Goal: Task Accomplishment & Management: Manage account settings

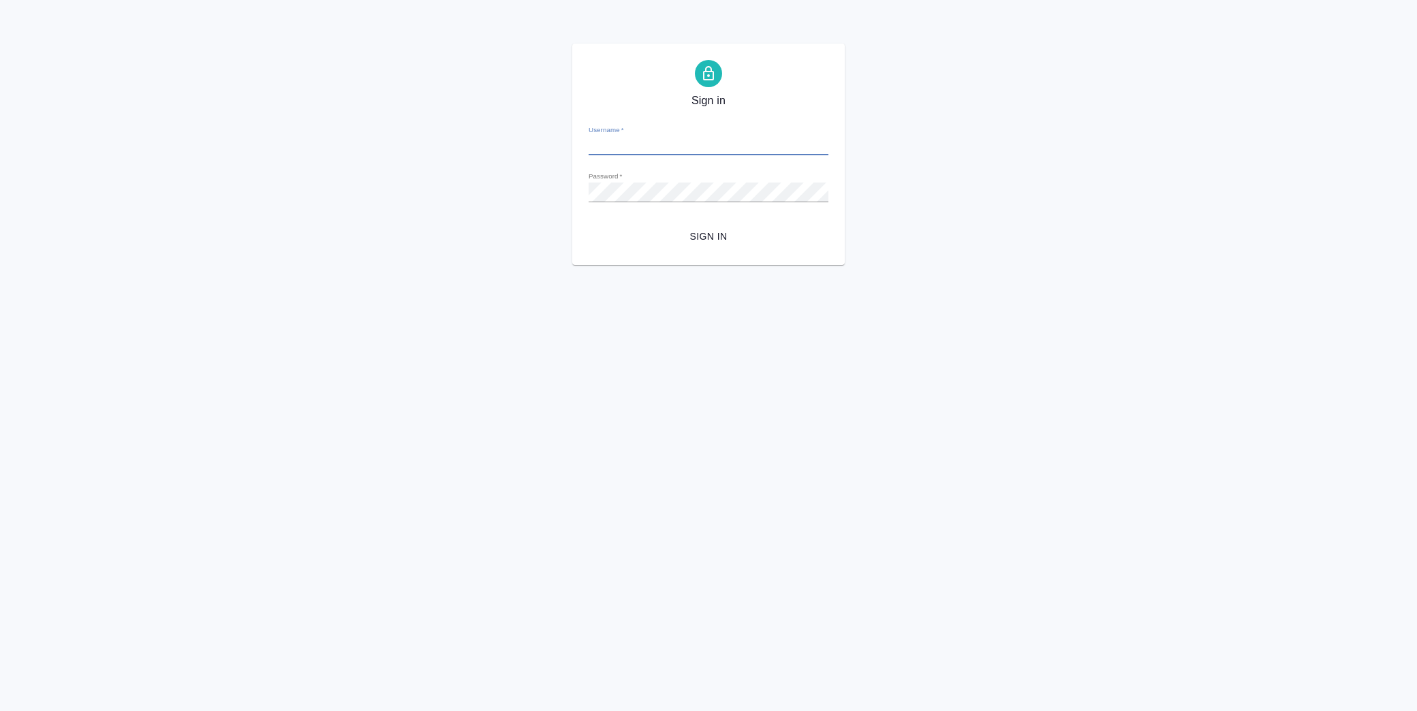
type input "y.lofitskaya@awatera.com"
click at [588, 224] on button "Sign in" at bounding box center [708, 236] width 240 height 25
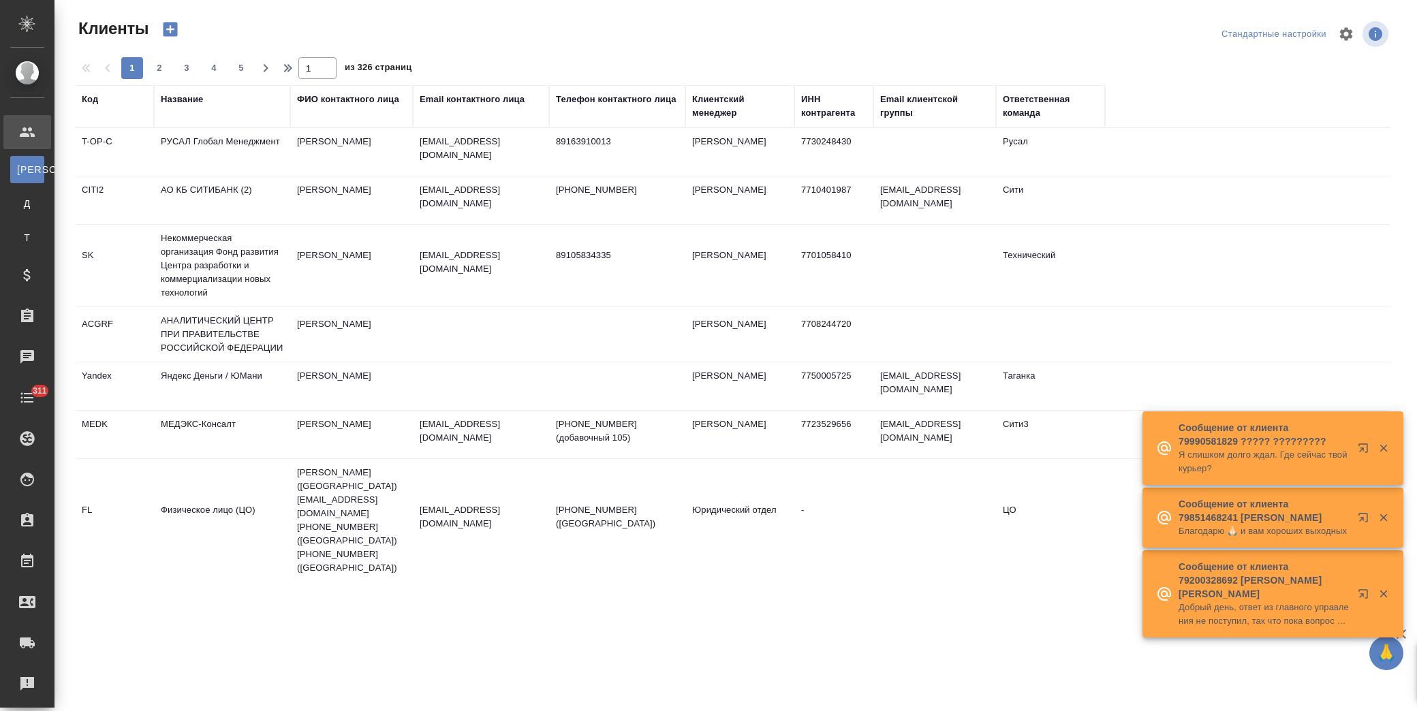
select select "RU"
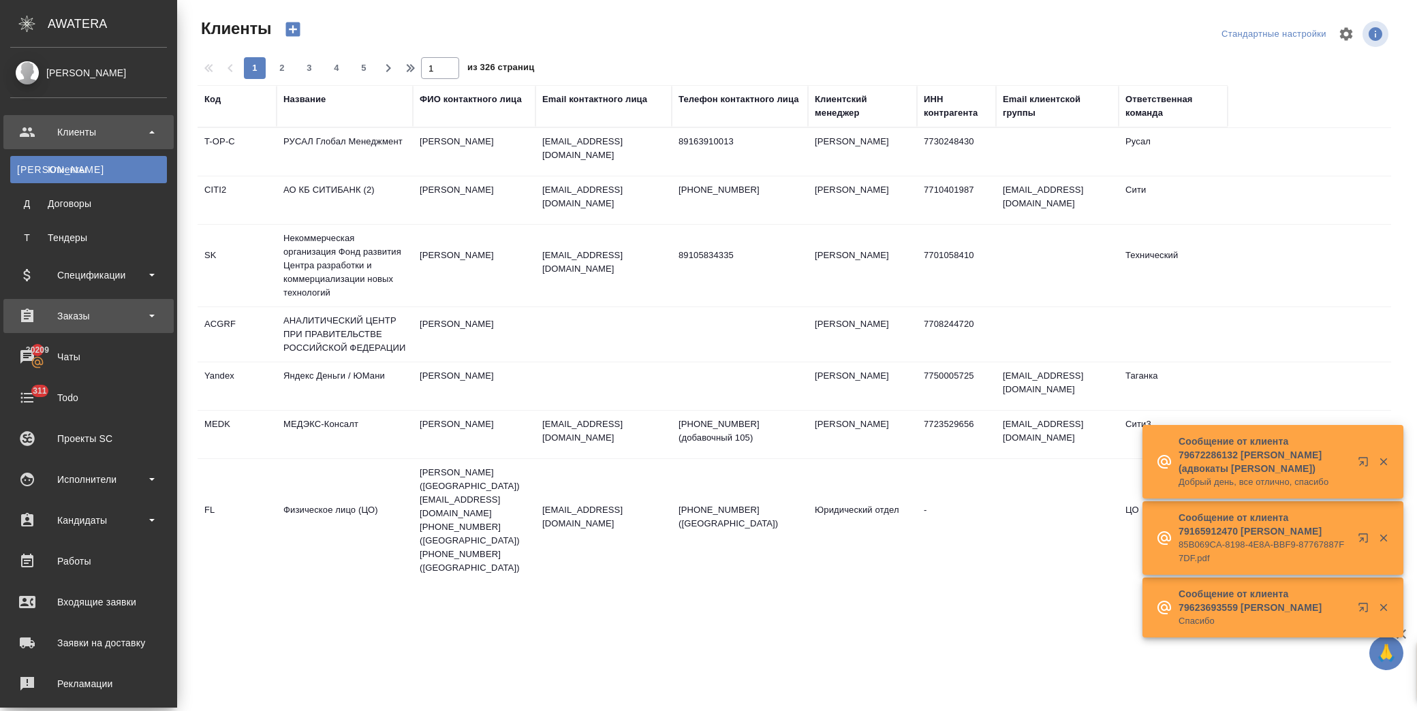
click at [90, 320] on div "Заказы" at bounding box center [88, 316] width 157 height 20
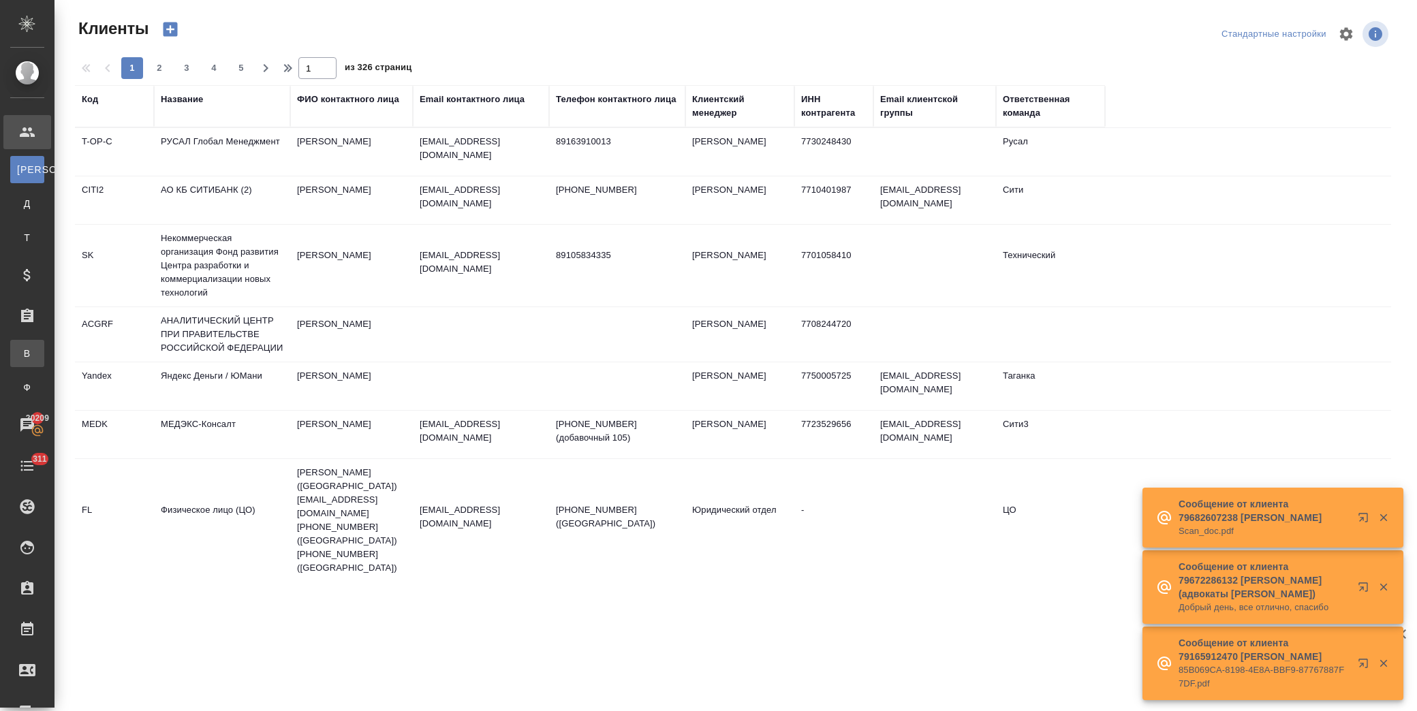
click at [44, 357] on link "В Все заказы" at bounding box center [27, 353] width 34 height 27
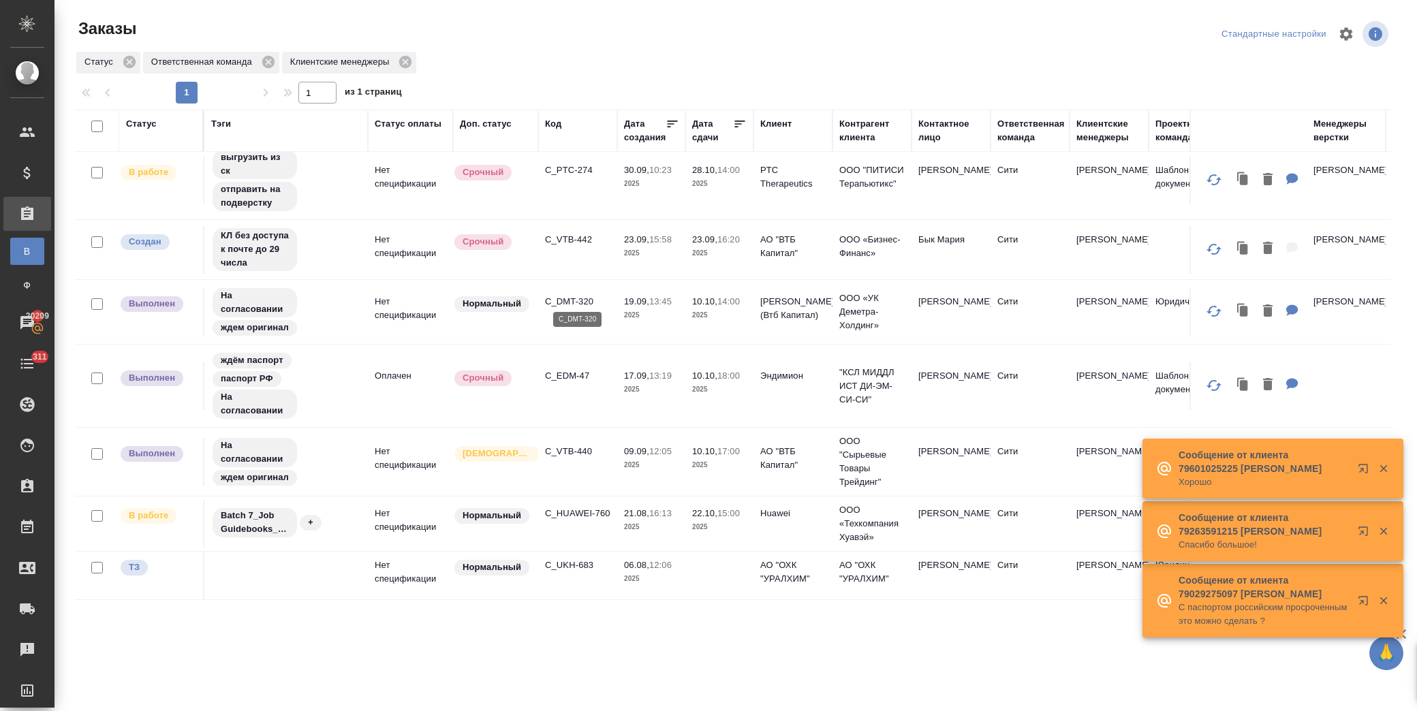
scroll to position [78, 0]
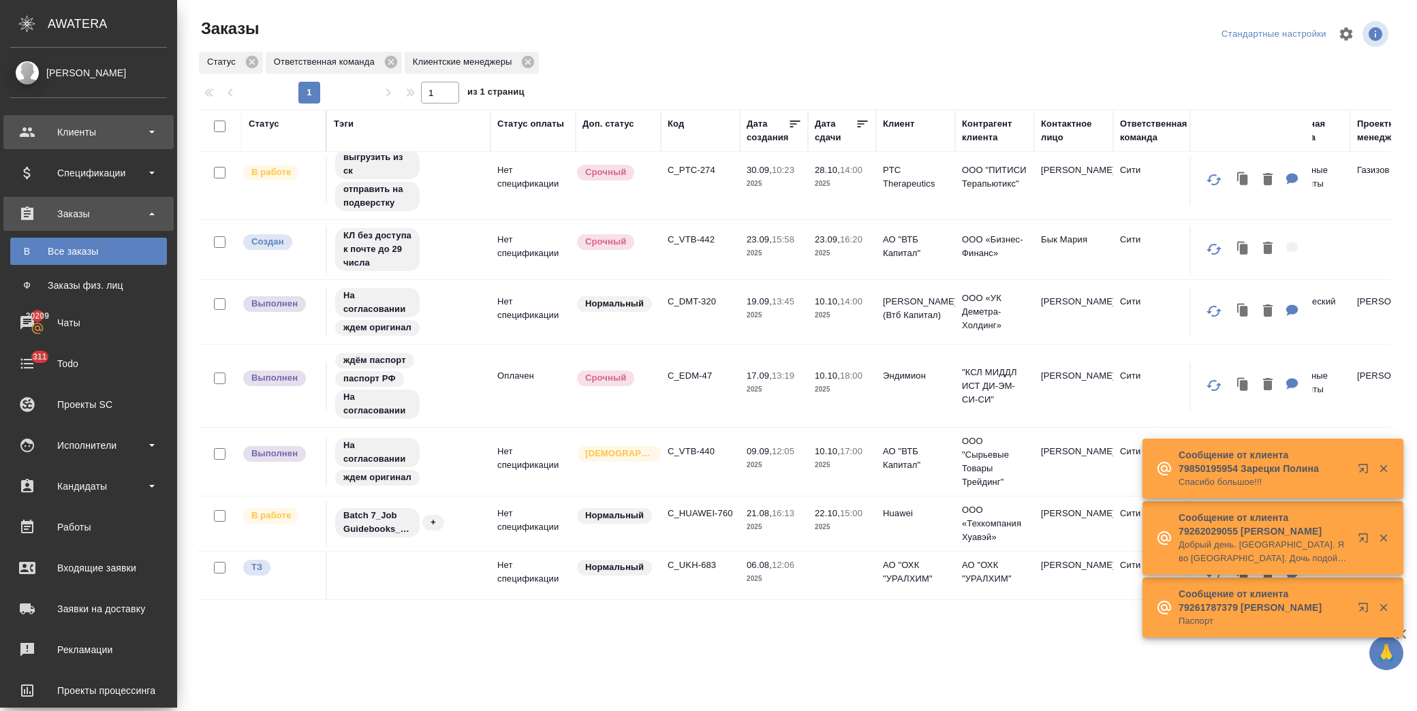
click at [104, 129] on div "Клиенты" at bounding box center [88, 132] width 157 height 20
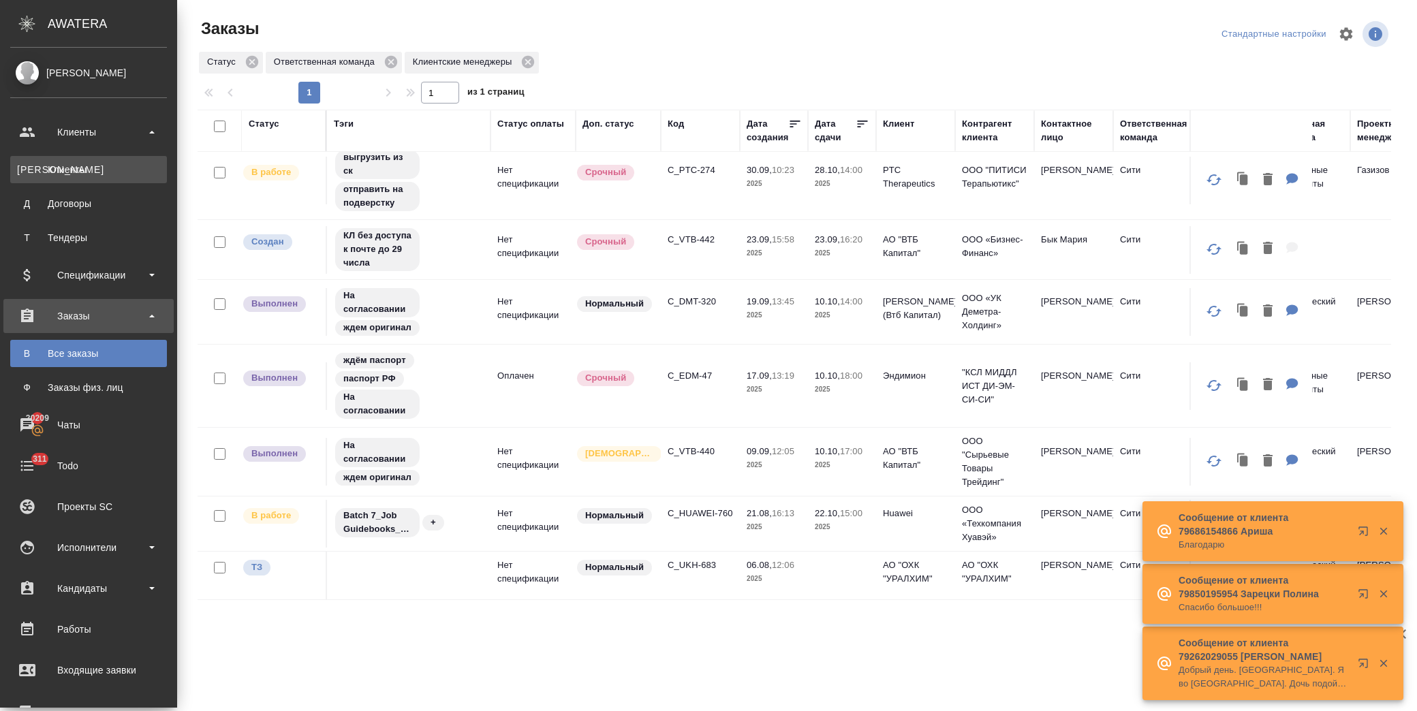
click at [108, 163] on div "Клиенты" at bounding box center [88, 170] width 143 height 14
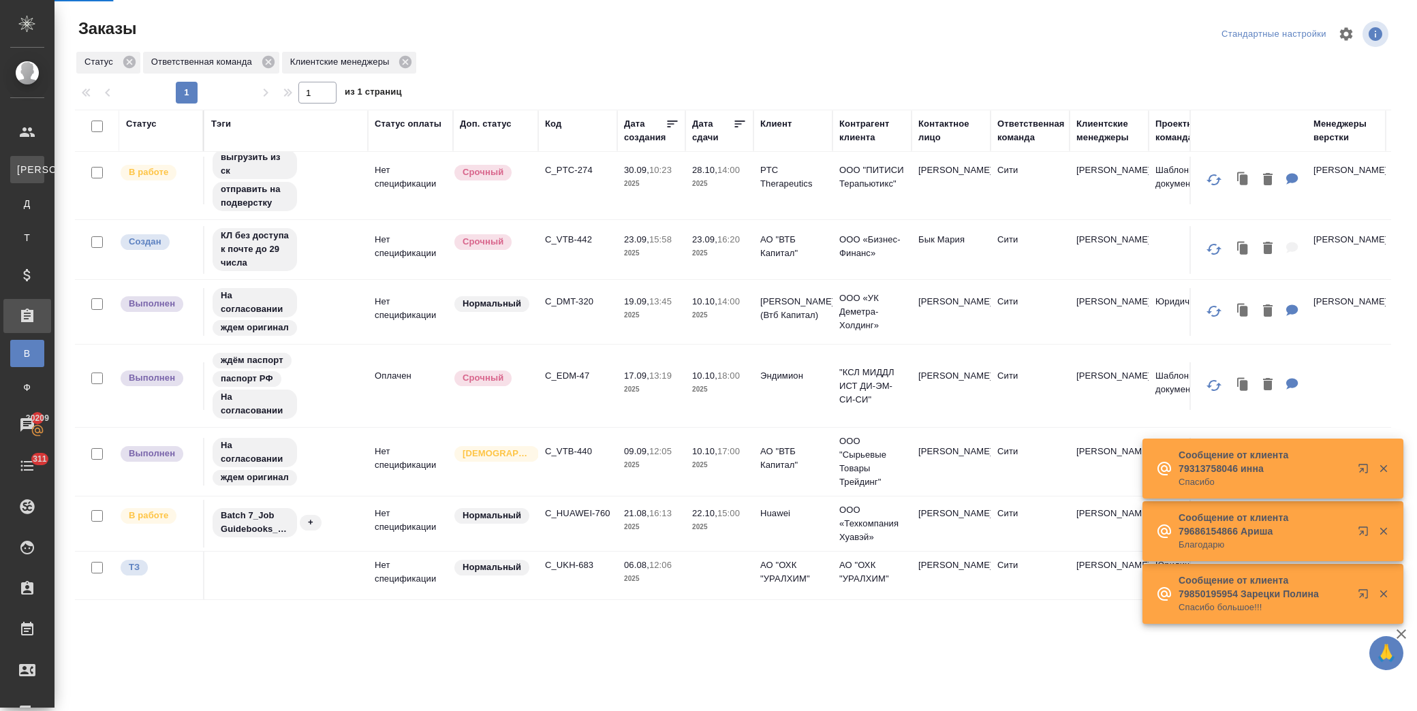
select select "RU"
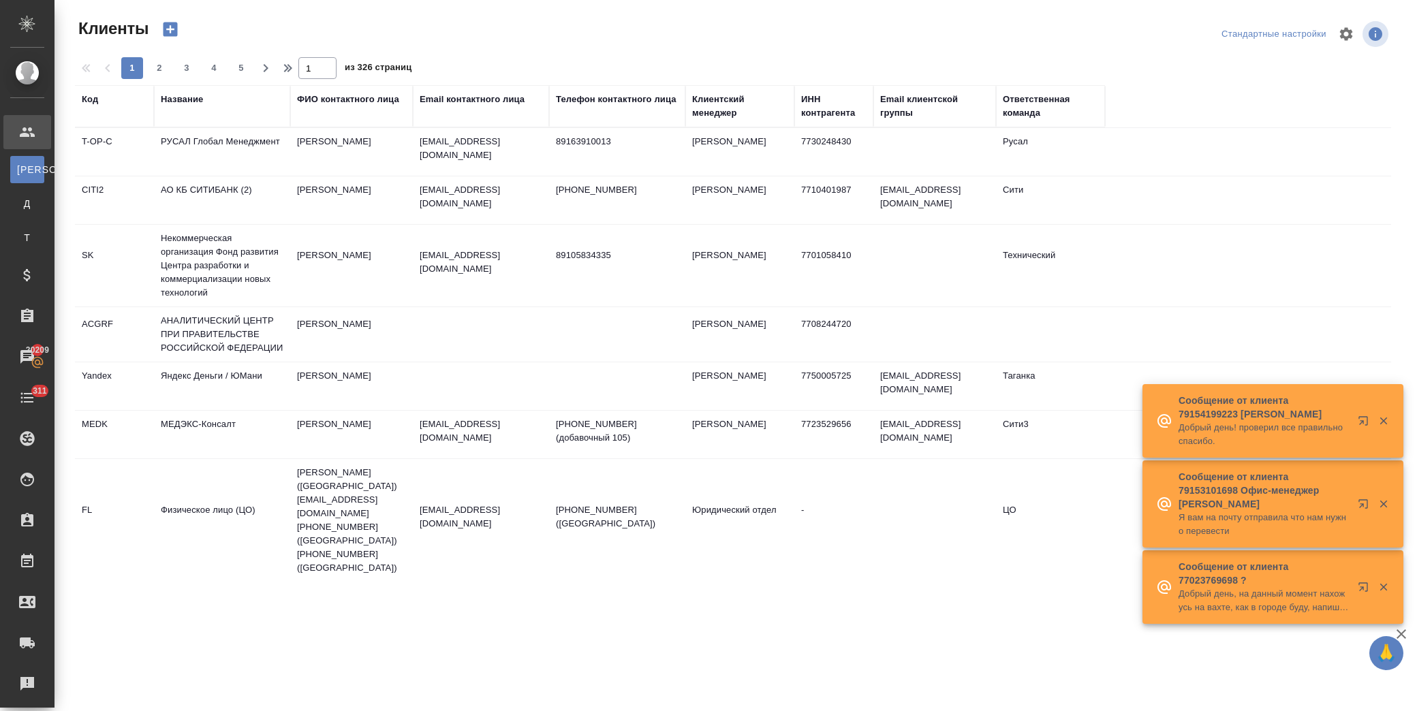
click at [180, 104] on div "Название" at bounding box center [182, 100] width 42 height 14
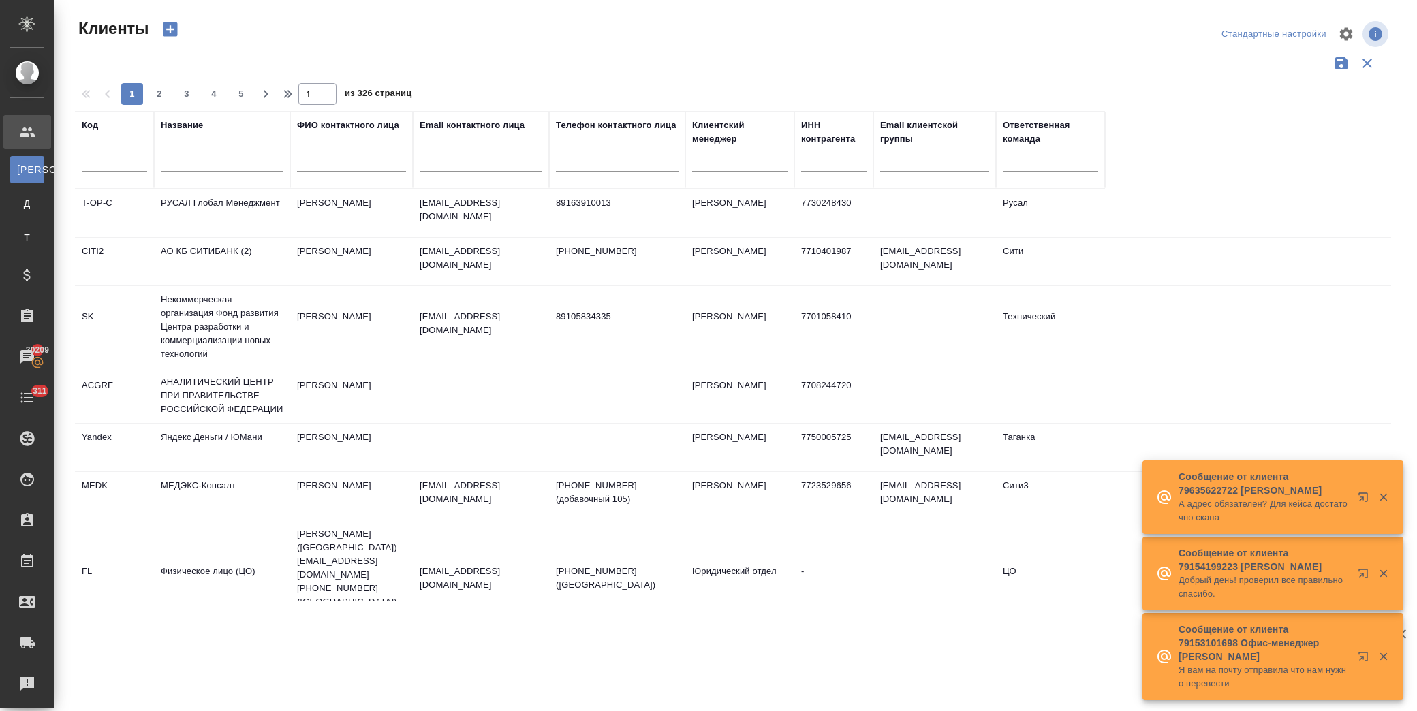
click at [216, 159] on input "text" at bounding box center [222, 163] width 123 height 17
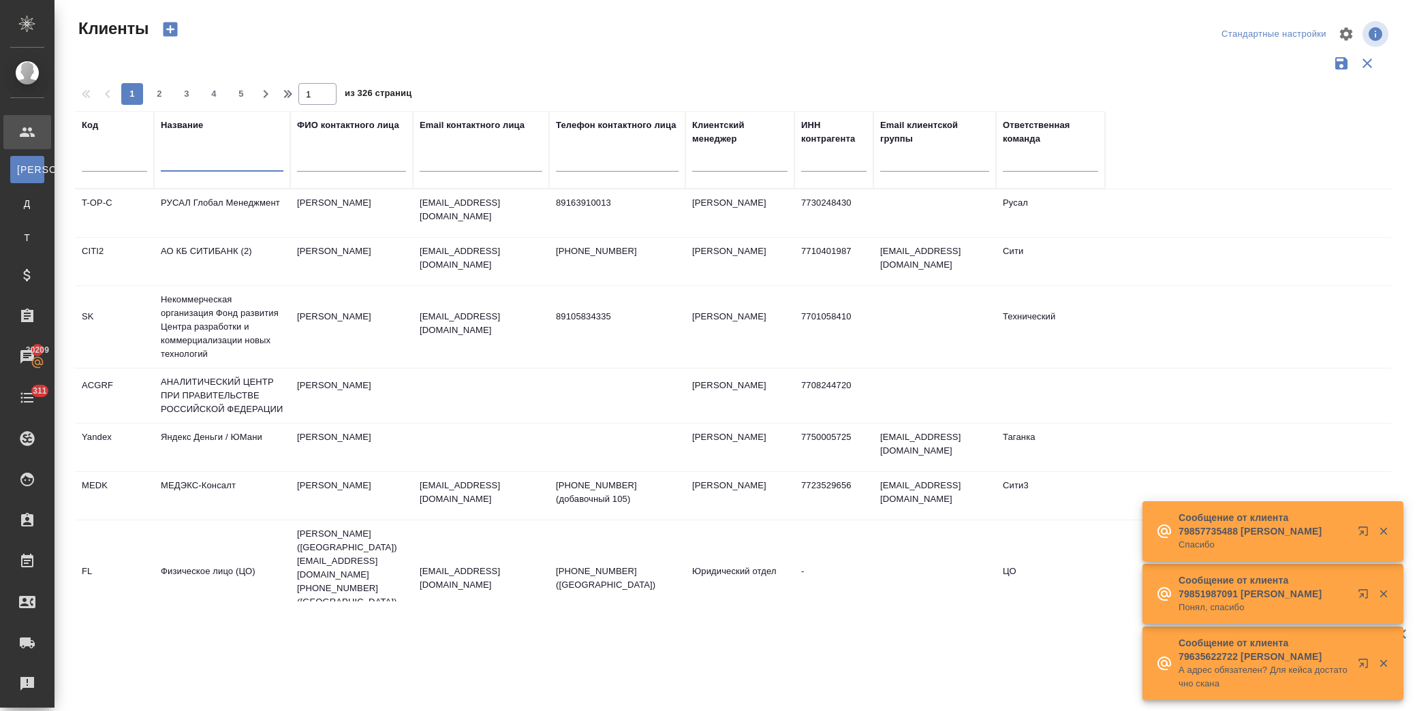
type input "'"
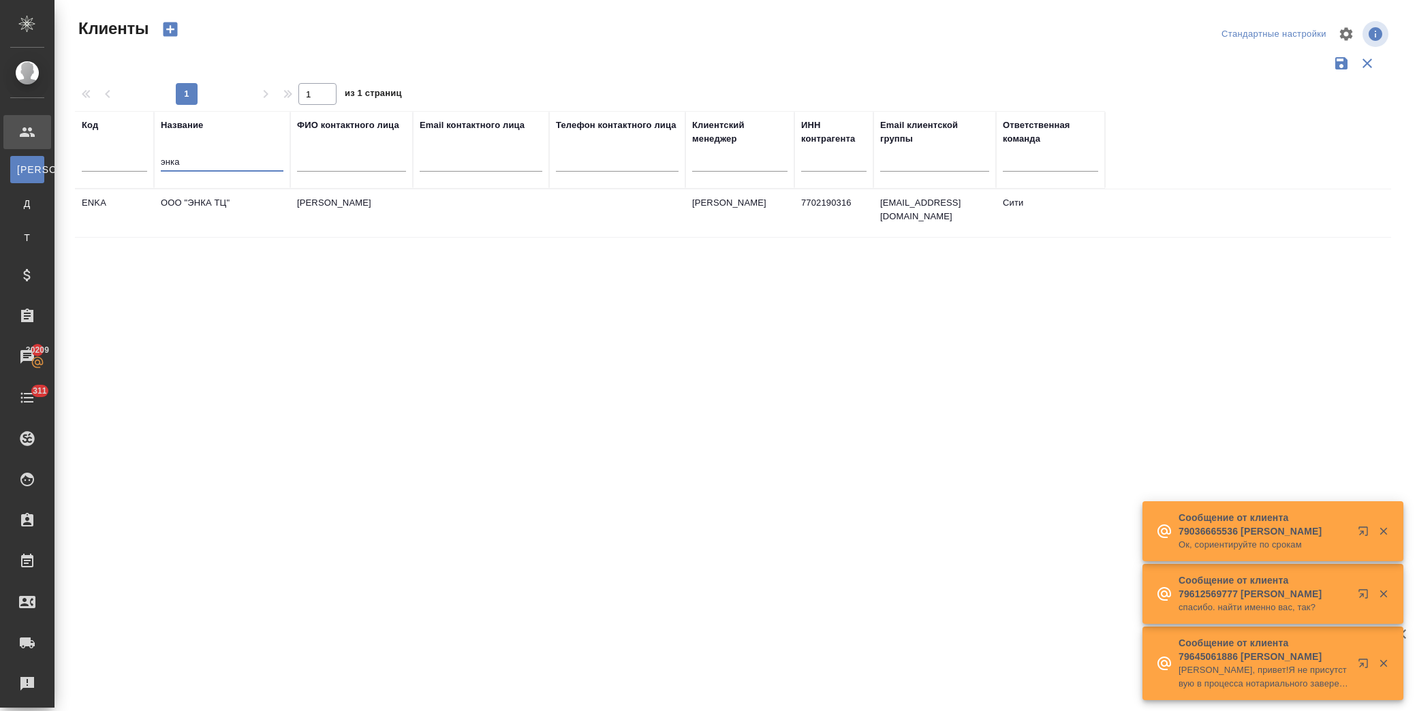
type input "энка"
click at [202, 208] on td "ООО "ЭНКА ТЦ"" at bounding box center [222, 213] width 136 height 48
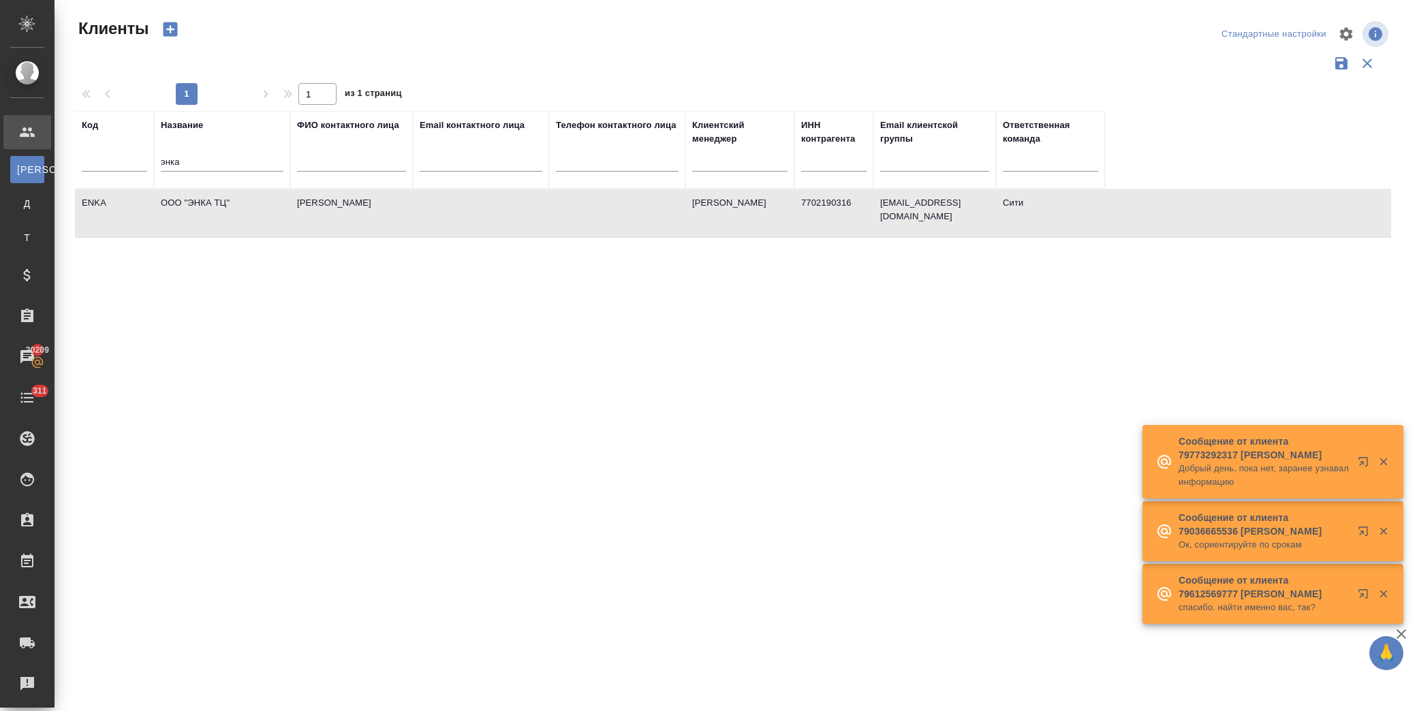
click at [202, 208] on td "ООО "ЭНКА ТЦ"" at bounding box center [222, 213] width 136 height 48
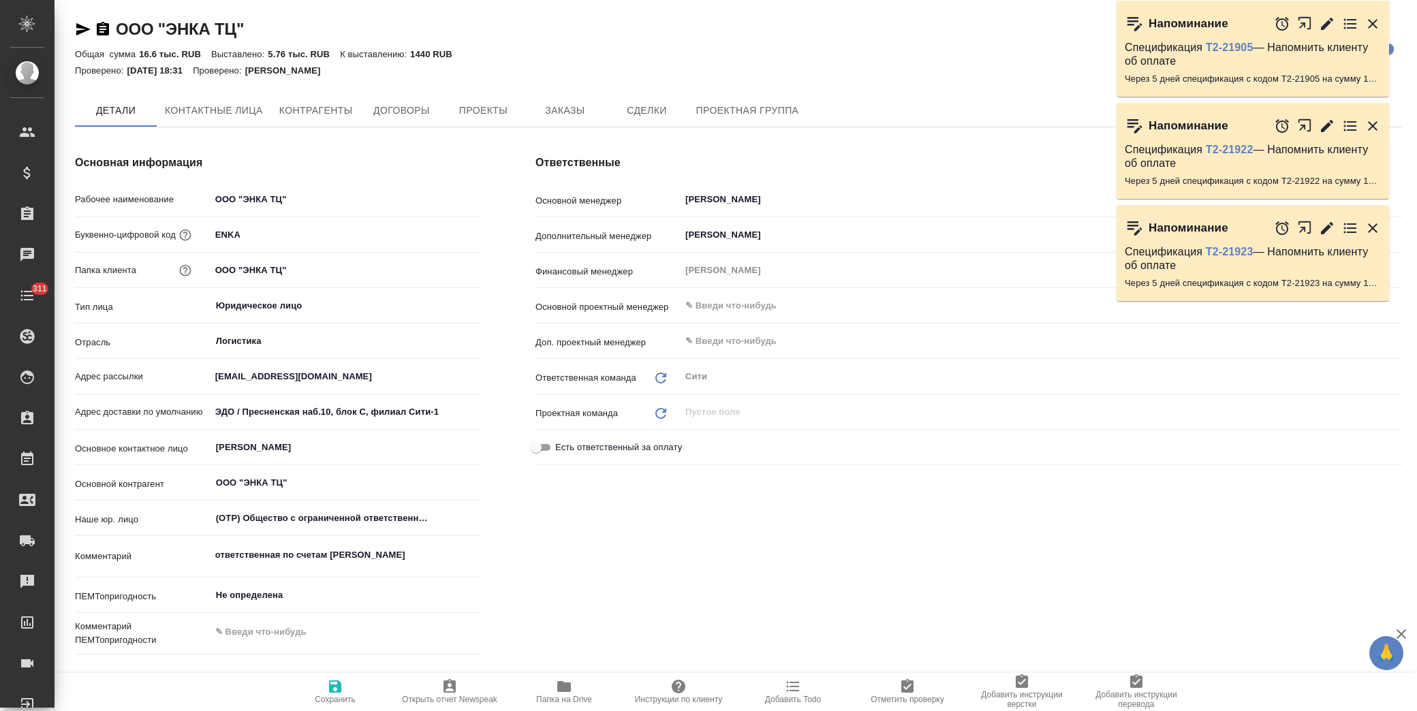
type textarea "x"
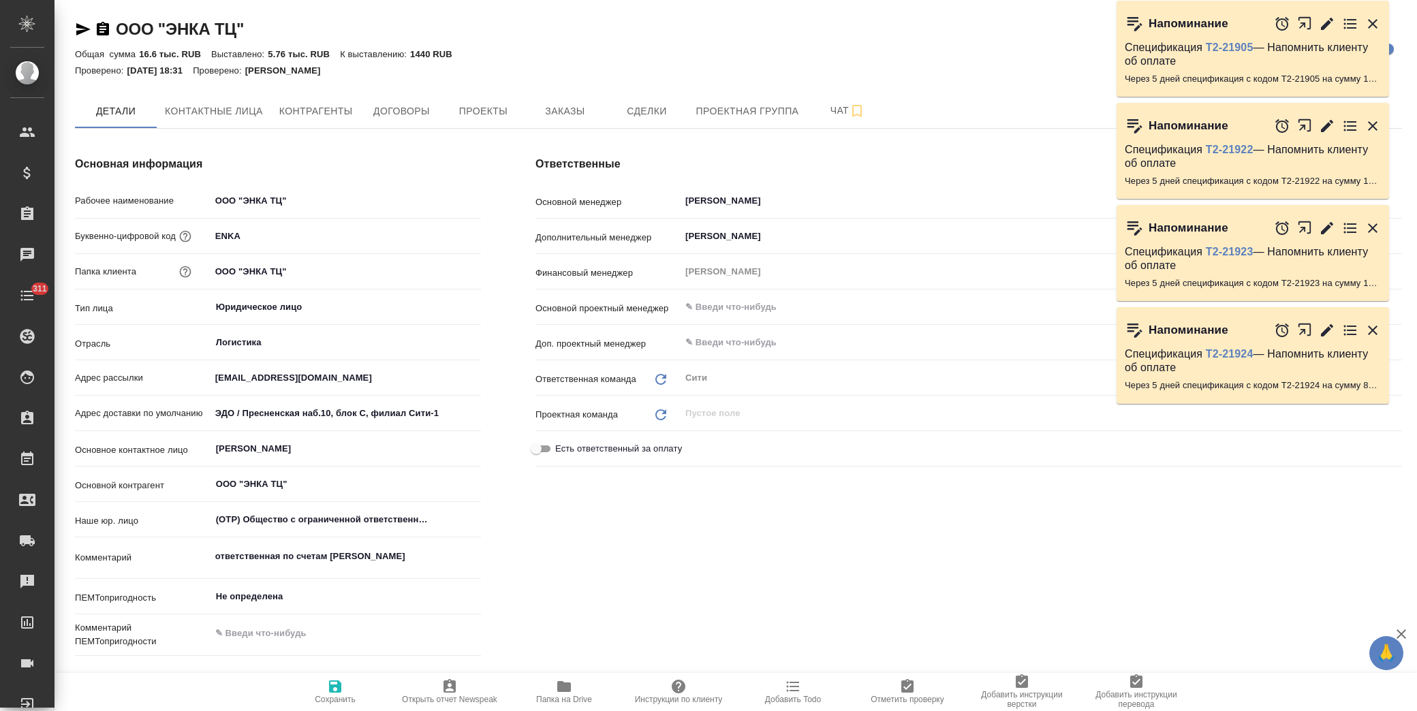
type textarea "x"
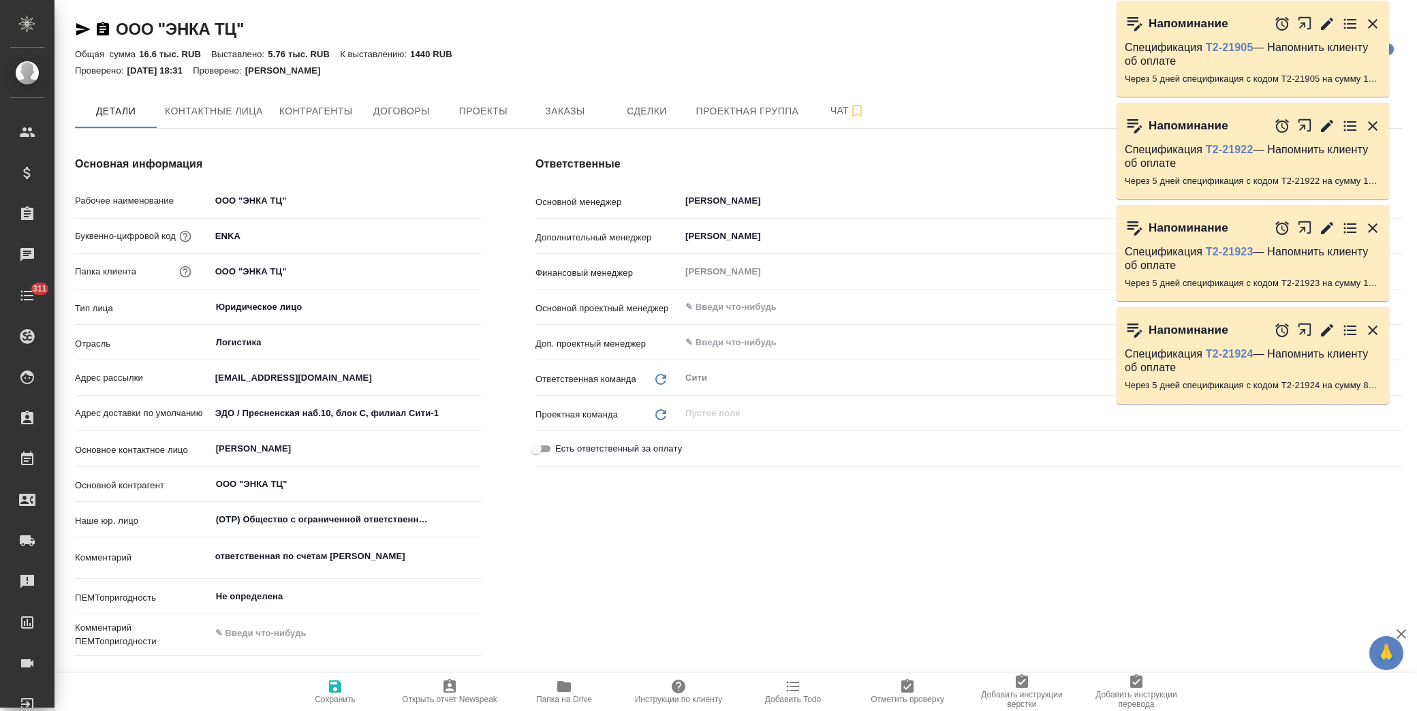
type textarea "x"
click at [584, 114] on span "Заказы" at bounding box center [564, 111] width 65 height 17
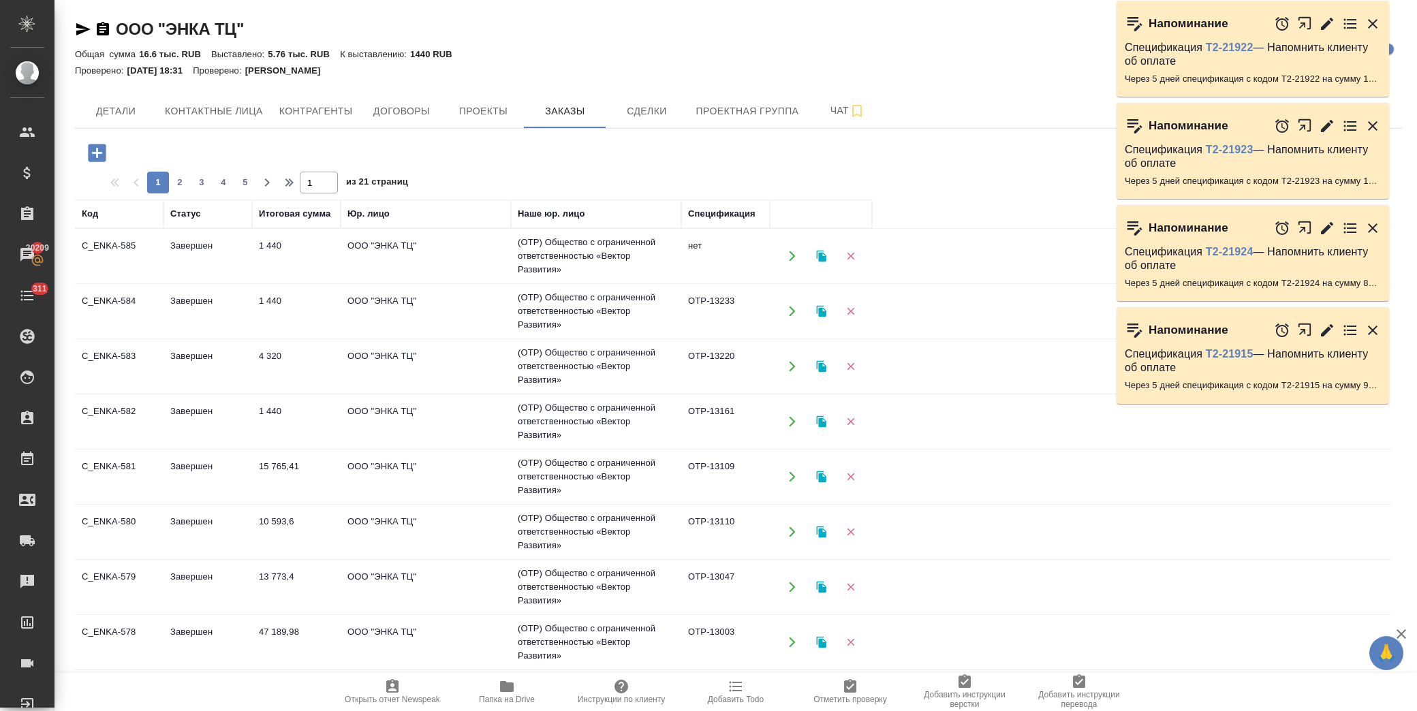
click at [104, 155] on icon "button" at bounding box center [97, 153] width 18 height 18
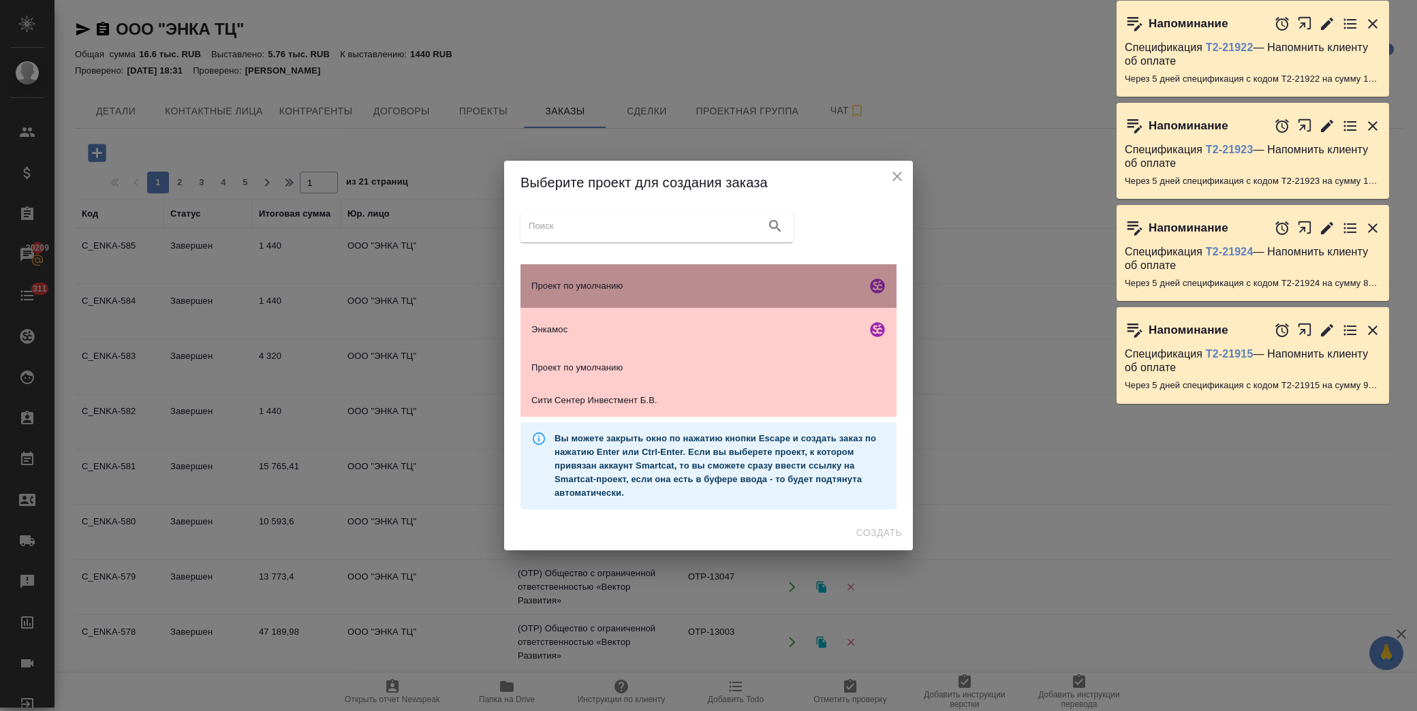
click at [573, 276] on div "Проект по умолчанию" at bounding box center [708, 286] width 376 height 44
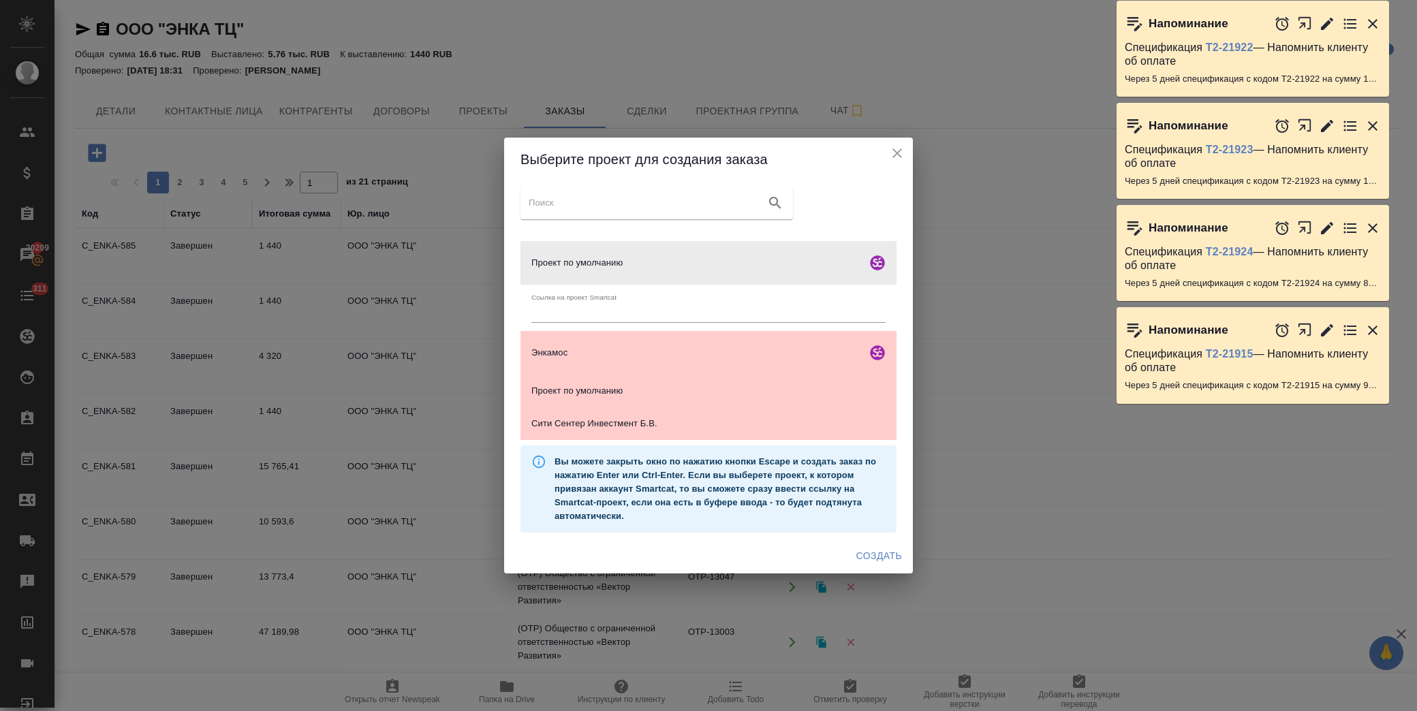
click at [872, 558] on span "Создать" at bounding box center [879, 556] width 46 height 17
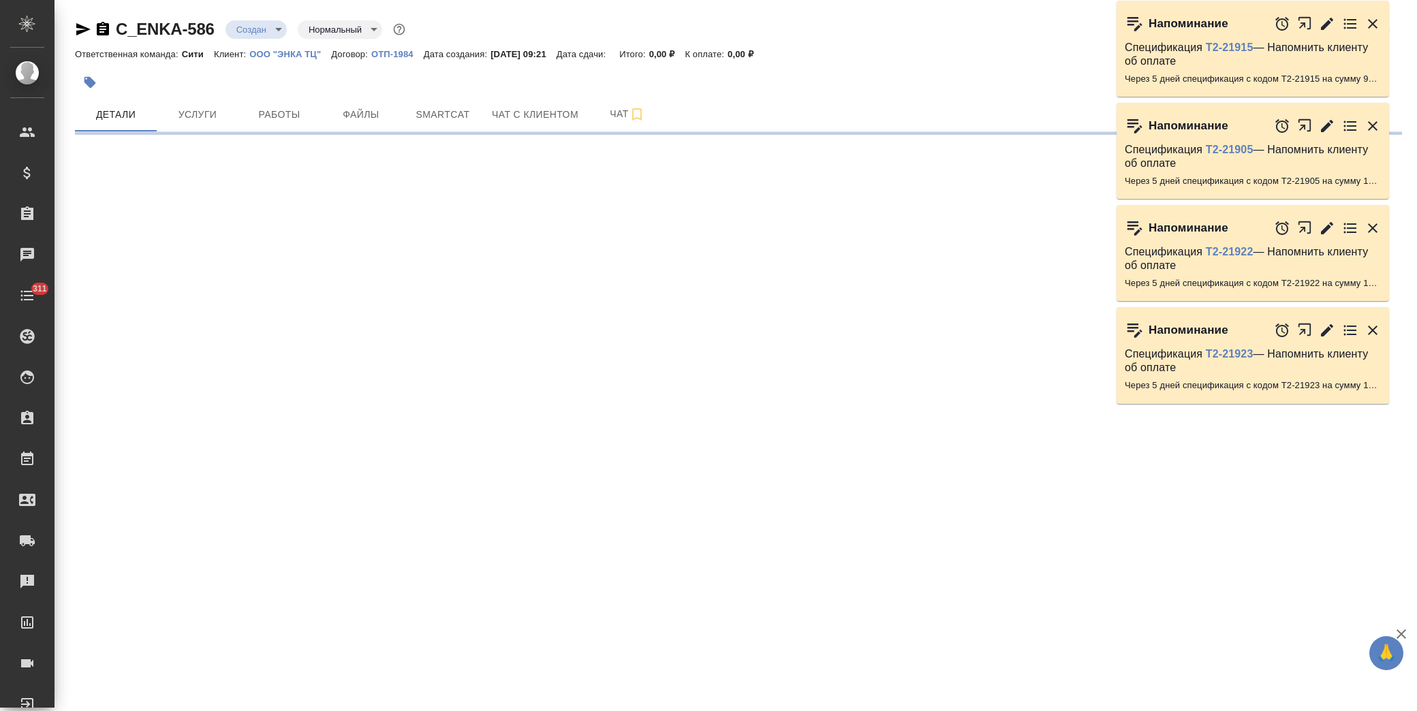
select select "RU"
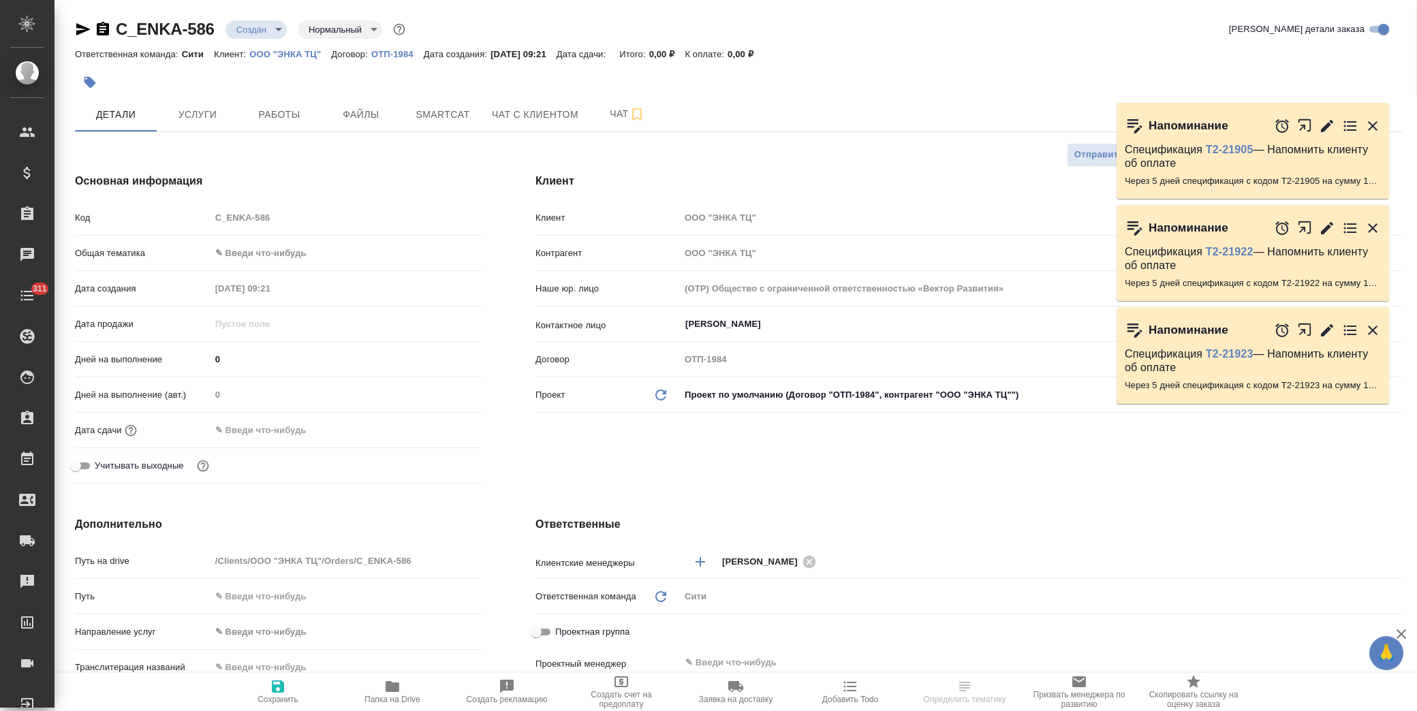
type textarea "x"
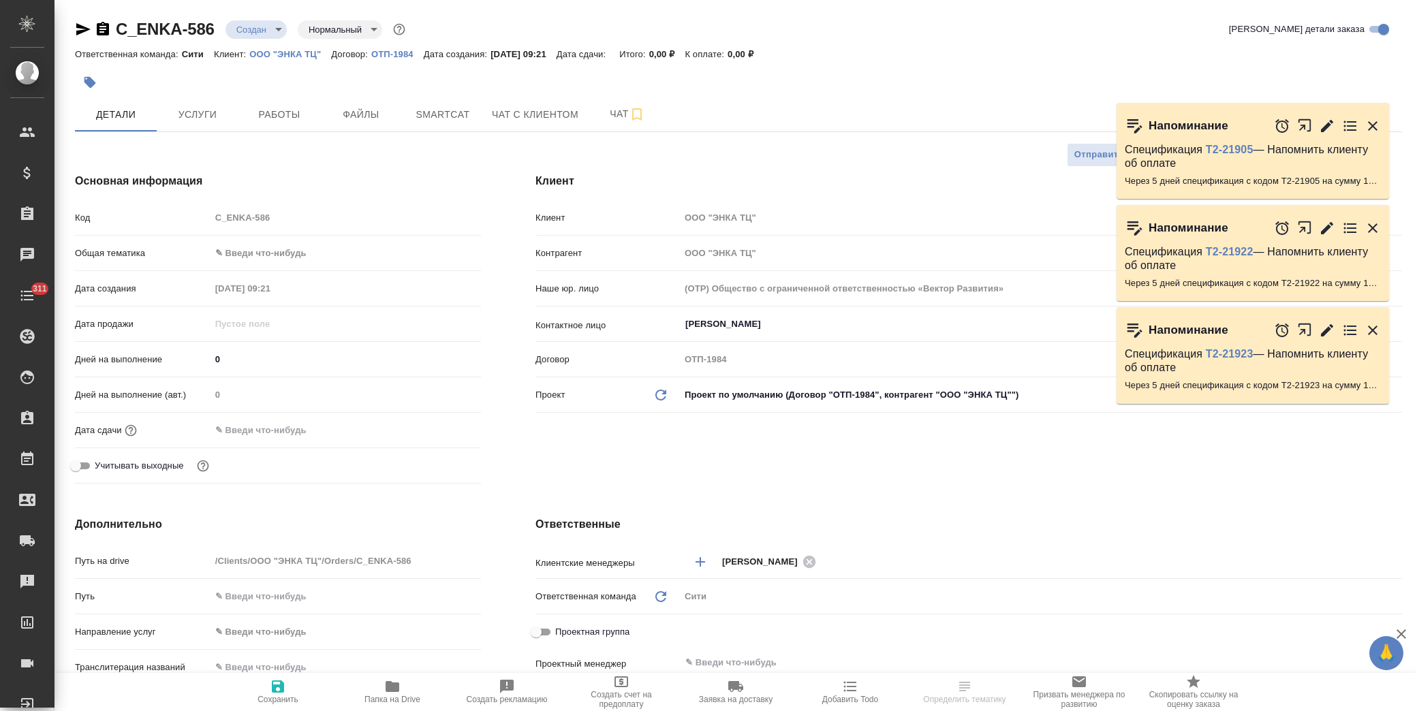
type textarea "x"
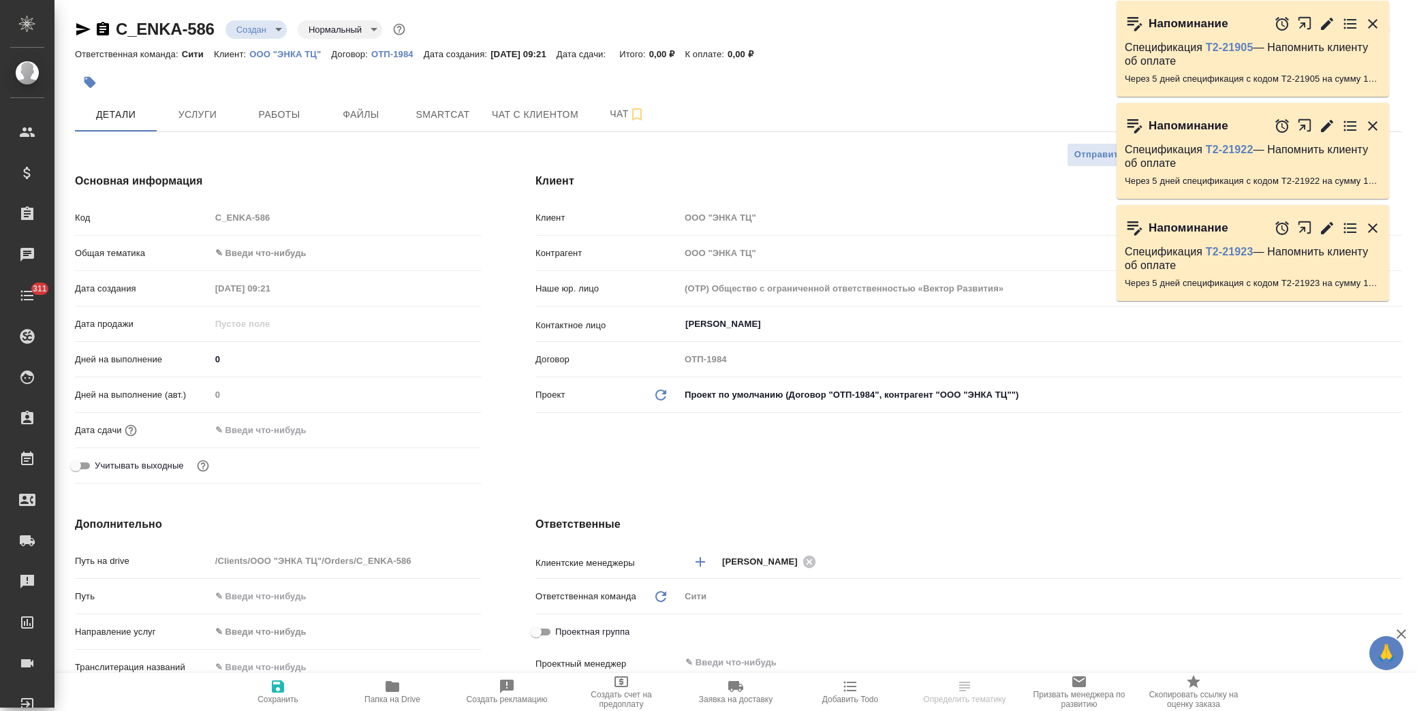
type textarea "x"
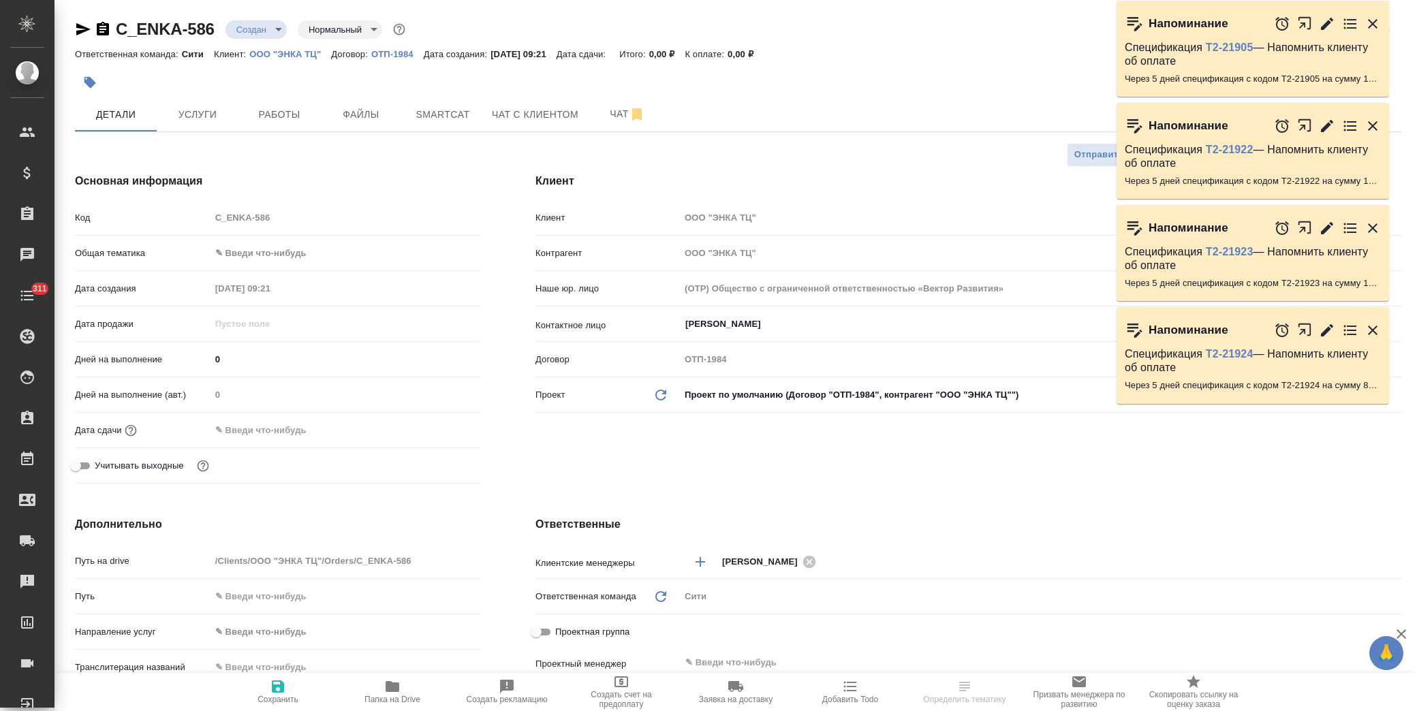
click at [275, 247] on body "🙏 .cls-1 fill:#fff; AWATERA Лофицкая Юлия Владимировна Клиенты Спецификации Зак…" at bounding box center [708, 355] width 1417 height 711
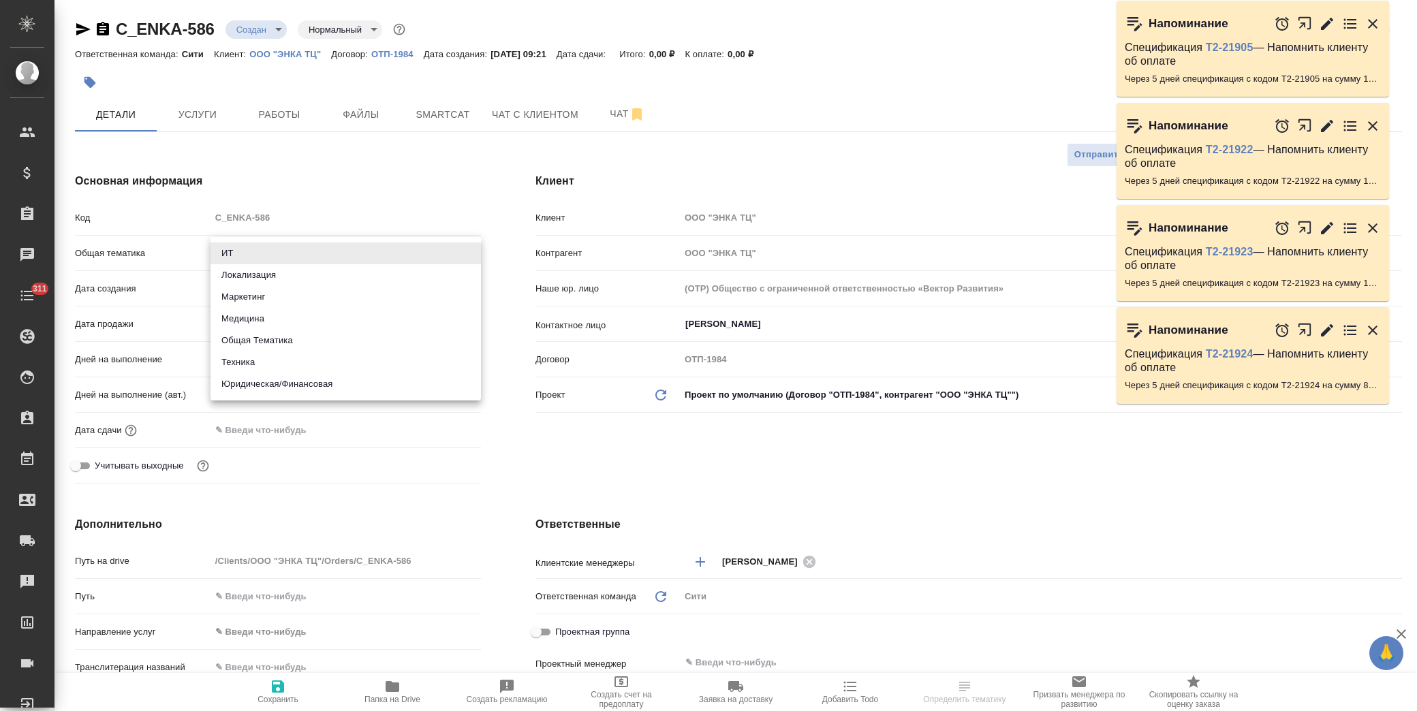
drag, startPoint x: 309, startPoint y: 375, endPoint x: 297, endPoint y: 295, distance: 81.3
click at [309, 375] on li "Юридическая/Финансовая" at bounding box center [345, 384] width 270 height 22
type input "yr-fn"
type textarea "x"
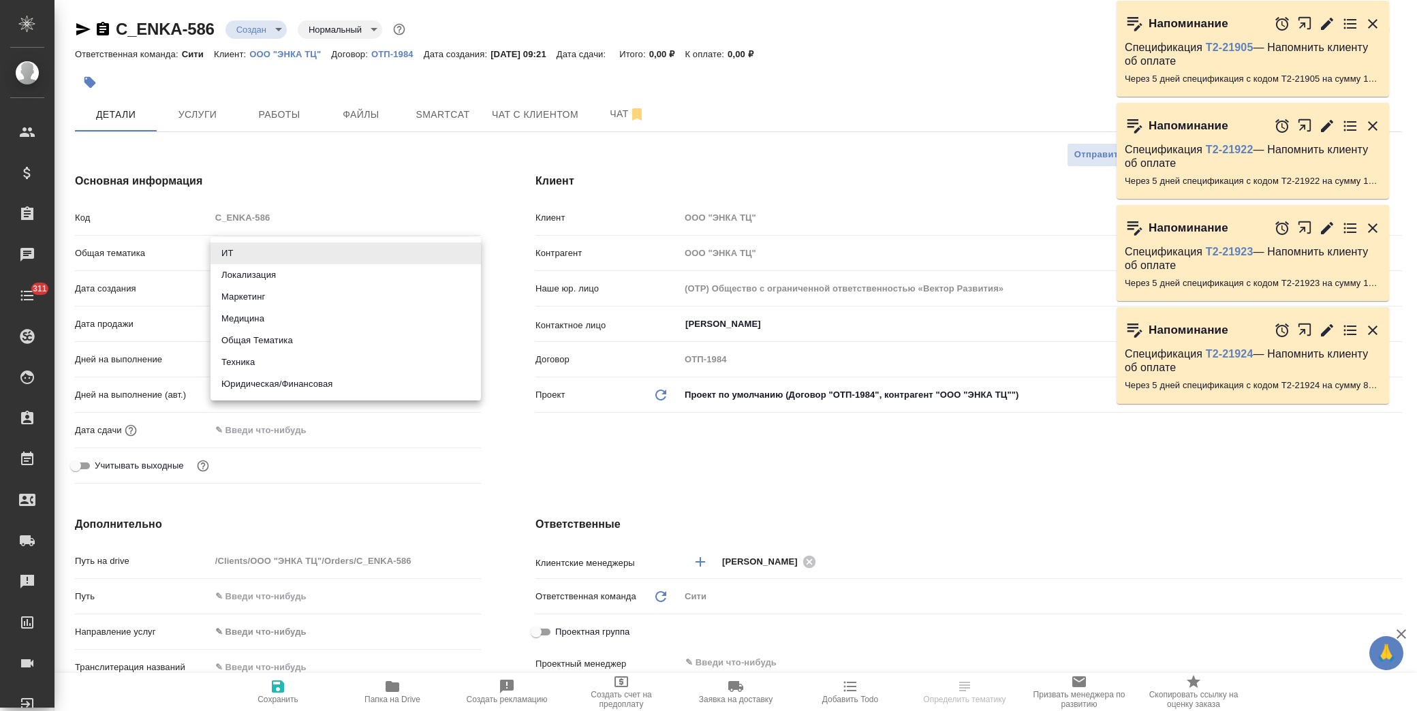
type textarea "x"
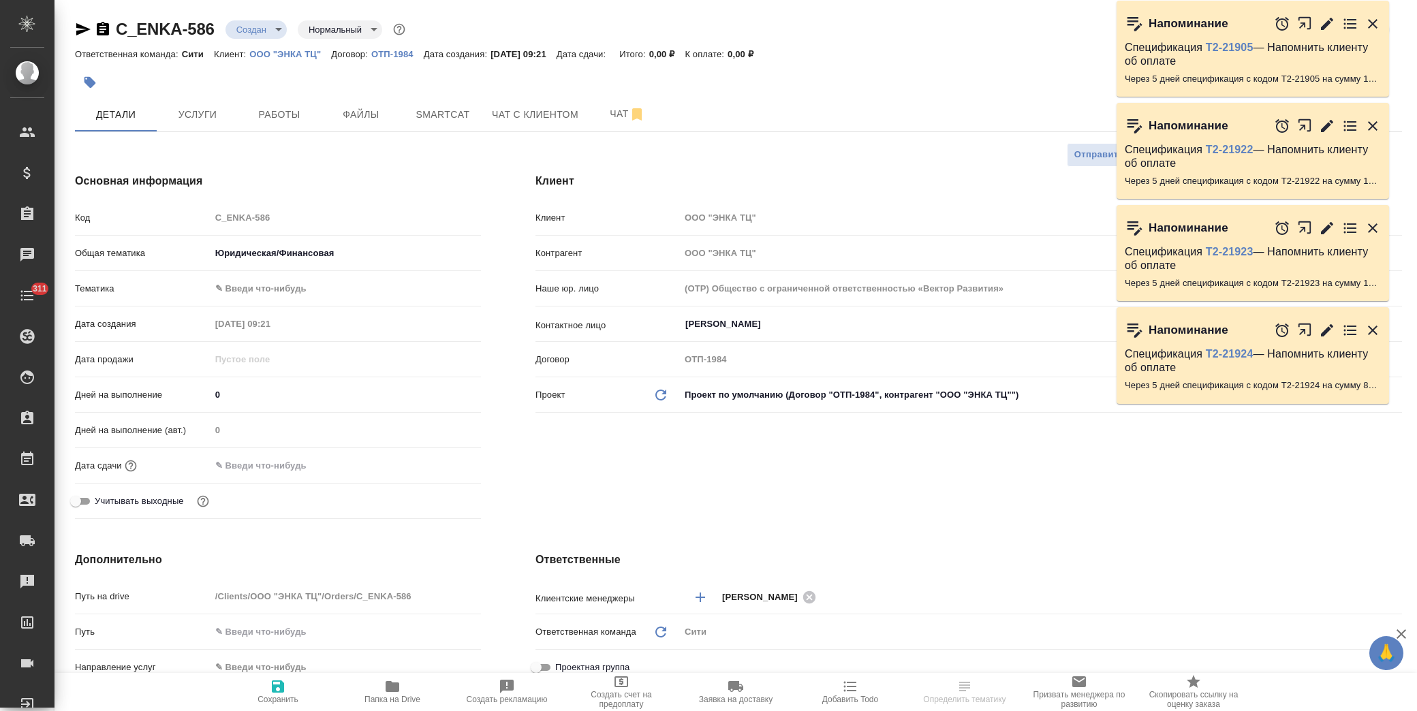
click at [294, 280] on body "🙏 .cls-1 fill:#fff; AWATERA Лофицкая Юлия Владимировна Клиенты Спецификации Зак…" at bounding box center [708, 355] width 1417 height 711
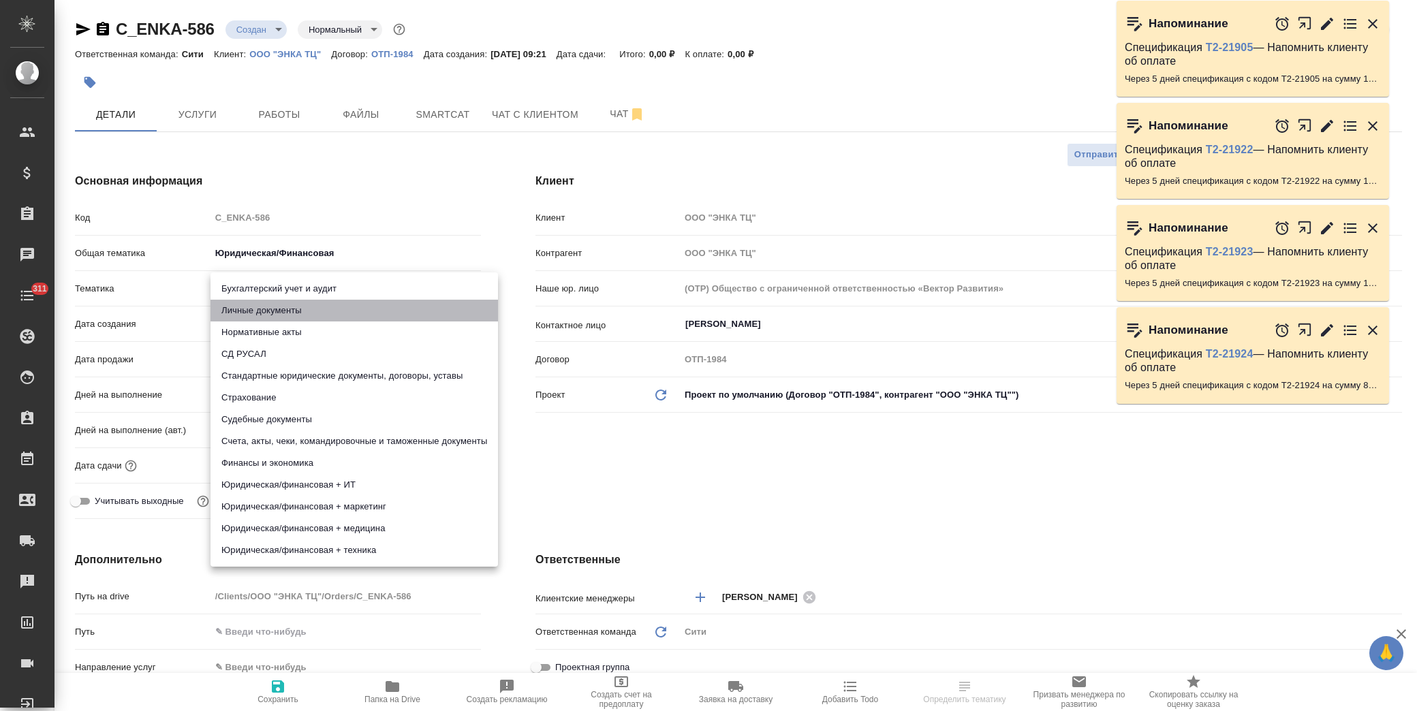
click at [311, 309] on li "Личные документы" at bounding box center [353, 311] width 287 height 22
type textarea "x"
type input "5a8b8b956a9677013d343cfe"
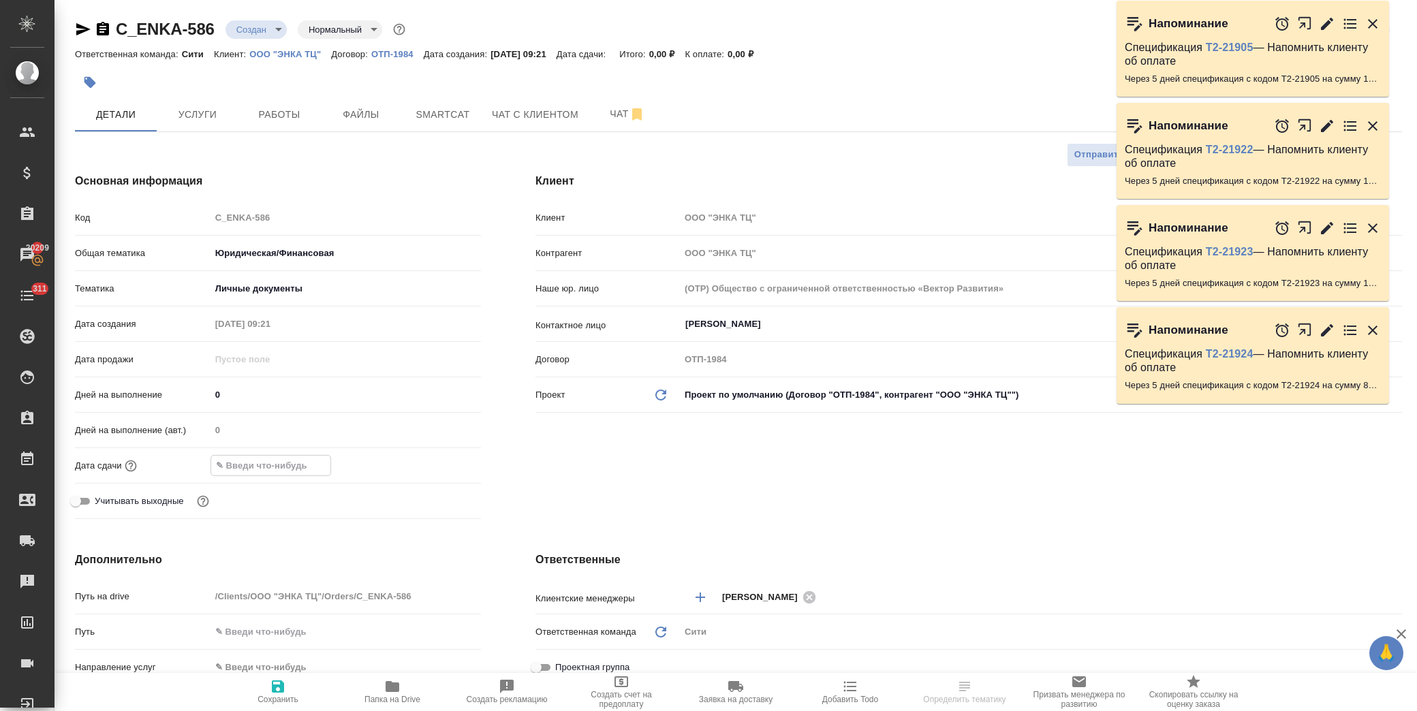
click at [282, 468] on input "text" at bounding box center [270, 466] width 119 height 20
click at [435, 465] on icon "button" at bounding box center [441, 465] width 16 height 16
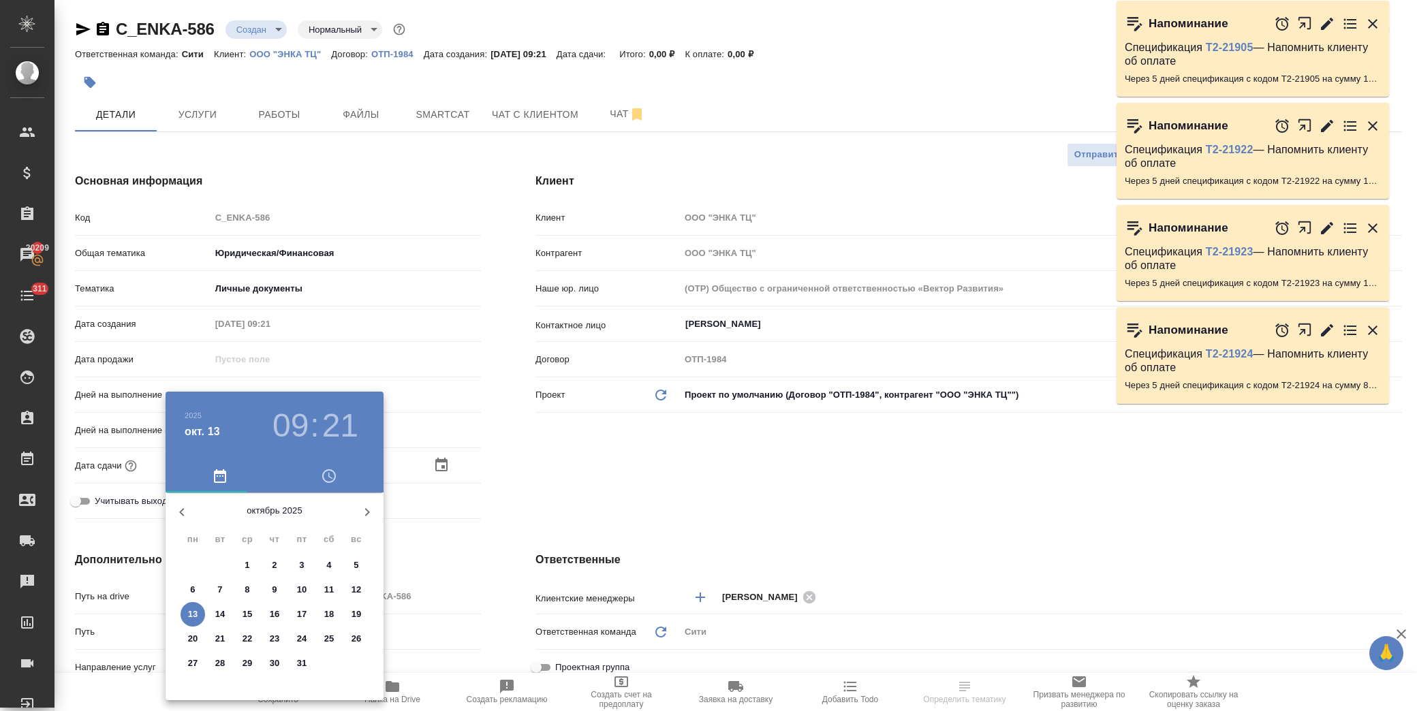
drag, startPoint x: 221, startPoint y: 611, endPoint x: 500, endPoint y: 526, distance: 291.7
click at [223, 609] on p "14" at bounding box center [220, 614] width 10 height 14
type input "14.10.2025 09:21"
type textarea "x"
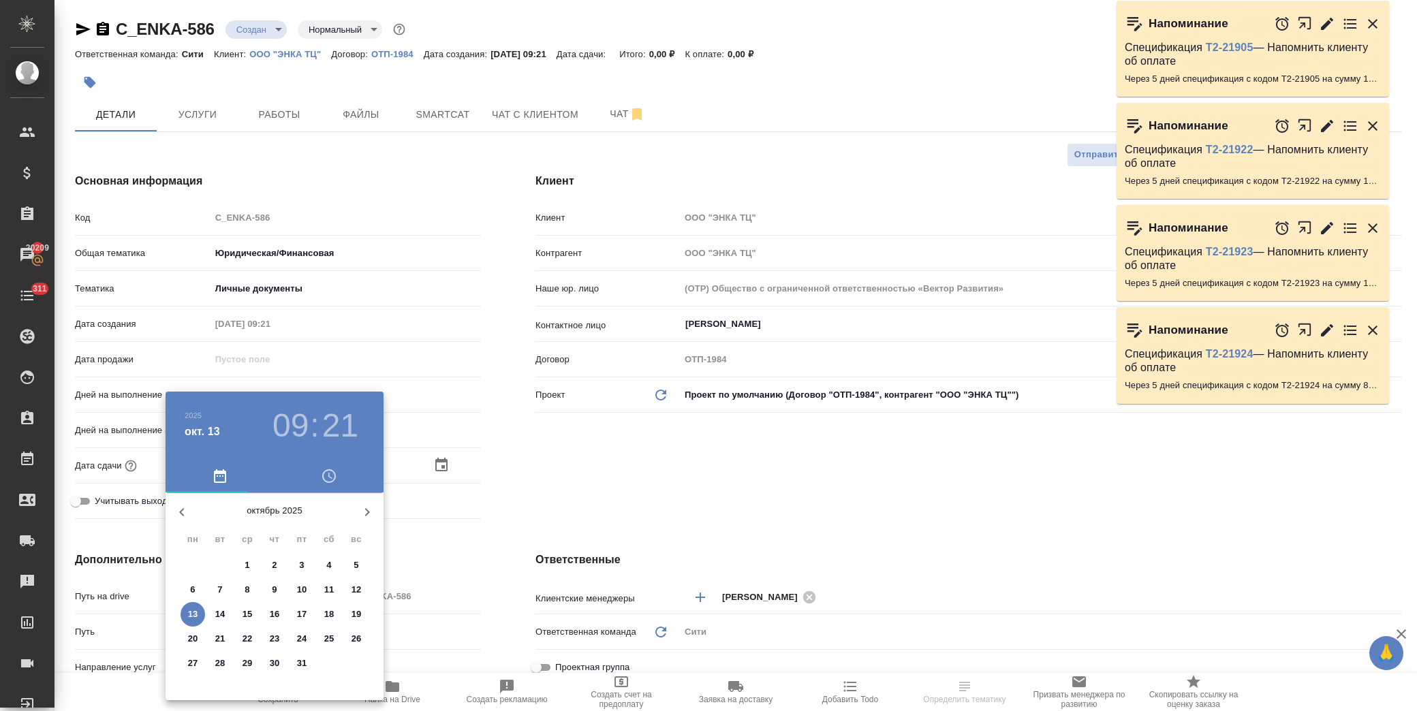
type textarea "x"
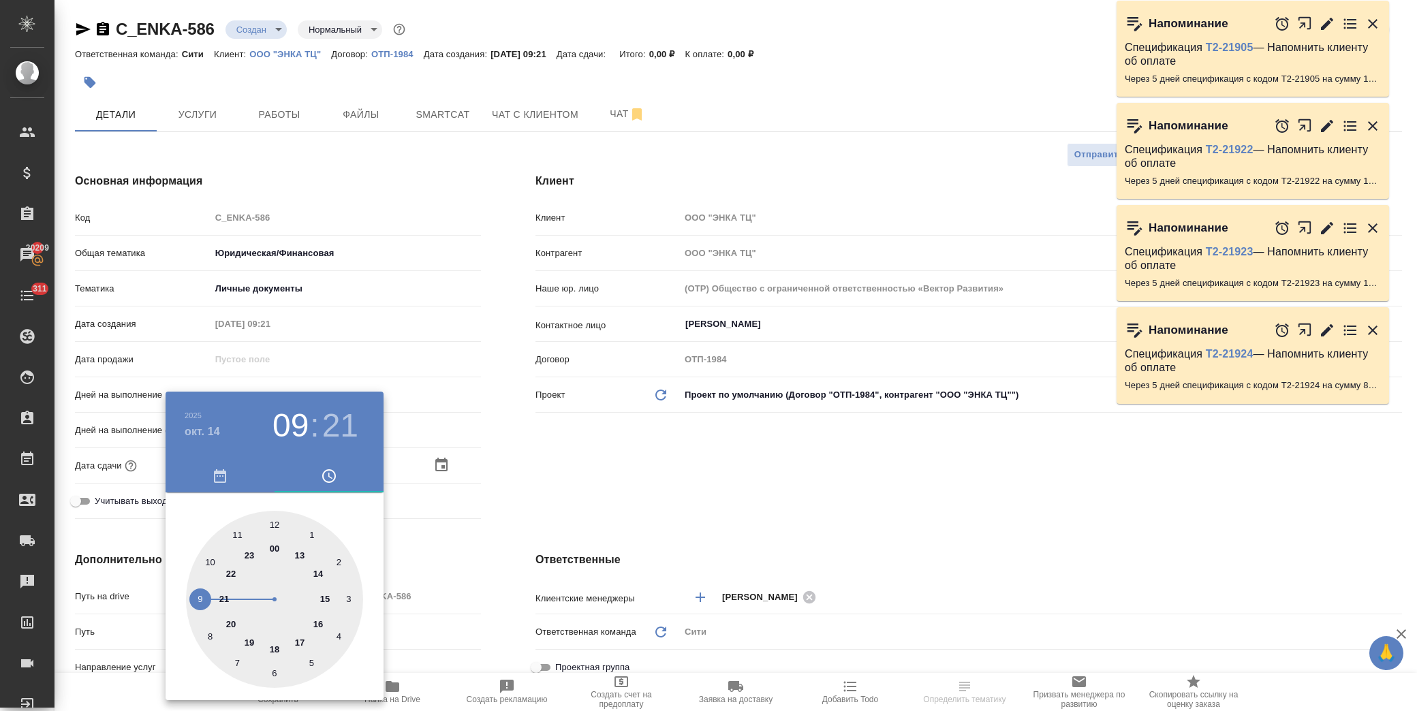
click at [554, 508] on div at bounding box center [708, 355] width 1417 height 711
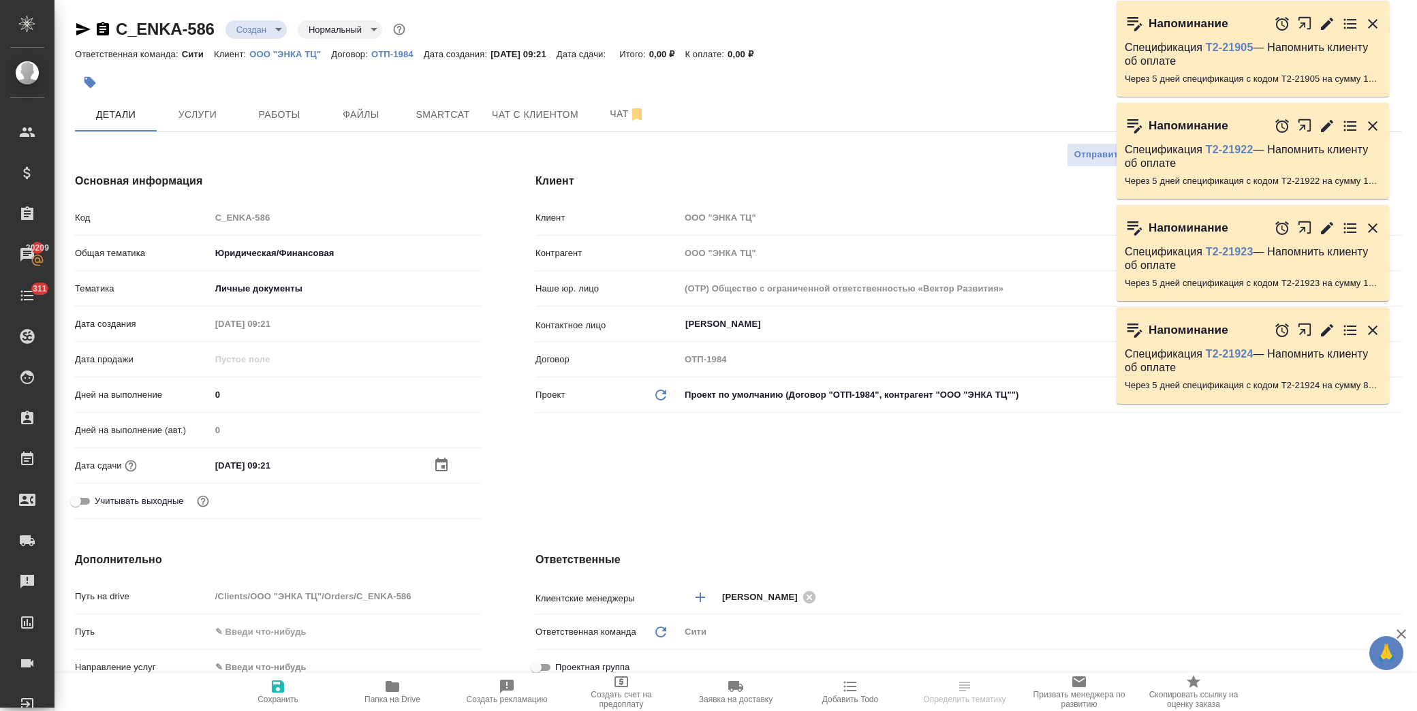
click at [297, 692] on span "Сохранить" at bounding box center [278, 691] width 98 height 26
type textarea "x"
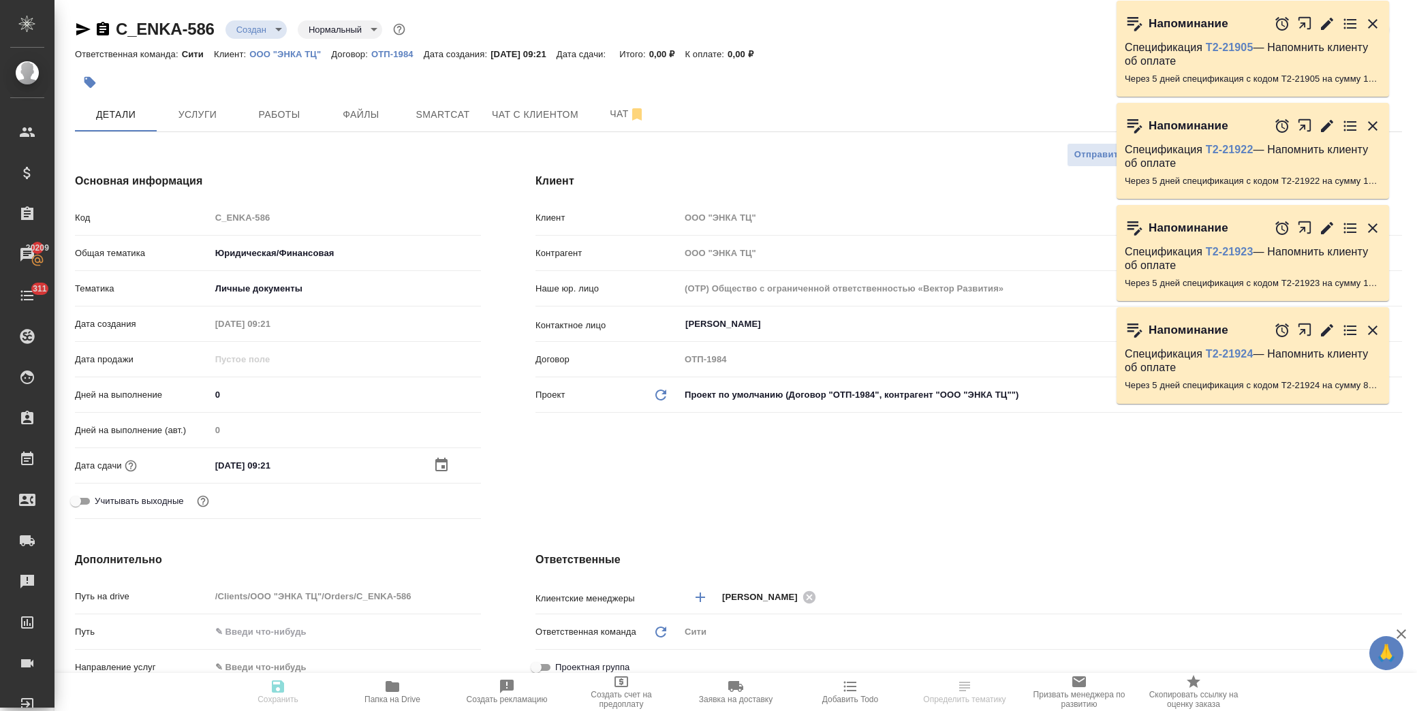
type textarea "x"
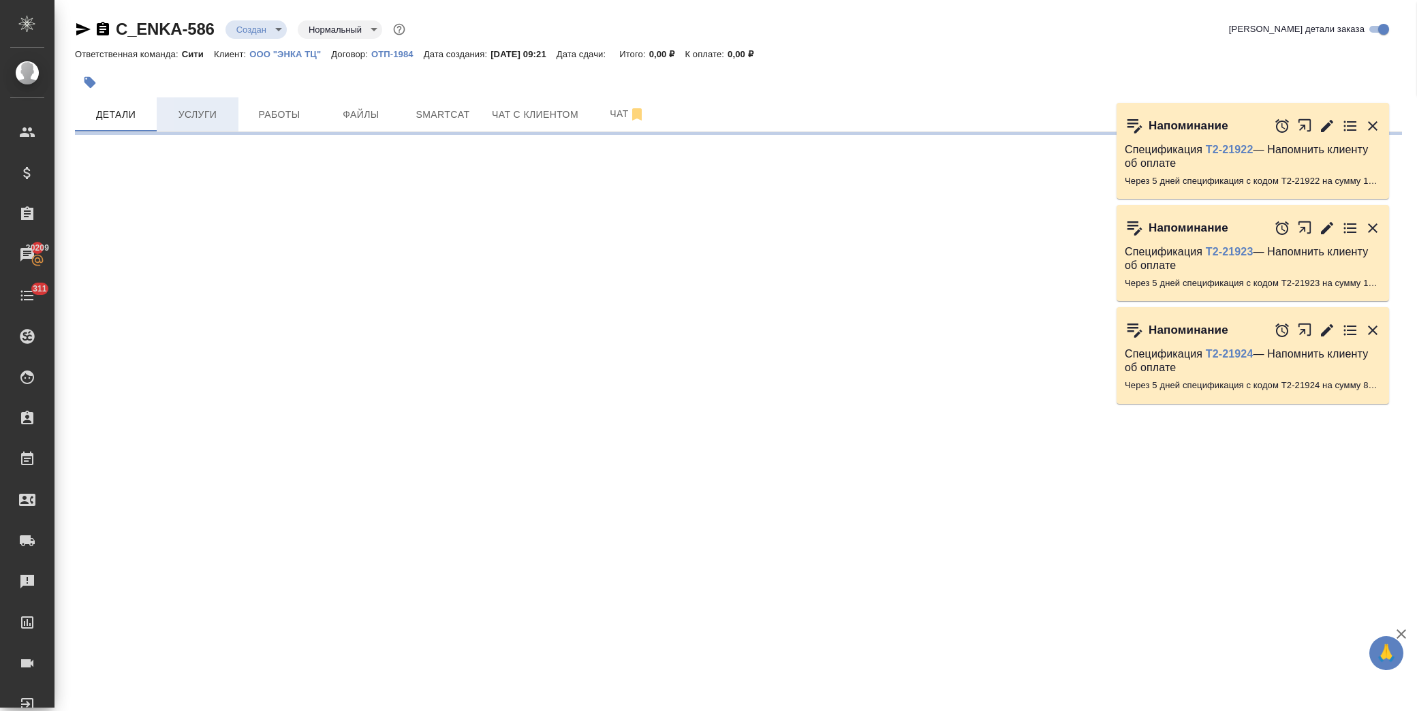
select select "RU"
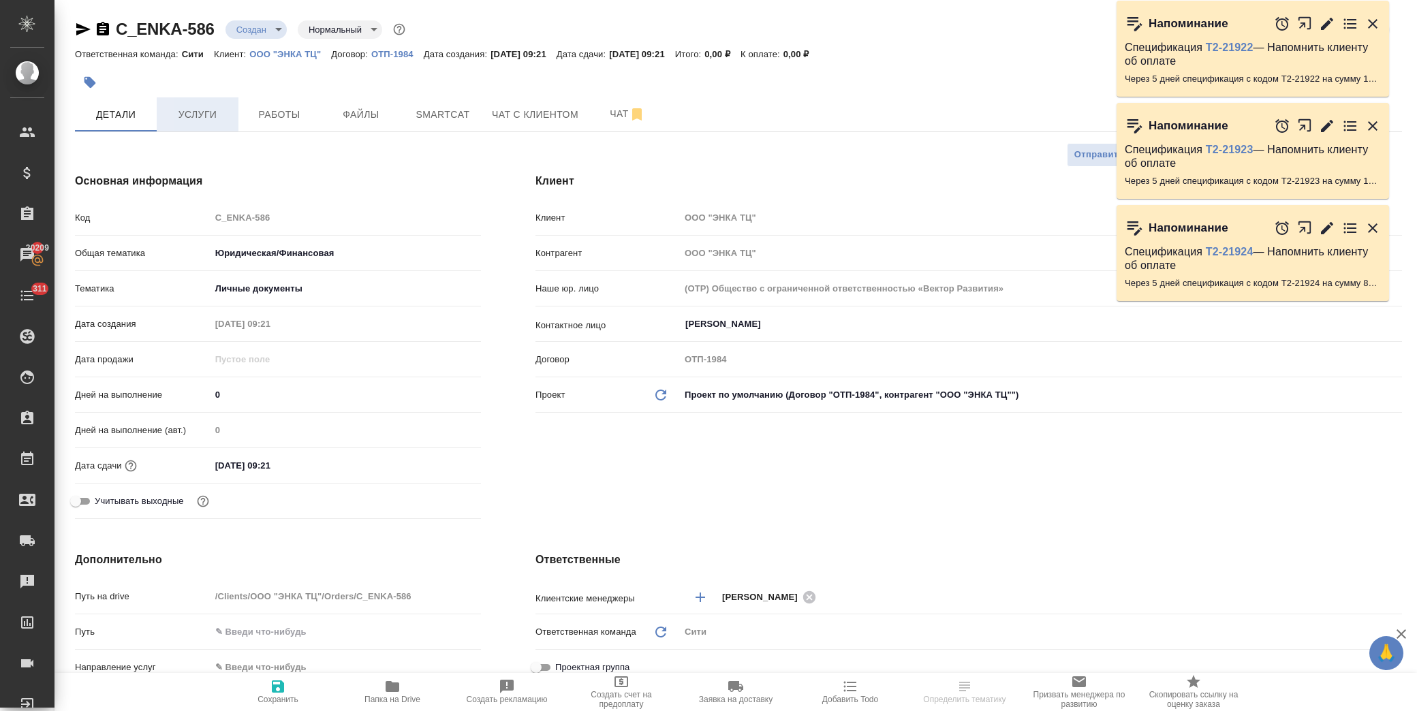
type textarea "x"
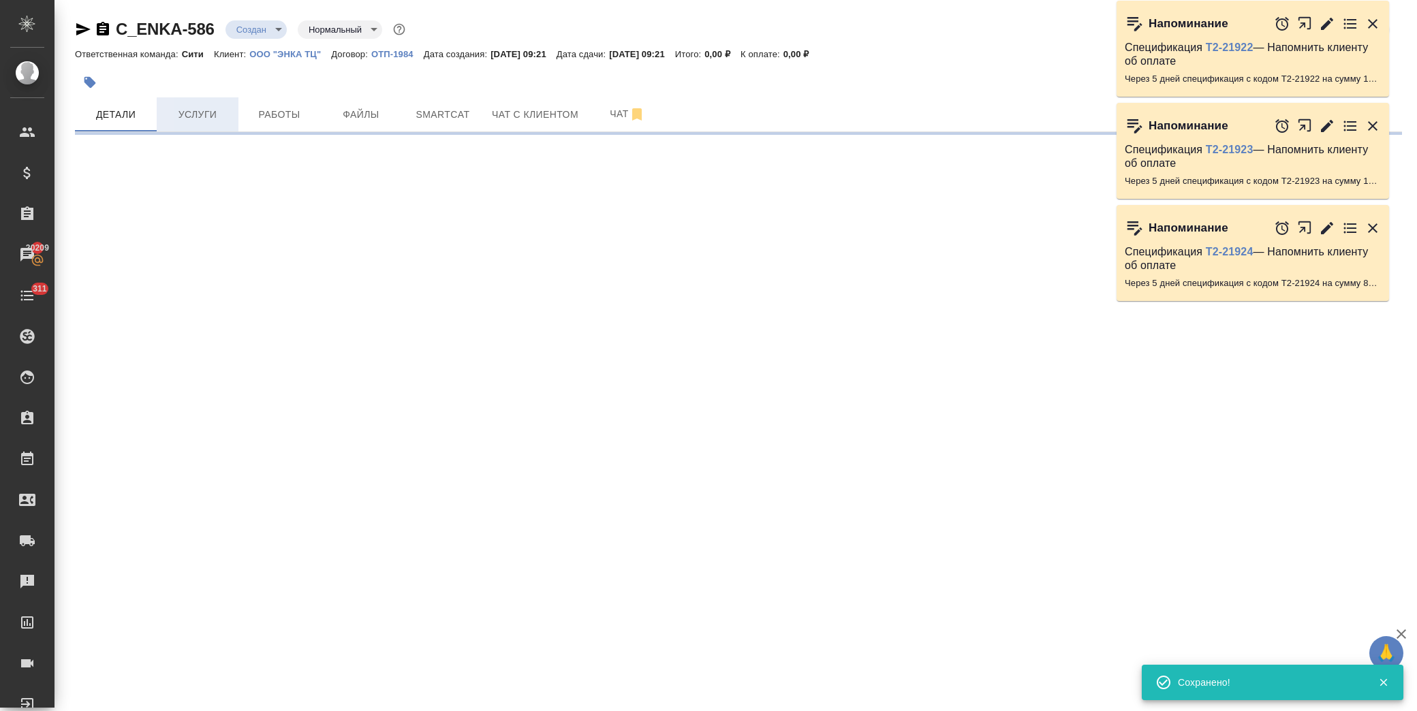
click at [207, 106] on button "Услуги" at bounding box center [198, 114] width 82 height 34
select select "RU"
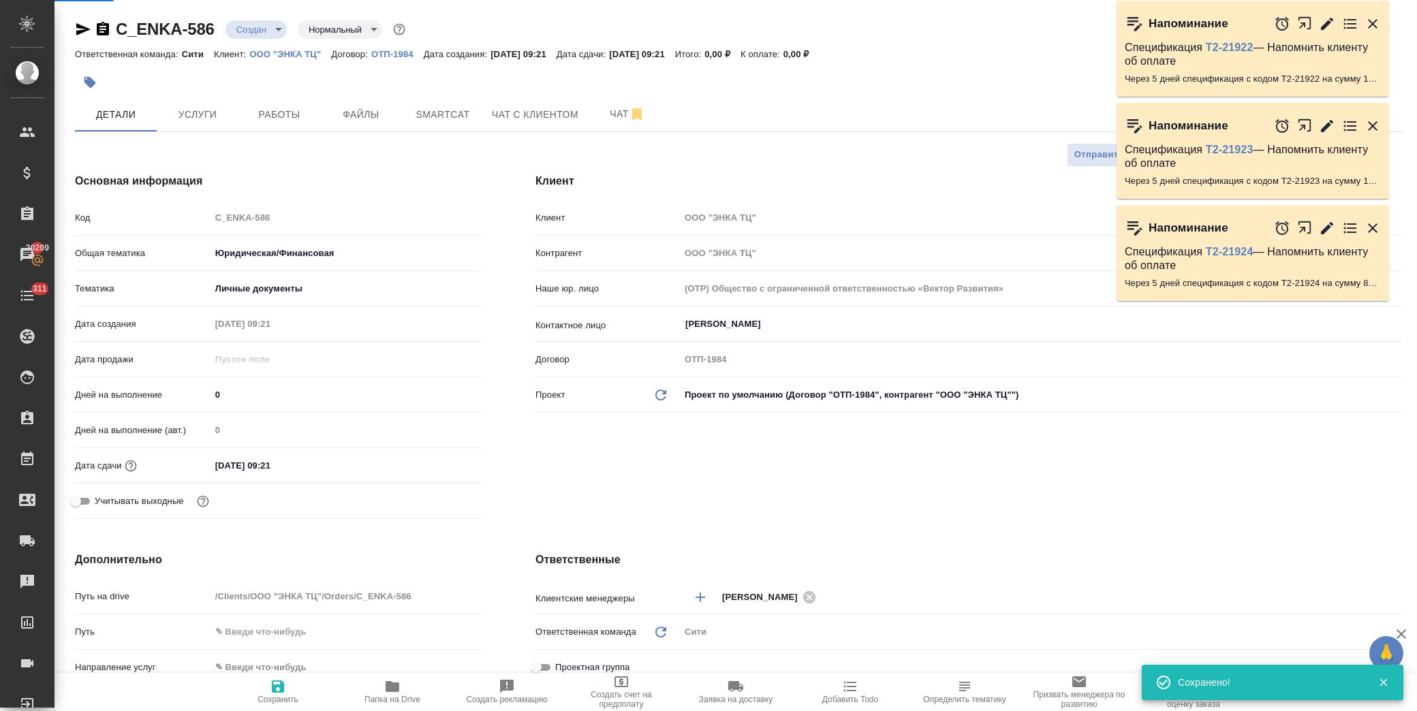
type textarea "x"
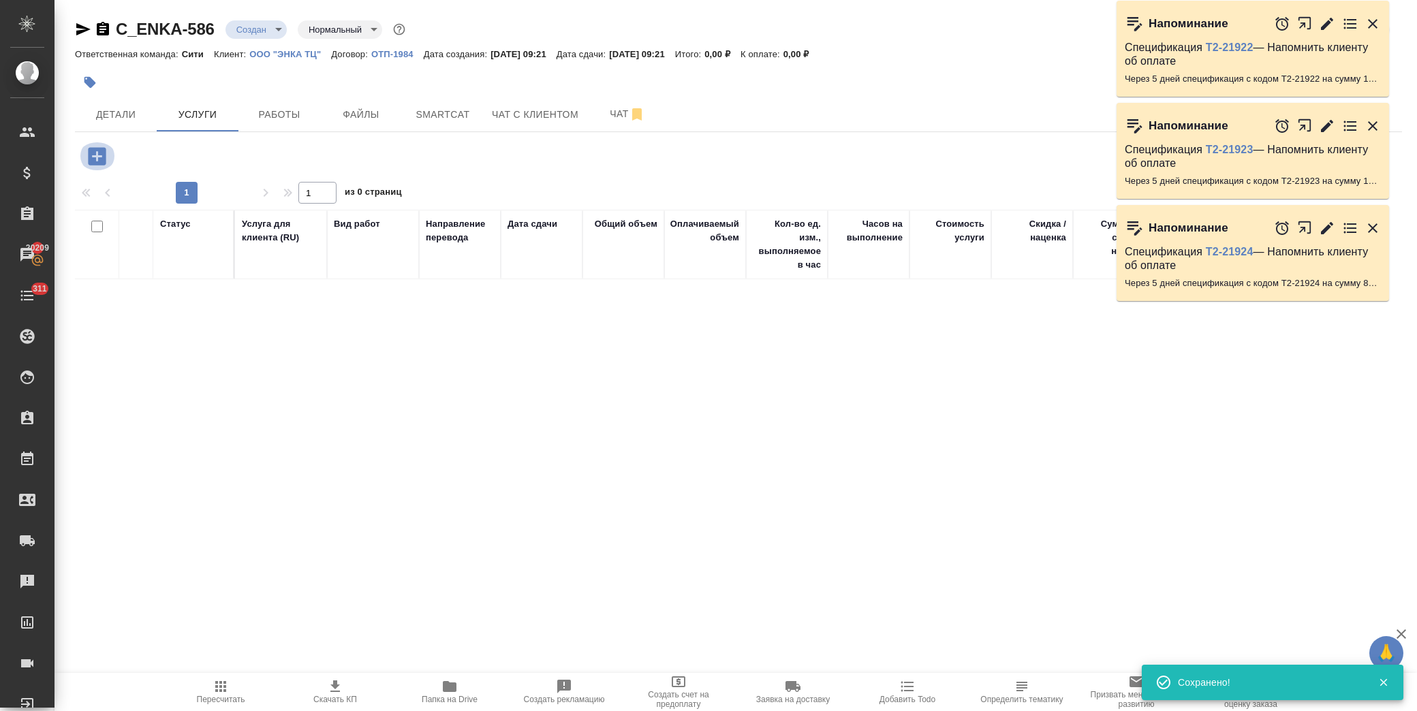
click at [94, 151] on icon "button" at bounding box center [97, 156] width 18 height 18
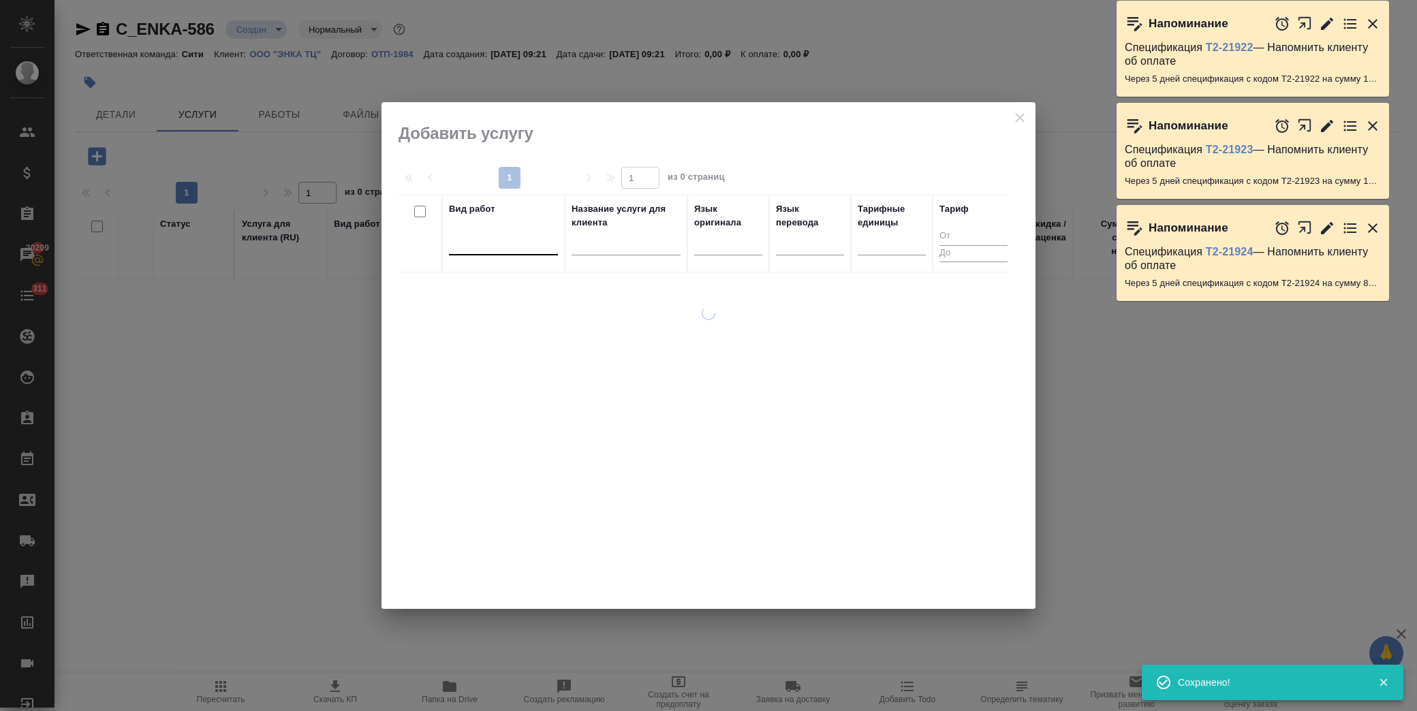
click at [499, 249] on div at bounding box center [503, 242] width 109 height 20
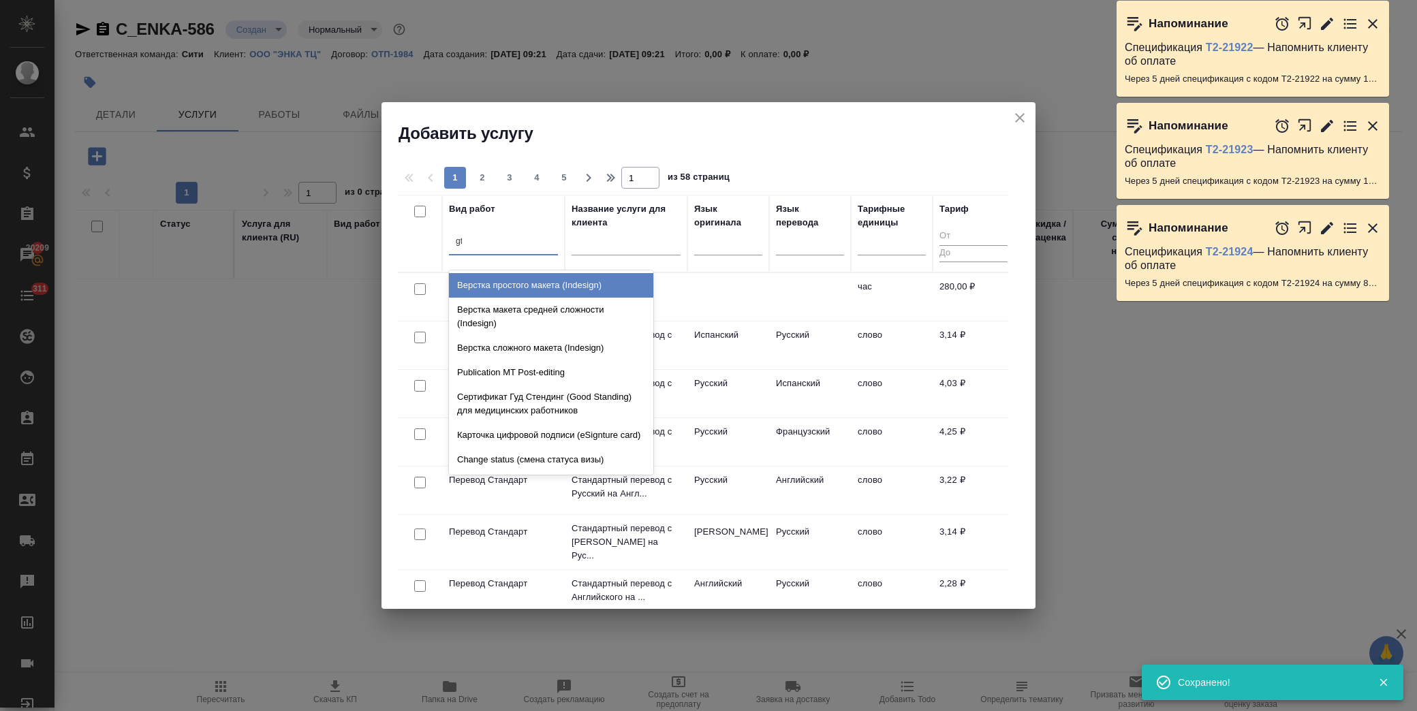
type input "g"
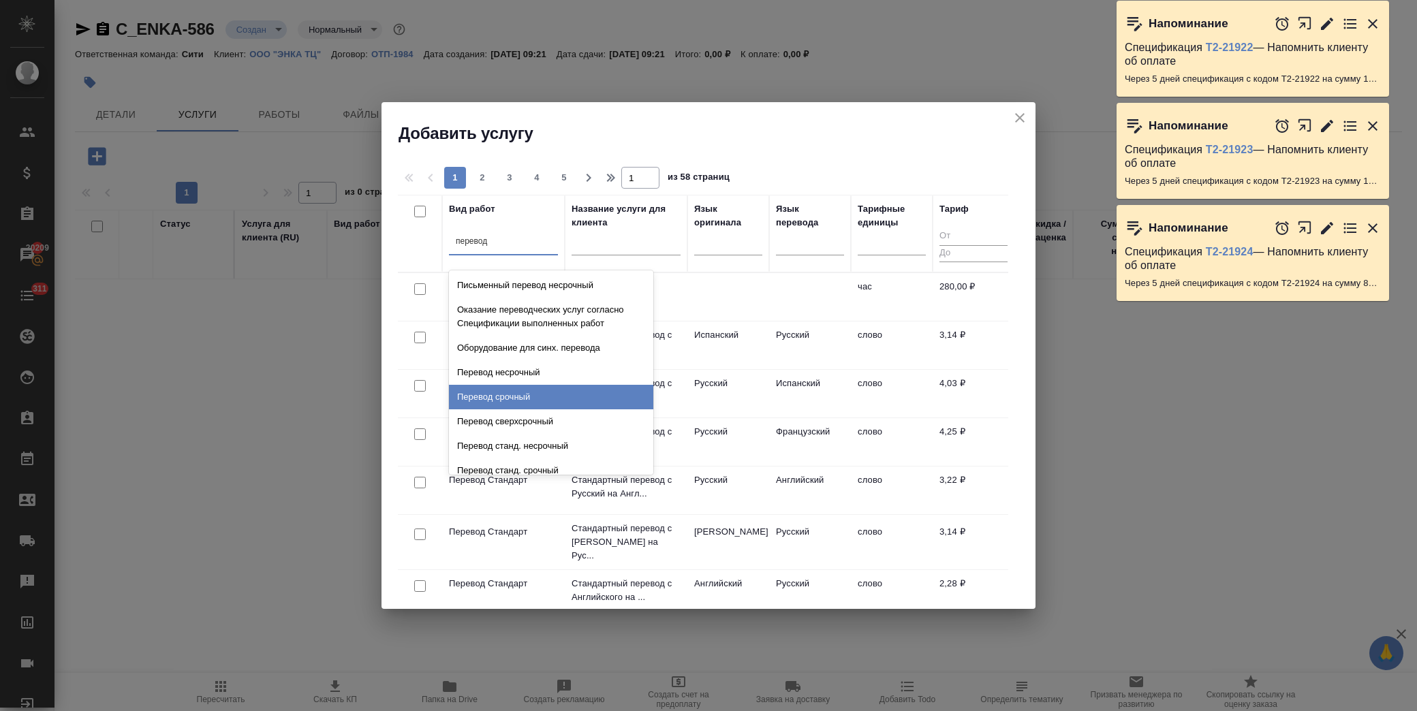
type input "перевод с"
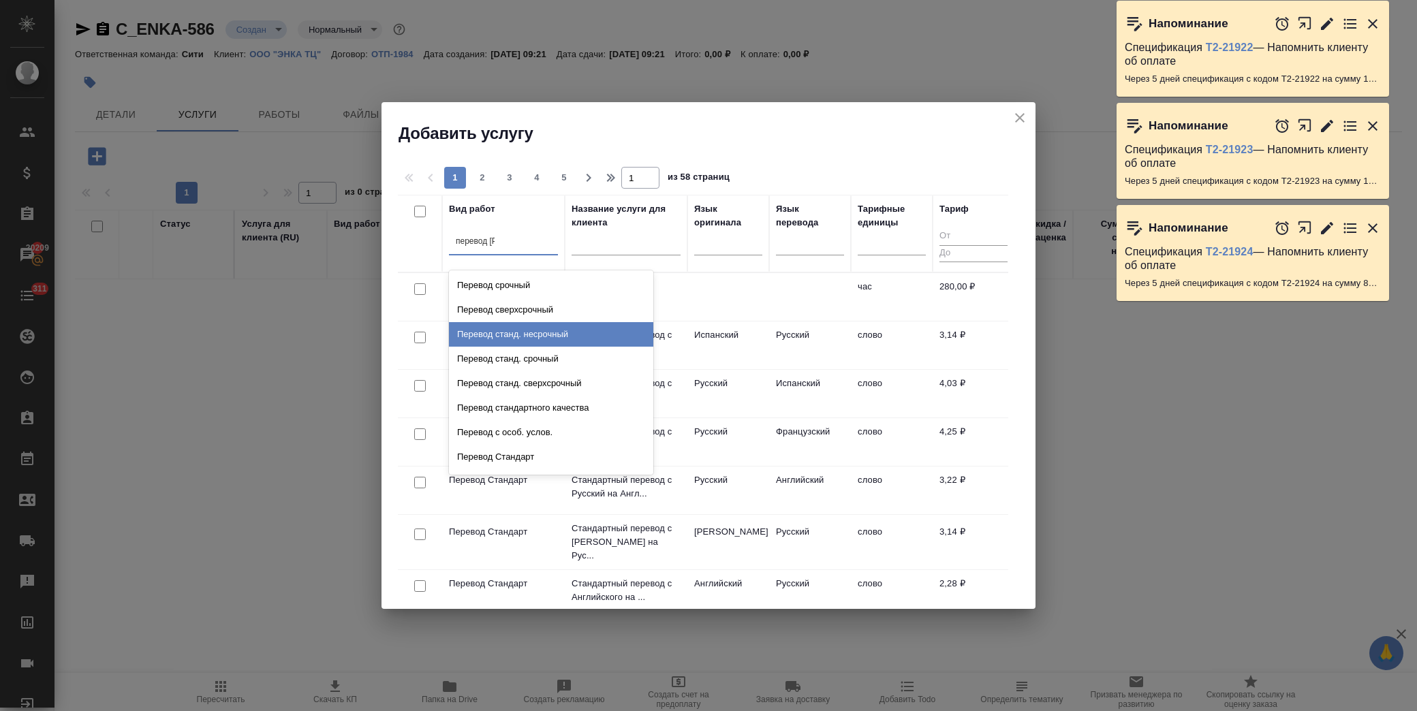
click at [579, 332] on div "Перевод станд. несрочный" at bounding box center [551, 334] width 204 height 25
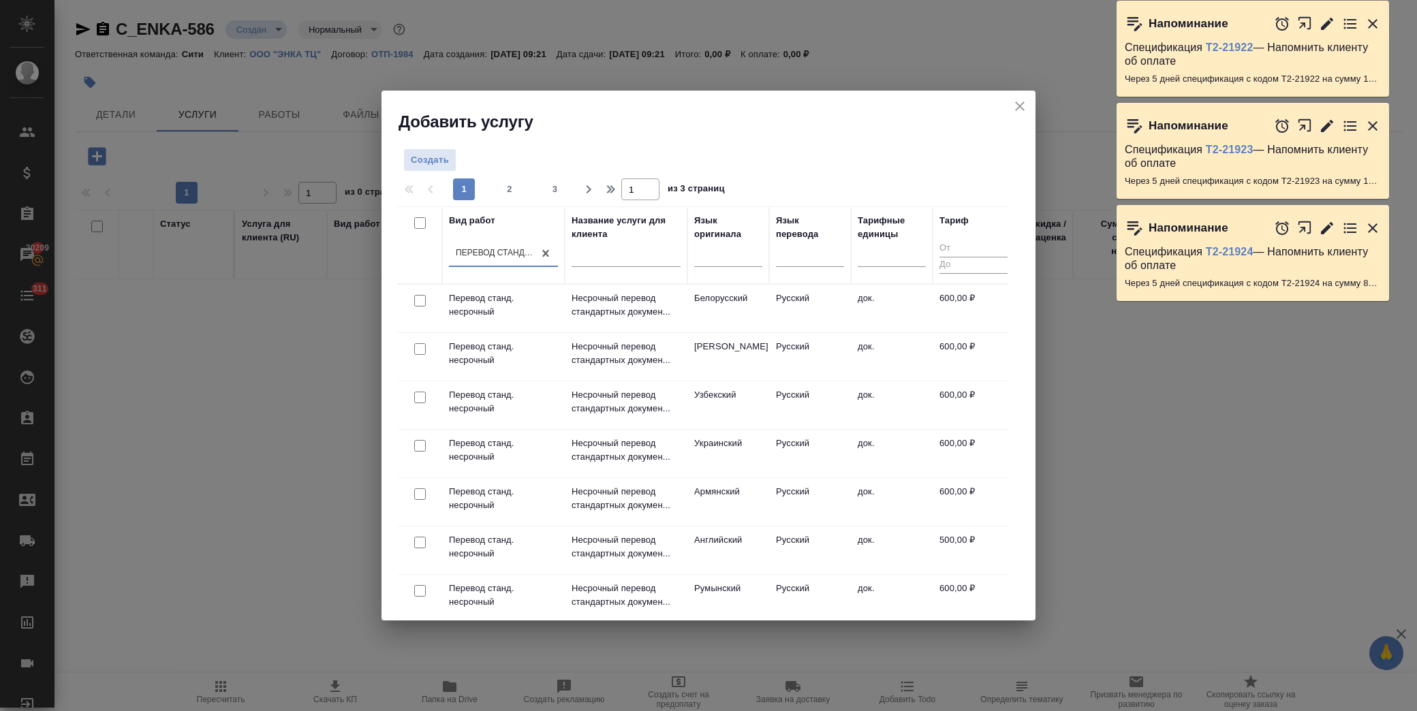
click at [459, 244] on div "Перевод станд. несрочный" at bounding box center [491, 254] width 84 height 20
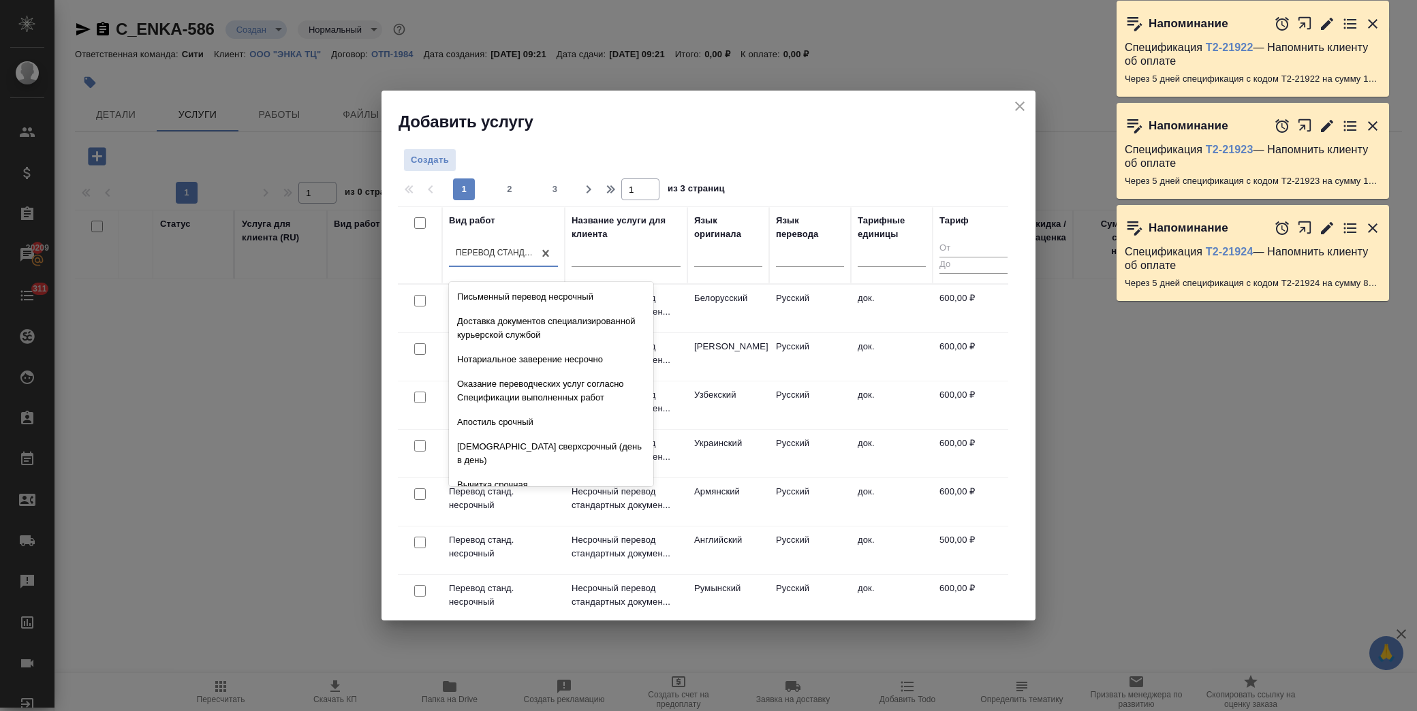
scroll to position [397, 0]
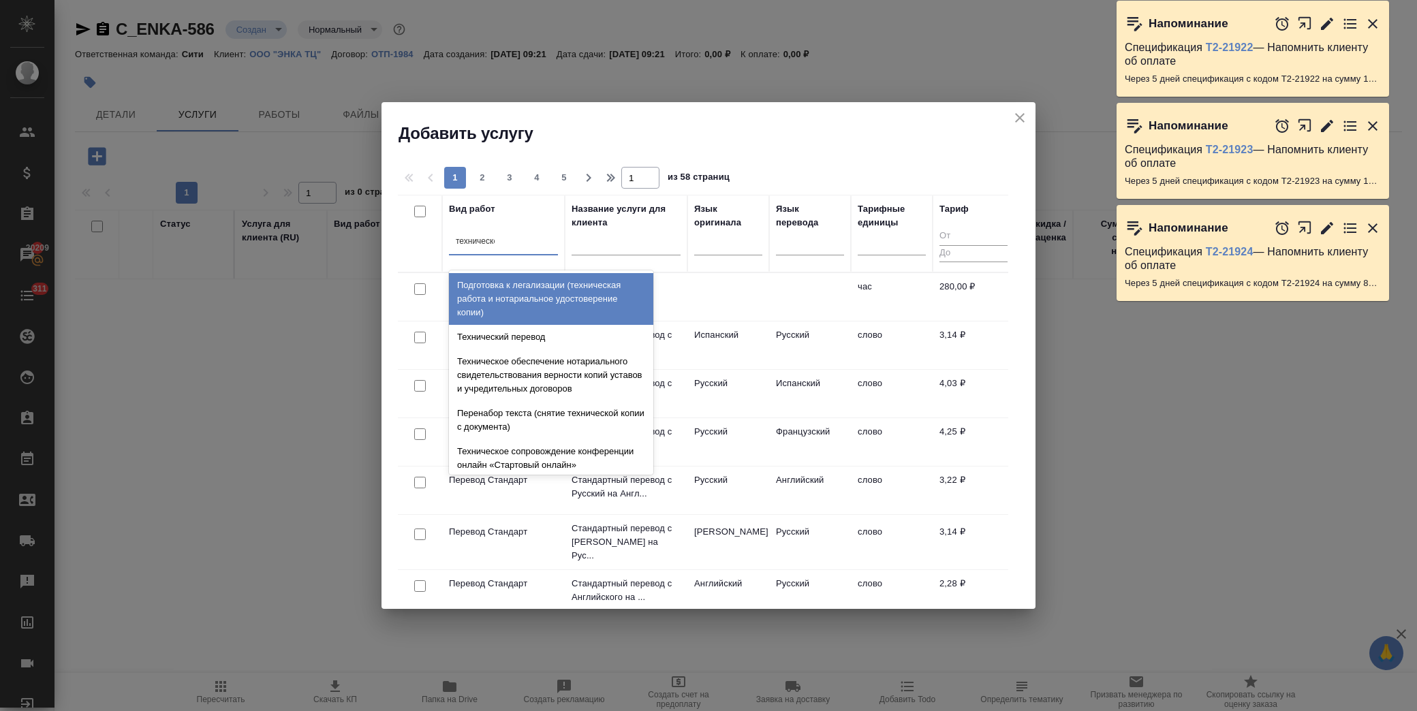
type input "техническое"
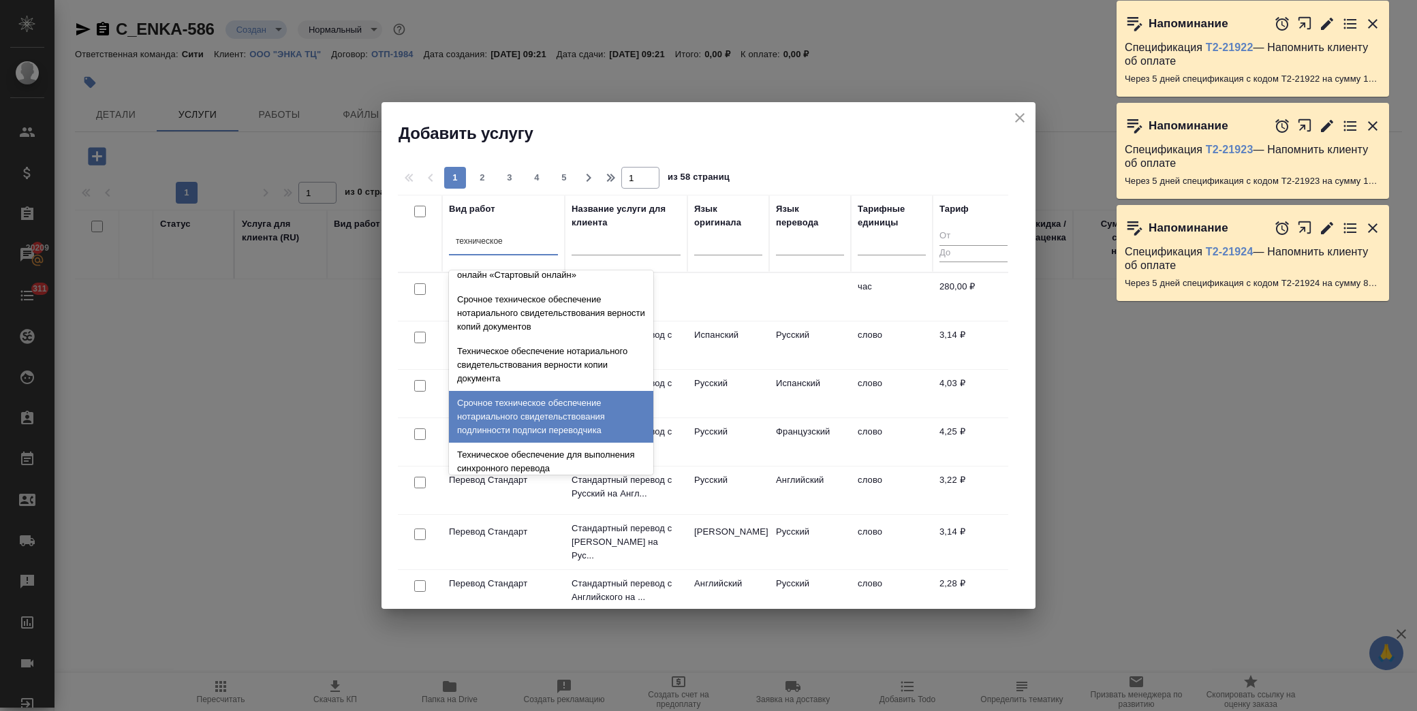
scroll to position [151, 0]
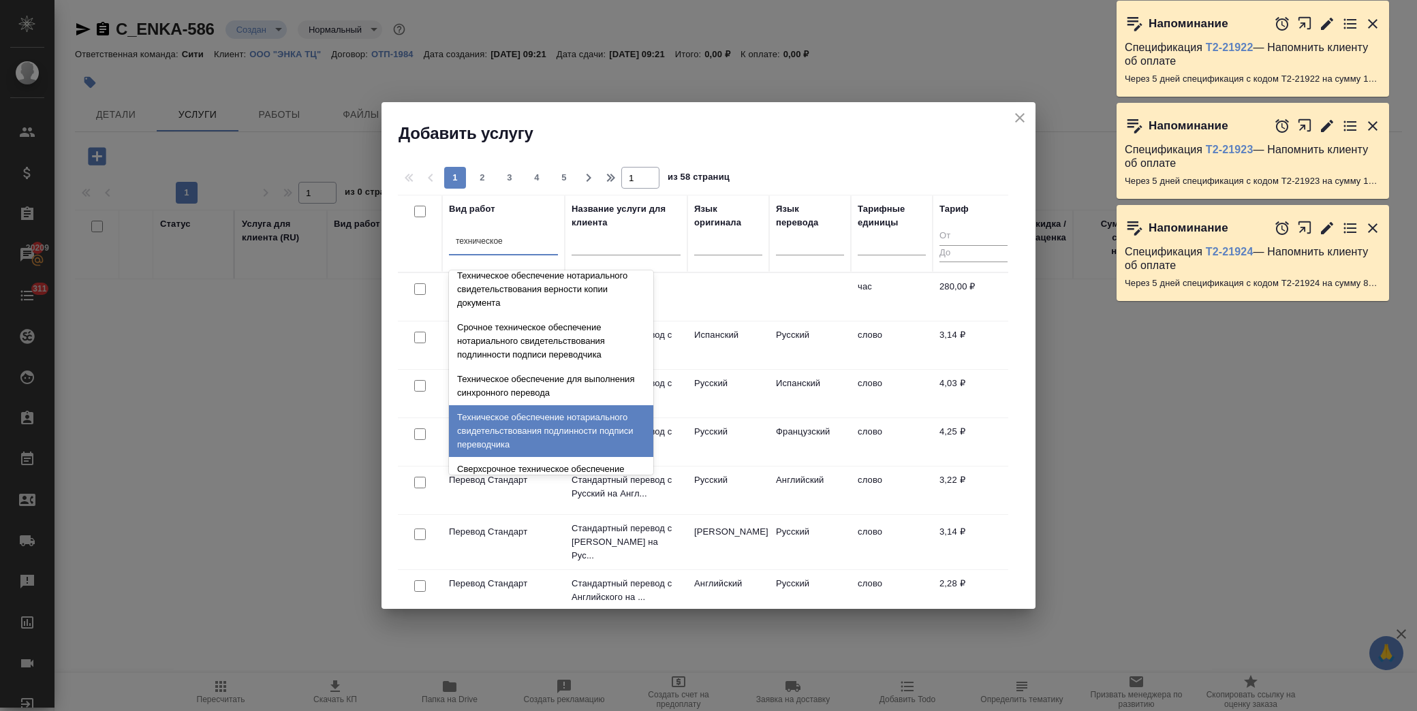
click at [550, 430] on div "Техническое обеспечение нотариального свидетельствования подлинности подписи пе…" at bounding box center [551, 431] width 204 height 52
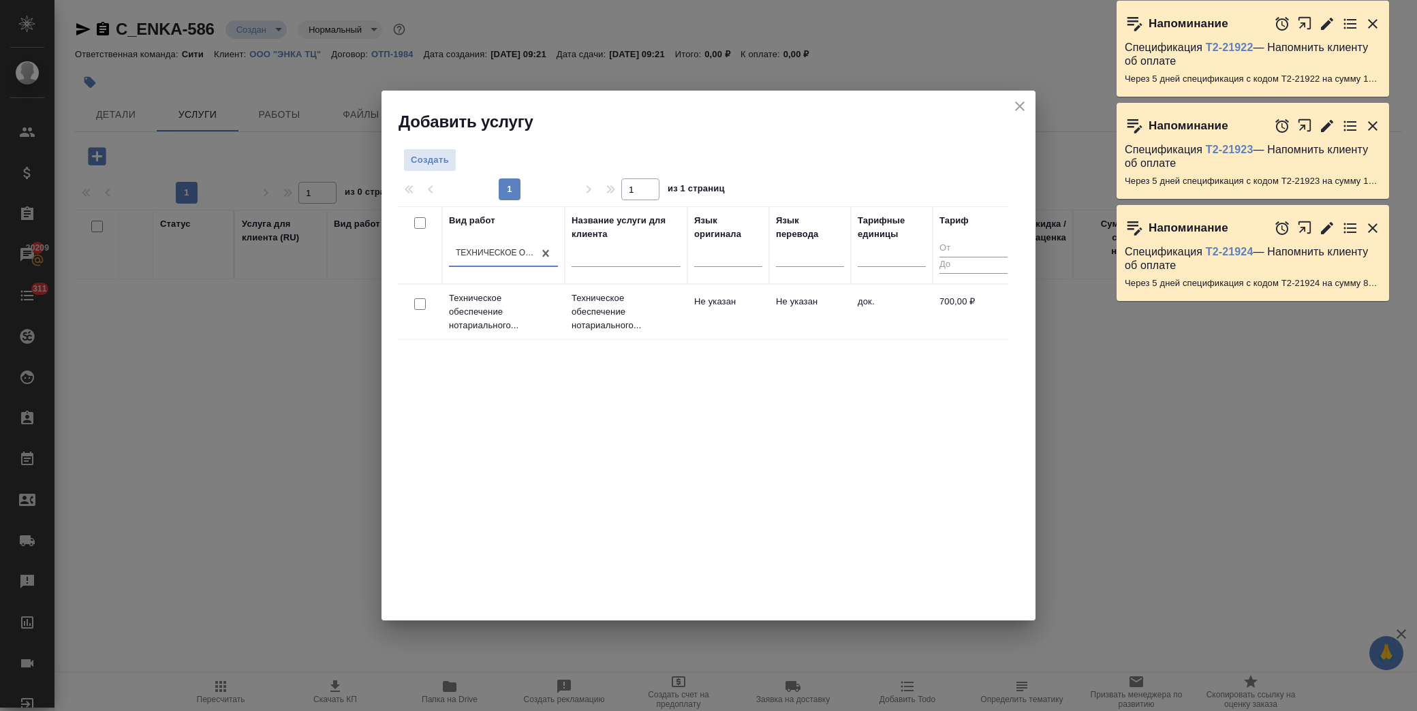
click at [420, 307] on input "checkbox" at bounding box center [420, 304] width 12 height 12
checkbox input "true"
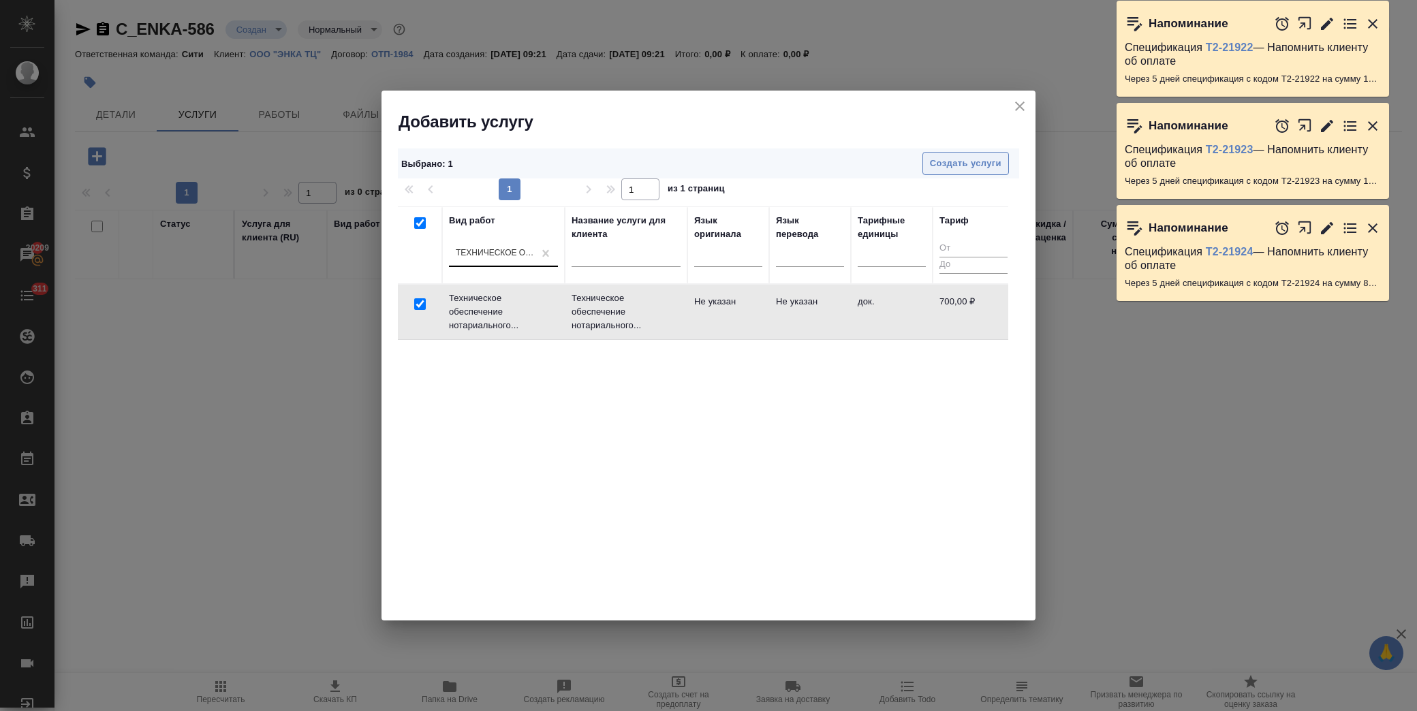
click at [972, 168] on span "Создать услуги" at bounding box center [966, 164] width 72 height 16
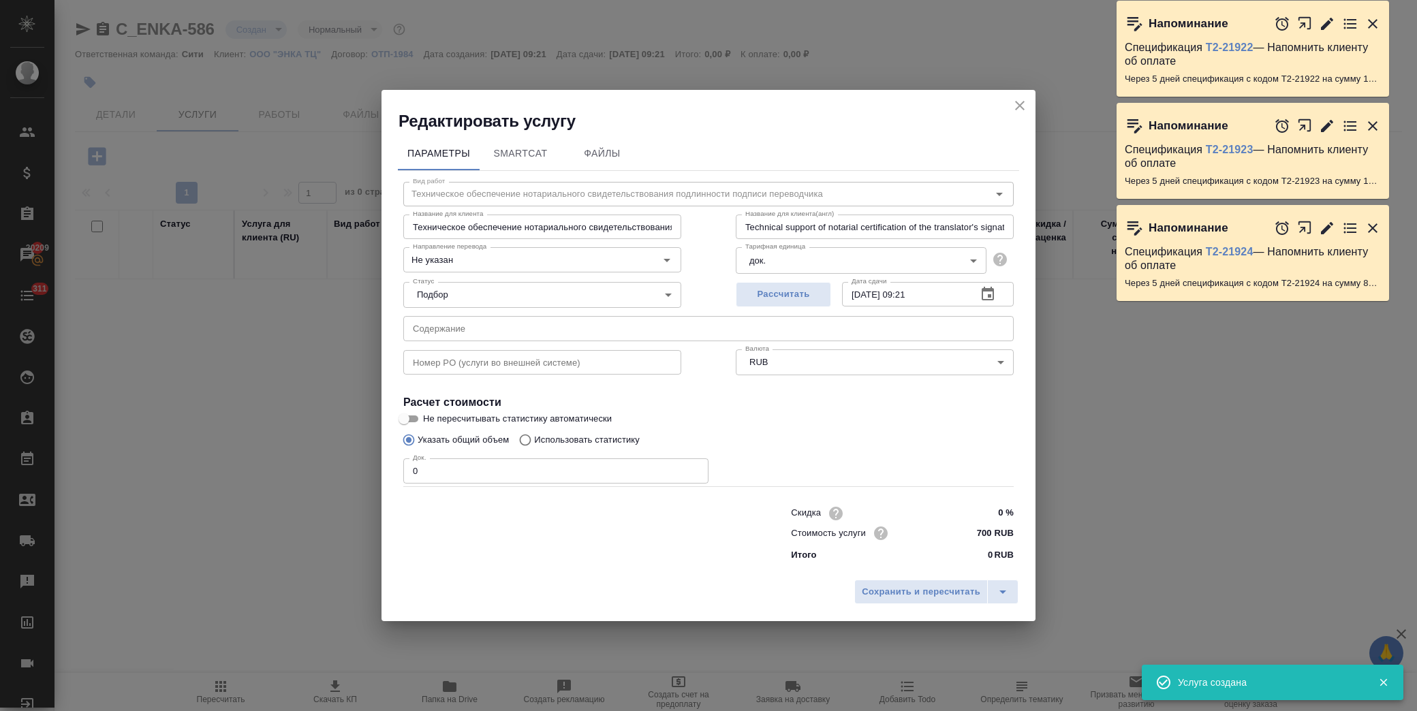
click at [1374, 22] on icon "button" at bounding box center [1373, 24] width 10 height 10
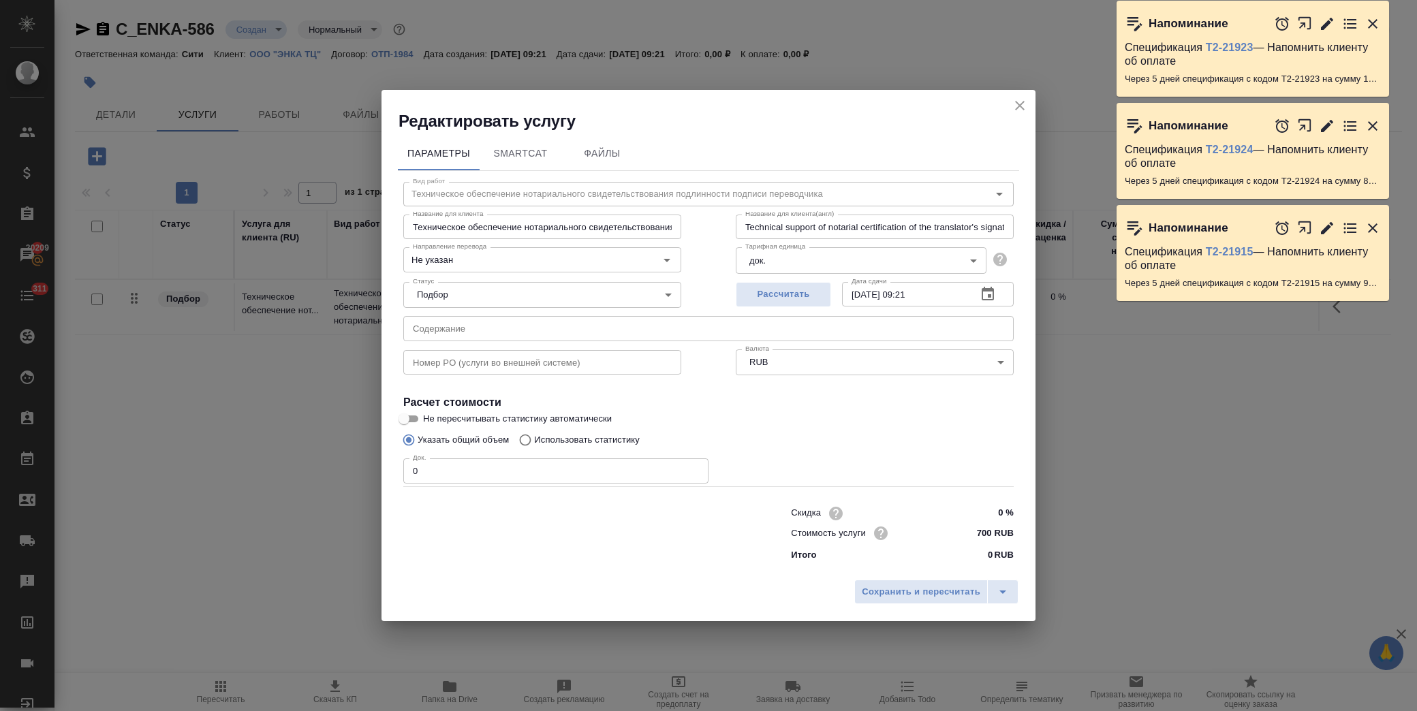
click at [1374, 22] on icon "button" at bounding box center [1373, 24] width 10 height 10
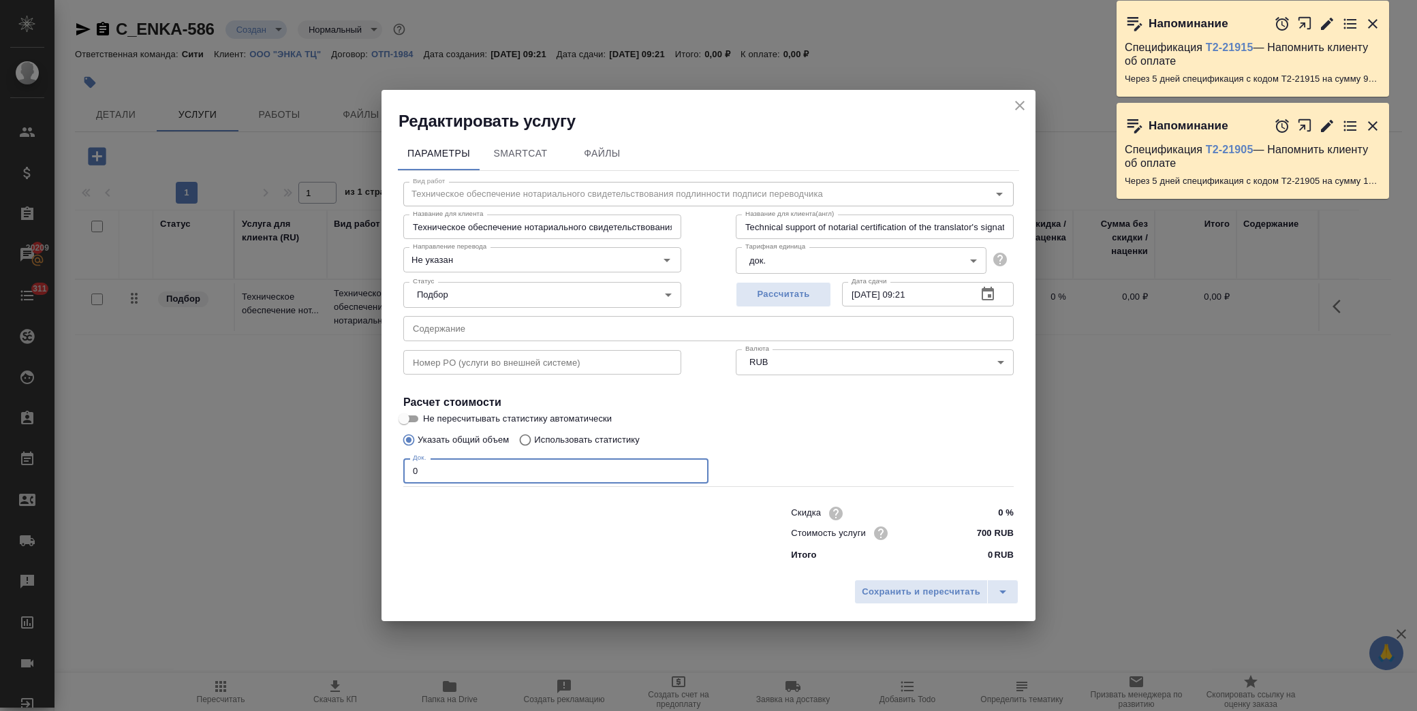
drag, startPoint x: 443, startPoint y: 479, endPoint x: 346, endPoint y: 473, distance: 97.5
click at [346, 473] on div "Редактировать услугу Параметры SmartCat Файлы Вид работ Техническое обеспечение…" at bounding box center [708, 355] width 1417 height 711
type input "1"
click at [930, 591] on span "Сохранить и пересчитать" at bounding box center [921, 592] width 119 height 16
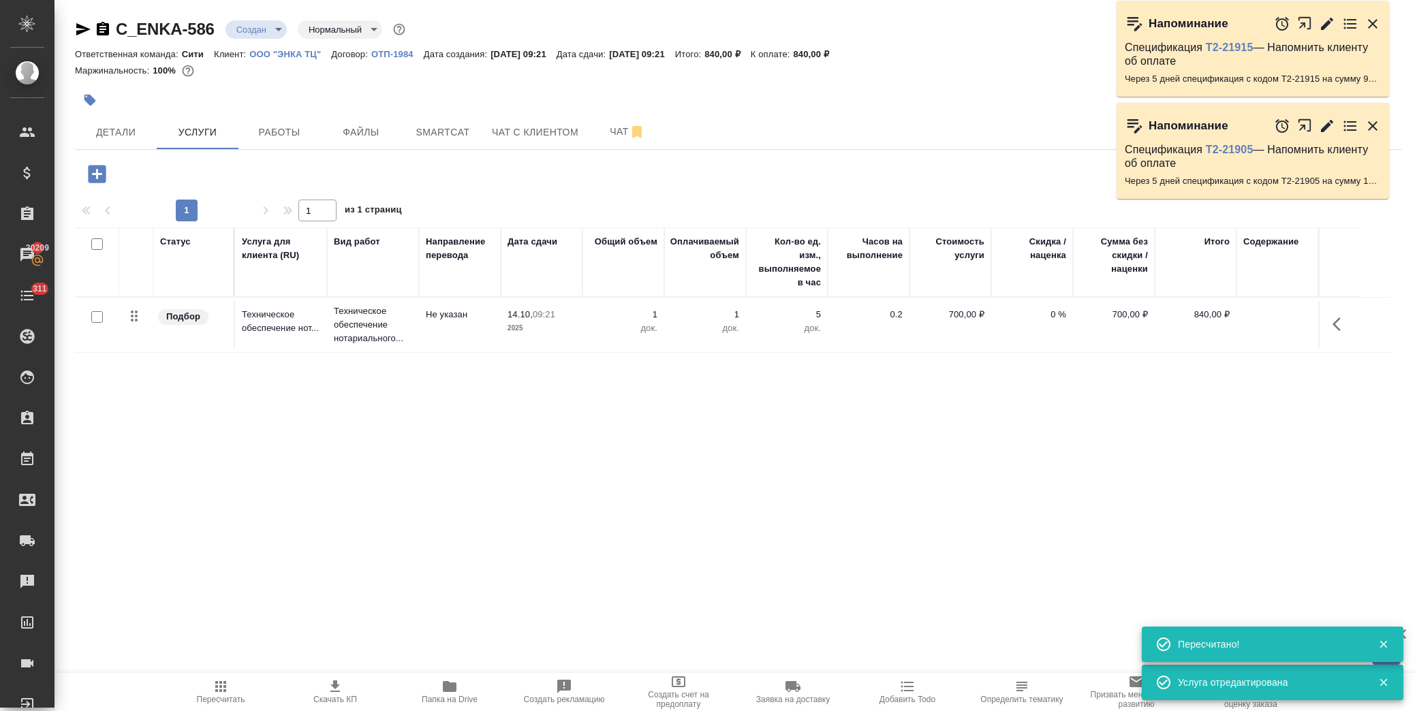
click at [91, 168] on icon "button" at bounding box center [97, 174] width 18 height 18
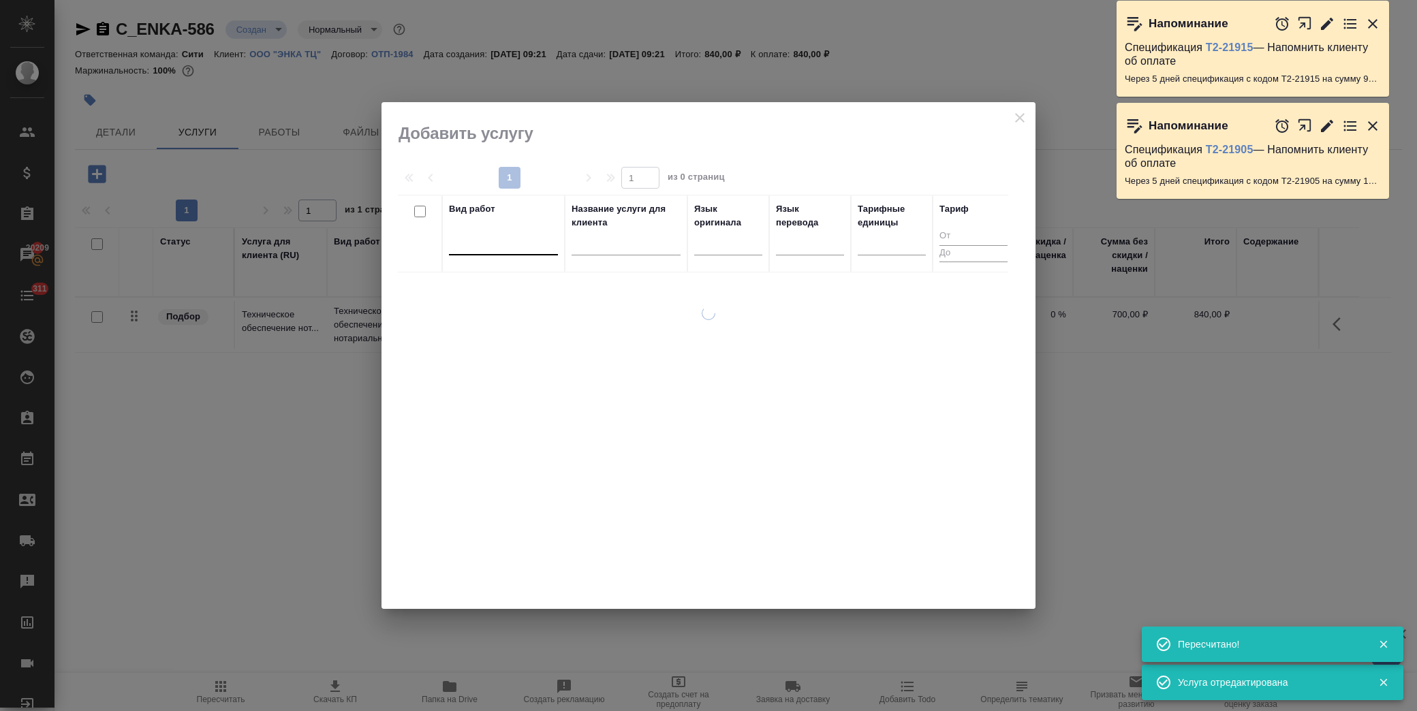
click at [489, 238] on div at bounding box center [503, 242] width 109 height 20
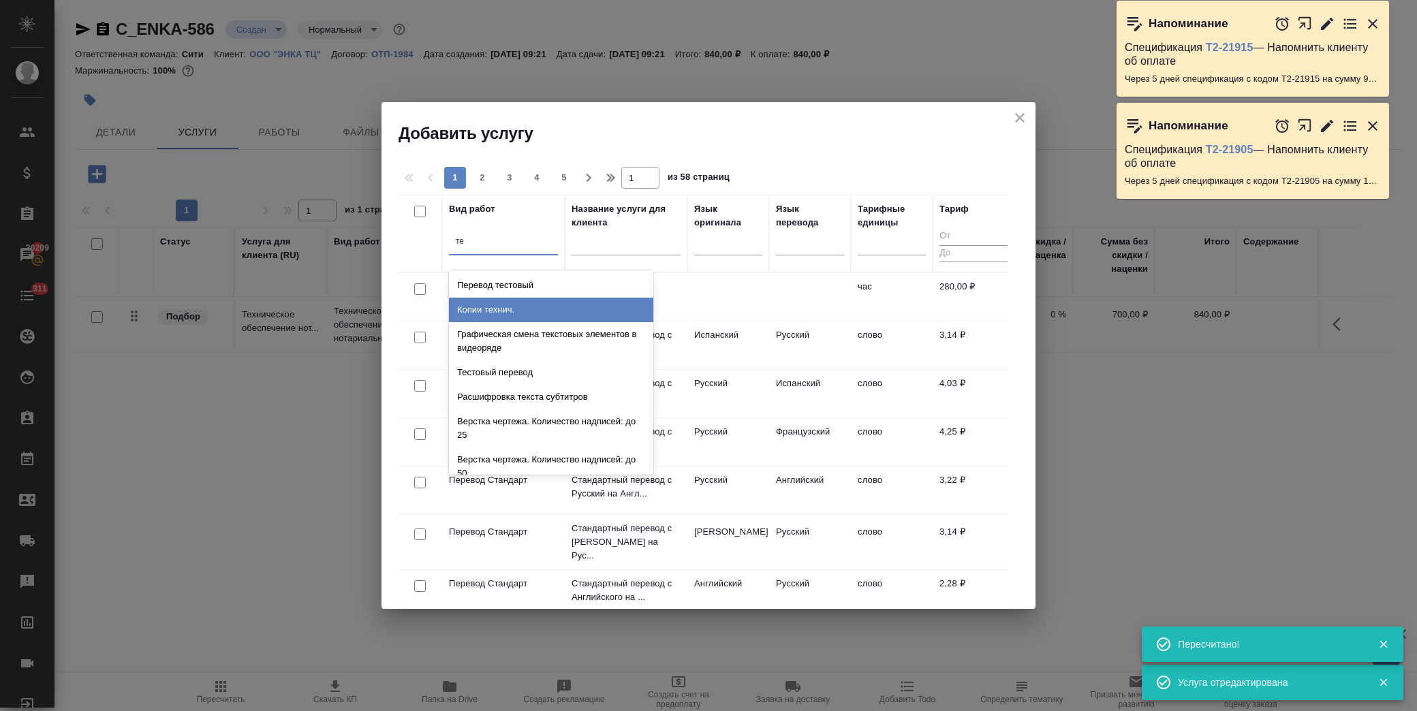
type input "т"
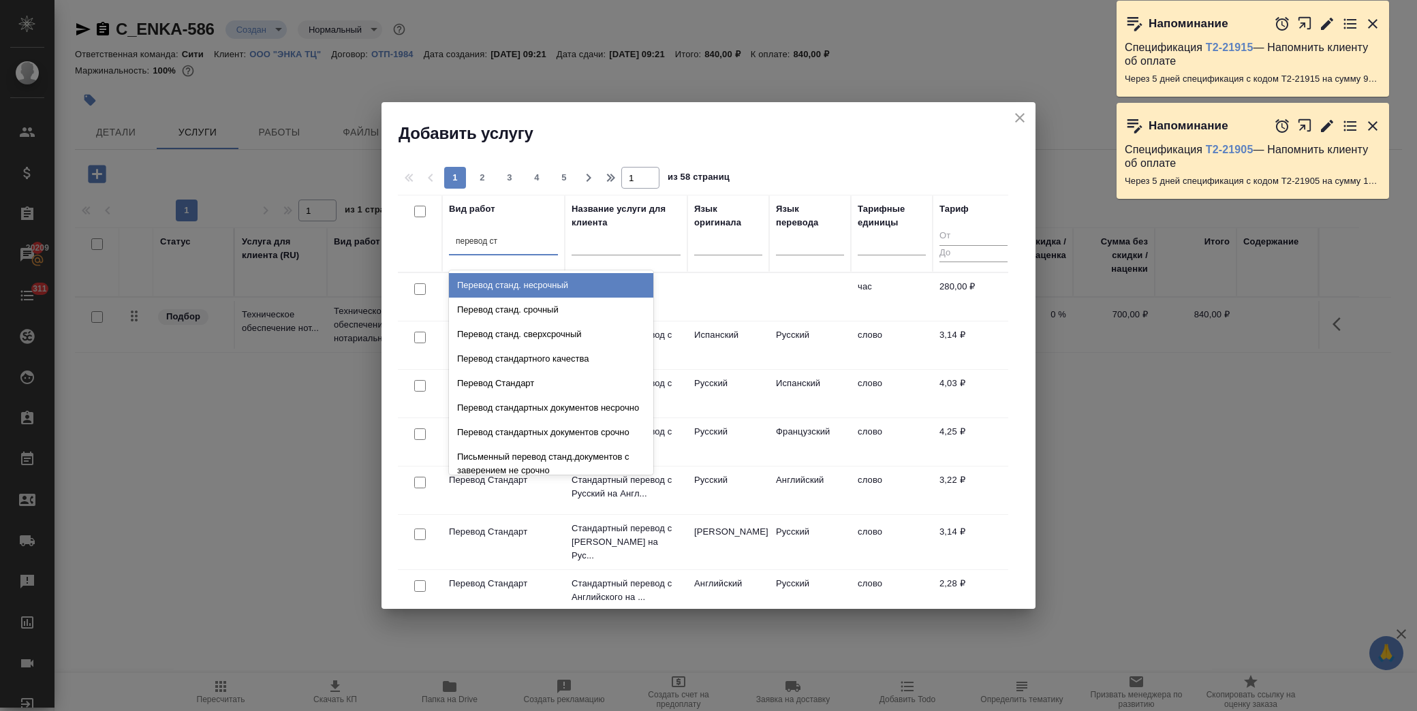
type input "перевод ста"
click at [563, 283] on div "Перевод станд. несрочный" at bounding box center [551, 285] width 204 height 25
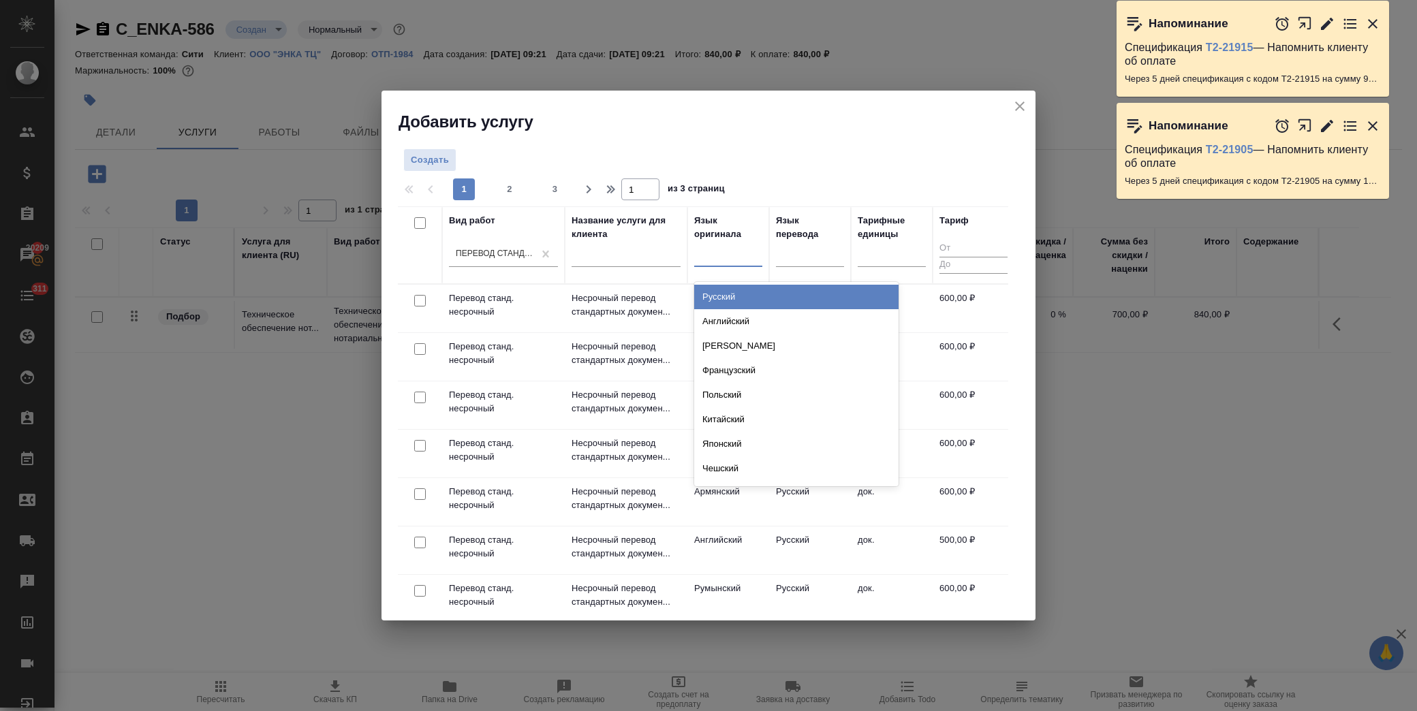
click at [732, 259] on div at bounding box center [728, 254] width 68 height 20
type input "анг"
click at [737, 289] on div "Английский" at bounding box center [796, 297] width 204 height 25
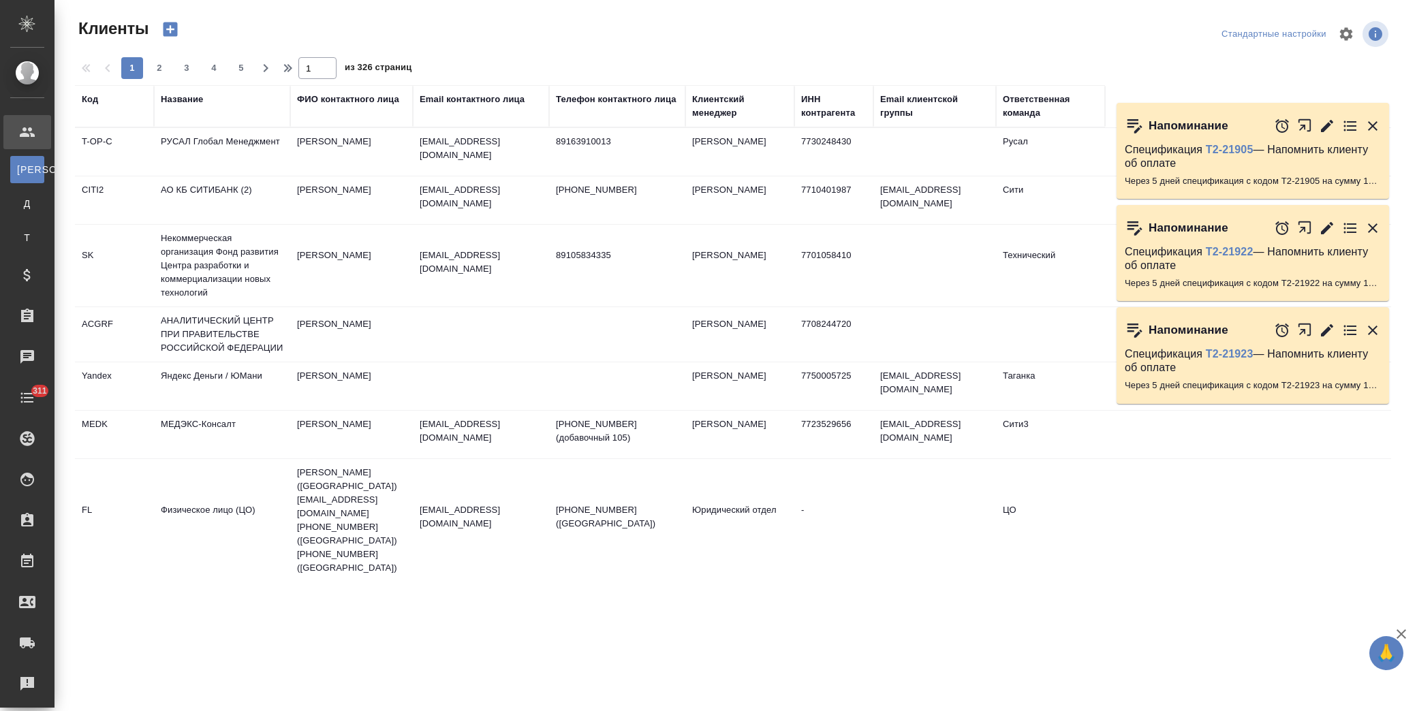
select select "RU"
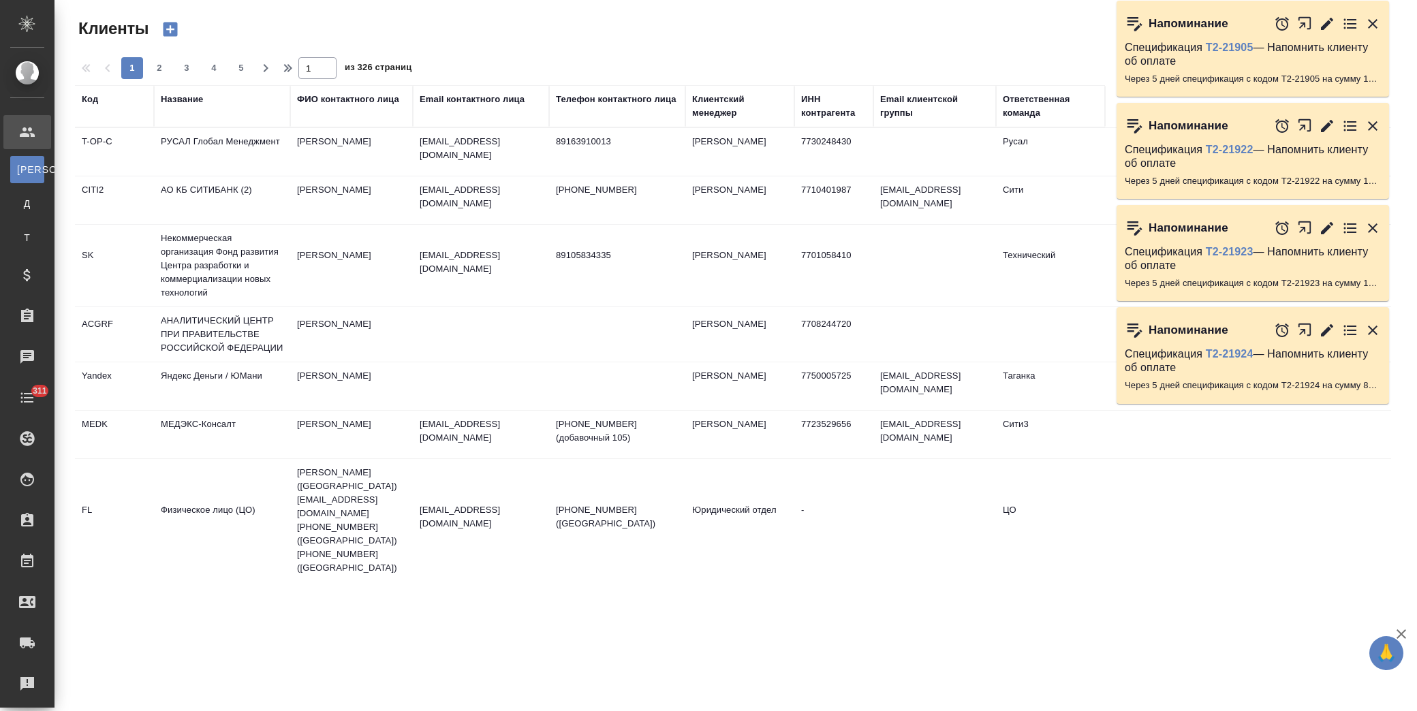
click at [187, 106] on div "Название" at bounding box center [222, 106] width 123 height 27
click at [191, 99] on div "Название" at bounding box center [182, 100] width 42 height 14
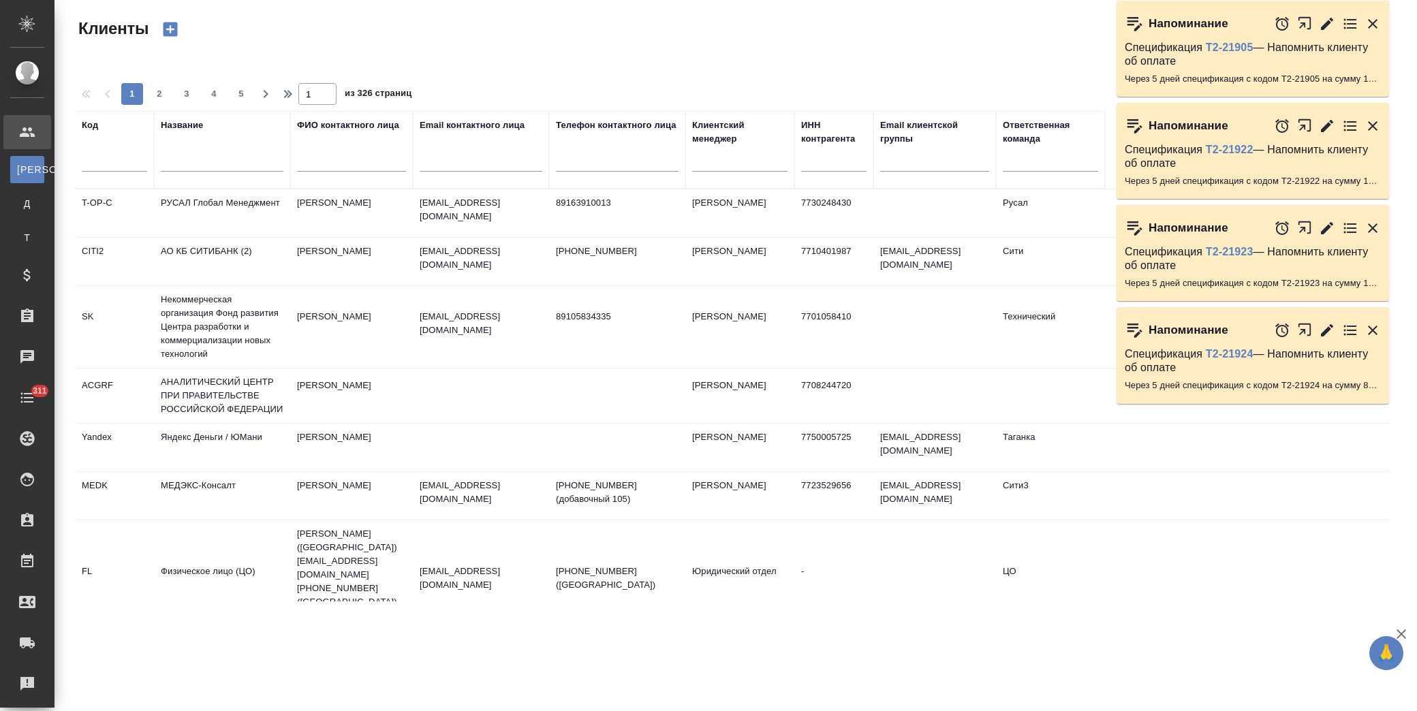
click at [208, 162] on input "text" at bounding box center [222, 163] width 123 height 17
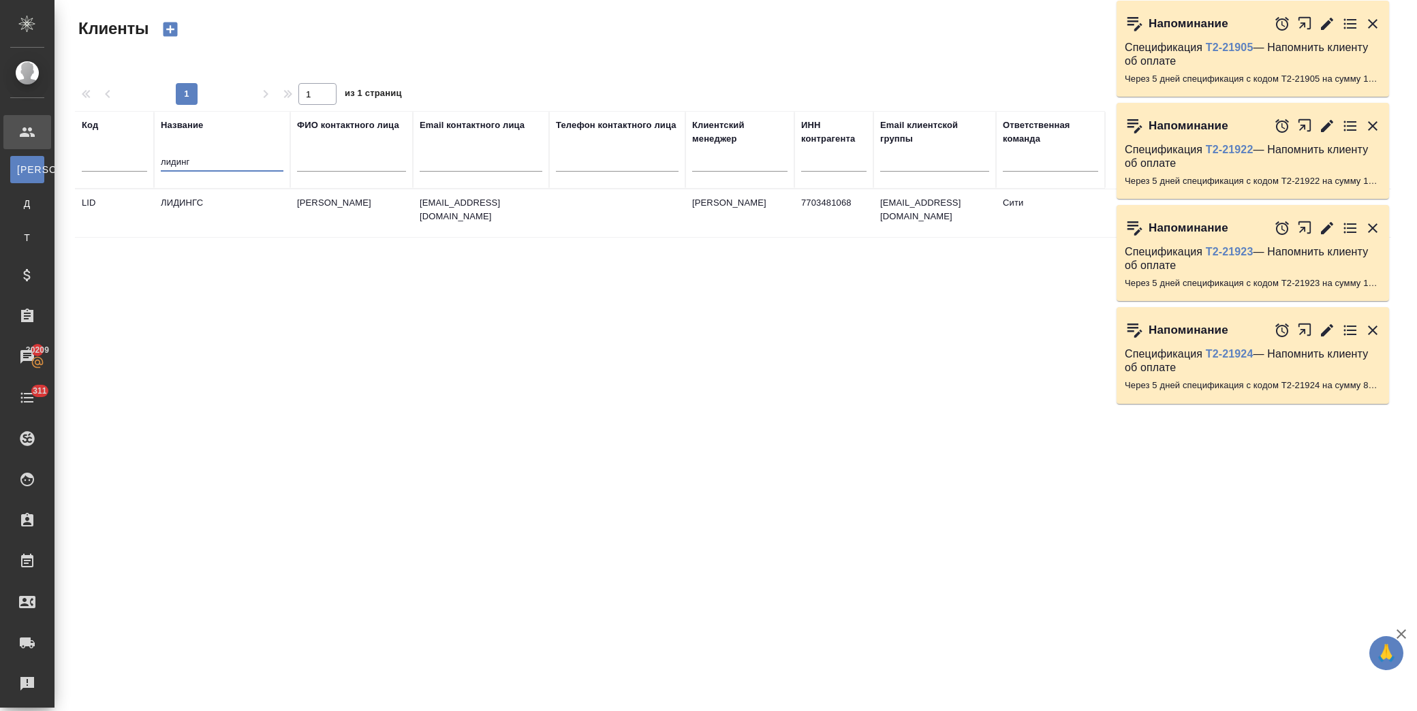
type input "лидинг"
click at [233, 200] on td "ЛИДИНГС" at bounding box center [222, 213] width 136 height 48
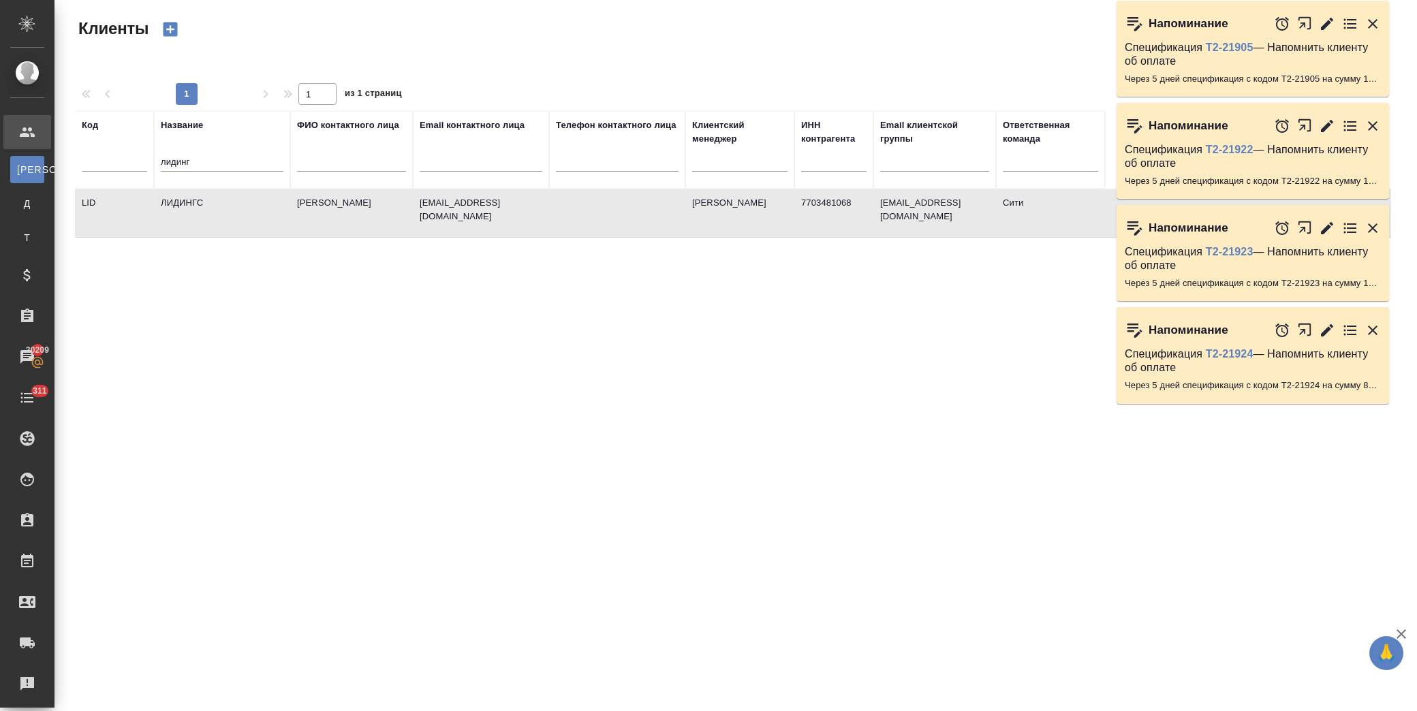
click at [233, 200] on td "ЛИДИНГС" at bounding box center [222, 213] width 136 height 48
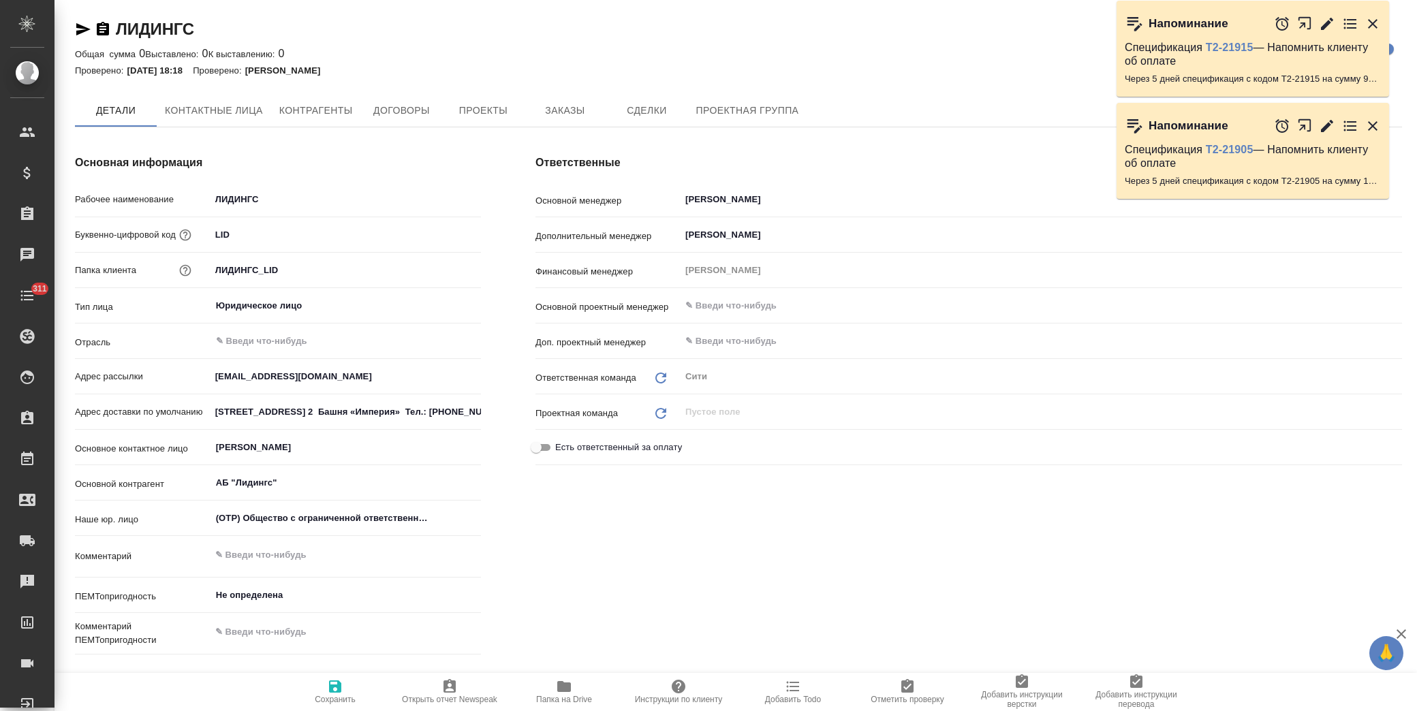
type textarea "x"
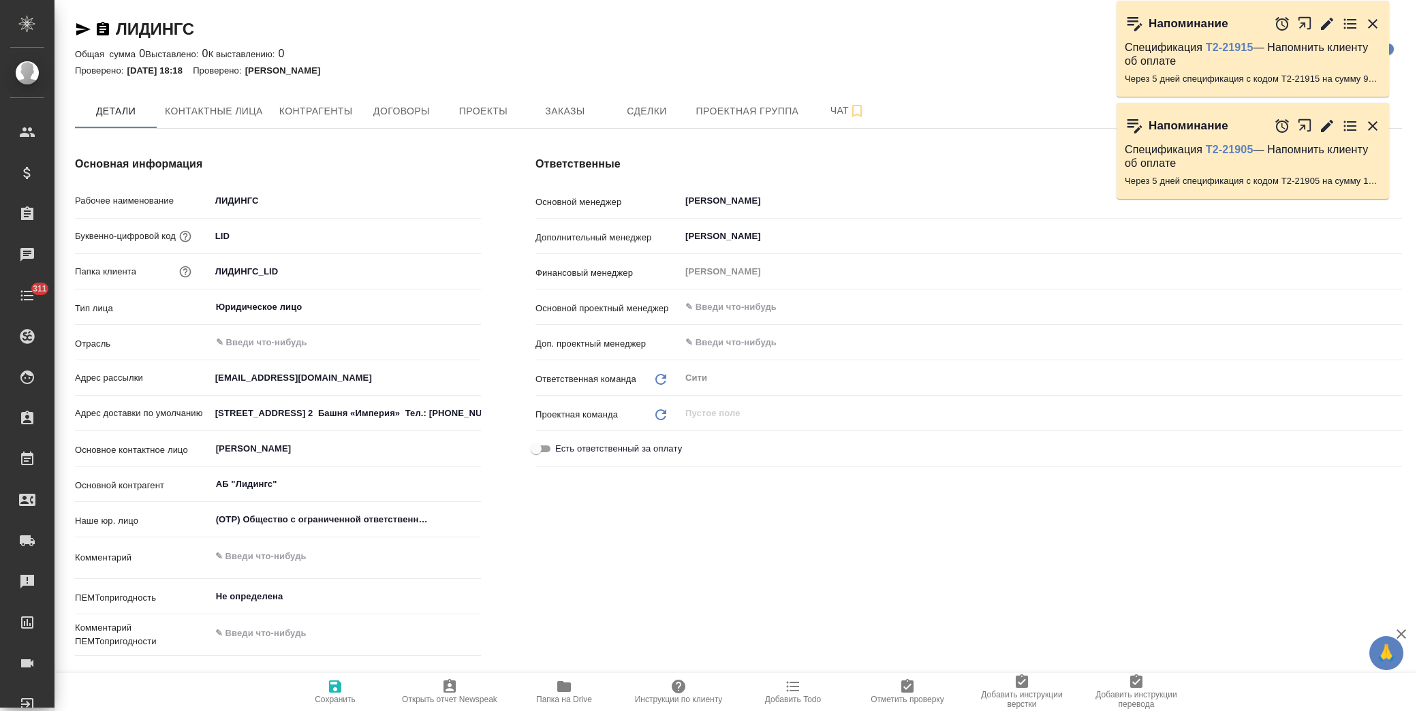
type textarea "x"
click at [560, 110] on span "Заказы" at bounding box center [564, 111] width 65 height 17
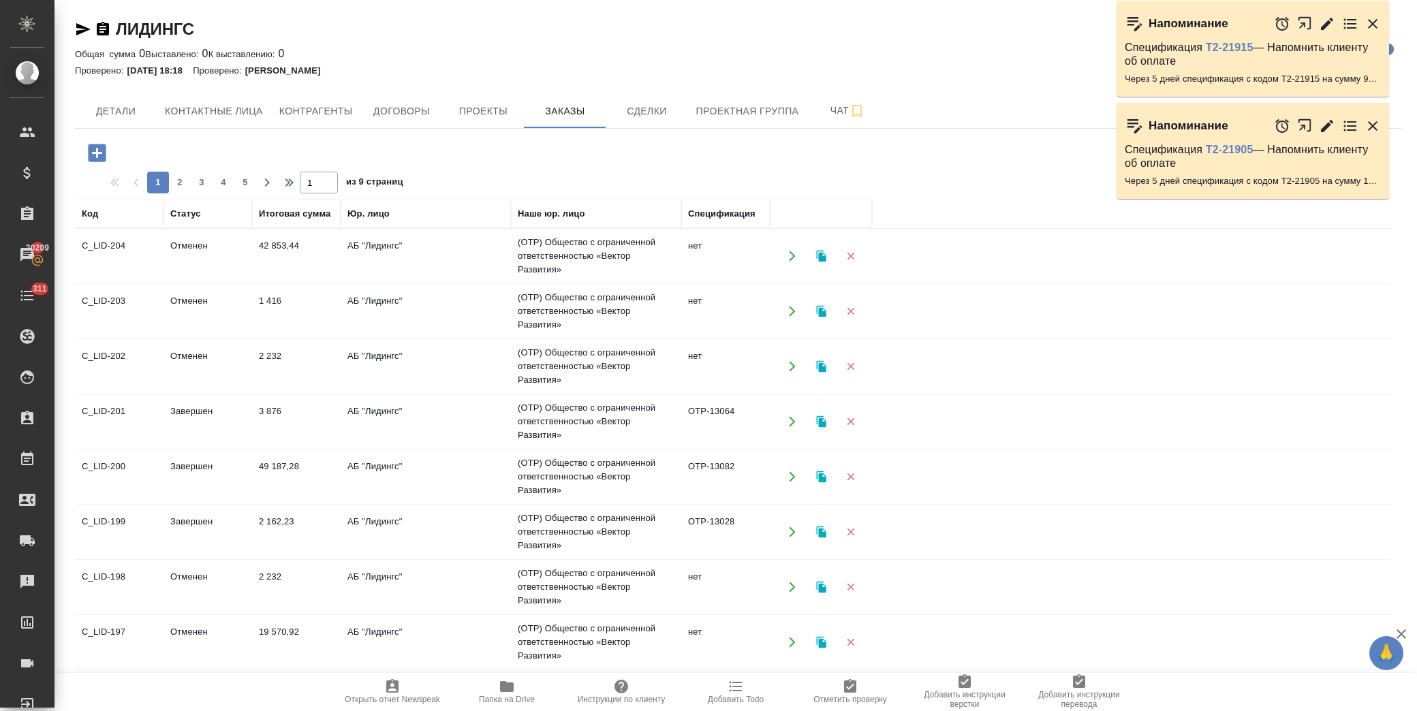
click at [97, 147] on icon "button" at bounding box center [97, 153] width 18 height 18
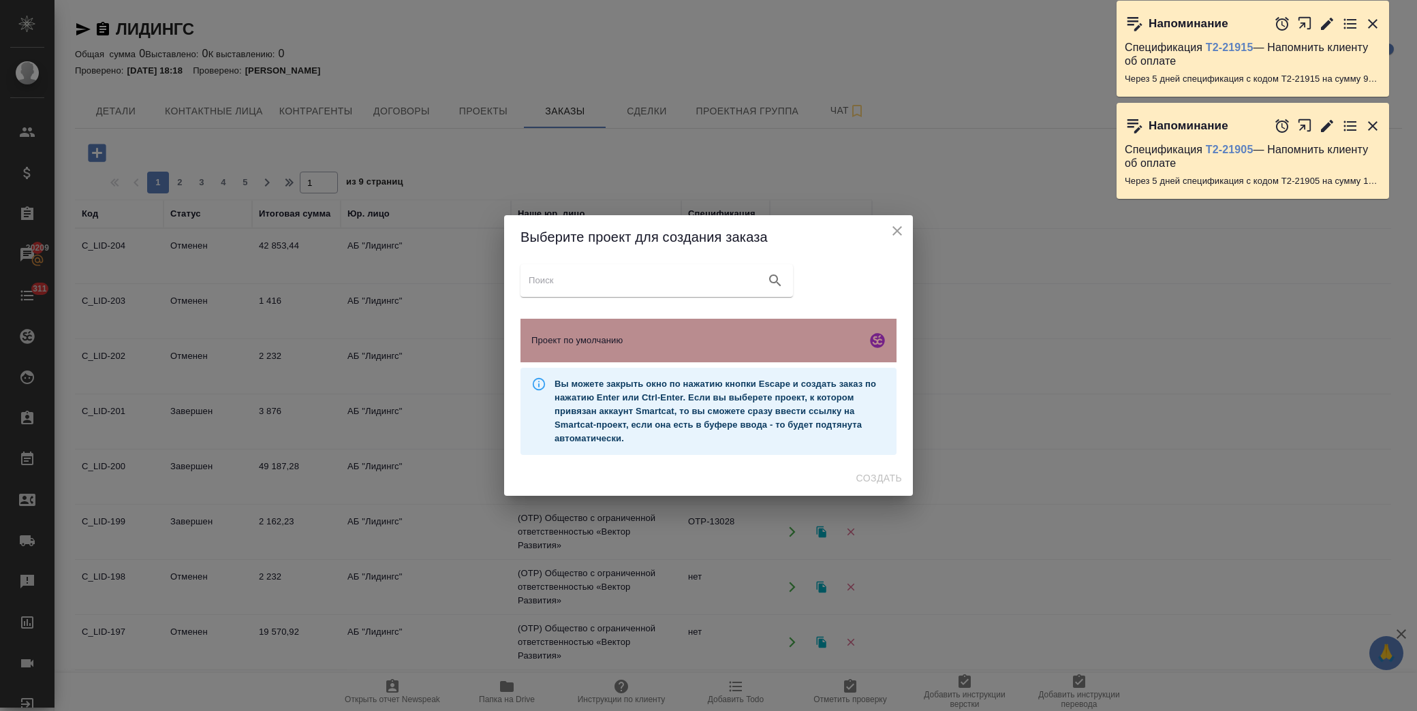
click at [699, 336] on span "Проект по умолчанию" at bounding box center [696, 341] width 330 height 14
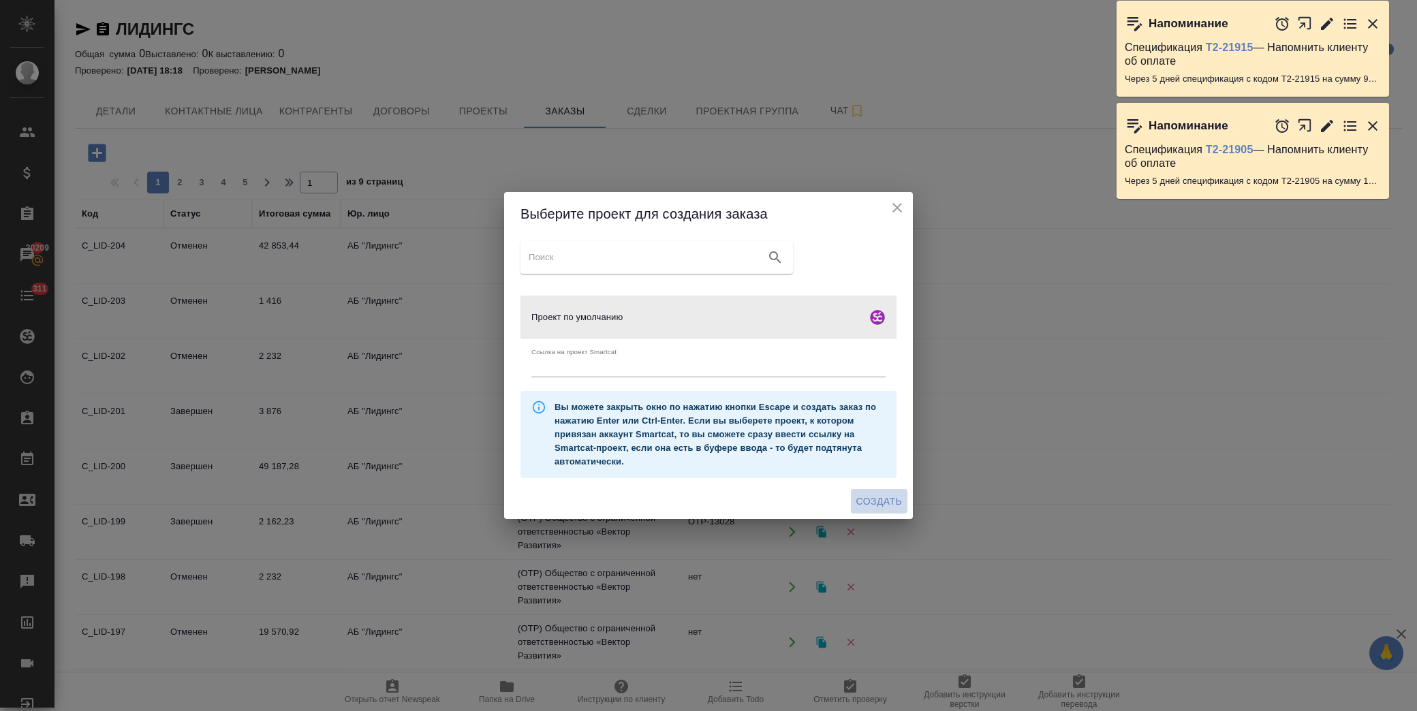
click at [868, 509] on span "Создать" at bounding box center [879, 501] width 46 height 17
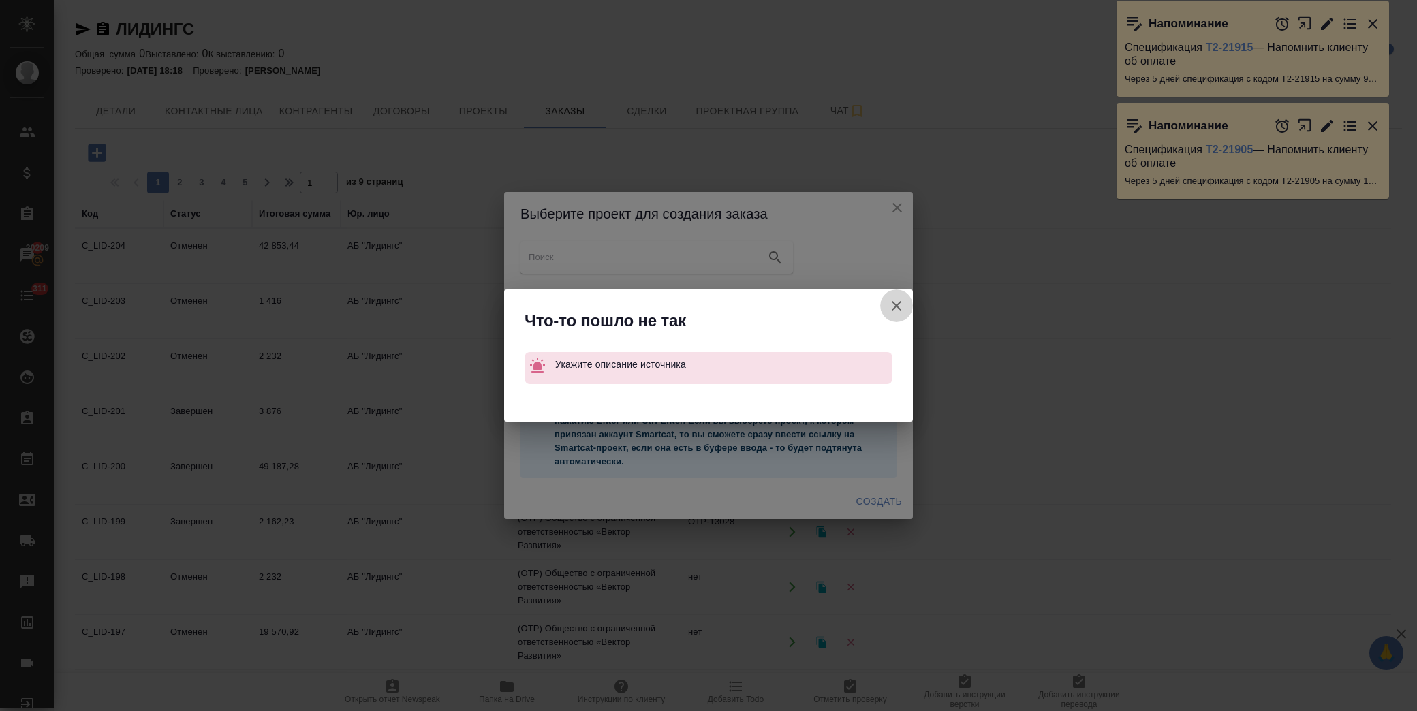
click at [902, 302] on icon "button" at bounding box center [896, 306] width 16 height 16
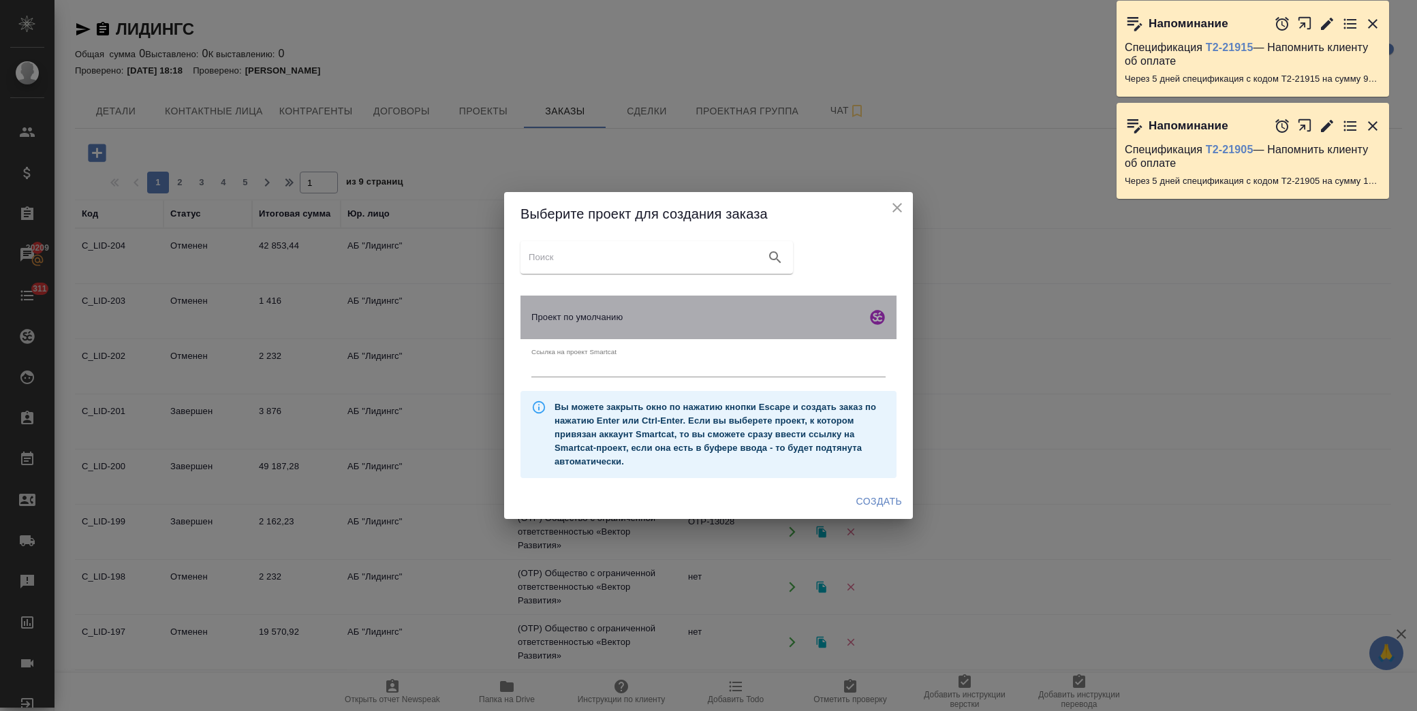
click at [628, 311] on span "Проект по умолчанию" at bounding box center [696, 318] width 330 height 14
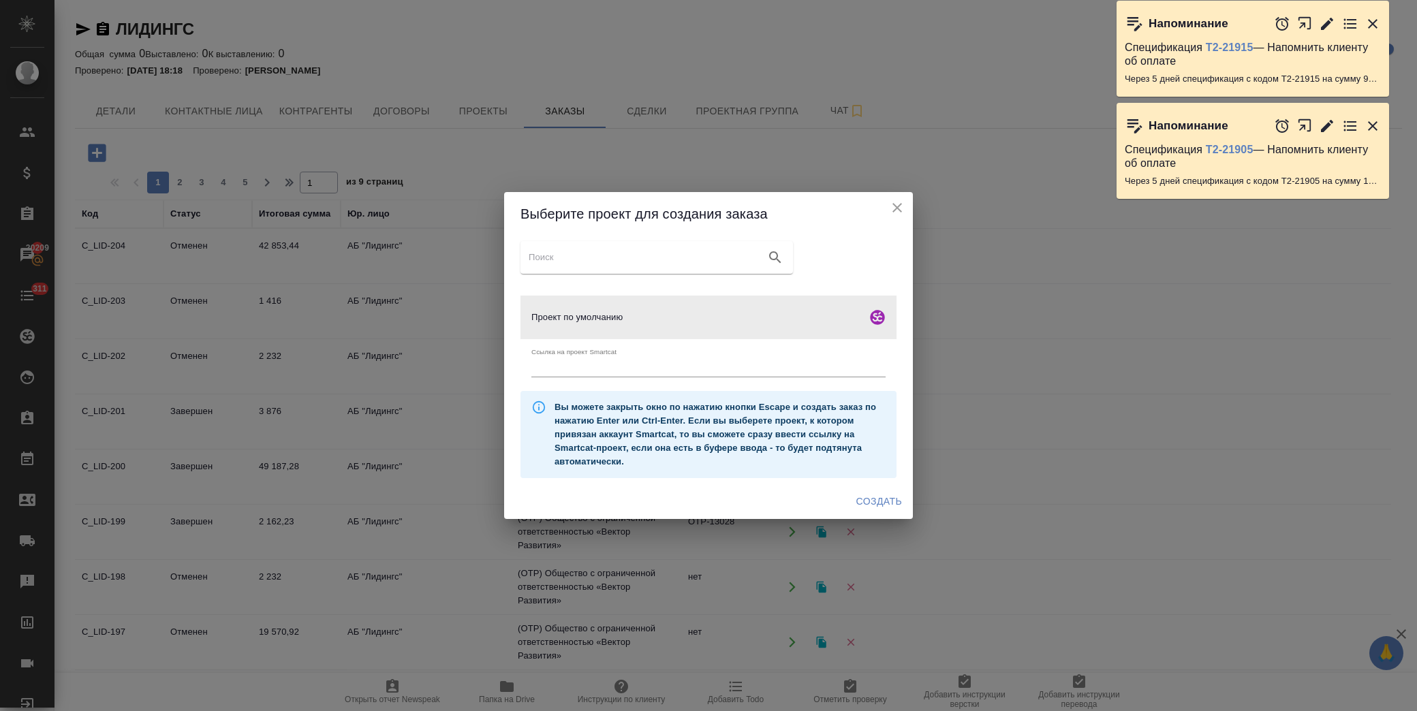
click at [872, 492] on button "Создать" at bounding box center [879, 501] width 57 height 25
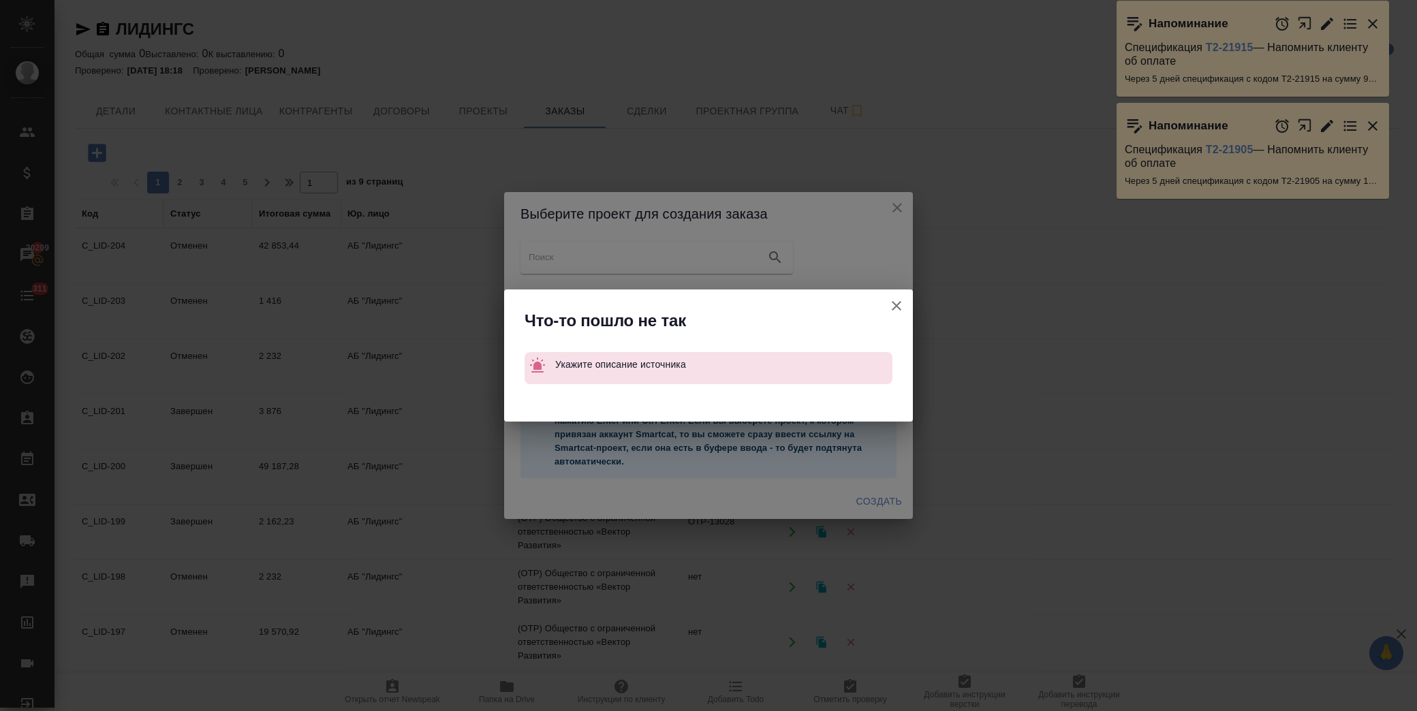
click at [895, 302] on icon "button" at bounding box center [896, 306] width 16 height 16
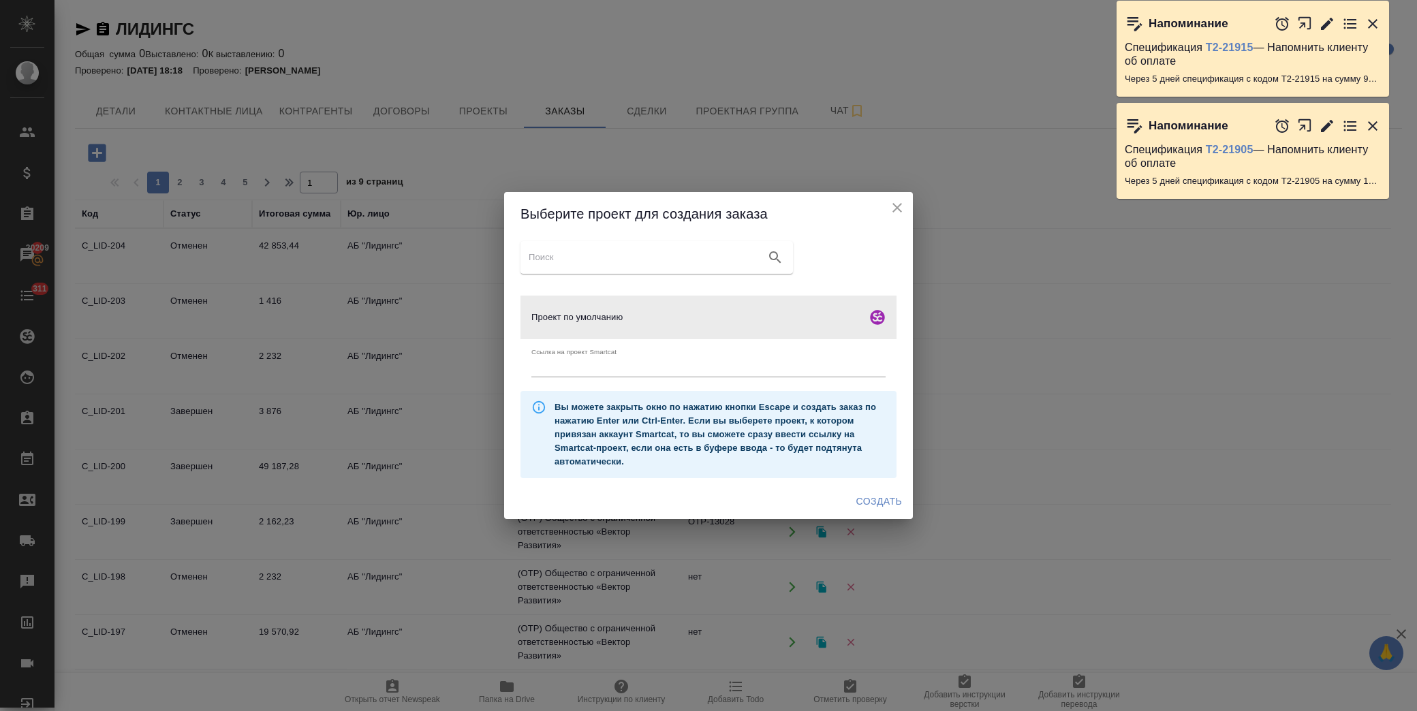
click at [899, 210] on icon "close" at bounding box center [897, 208] width 10 height 10
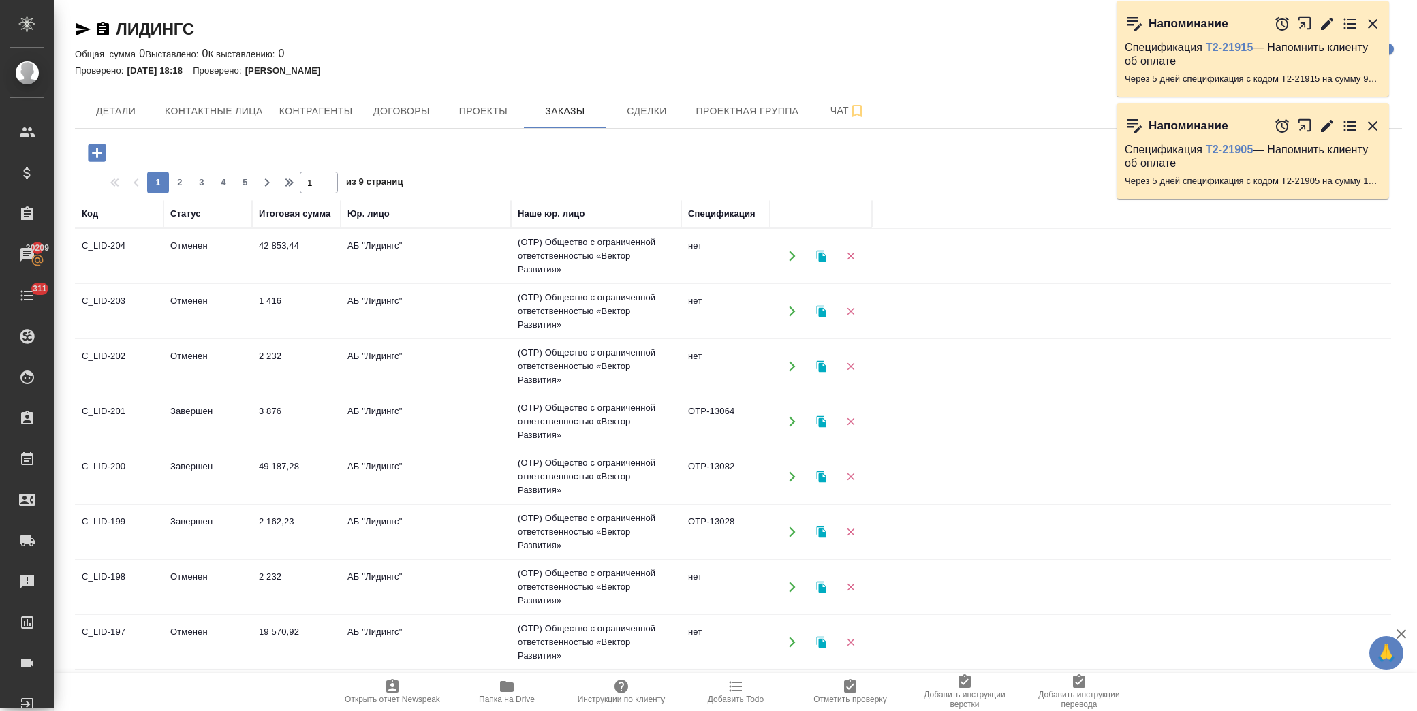
click at [97, 145] on icon "button" at bounding box center [97, 153] width 18 height 18
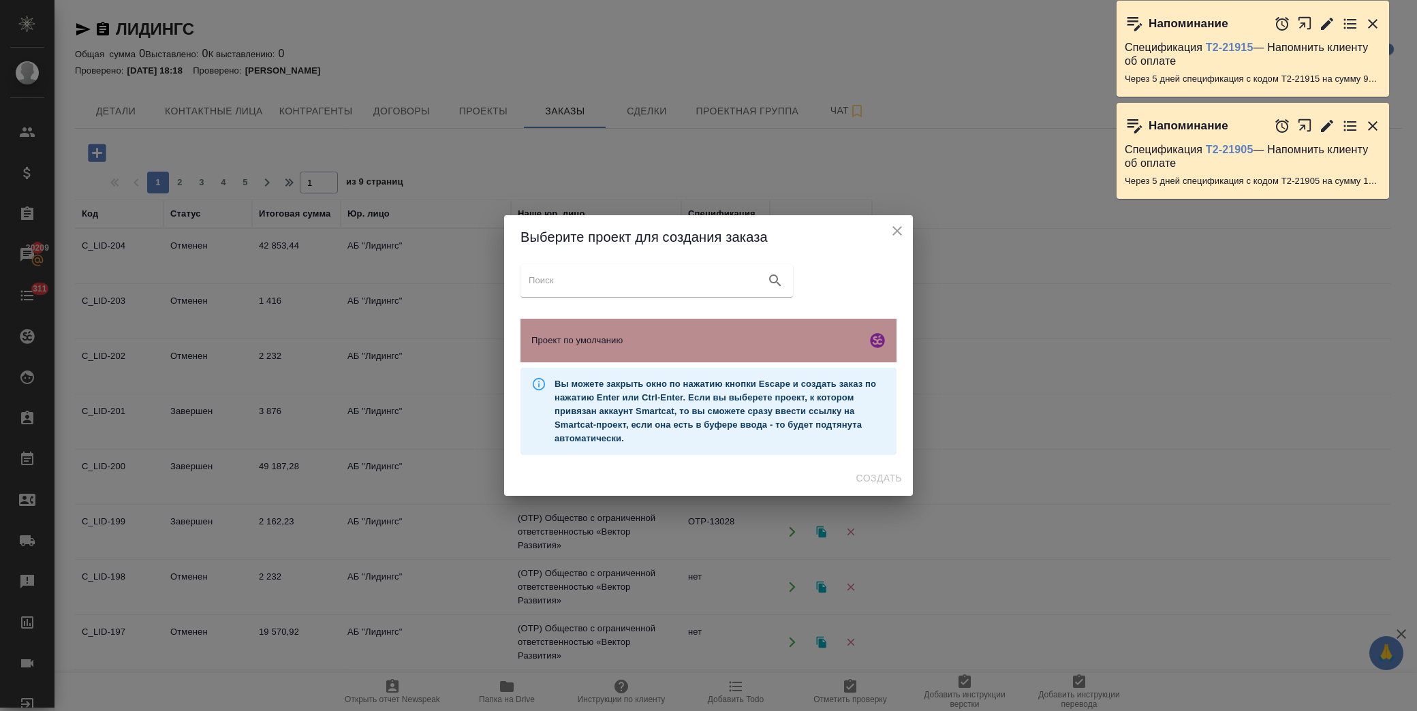
click at [616, 335] on span "Проект по умолчанию" at bounding box center [696, 341] width 330 height 14
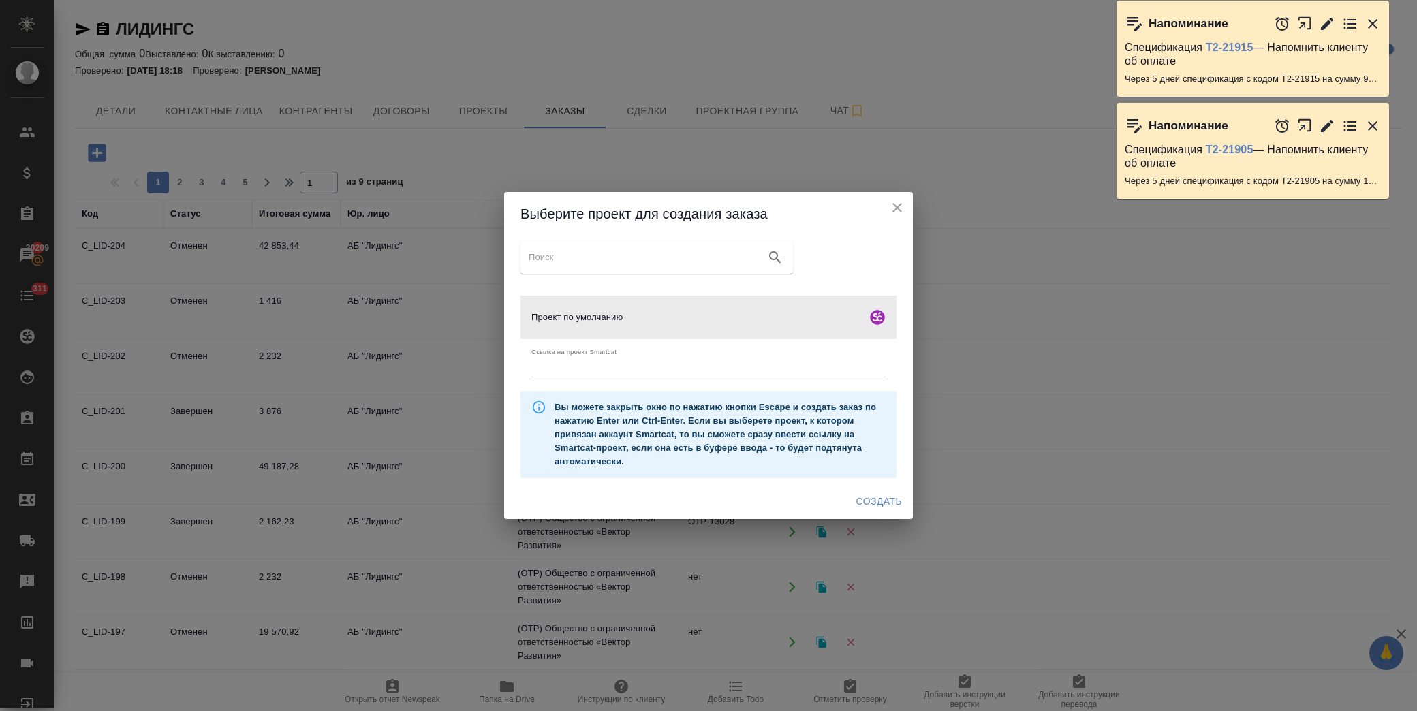
click at [882, 494] on span "Создать" at bounding box center [879, 501] width 46 height 17
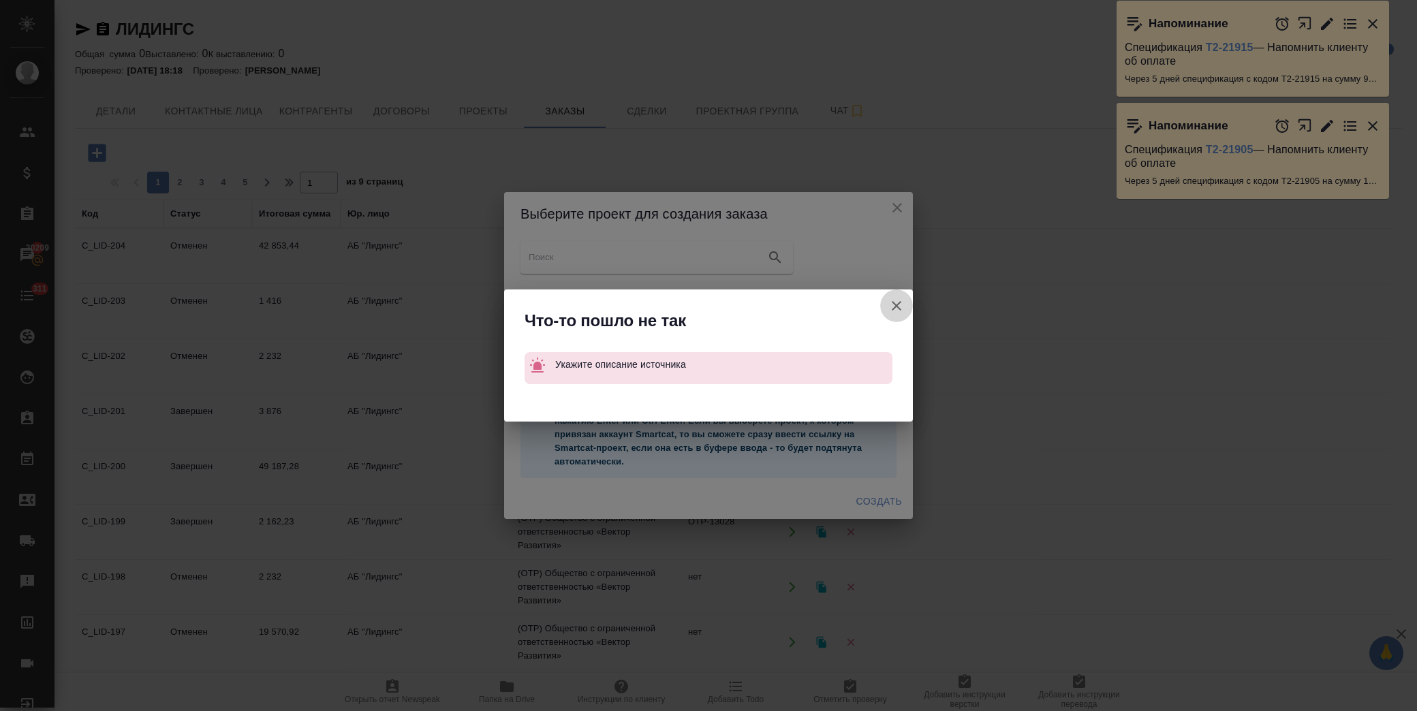
click at [896, 306] on icon "button" at bounding box center [896, 306] width 10 height 10
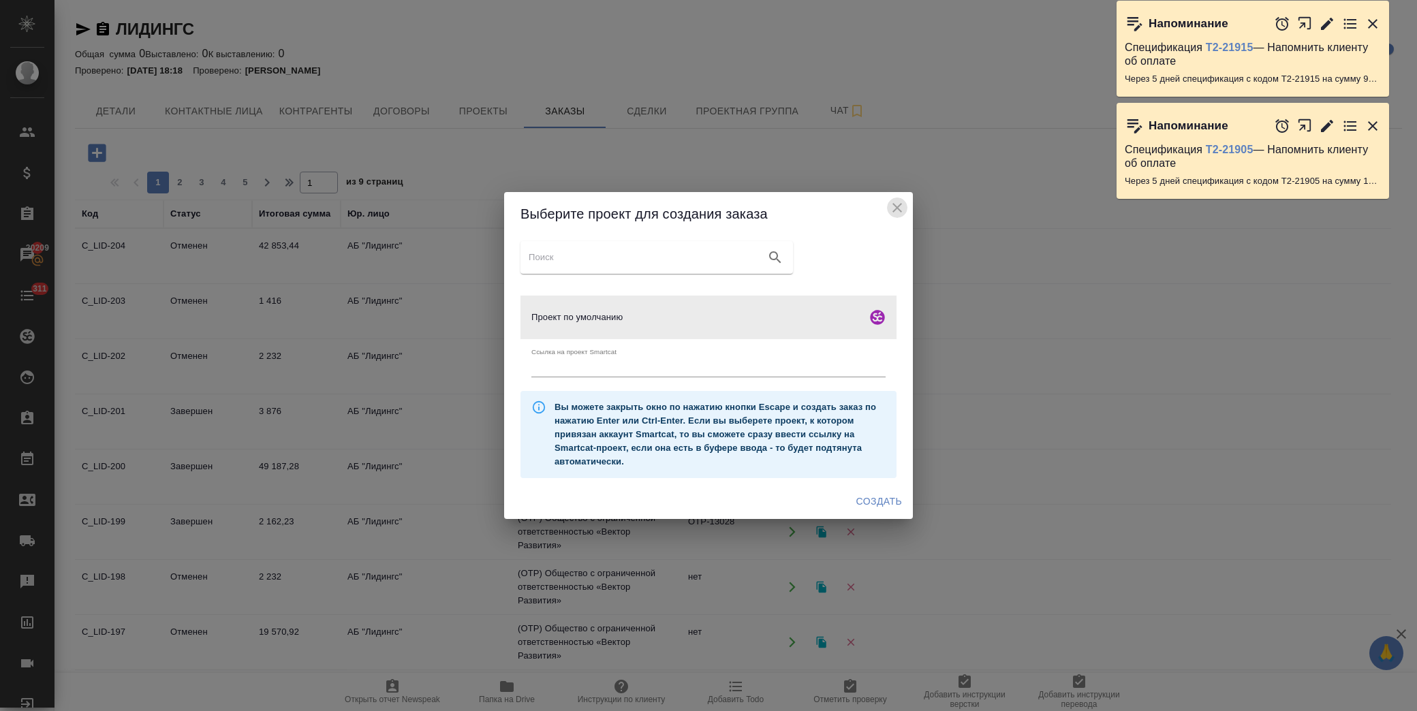
click at [899, 210] on icon "close" at bounding box center [897, 208] width 10 height 10
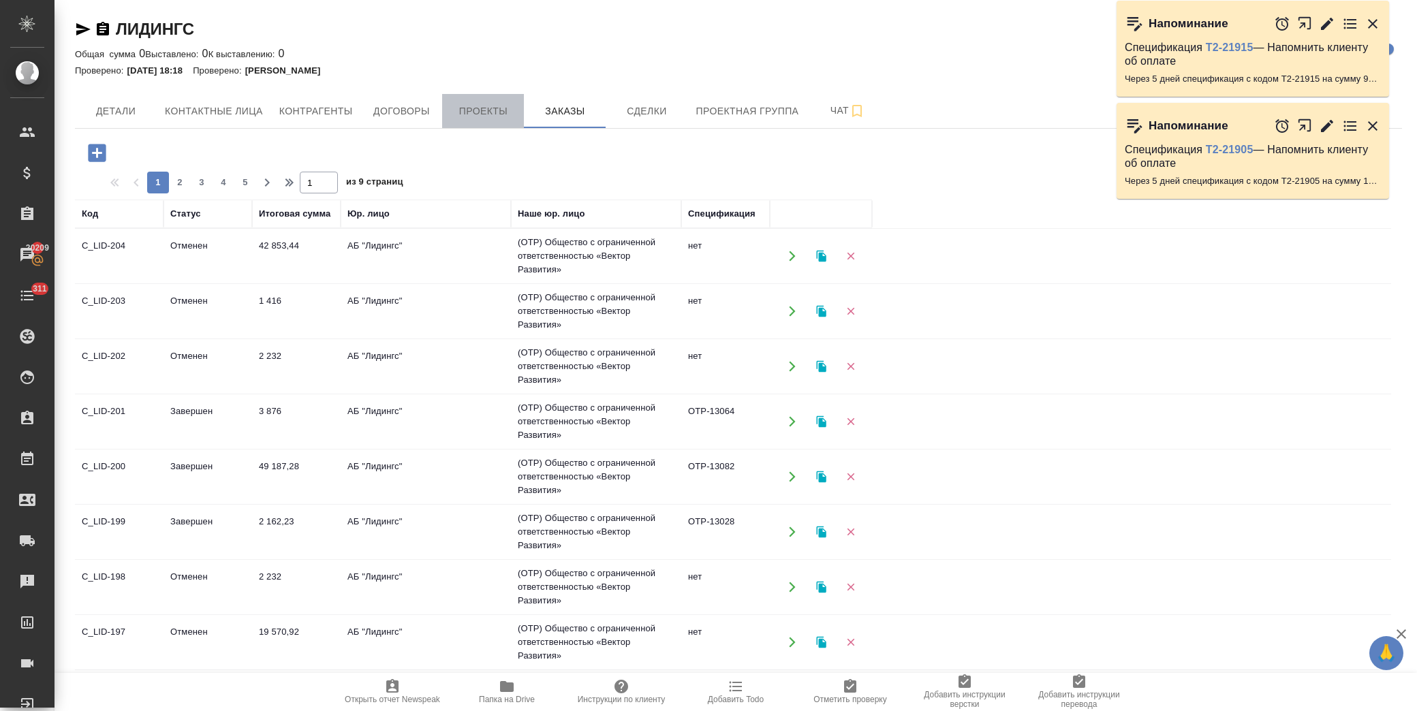
click at [479, 108] on span "Проекты" at bounding box center [482, 111] width 65 height 17
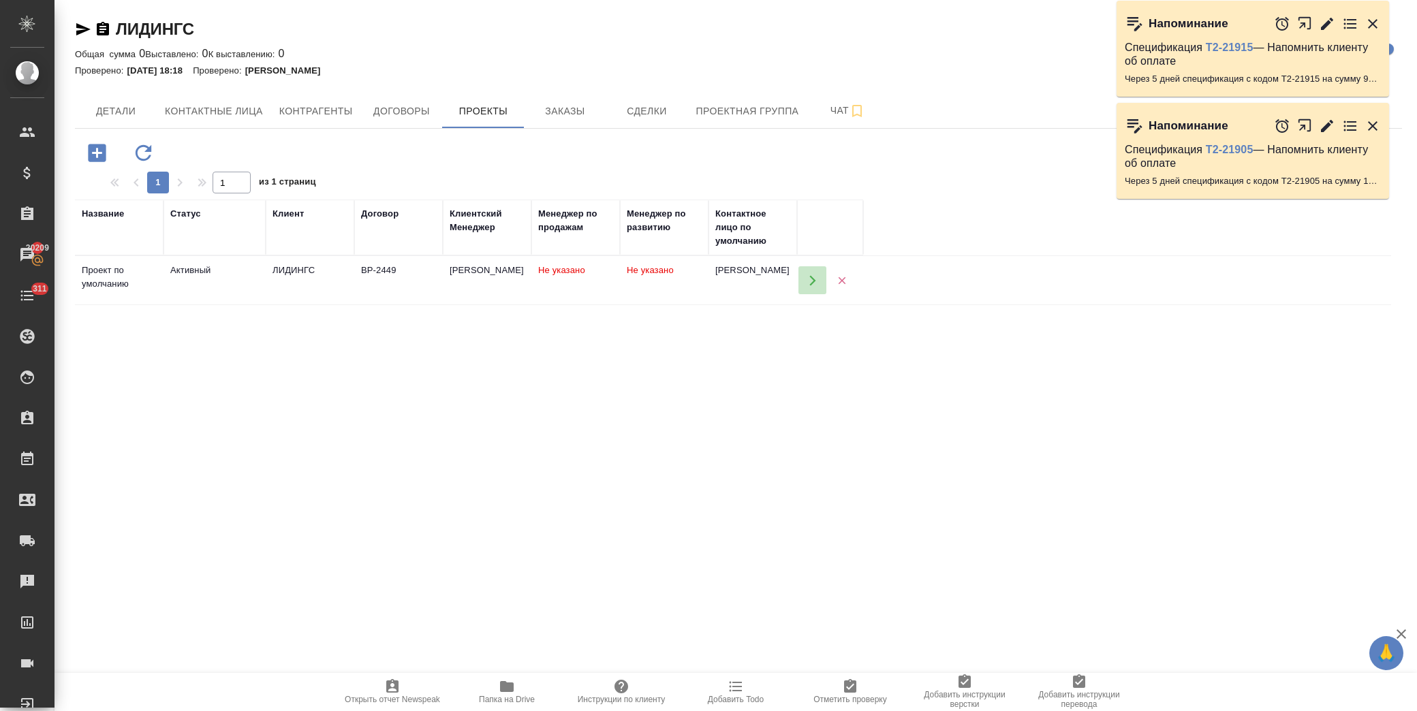
click at [808, 280] on icon "button" at bounding box center [812, 280] width 12 height 12
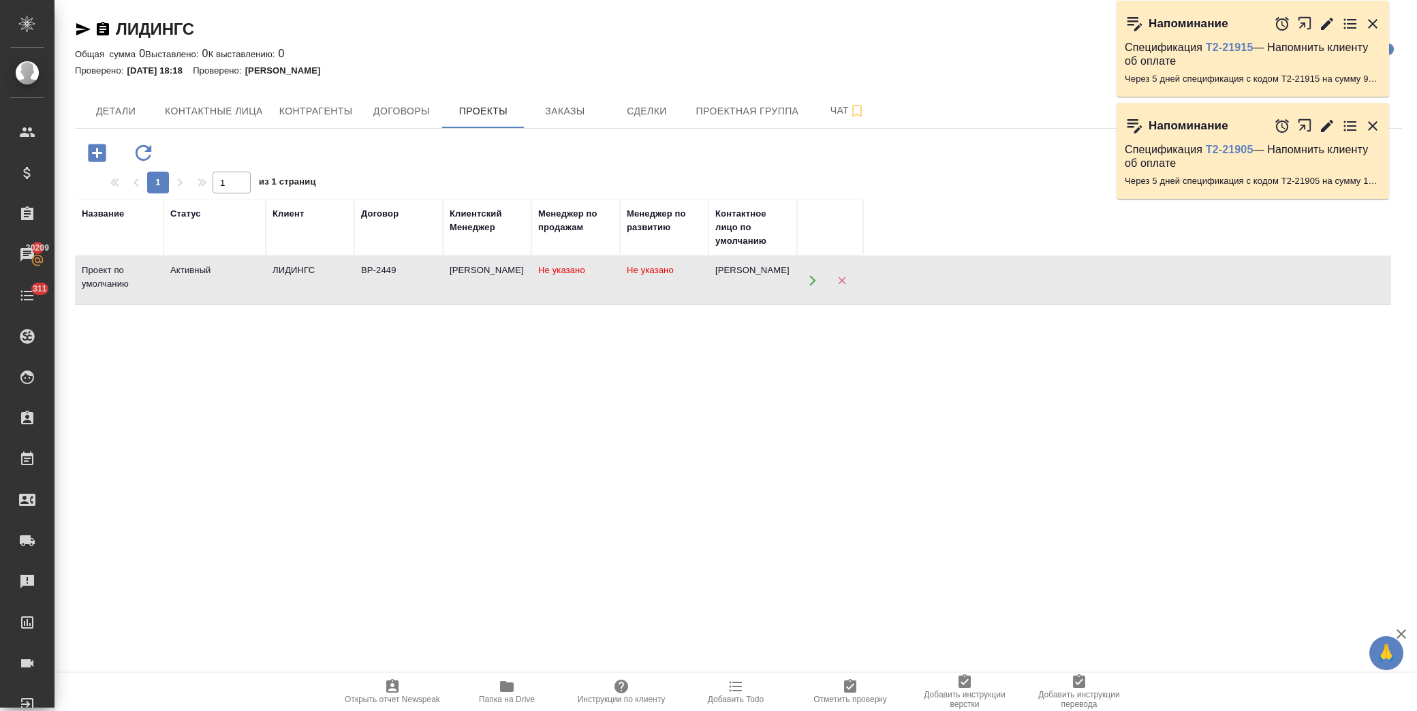
click at [676, 65] on div "Проверено: 04.03.2022 18:18 Проверено: Зайдуллина Карина" at bounding box center [738, 70] width 1327 height 16
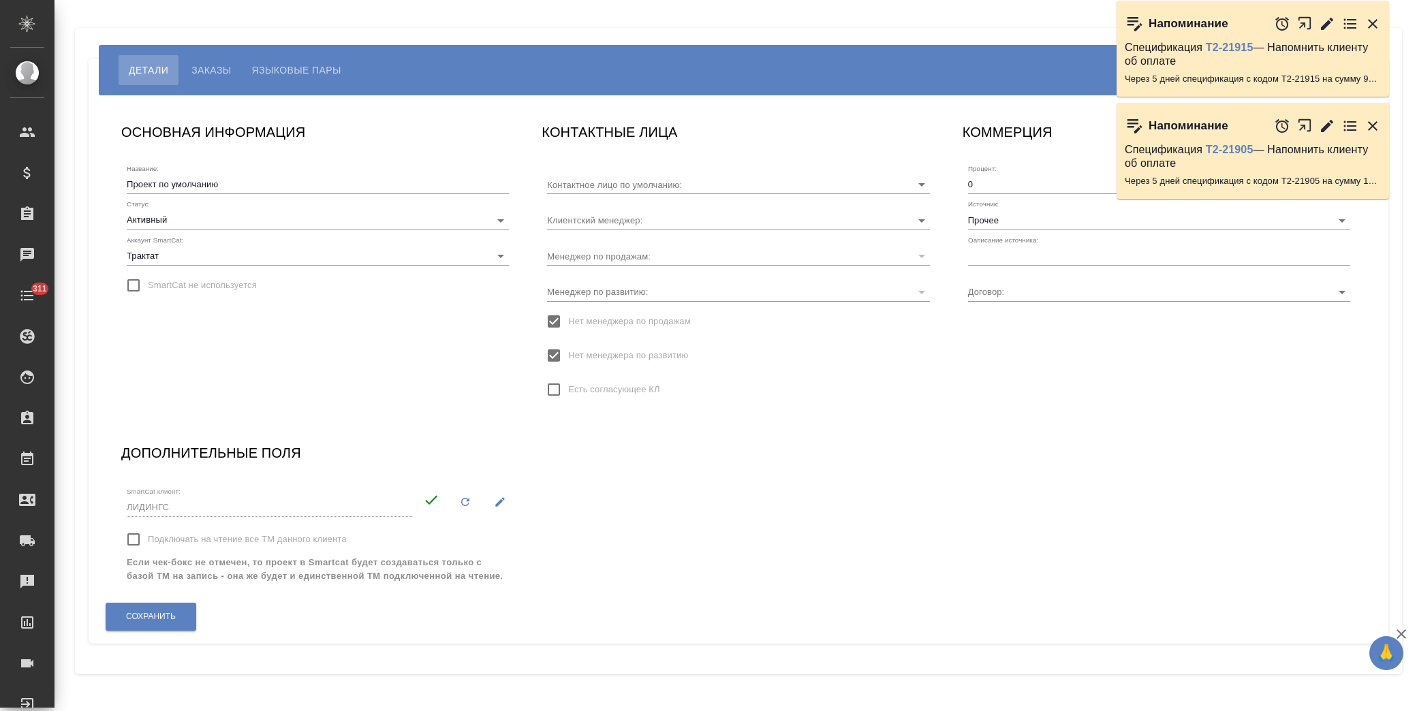
type input "[PERSON_NAME]"
type input "ВР-2449"
type input "[PERSON_NAME]"
click at [1376, 127] on icon "button" at bounding box center [1372, 126] width 16 height 16
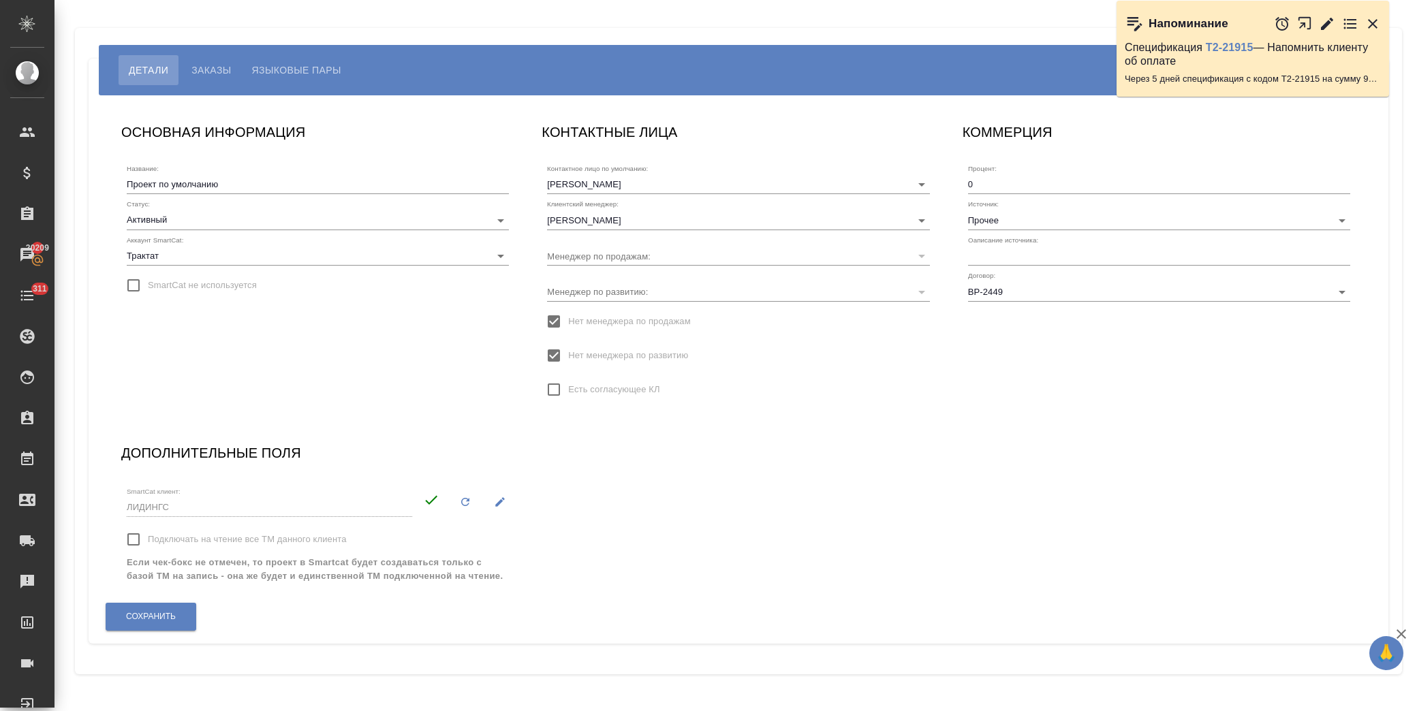
click at [1380, 19] on div "Напоминание" at bounding box center [1252, 24] width 272 height 46
click at [1023, 256] on input "text" at bounding box center [1159, 256] width 382 height 19
click at [1016, 215] on input "Прочее" at bounding box center [1137, 219] width 338 height 18
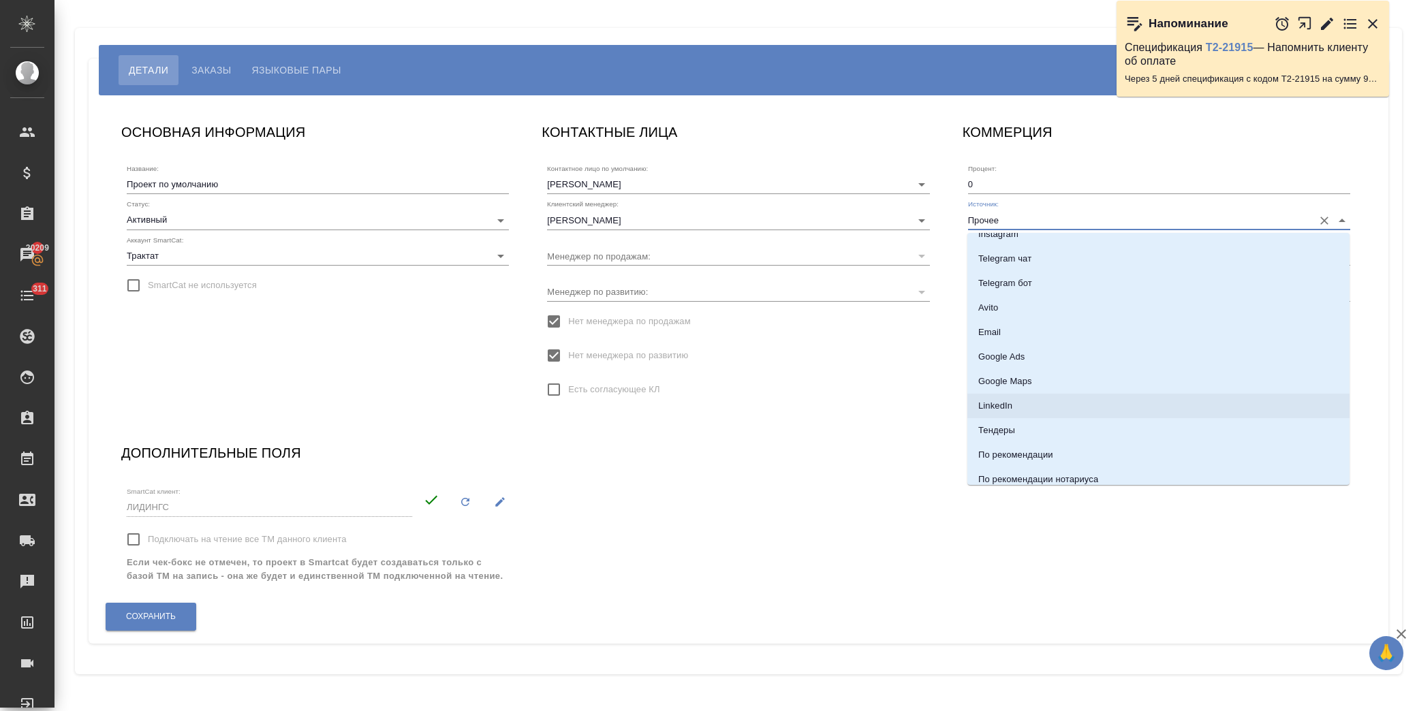
scroll to position [238, 0]
click at [1152, 347] on li "Email" at bounding box center [1158, 353] width 382 height 25
type input "Email"
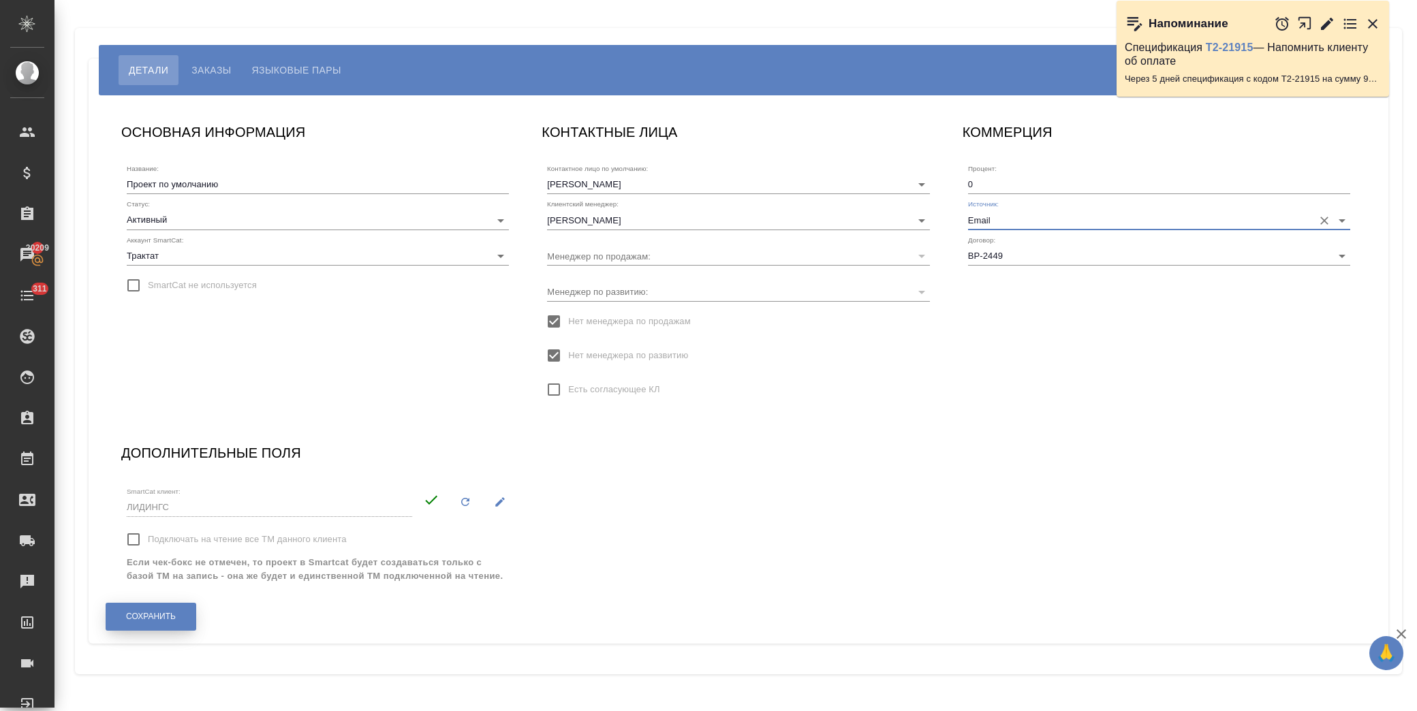
click at [151, 617] on span "Сохранить" at bounding box center [151, 617] width 50 height 12
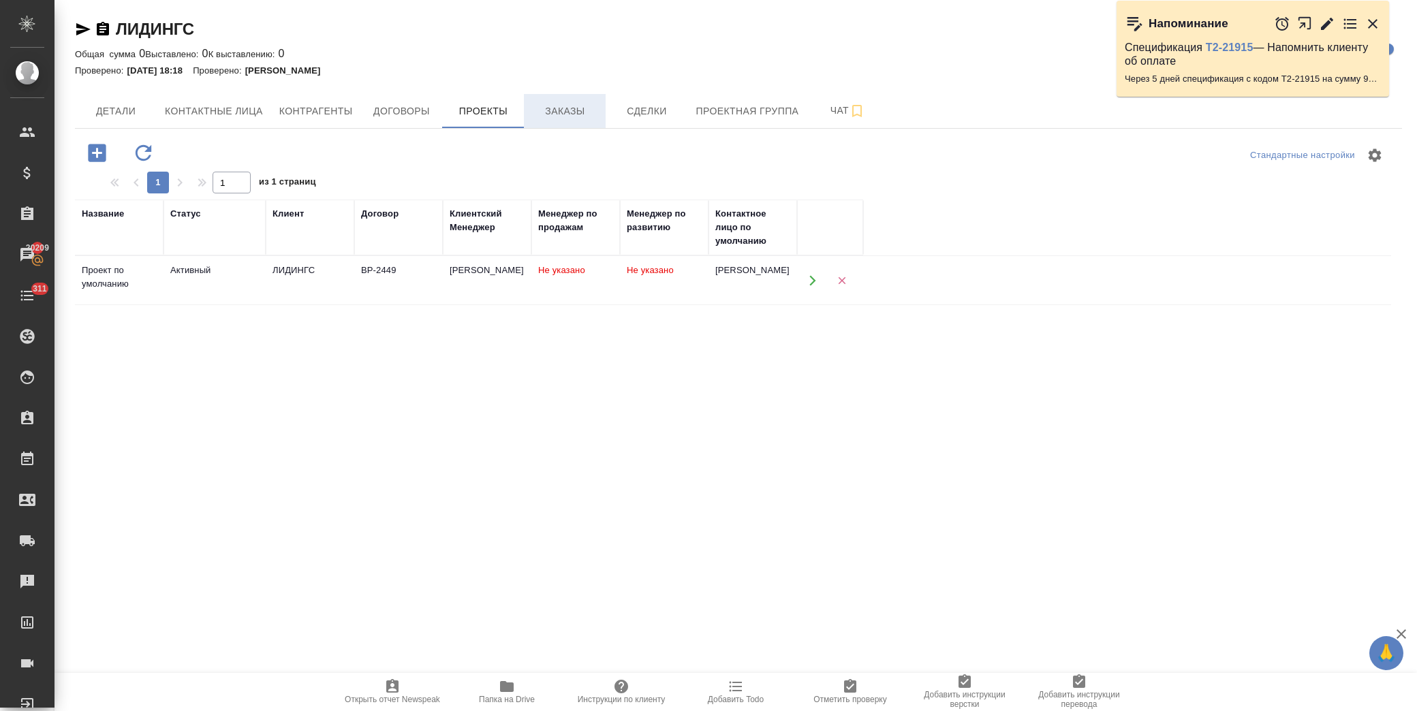
click at [571, 121] on button "Заказы" at bounding box center [565, 111] width 82 height 34
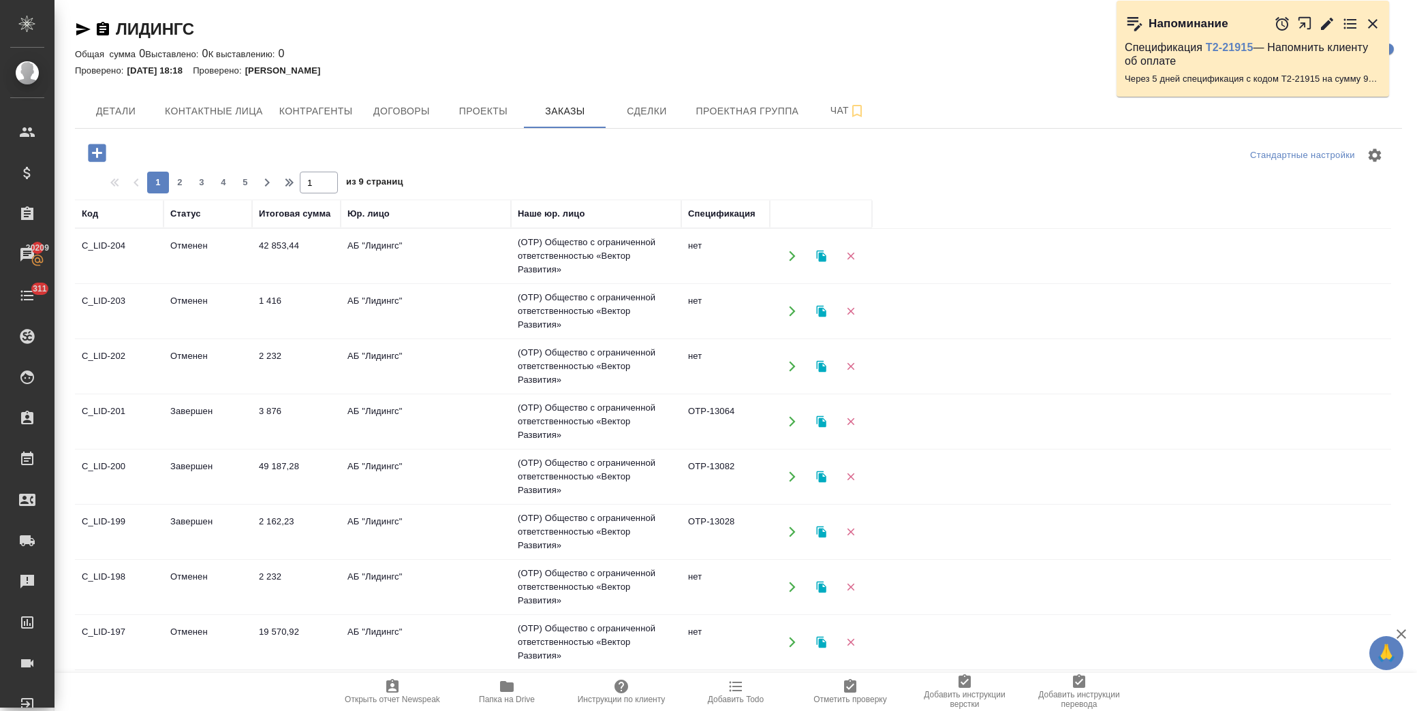
click at [103, 152] on icon "button" at bounding box center [97, 153] width 18 height 18
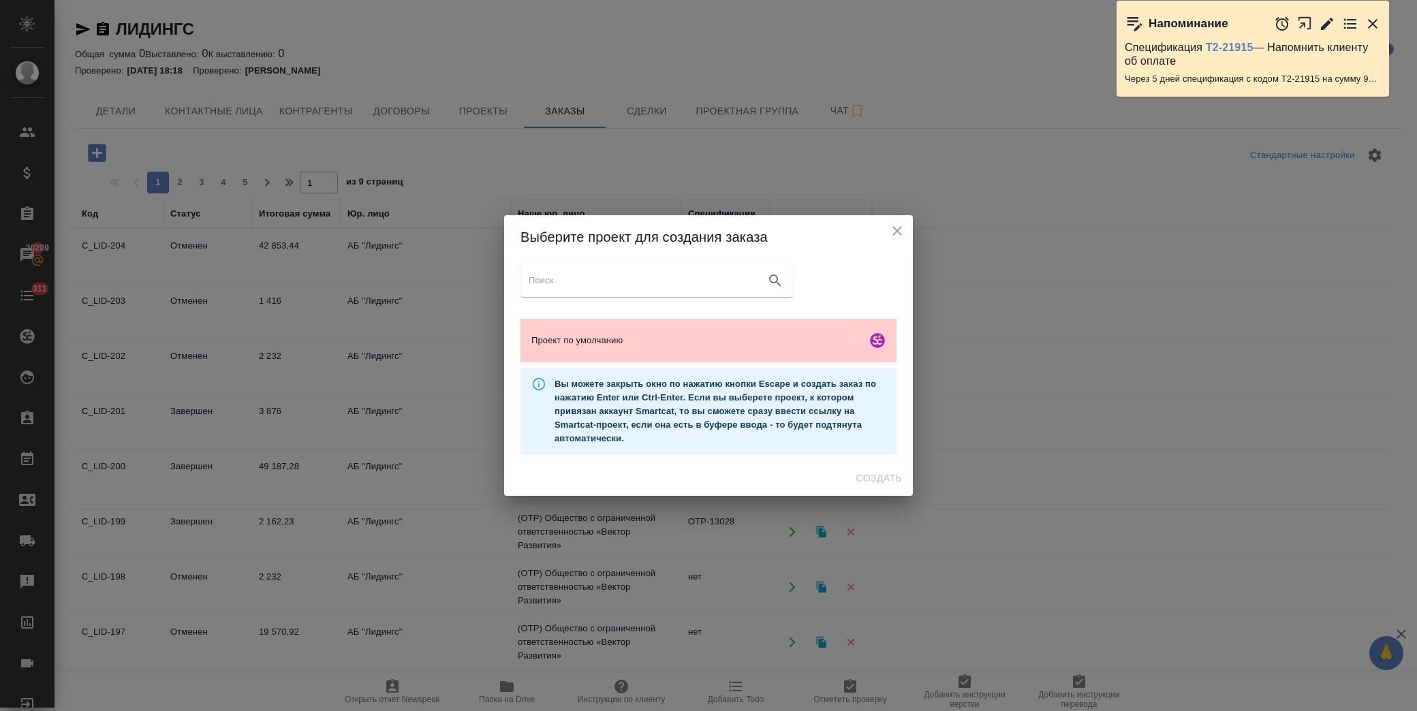
click at [479, 138] on div "Выберите проект для создания заказа Проект по умолчанию Вы можете закрыть окно …" at bounding box center [708, 355] width 1417 height 711
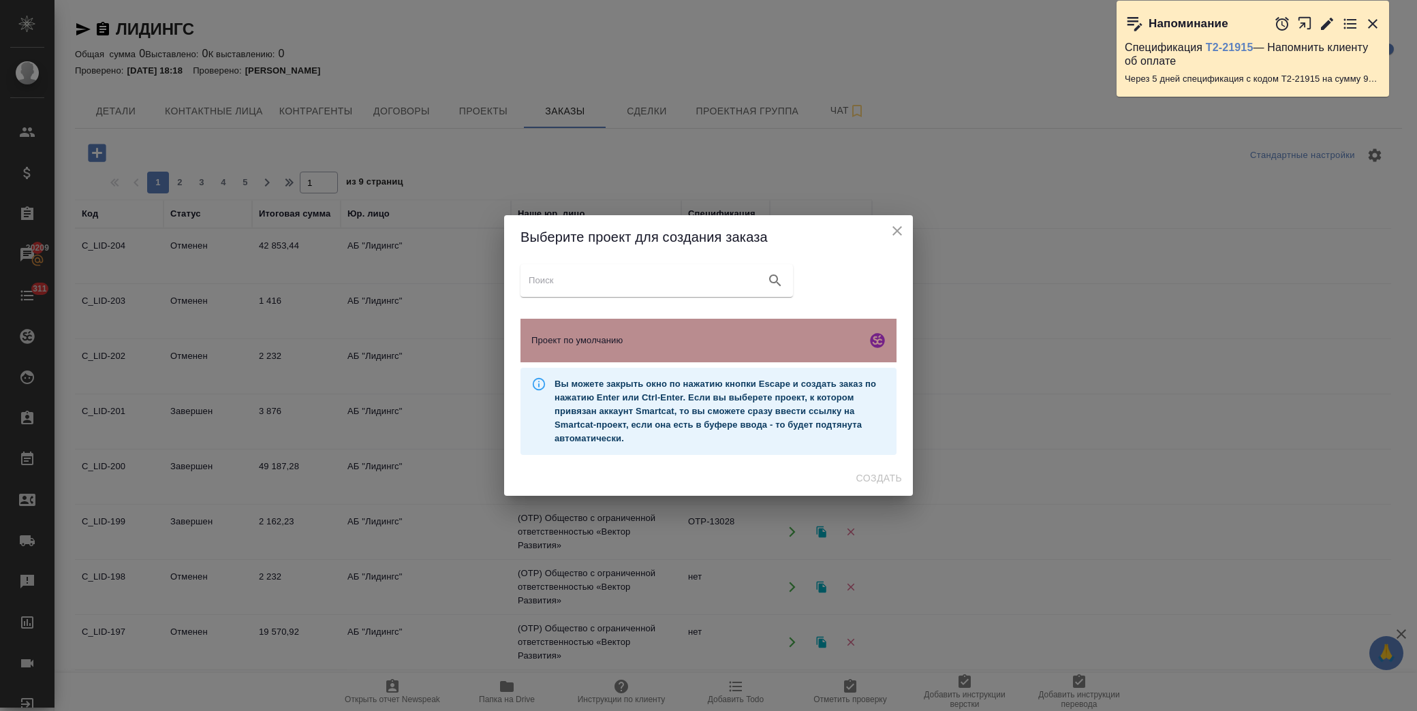
click at [672, 331] on div "Проект по умолчанию" at bounding box center [708, 341] width 376 height 44
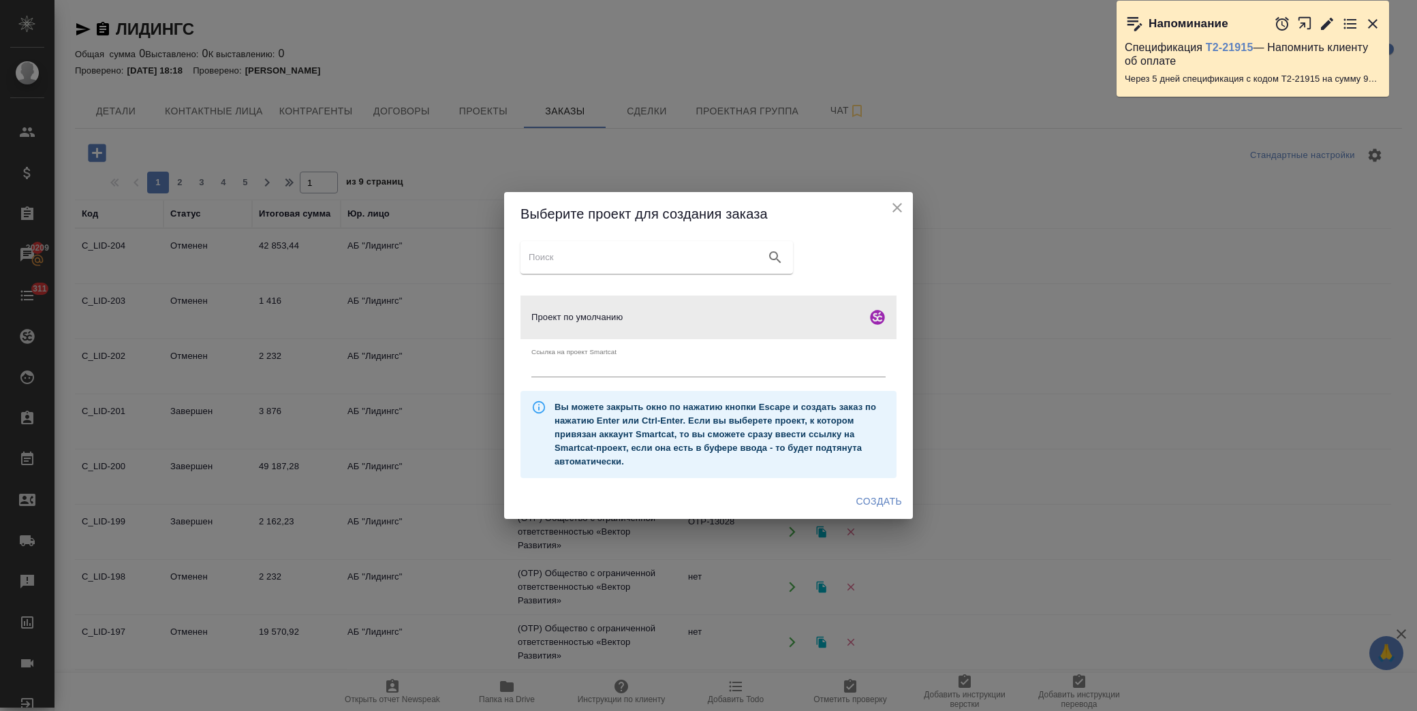
click at [885, 504] on span "Создать" at bounding box center [879, 501] width 46 height 17
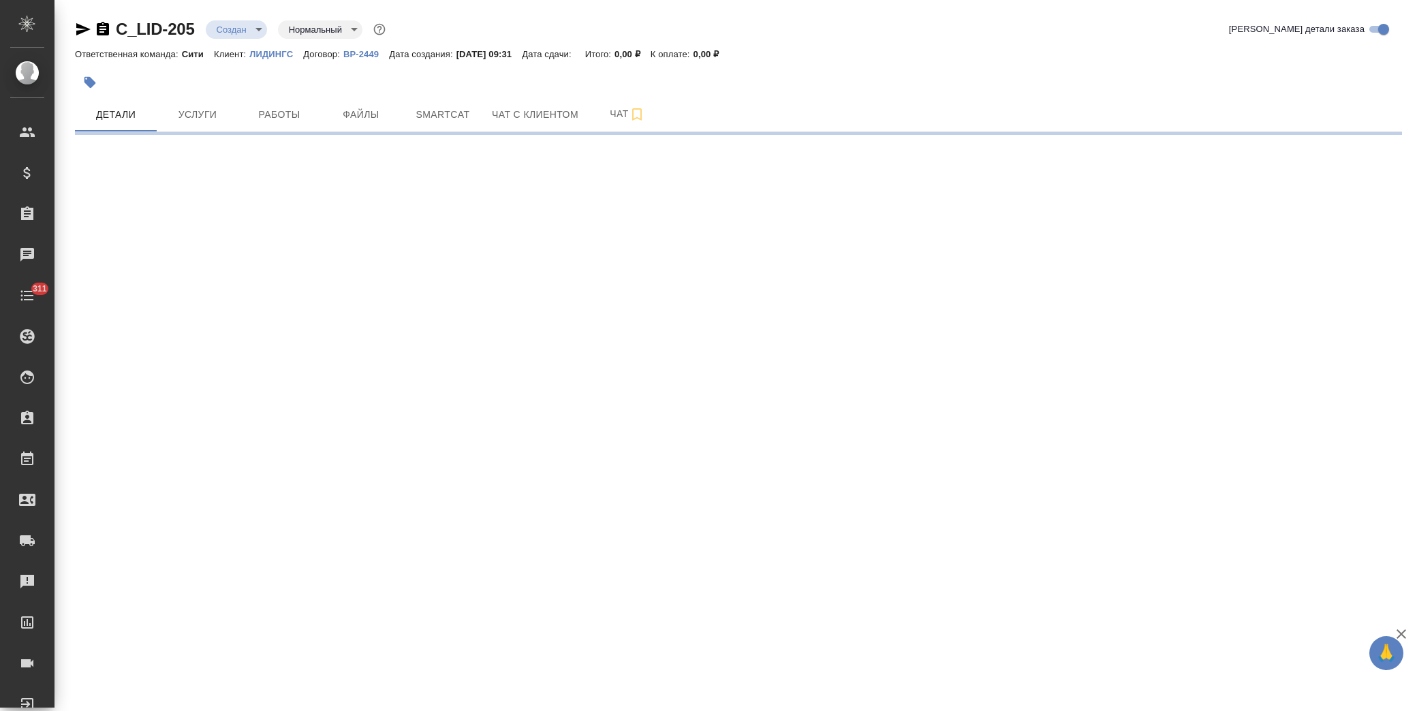
select select "RU"
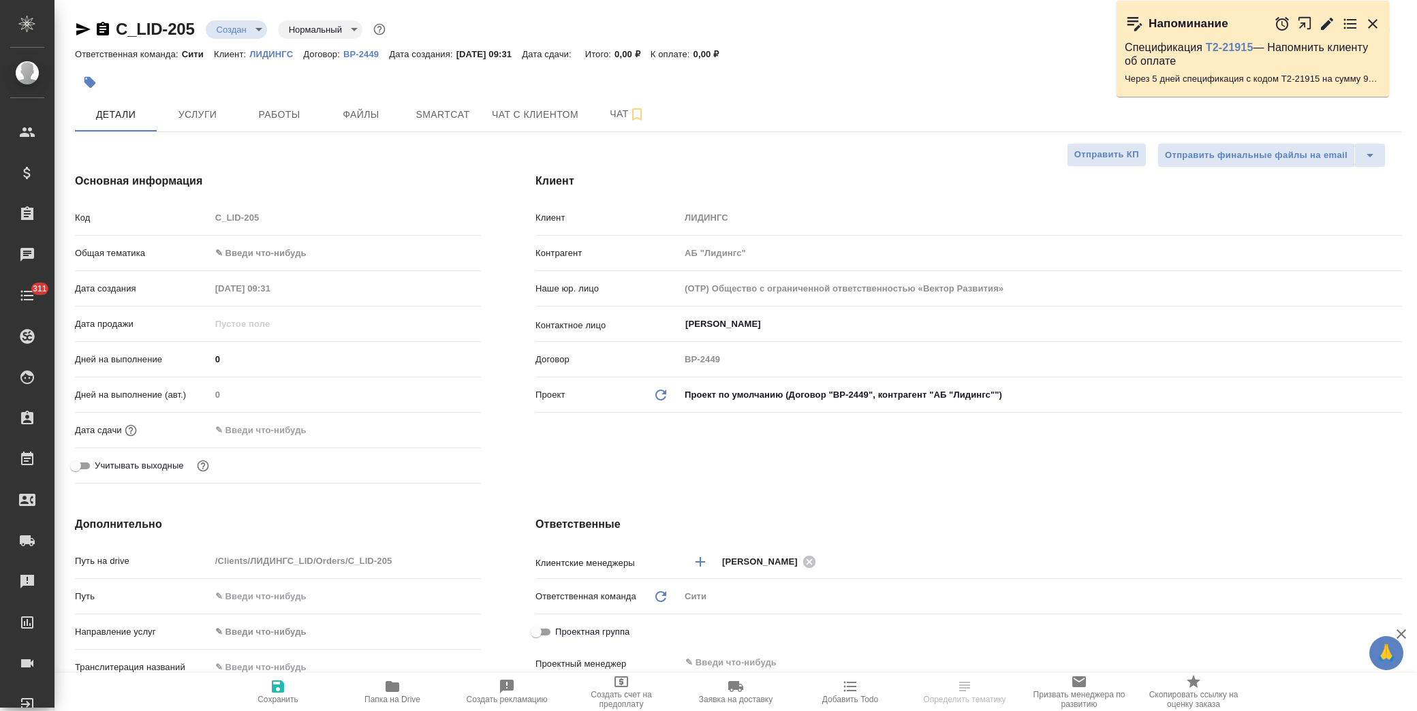
type textarea "x"
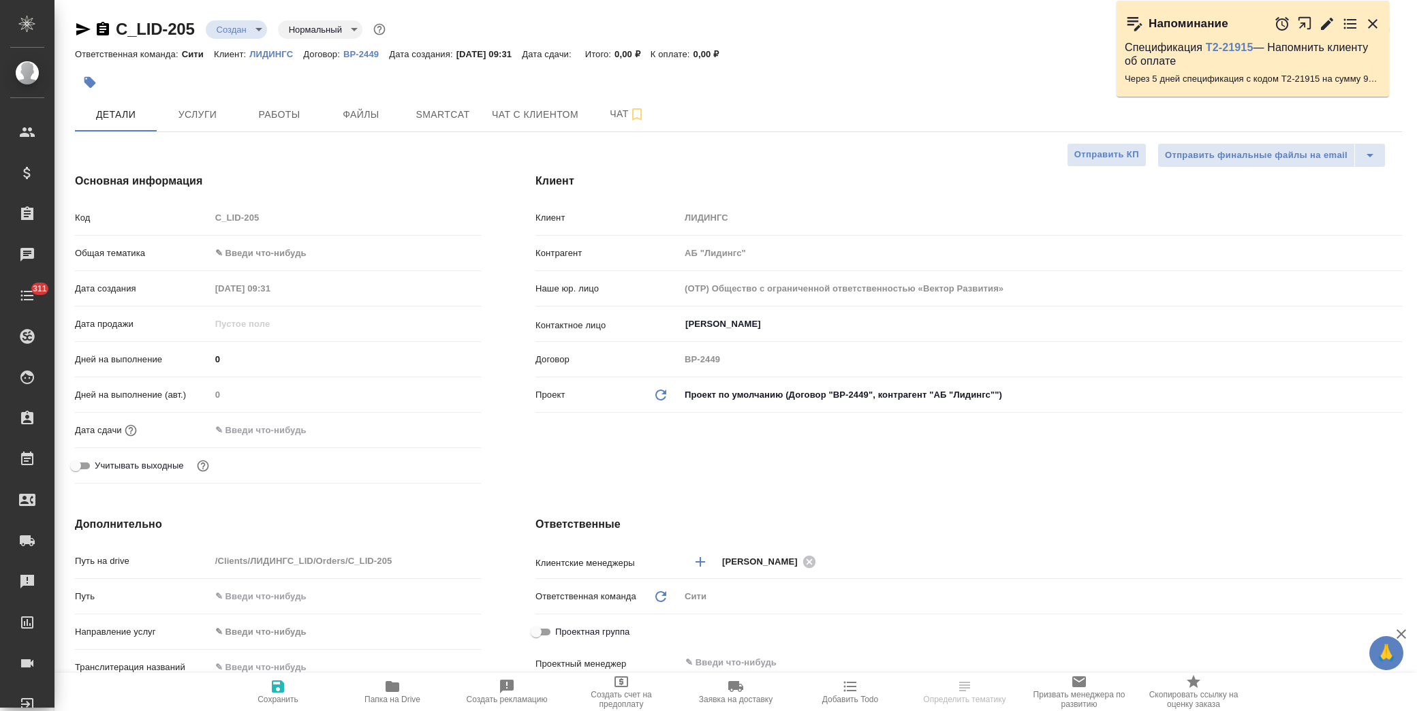
type textarea "x"
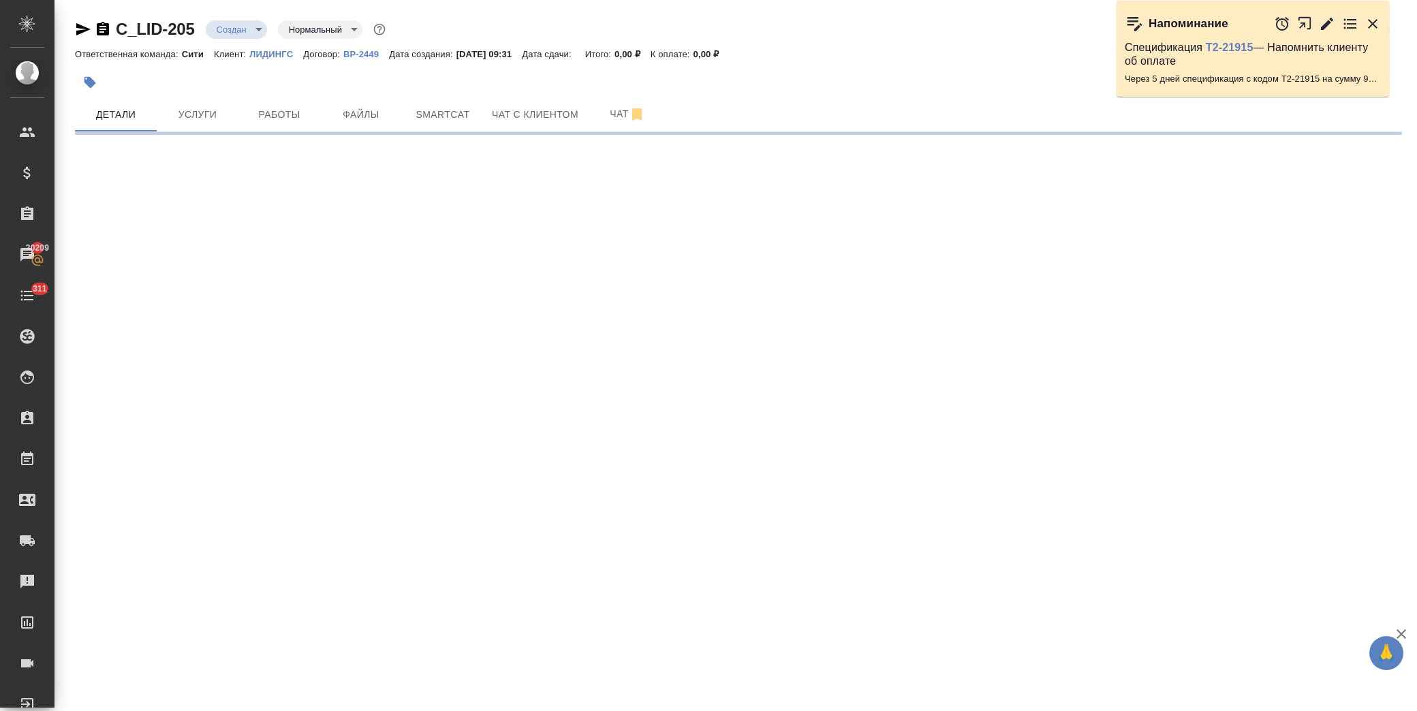
select select "RU"
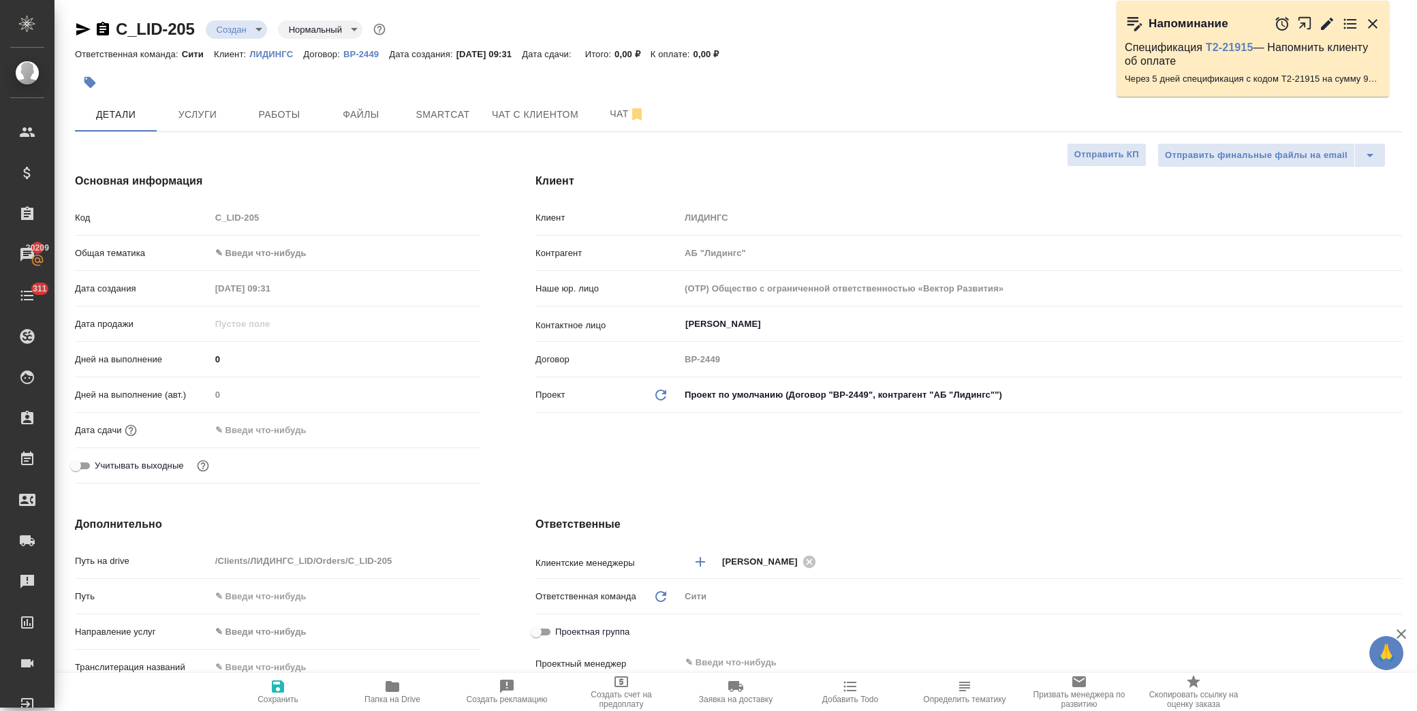
type textarea "x"
click at [786, 329] on input "Калашьян Анжелика" at bounding box center [1018, 324] width 668 height 16
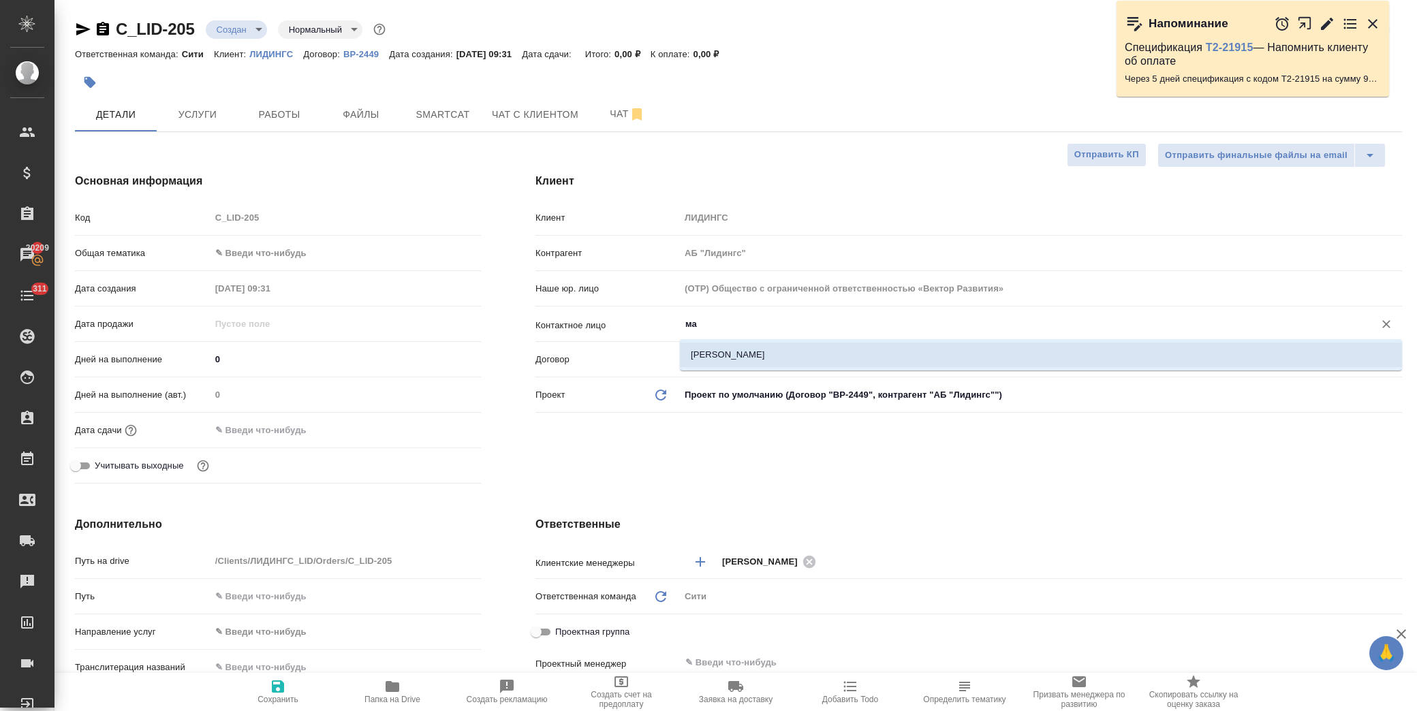
click at [737, 351] on li "Маркова Алеся" at bounding box center [1041, 355] width 722 height 25
type input "Маркова Алеся"
type textarea "x"
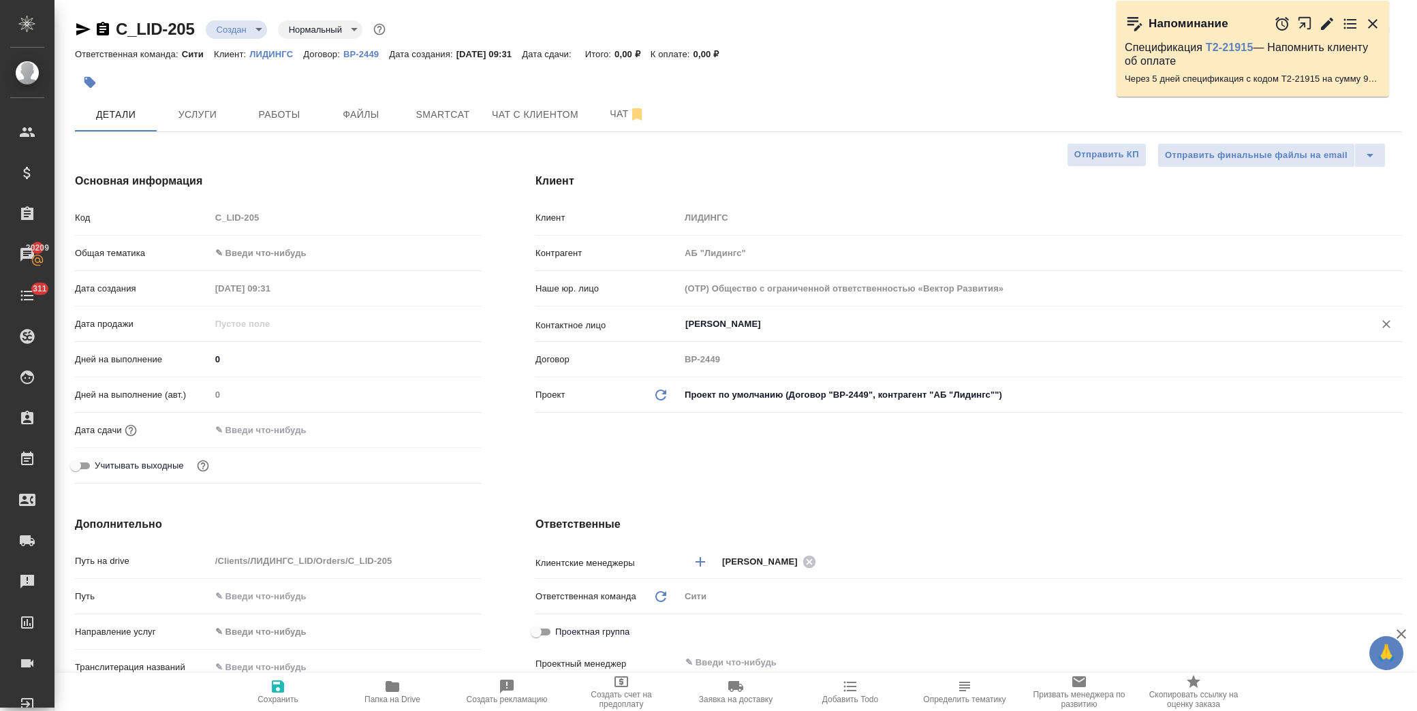
type input "Маркова Алеся"
click at [291, 697] on span "Сохранить" at bounding box center [277, 700] width 41 height 10
type textarea "x"
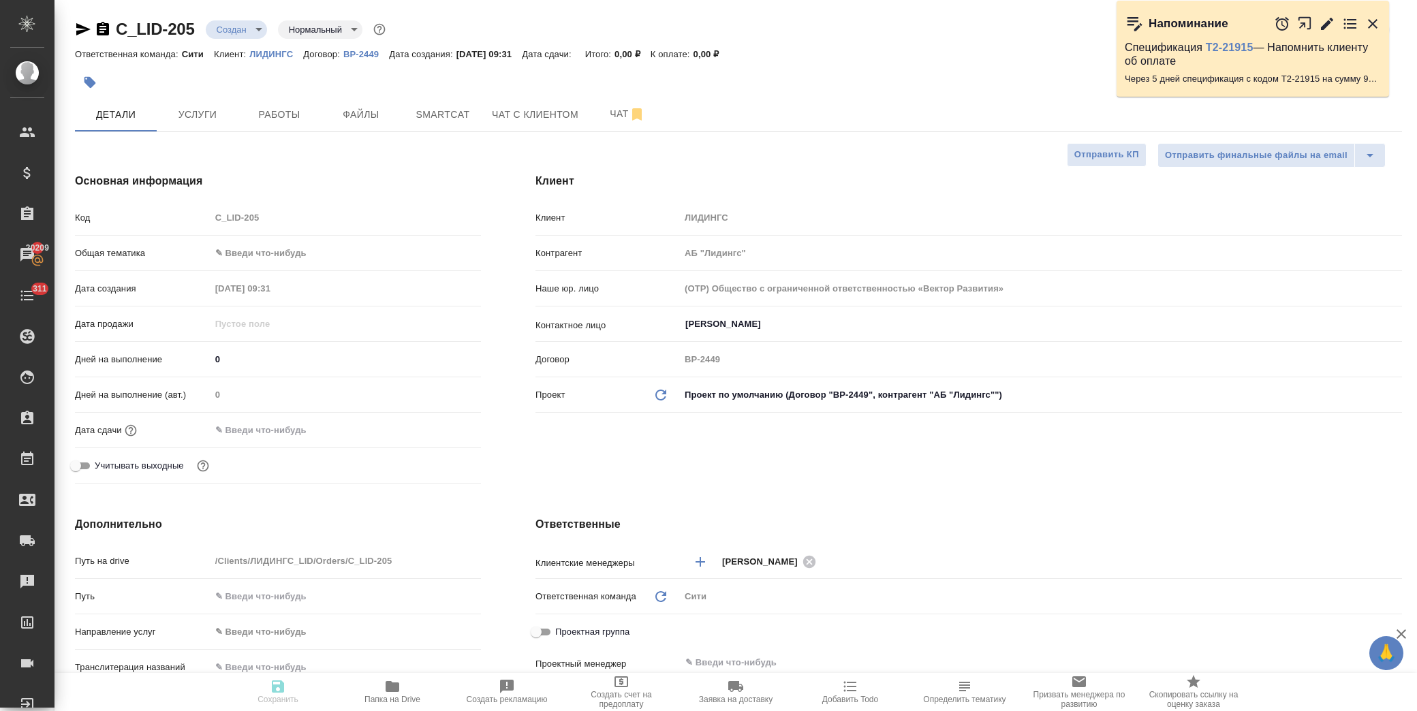
type textarea "x"
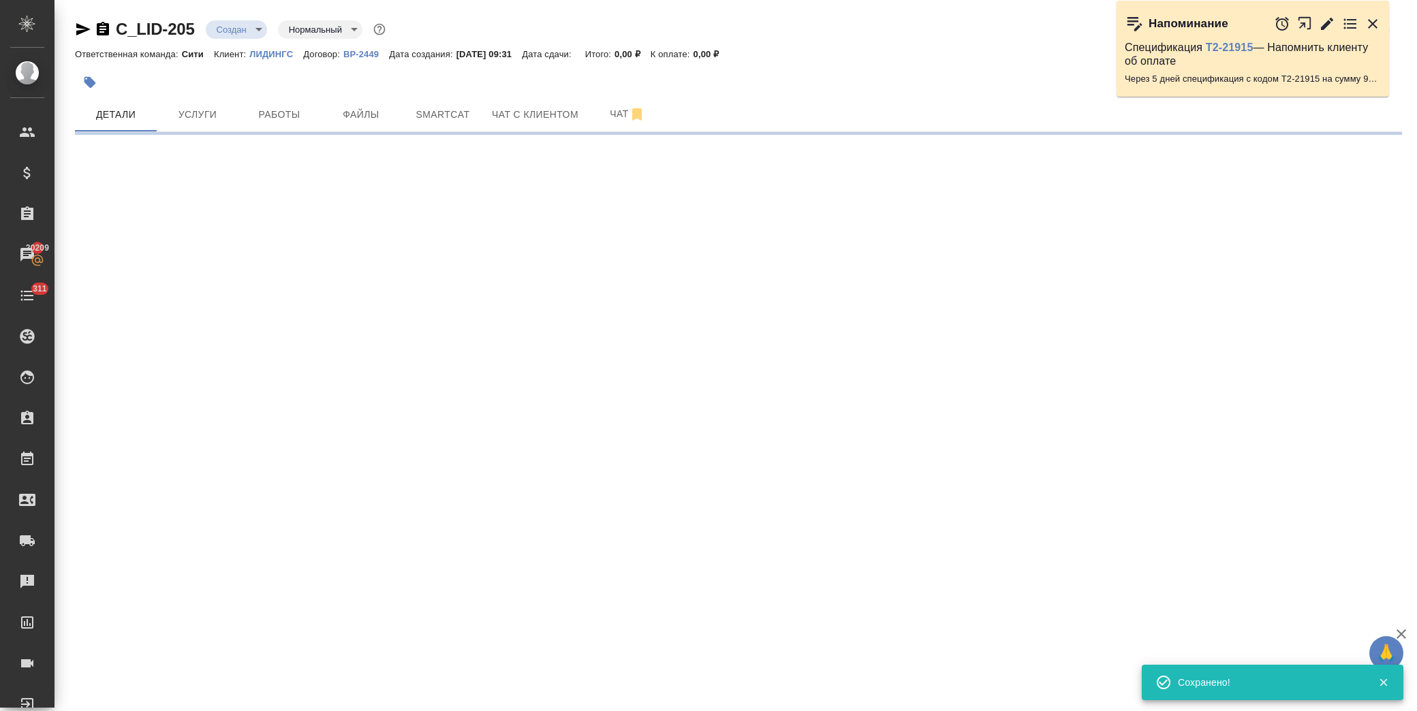
select select "RU"
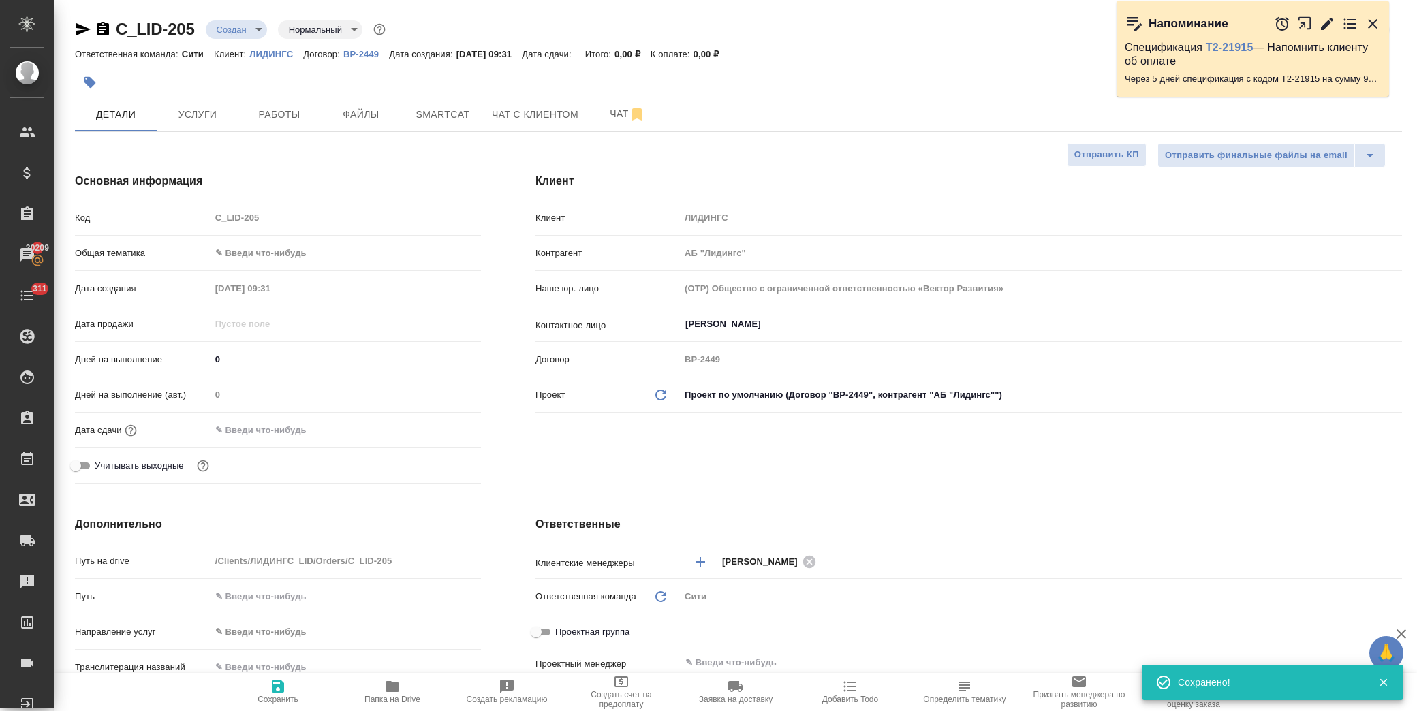
type textarea "x"
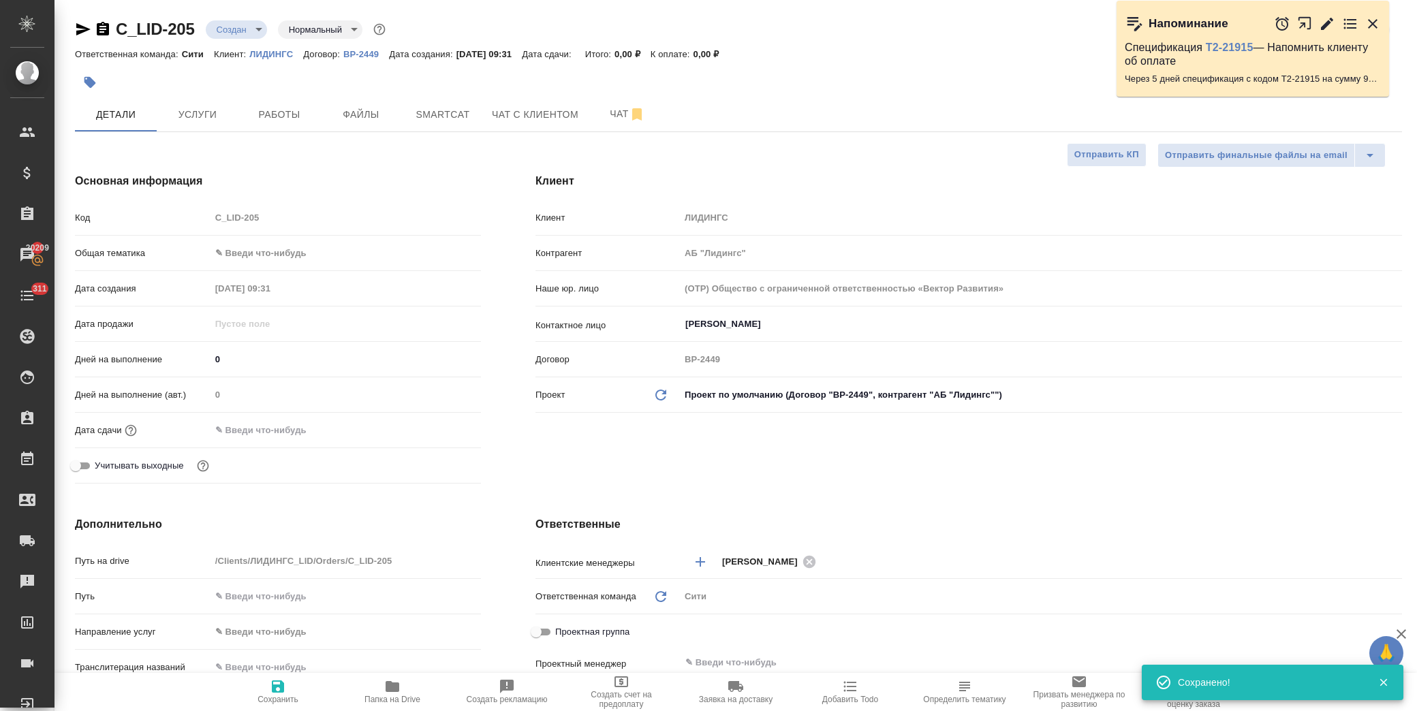
type textarea "x"
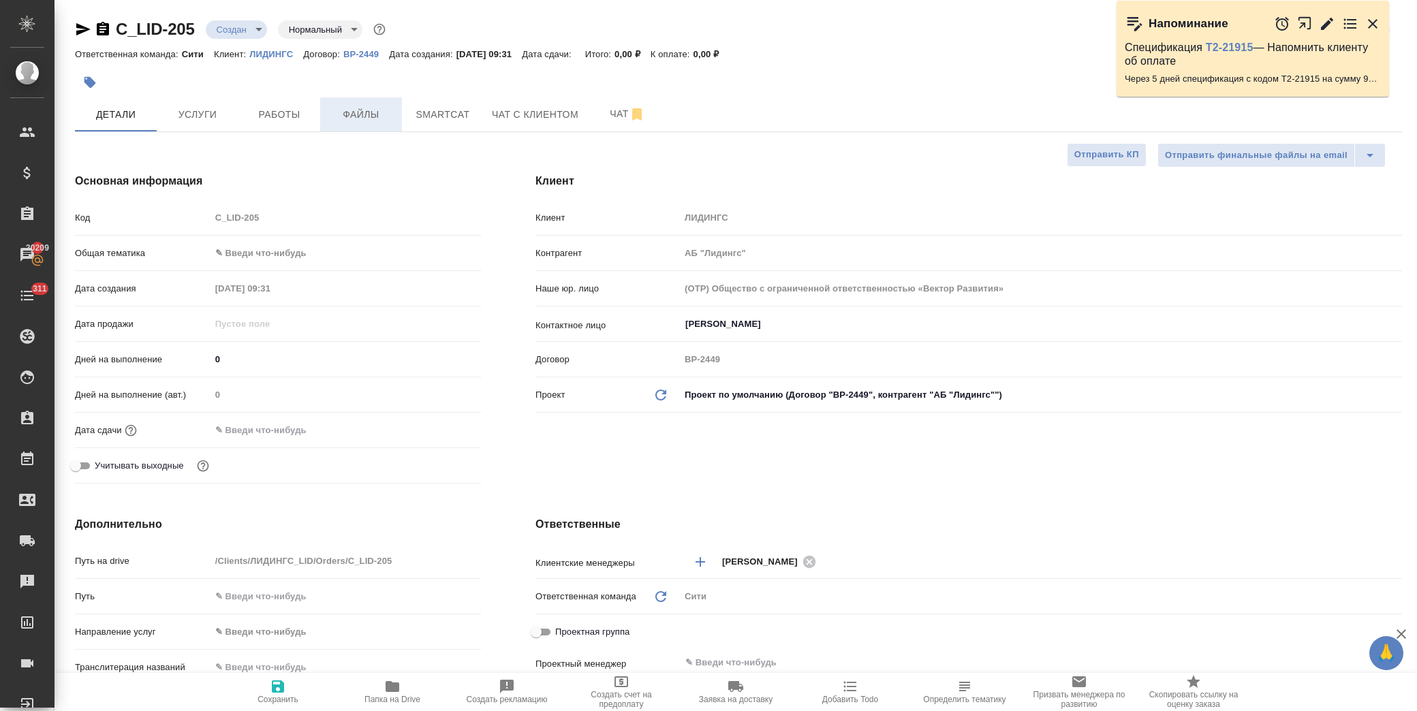
click at [363, 116] on span "Файлы" at bounding box center [360, 114] width 65 height 17
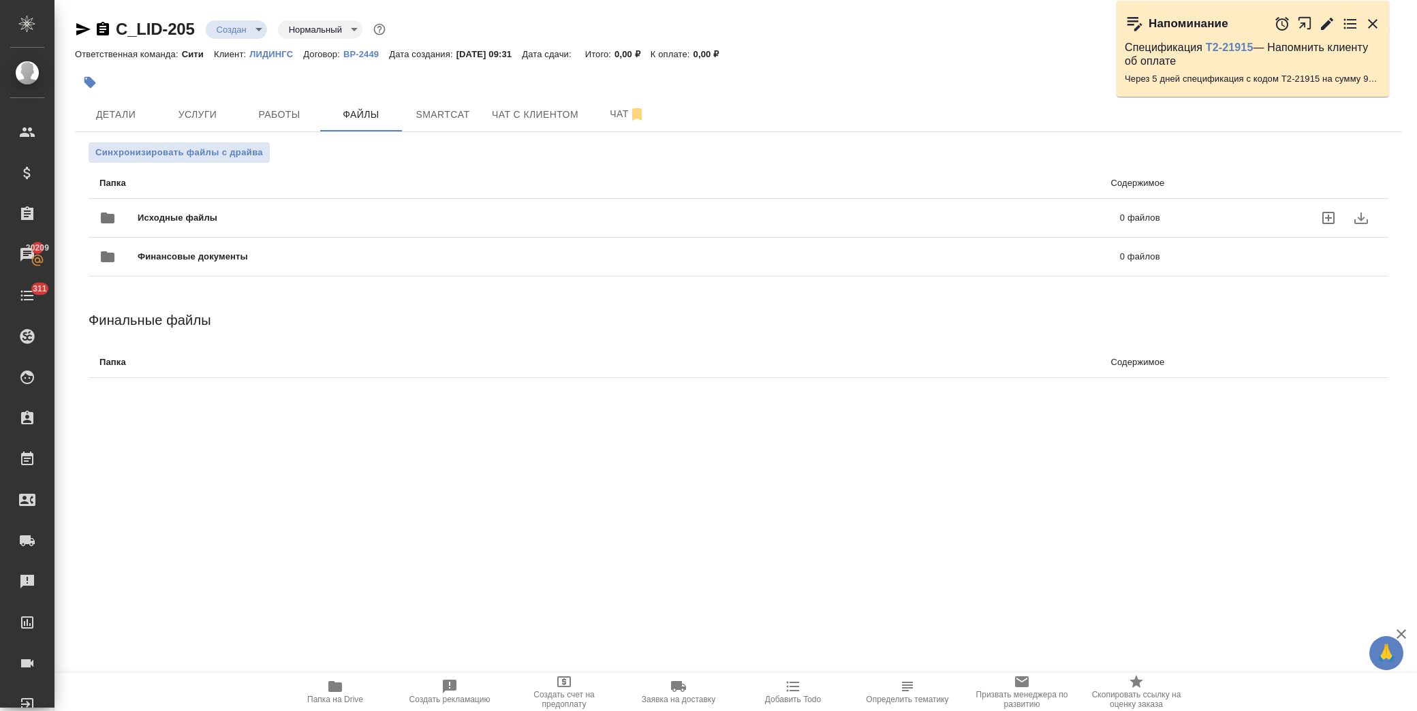
click at [130, 206] on div at bounding box center [118, 218] width 38 height 33
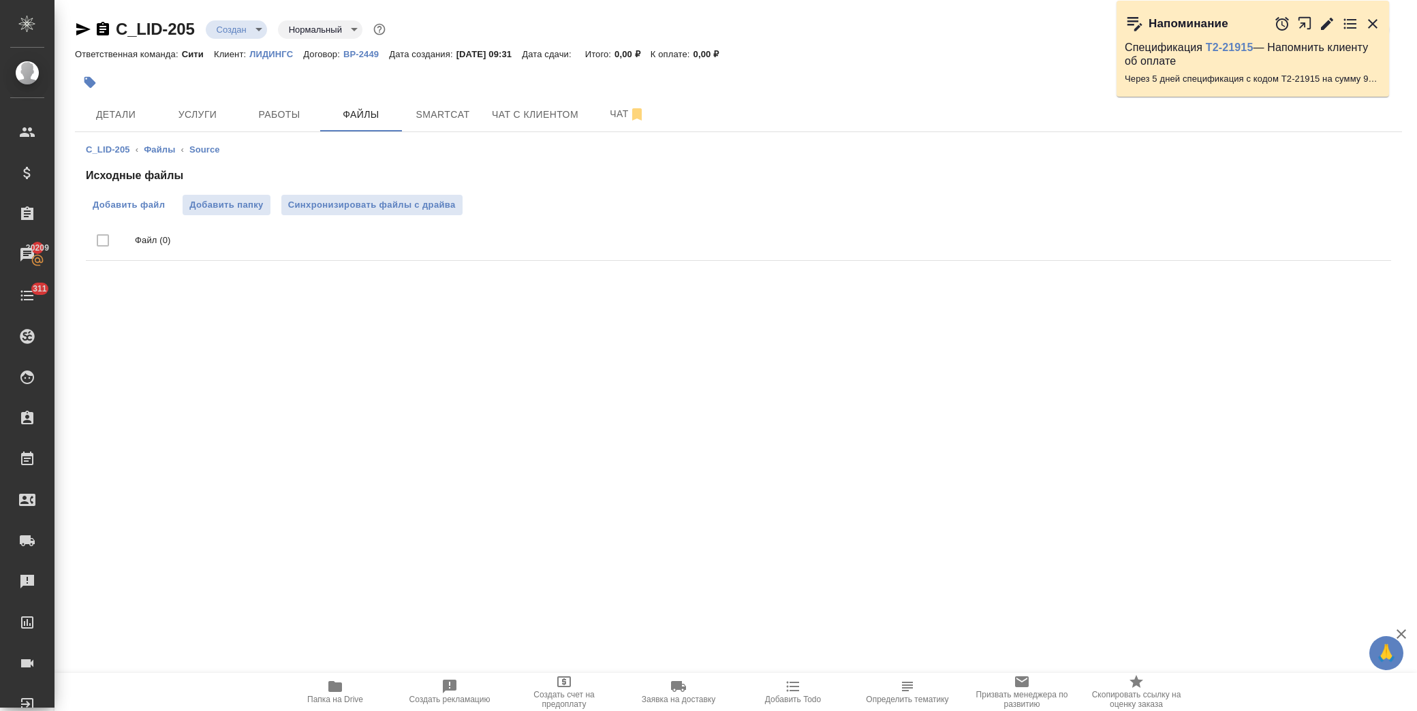
click at [135, 201] on span "Добавить файл" at bounding box center [129, 205] width 72 height 14
click at [0, 0] on input "Добавить файл" at bounding box center [0, 0] width 0 height 0
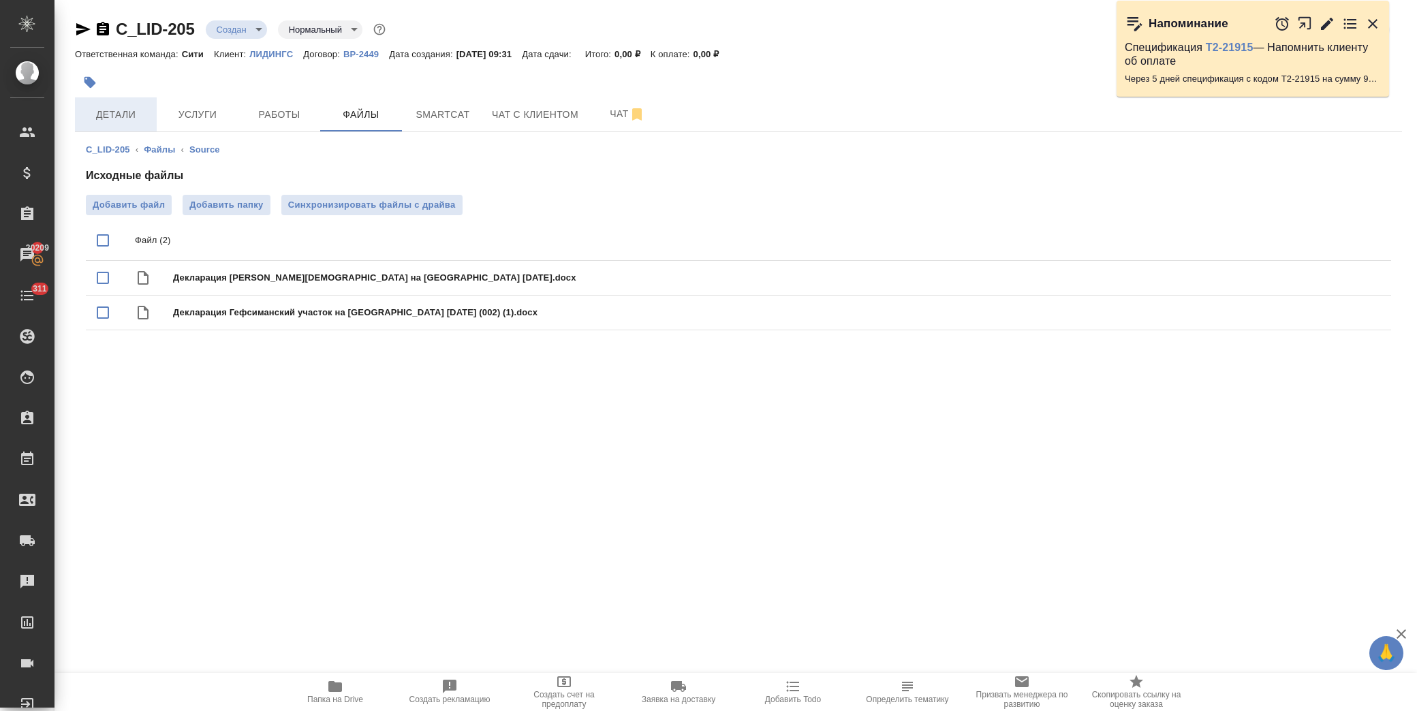
click at [126, 114] on span "Детали" at bounding box center [115, 114] width 65 height 17
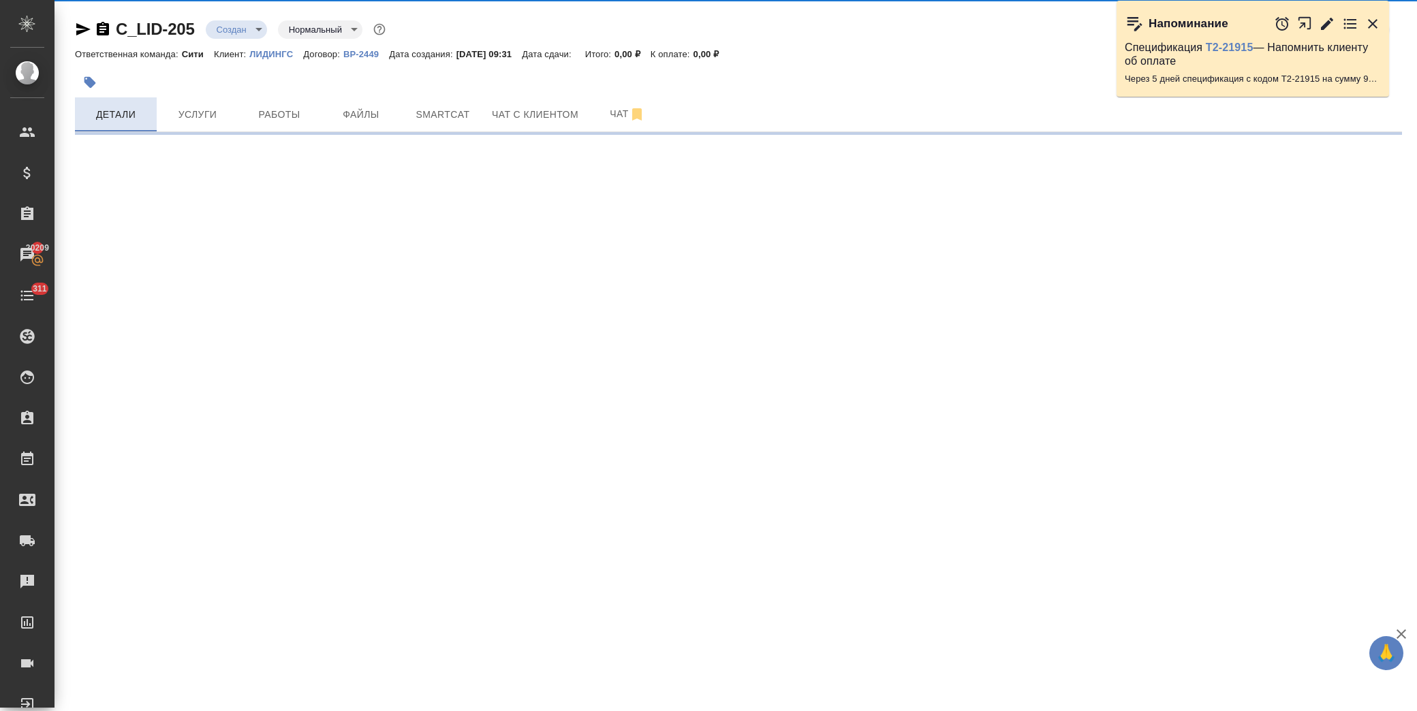
select select "RU"
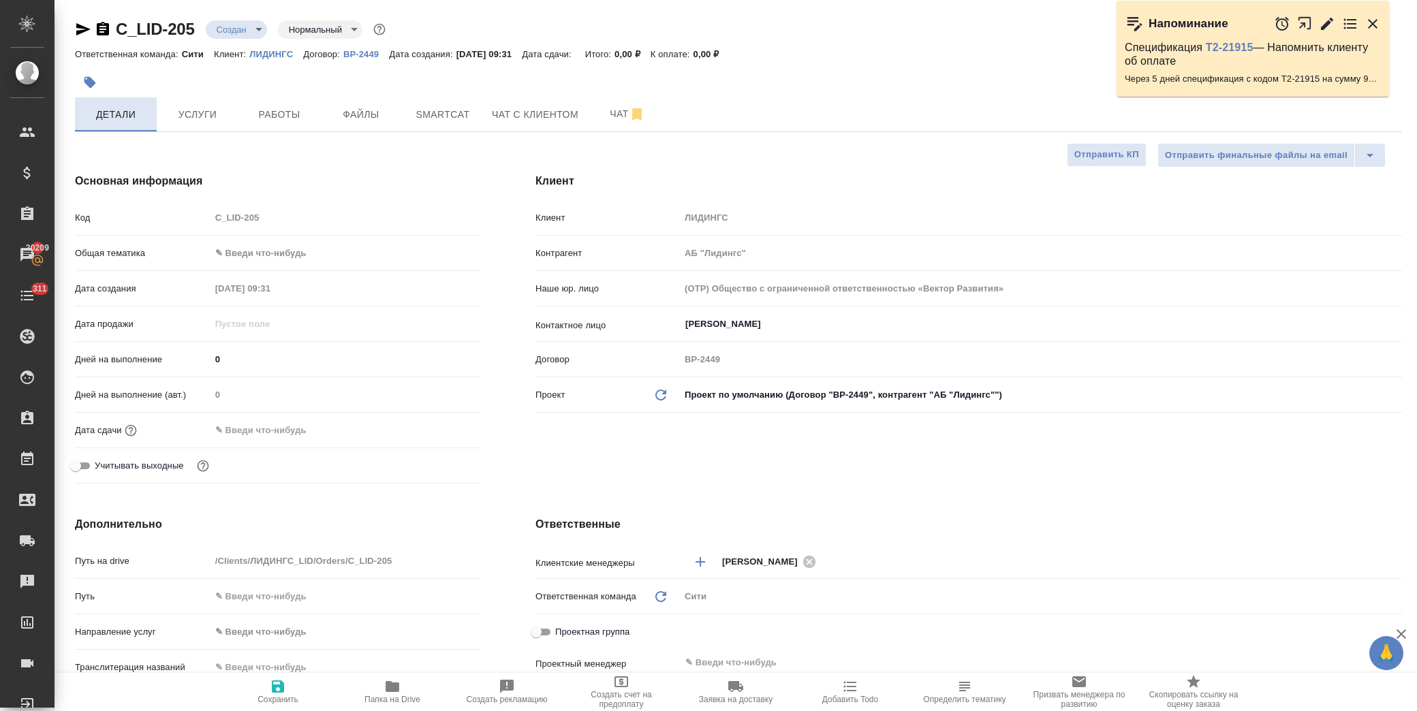
type textarea "x"
drag, startPoint x: 295, startPoint y: 432, endPoint x: 356, endPoint y: 424, distance: 61.3
click at [296, 431] on input "text" at bounding box center [269, 430] width 119 height 20
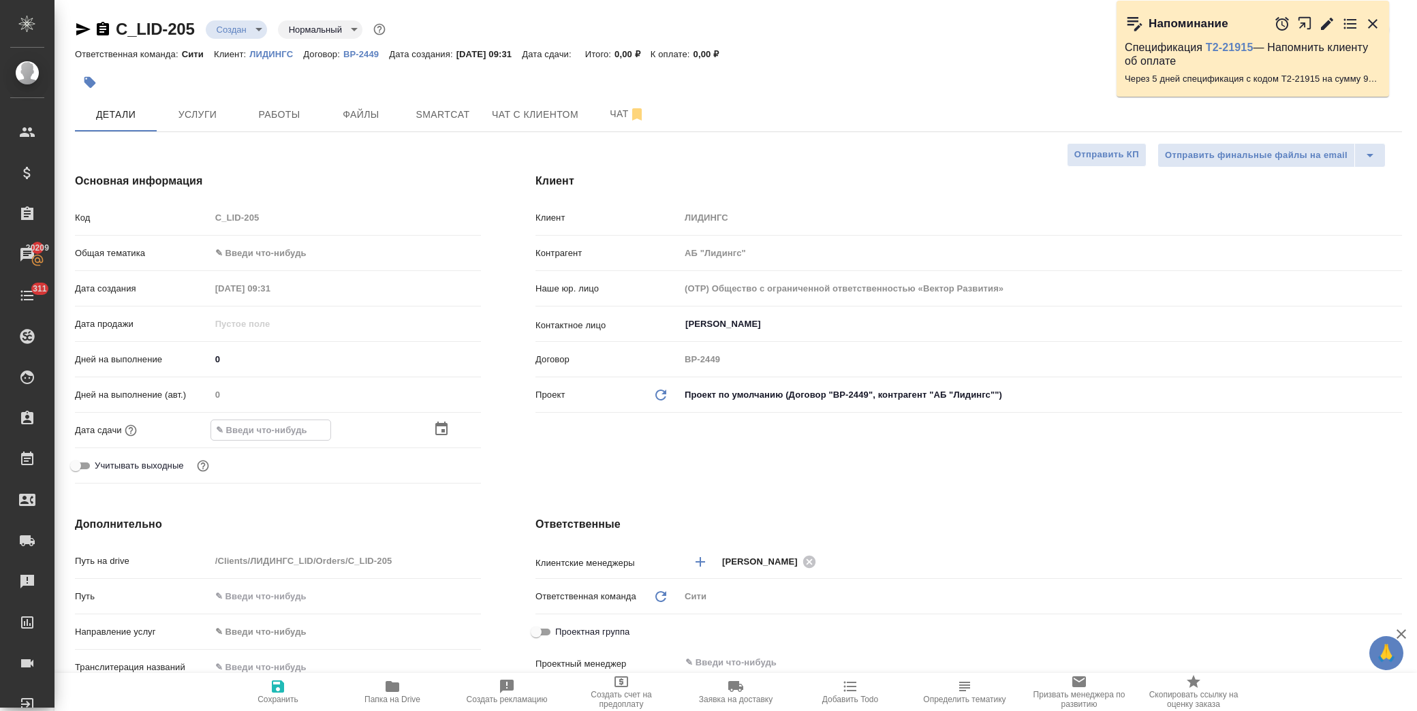
click at [445, 432] on icon "button" at bounding box center [441, 429] width 16 height 16
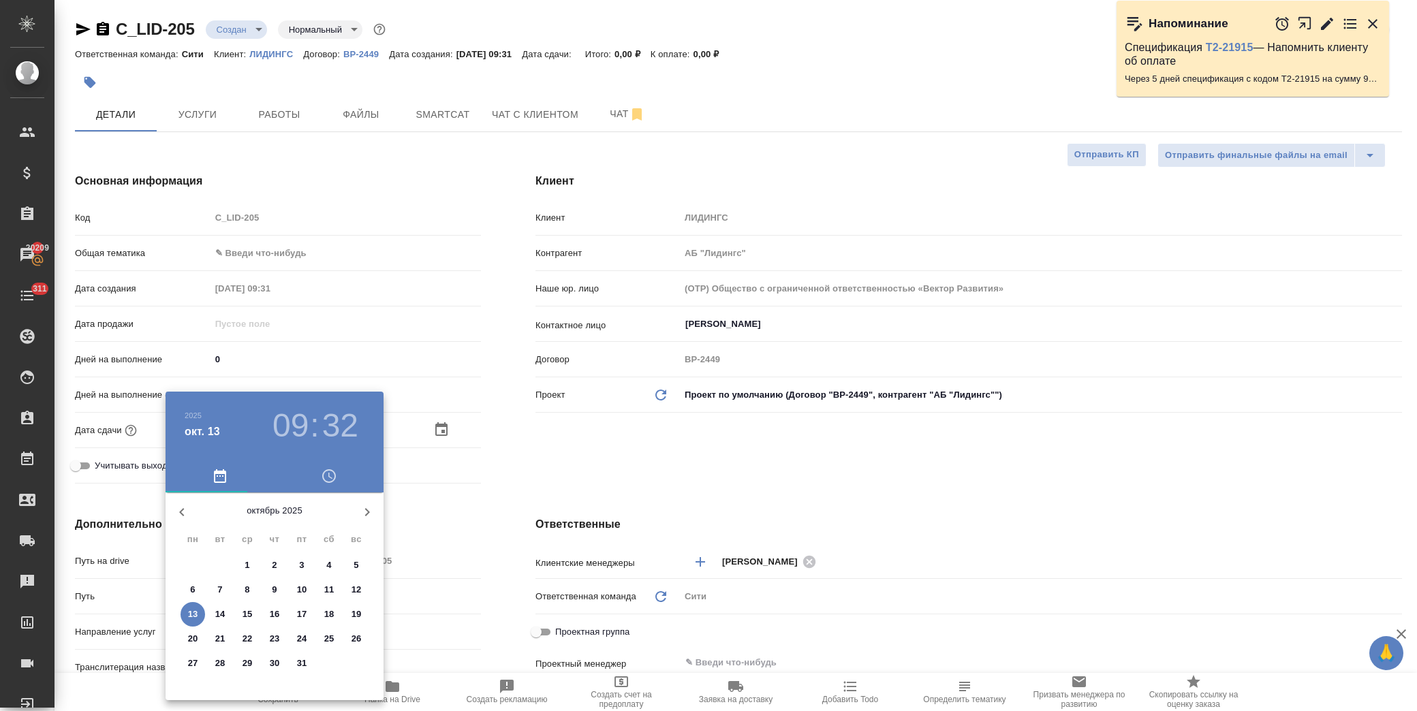
click at [194, 613] on p "13" at bounding box center [193, 614] width 10 height 14
type input "13.10.2025 09:32"
type textarea "x"
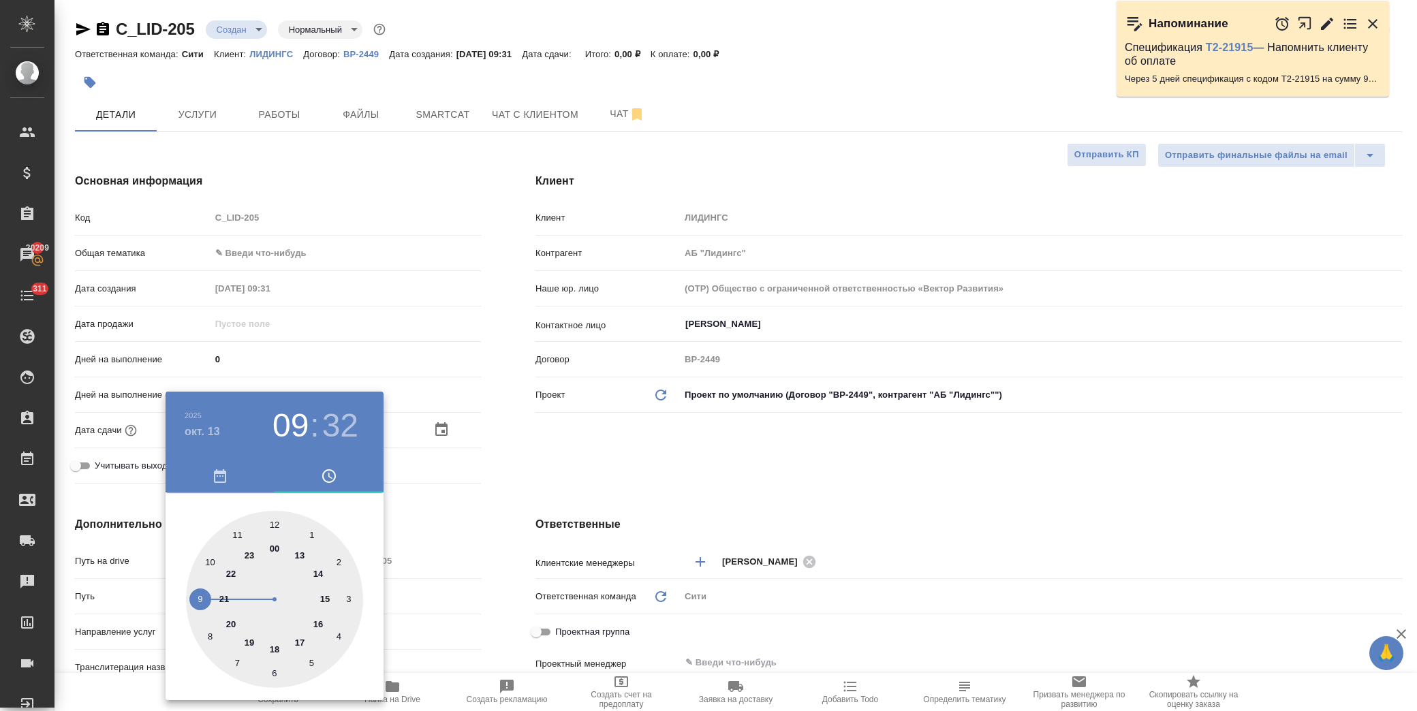
click at [198, 598] on div at bounding box center [274, 599] width 177 height 177
type textarea "x"
drag, startPoint x: 291, startPoint y: 428, endPoint x: 291, endPoint y: 486, distance: 58.6
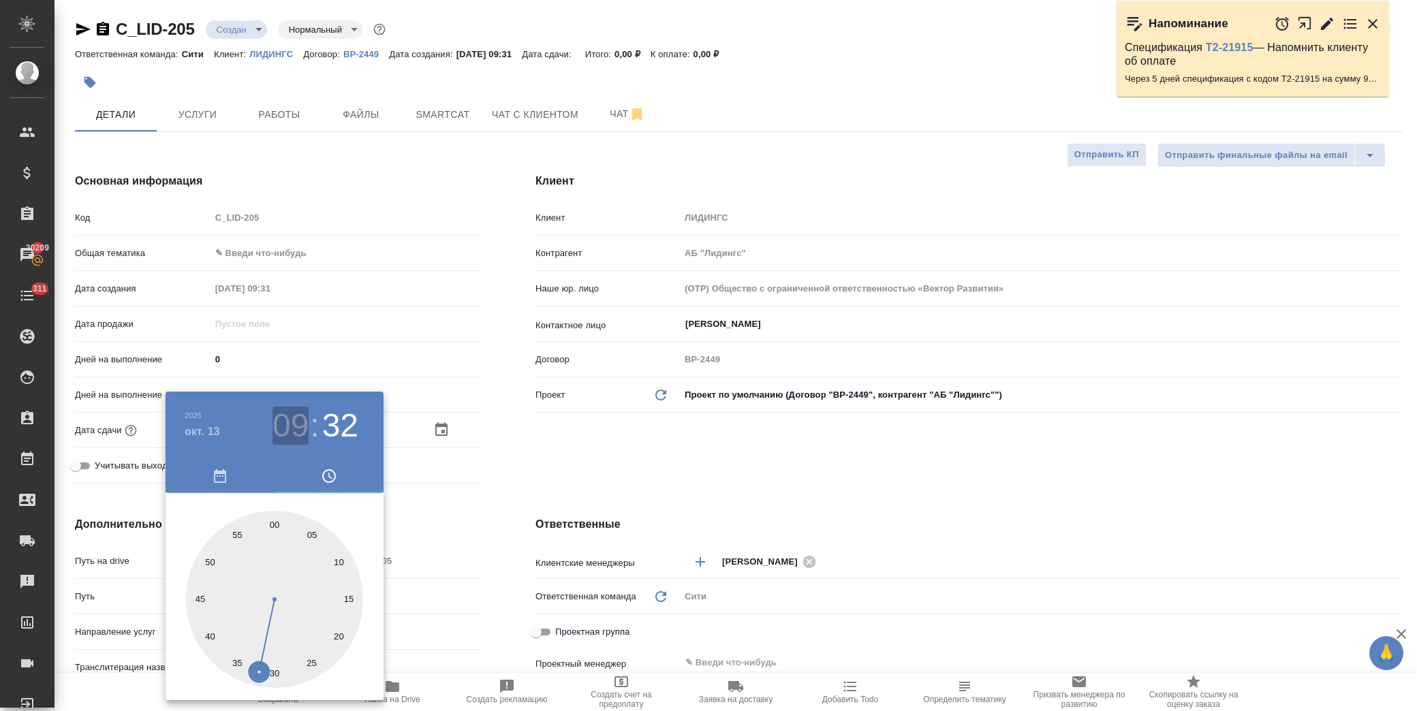
click at [291, 427] on h3 "09" at bounding box center [290, 426] width 36 height 38
click at [212, 560] on div at bounding box center [274, 599] width 177 height 177
type input "13.10.2025 10:32"
type textarea "x"
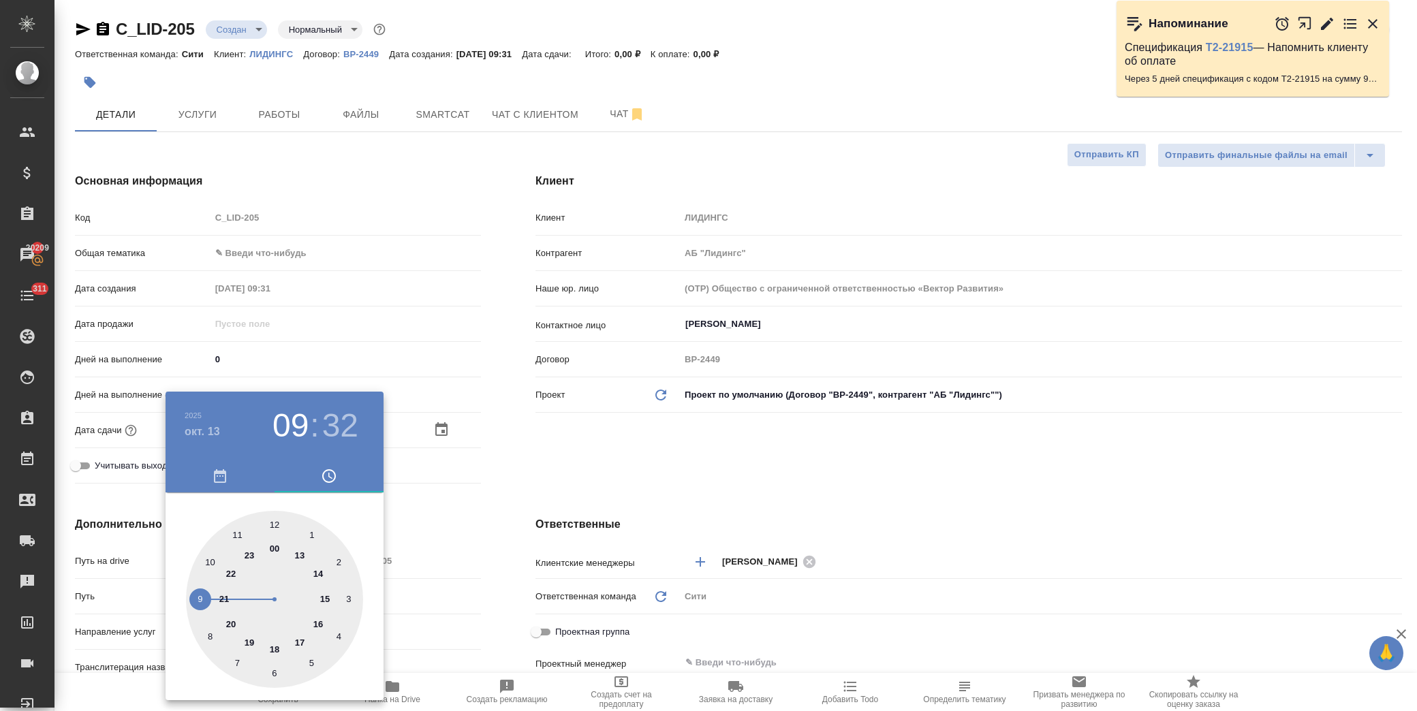
type textarea "x"
click at [275, 526] on div at bounding box center [274, 599] width 177 height 177
type input "13.10.2025 10:00"
type textarea "x"
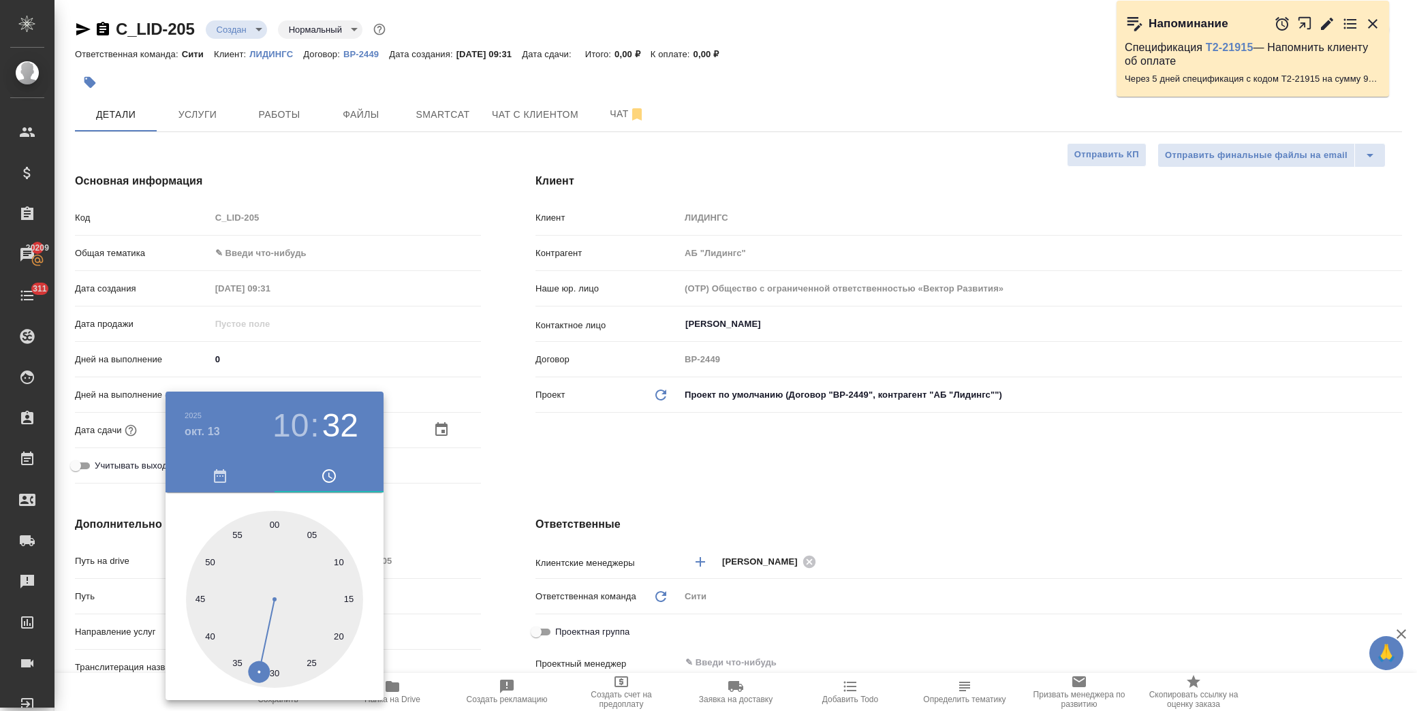
type textarea "x"
click at [405, 501] on div at bounding box center [708, 355] width 1417 height 711
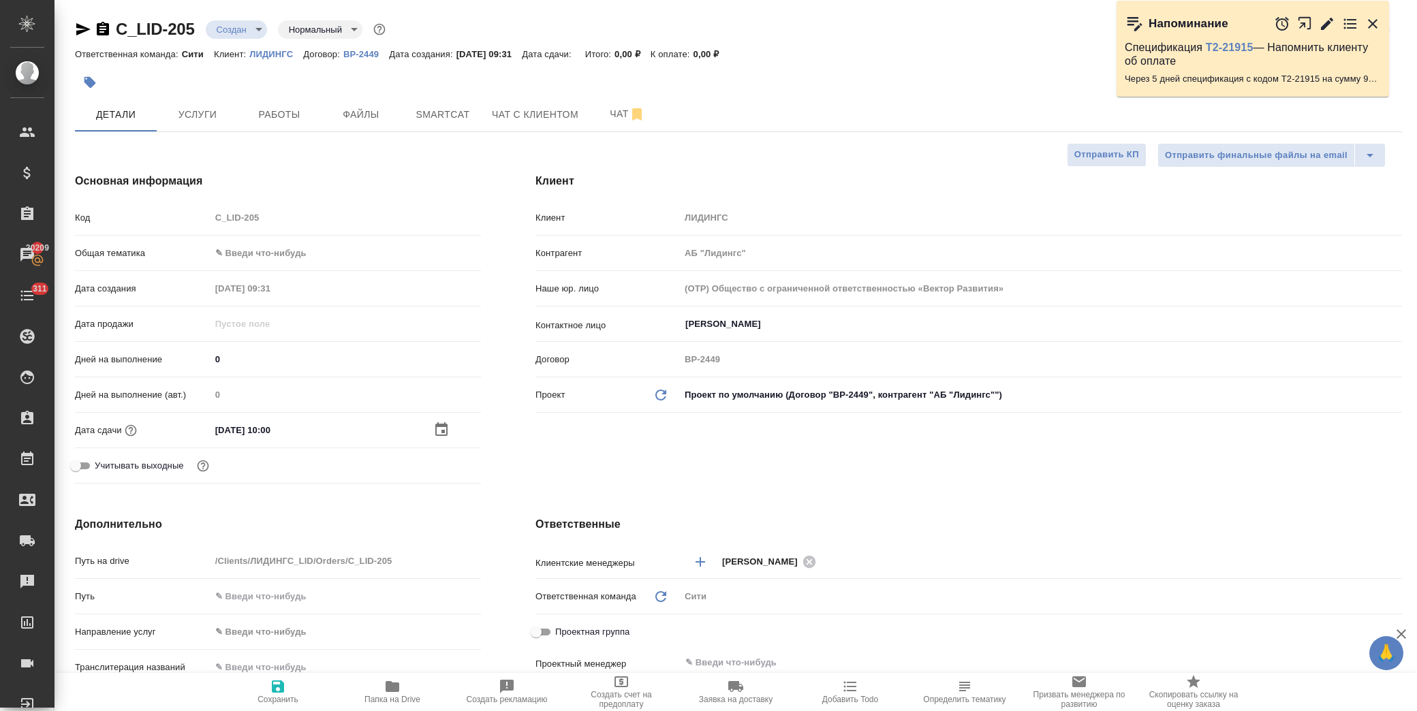
click at [277, 677] on button "Сохранить" at bounding box center [278, 692] width 114 height 38
type textarea "x"
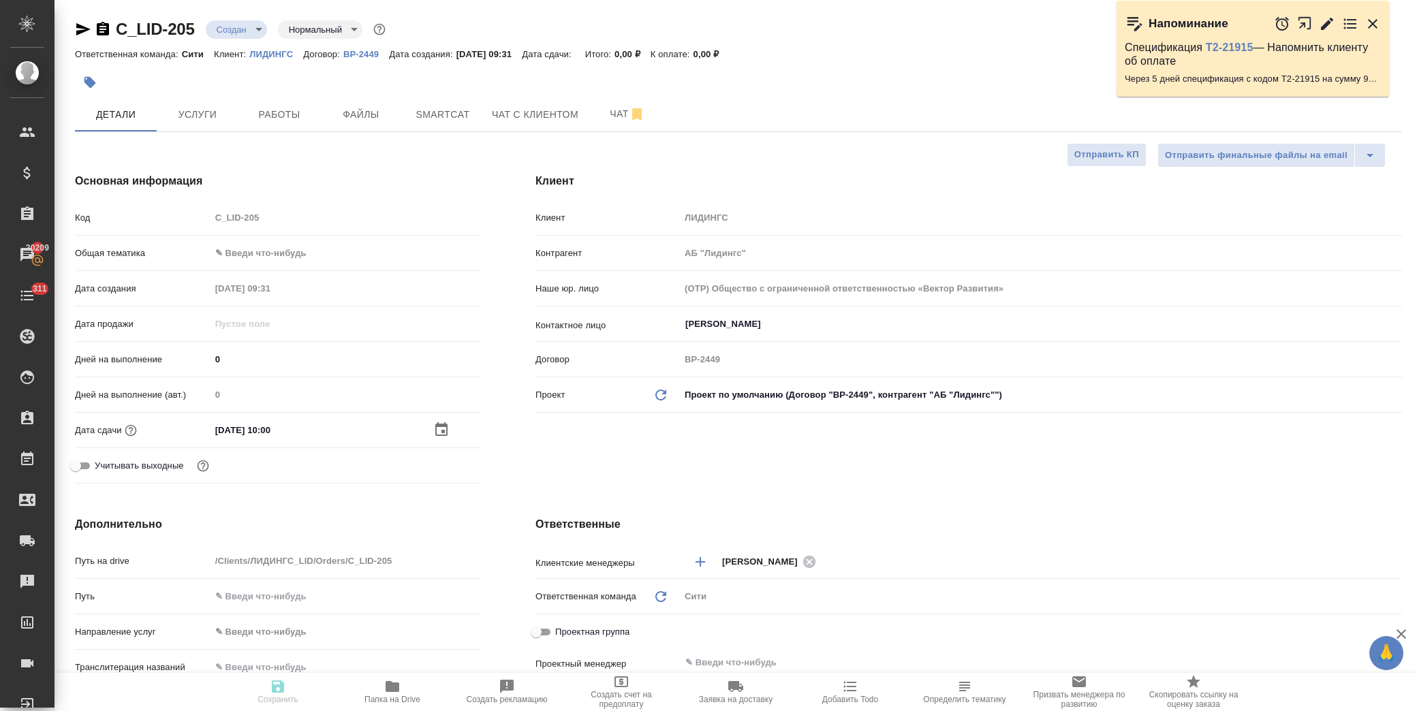
type textarea "x"
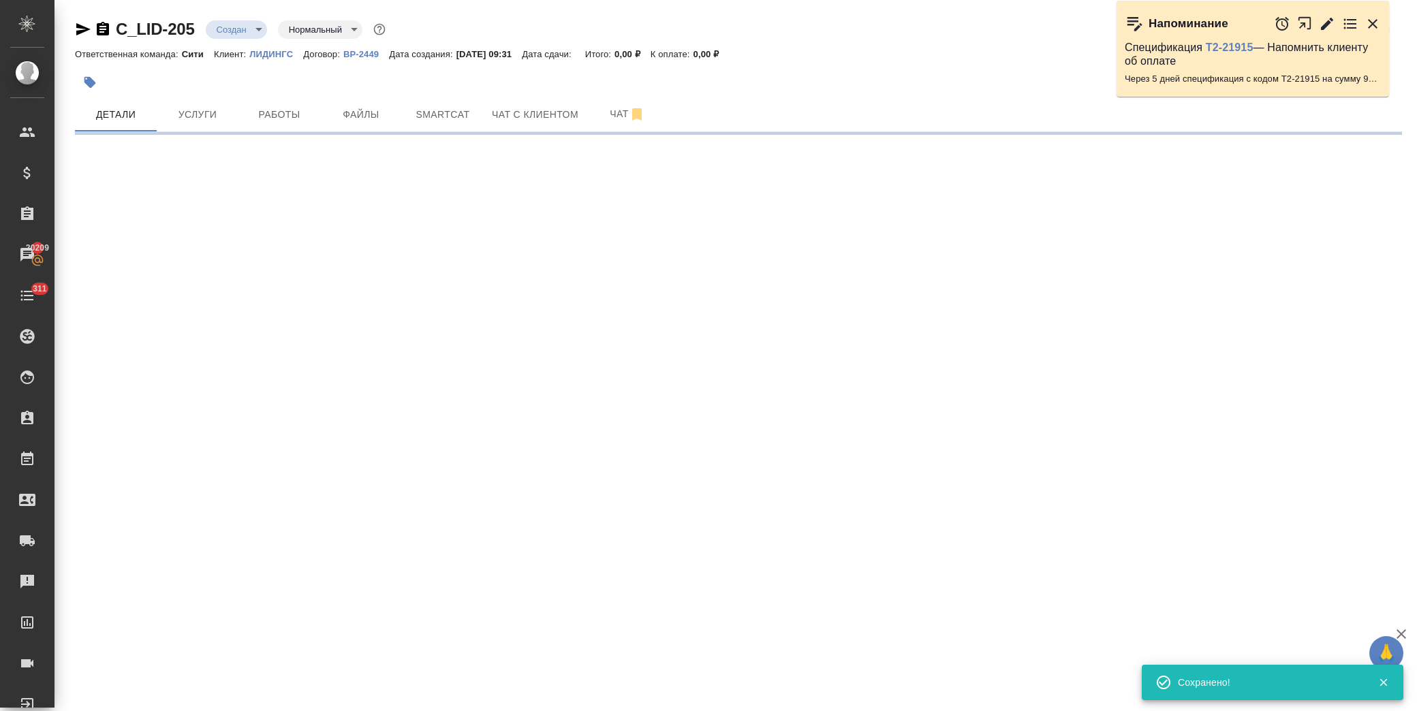
select select "RU"
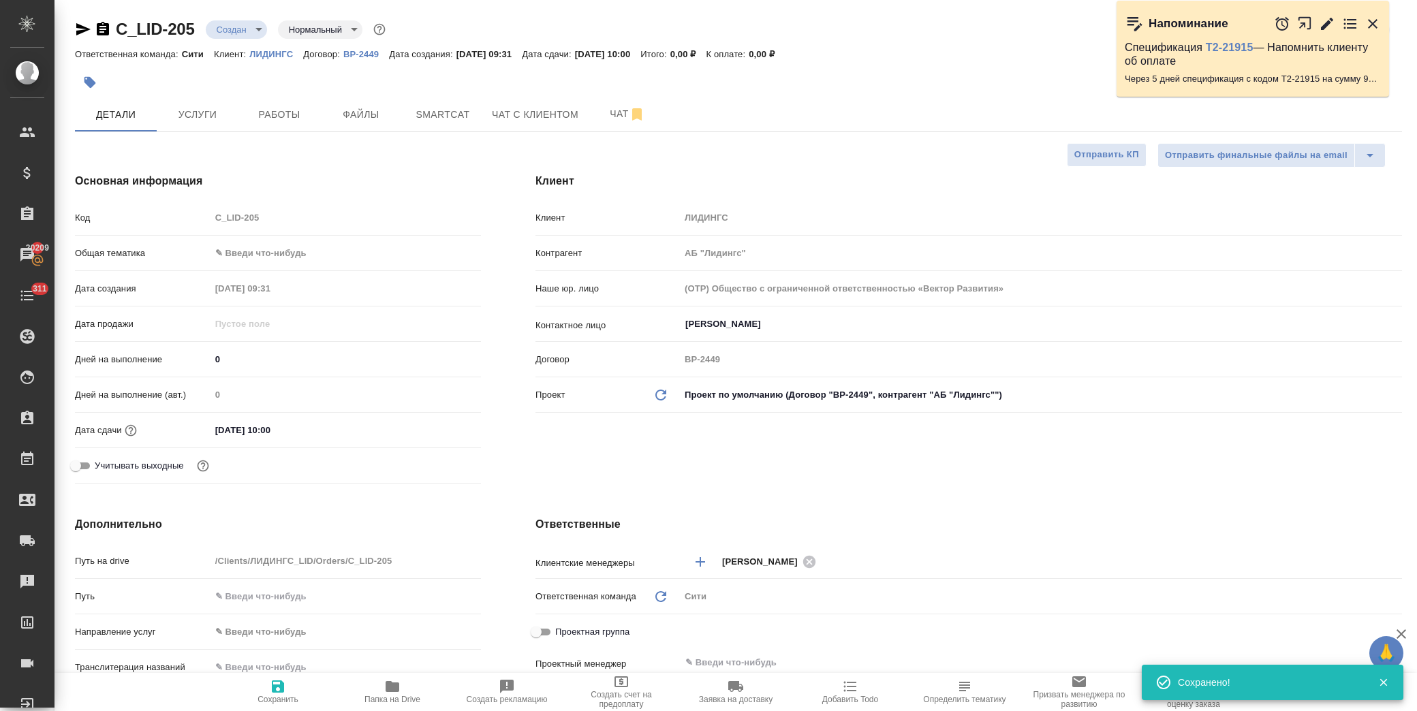
type textarea "x"
click at [247, 249] on body "🙏 .cls-1 fill:#fff; AWATERA Лофицкая Юлия Владимировна Клиенты Спецификации Зак…" at bounding box center [708, 355] width 1417 height 711
click at [291, 381] on li "Юридическая/Финансовая" at bounding box center [345, 384] width 270 height 22
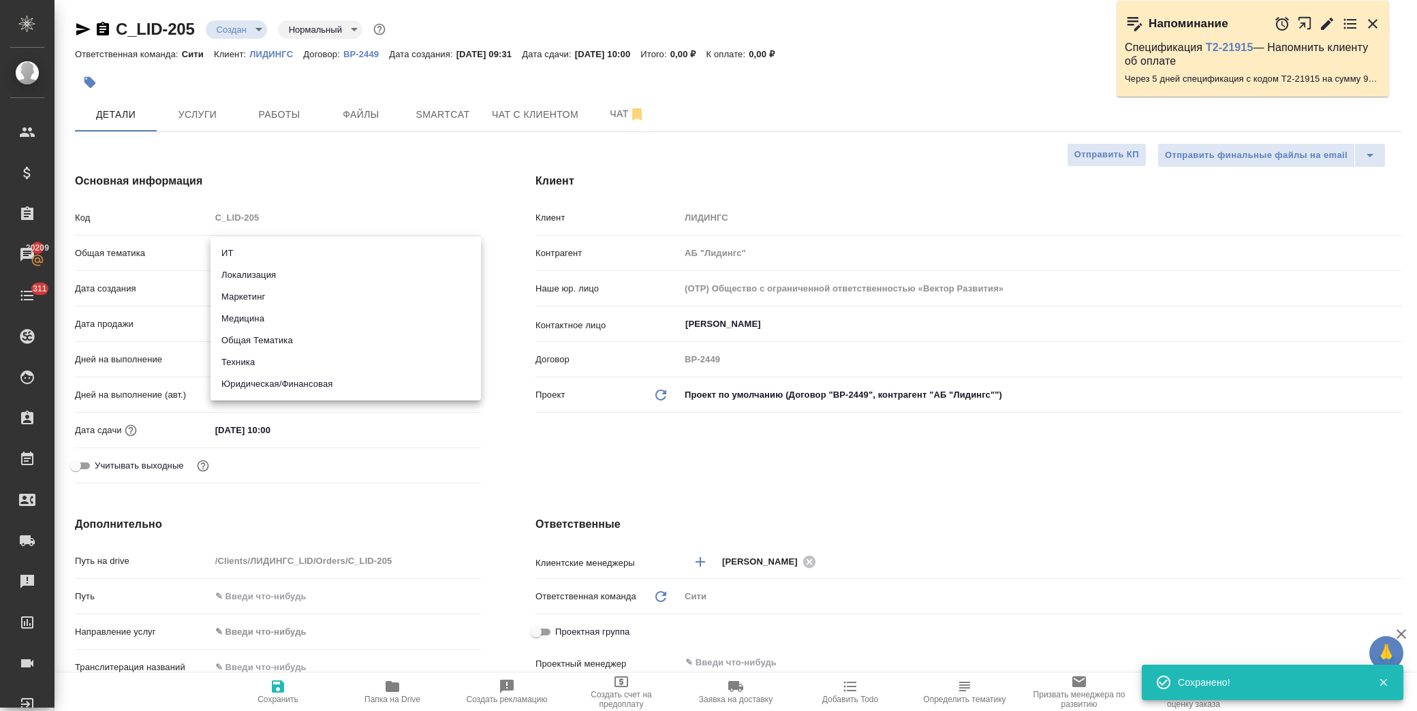
type input "yr-fn"
type textarea "x"
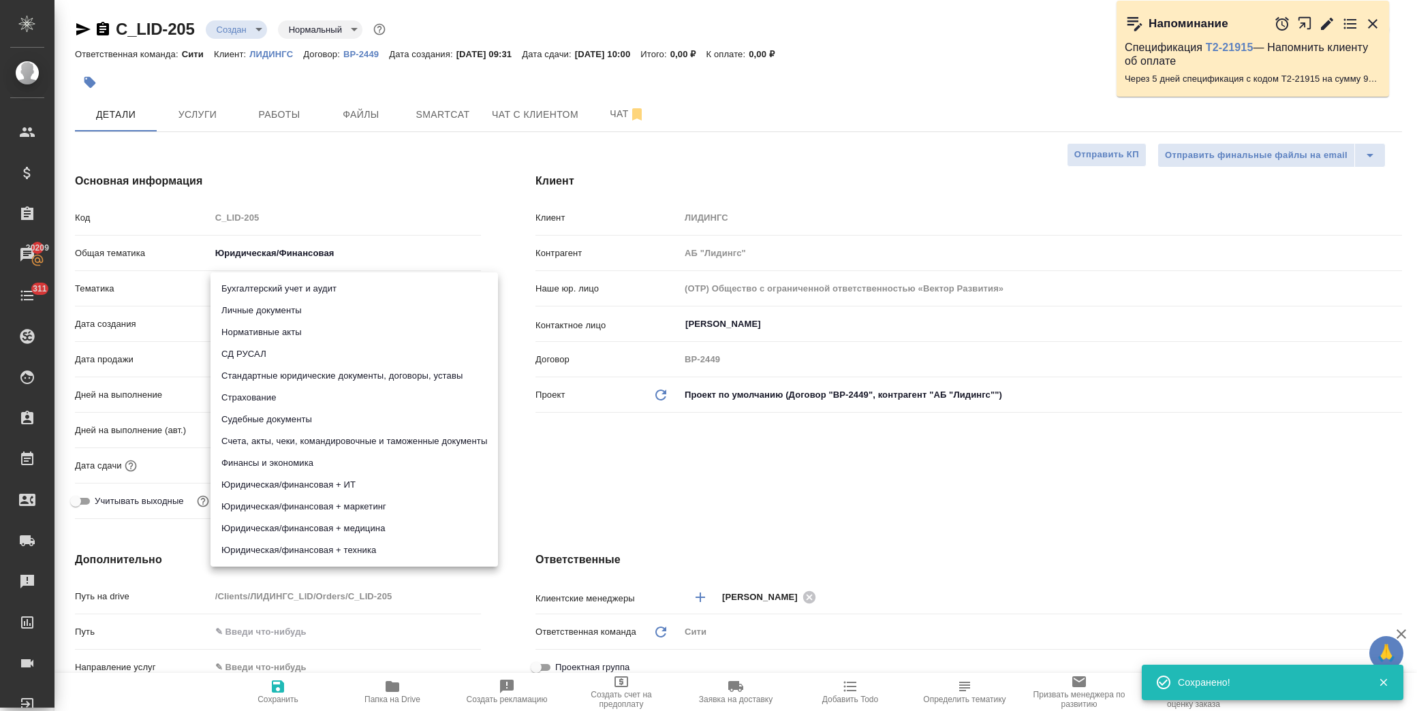
click at [277, 291] on body "🙏 .cls-1 fill:#fff; AWATERA Лофицкая Юлия Владимировна Клиенты Спецификации Зак…" at bounding box center [708, 355] width 1417 height 711
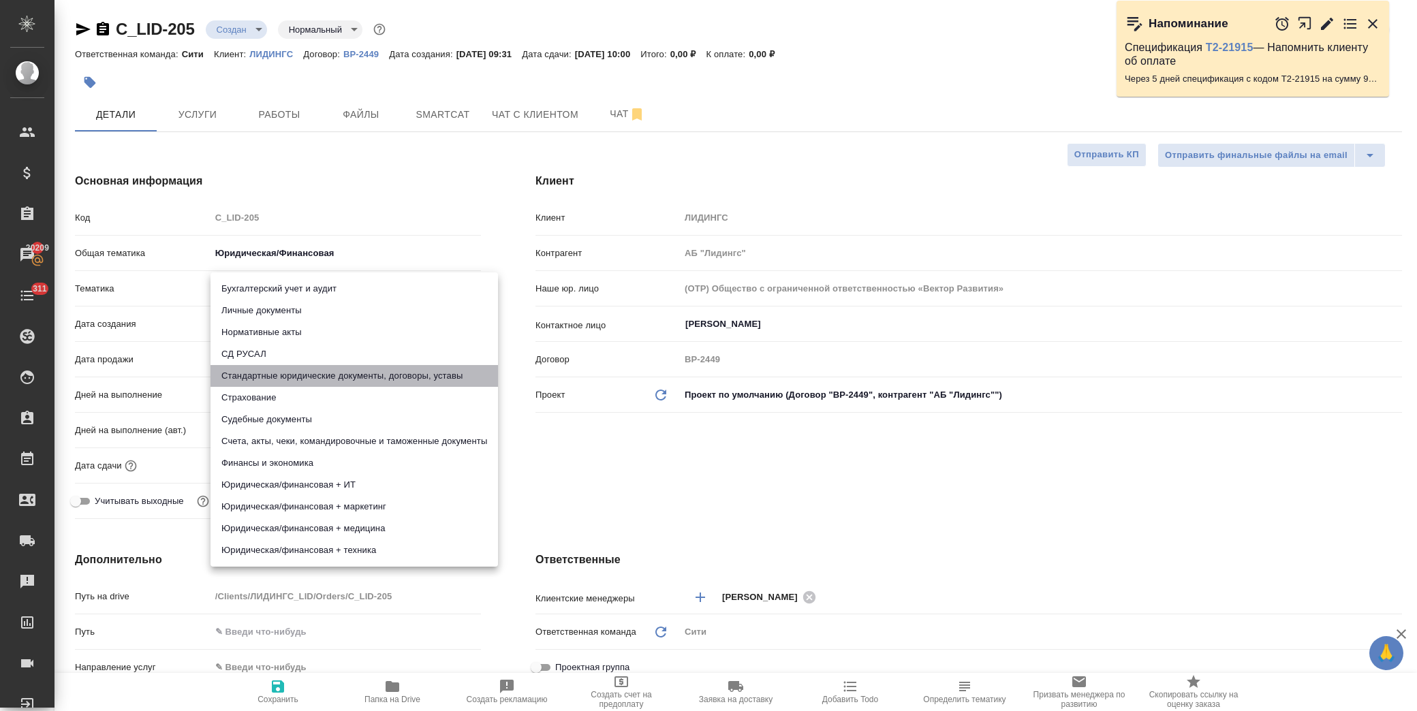
click at [336, 376] on li "Стандартные юридические документы, договоры, уставы" at bounding box center [353, 376] width 287 height 22
type textarea "x"
type input "5f647205b73bc97568ca66bf"
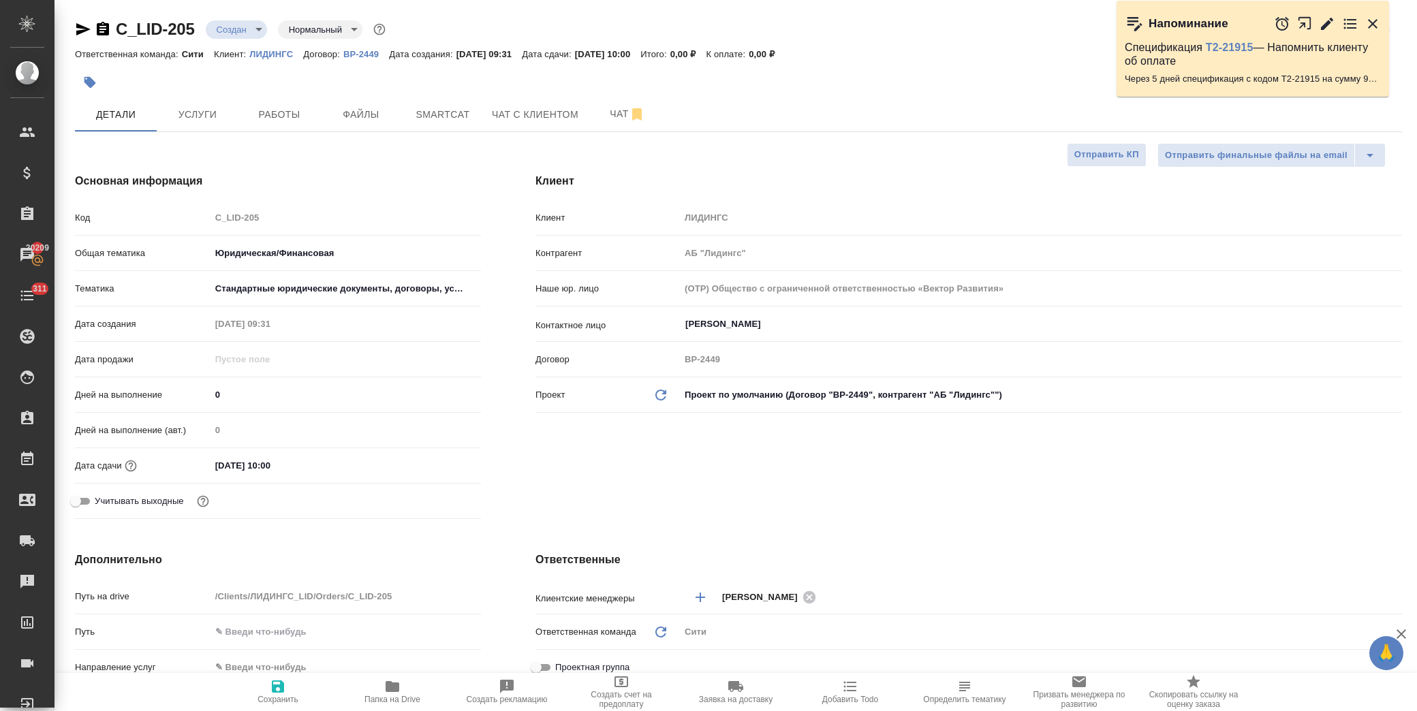
click at [282, 699] on span "Сохранить" at bounding box center [277, 700] width 41 height 10
type textarea "x"
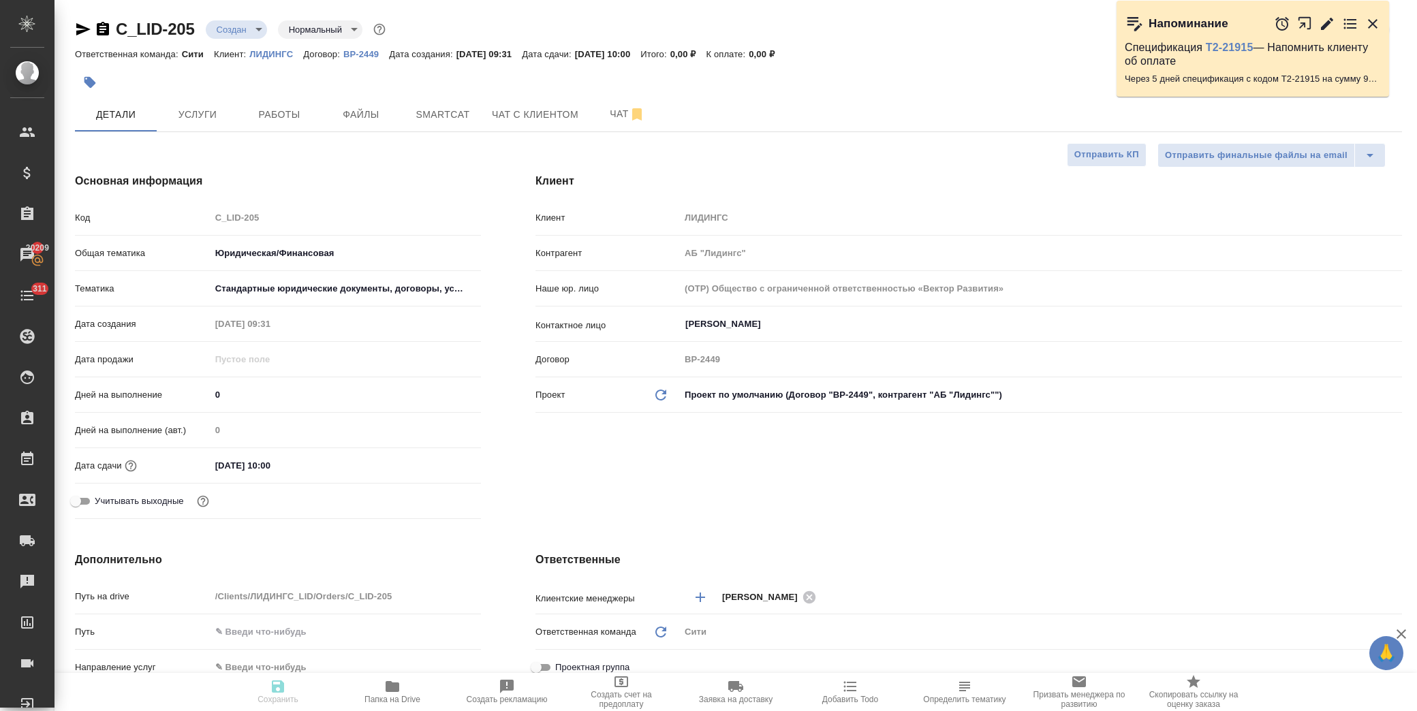
type textarea "x"
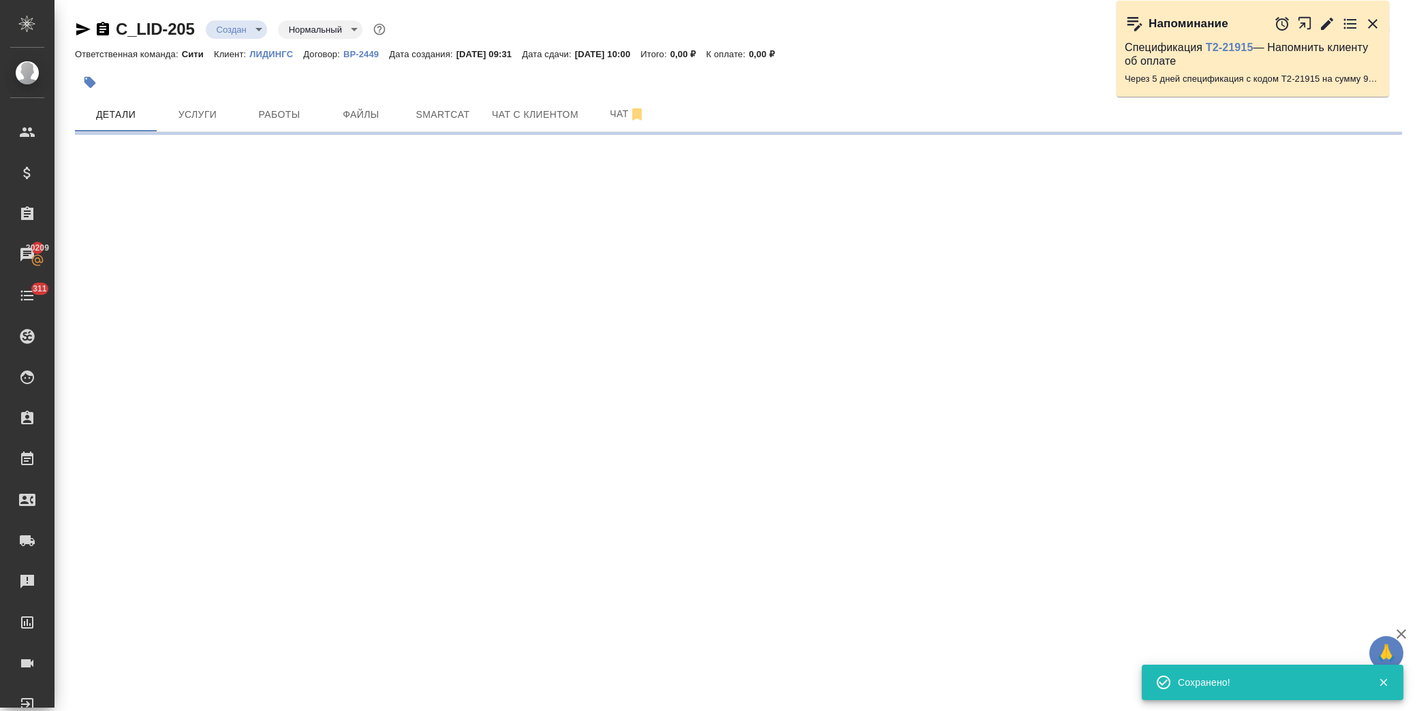
select select "RU"
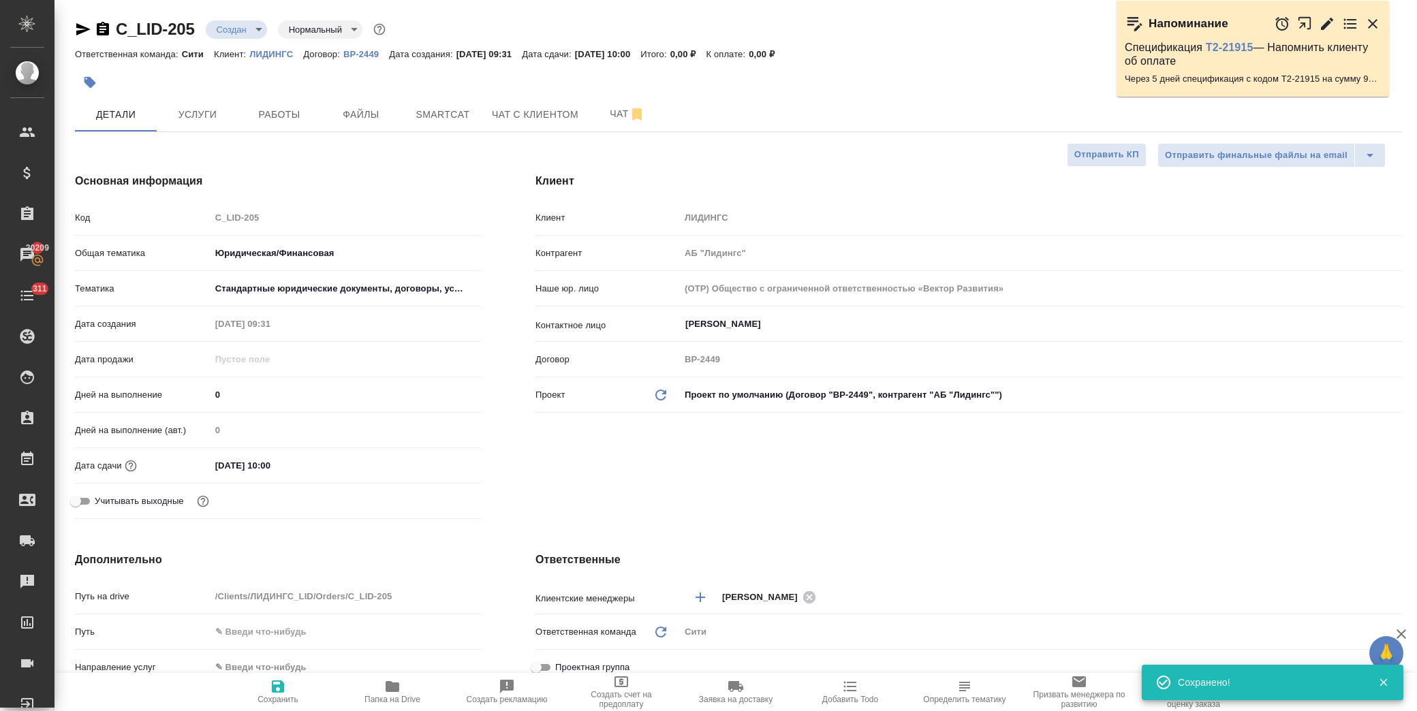
type textarea "x"
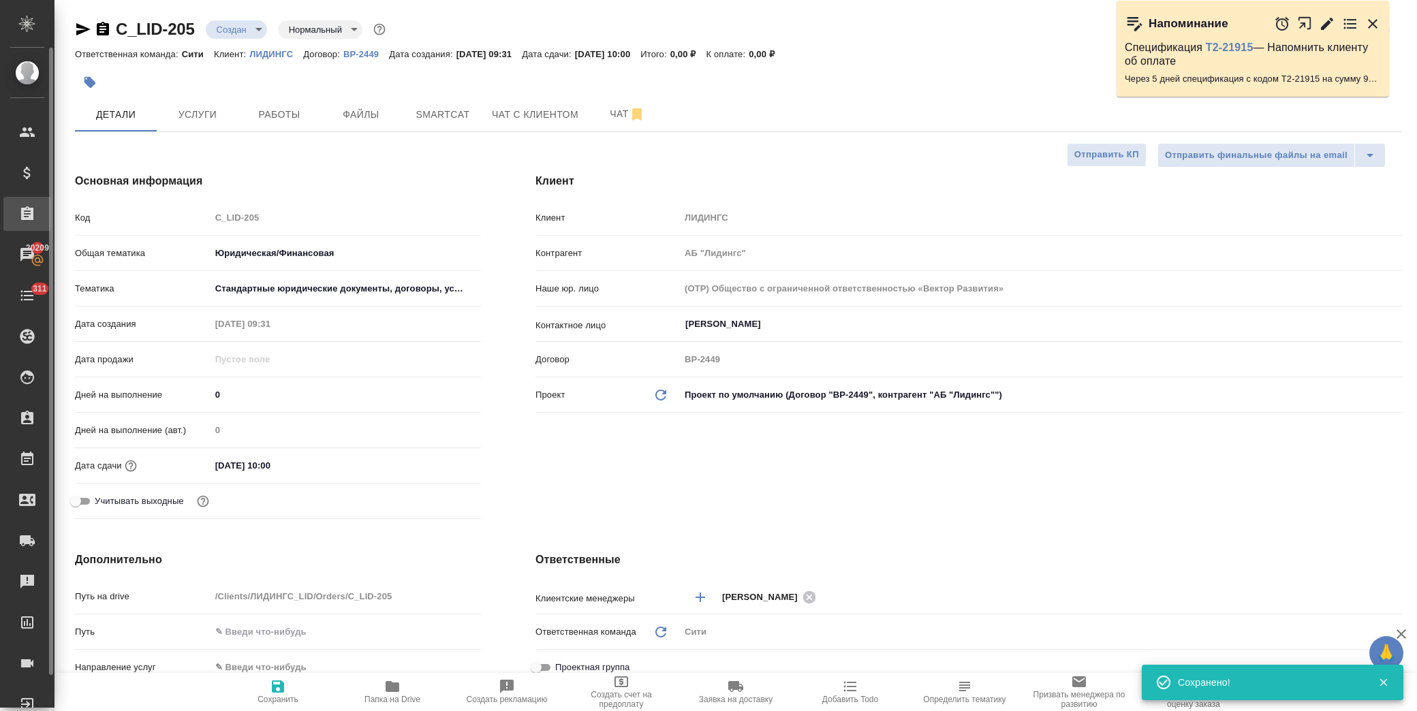
type textarea "x"
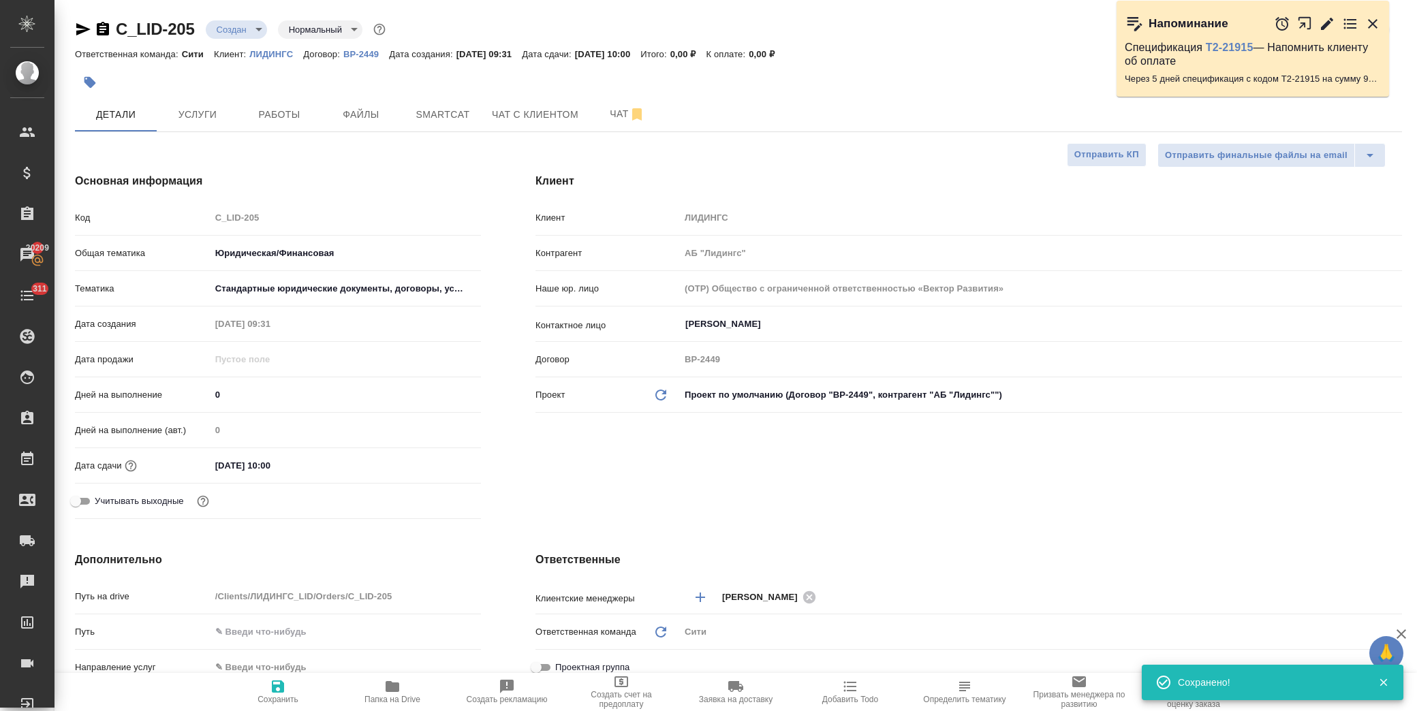
type textarea "x"
click at [198, 120] on span "Услуги" at bounding box center [197, 114] width 65 height 17
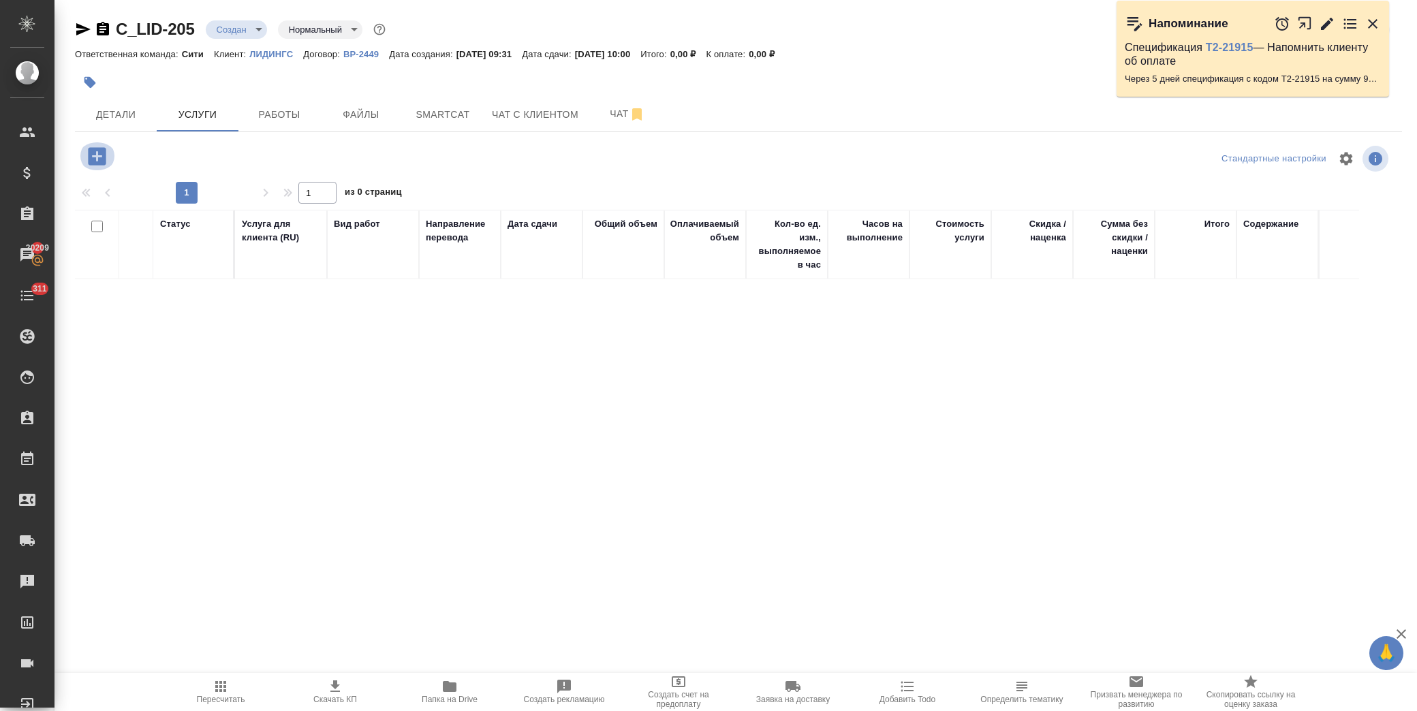
click at [97, 159] on icon "button" at bounding box center [97, 156] width 24 height 24
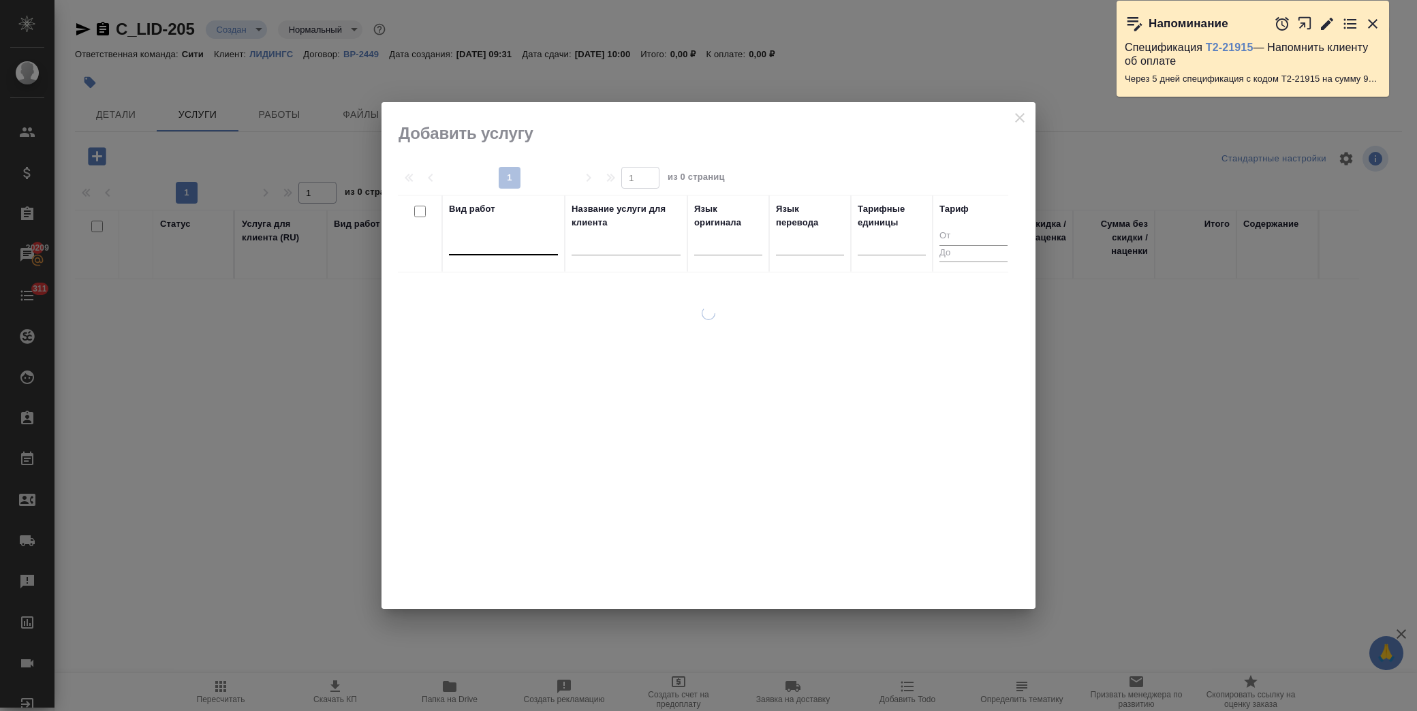
click at [502, 251] on div at bounding box center [503, 242] width 109 height 20
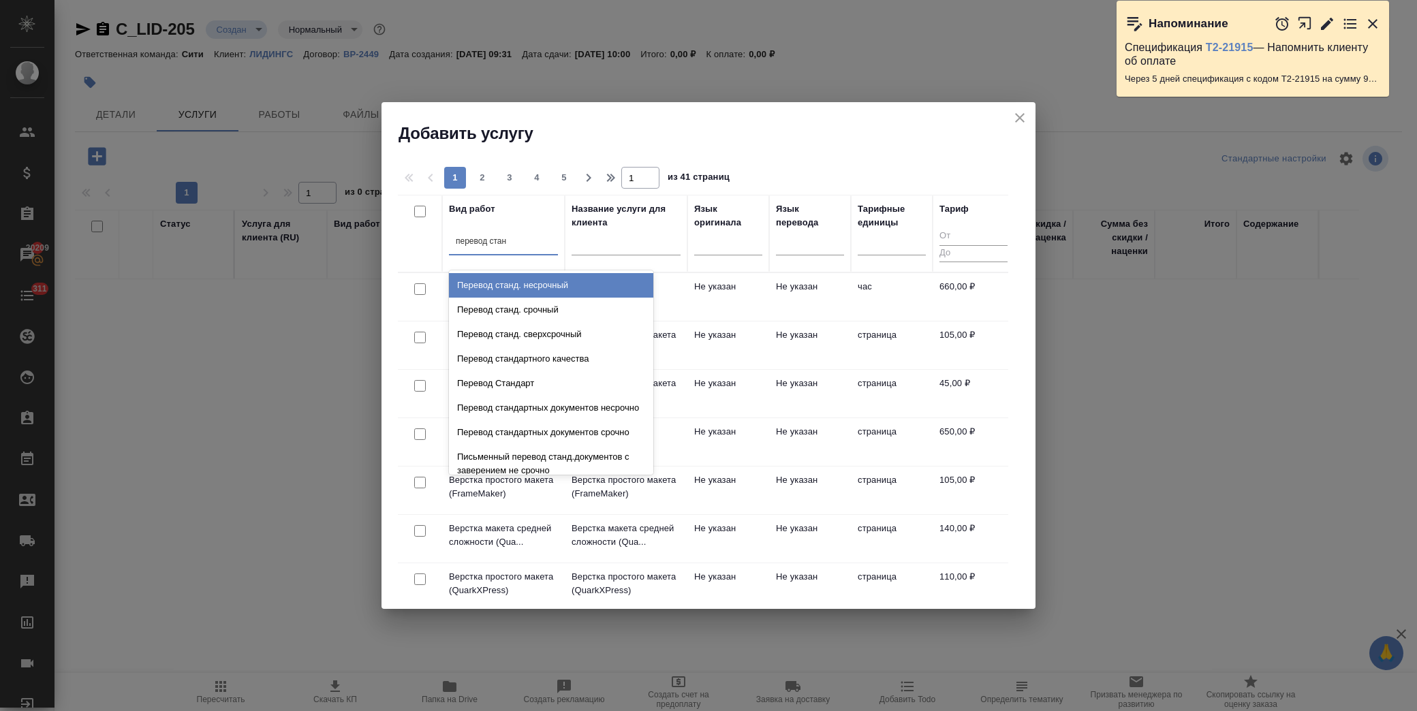
type input "перевод станд"
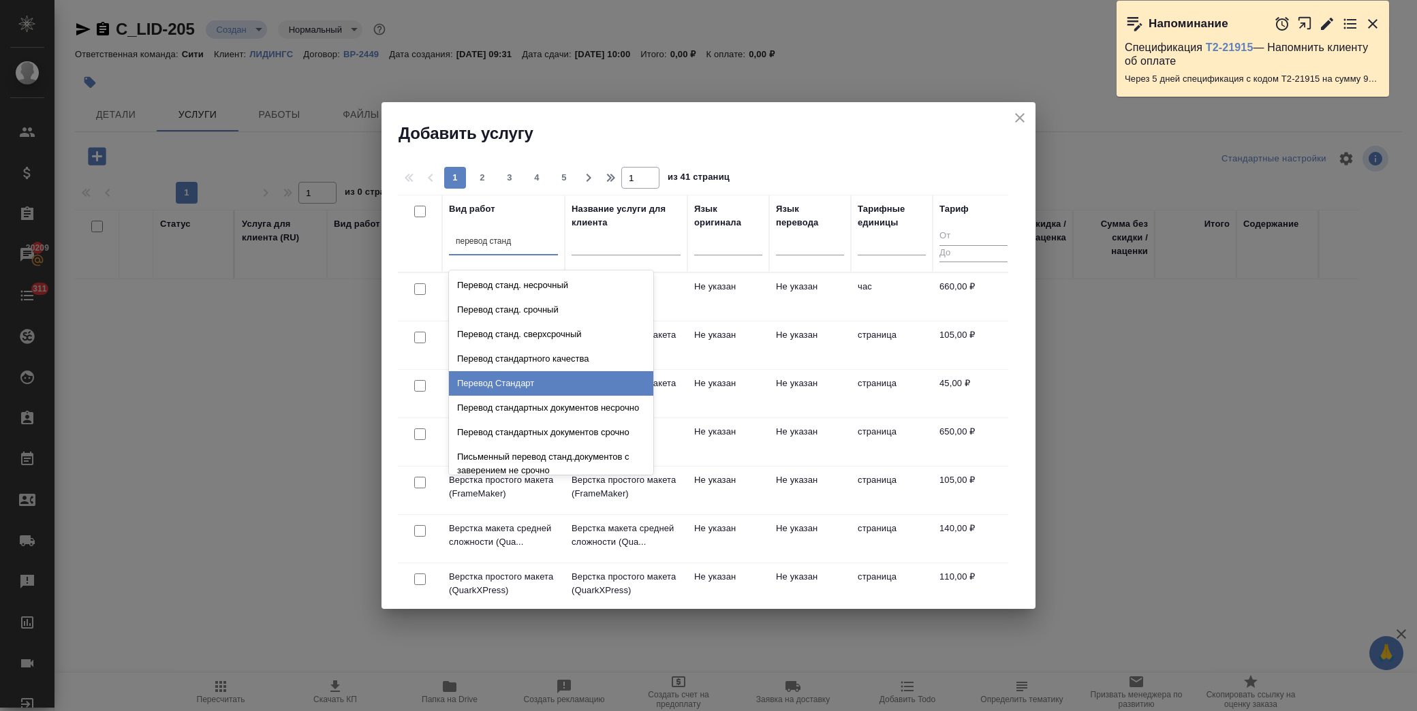
click at [484, 380] on div "Перевод Стандарт" at bounding box center [551, 383] width 204 height 25
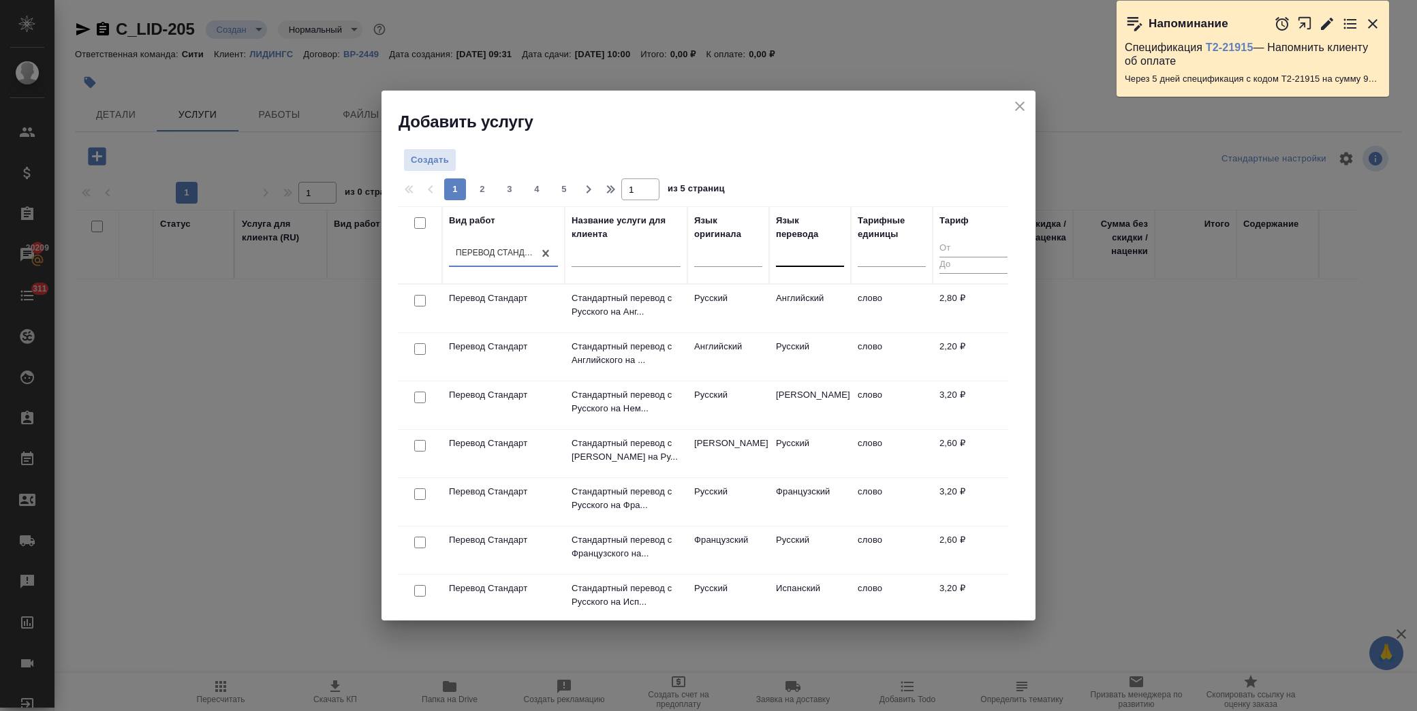
click at [819, 255] on div at bounding box center [810, 254] width 68 height 20
type input "ивр"
drag, startPoint x: 811, startPoint y: 293, endPoint x: 683, endPoint y: 295, distance: 128.1
click at [811, 291] on div "Иврит" at bounding box center [878, 297] width 204 height 25
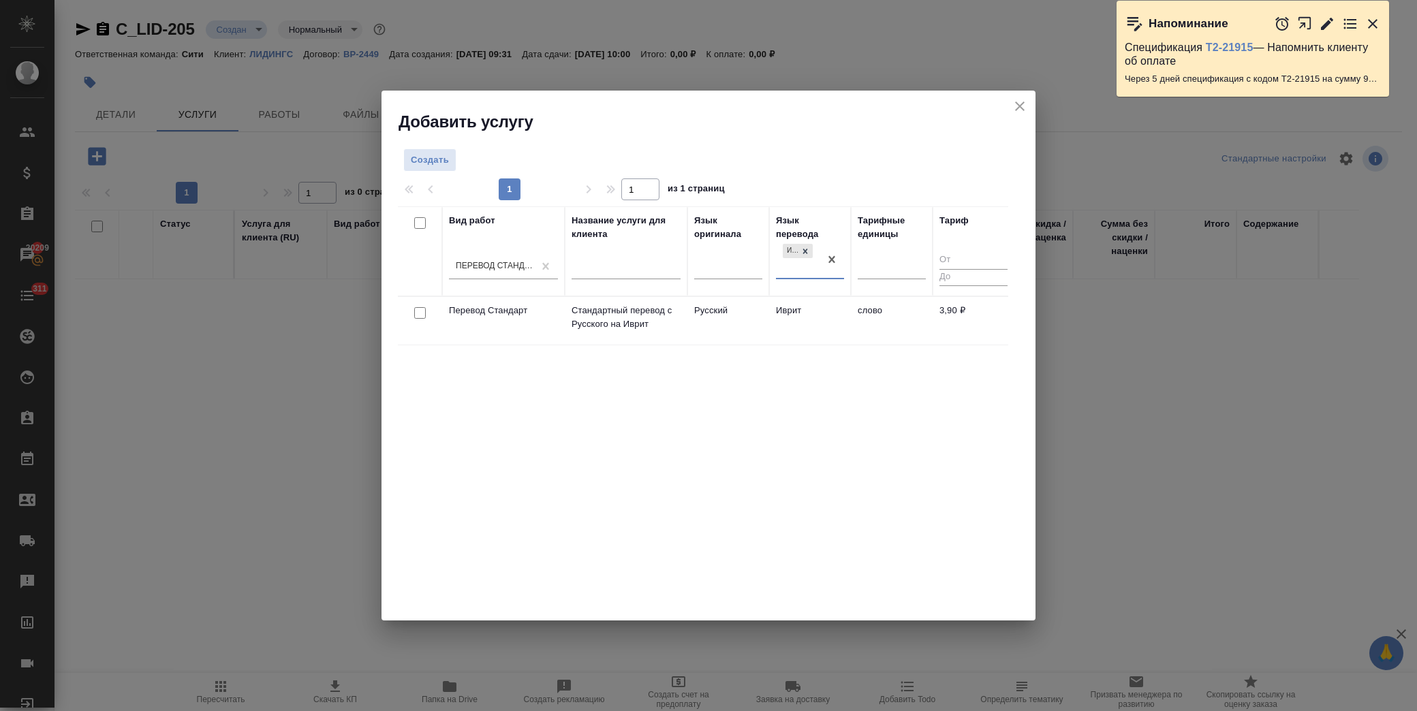
click at [415, 313] on input "checkbox" at bounding box center [420, 313] width 12 height 12
checkbox input "true"
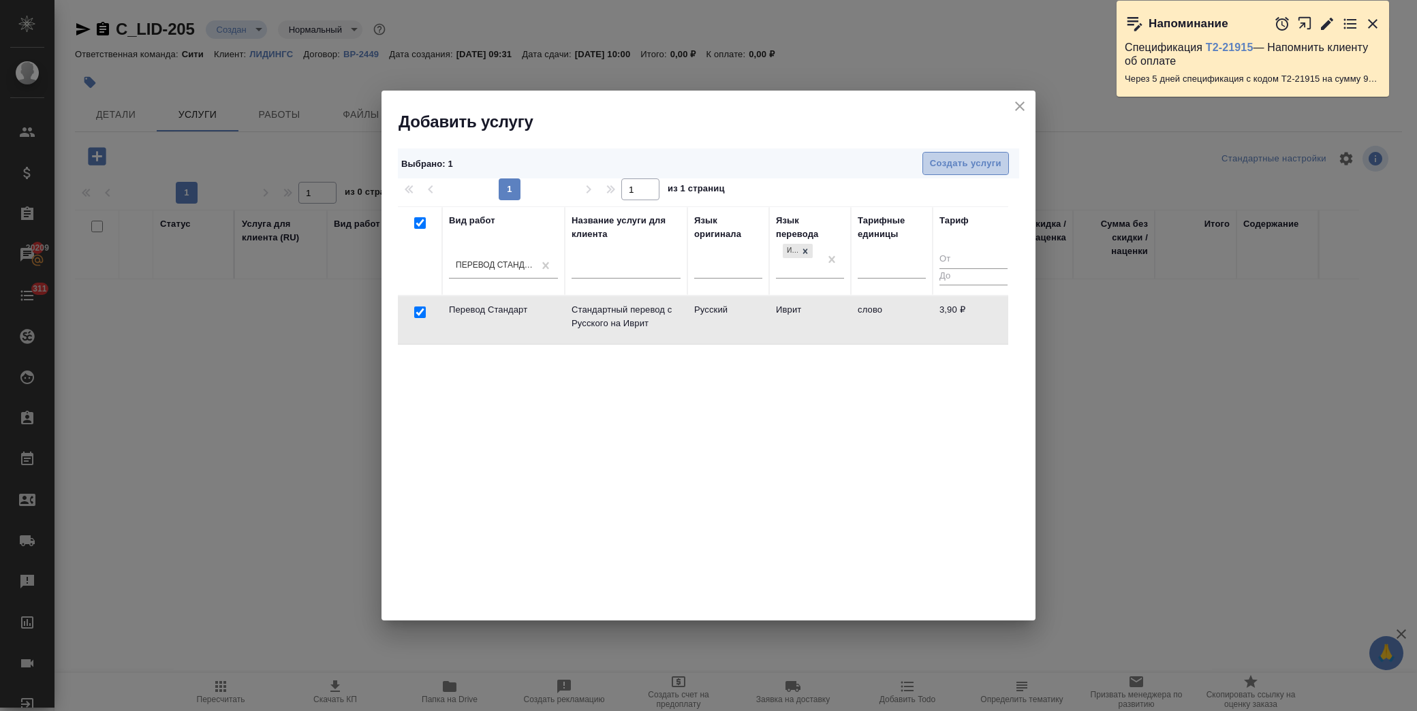
click at [988, 165] on span "Создать услуги" at bounding box center [966, 164] width 72 height 16
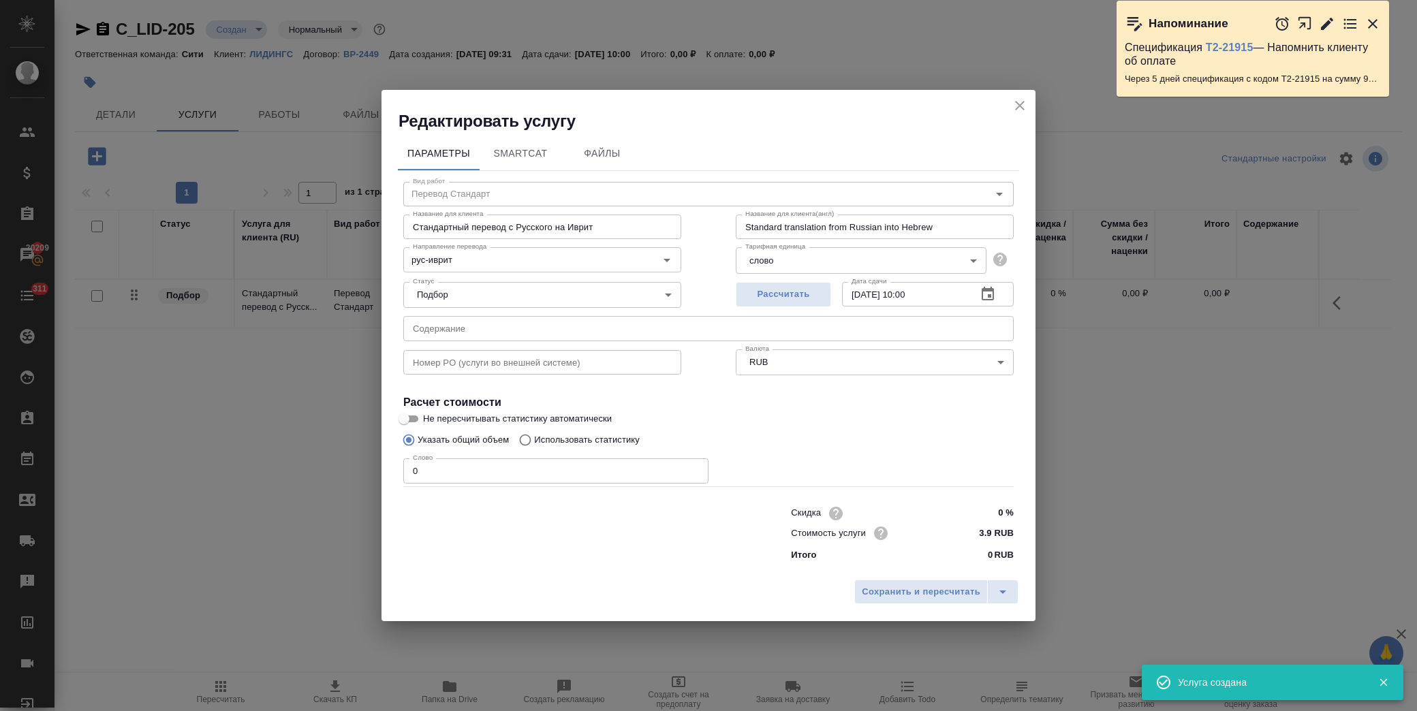
click at [527, 336] on input "text" at bounding box center [708, 328] width 610 height 25
paste input "Декларация Гефсиманский участок на Масличной горе 11.11.2024 (002) (1)"
click at [788, 328] on input "Декларация Гефсиманский участок на Масличной горе 11.11.2024 (002) (1)" at bounding box center [708, 328] width 610 height 25
paste input "Декларация Вознесенский монастырь на Масличной горе 13.11.2024"
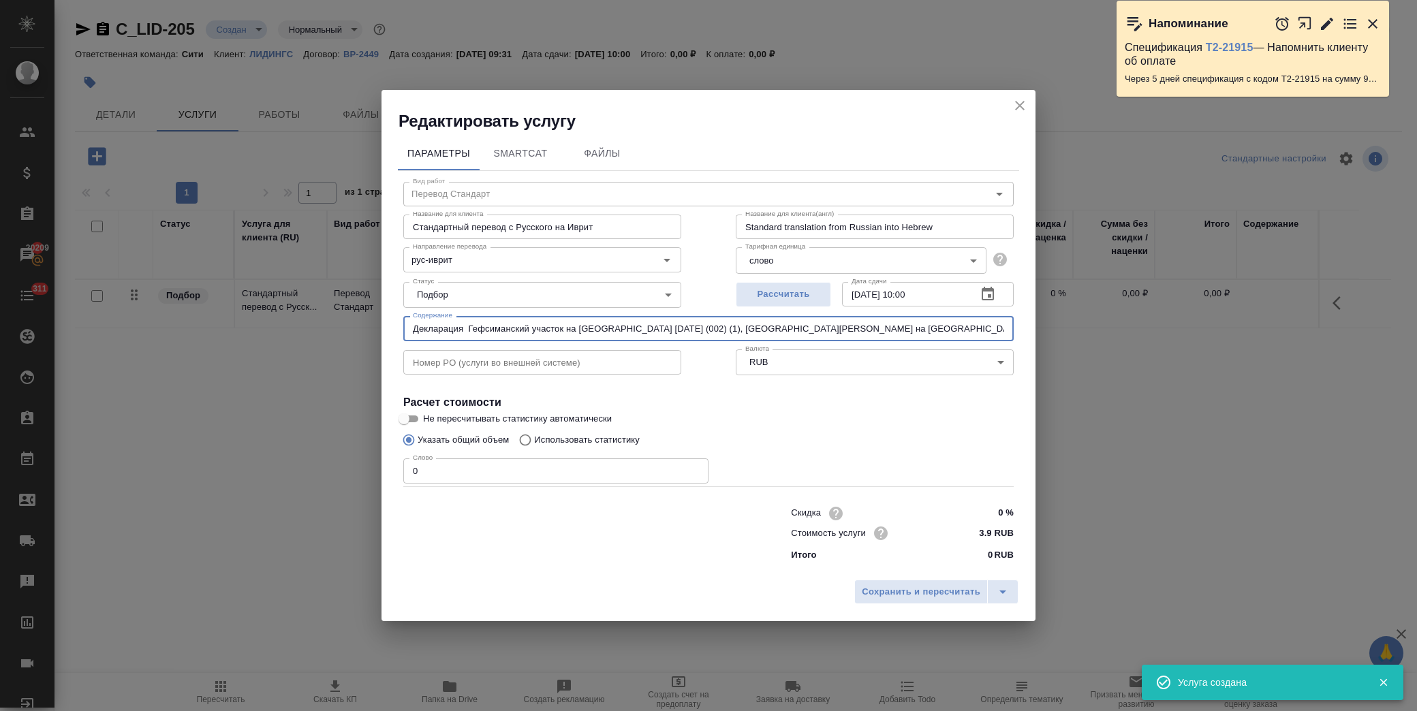
scroll to position [0, 22]
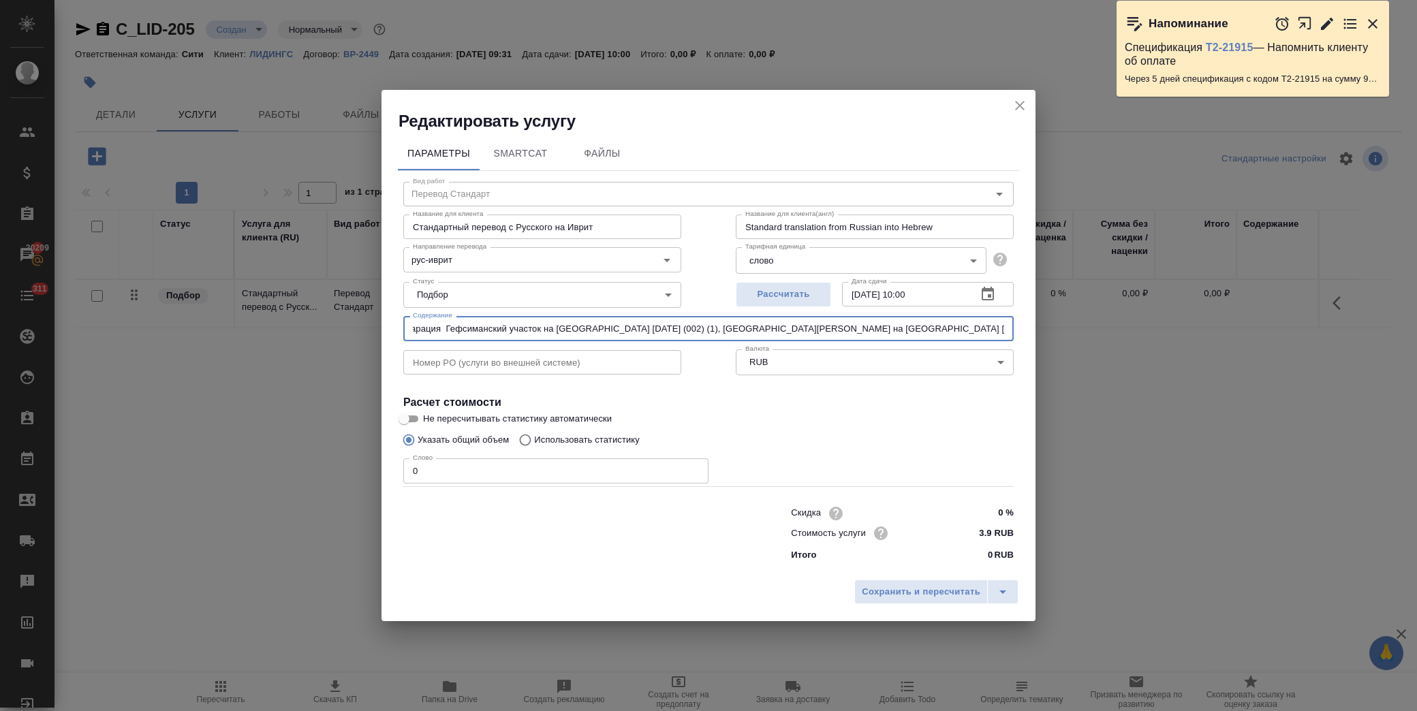
type input "Декларация Гефсиманский участок на Масличной горе 11.11.2024 (002) (1), Деклара…"
drag, startPoint x: 815, startPoint y: 422, endPoint x: 850, endPoint y: 443, distance: 41.2
click at [815, 422] on label "Не пересчитывать статистику автоматически" at bounding box center [699, 419] width 607 height 16
click at [428, 422] on input "Не пересчитывать статистику автоматически" at bounding box center [403, 419] width 49 height 16
checkbox input "true"
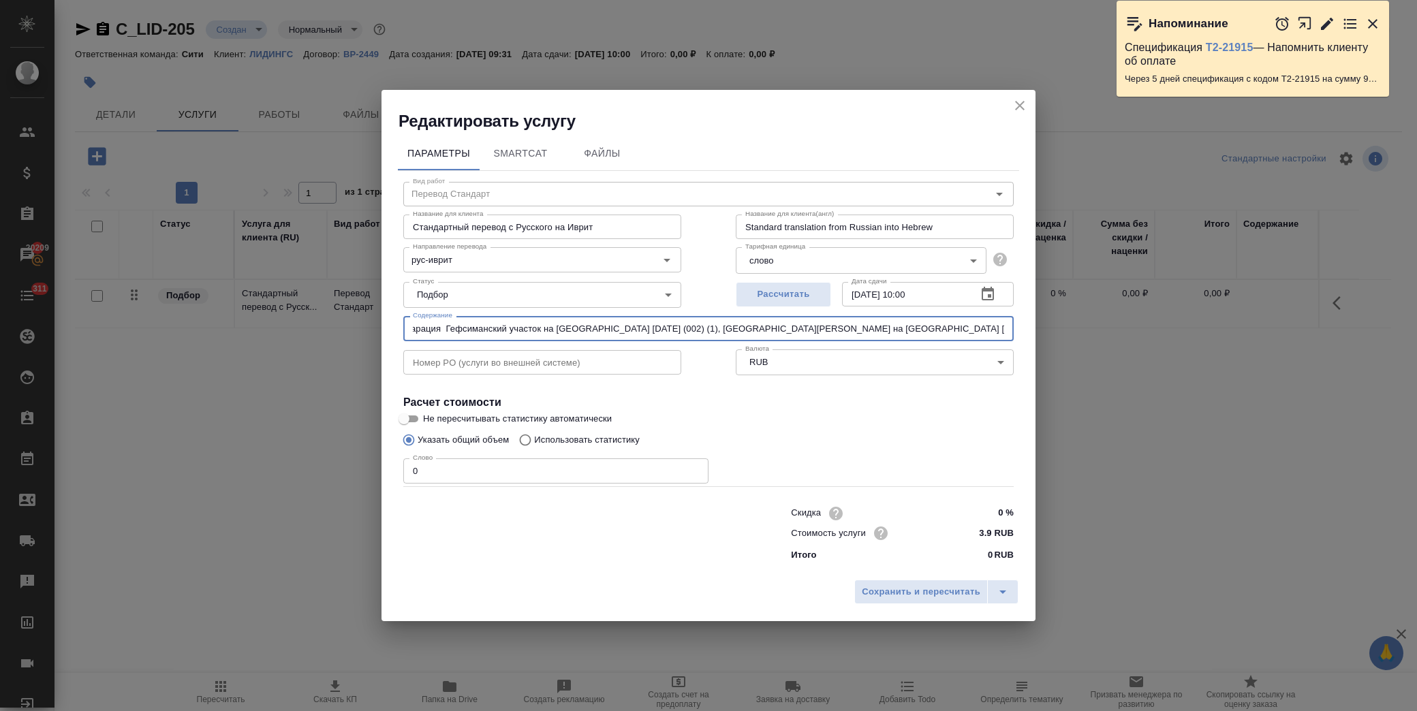
scroll to position [0, 0]
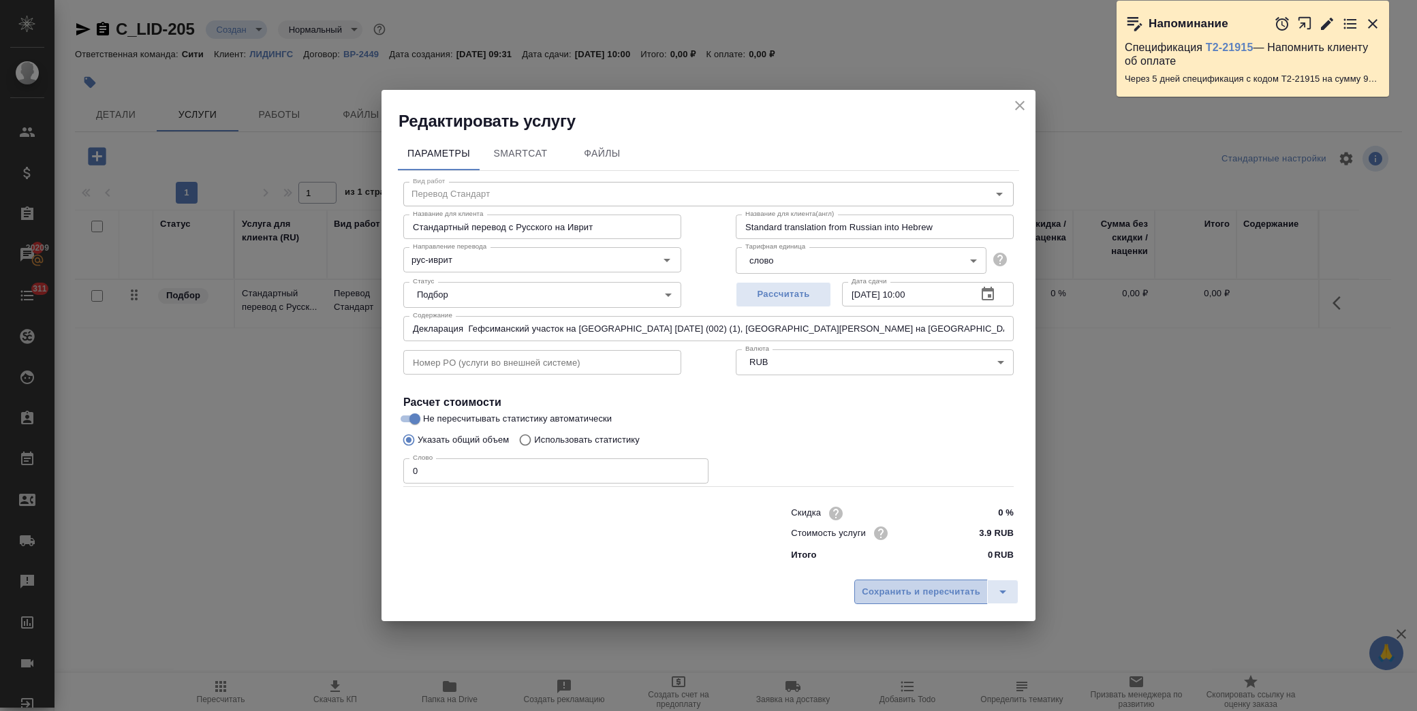
click at [894, 583] on button "Сохранить и пересчитать" at bounding box center [920, 592] width 133 height 25
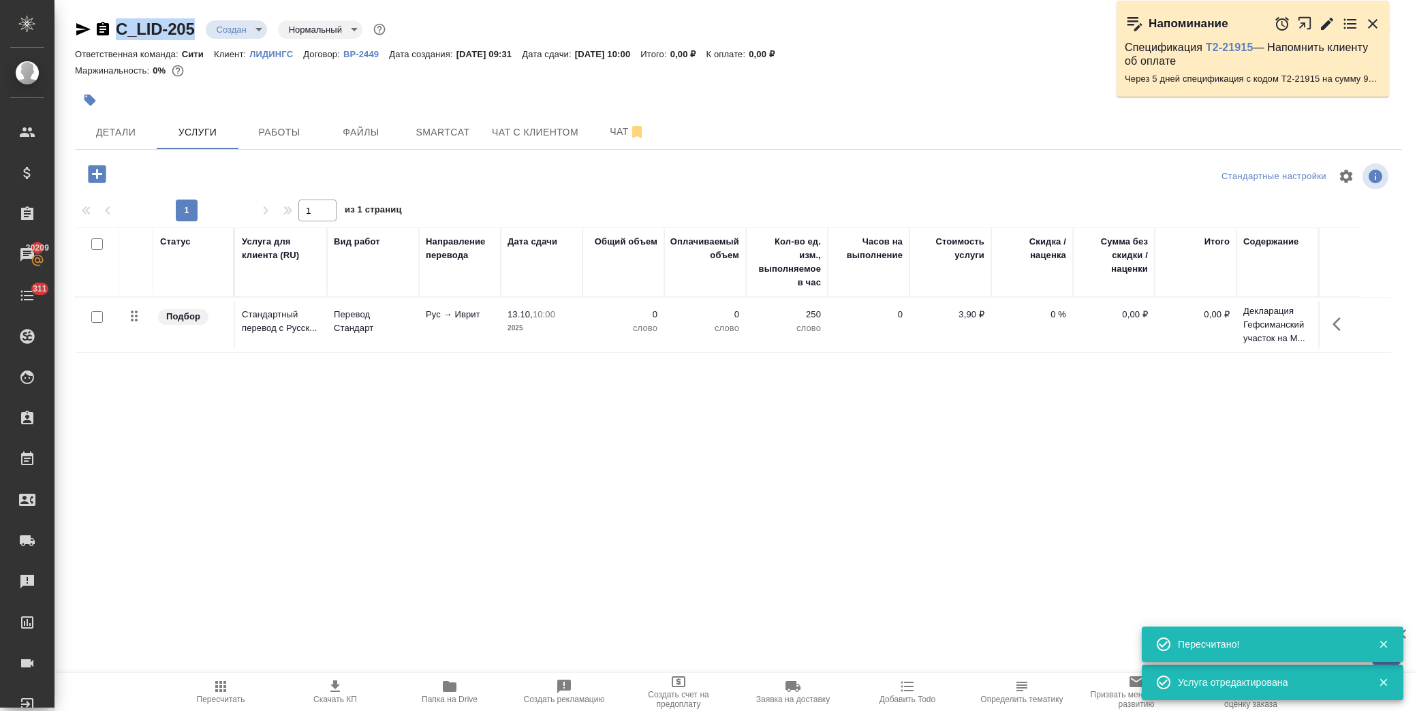
drag, startPoint x: 198, startPoint y: 29, endPoint x: 117, endPoint y: 34, distance: 80.5
click at [117, 34] on div "C_LID-205 Создан new Нормальный normal" at bounding box center [231, 29] width 313 height 22
copy link "C_LID-205"
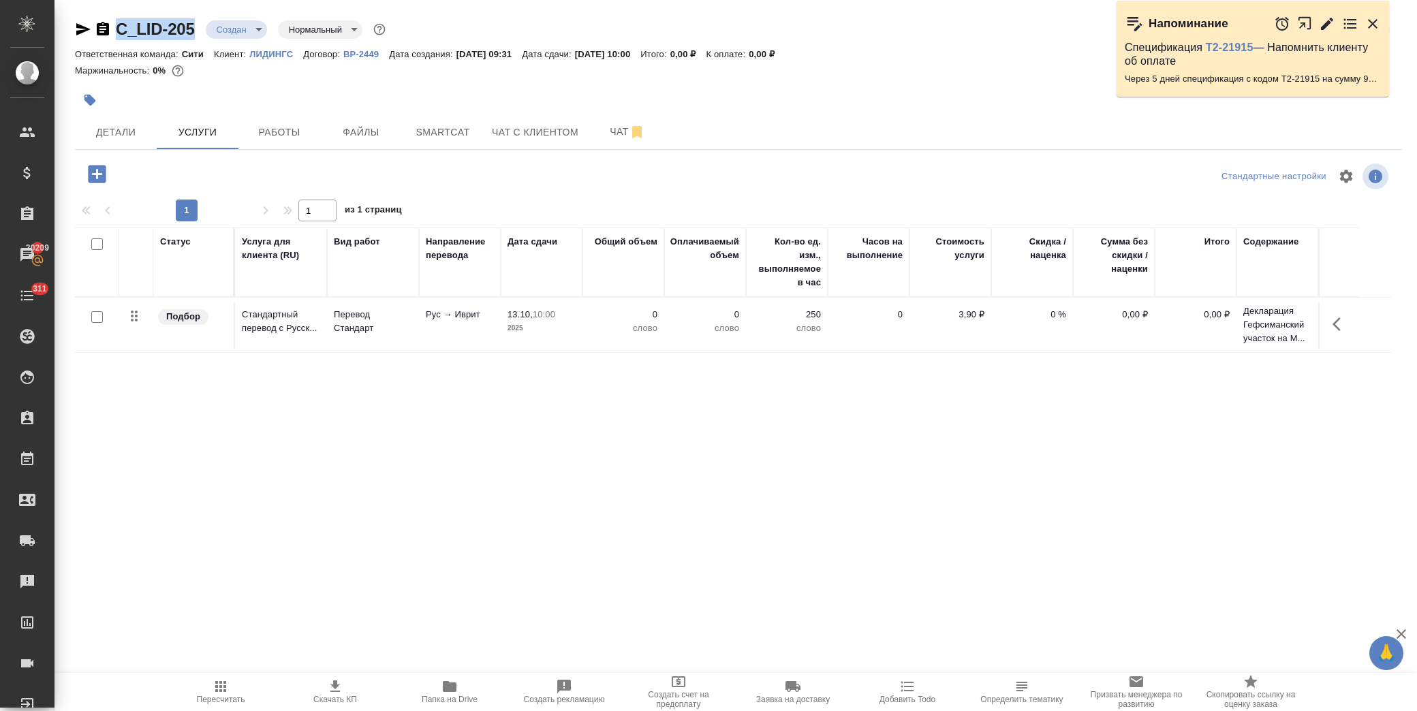
click at [1337, 328] on icon "button" at bounding box center [1336, 324] width 8 height 14
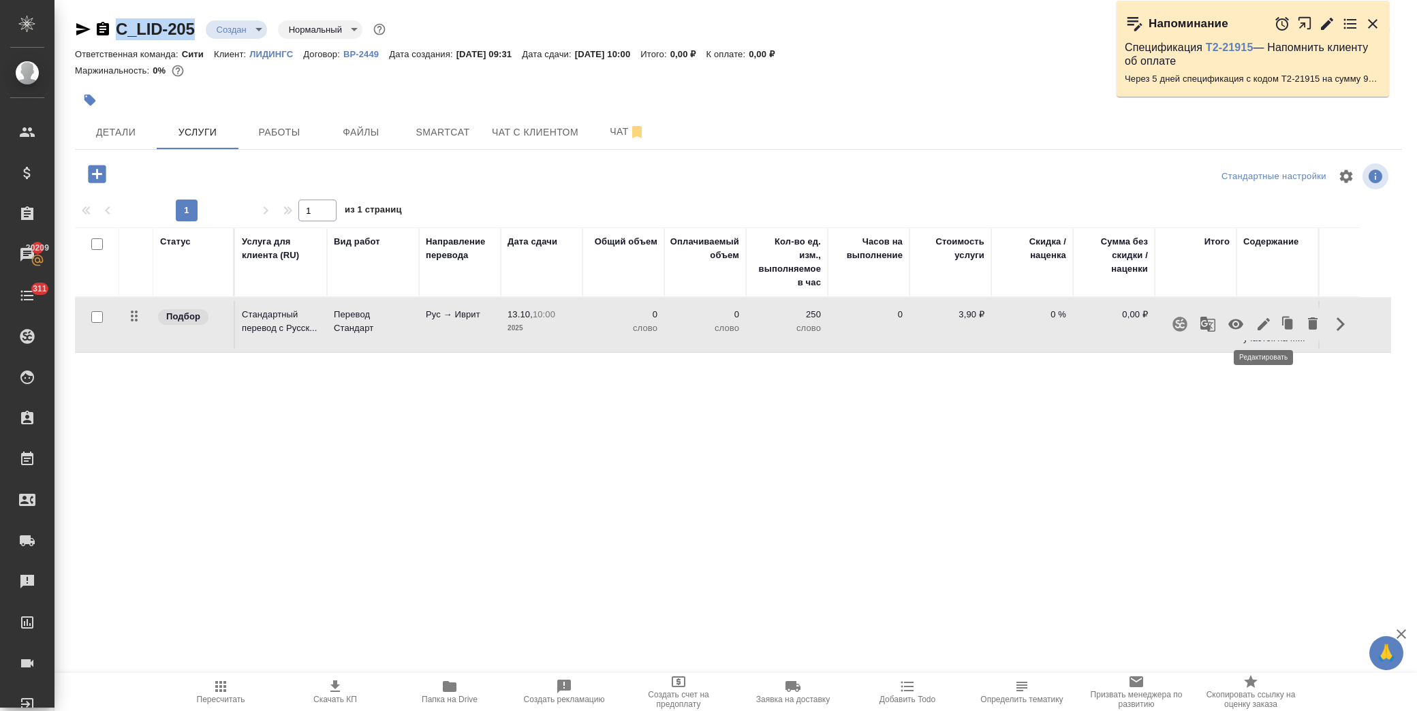
click at [1258, 330] on icon "button" at bounding box center [1263, 324] width 12 height 12
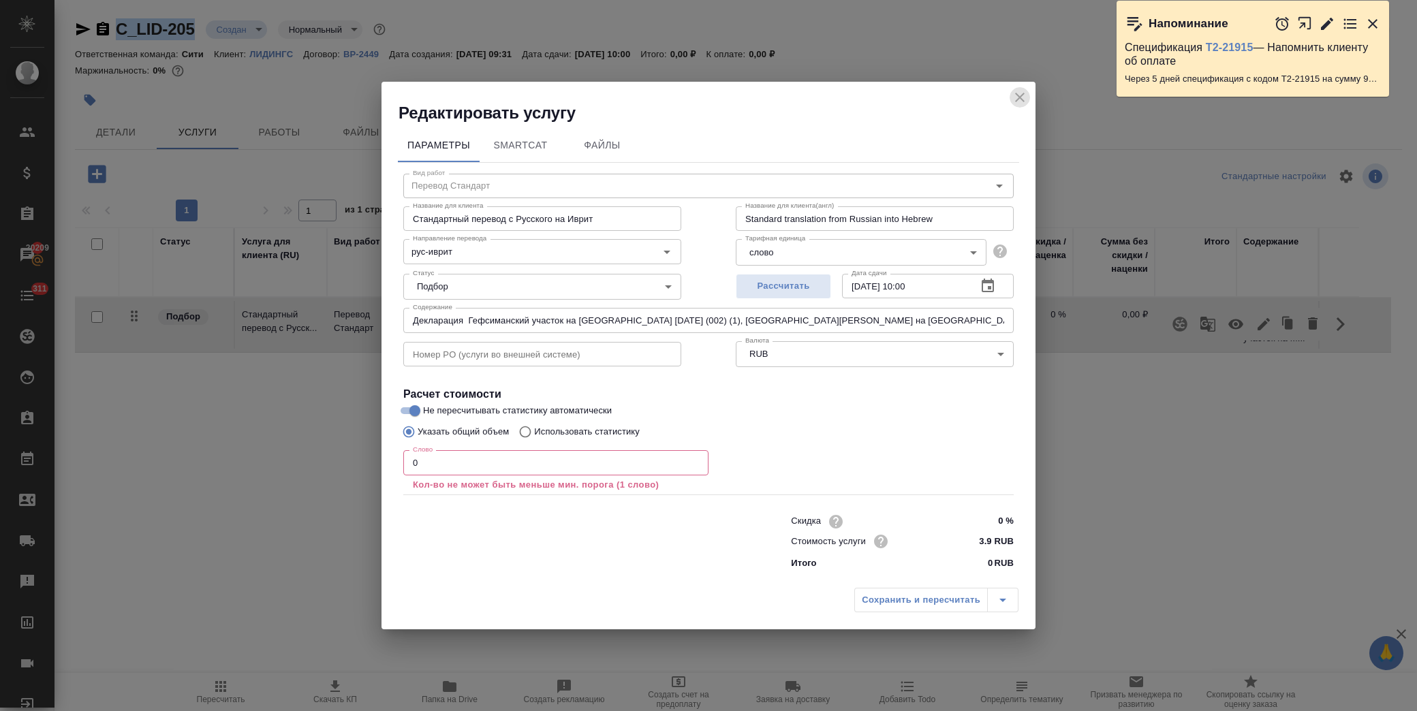
click at [1022, 99] on icon "close" at bounding box center [1020, 98] width 10 height 10
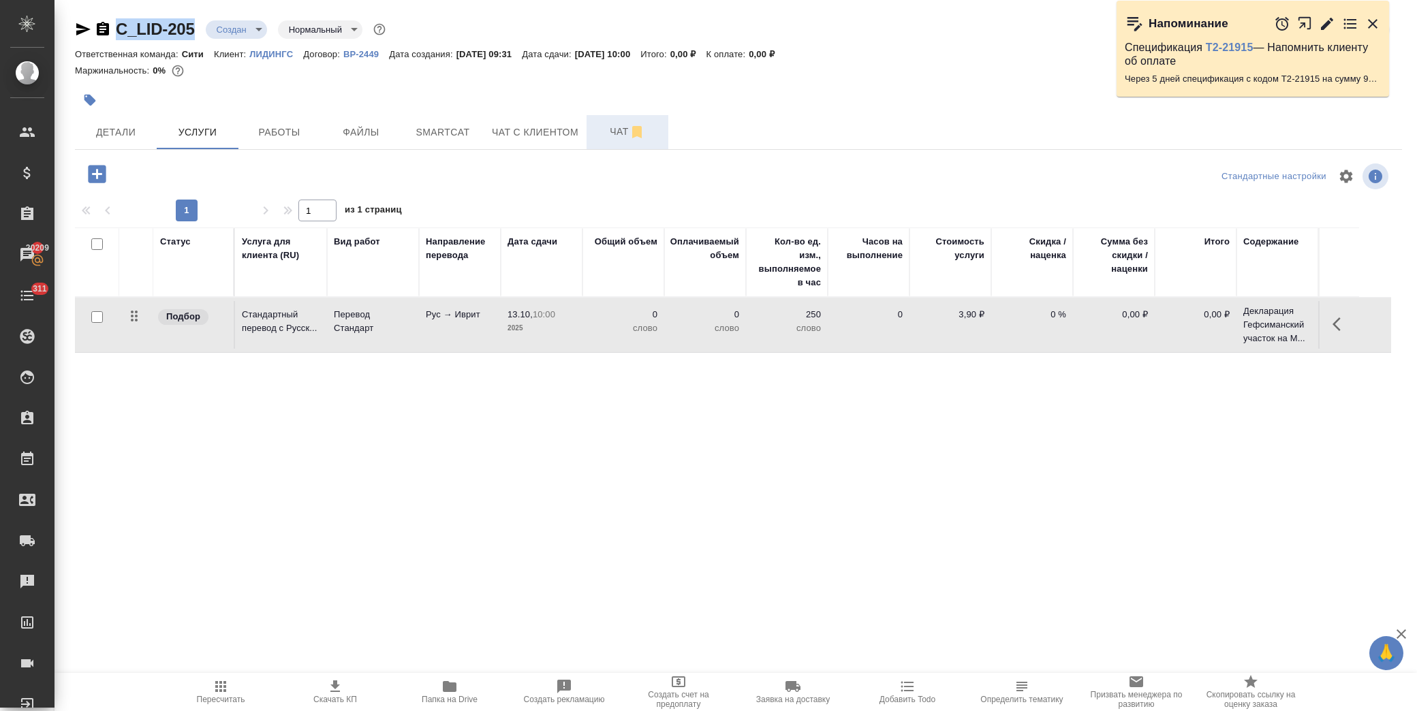
click at [622, 134] on span "Чат" at bounding box center [627, 131] width 65 height 17
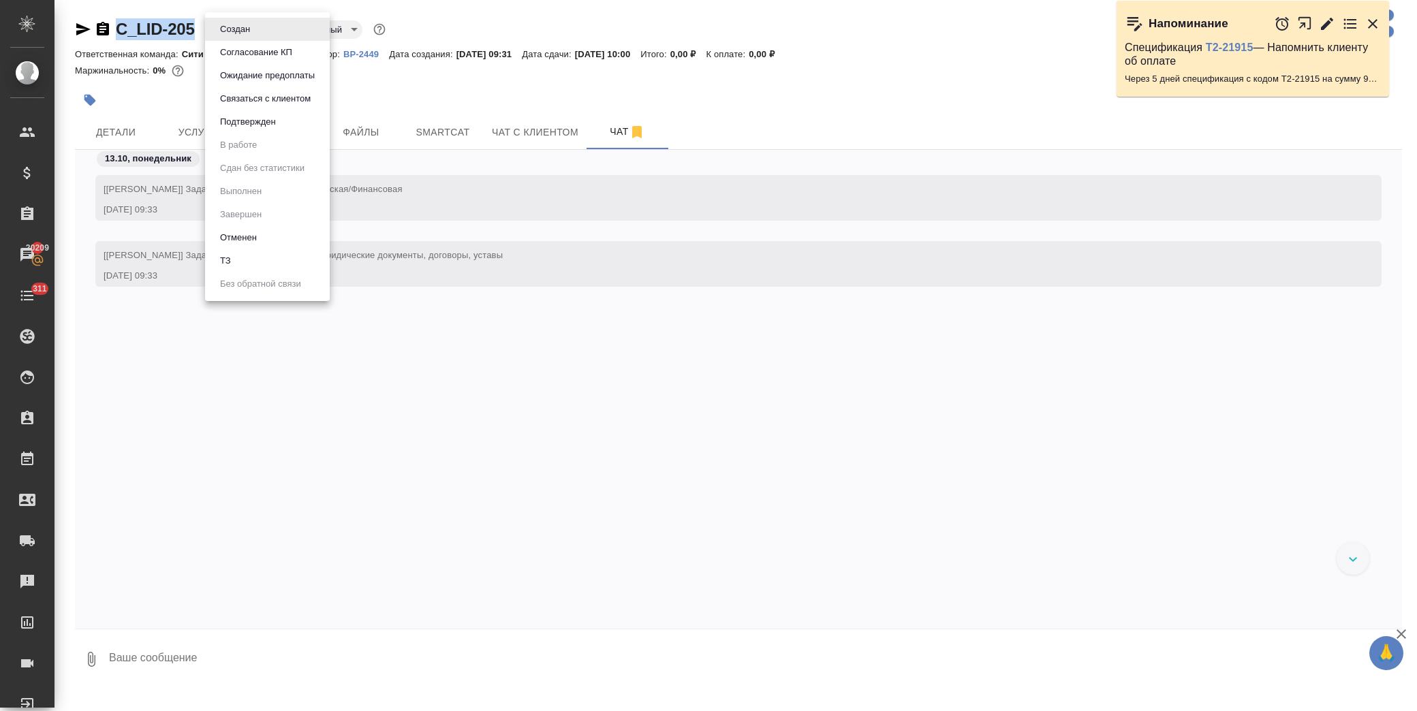
click at [234, 22] on body "🙏 .cls-1 fill:#fff; AWATERA Лофицкая Юлия Владимировна Клиенты Спецификации Зак…" at bounding box center [708, 355] width 1417 height 711
click at [270, 254] on li "ТЗ" at bounding box center [267, 260] width 125 height 23
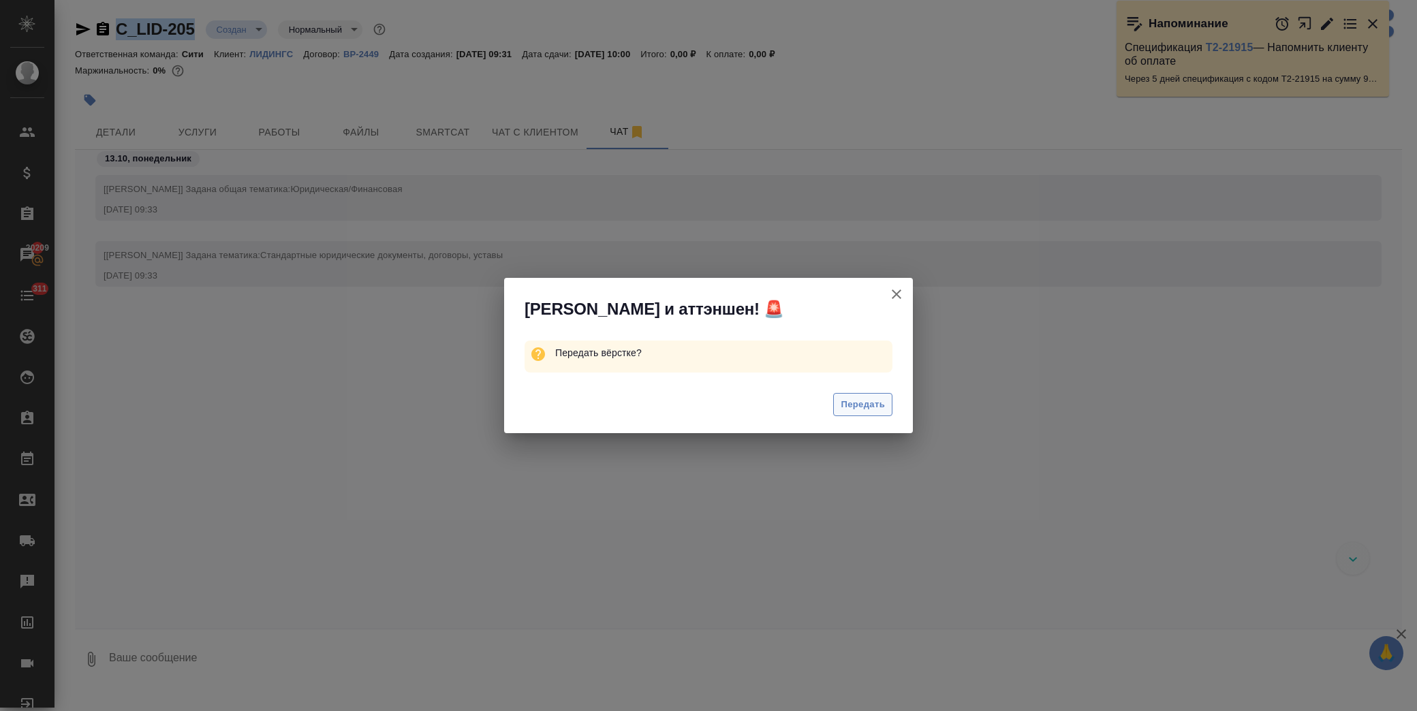
click at [879, 414] on button "Передать" at bounding box center [862, 405] width 59 height 24
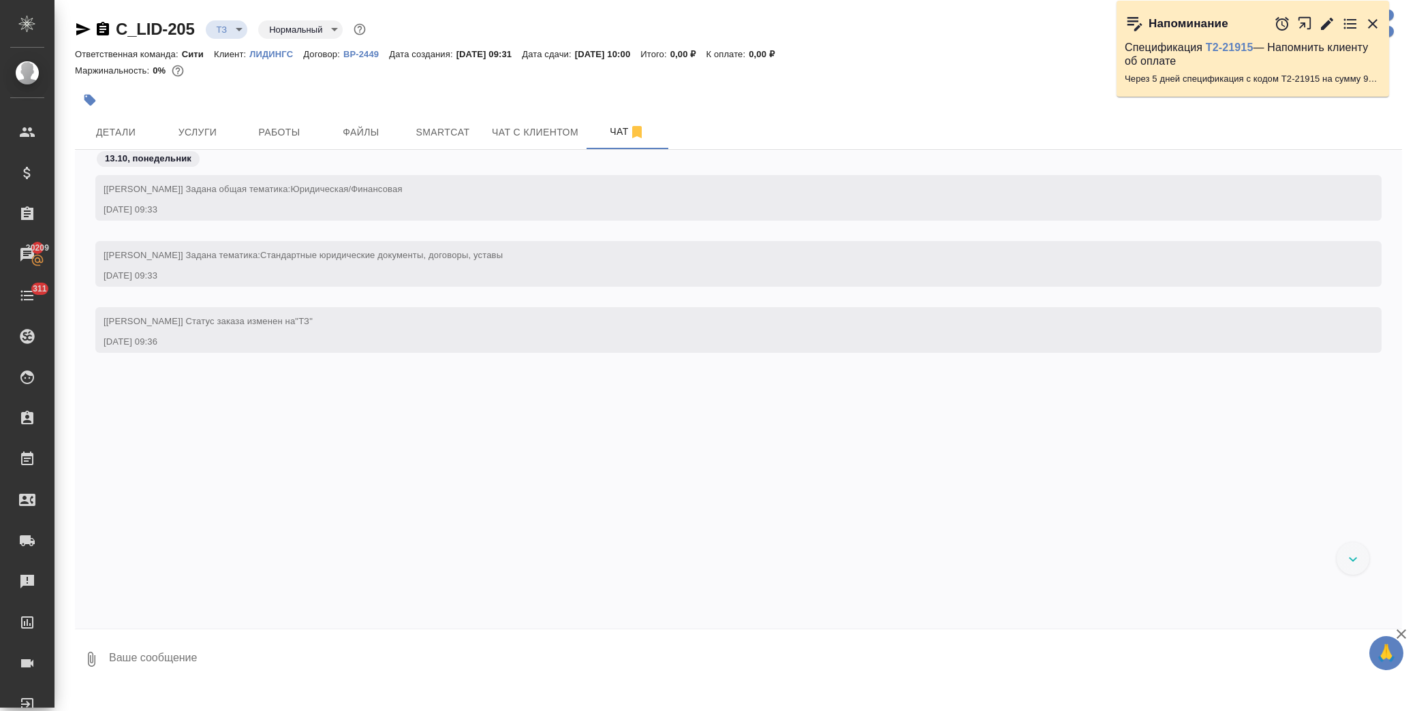
click at [208, 114] on div at bounding box center [517, 100] width 885 height 30
click at [209, 125] on span "Услуги" at bounding box center [197, 132] width 65 height 17
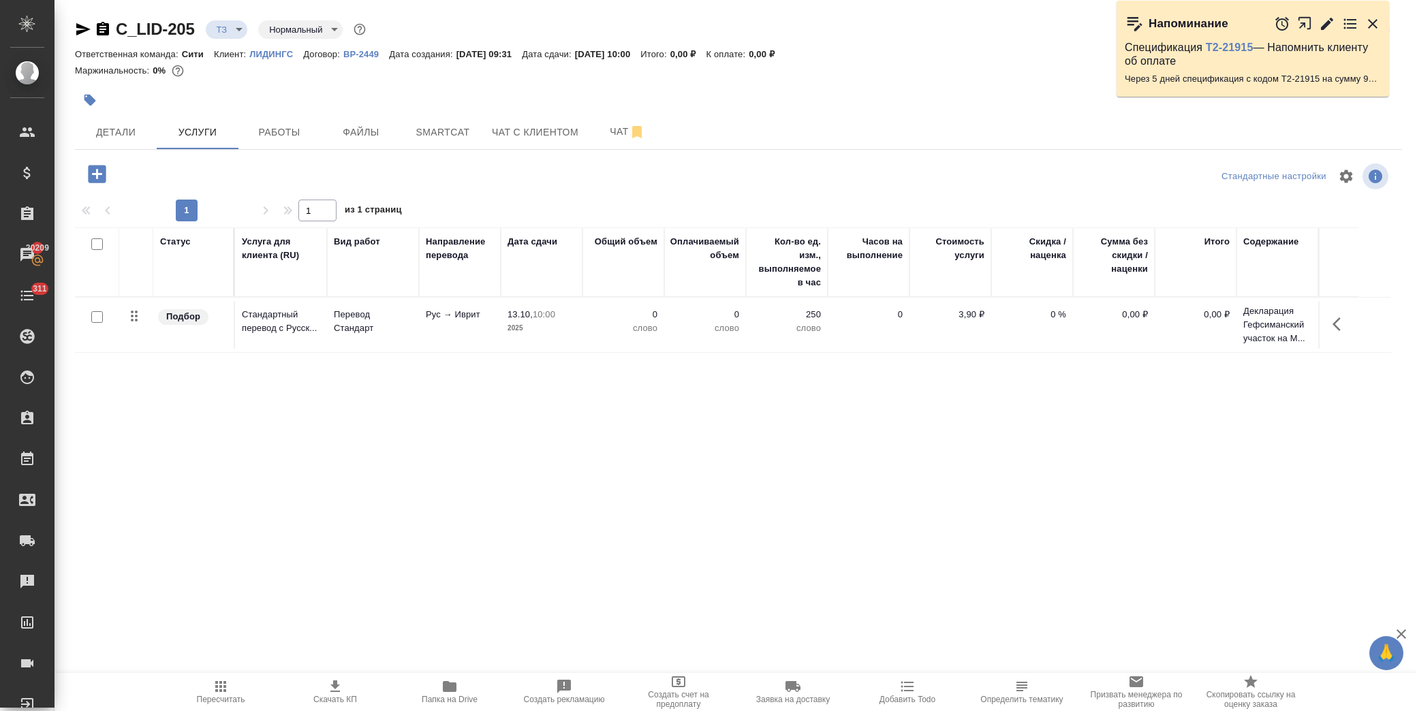
click at [1336, 329] on icon "button" at bounding box center [1340, 324] width 16 height 16
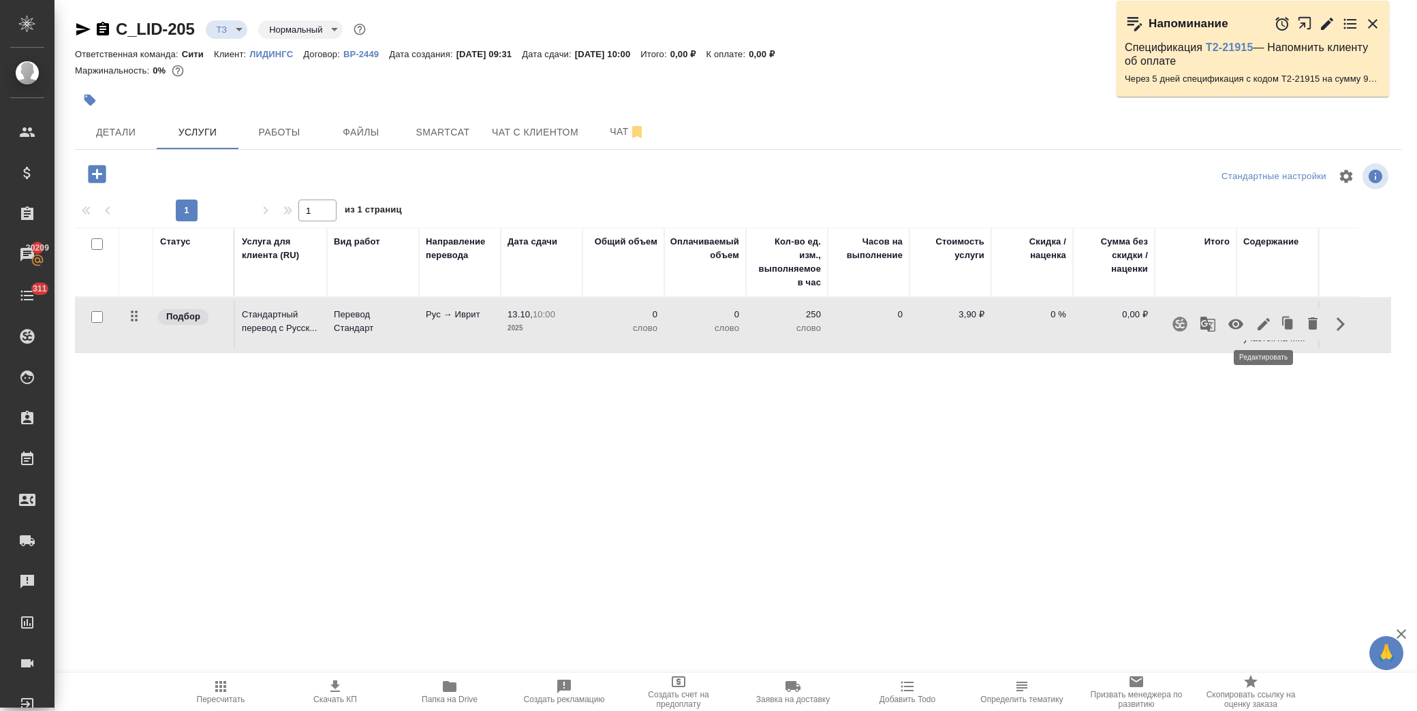
click at [1261, 334] on button "button" at bounding box center [1263, 324] width 23 height 33
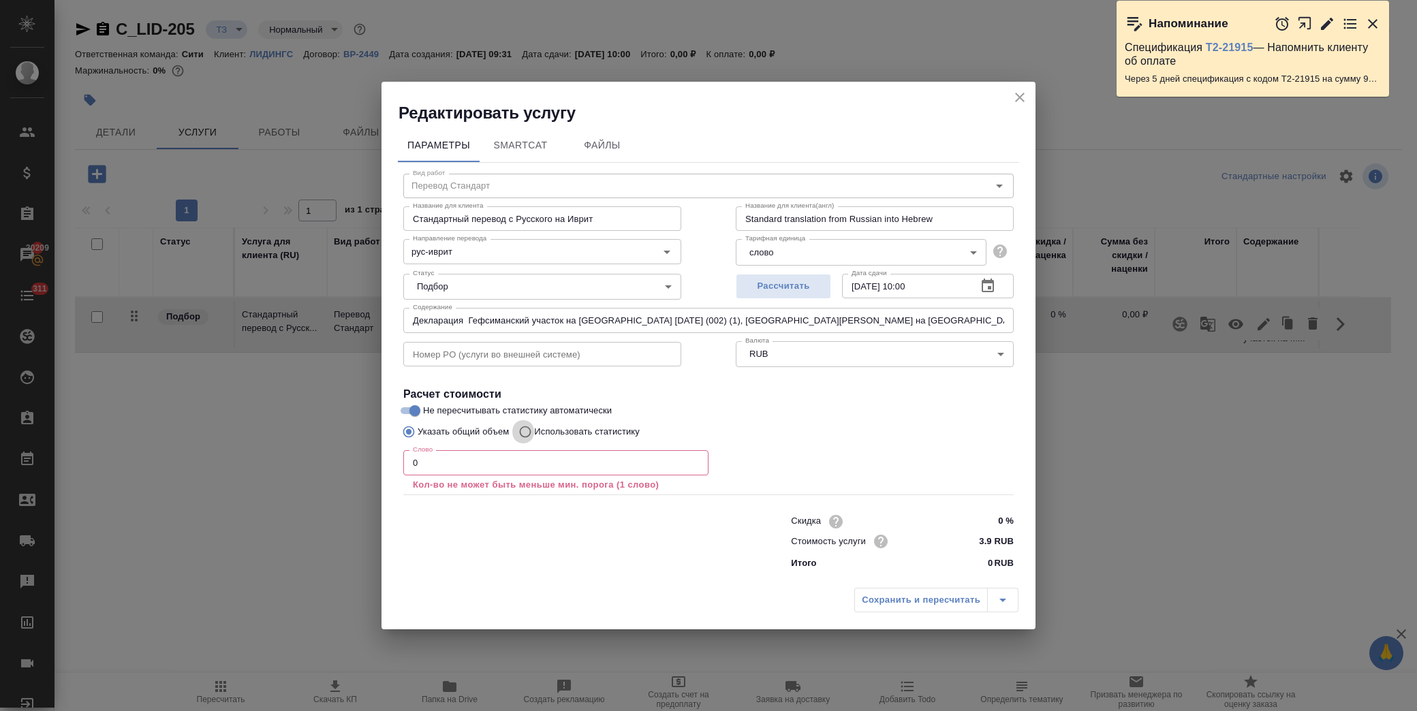
click at [530, 432] on input "Использовать статистику" at bounding box center [523, 432] width 22 height 26
radio input "true"
radio input "false"
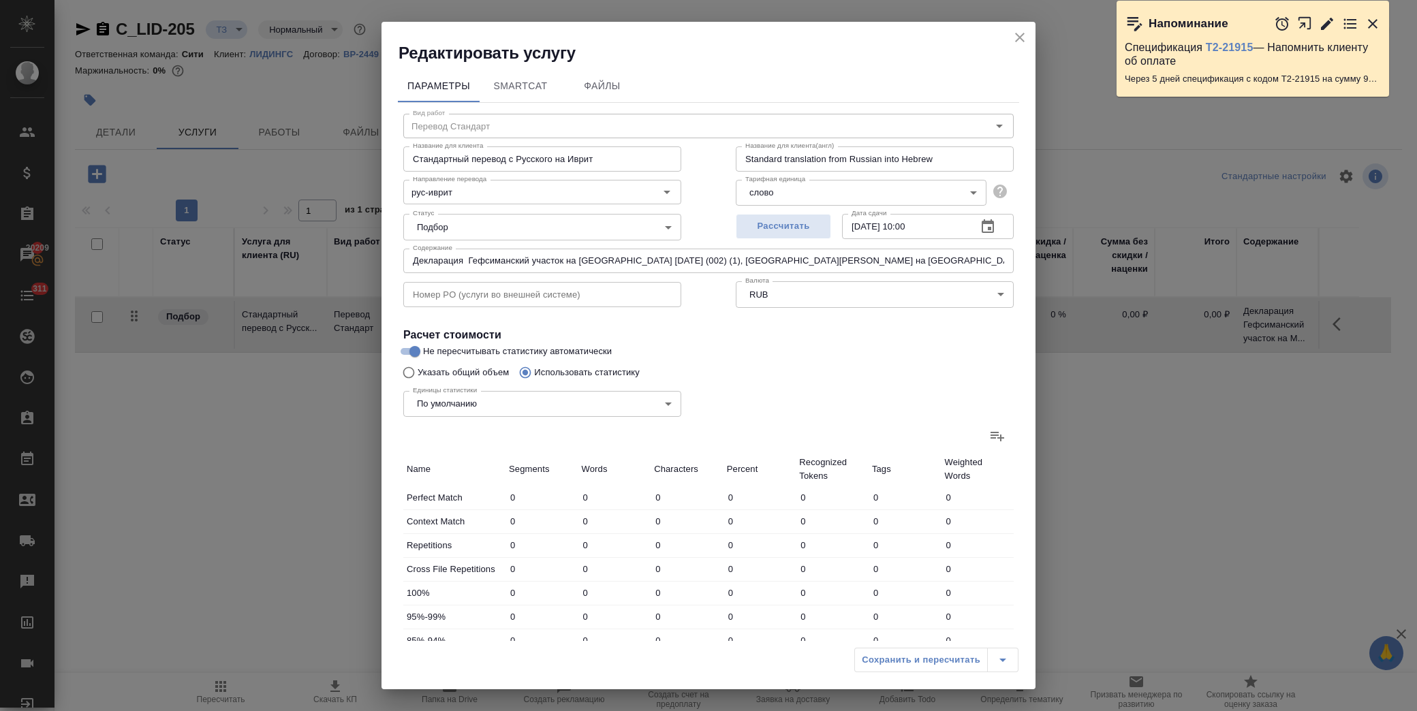
click at [981, 430] on label at bounding box center [997, 436] width 33 height 33
click at [0, 0] on input "file" at bounding box center [0, 0] width 0 height 0
type input "15"
type input "141"
type input "1172"
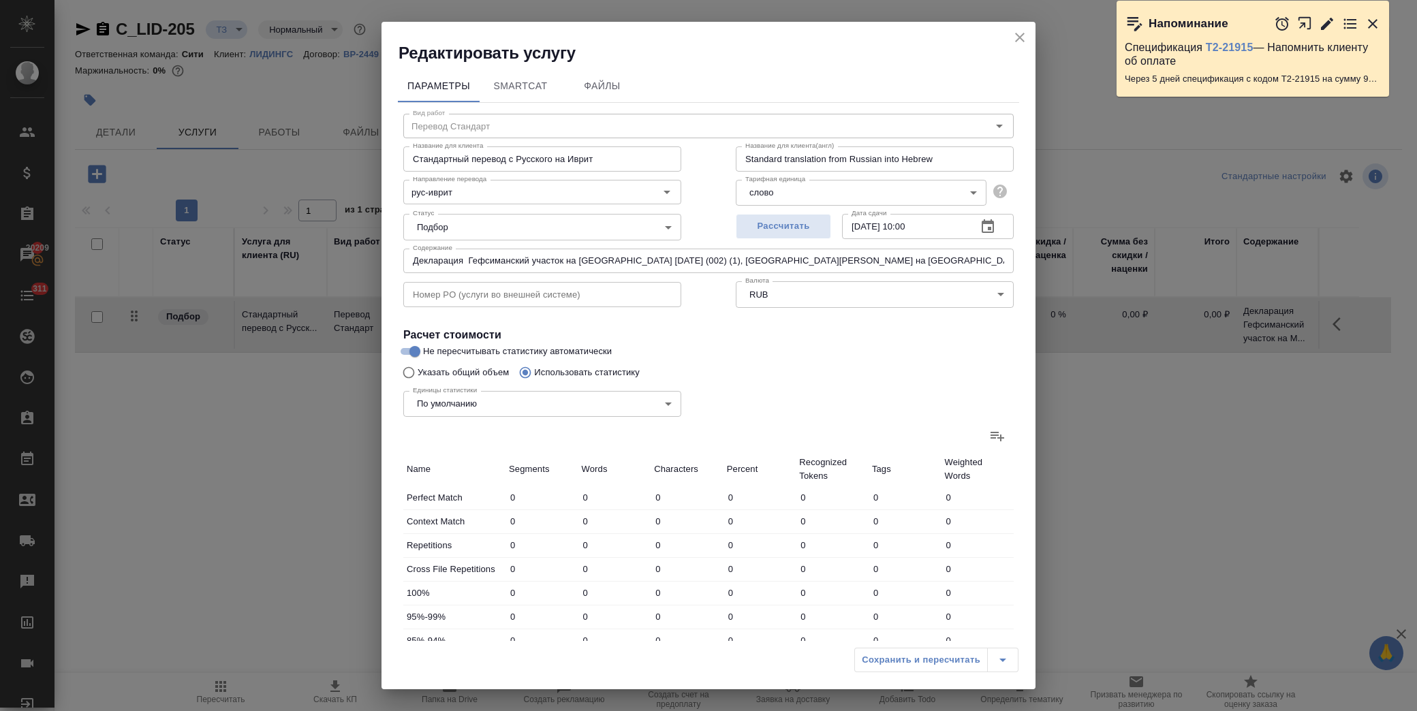
type input "2"
type input "14"
type input "1"
type input "2"
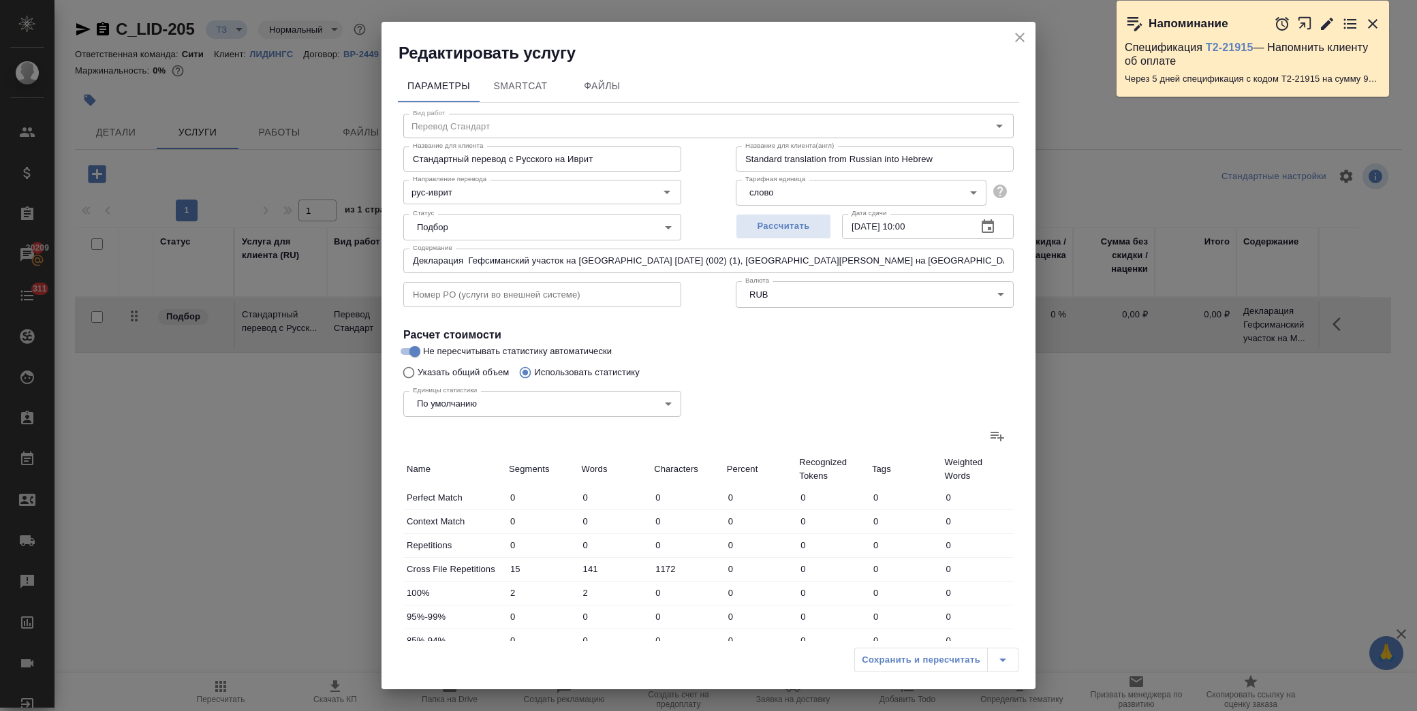
type input "24"
type input "158"
type input "3969"
type input "31705"
type input "161"
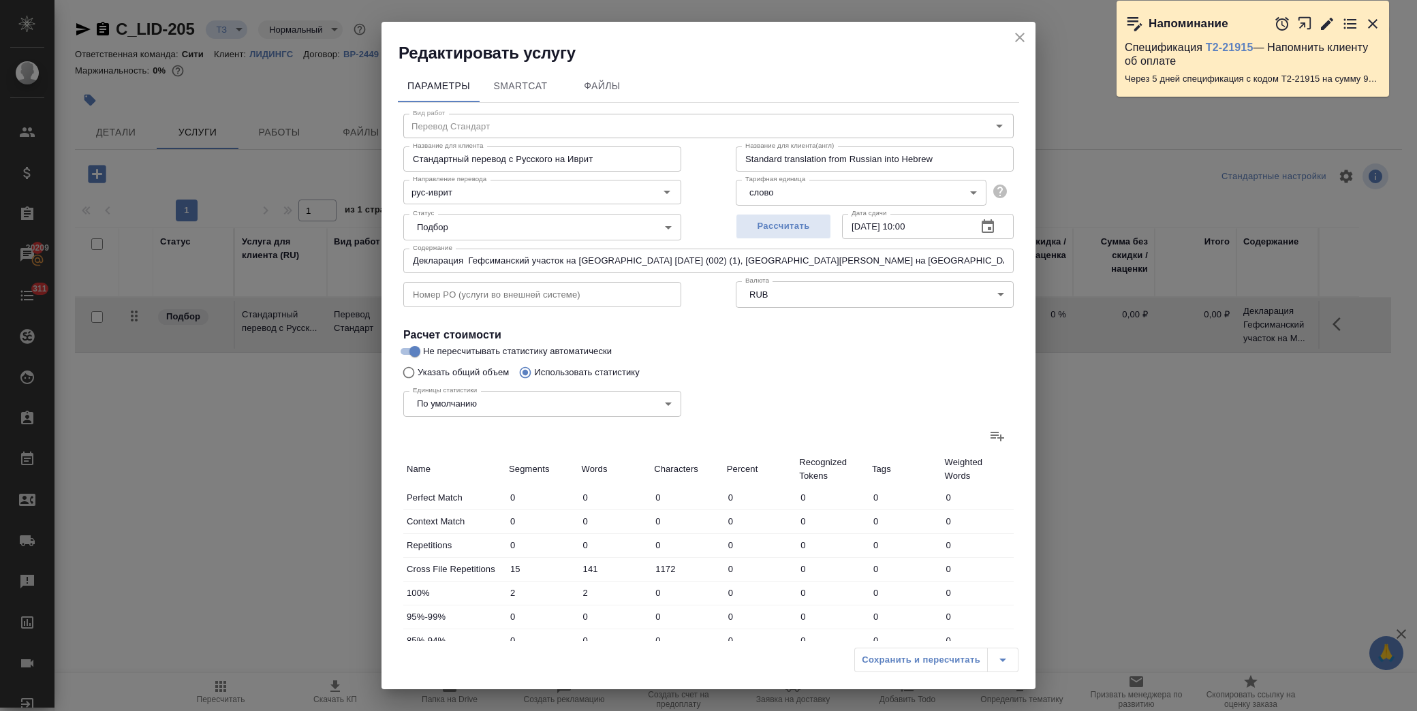
type input "3973"
type input "31743"
type input "176"
type input "4114"
type input "32915"
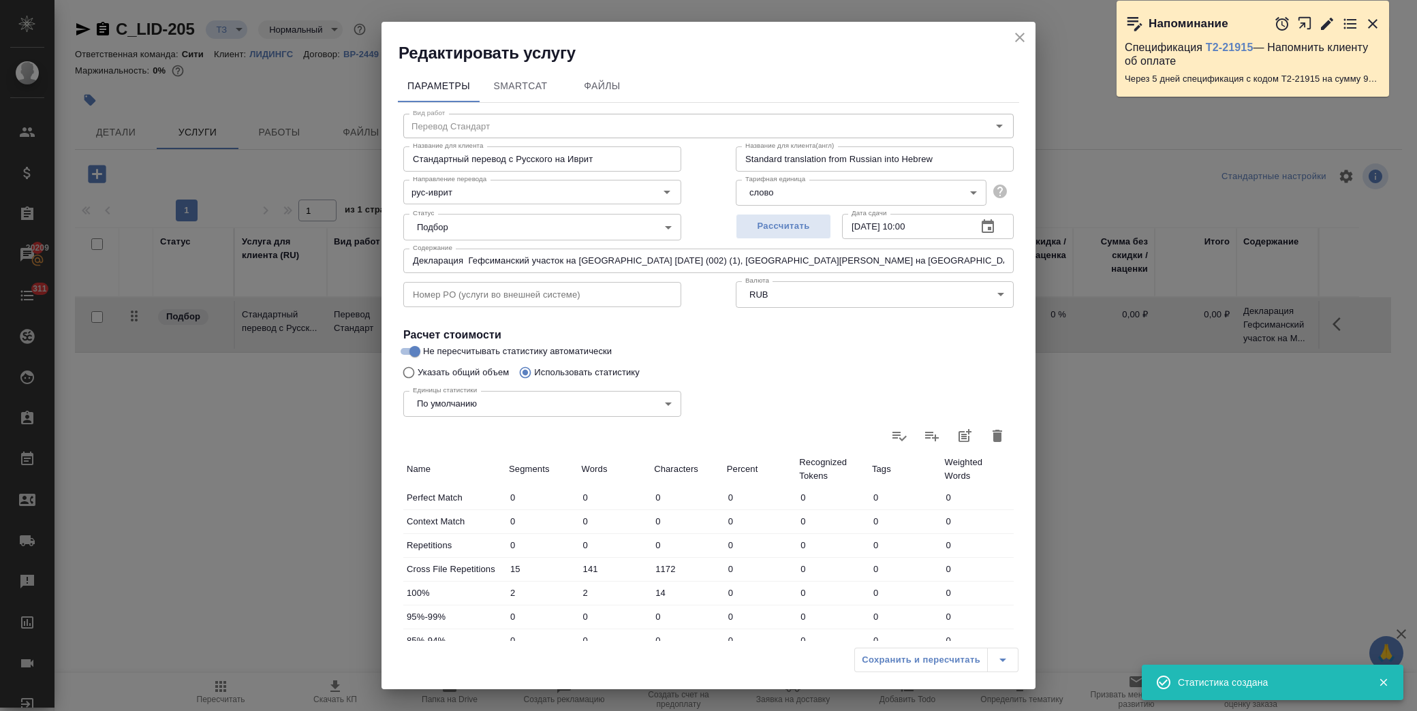
click at [453, 368] on div "Единицы статистики По умолчанию default Единицы статистики" at bounding box center [542, 402] width 332 height 89
click at [411, 373] on input "Указать общий объем" at bounding box center [407, 373] width 22 height 26
radio input "true"
radio input "false"
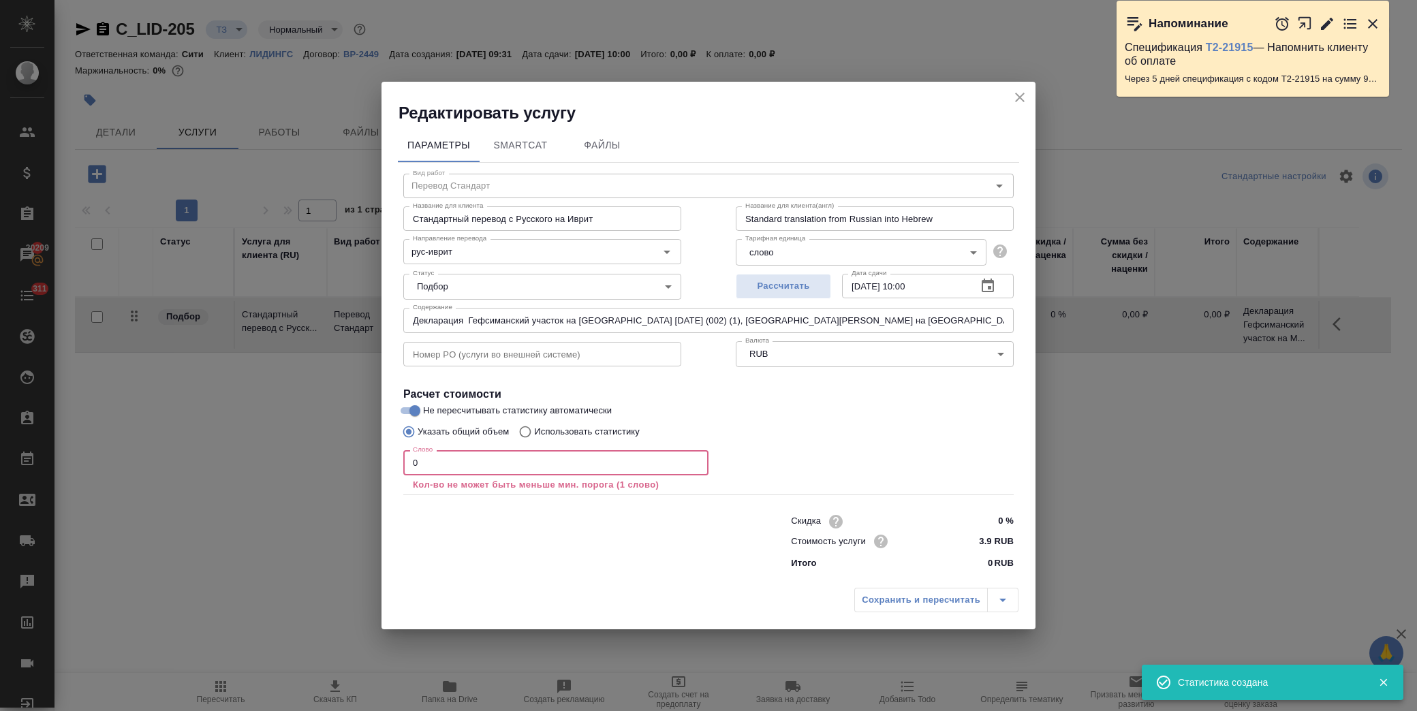
drag, startPoint x: 452, startPoint y: 452, endPoint x: 343, endPoint y: 460, distance: 108.6
click at [343, 460] on div "Редактировать услугу Параметры SmartCat Файлы Вид работ Перевод Стандарт Вид ра…" at bounding box center [708, 355] width 1417 height 711
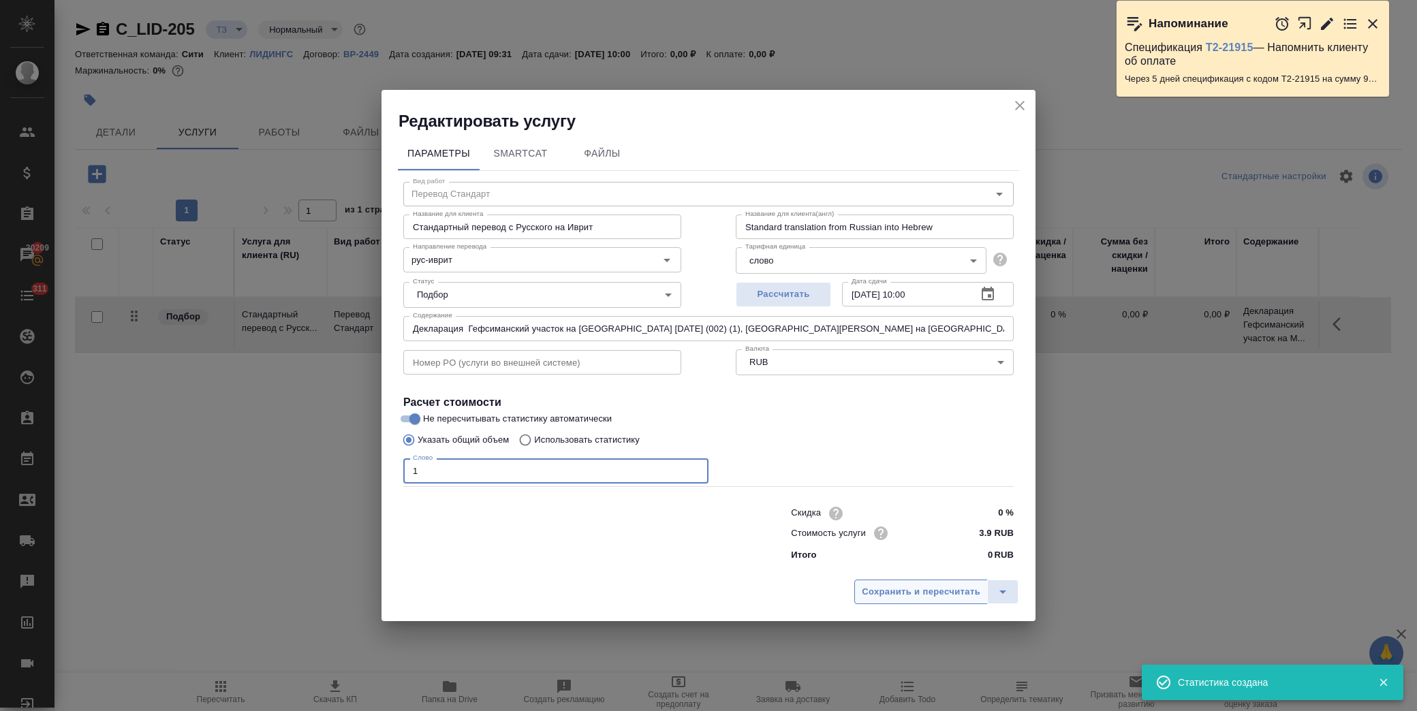
type input "1"
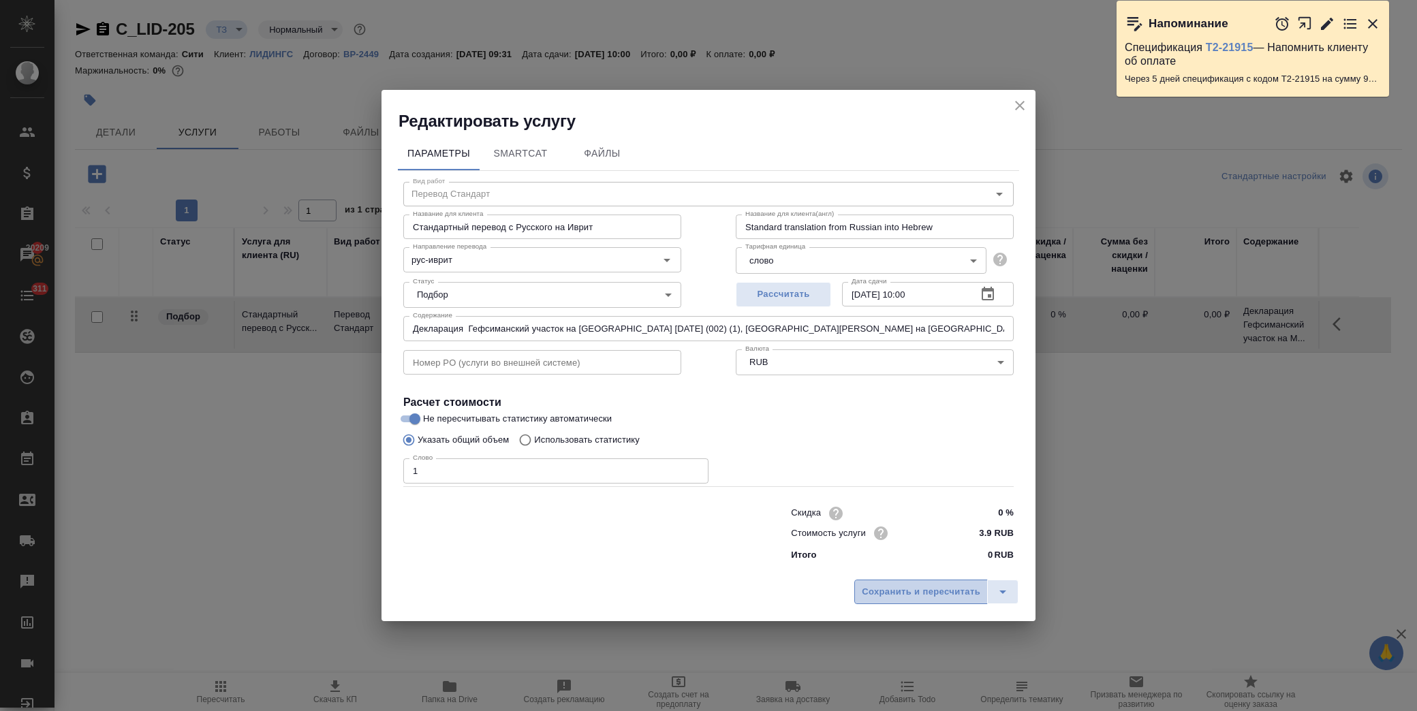
click at [931, 593] on span "Сохранить и пересчитать" at bounding box center [921, 592] width 119 height 16
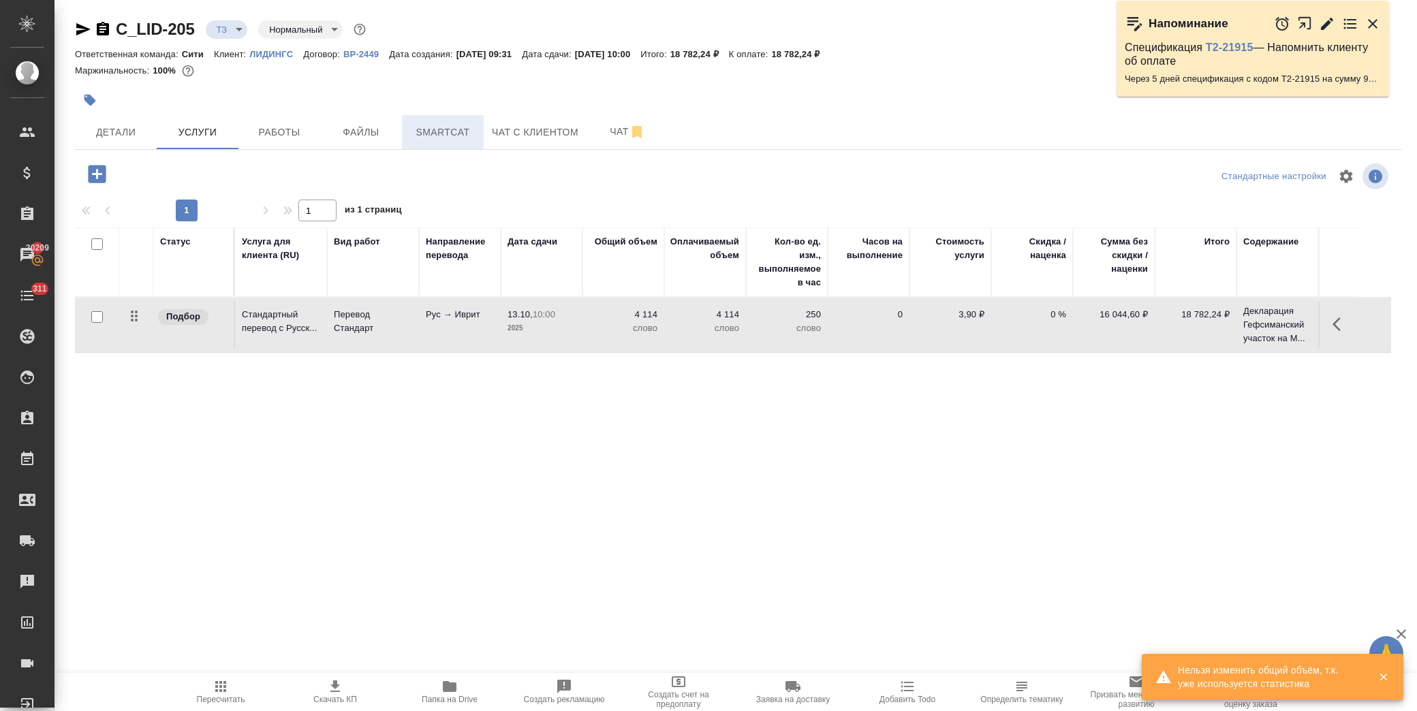
click at [445, 137] on span "Smartcat" at bounding box center [442, 132] width 65 height 17
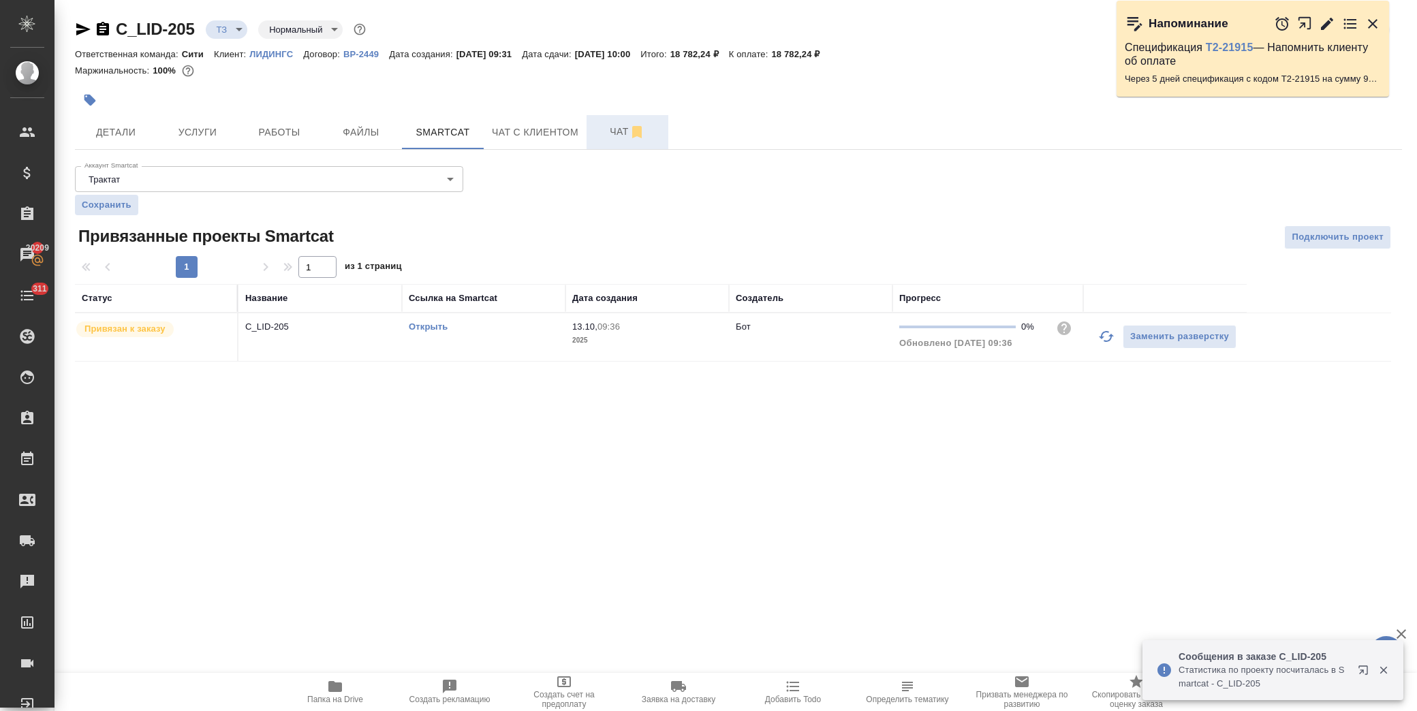
click at [615, 131] on span "Чат" at bounding box center [627, 131] width 65 height 17
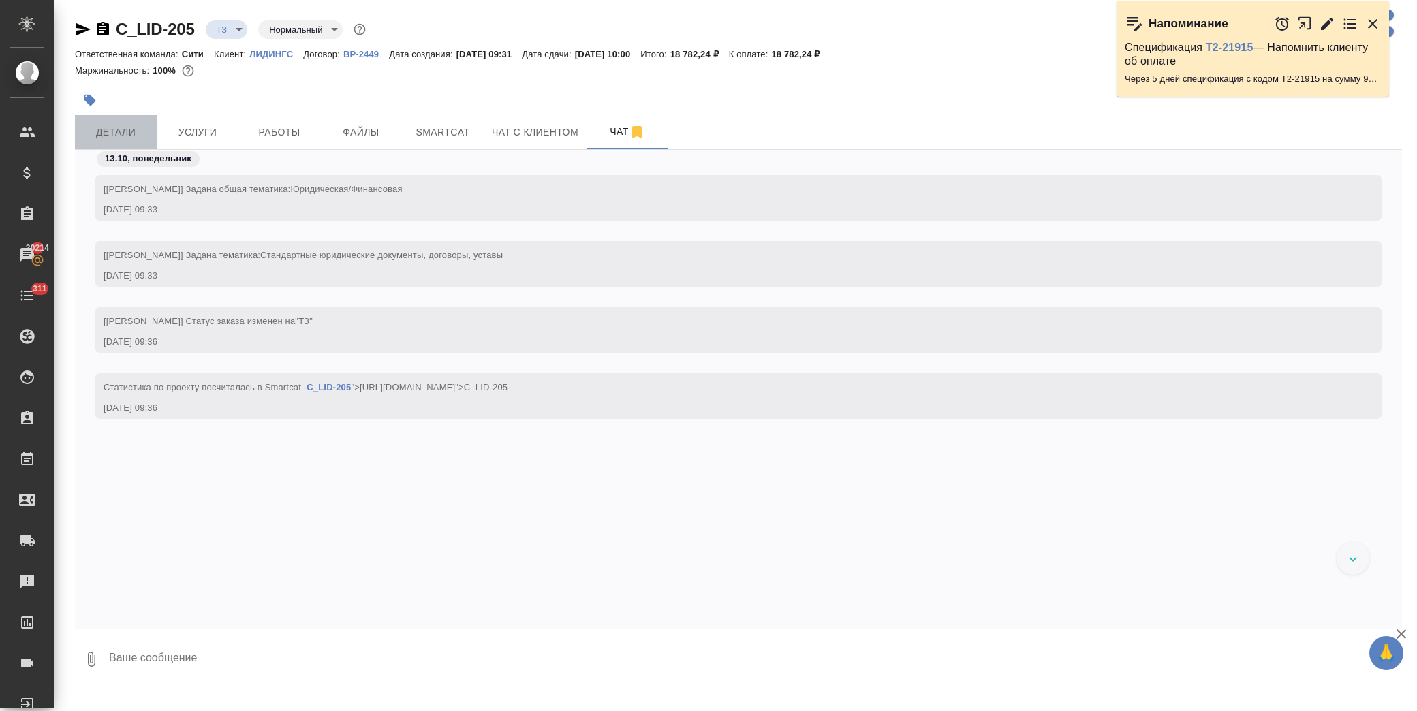
click at [123, 125] on span "Детали" at bounding box center [115, 132] width 65 height 17
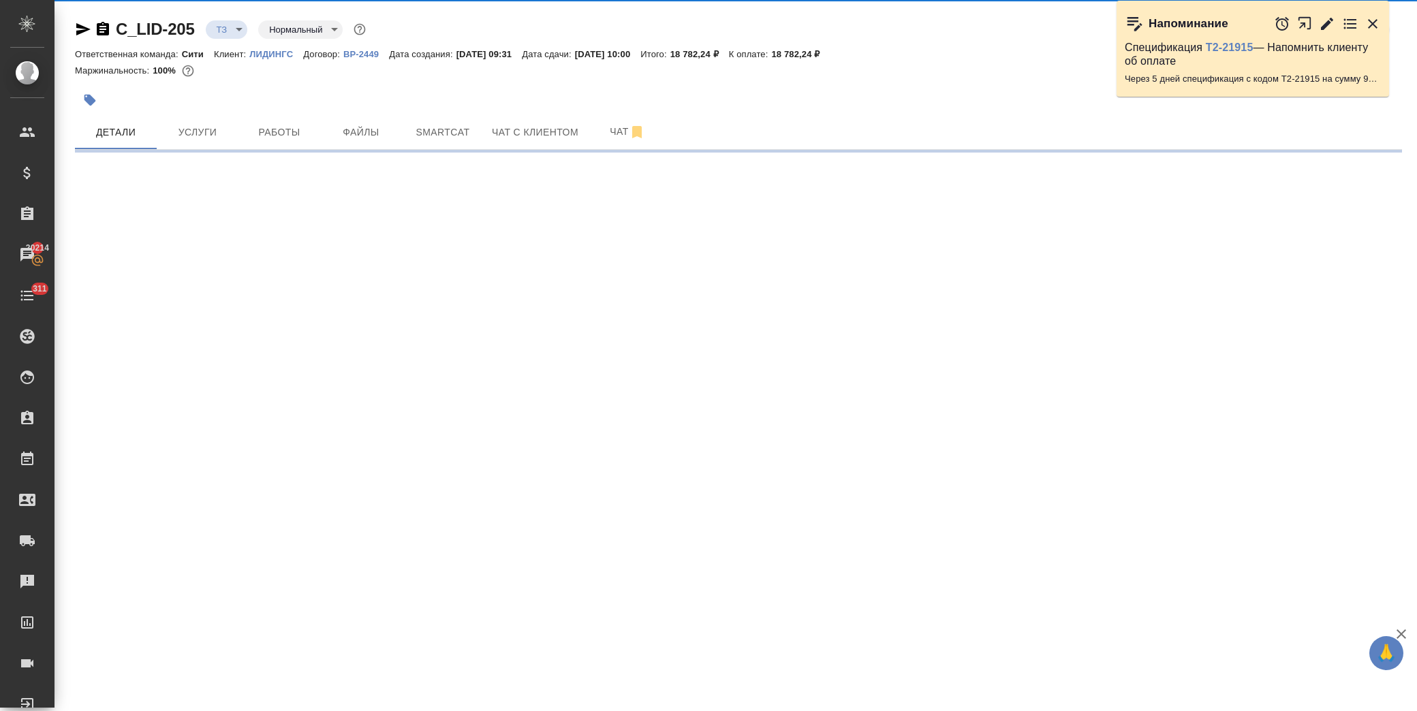
select select "RU"
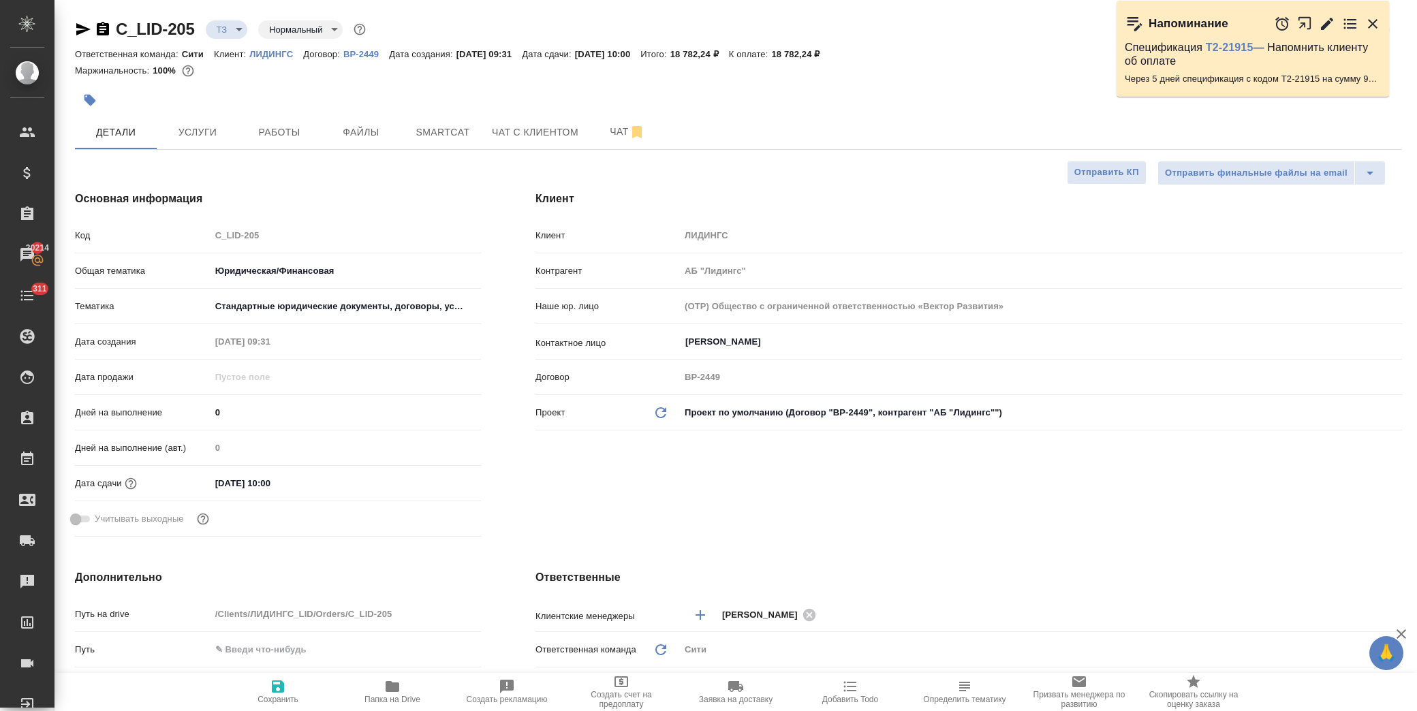
type textarea "x"
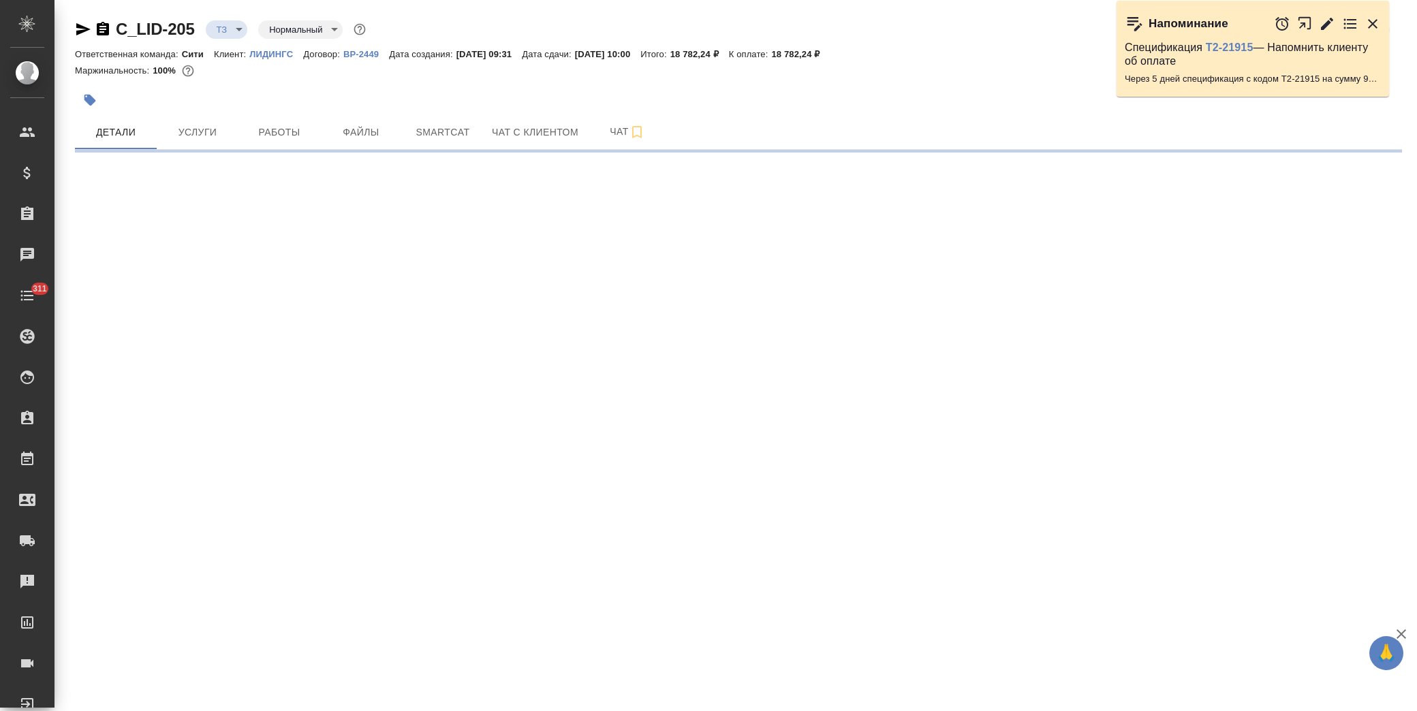
select select "RU"
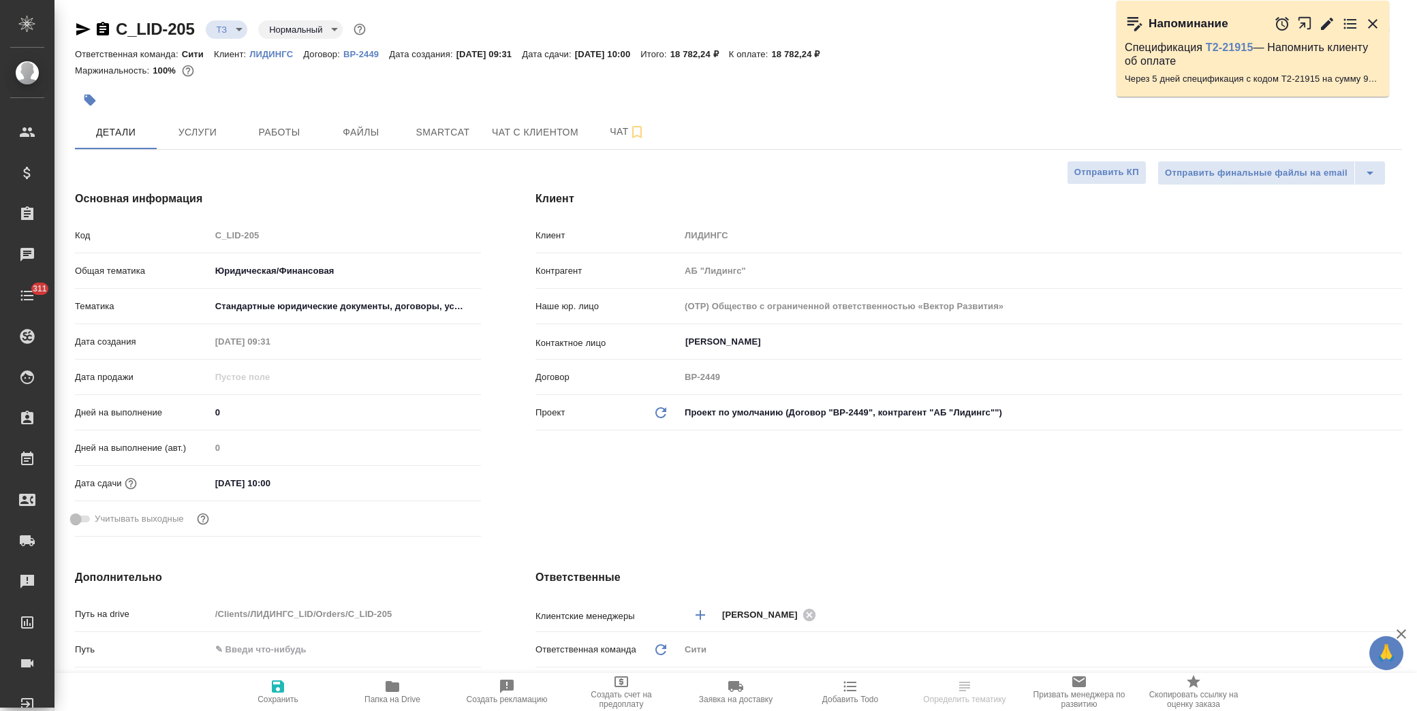
type textarea "x"
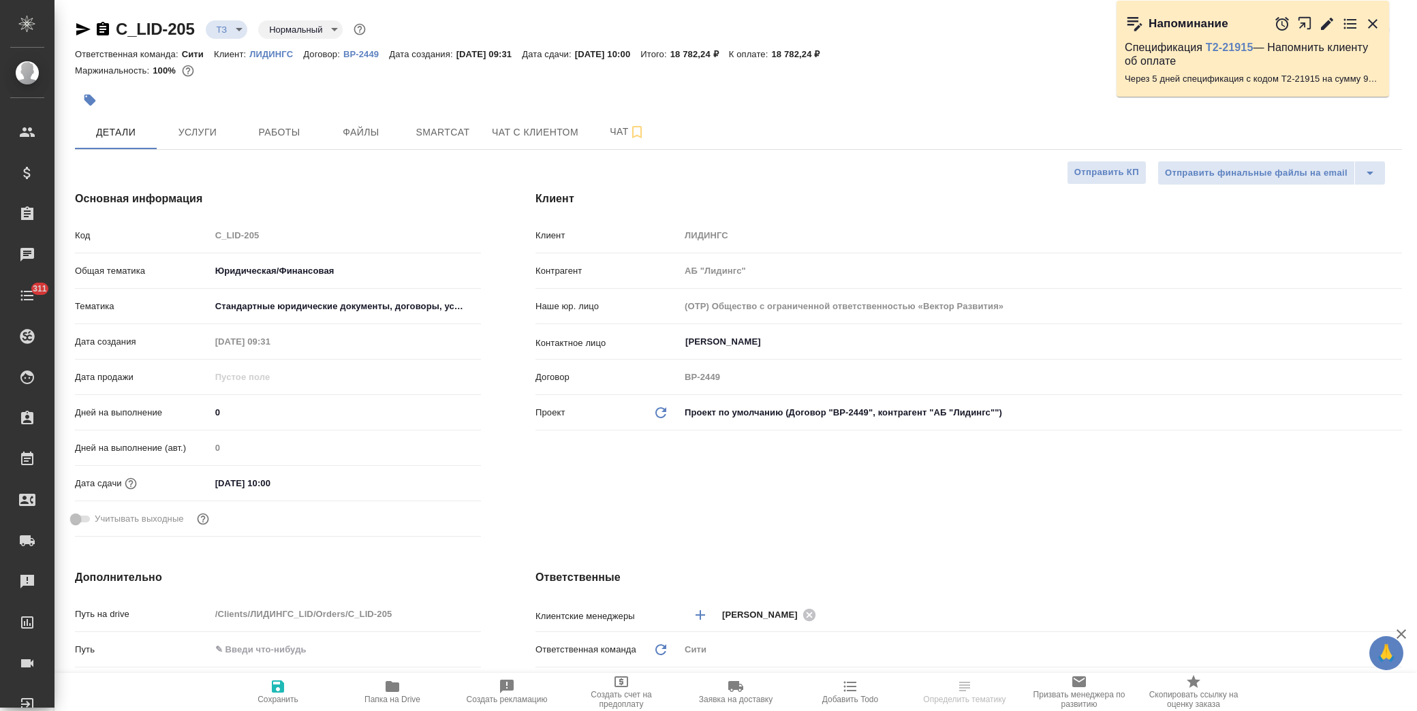
type textarea "x"
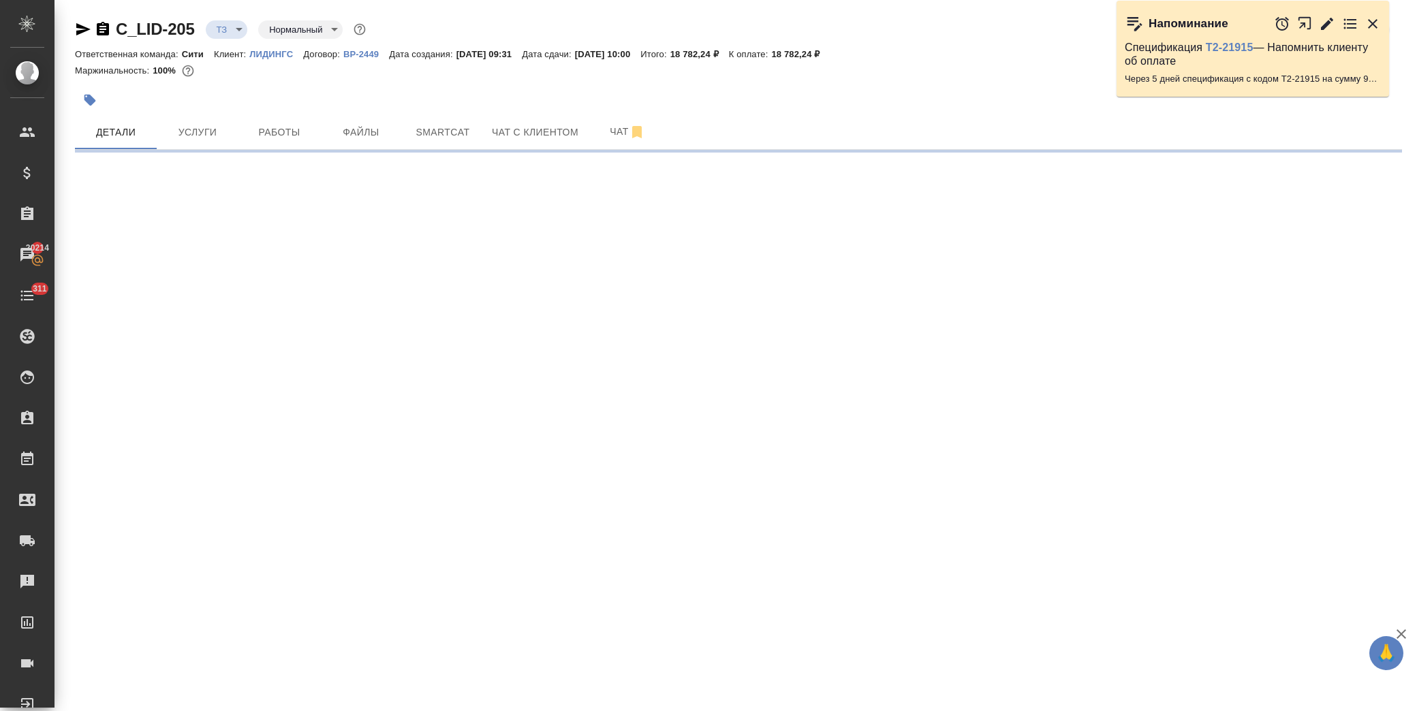
select select "RU"
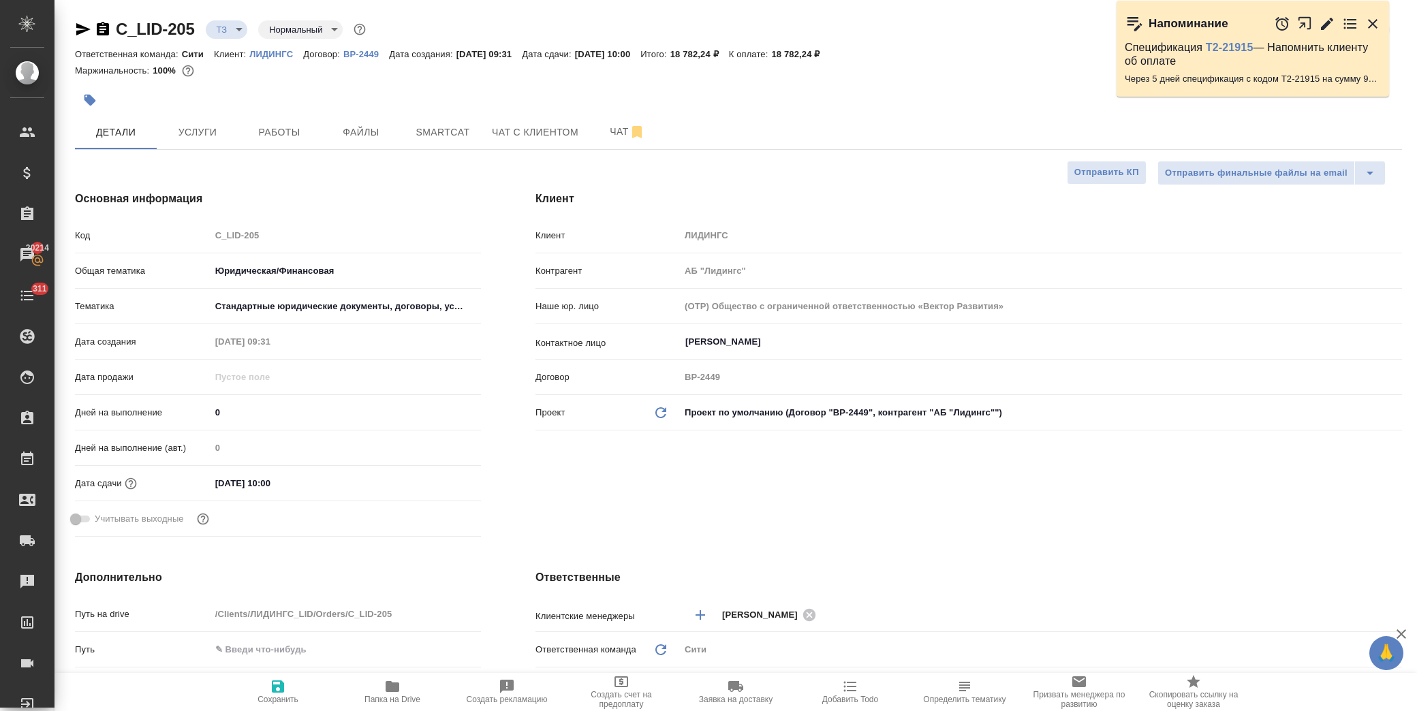
type textarea "x"
drag, startPoint x: 83, startPoint y: 32, endPoint x: 87, endPoint y: 21, distance: 11.6
click at [83, 29] on icon "button" at bounding box center [83, 29] width 16 height 16
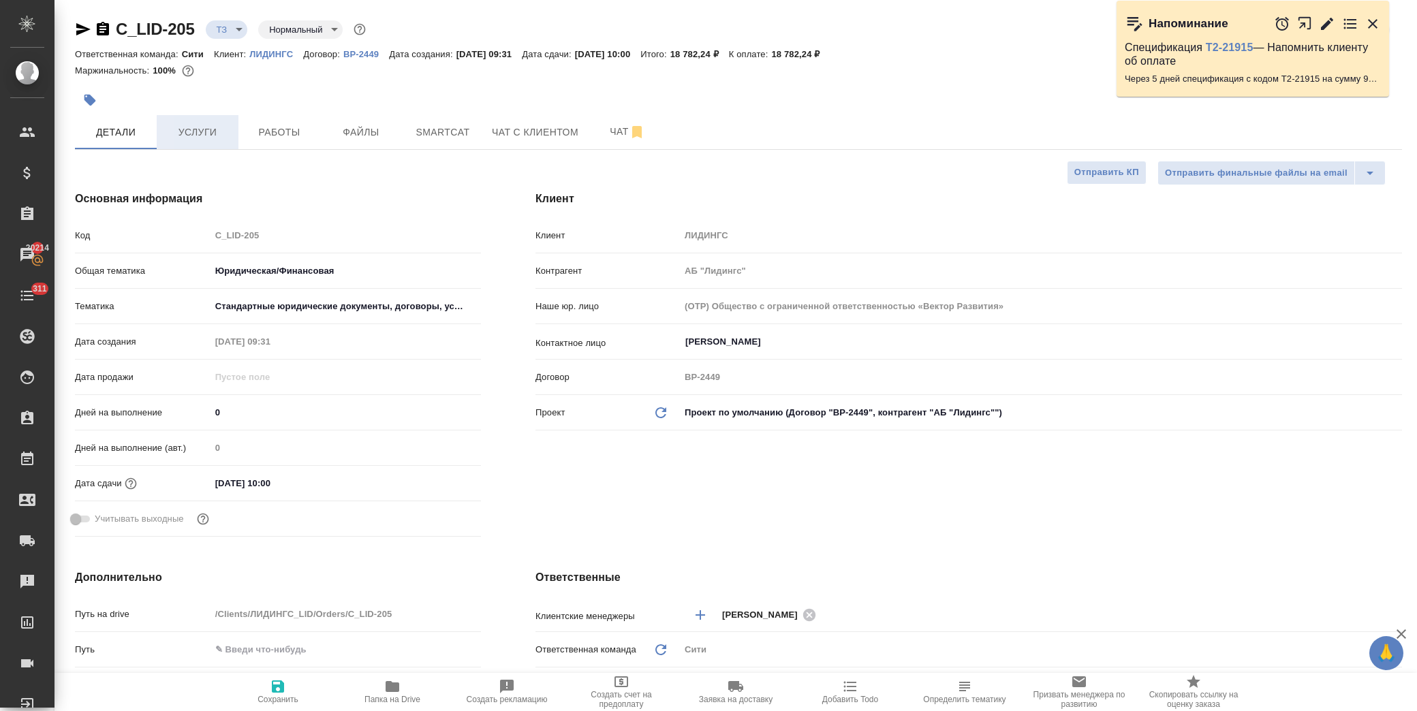
click at [182, 133] on span "Услуги" at bounding box center [197, 132] width 65 height 17
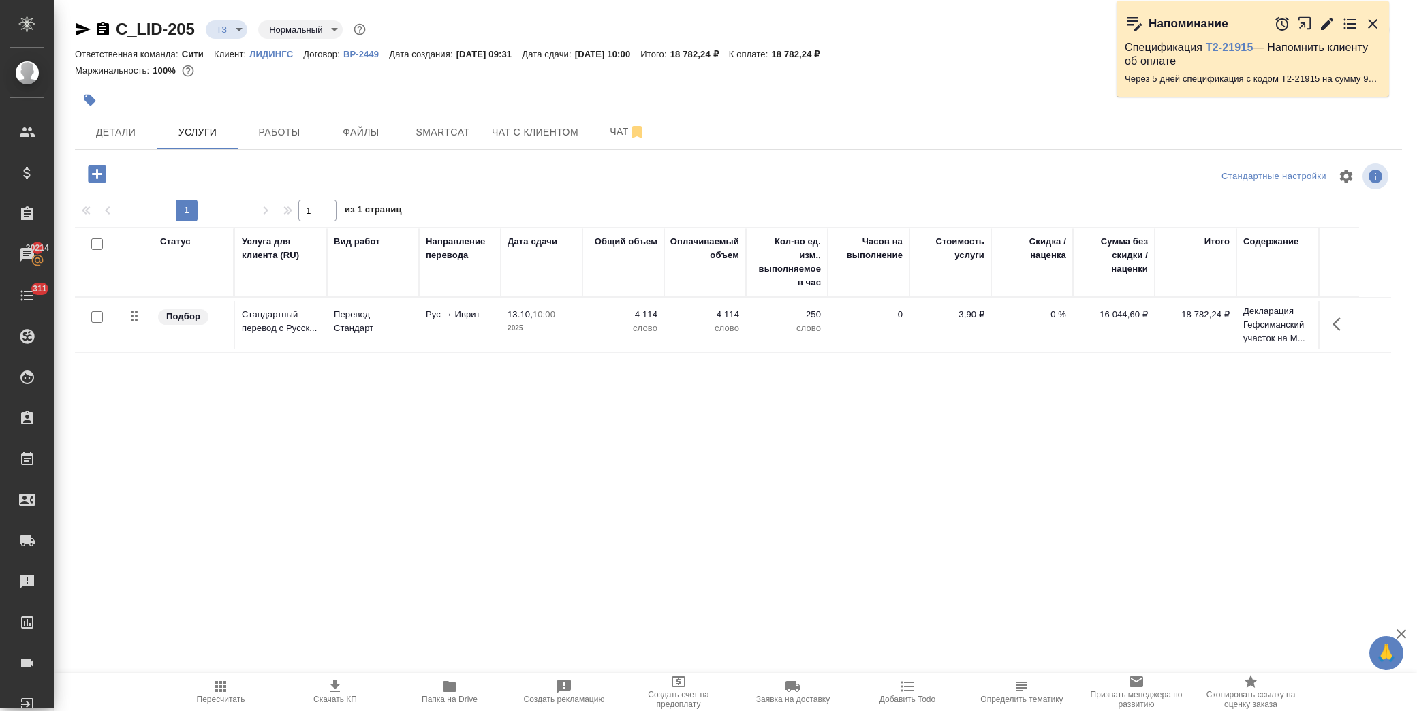
click at [462, 16] on div "C_LID-205 ТЗ tz Нормальный normal Кратко детали заказа Ответственная команда: С…" at bounding box center [738, 277] width 1342 height 555
drag, startPoint x: 415, startPoint y: 127, endPoint x: 430, endPoint y: 127, distance: 15.0
click at [417, 127] on span "Smartcat" at bounding box center [442, 132] width 65 height 17
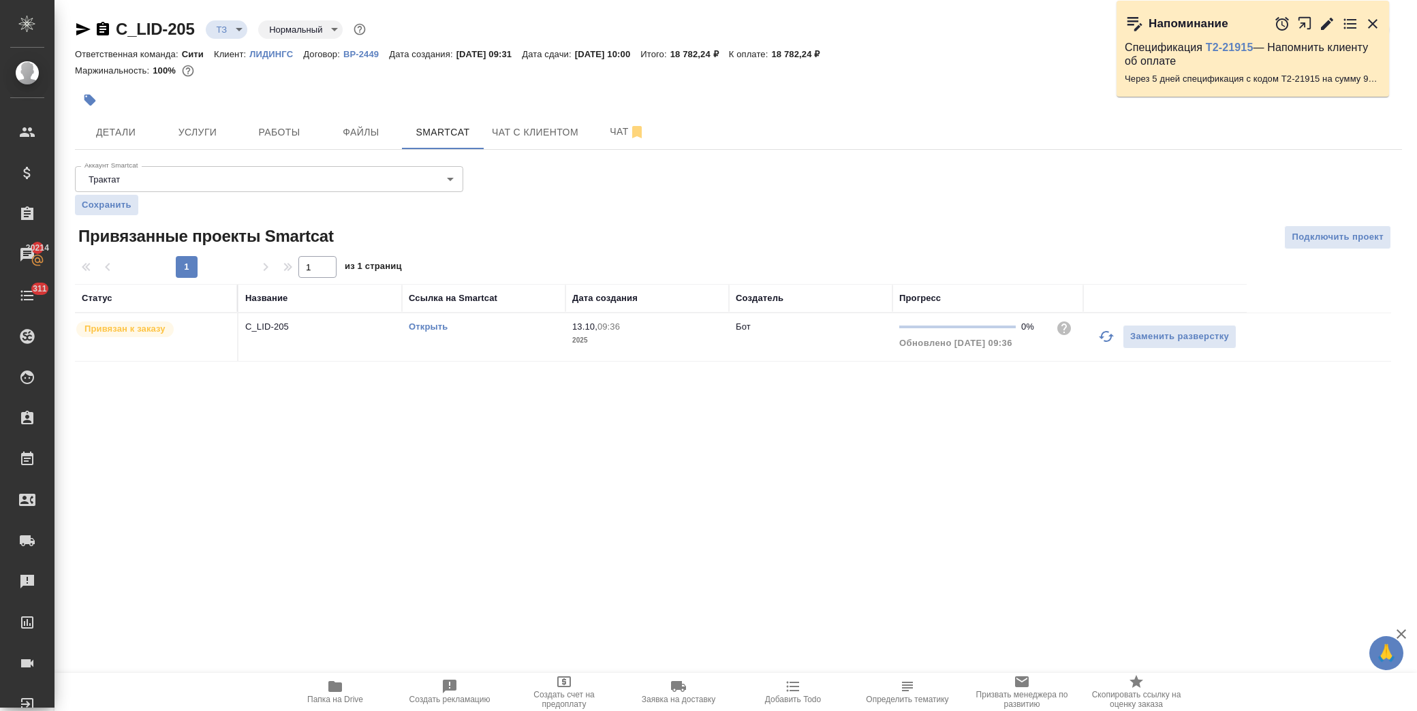
click at [435, 324] on link "Открыть" at bounding box center [428, 326] width 39 height 10
click at [616, 133] on span "Чат" at bounding box center [627, 131] width 65 height 17
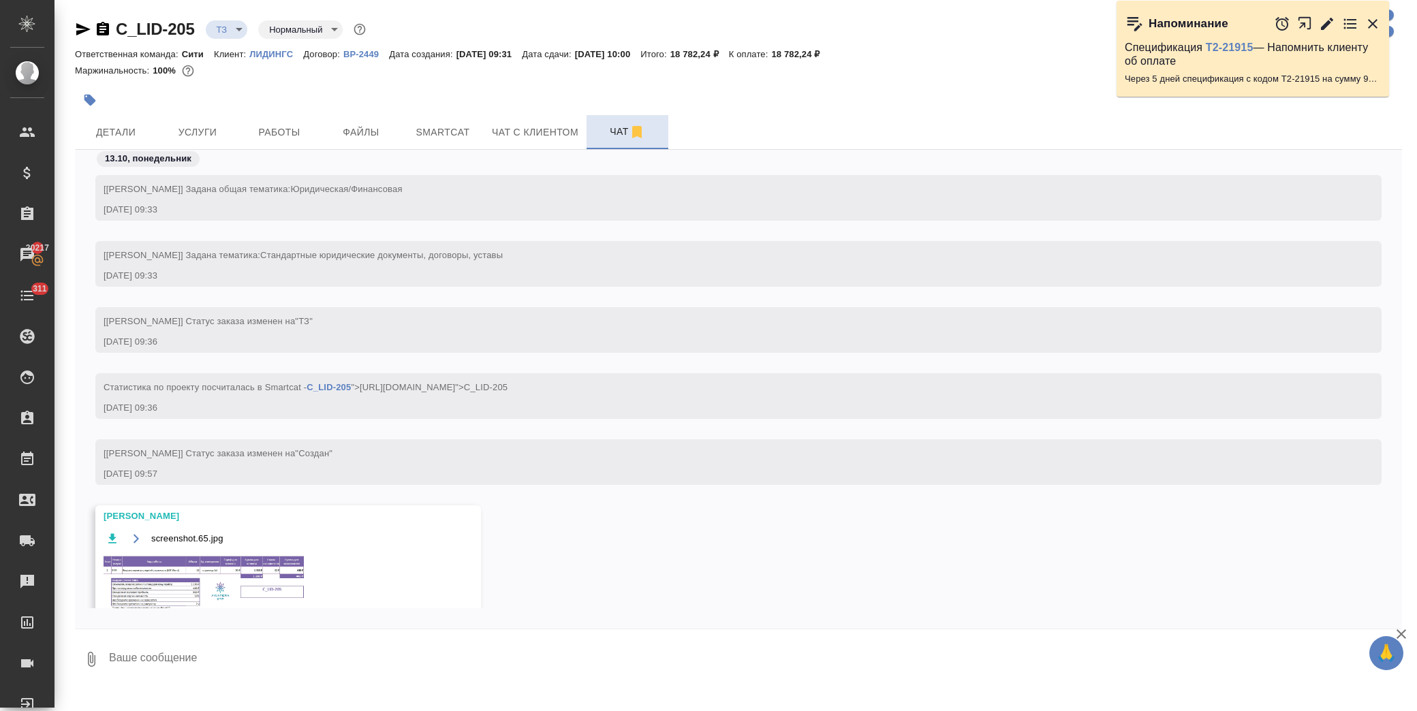
scroll to position [7, 0]
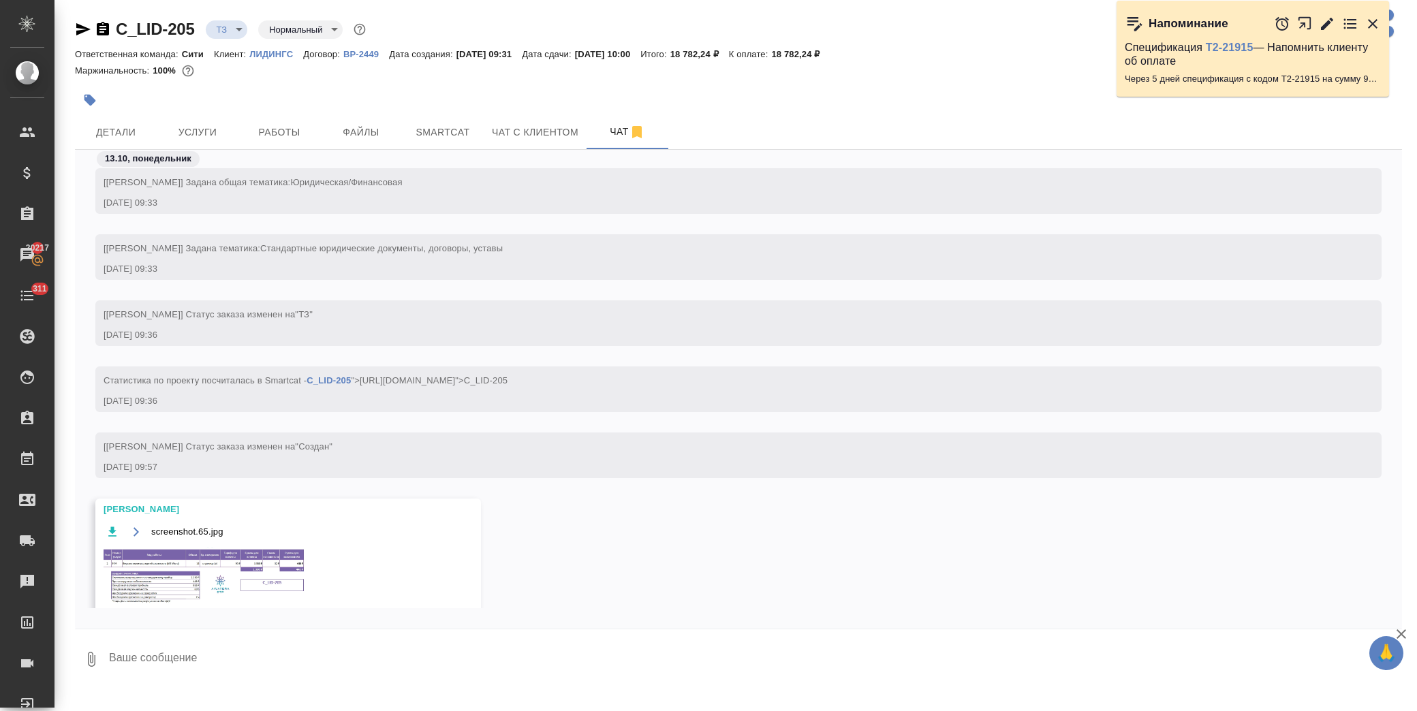
click at [146, 552] on img at bounding box center [206, 576] width 204 height 59
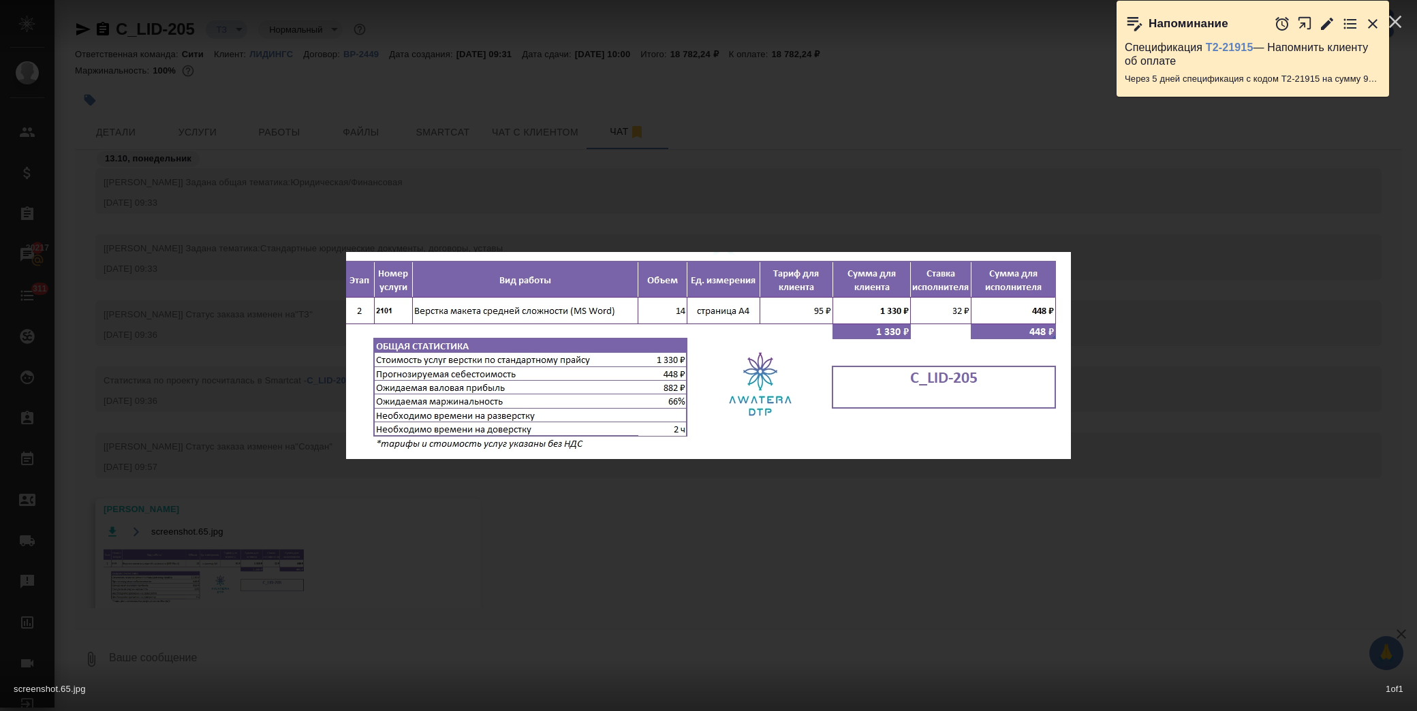
click at [791, 91] on div "screenshot.65.jpg 1 of 1" at bounding box center [708, 355] width 1417 height 711
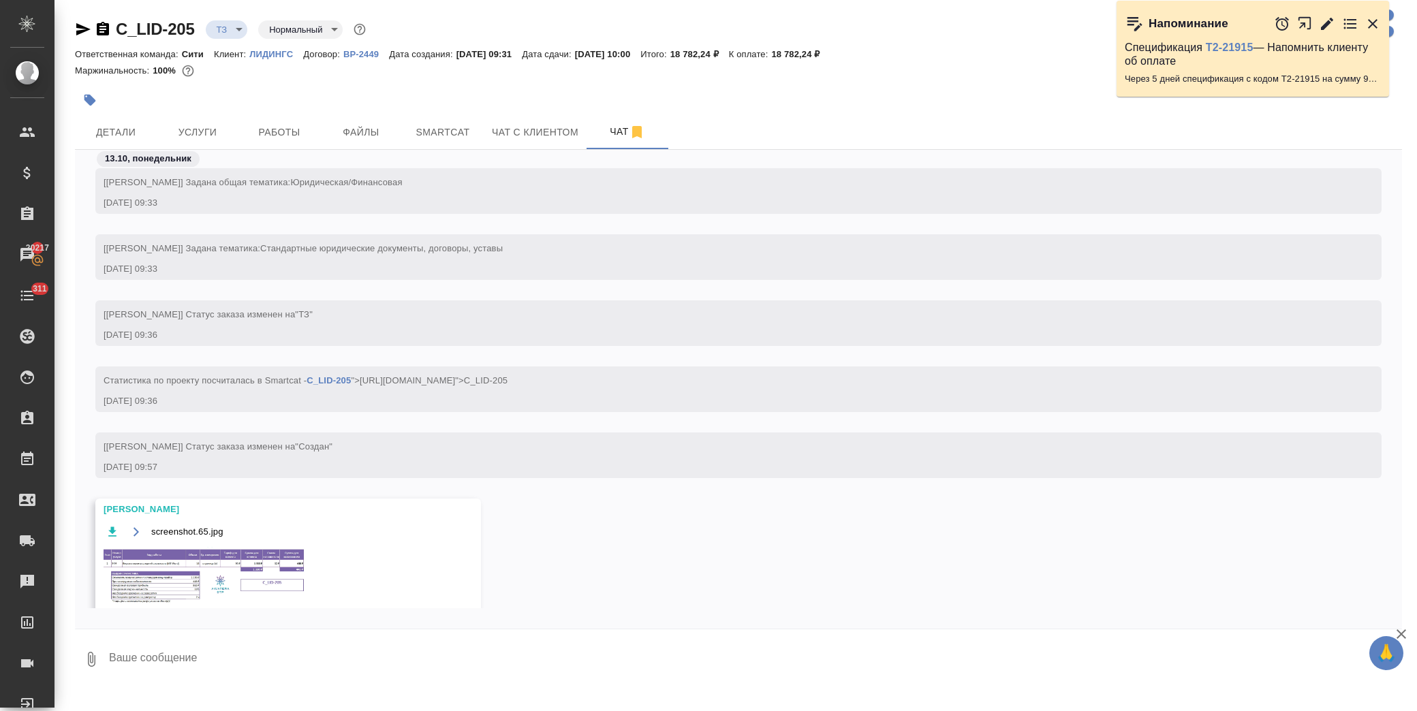
click at [191, 572] on img at bounding box center [206, 576] width 204 height 59
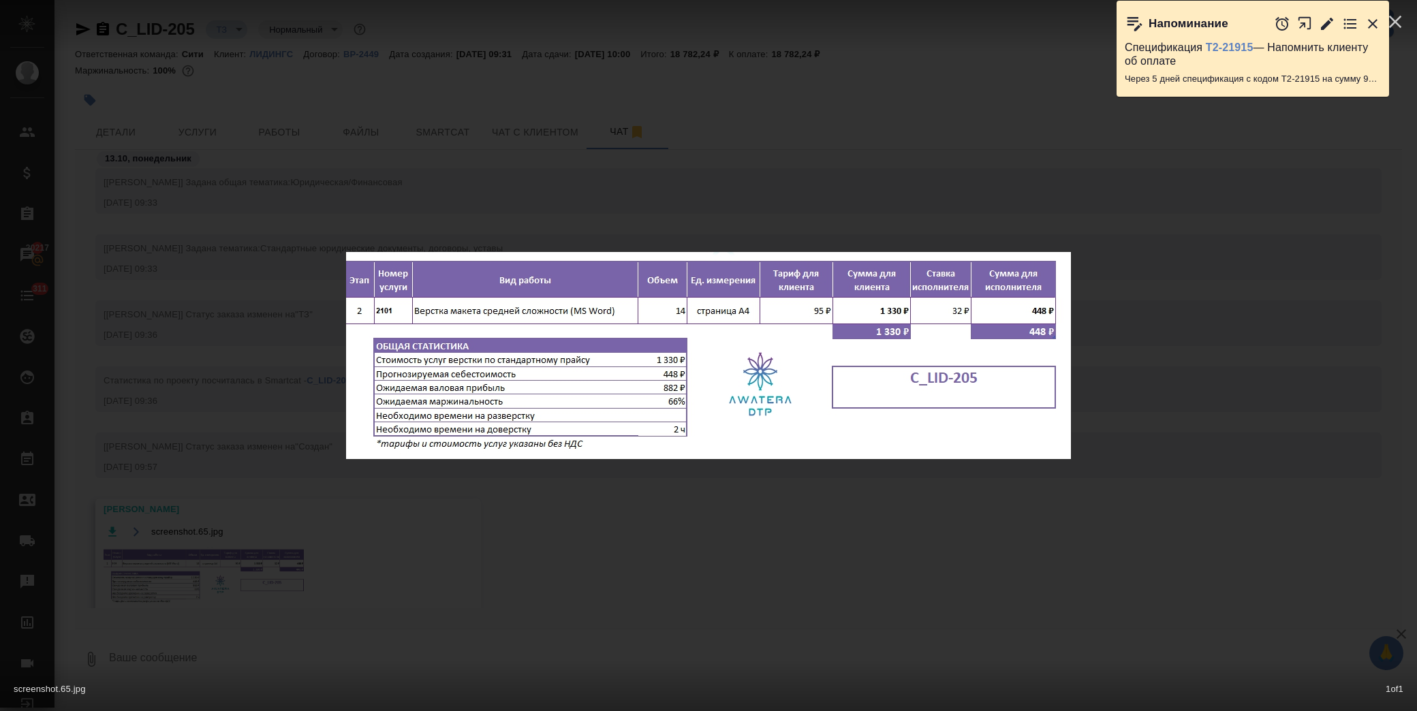
click at [289, 132] on div "screenshot.65.jpg 1 of 1" at bounding box center [708, 355] width 1417 height 711
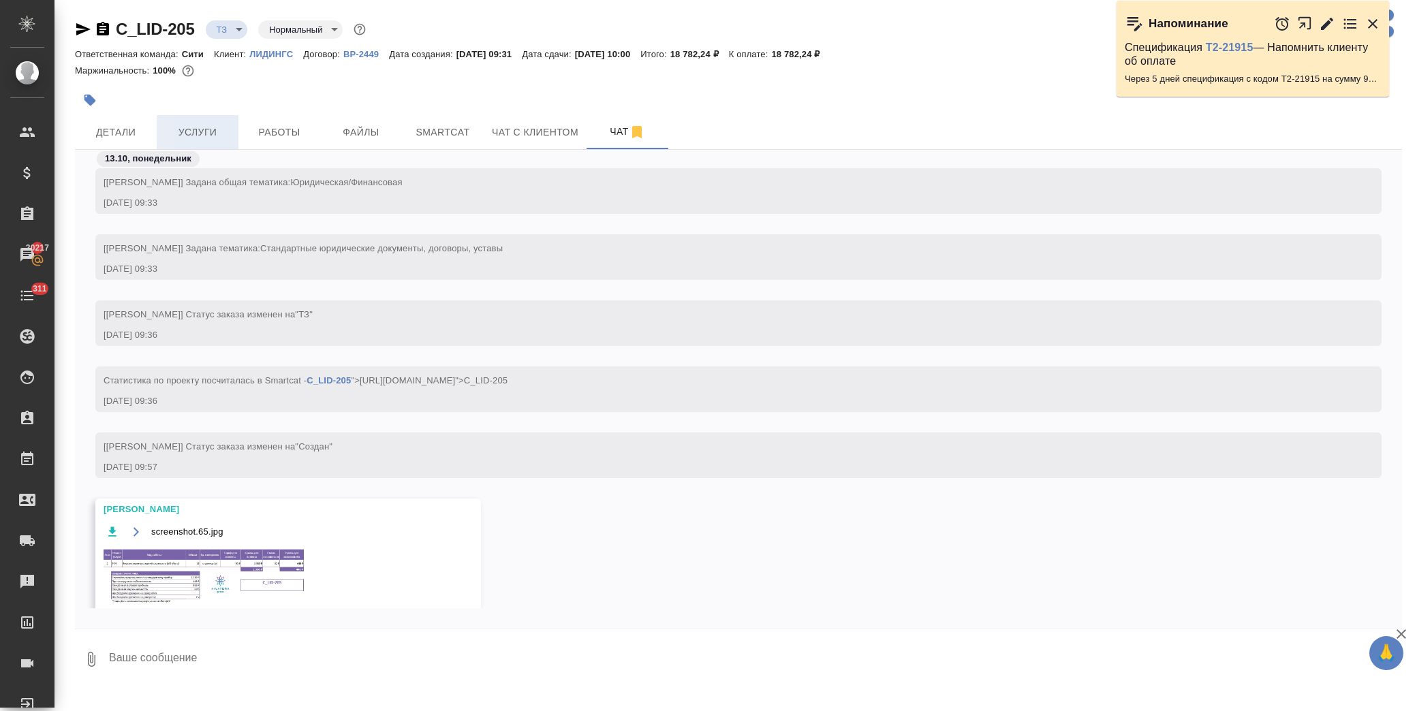
click at [227, 128] on span "Услуги" at bounding box center [197, 132] width 65 height 17
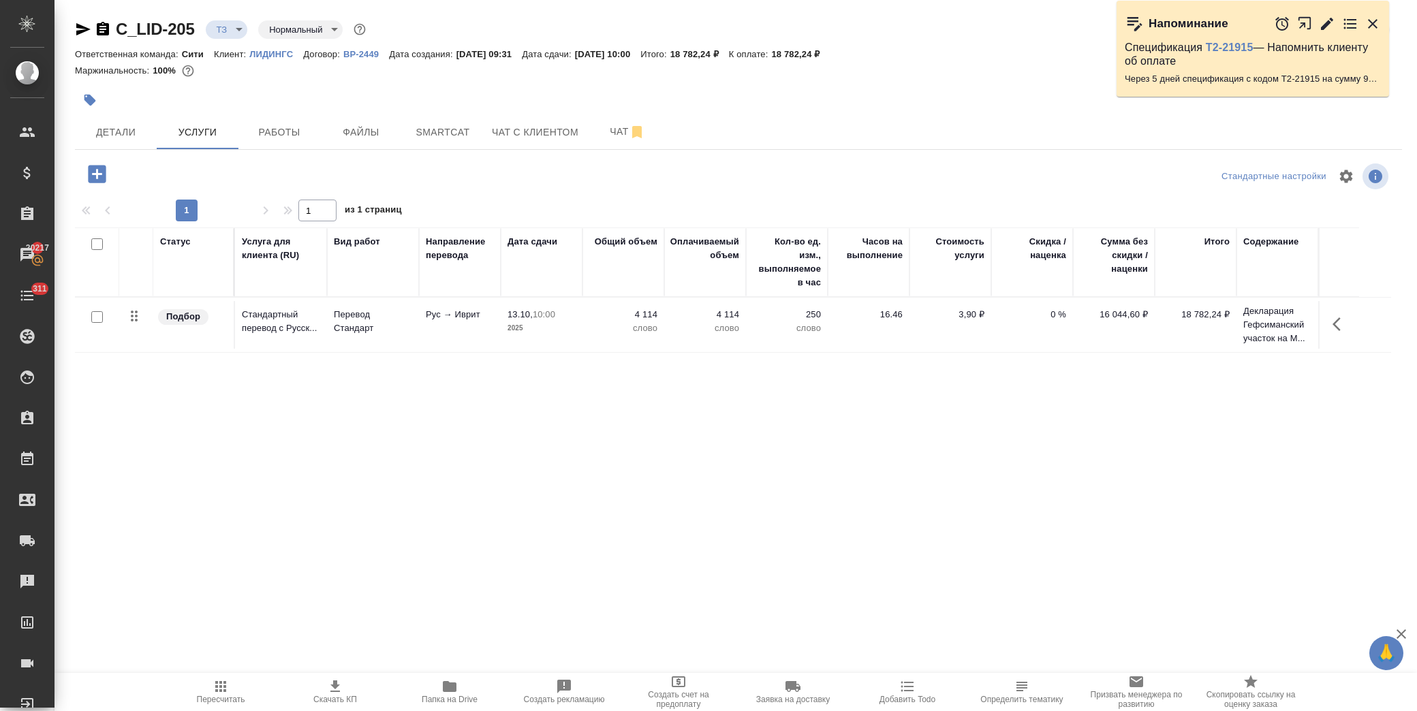
click at [100, 174] on icon "button" at bounding box center [97, 174] width 24 height 24
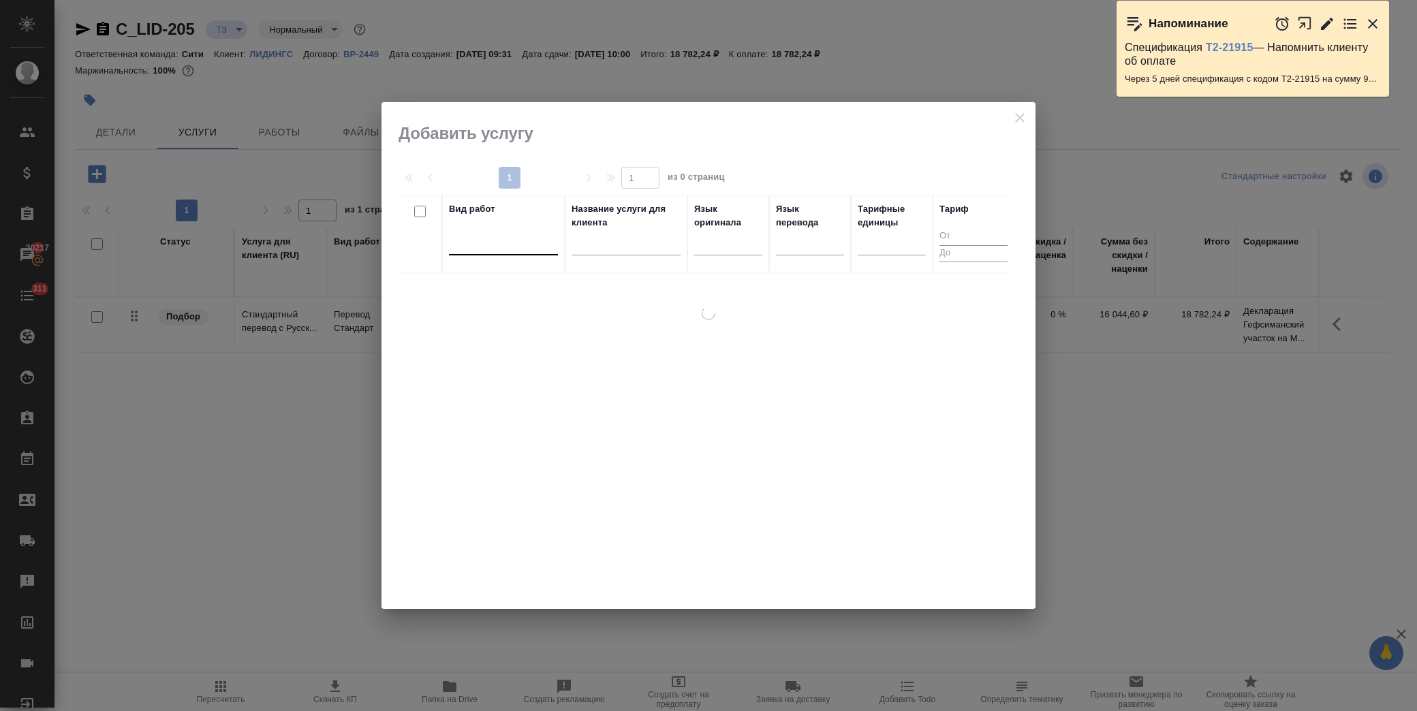
click at [516, 250] on div at bounding box center [503, 242] width 109 height 20
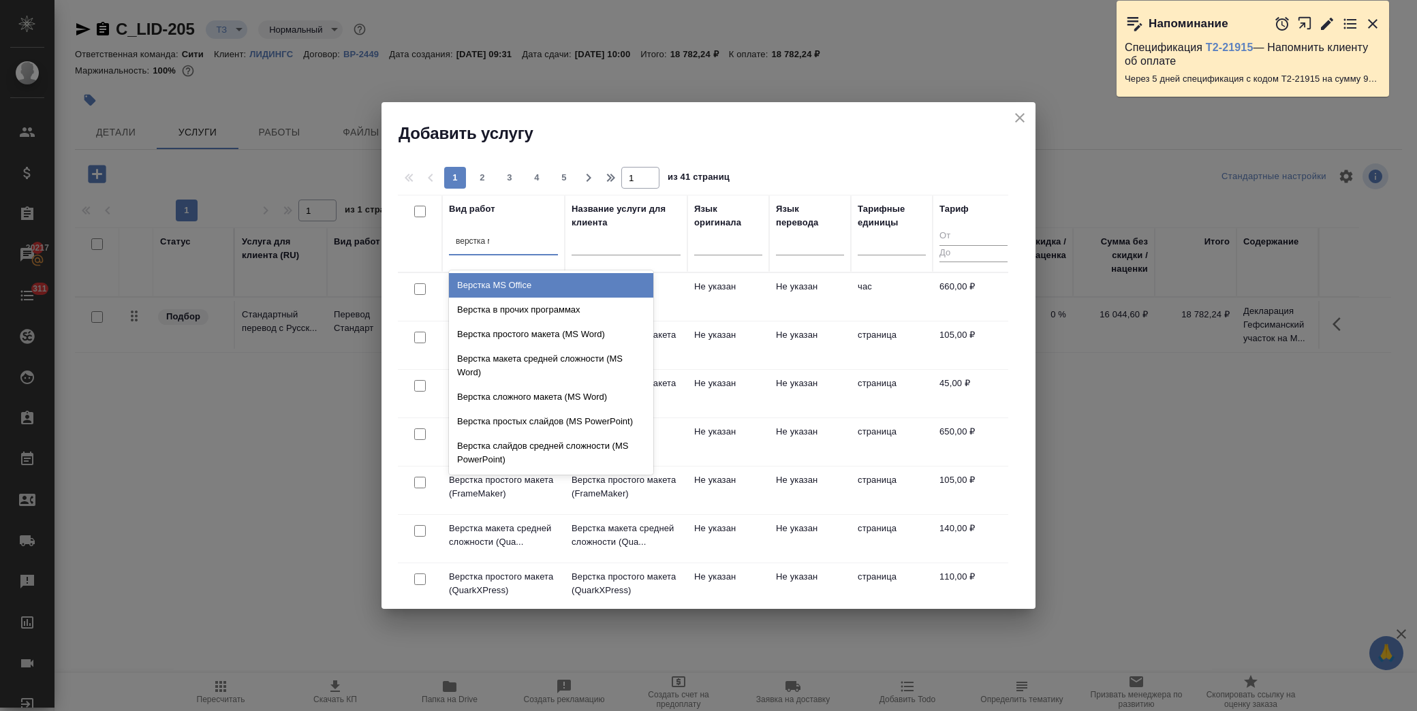
type input "верстка ма"
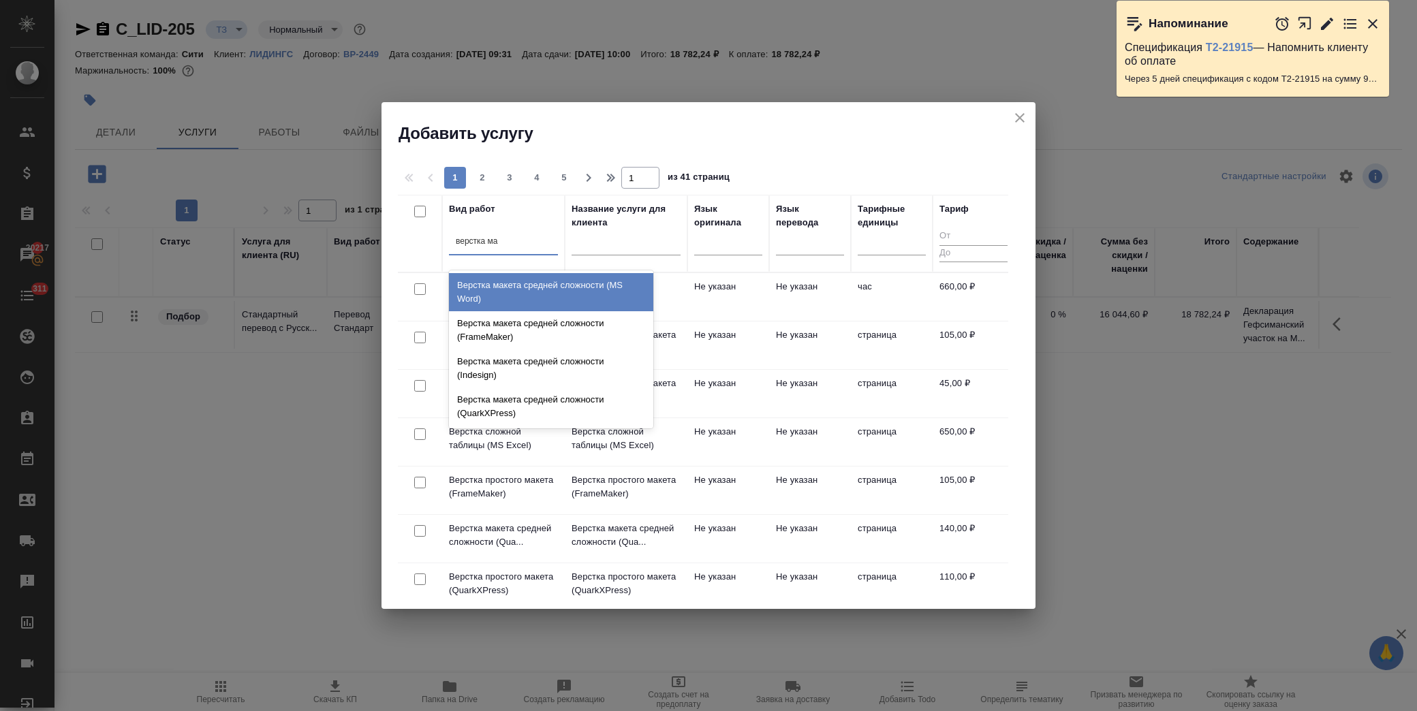
click at [590, 293] on div "Верстка макета средней сложности (MS Word)" at bounding box center [551, 292] width 204 height 38
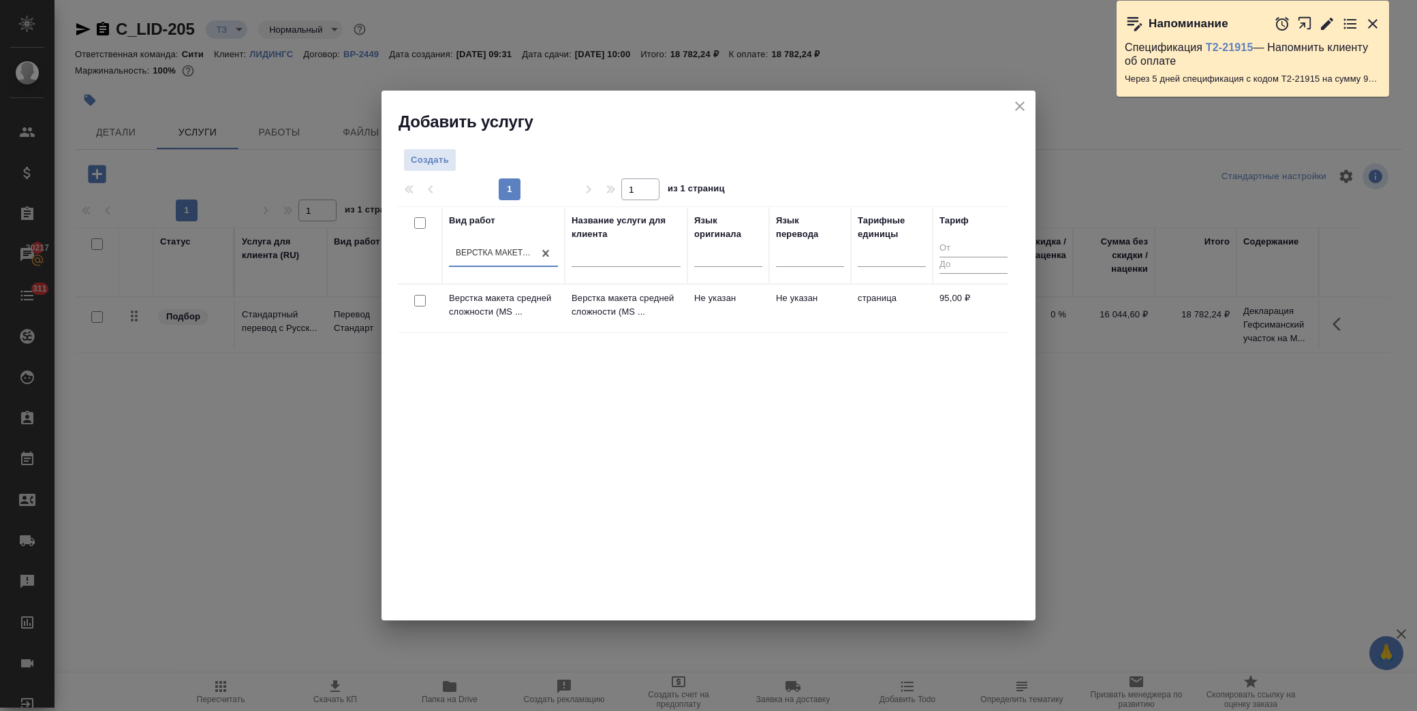
click at [420, 301] on input "checkbox" at bounding box center [420, 301] width 12 height 12
checkbox input "true"
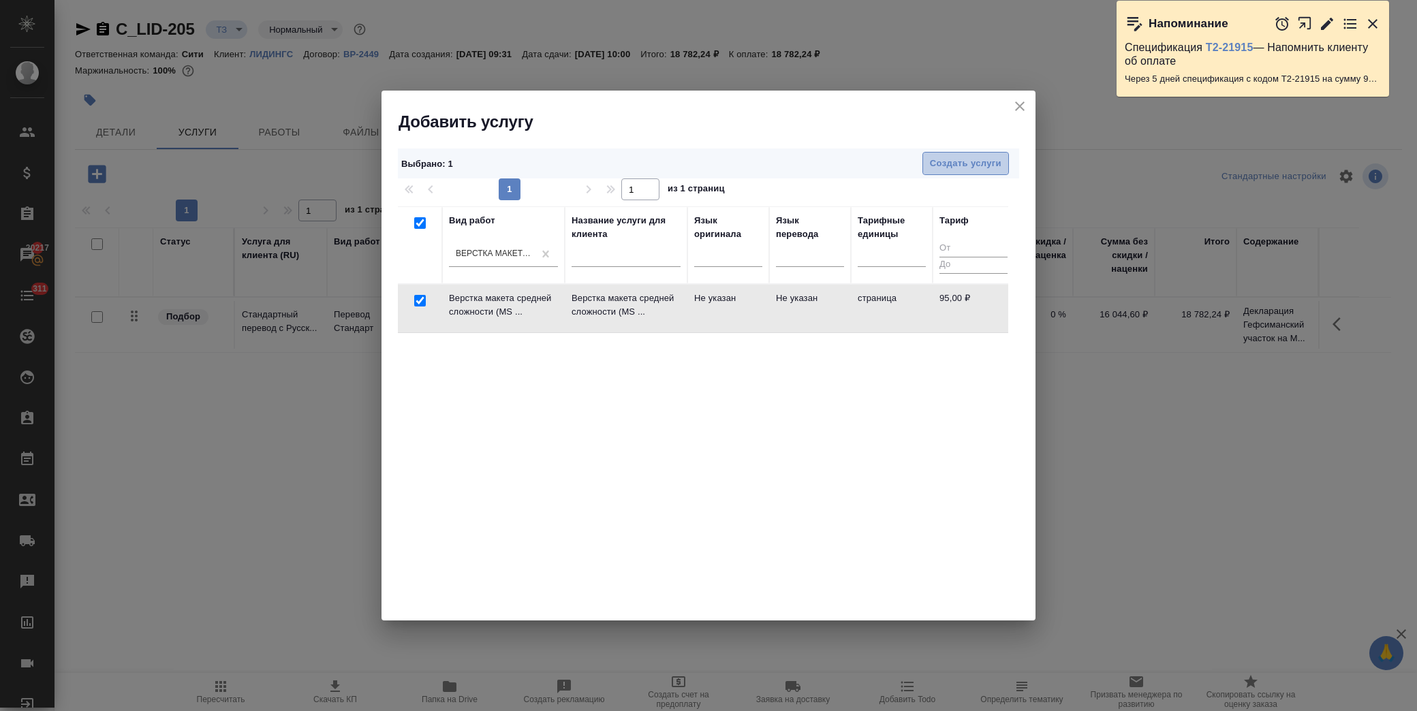
click at [955, 156] on span "Создать услуги" at bounding box center [966, 164] width 72 height 16
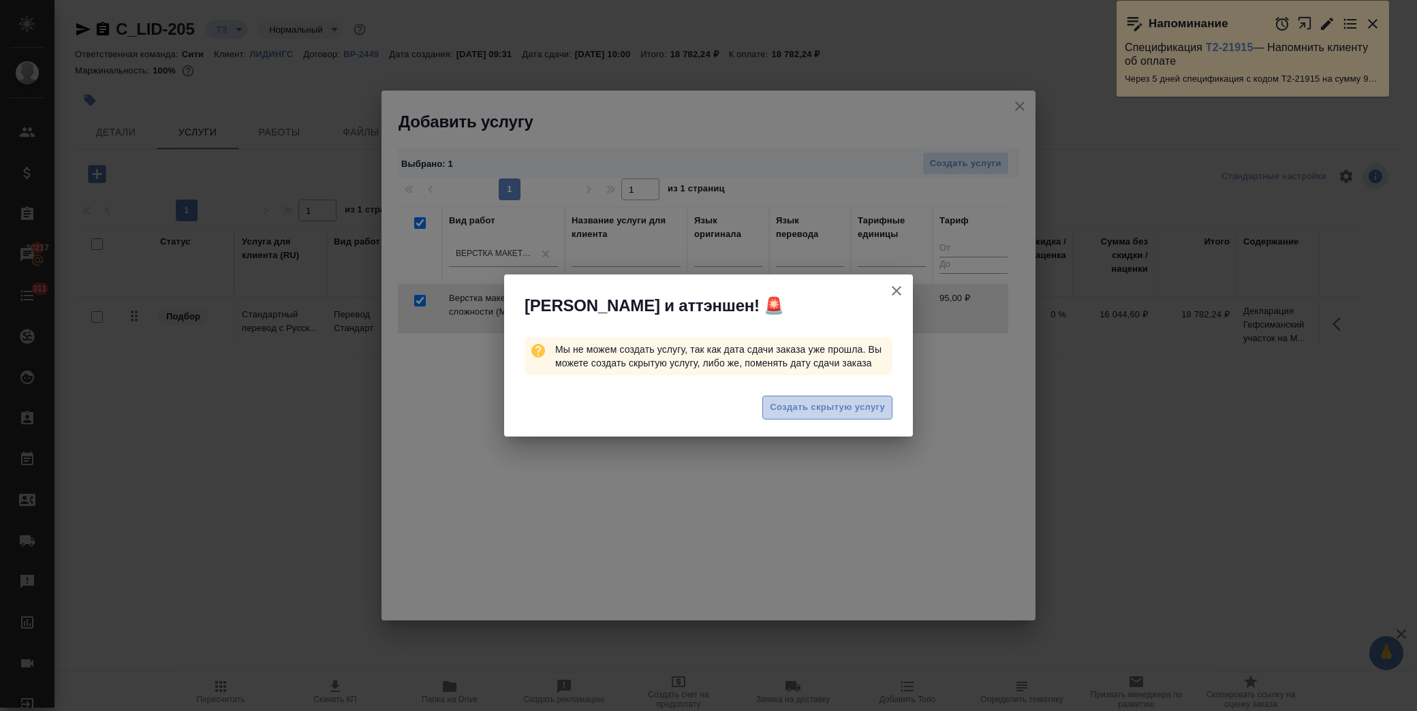
click at [850, 402] on span "Создать скрытую услугу" at bounding box center [827, 408] width 115 height 16
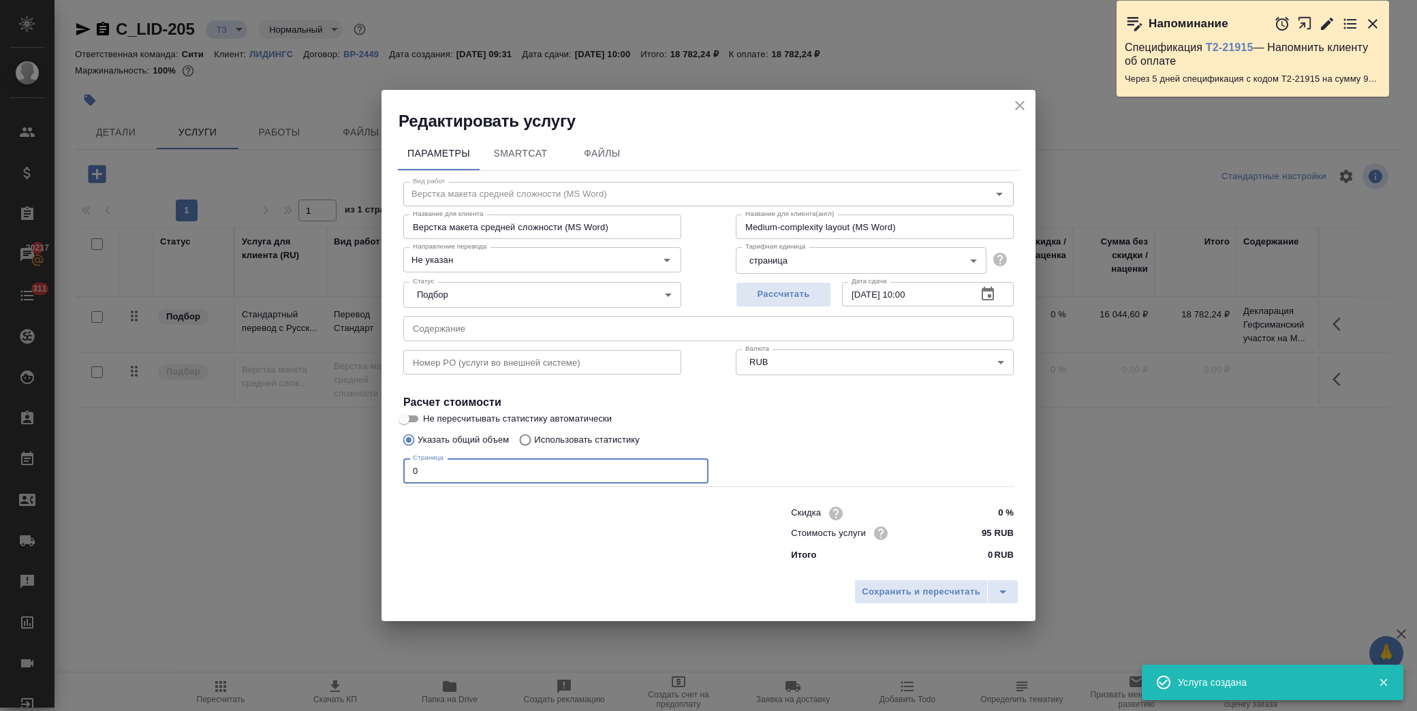
drag, startPoint x: 435, startPoint y: 477, endPoint x: 328, endPoint y: 479, distance: 106.3
click at [328, 479] on div "Редактировать услугу Параметры SmartCat Файлы Вид работ Верстка макета средней …" at bounding box center [708, 355] width 1417 height 711
type input "14"
click at [949, 589] on span "Сохранить и пересчитать" at bounding box center [921, 592] width 119 height 16
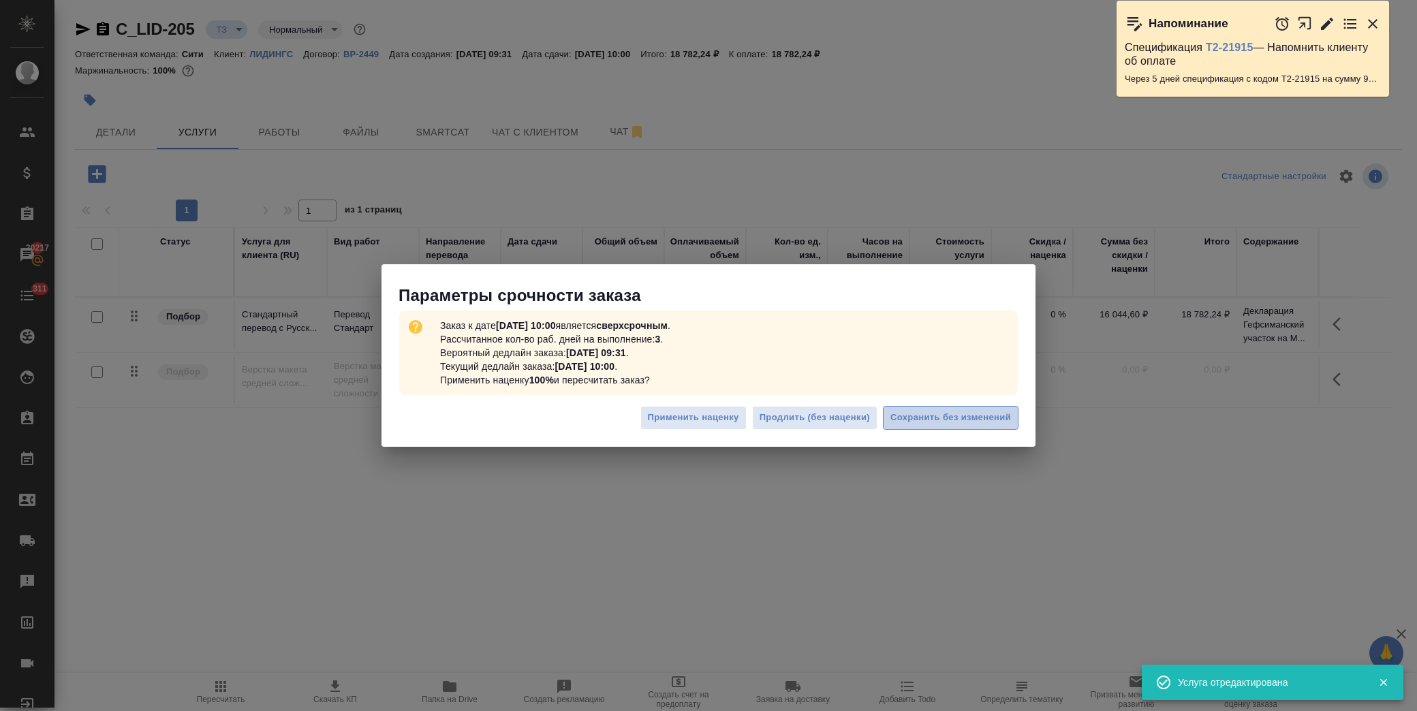
click at [945, 407] on button "Сохранить без изменений" at bounding box center [951, 418] width 136 height 24
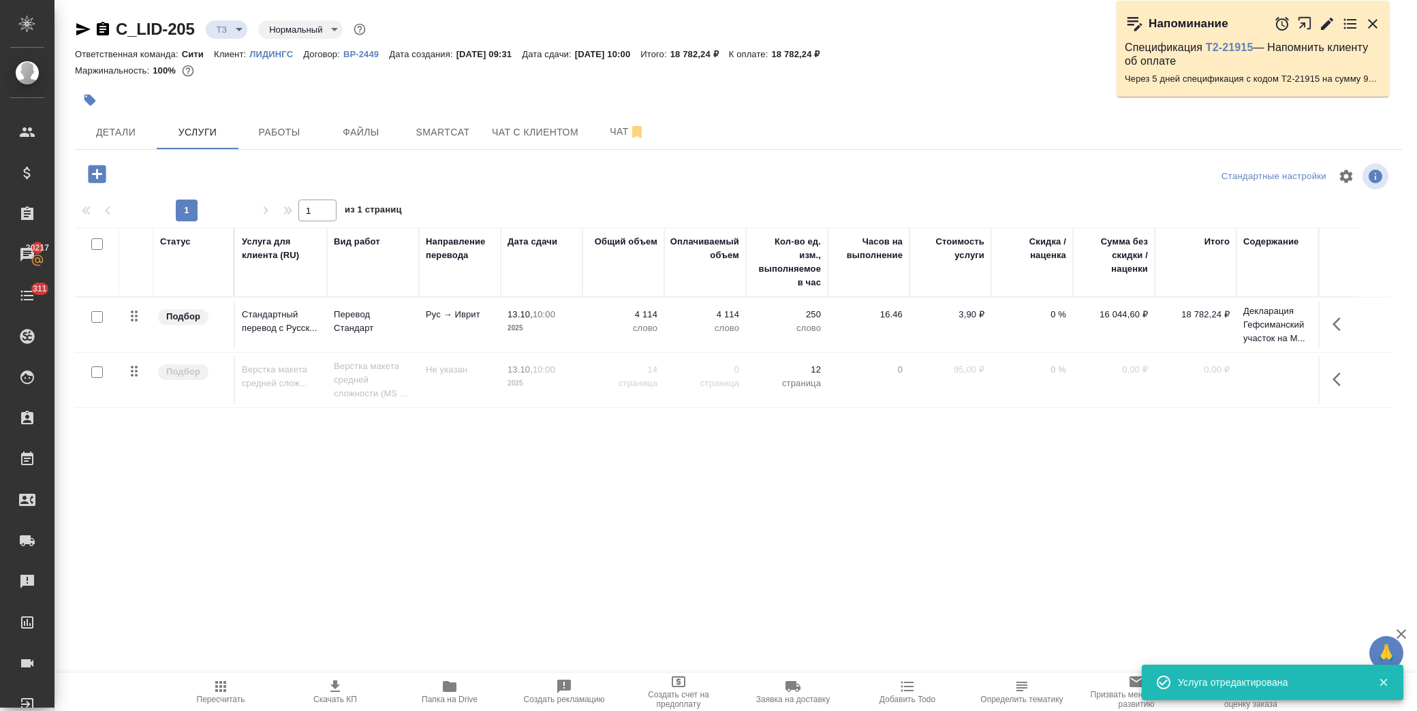
type input "new"
type input "urgent"
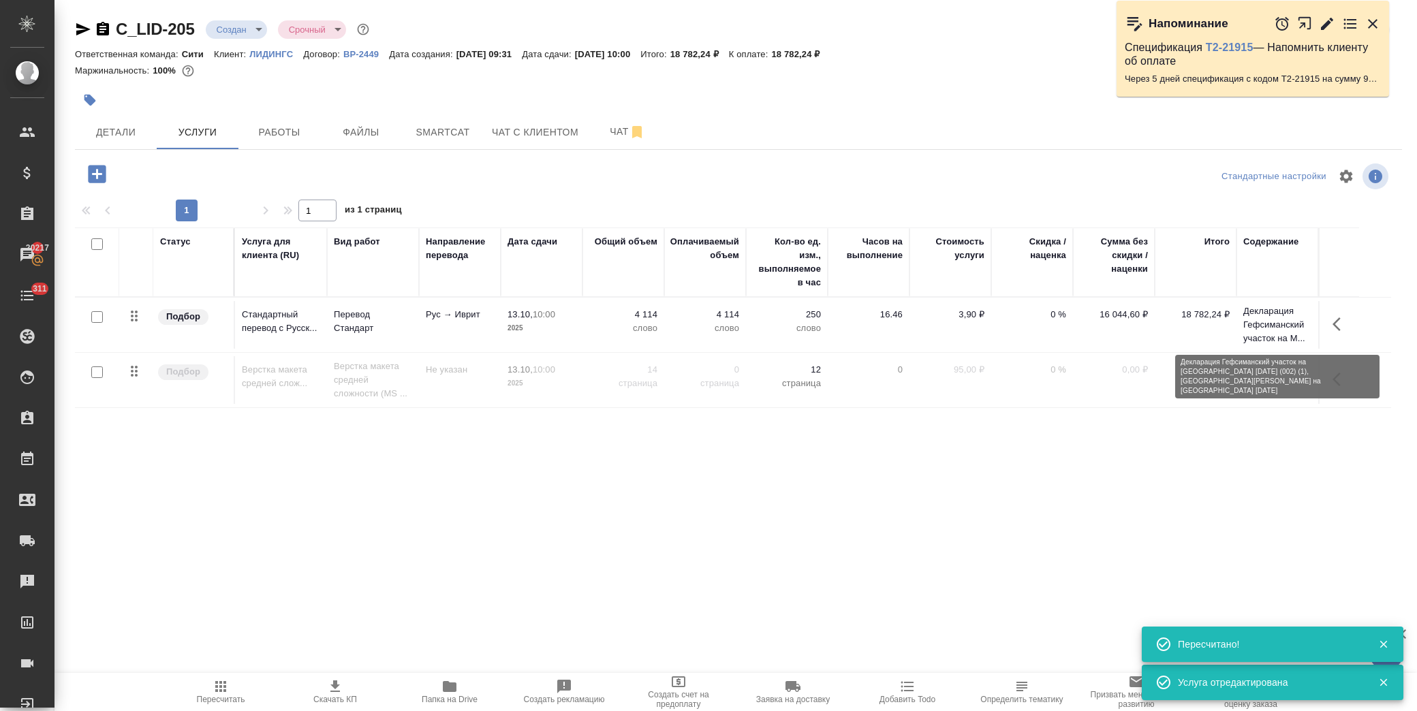
click at [1252, 323] on p "Декларация Гефсиманский участок на М..." at bounding box center [1277, 324] width 68 height 41
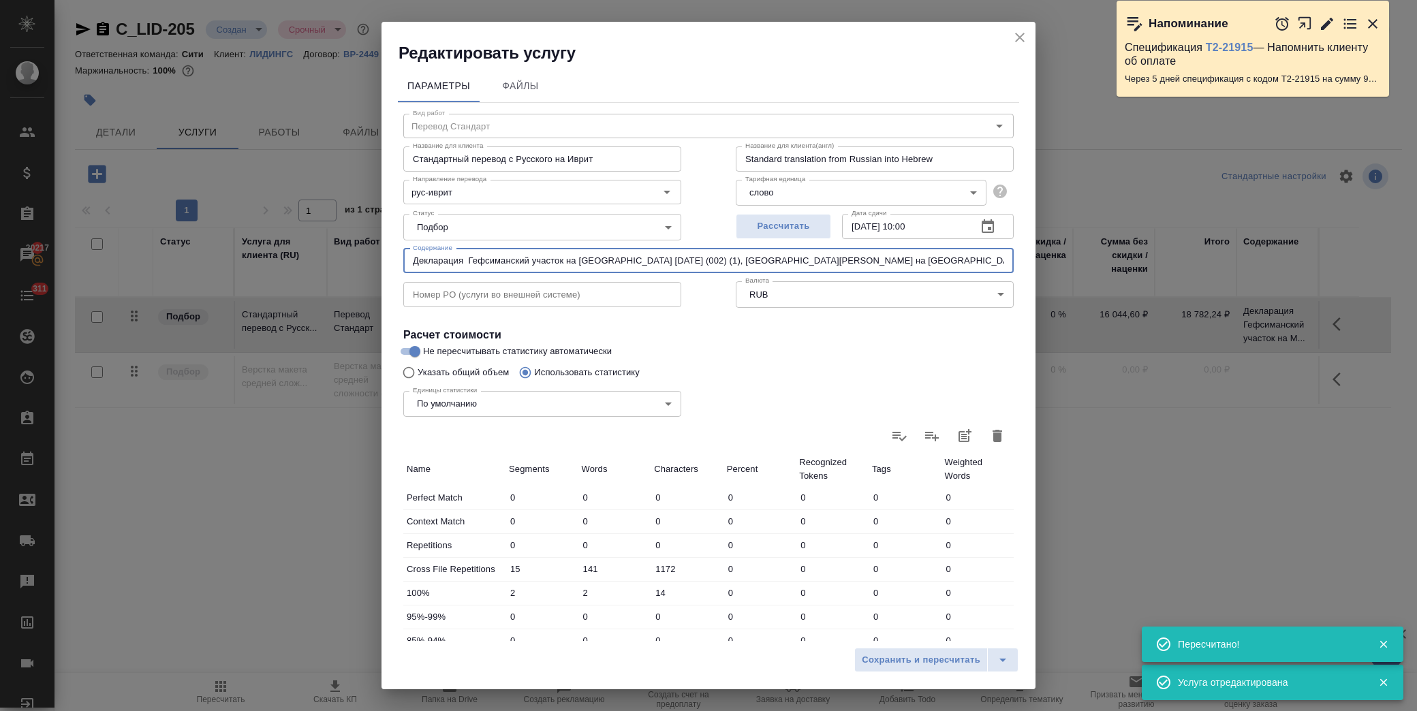
click at [666, 260] on input "Декларация Гефсиманский участок на Масличной горе 11.11.2024 (002) (1), Деклара…" at bounding box center [708, 261] width 610 height 25
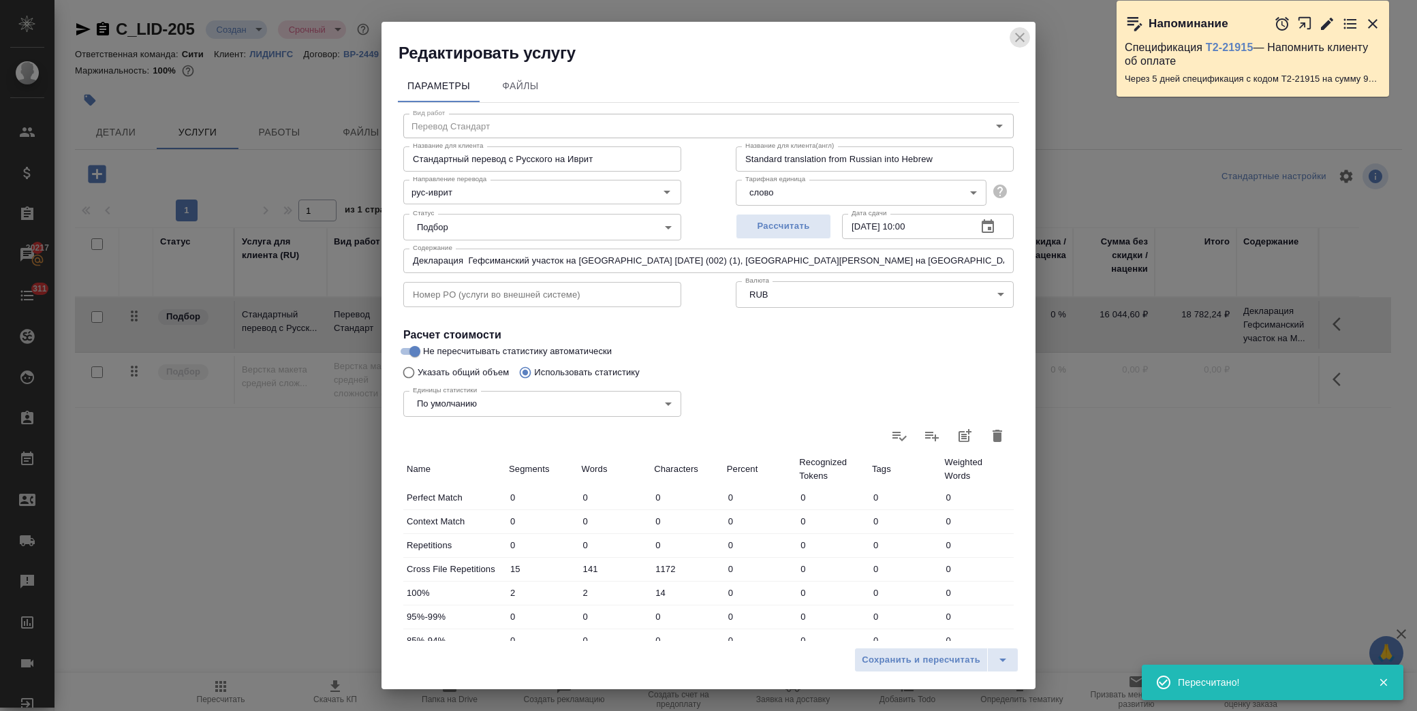
drag, startPoint x: 1010, startPoint y: 38, endPoint x: 1039, endPoint y: 58, distance: 35.3
click at [1011, 37] on button "close" at bounding box center [1019, 37] width 20 height 20
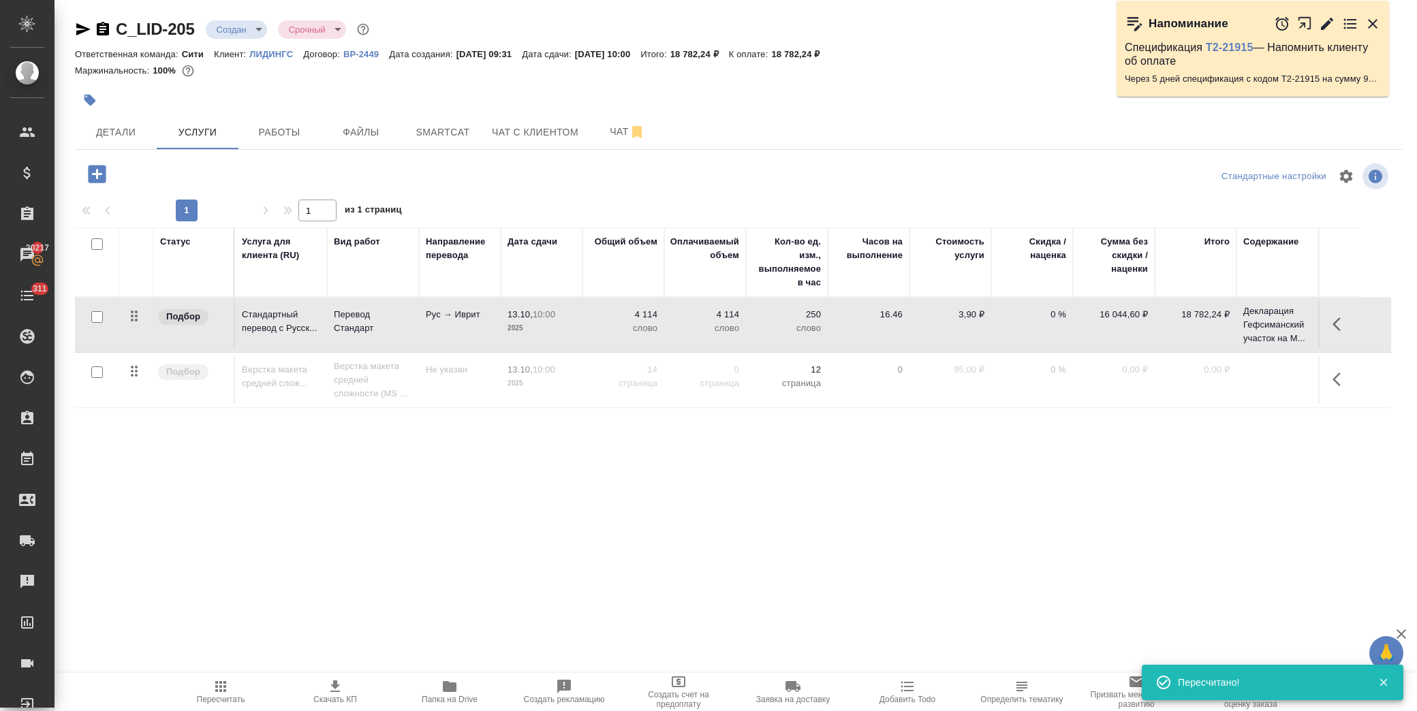
click at [92, 372] on input "checkbox" at bounding box center [97, 372] width 12 height 12
checkbox input "true"
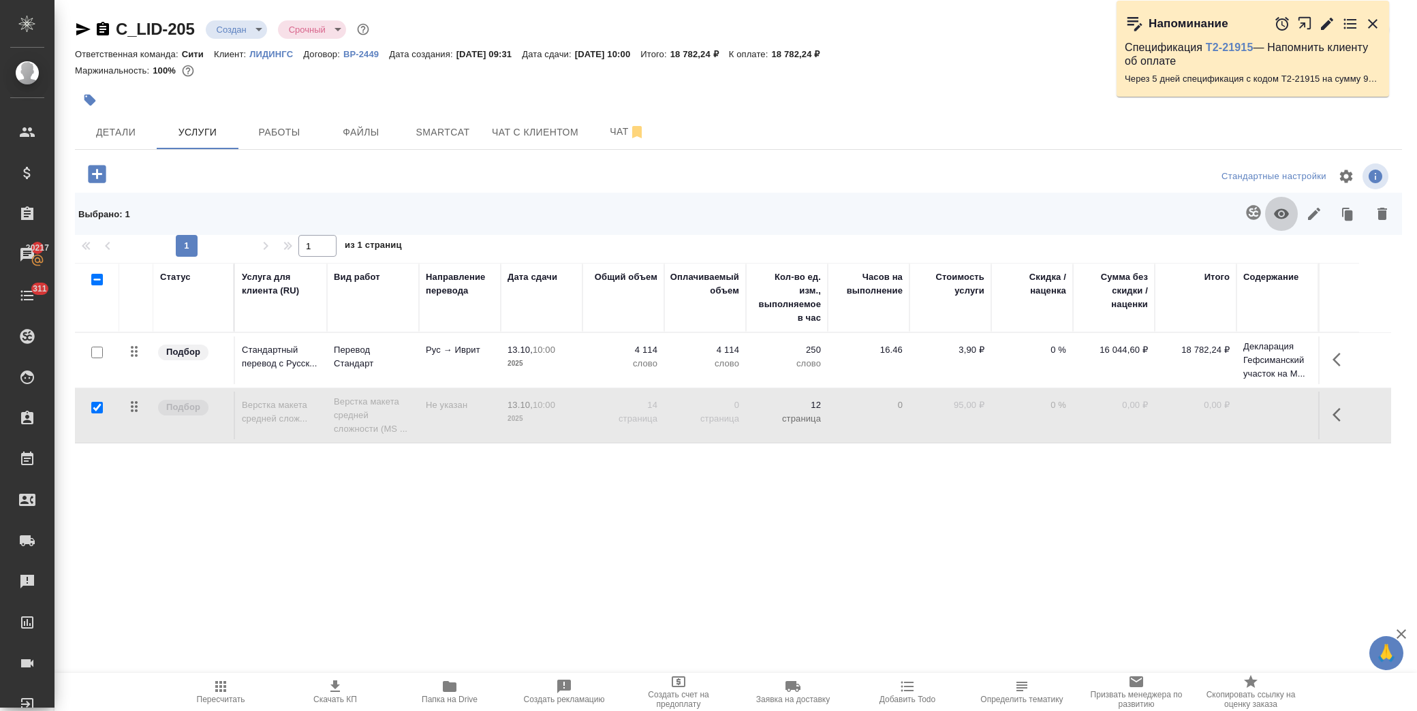
click at [1280, 206] on icon "button" at bounding box center [1281, 214] width 16 height 16
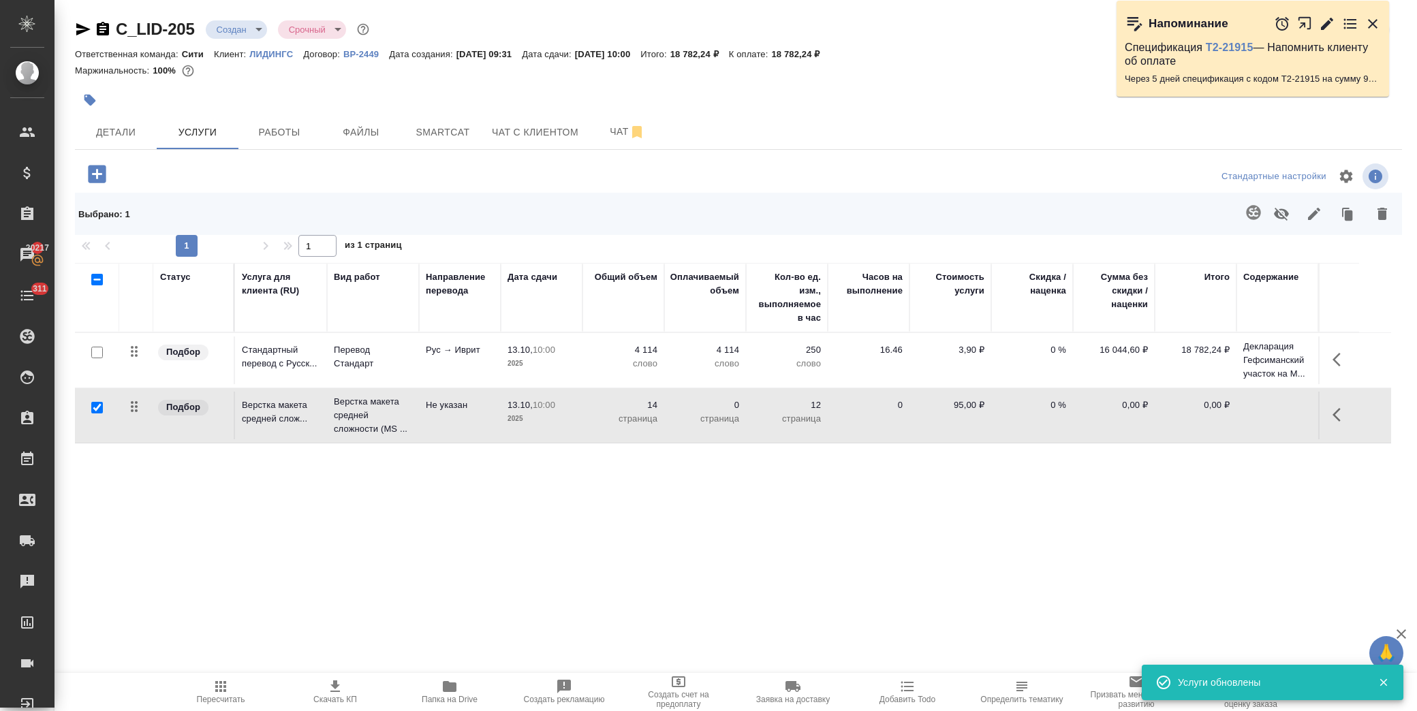
click at [1333, 411] on icon "button" at bounding box center [1340, 415] width 16 height 16
click at [1261, 417] on icon "button" at bounding box center [1263, 415] width 12 height 12
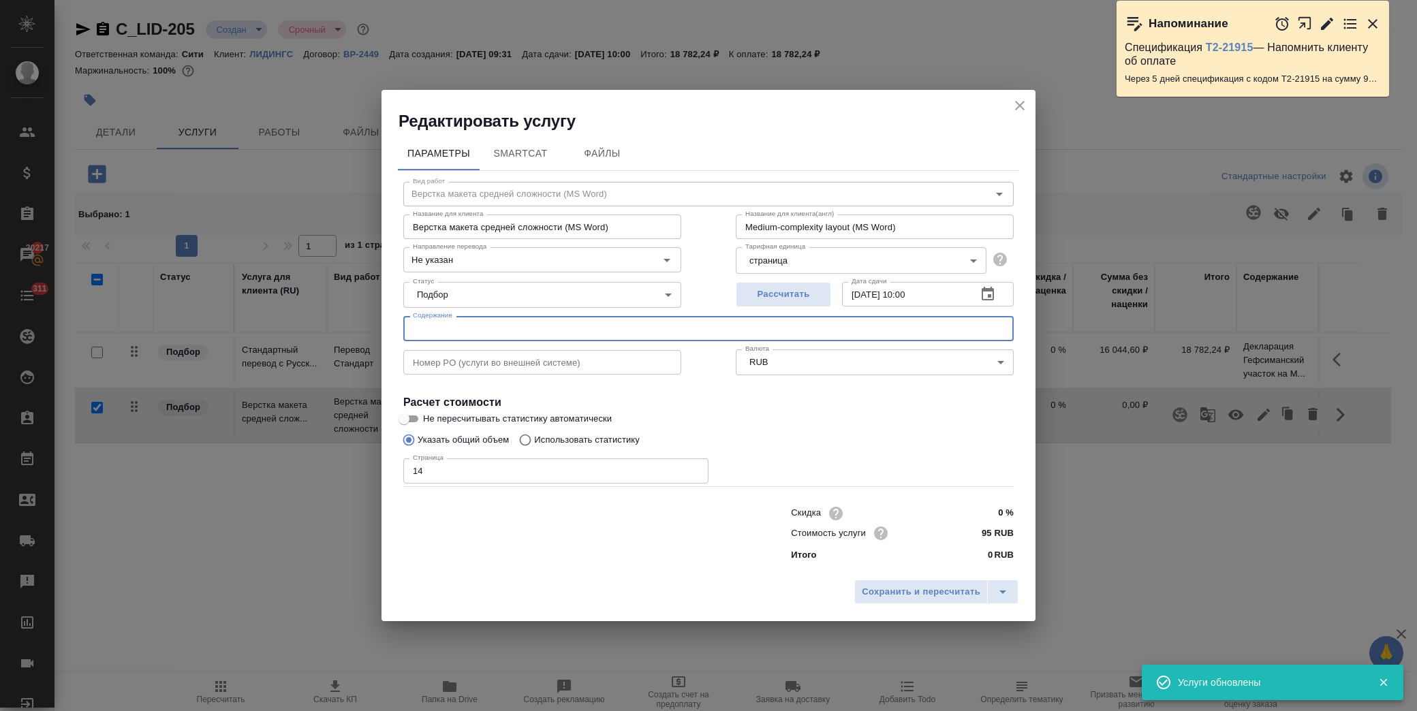
click at [576, 337] on input "text" at bounding box center [708, 328] width 610 height 25
paste input "Декларация Гефсиманский участок на Масличной горе 11.11.2024 (002) (1), Деклара…"
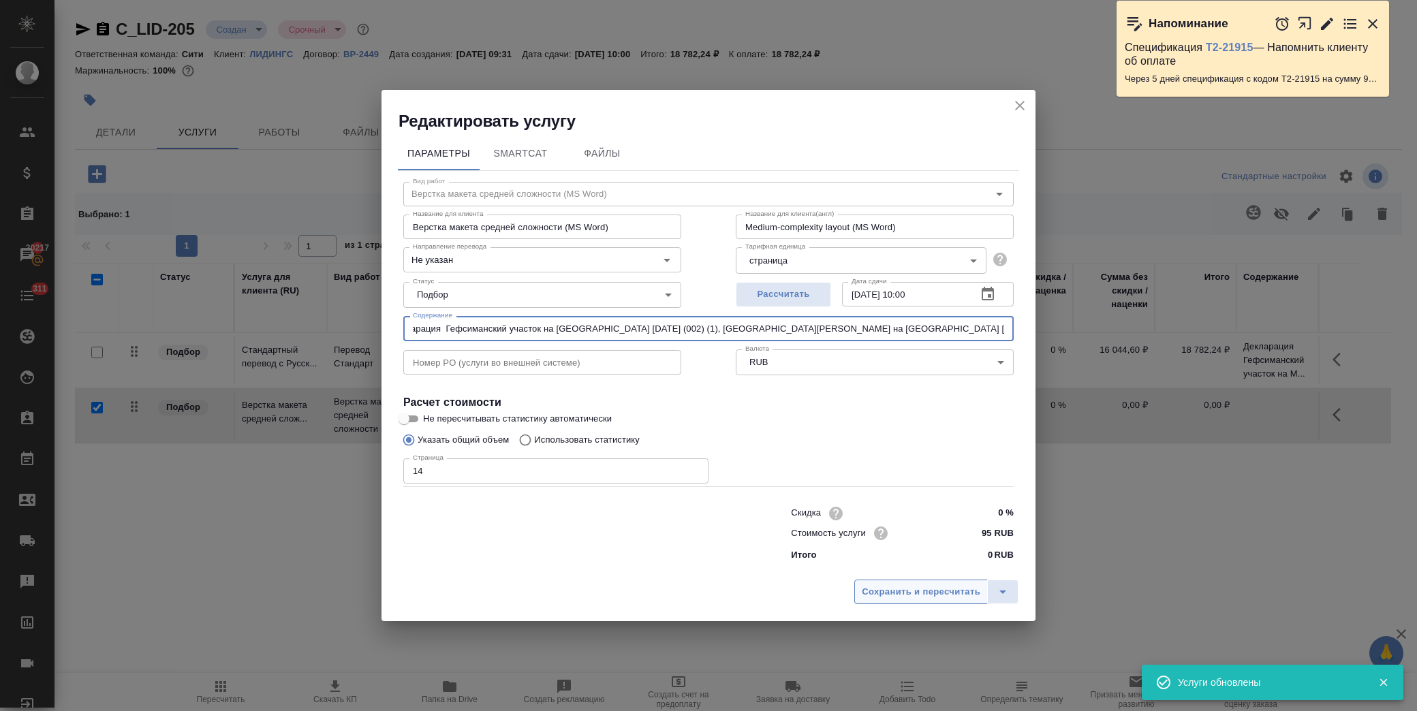
type input "Декларация Гефсиманский участок на Масличной горе 11.11.2024 (002) (1), Деклара…"
click at [940, 603] on button "Сохранить и пересчитать" at bounding box center [920, 592] width 133 height 25
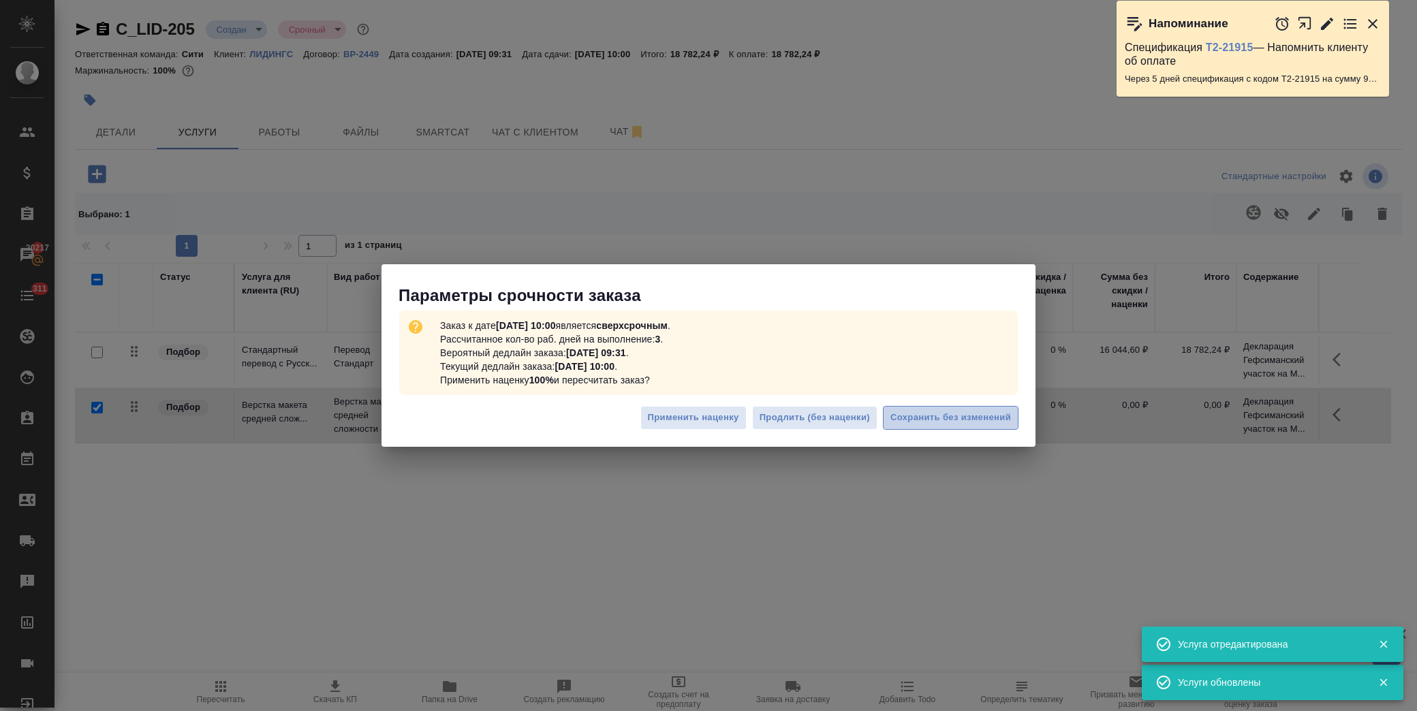
click at [957, 409] on button "Сохранить без изменений" at bounding box center [951, 418] width 136 height 24
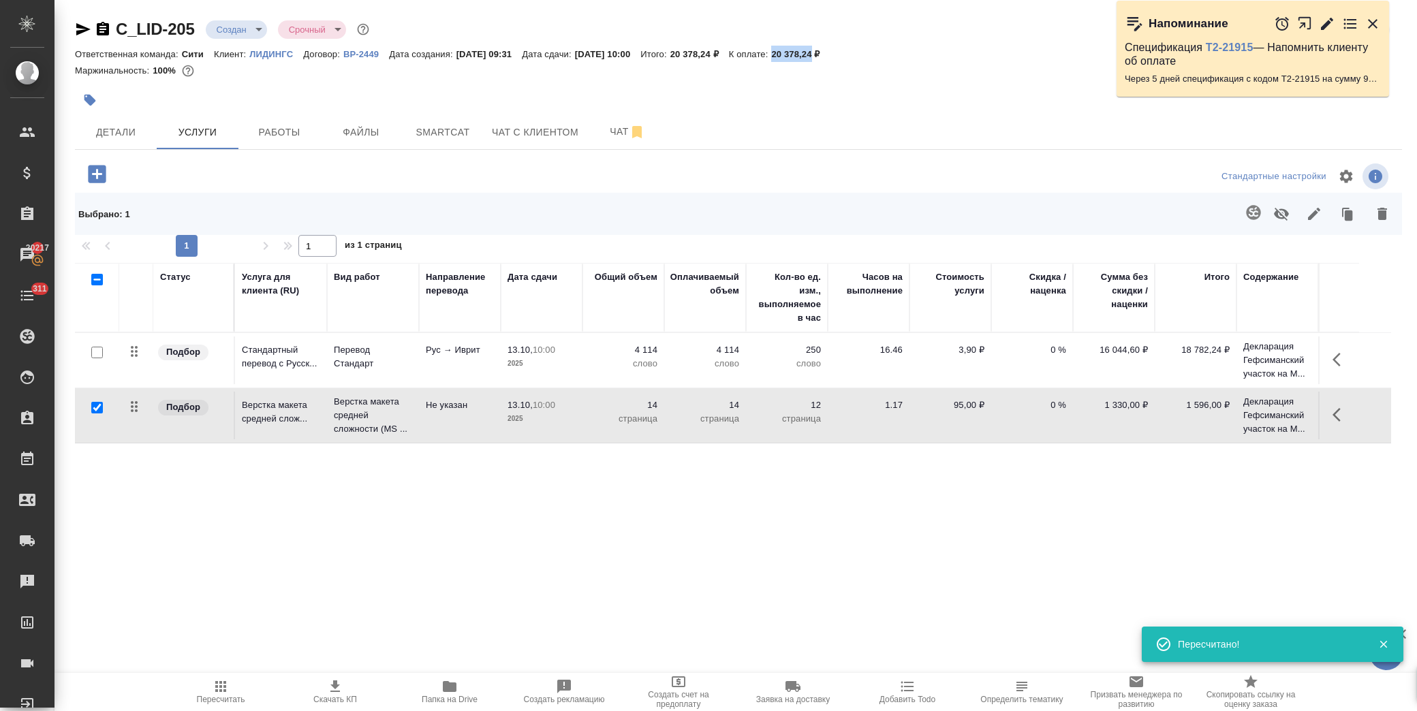
drag, startPoint x: 806, startPoint y: 52, endPoint x: 844, endPoint y: 54, distance: 38.2
click at [830, 54] on p "20 378,24 ₽" at bounding box center [800, 54] width 59 height 10
copy p "20 378,24"
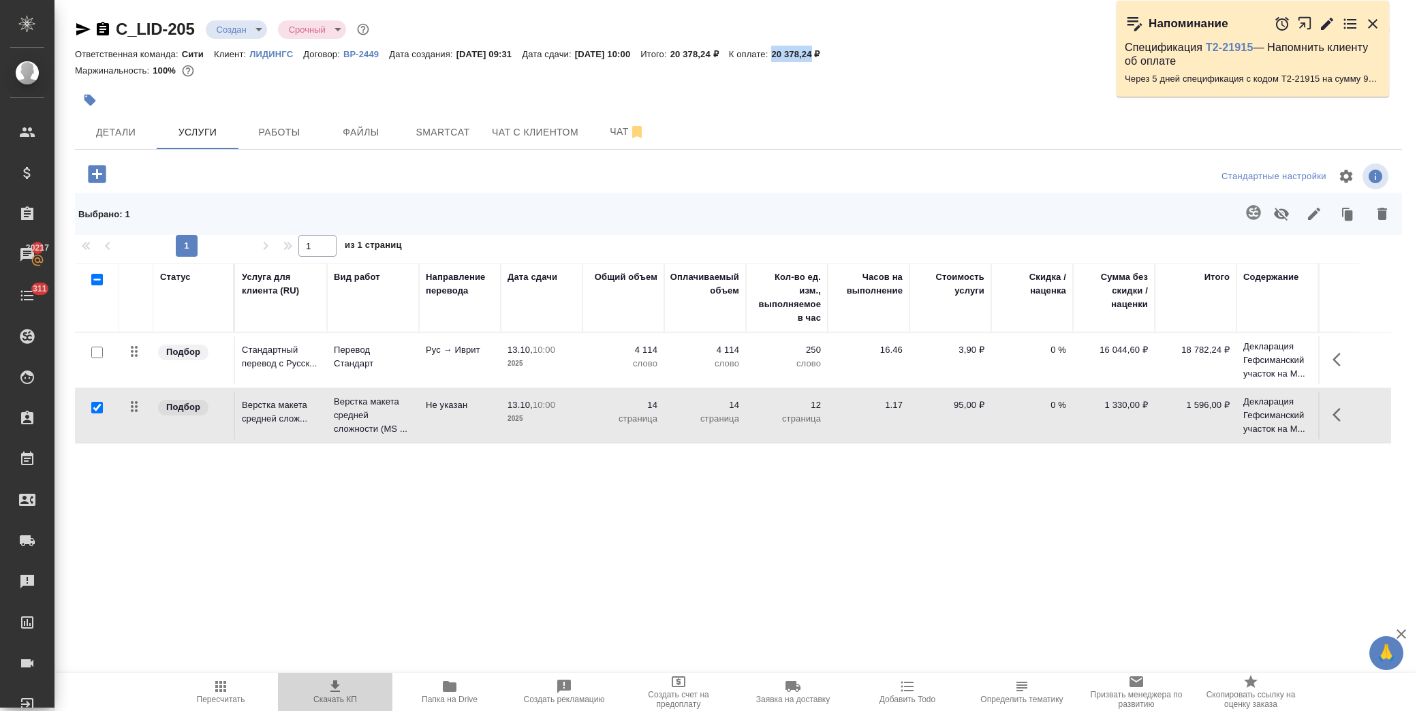
click at [341, 695] on span "Скачать КП" at bounding box center [335, 700] width 44 height 10
click at [1049, 352] on p "0 %" at bounding box center [1032, 350] width 68 height 14
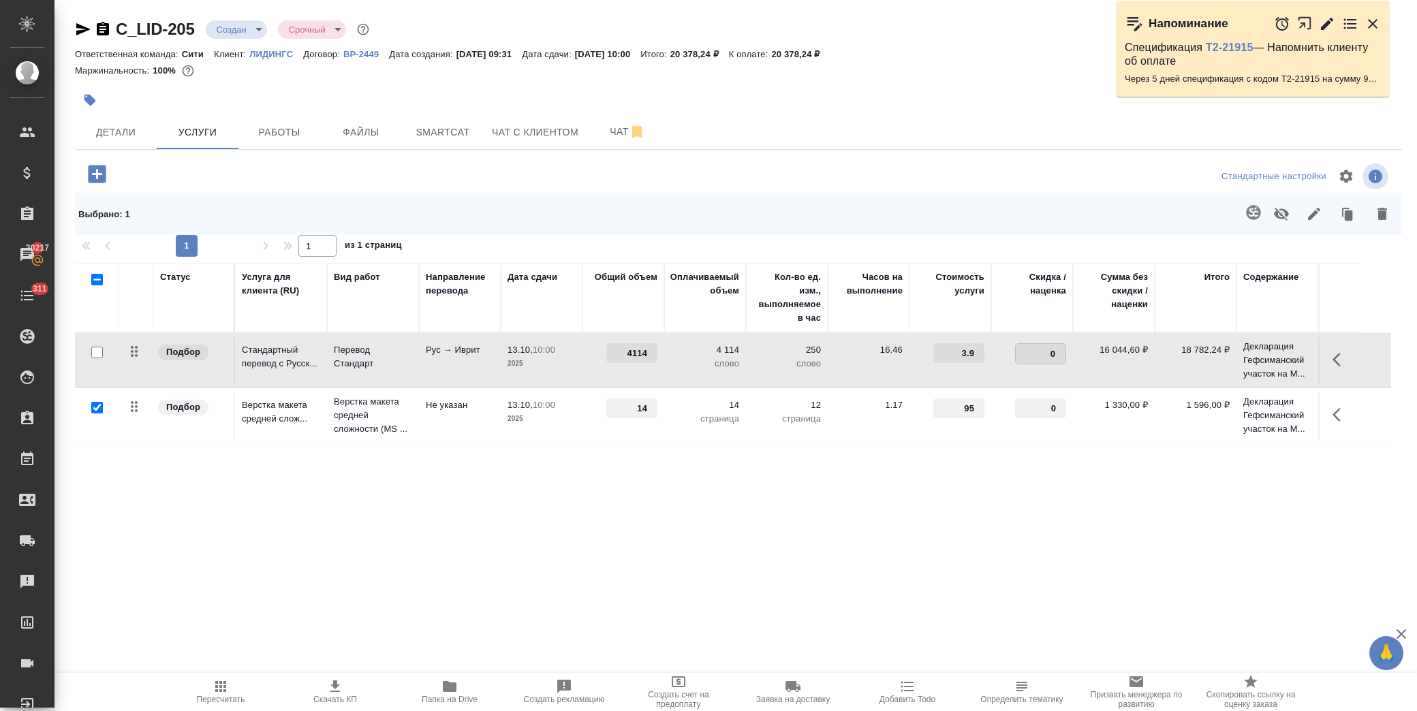
drag, startPoint x: 1028, startPoint y: 348, endPoint x: 1067, endPoint y: 349, distance: 38.1
click at [1067, 349] on td "0" at bounding box center [1032, 360] width 82 height 48
type input "-30"
click at [535, 543] on div "Статус Услуга для клиента (RU) Вид работ Направление перевода Дата сдачи Общий …" at bounding box center [733, 409] width 1316 height 293
click at [234, 185] on div "Сохранить и пересчитать" at bounding box center [209, 174] width 164 height 28
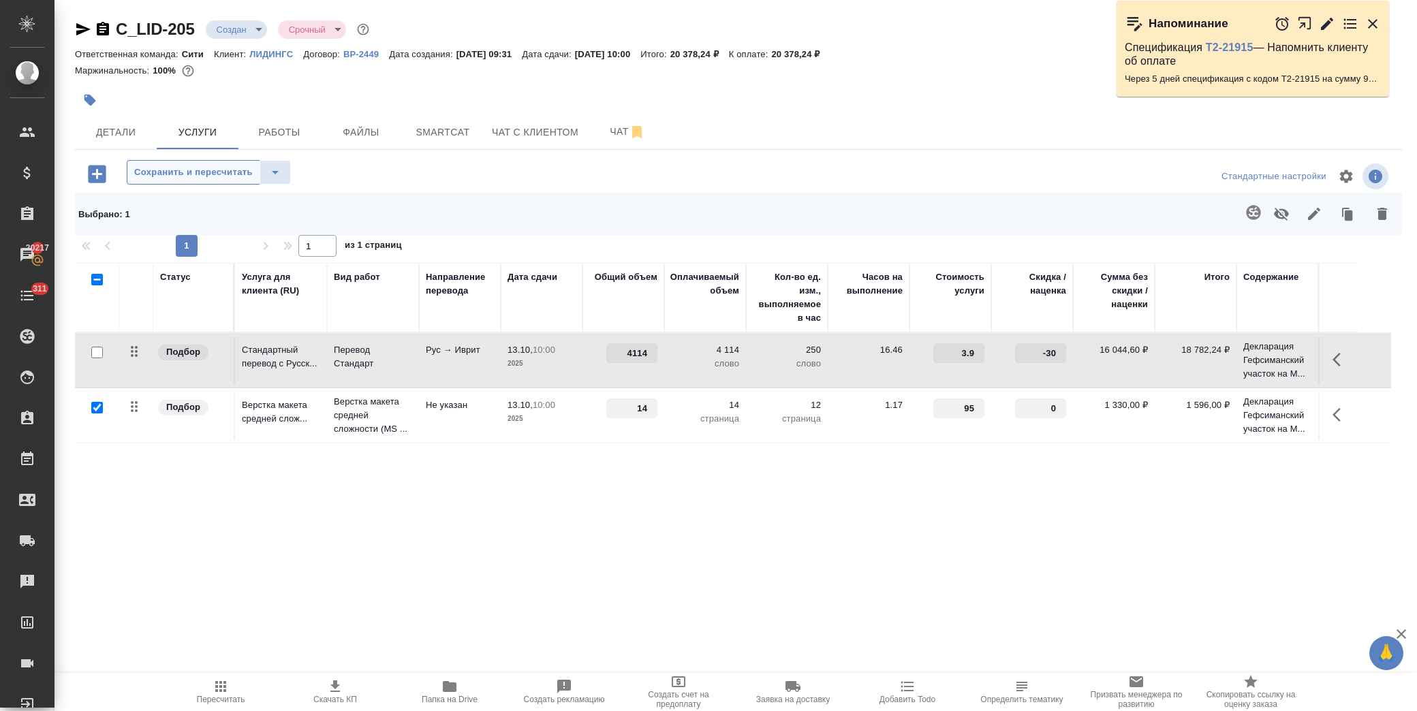
click at [233, 182] on button "Сохранить и пересчитать" at bounding box center [193, 172] width 133 height 25
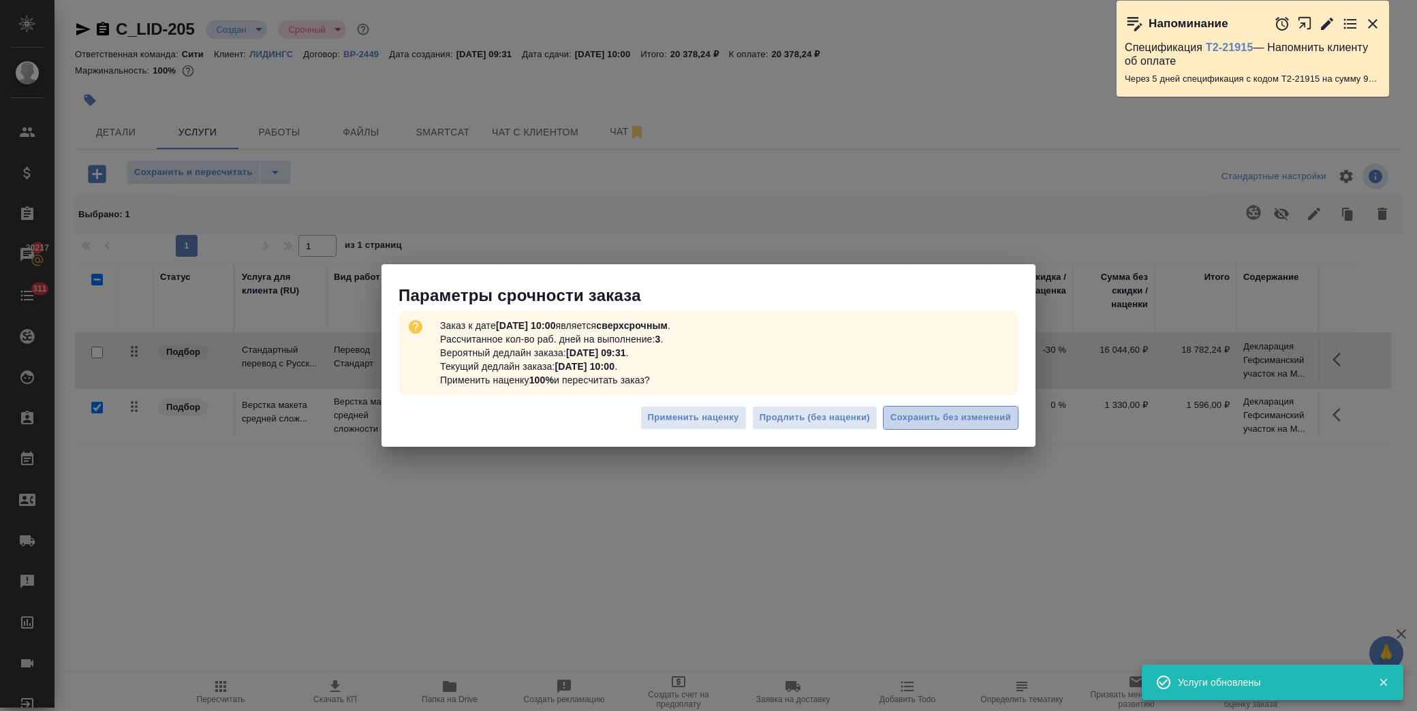
click at [957, 427] on button "Сохранить без изменений" at bounding box center [951, 418] width 136 height 24
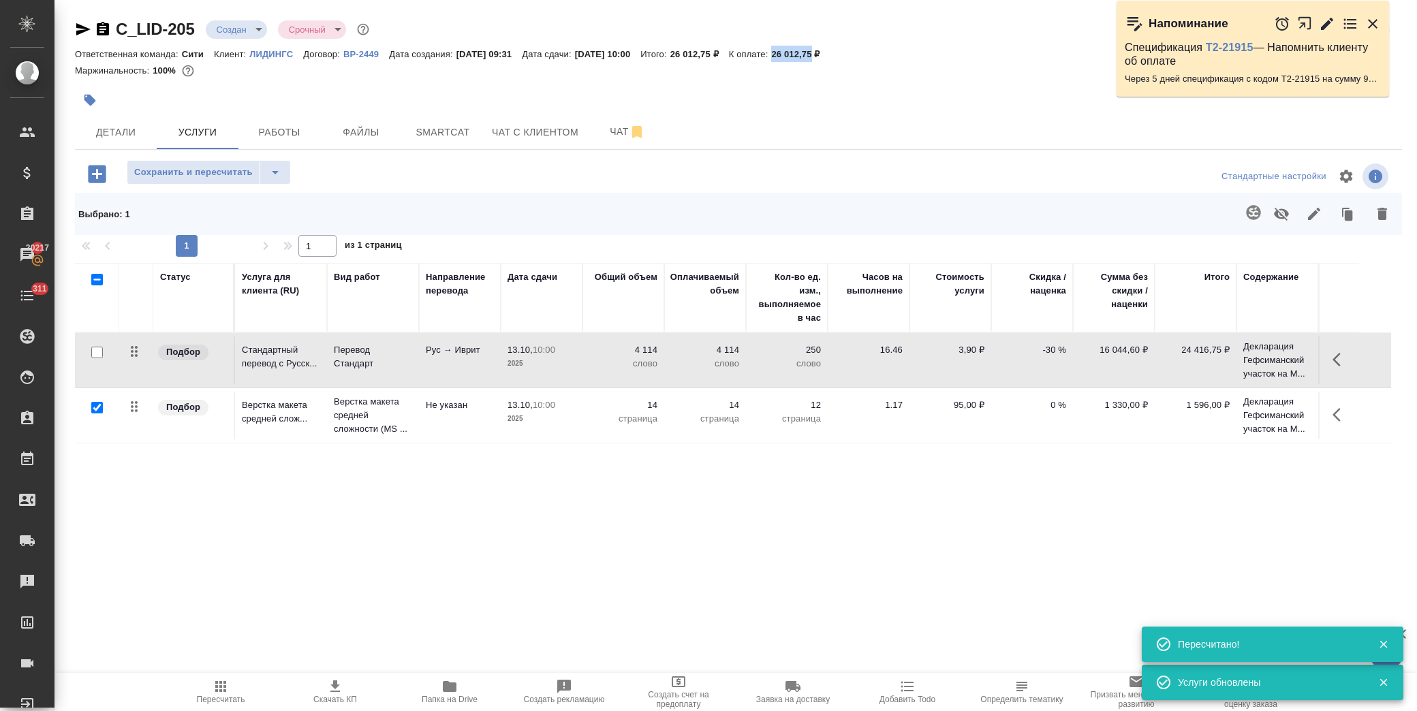
drag, startPoint x: 807, startPoint y: 52, endPoint x: 844, endPoint y: 56, distance: 37.6
click at [830, 56] on p "26 012,75 ₽" at bounding box center [800, 54] width 59 height 10
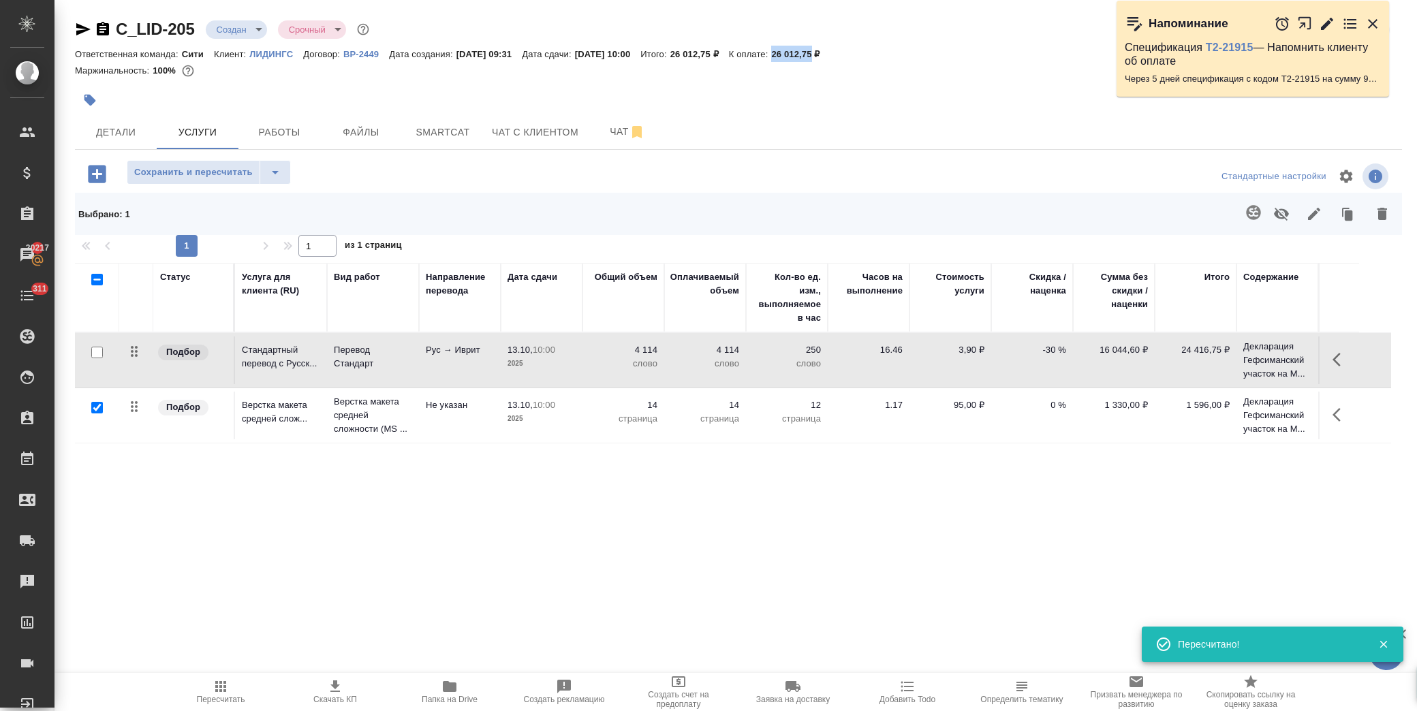
copy p "26 012,75"
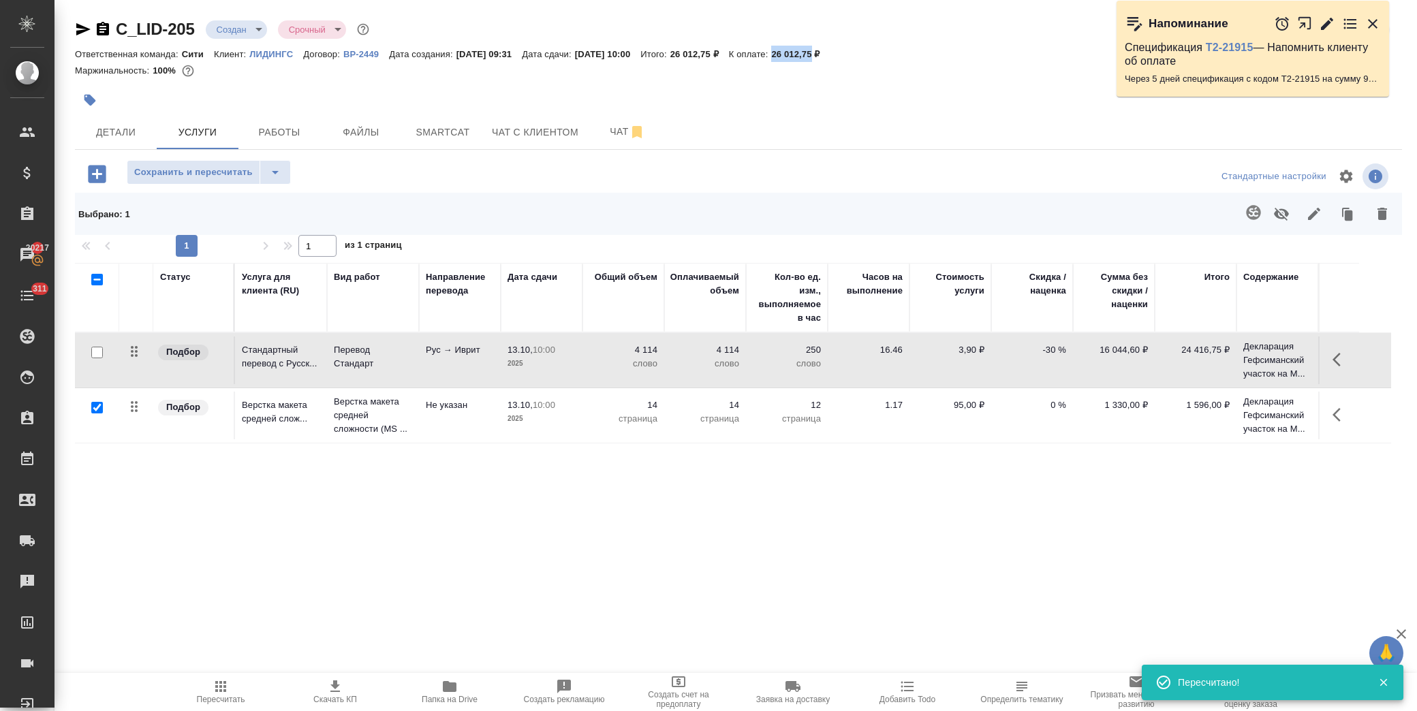
click at [337, 691] on icon "button" at bounding box center [335, 686] width 16 height 16
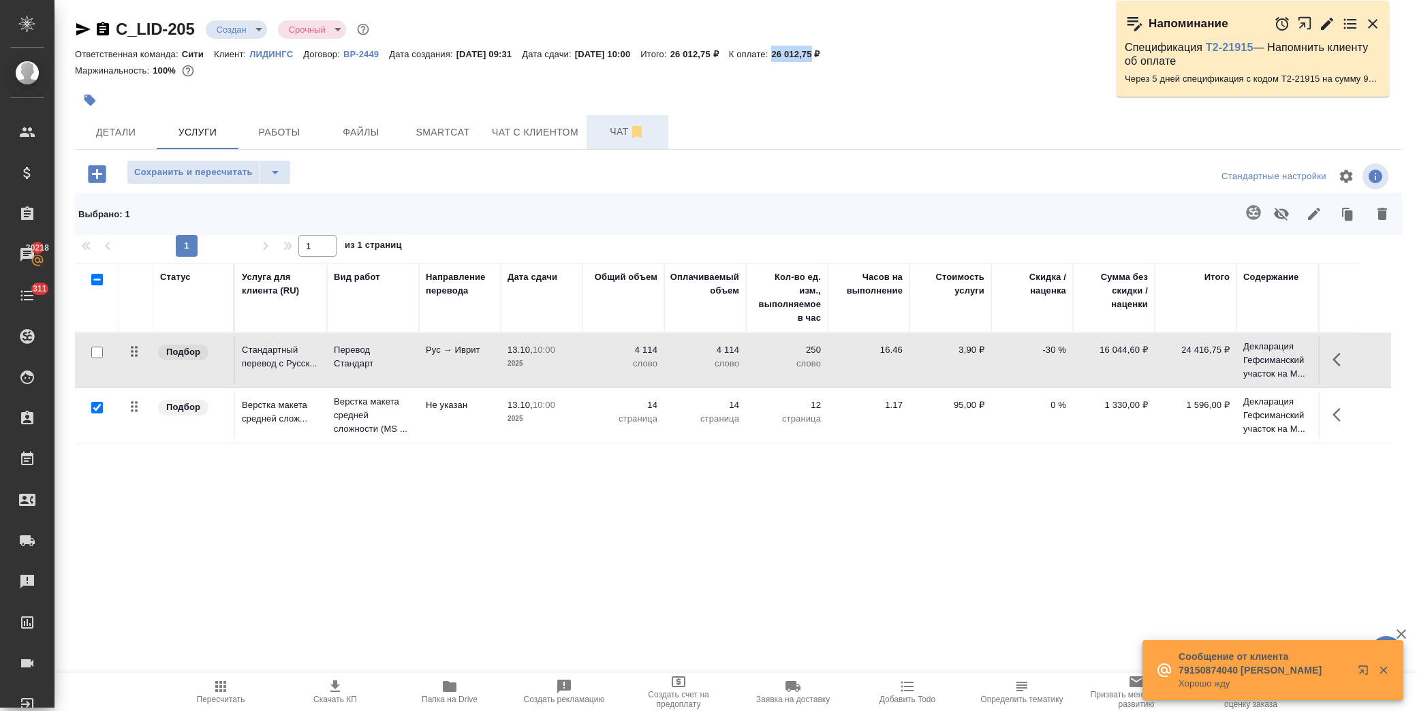
click at [618, 140] on span "Чат" at bounding box center [627, 131] width 65 height 17
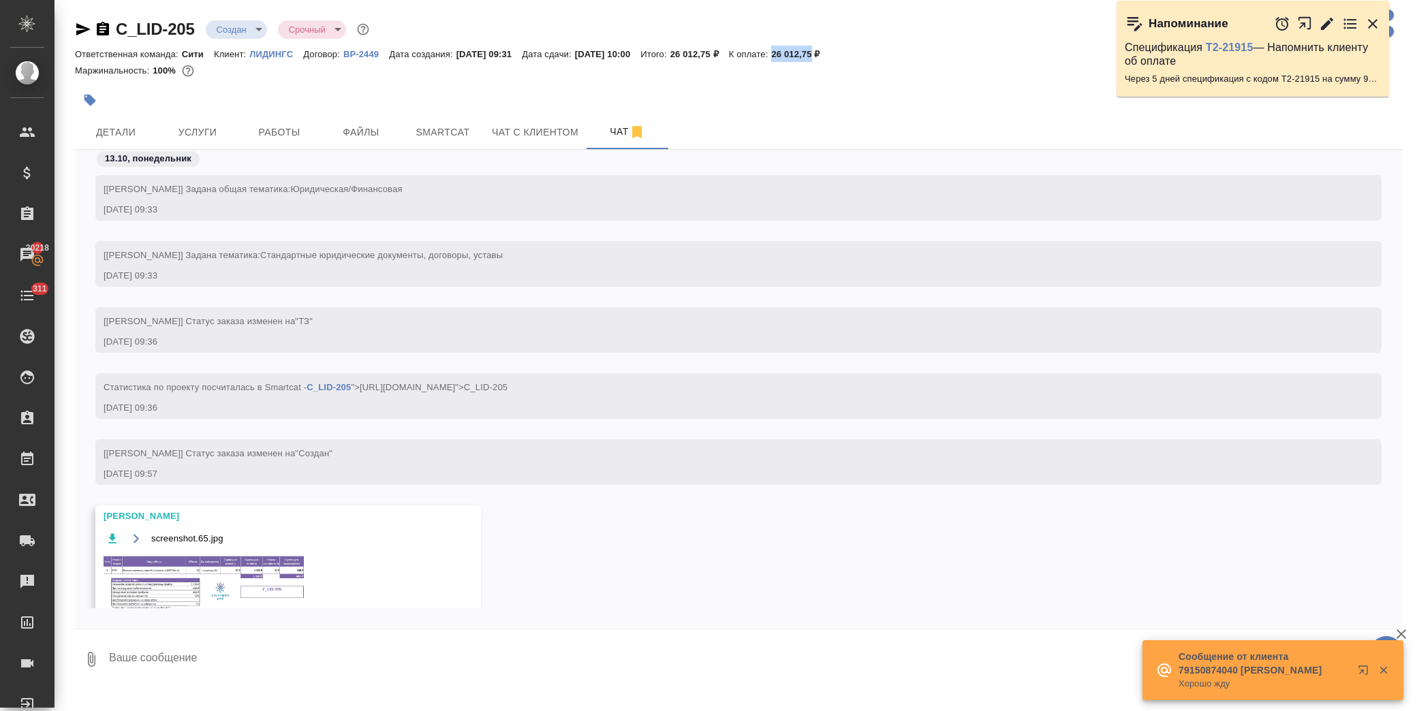
scroll to position [65, 0]
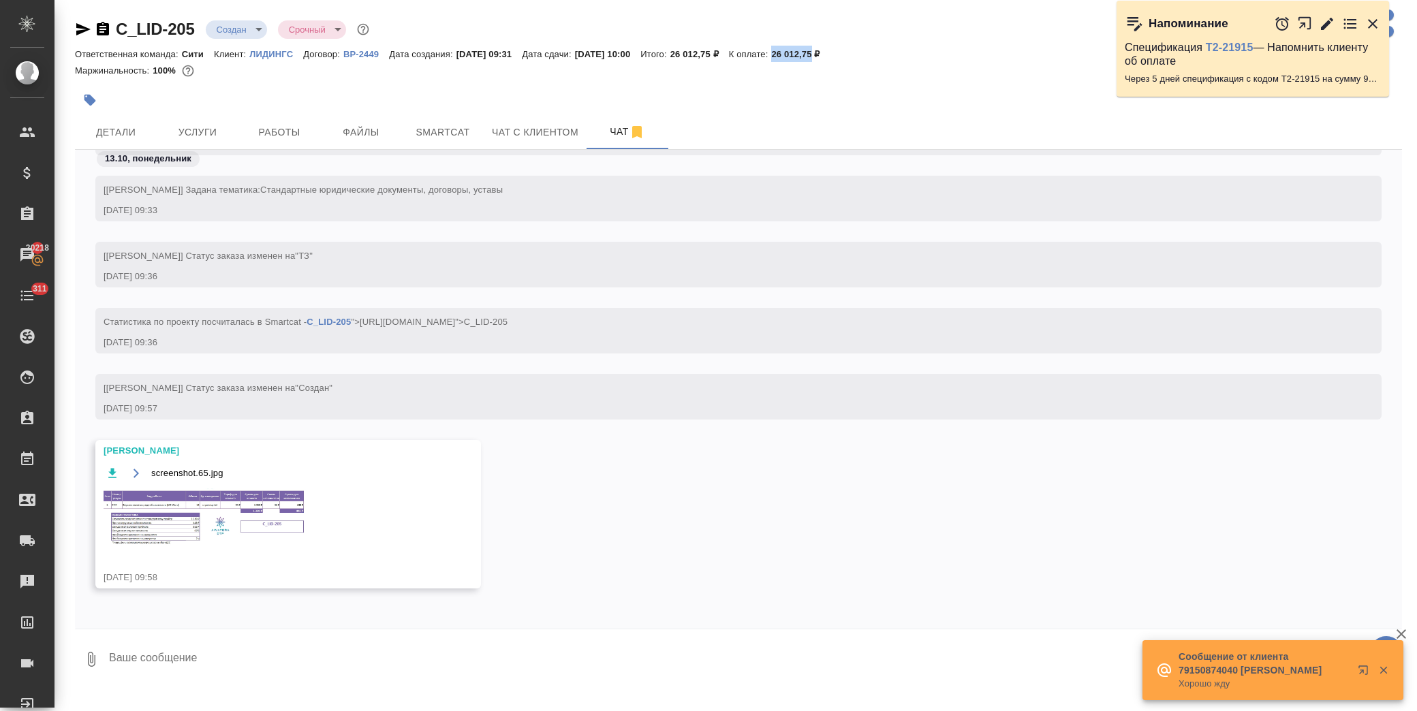
click at [215, 499] on img at bounding box center [206, 517] width 204 height 59
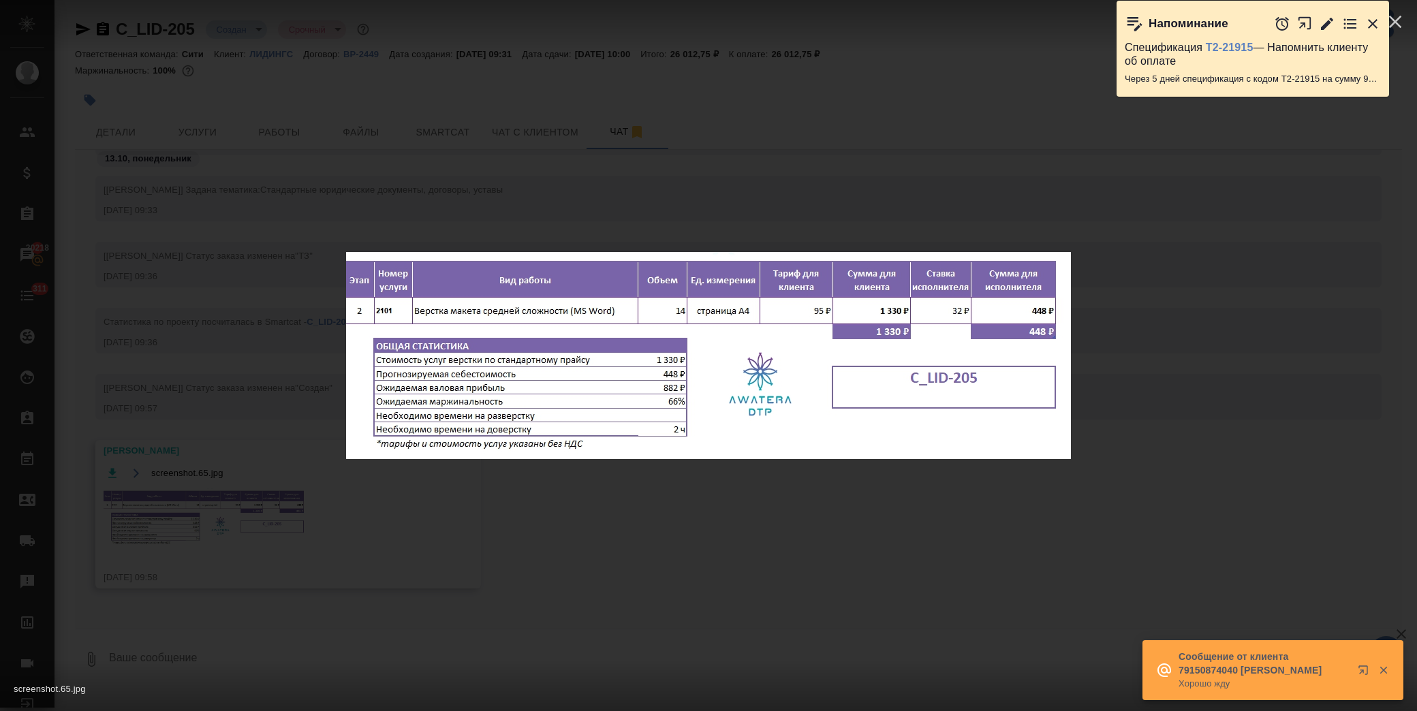
click at [720, 547] on div "screenshot.65.jpg 1 of 1" at bounding box center [708, 355] width 1417 height 711
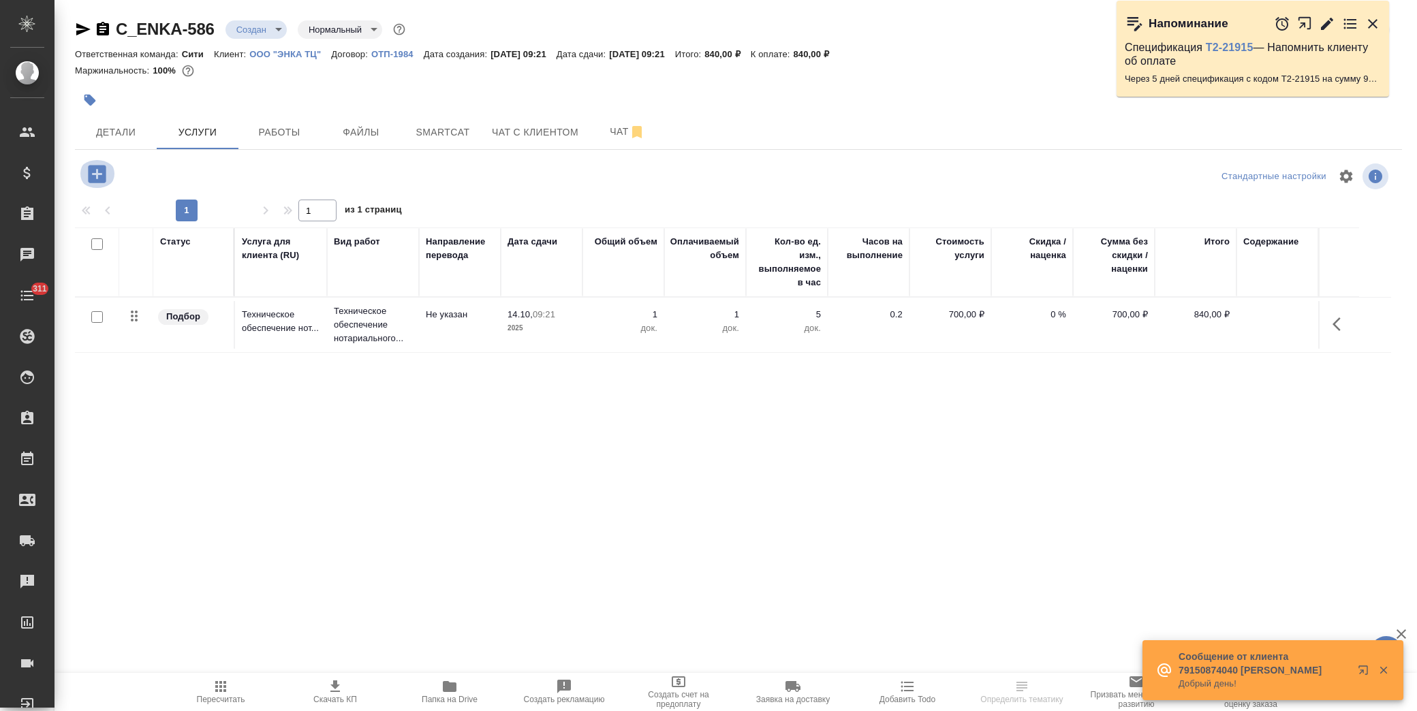
click at [103, 174] on icon "button" at bounding box center [97, 174] width 18 height 18
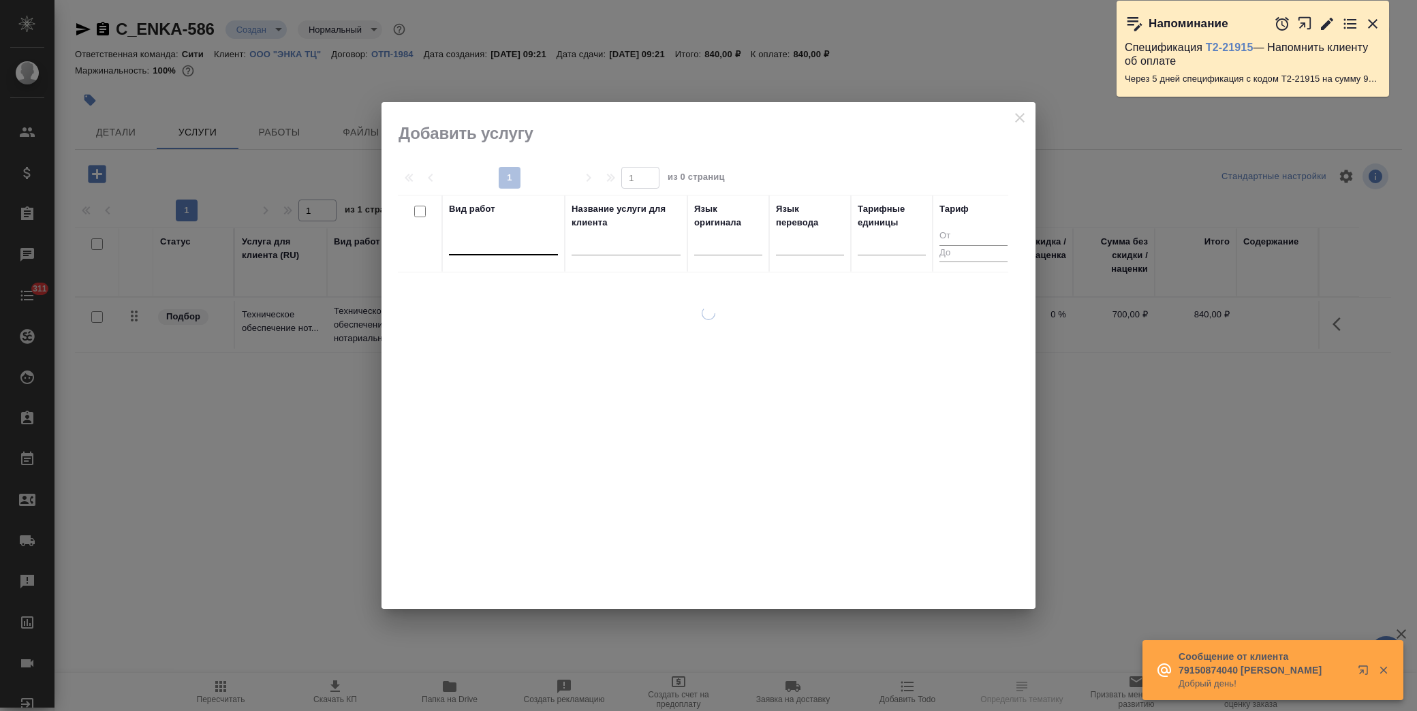
click at [499, 243] on div at bounding box center [503, 242] width 109 height 20
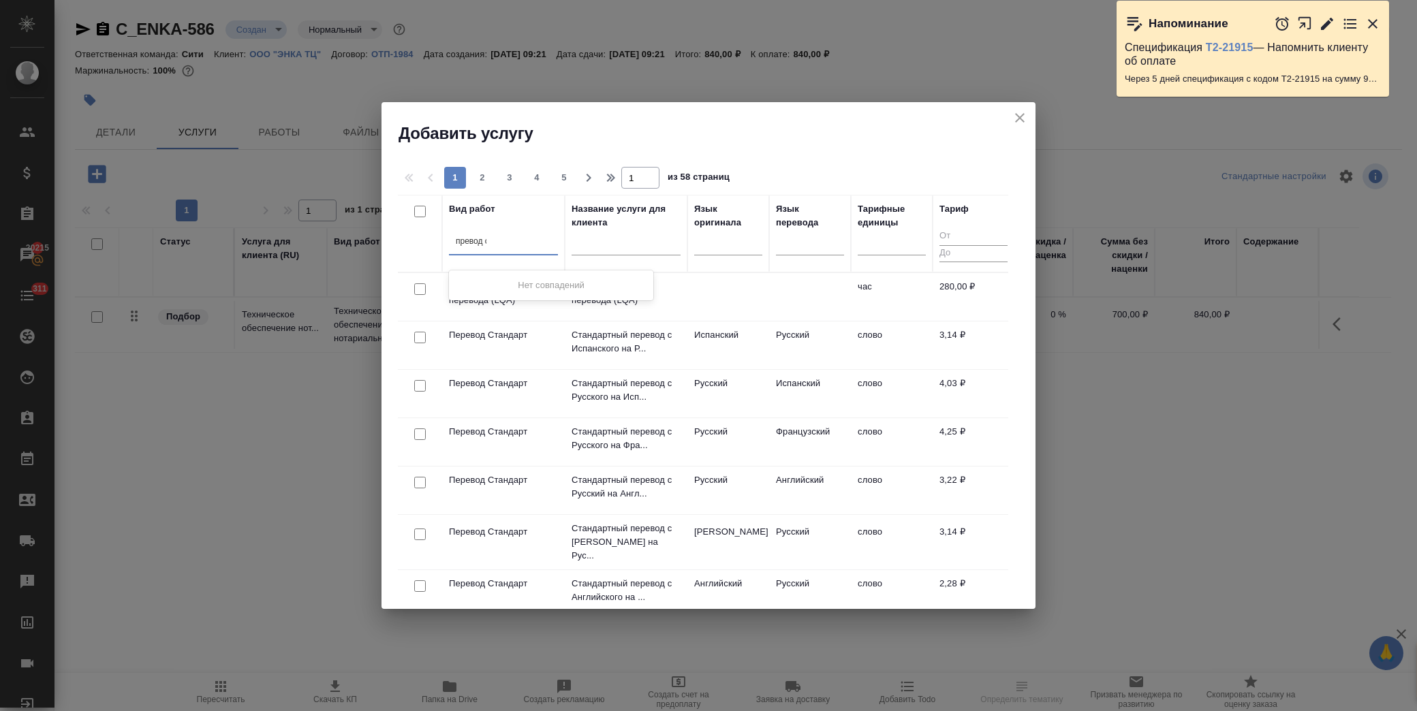
type input "превод ст"
click at [514, 235] on div "превод ст" at bounding box center [503, 242] width 109 height 20
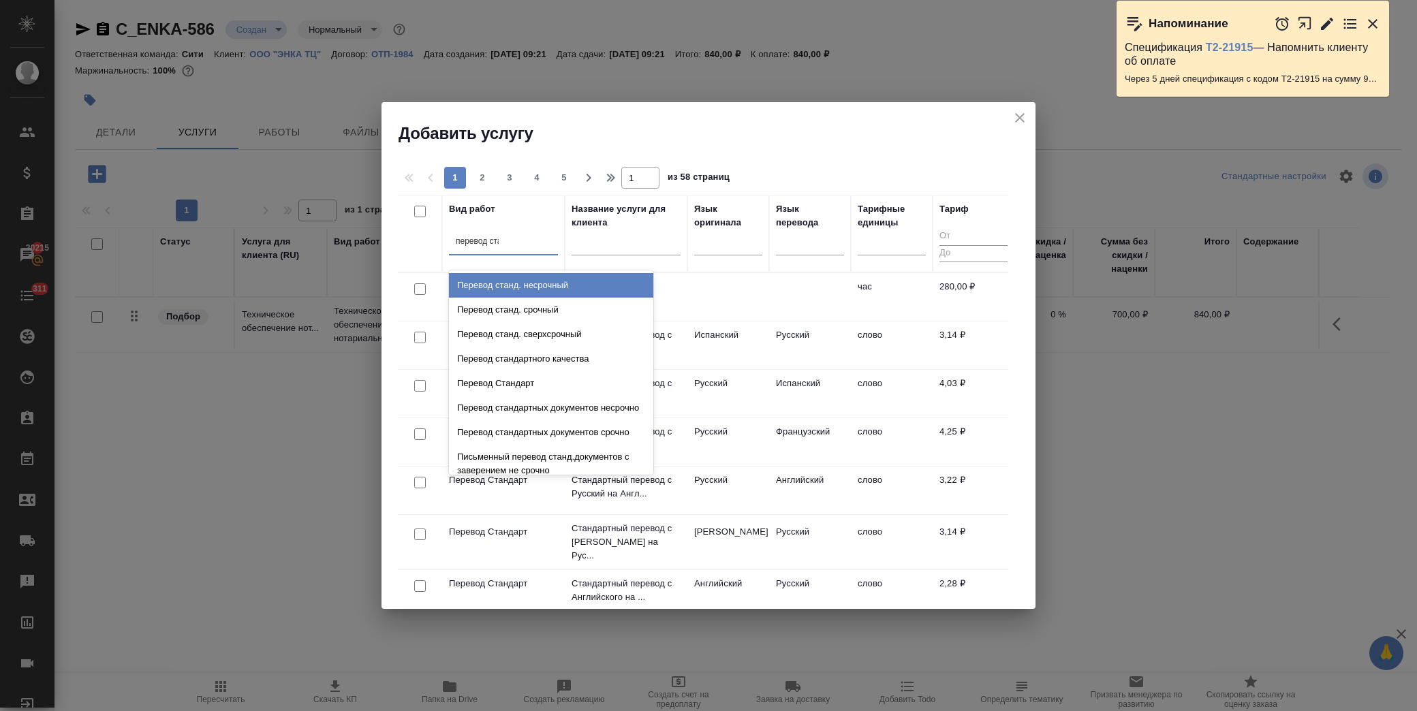
type input "перевод стан"
click at [506, 279] on div "Перевод станд. несрочный" at bounding box center [551, 285] width 204 height 25
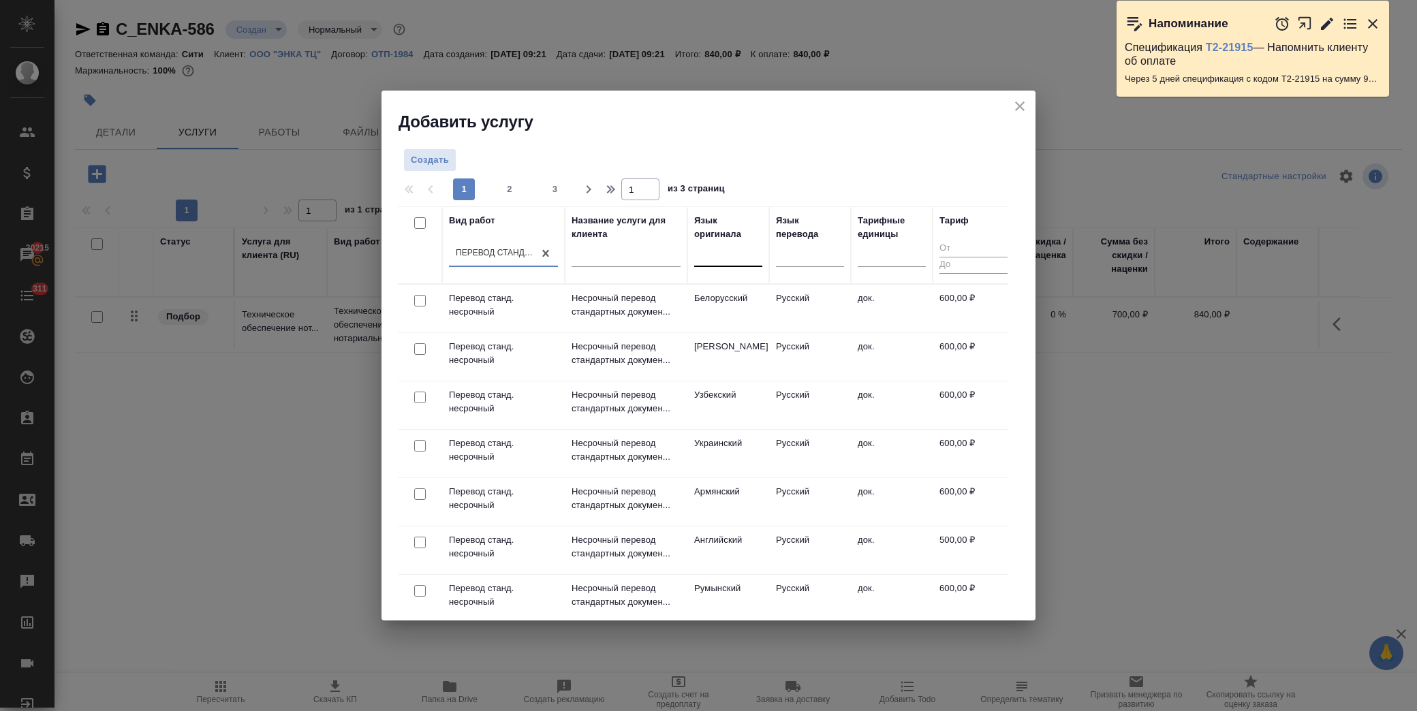
click at [724, 257] on div at bounding box center [728, 254] width 68 height 20
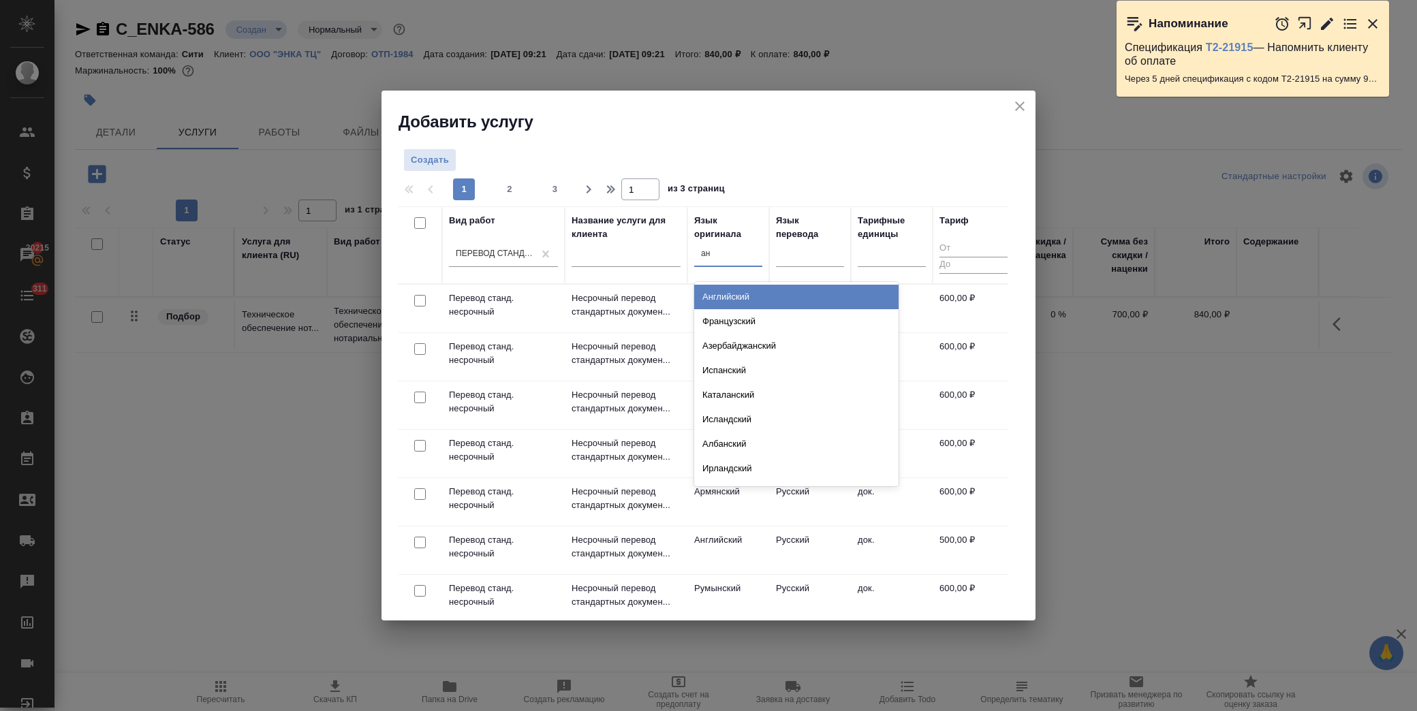
type input "анг"
click at [725, 293] on div "Английский" at bounding box center [796, 297] width 204 height 25
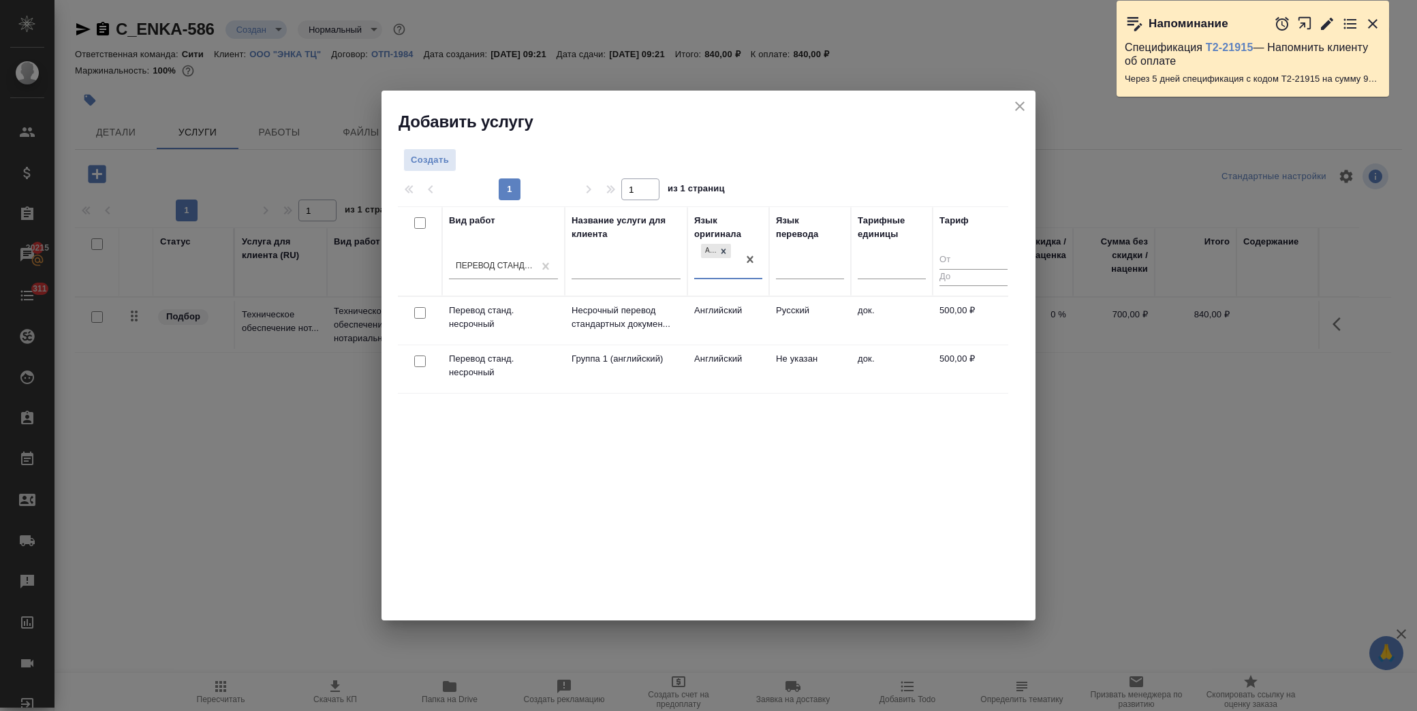
click at [416, 311] on input "checkbox" at bounding box center [420, 313] width 12 height 12
checkbox input "true"
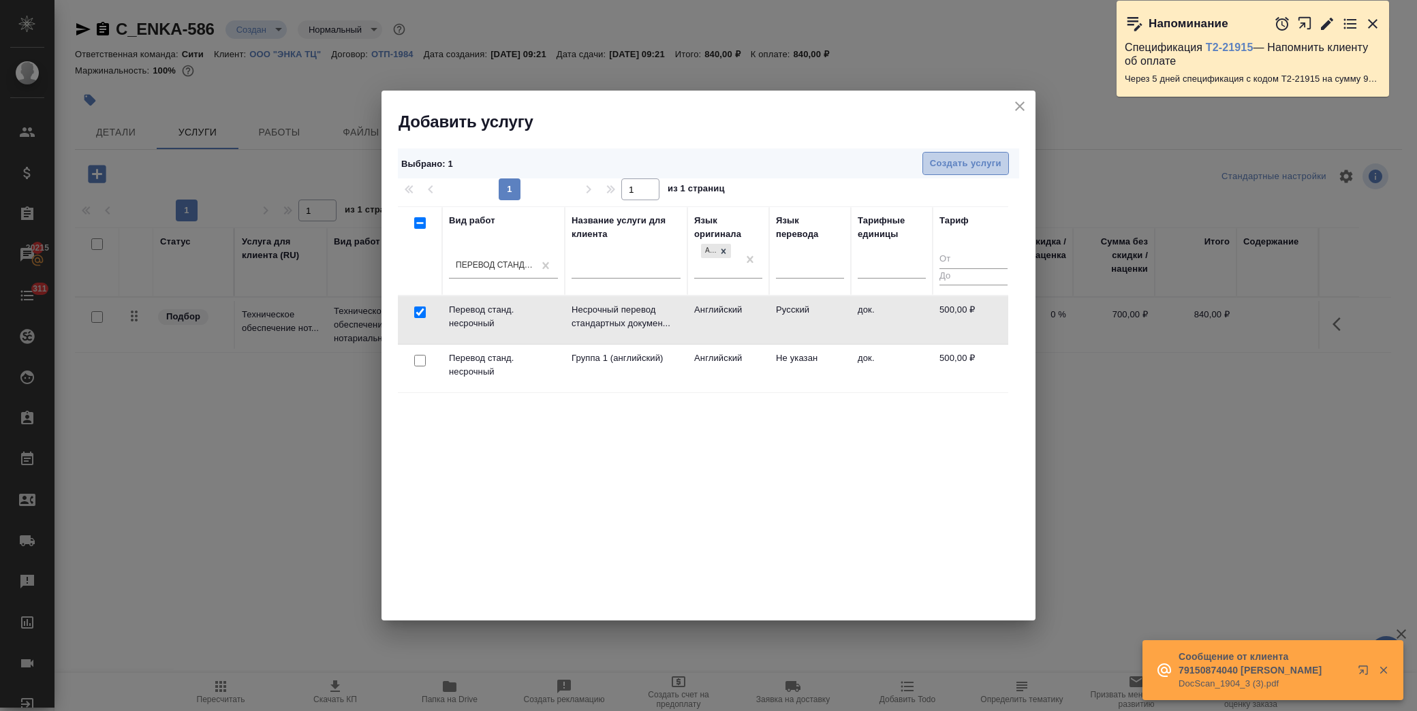
click at [981, 173] on button "Создать услуги" at bounding box center [965, 164] width 86 height 24
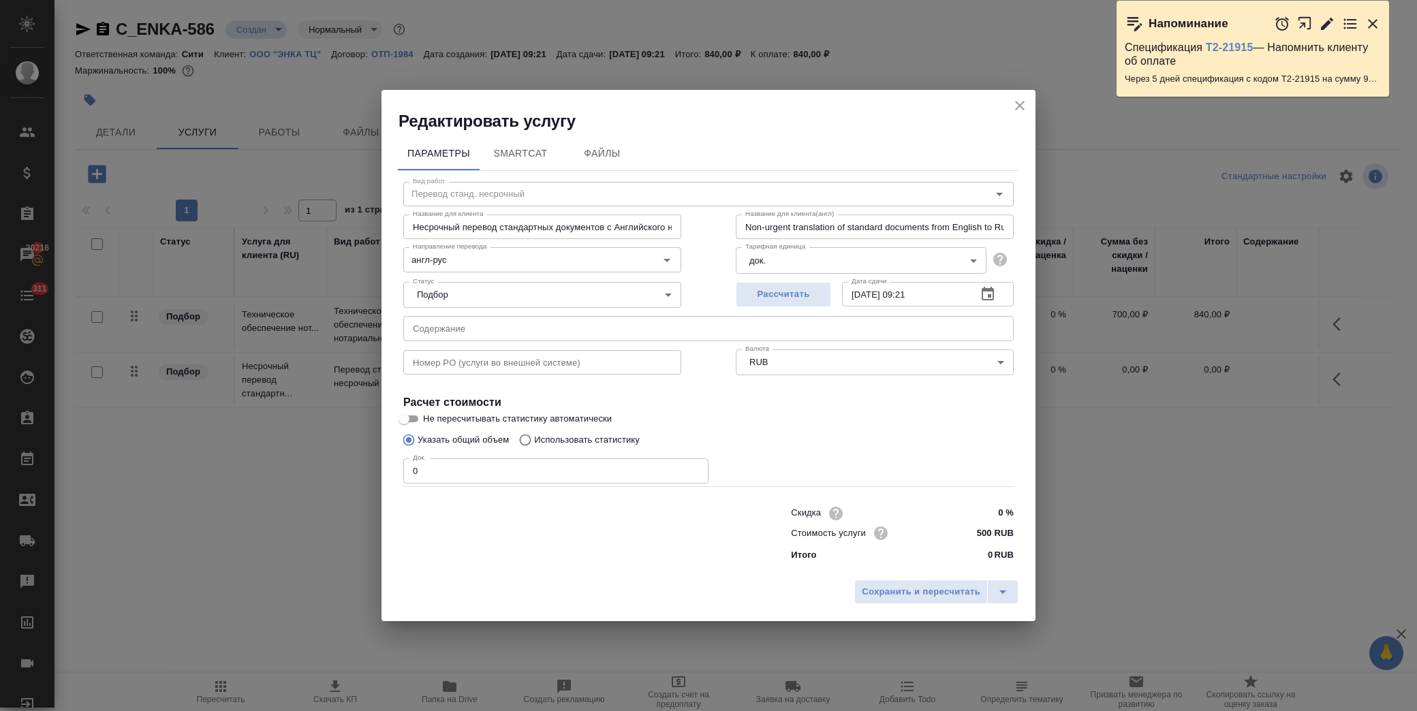
click at [346, 469] on div "Редактировать услугу Параметры SmartCat Файлы Вид работ Перевод станд. несрочны…" at bounding box center [708, 355] width 1417 height 711
type input "1"
click at [477, 334] on input "text" at bounding box center [708, 328] width 610 height 25
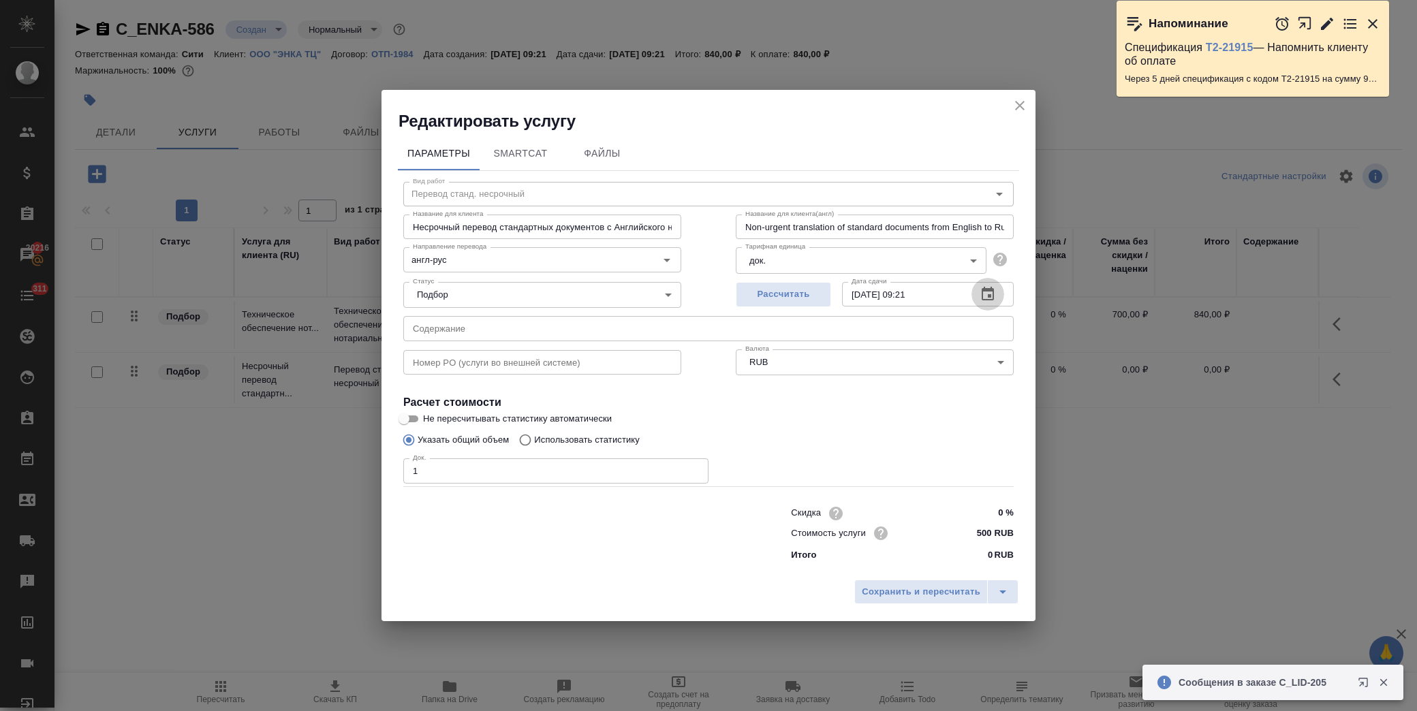
click at [992, 286] on icon "button" at bounding box center [987, 294] width 16 height 16
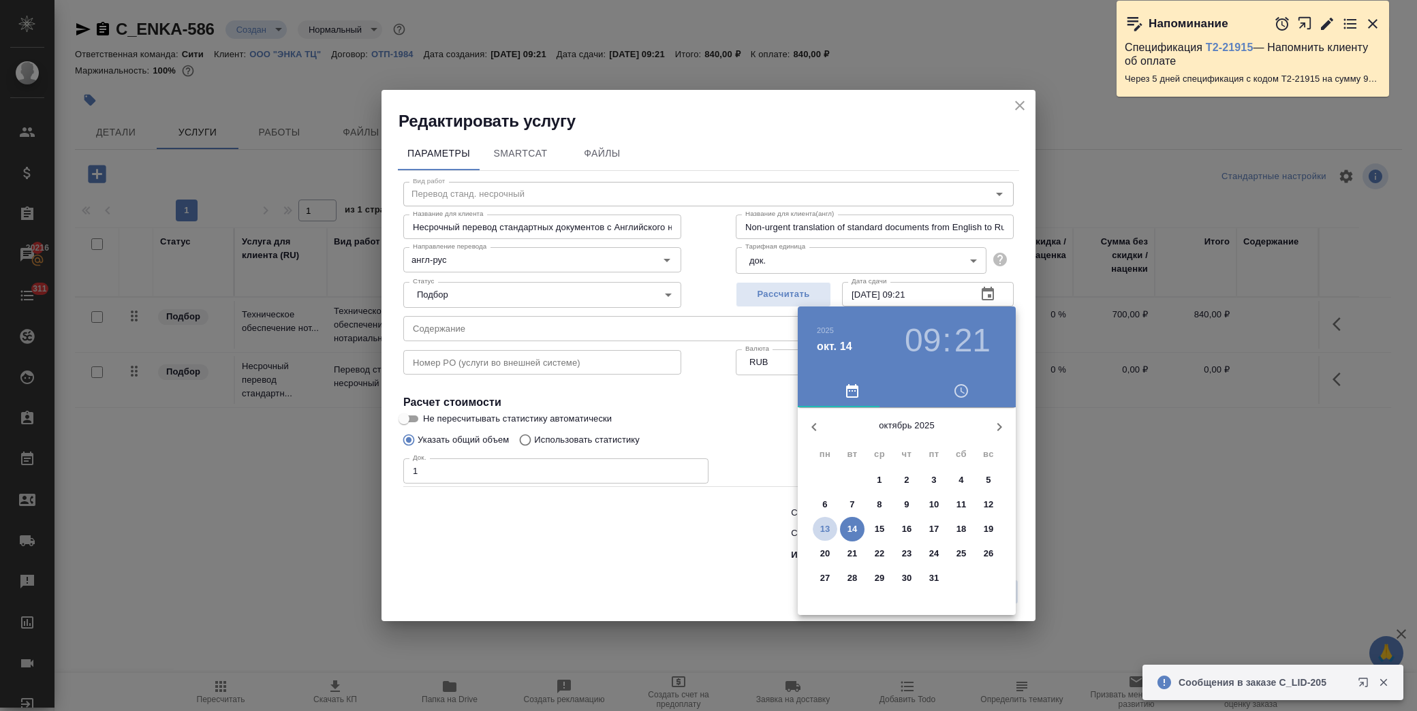
click at [823, 530] on p "13" at bounding box center [825, 529] width 10 height 14
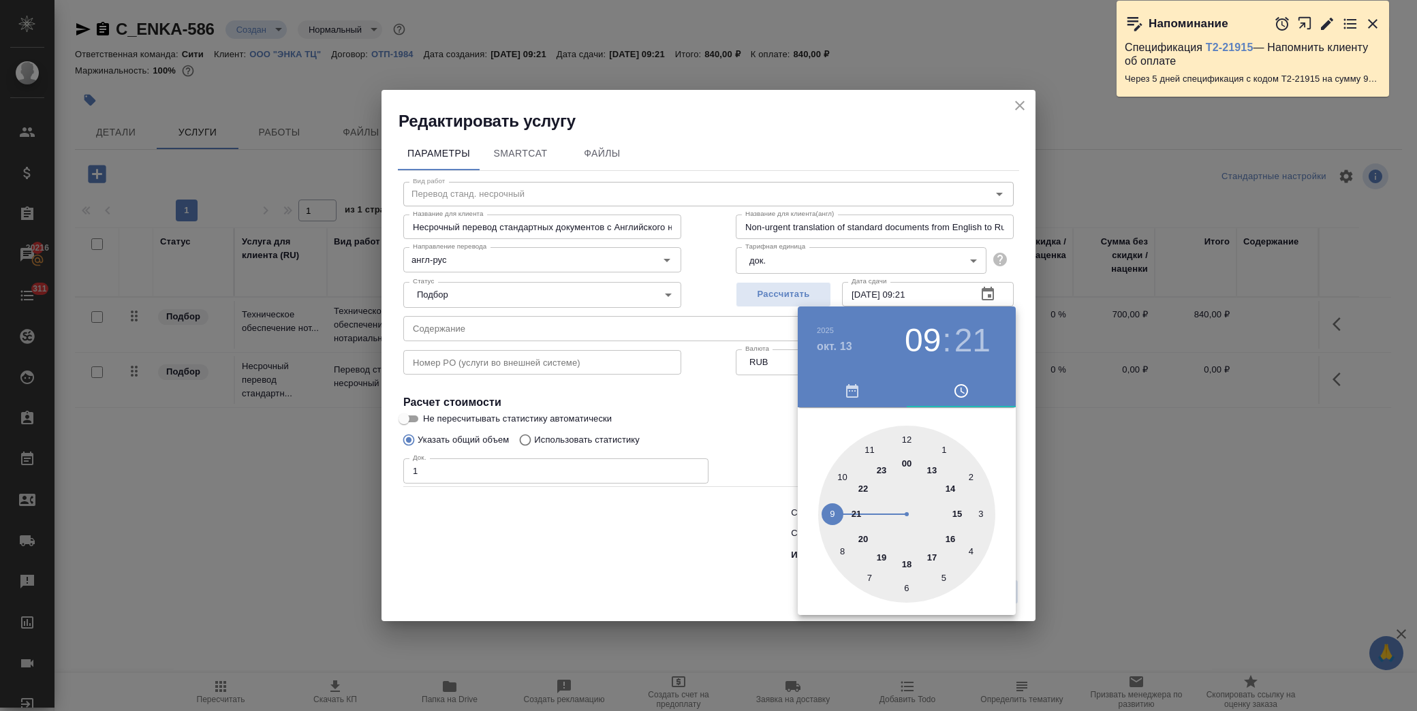
drag, startPoint x: 955, startPoint y: 511, endPoint x: 920, endPoint y: 449, distance: 70.5
click at [953, 509] on div at bounding box center [906, 514] width 177 height 177
click at [909, 437] on div at bounding box center [906, 514] width 177 height 177
type input "[DATE] 15:00"
click at [709, 410] on div at bounding box center [708, 355] width 1417 height 711
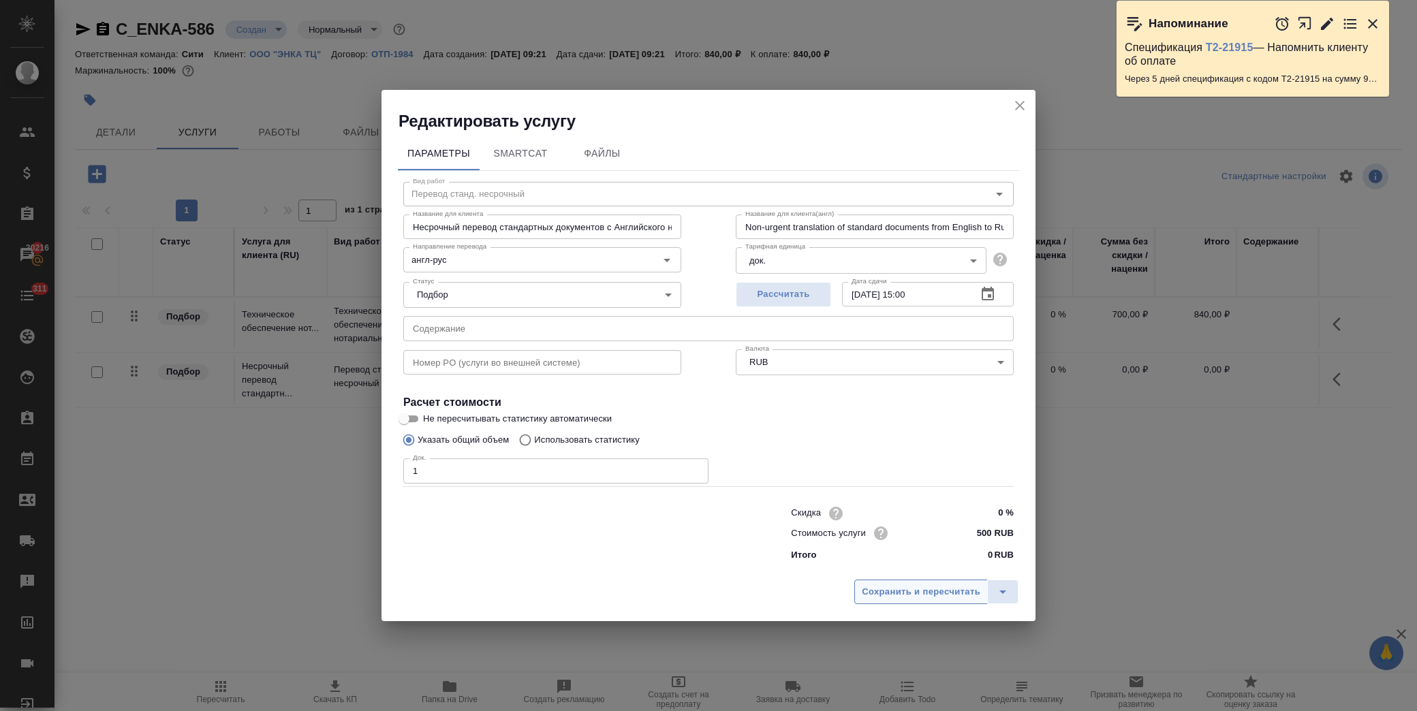
click at [902, 590] on span "Сохранить и пересчитать" at bounding box center [921, 592] width 119 height 16
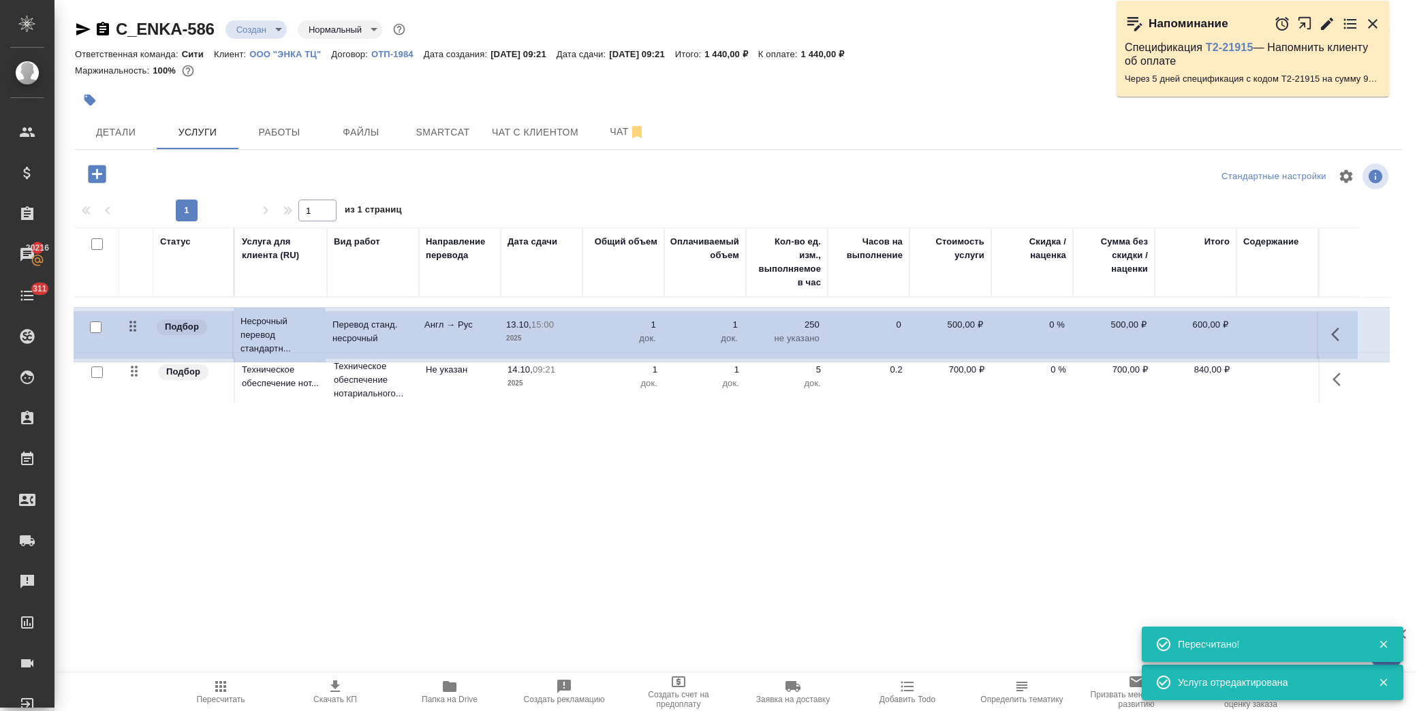
drag, startPoint x: 133, startPoint y: 377, endPoint x: 132, endPoint y: 323, distance: 53.8
click at [132, 323] on table "Статус Услуга для клиента (RU) Вид работ Направление перевода Дата сдачи Общий …" at bounding box center [733, 317] width 1316 height 180
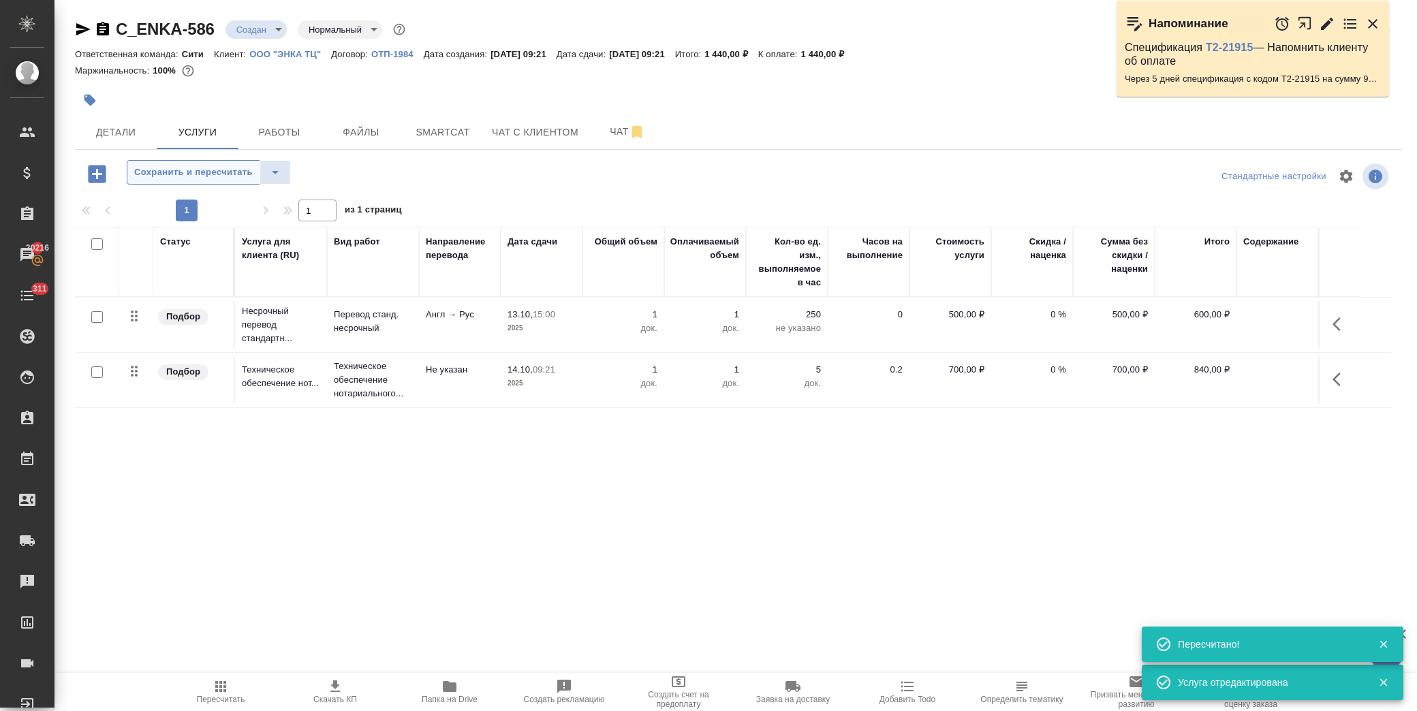
click at [158, 178] on span "Сохранить и пересчитать" at bounding box center [193, 173] width 119 height 16
click at [1270, 309] on td at bounding box center [1277, 325] width 82 height 48
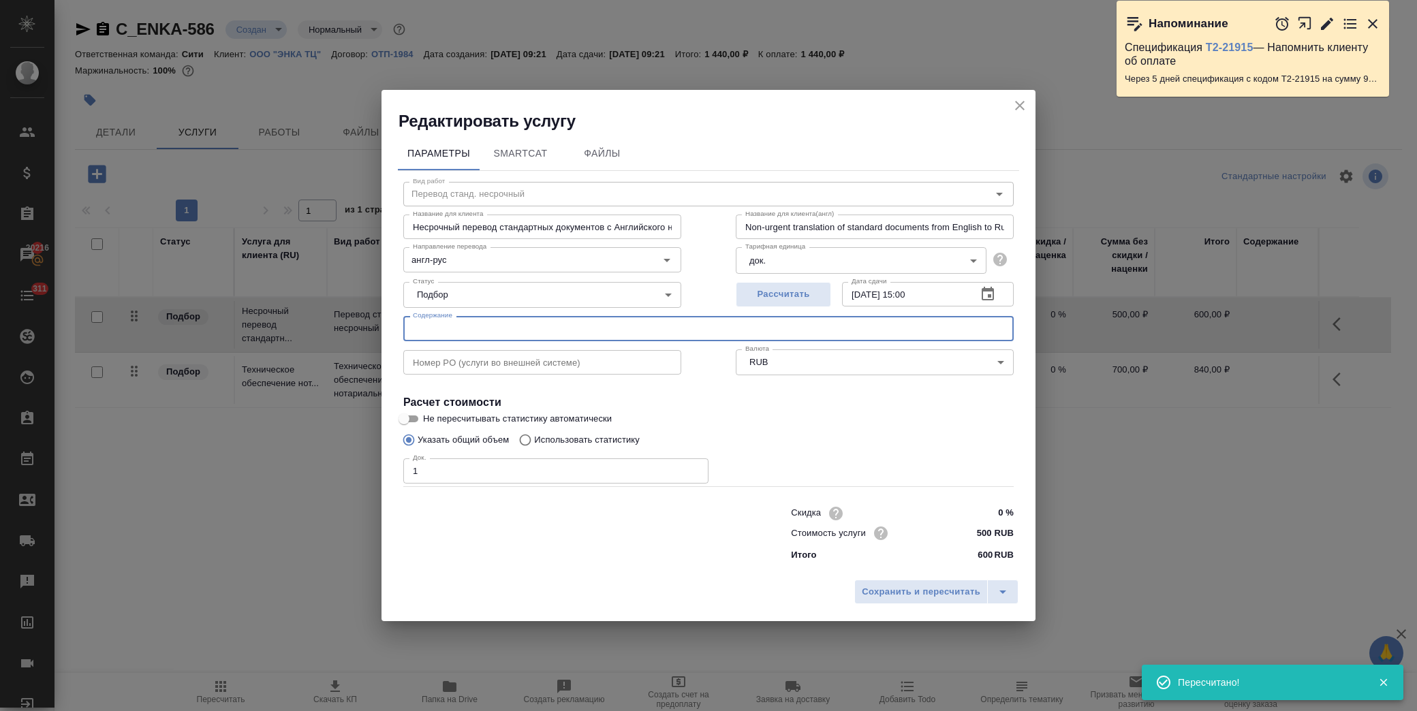
click at [593, 332] on input "text" at bounding box center [708, 328] width 610 height 25
paste input "Full page photo"
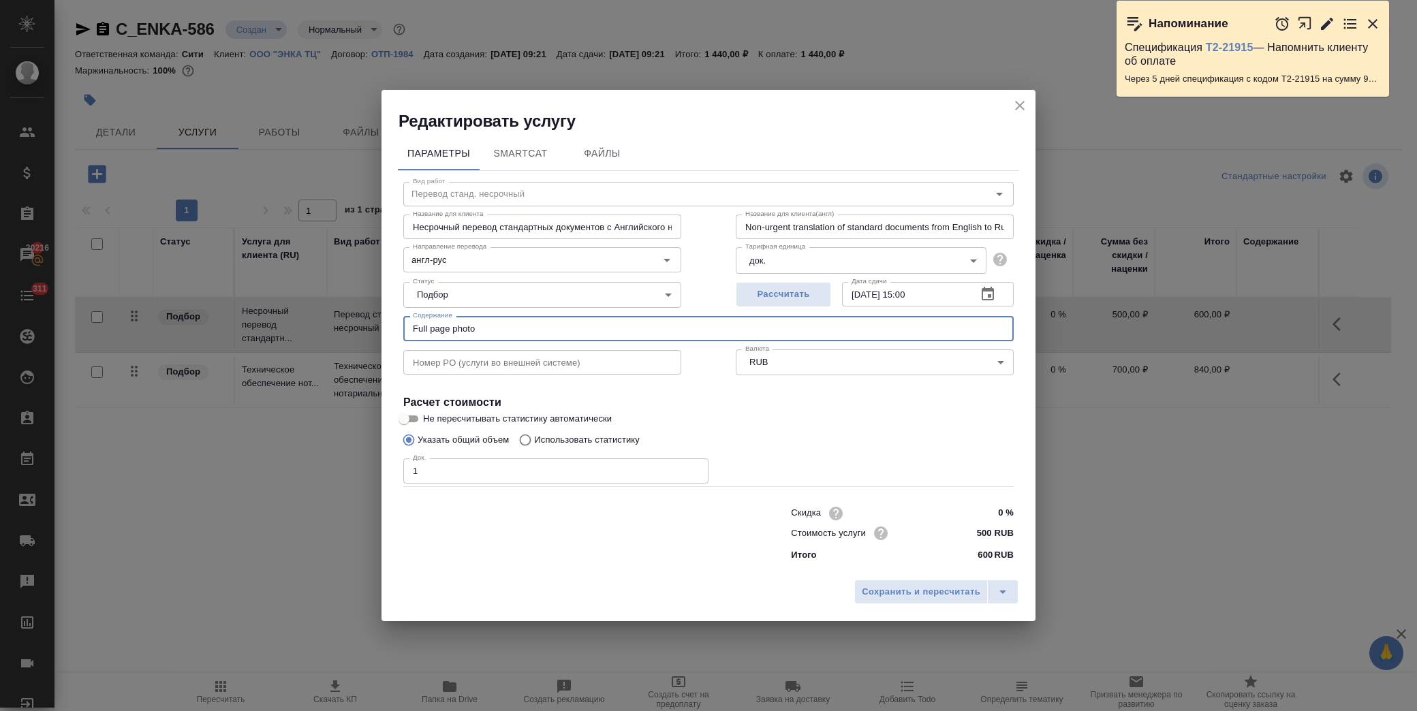
type input "Full page photo"
click at [888, 591] on span "Сохранить и пересчитать" at bounding box center [921, 592] width 119 height 16
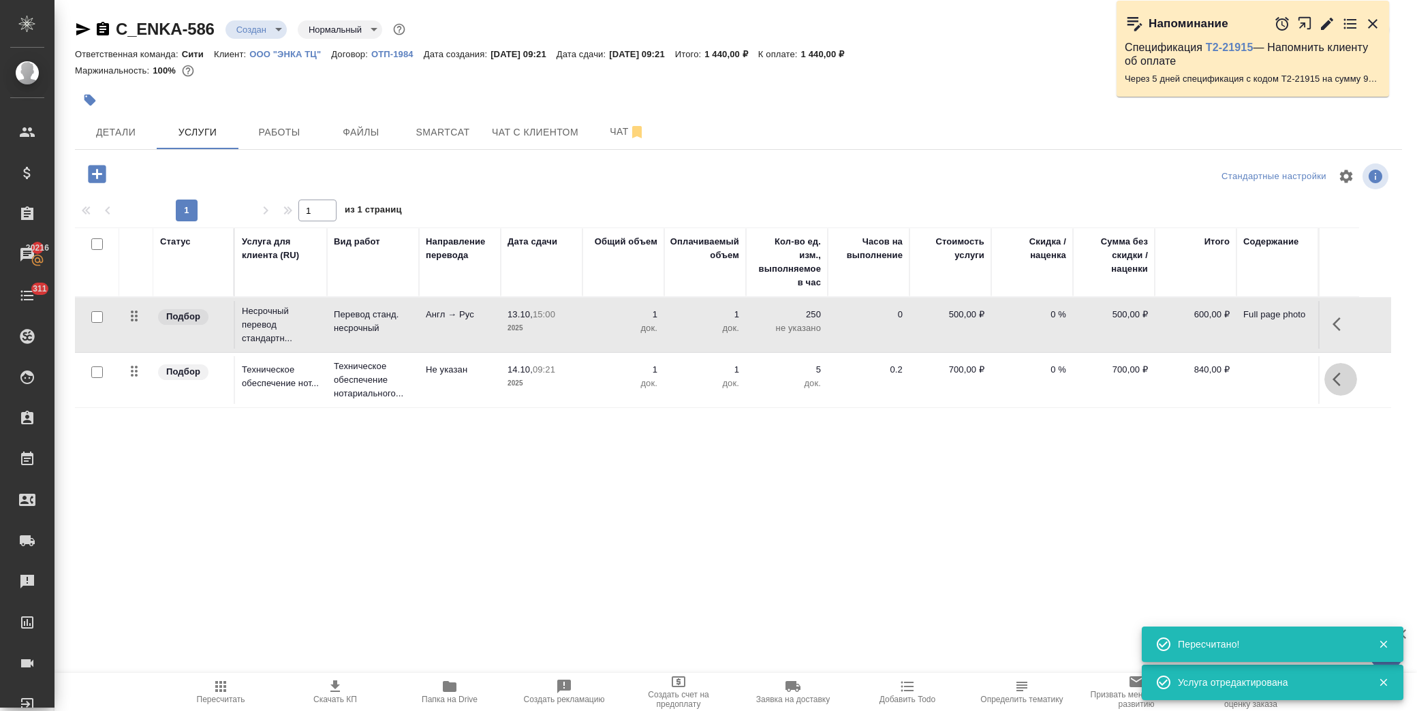
click at [1337, 383] on icon "button" at bounding box center [1336, 380] width 8 height 14
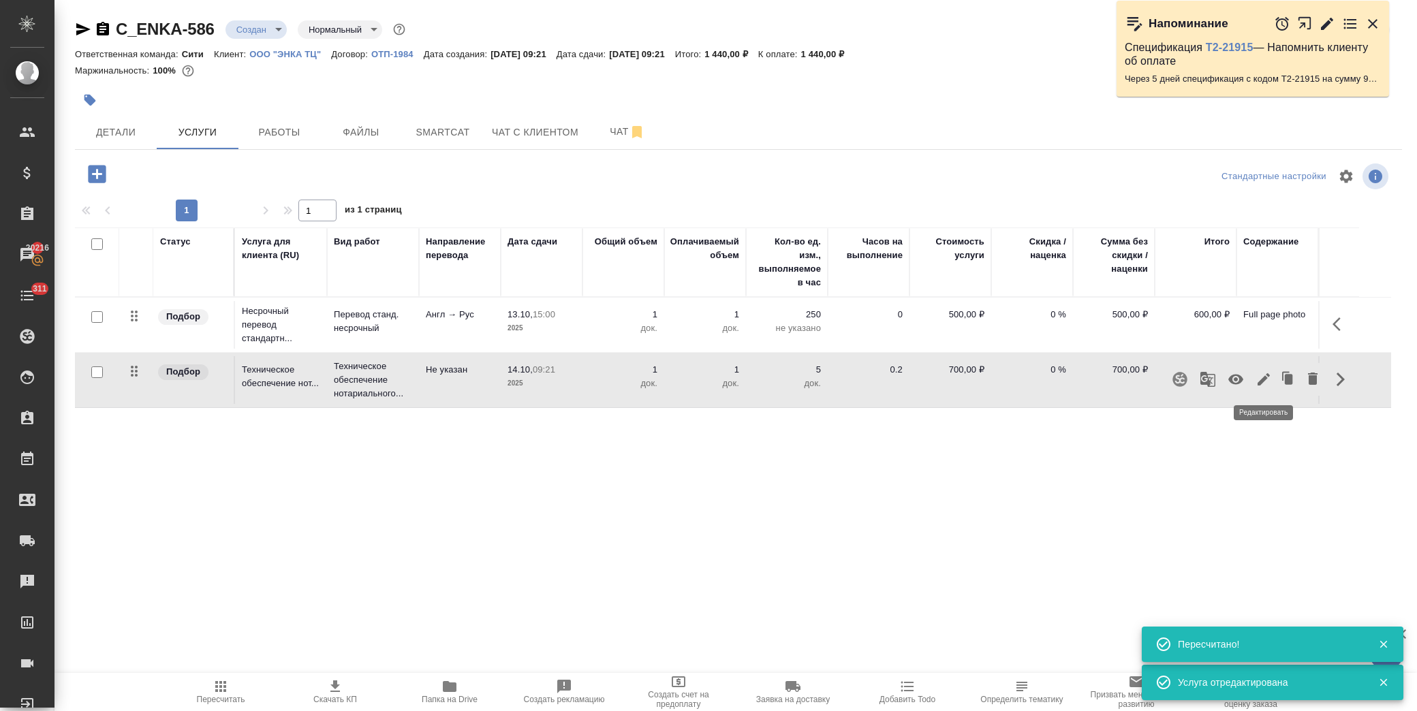
click at [1268, 379] on icon "button" at bounding box center [1263, 379] width 16 height 16
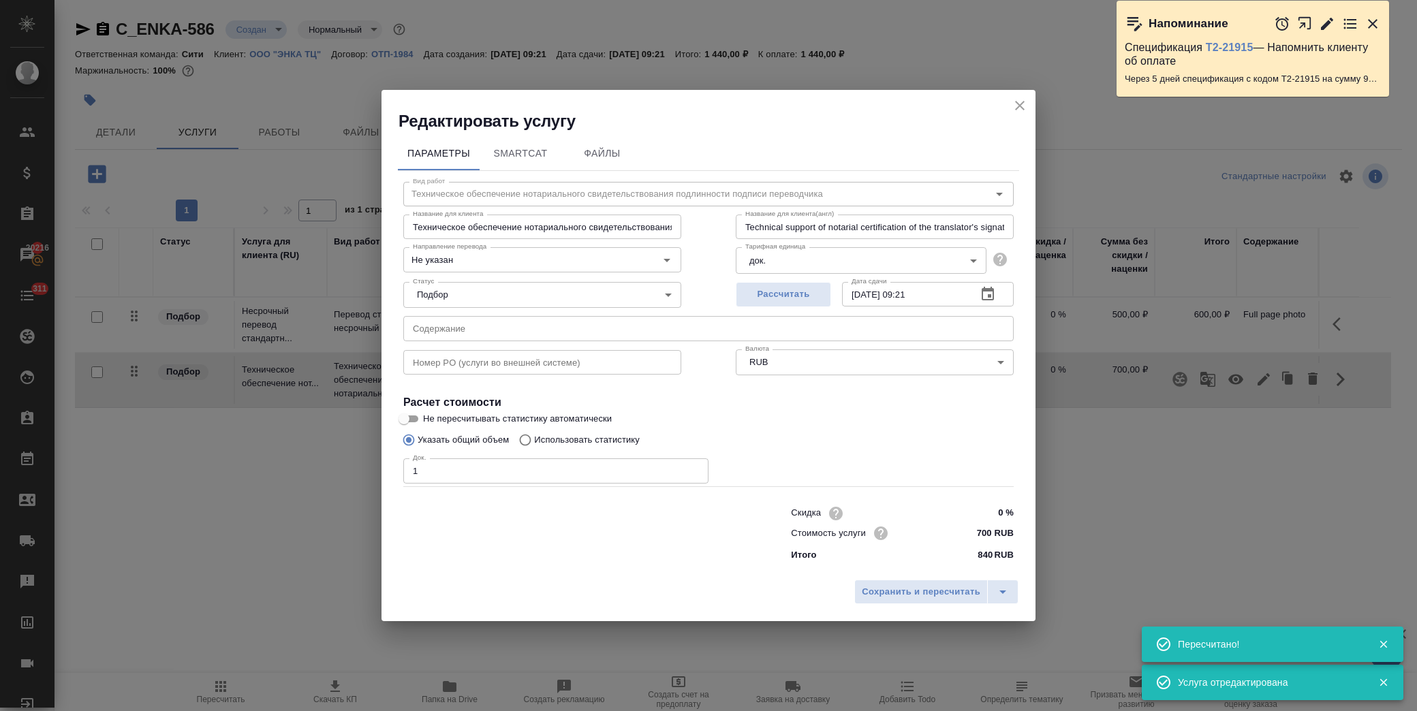
click at [676, 325] on input "text" at bounding box center [708, 328] width 610 height 25
paste input "Full page photo"
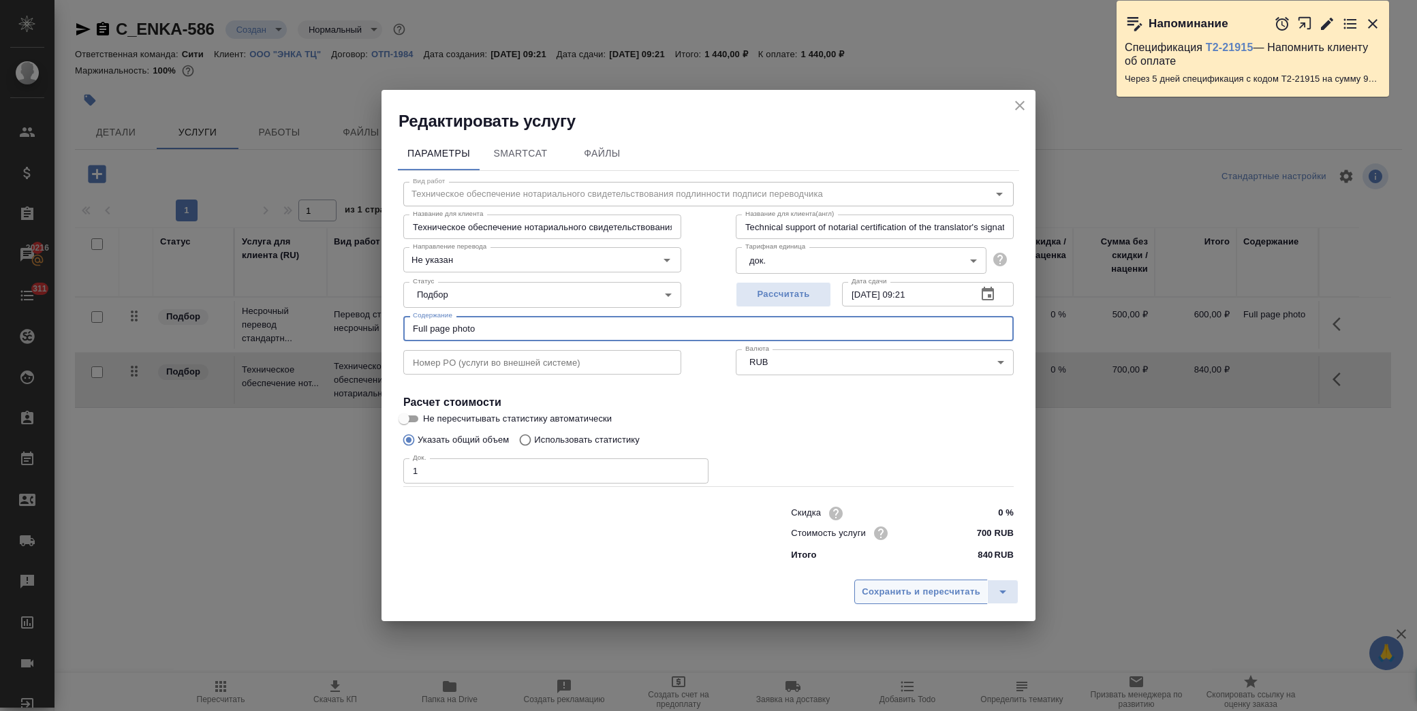
type input "Full page photo"
drag, startPoint x: 926, startPoint y: 586, endPoint x: 392, endPoint y: 412, distance: 562.3
click at [913, 586] on span "Сохранить и пересчитать" at bounding box center [921, 592] width 119 height 16
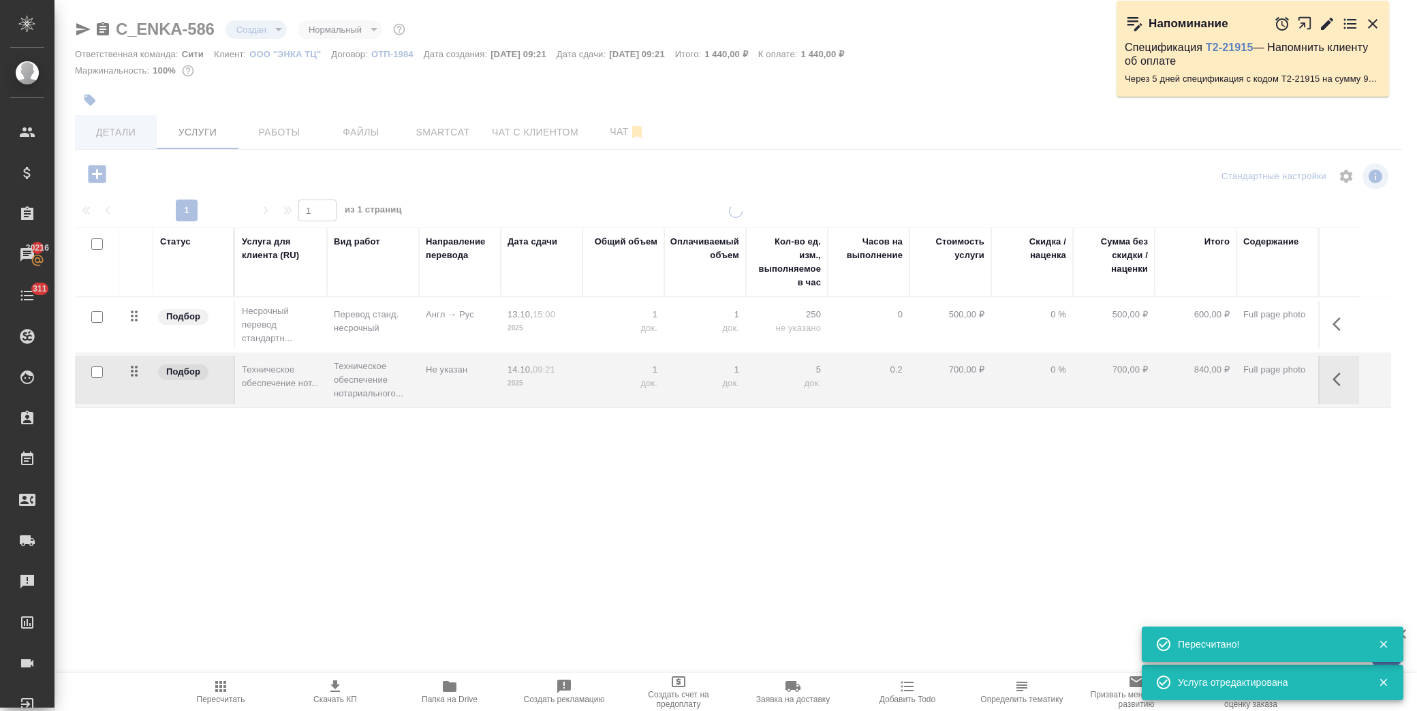
click at [123, 128] on span "Детали" at bounding box center [115, 132] width 65 height 17
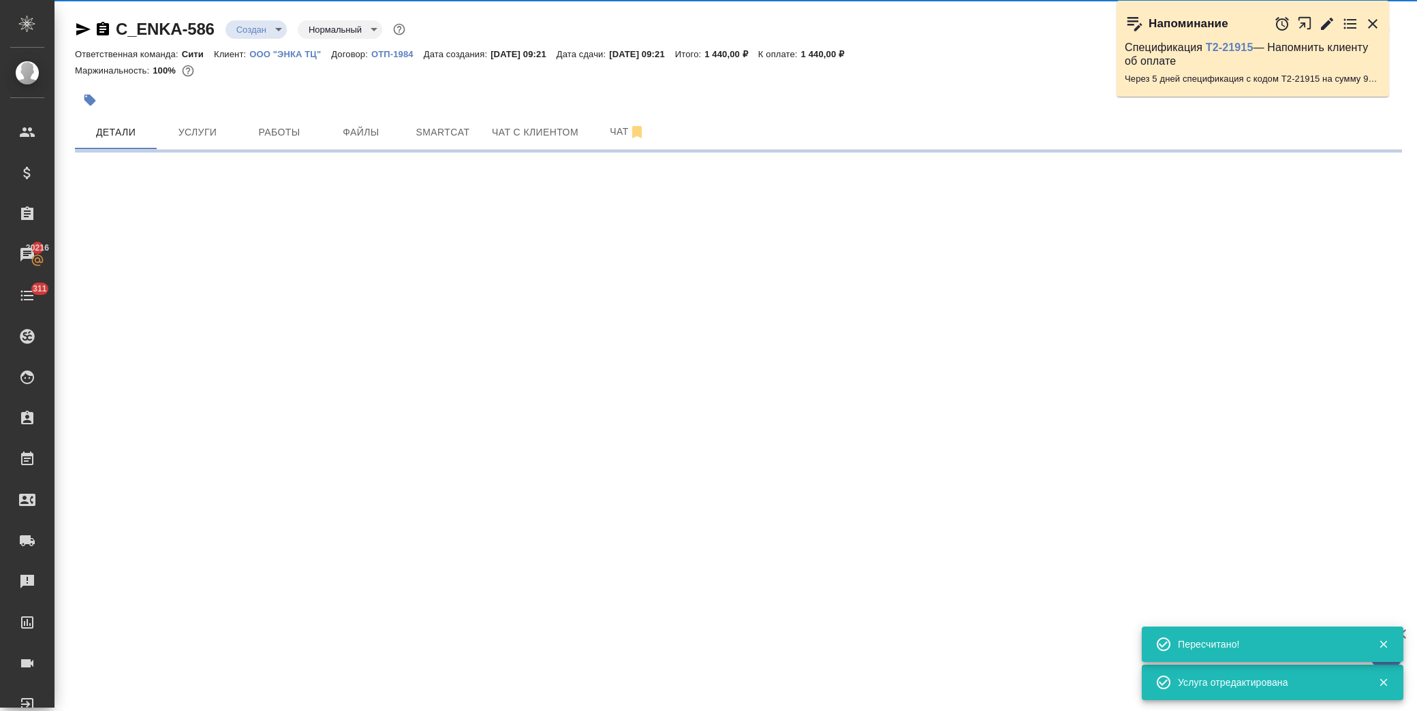
select select "RU"
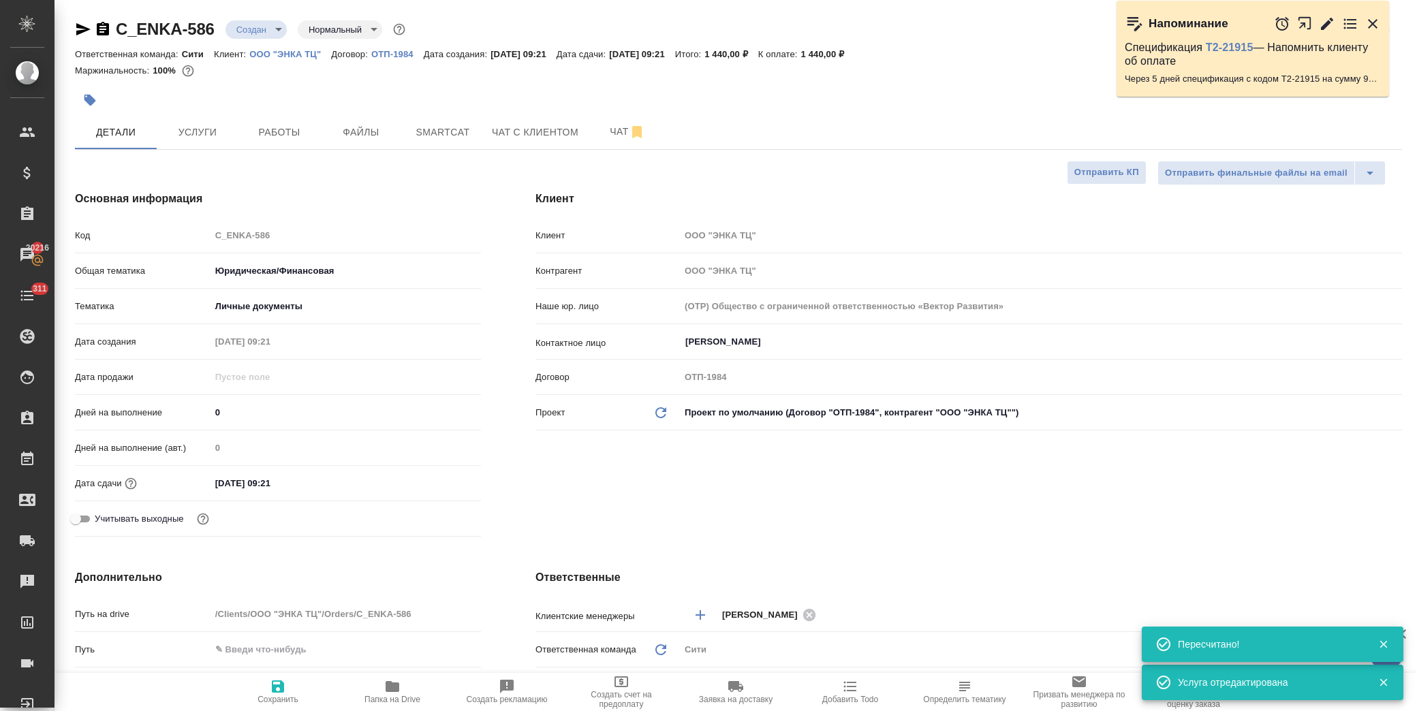
type textarea "x"
drag, startPoint x: 293, startPoint y: 485, endPoint x: 307, endPoint y: 485, distance: 14.3
click at [294, 485] on input "[DATE] 09:21" at bounding box center [269, 483] width 119 height 20
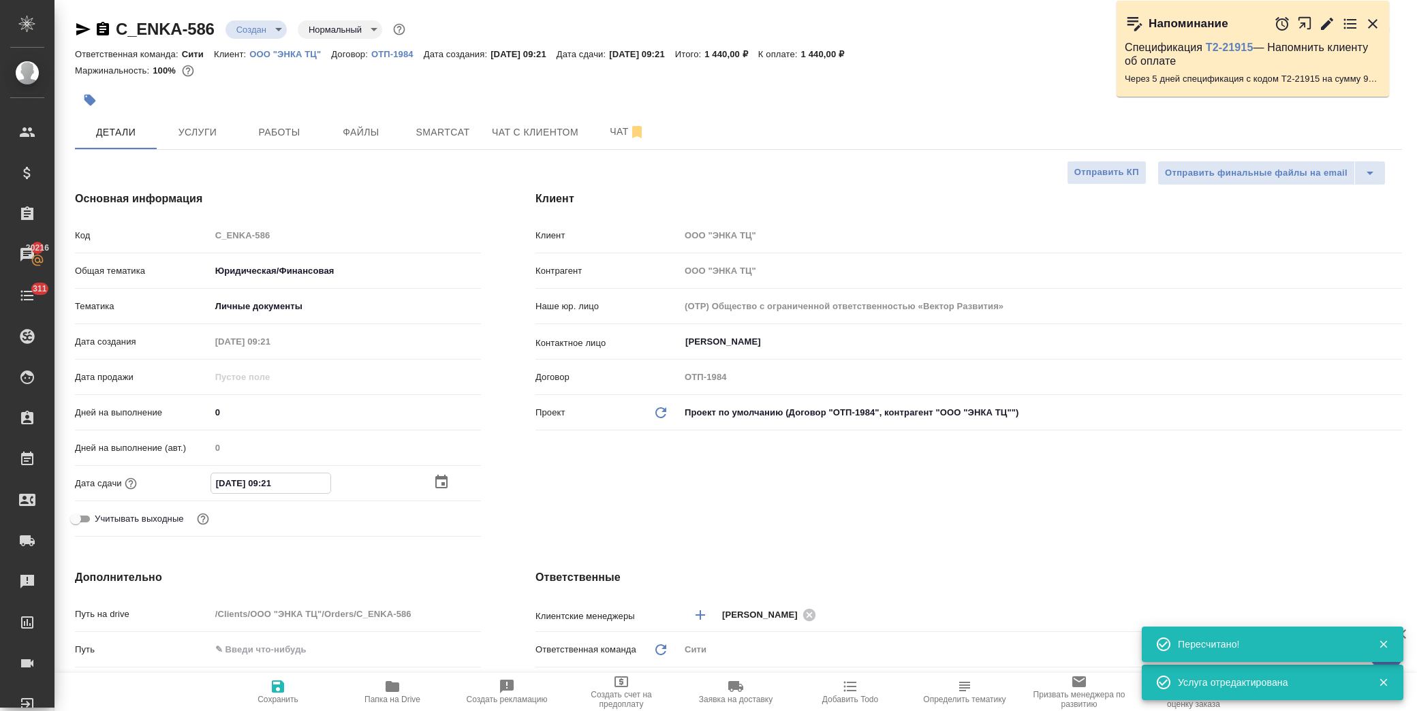
click at [441, 478] on icon "button" at bounding box center [441, 482] width 12 height 14
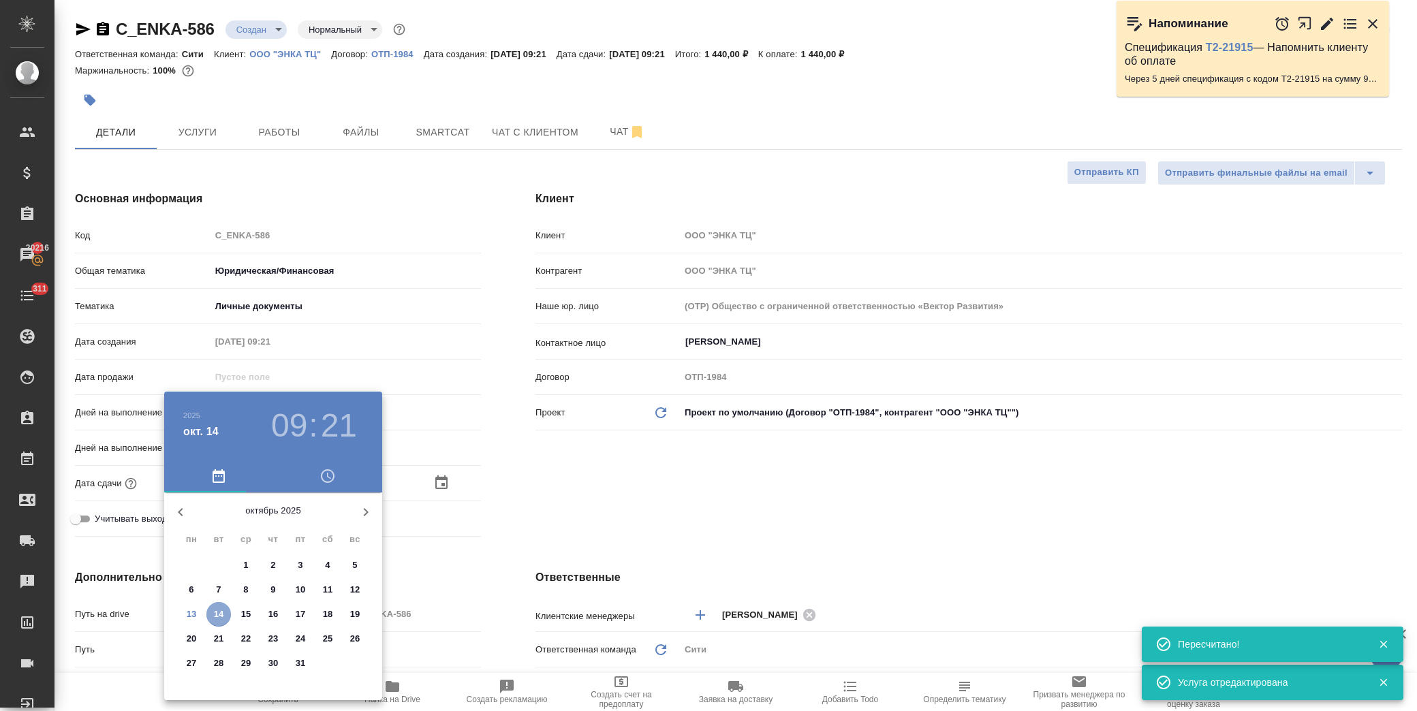
click at [219, 611] on p "14" at bounding box center [219, 614] width 10 height 14
type textarea "x"
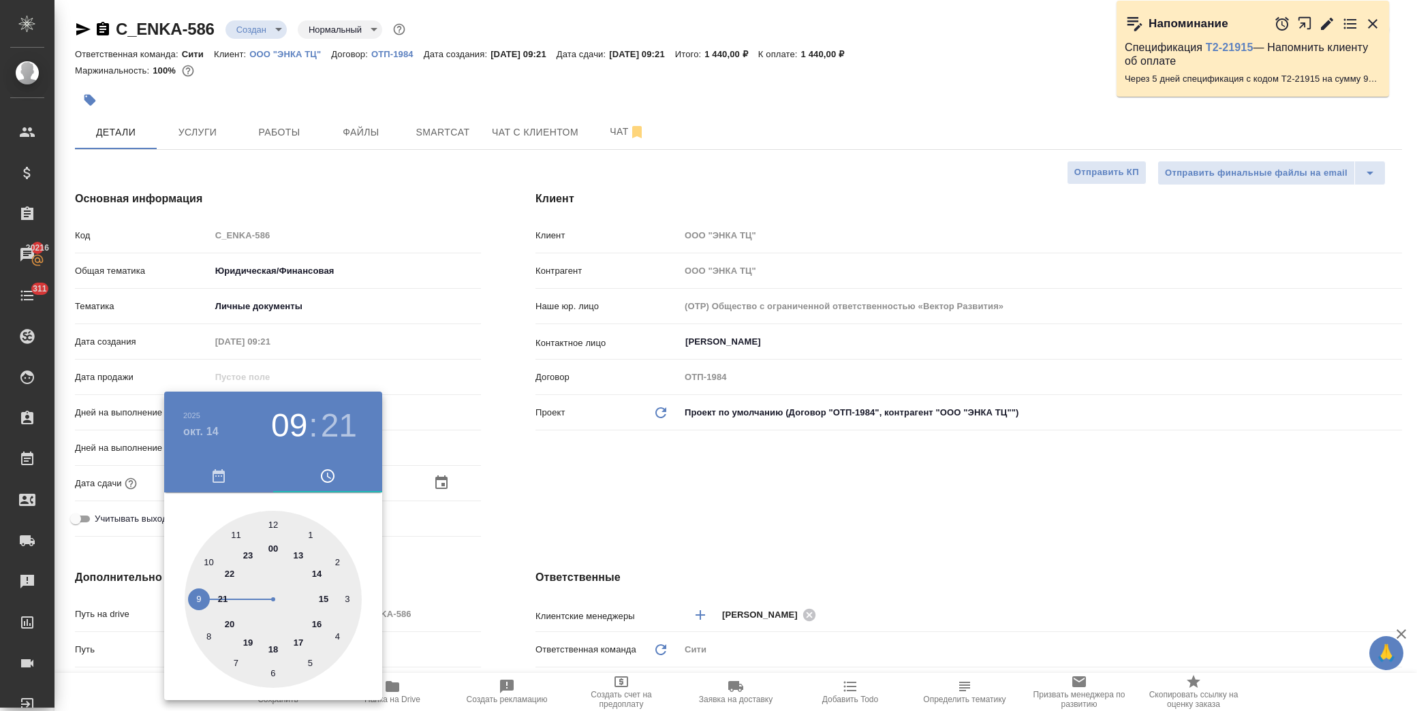
drag, startPoint x: 300, startPoint y: 647, endPoint x: 276, endPoint y: 534, distance: 115.5
click at [300, 641] on div at bounding box center [273, 599] width 177 height 177
type input "[DATE] 17:21"
type textarea "x"
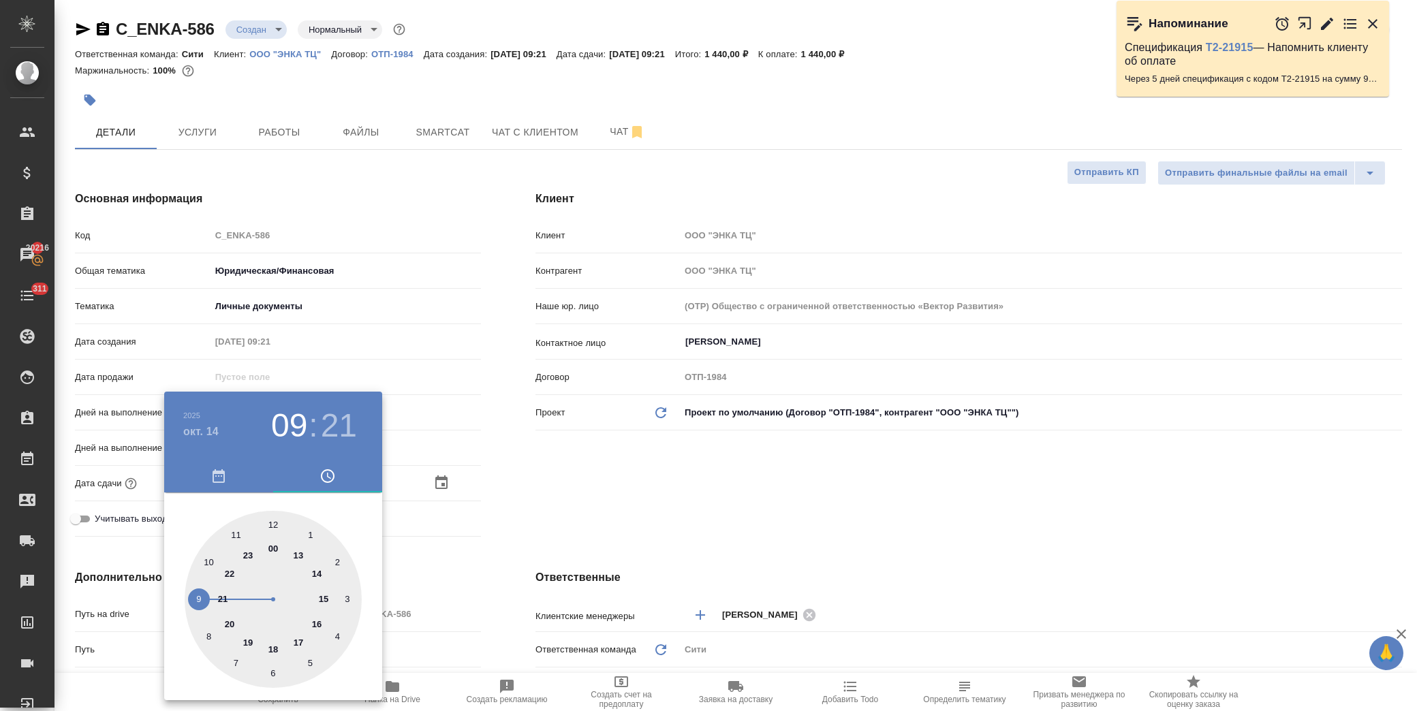
type textarea "x"
click at [274, 520] on div at bounding box center [273, 599] width 177 height 177
type input "[DATE] 17:00"
type textarea "x"
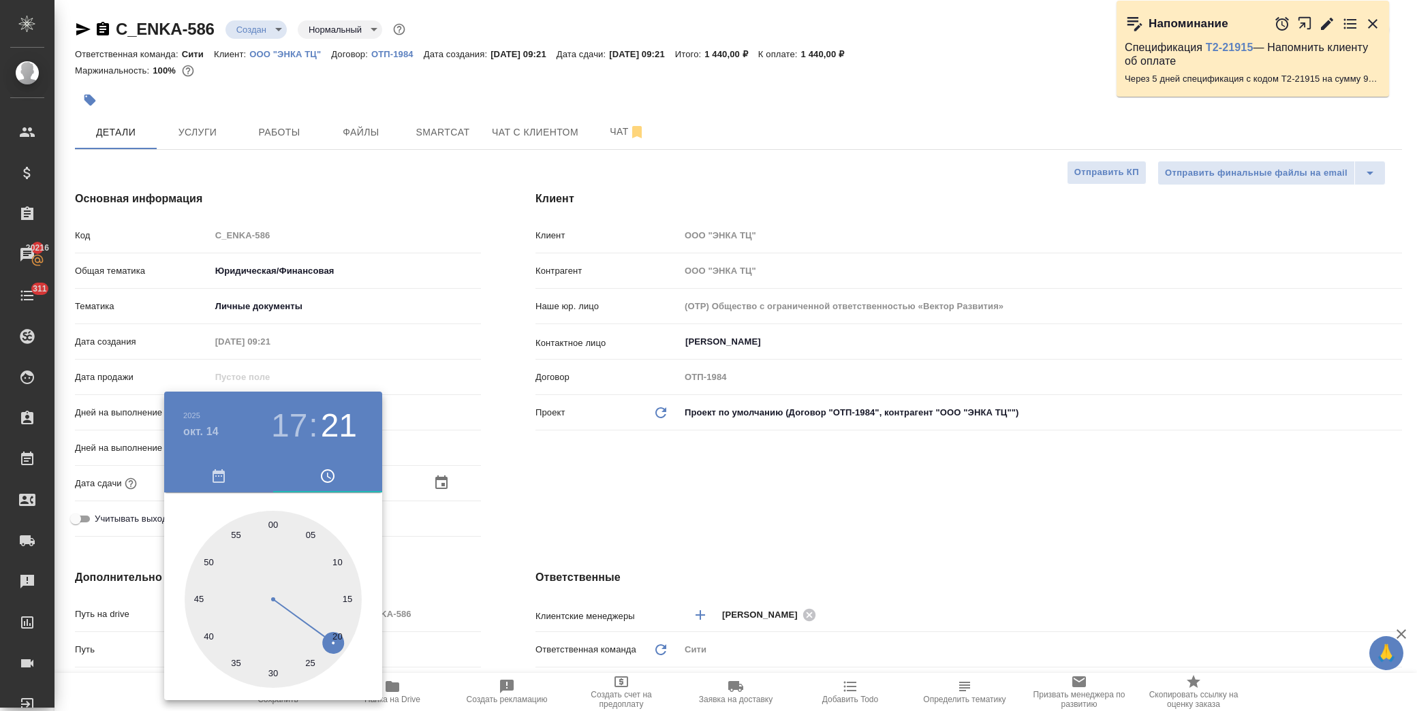
type textarea "x"
drag, startPoint x: 642, startPoint y: 515, endPoint x: 433, endPoint y: 593, distance: 223.3
click at [640, 516] on div at bounding box center [708, 355] width 1417 height 711
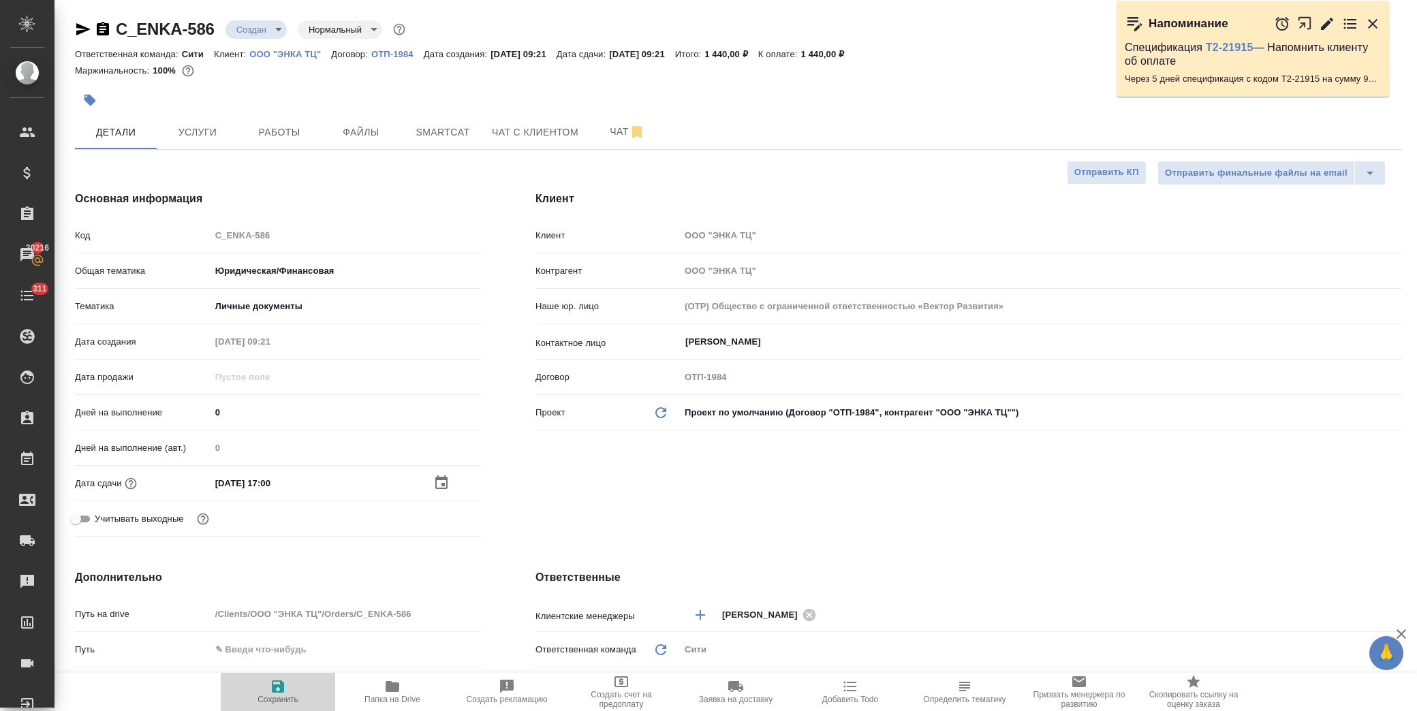
drag, startPoint x: 291, startPoint y: 684, endPoint x: 443, endPoint y: 617, distance: 166.5
click at [291, 683] on span "Сохранить" at bounding box center [278, 691] width 98 height 26
type textarea "x"
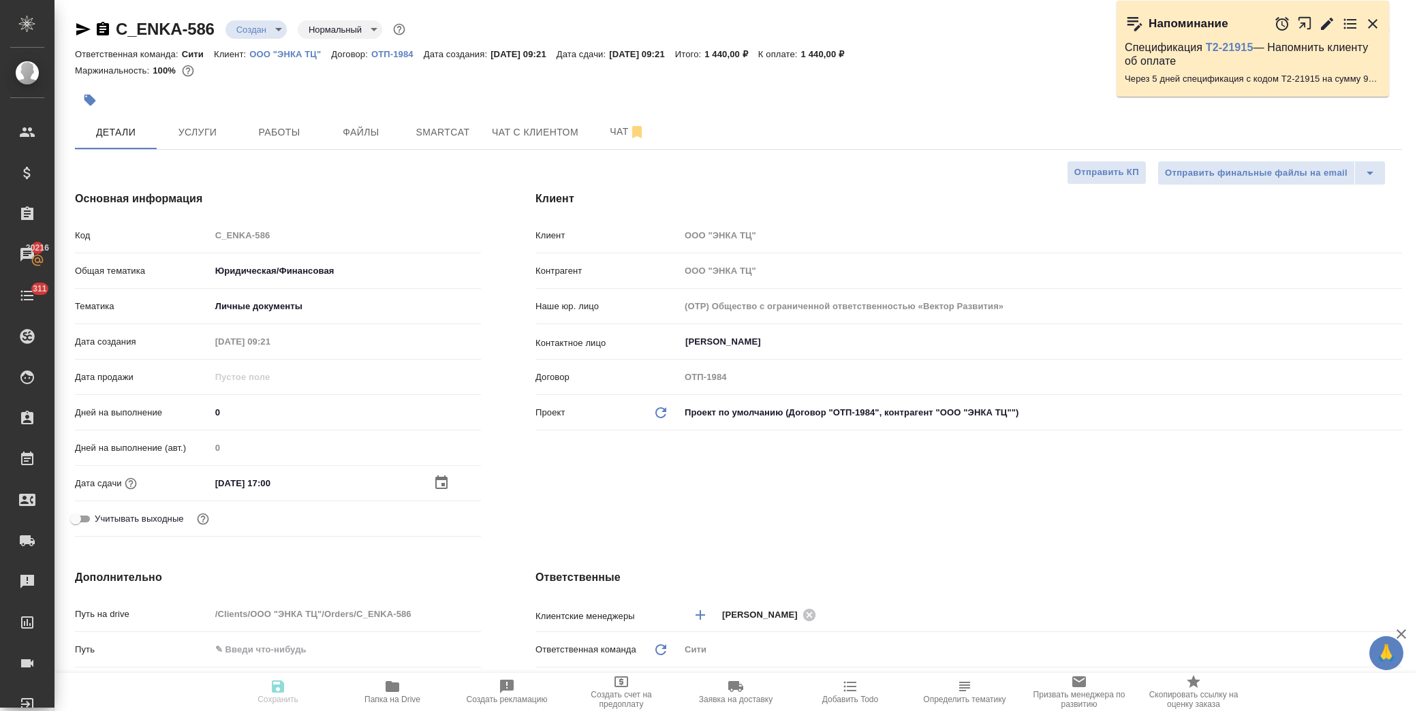
type textarea "x"
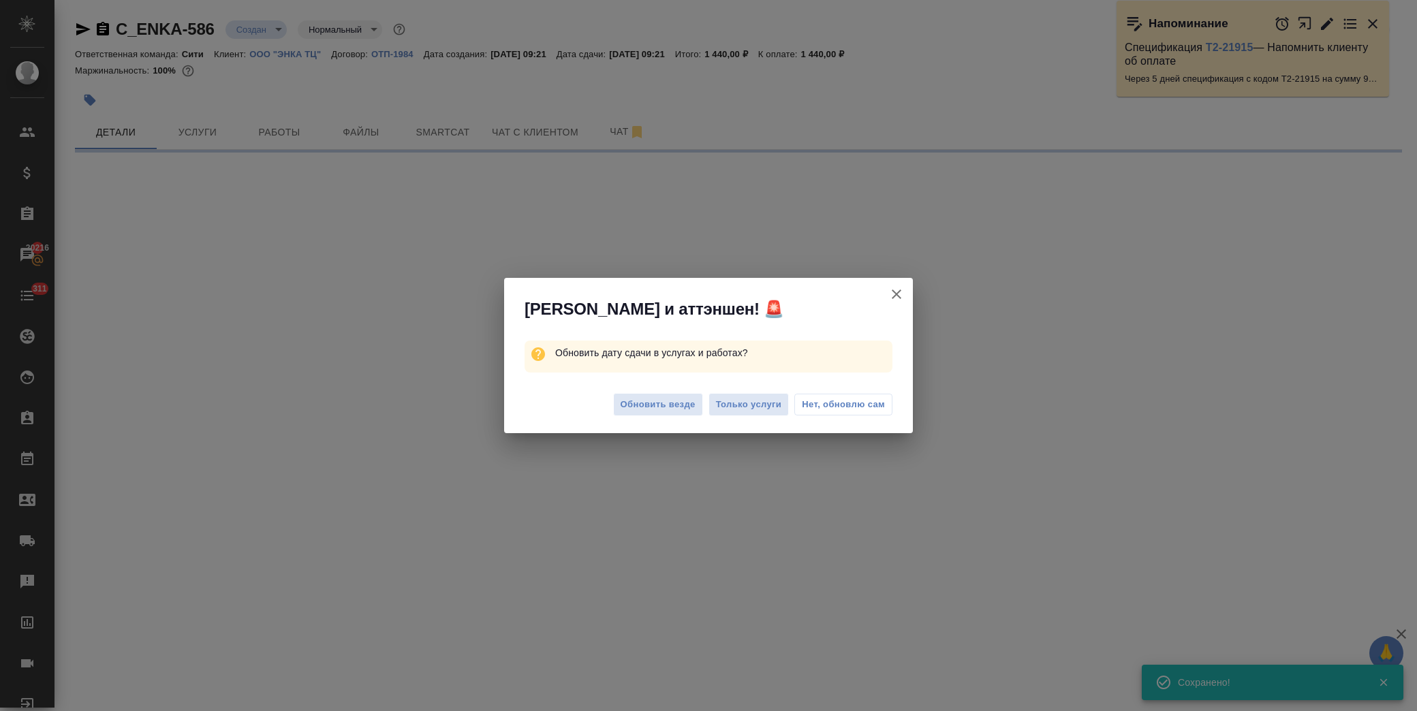
select select "RU"
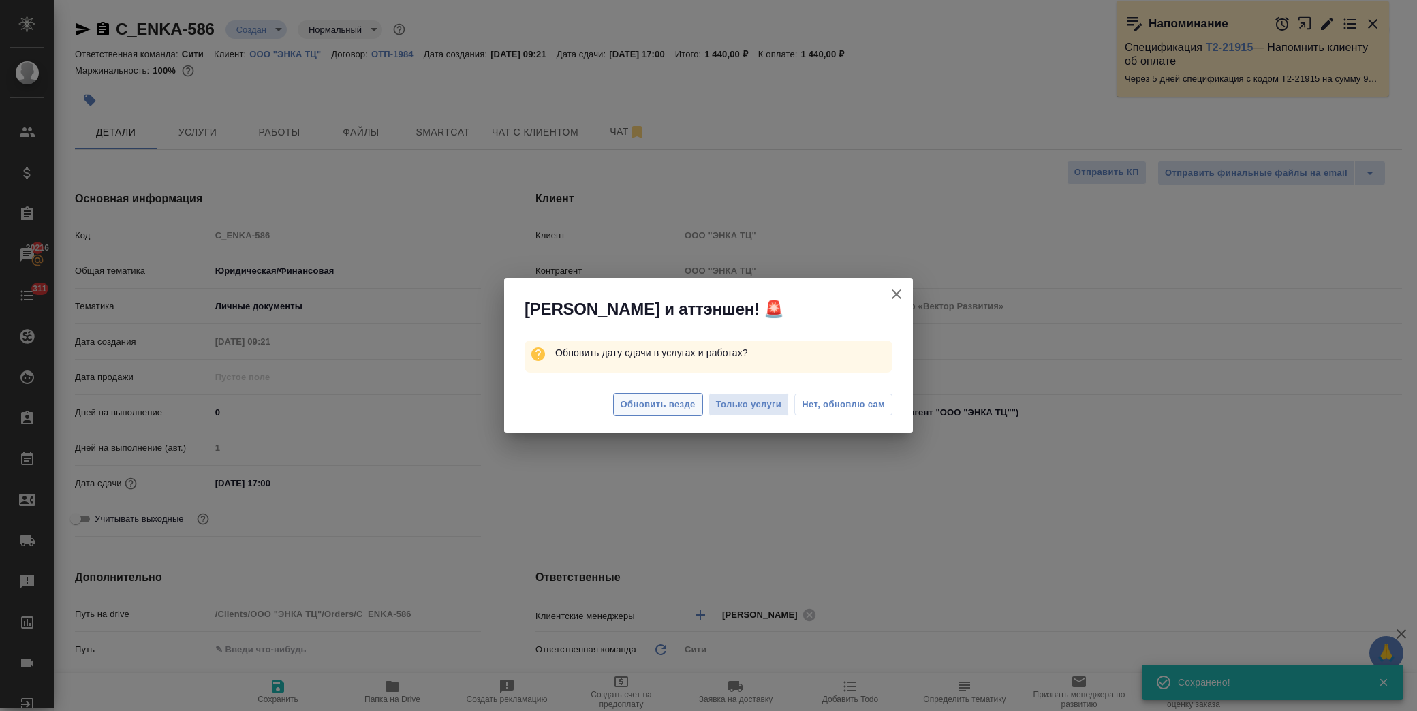
type textarea "x"
drag, startPoint x: 810, startPoint y: 398, endPoint x: 699, endPoint y: 380, distance: 112.5
click at [812, 398] on span "Нет, обновлю сам" at bounding box center [843, 405] width 83 height 14
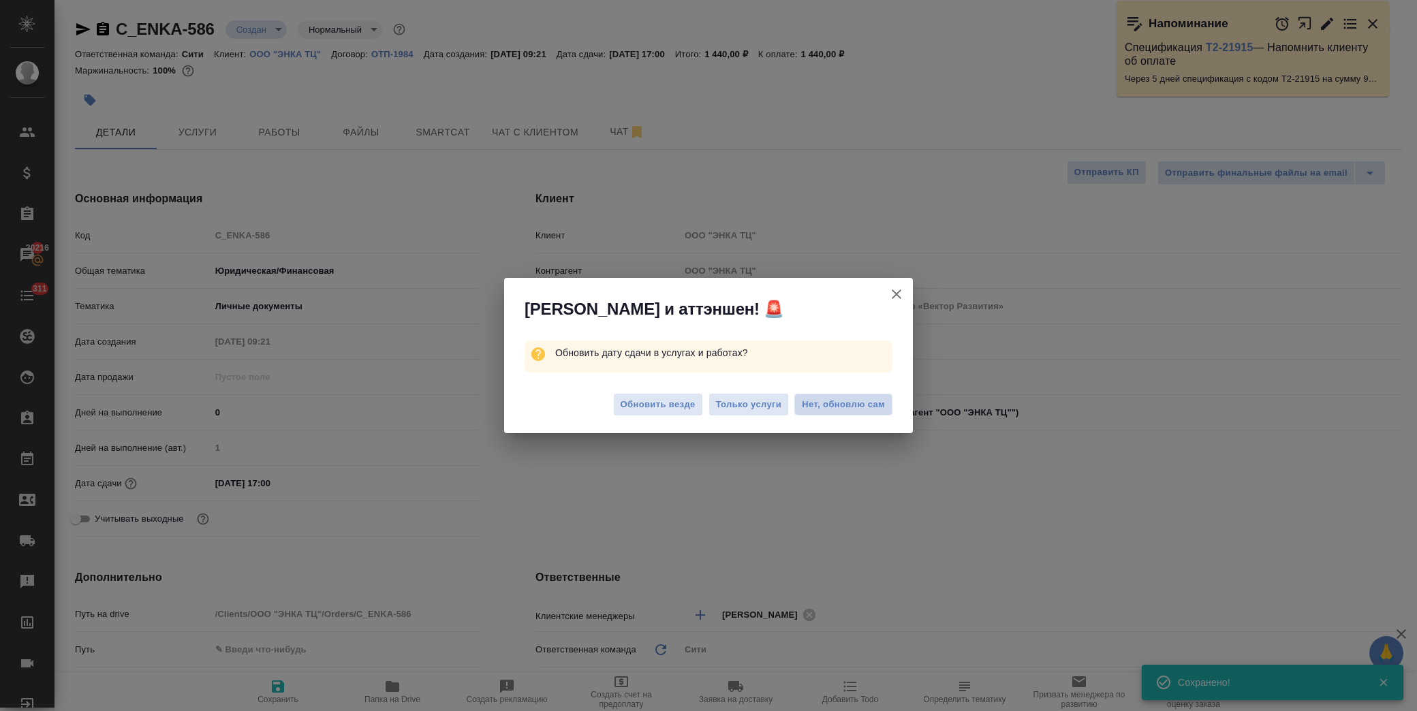
type textarea "x"
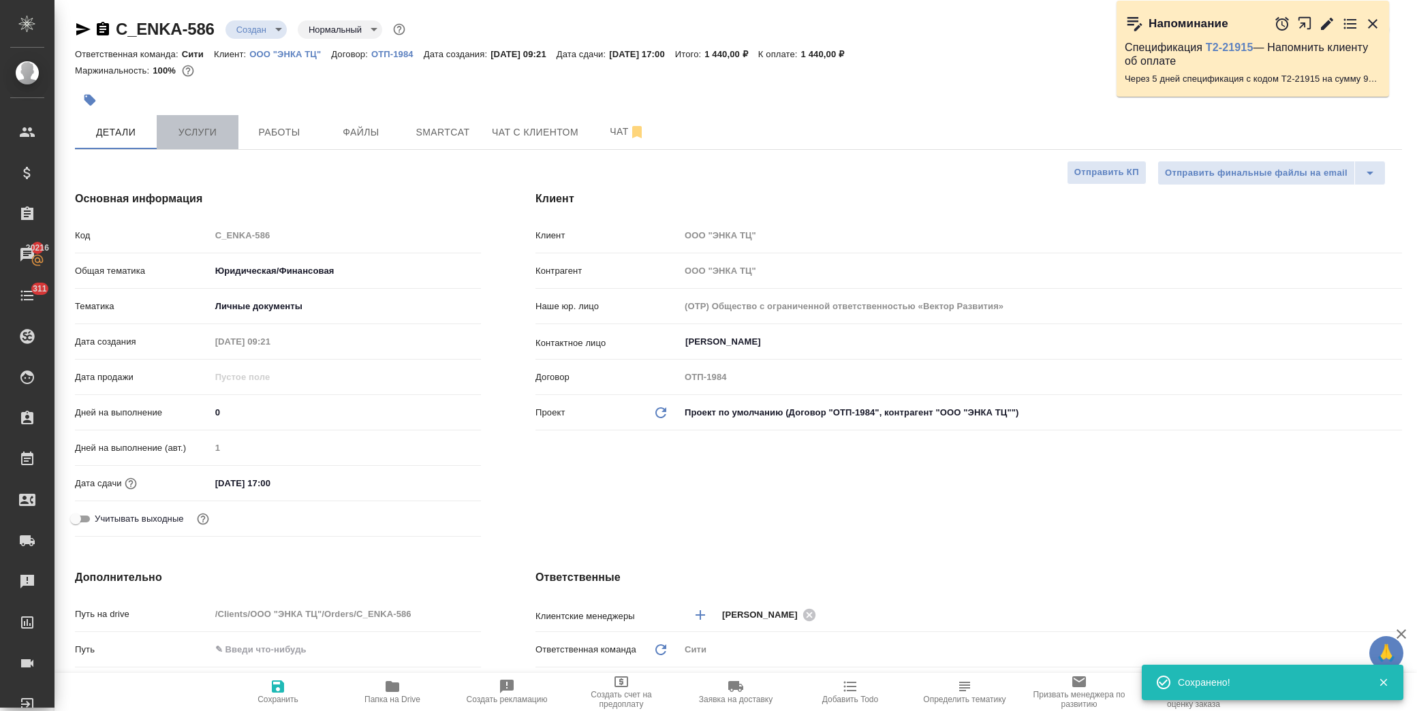
click at [183, 144] on button "Услуги" at bounding box center [198, 132] width 82 height 34
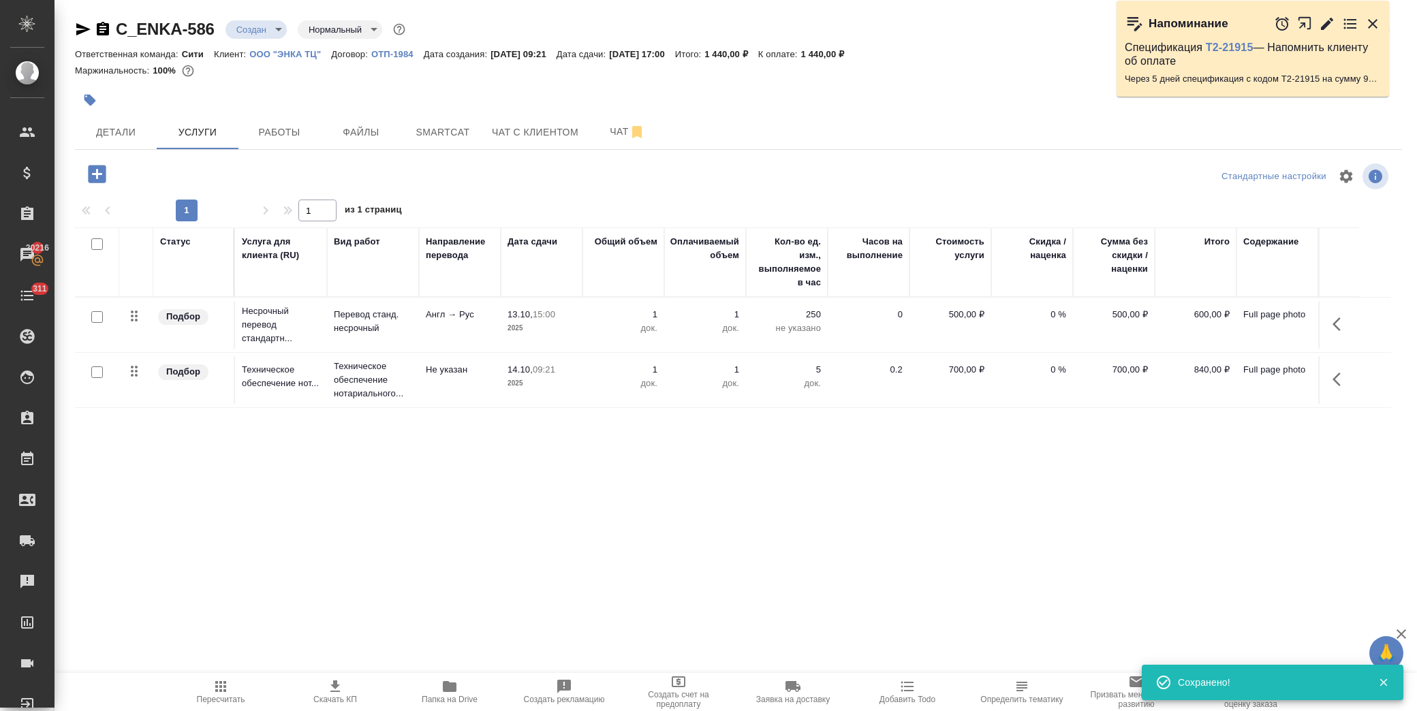
click at [1319, 385] on td at bounding box center [1338, 380] width 41 height 48
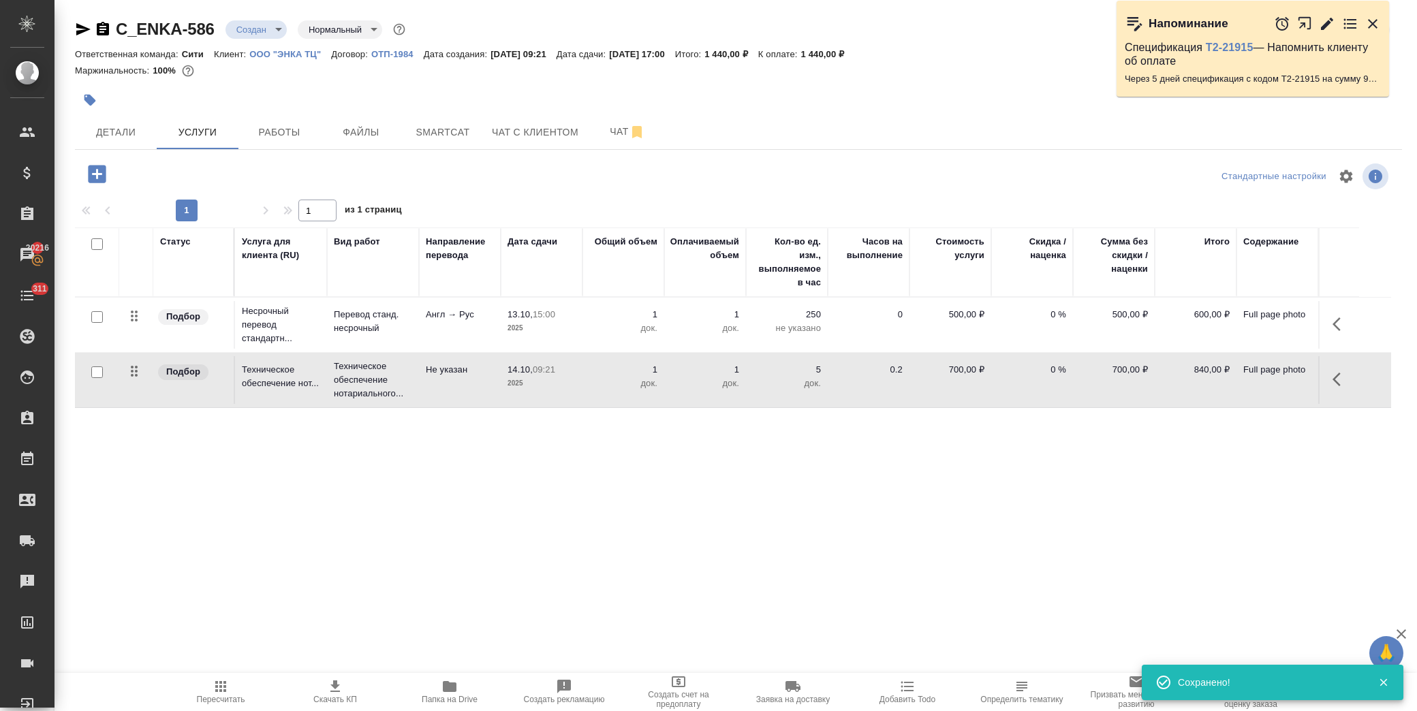
click at [1337, 375] on icon "button" at bounding box center [1336, 380] width 8 height 14
click at [1271, 377] on icon "button" at bounding box center [1263, 379] width 16 height 16
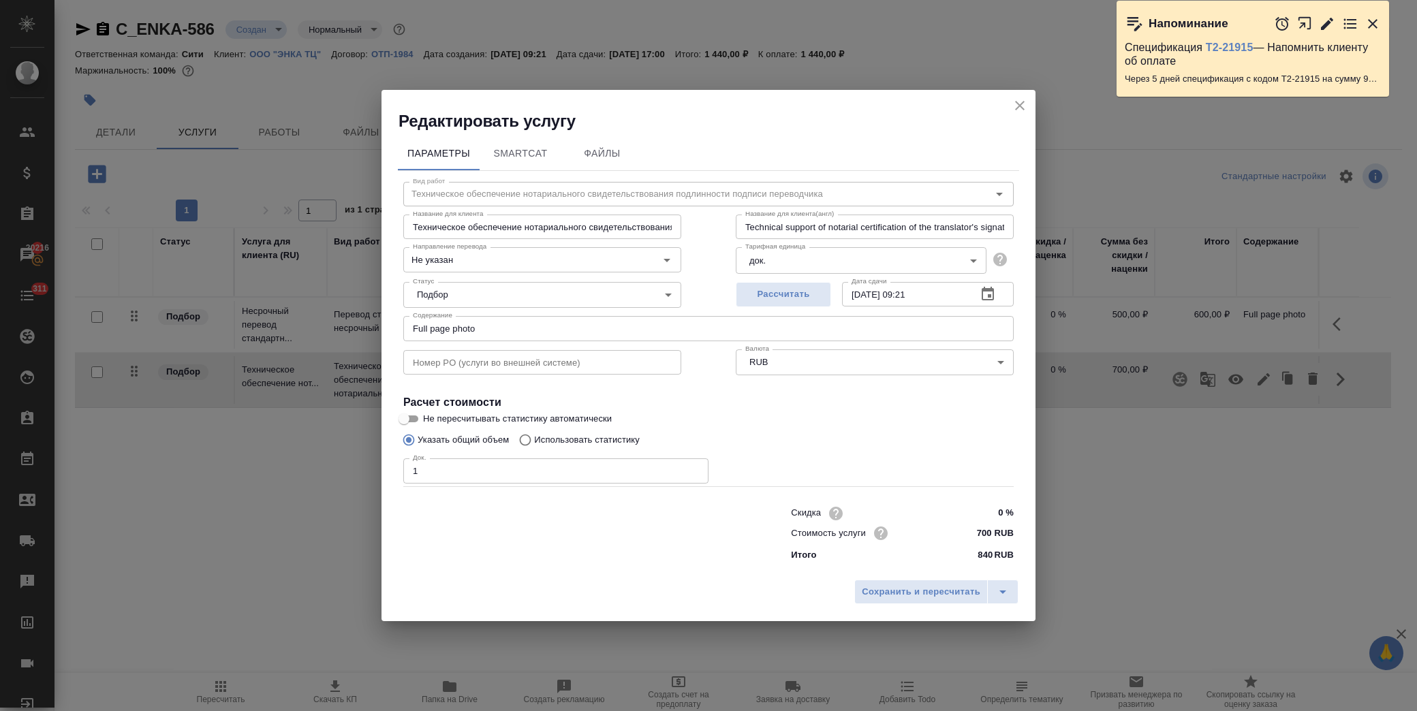
click at [991, 293] on icon "button" at bounding box center [987, 294] width 16 height 16
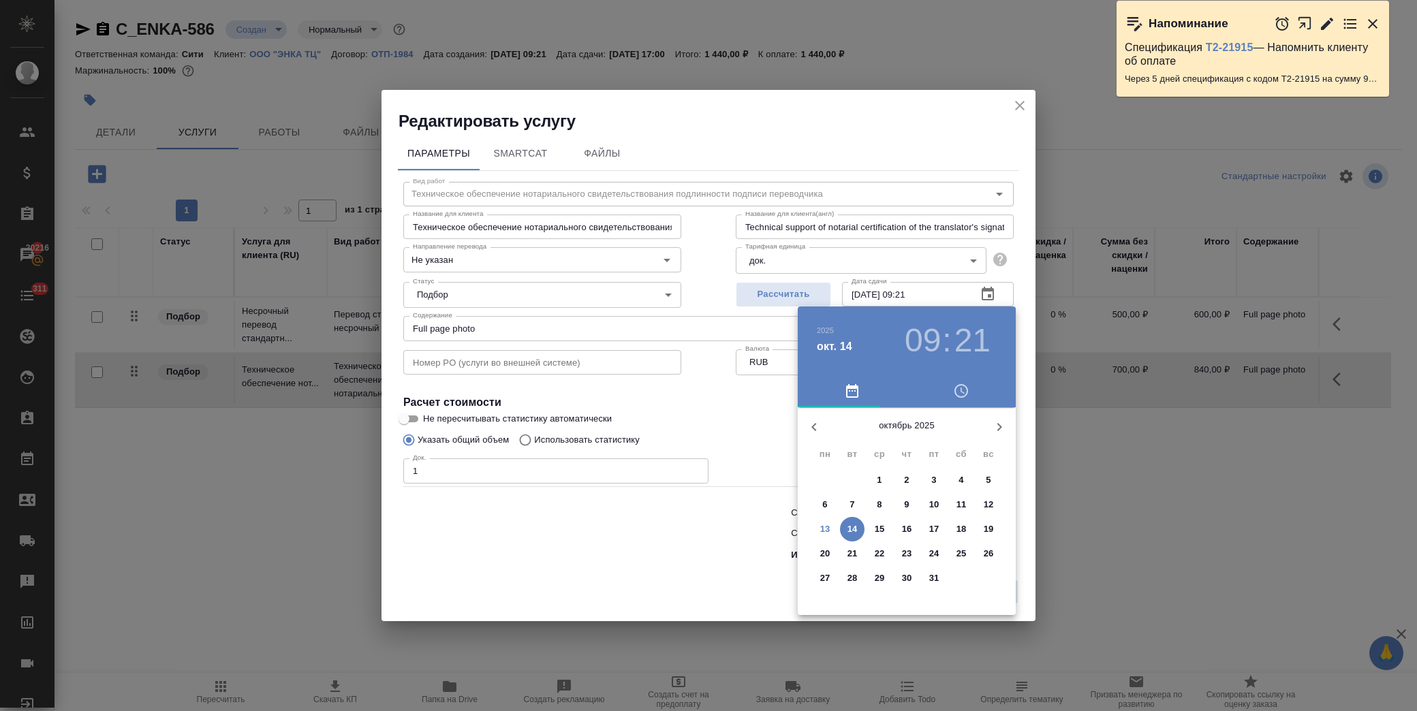
click at [859, 529] on span "14" at bounding box center [852, 529] width 25 height 14
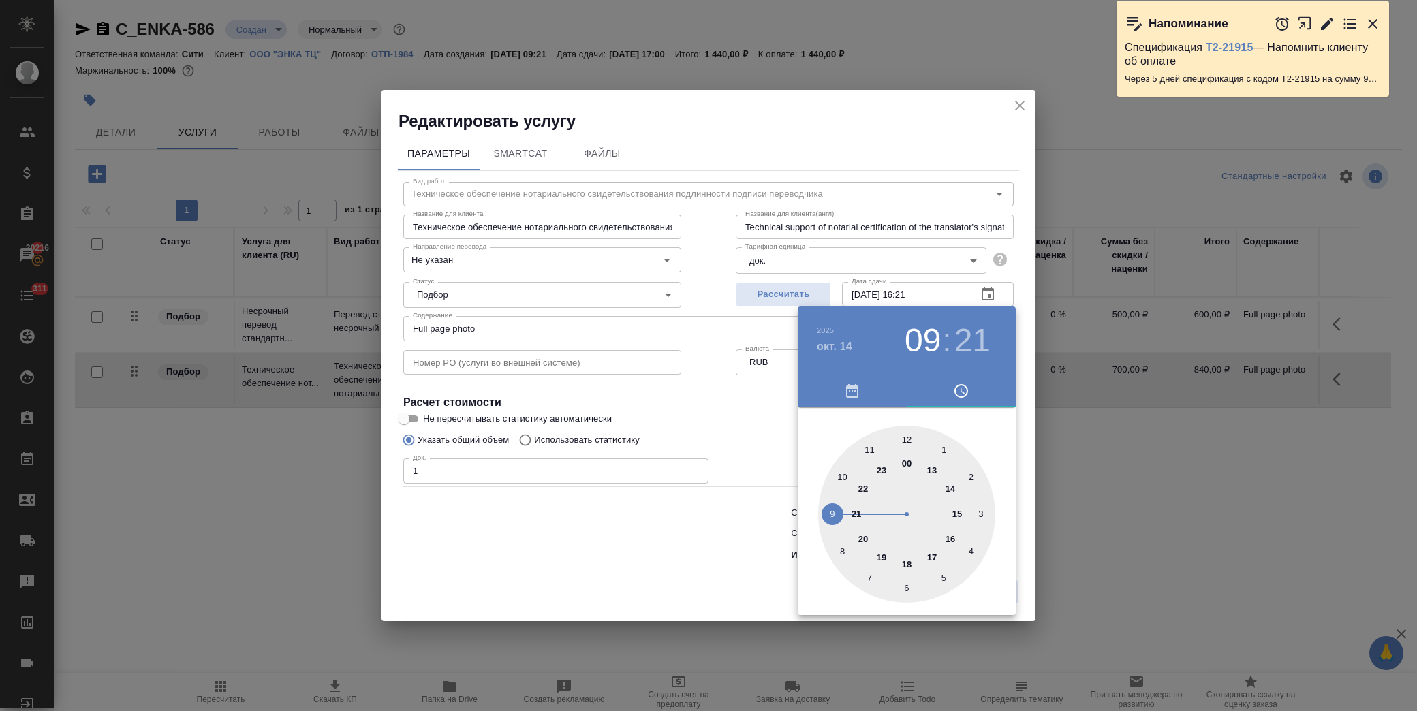
drag, startPoint x: 953, startPoint y: 541, endPoint x: 896, endPoint y: 433, distance: 122.5
click at [948, 533] on div at bounding box center [906, 514] width 177 height 177
click at [909, 432] on div at bounding box center [906, 514] width 177 height 177
type input "[DATE] 16:00"
click at [755, 420] on div at bounding box center [708, 355] width 1417 height 711
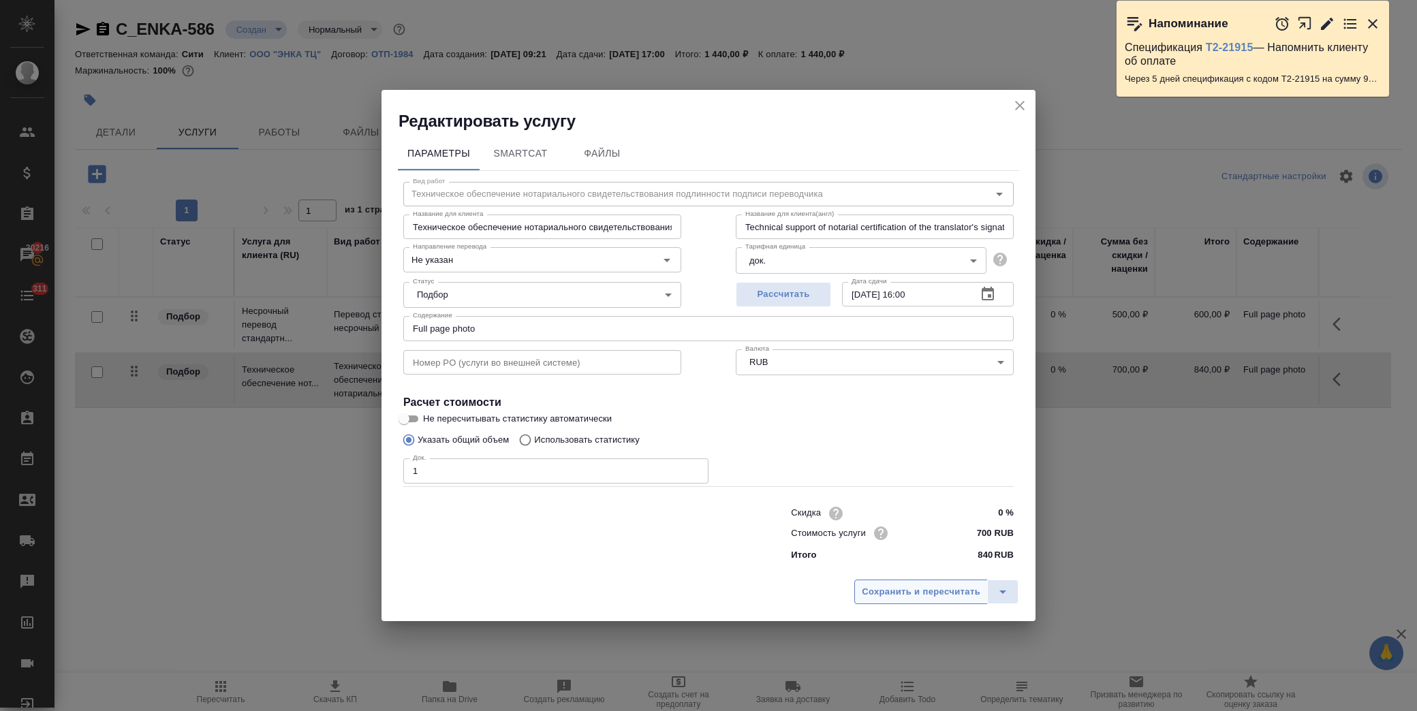
click at [906, 601] on button "Сохранить и пересчитать" at bounding box center [920, 592] width 133 height 25
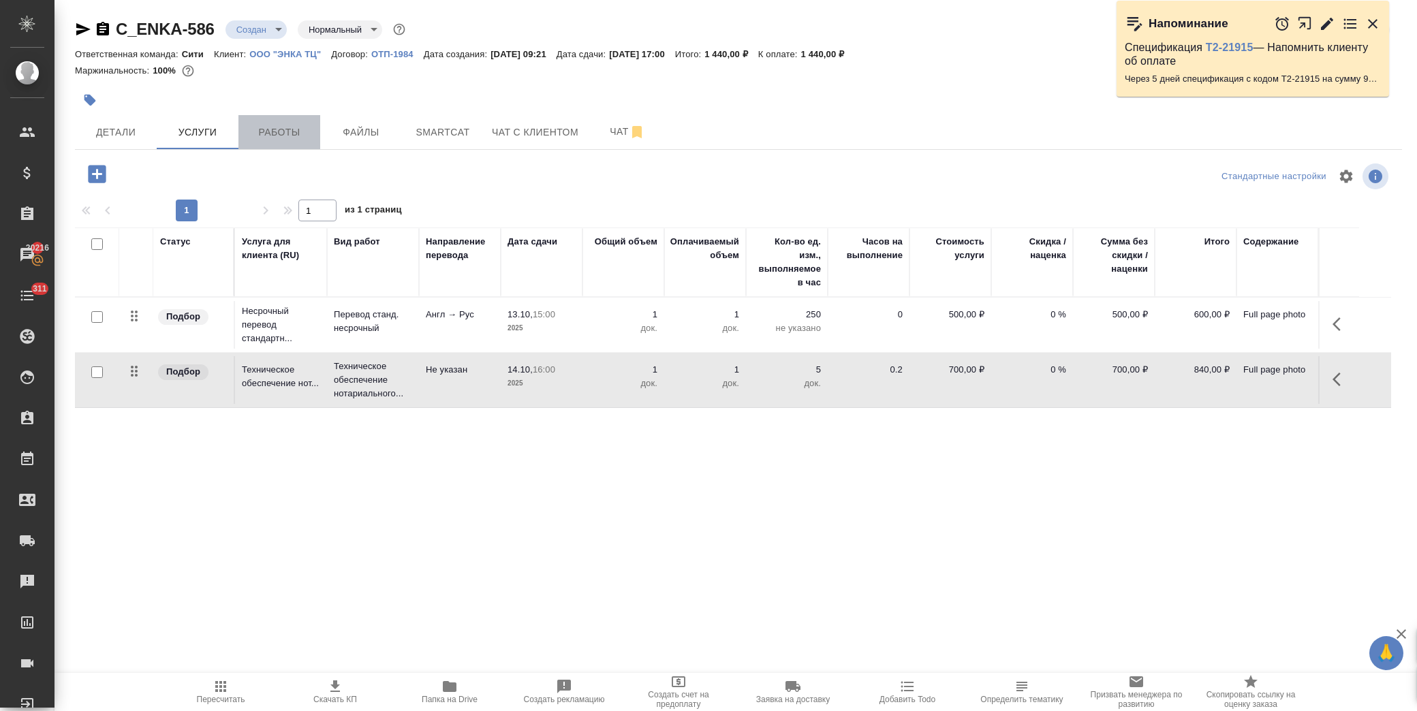
click at [253, 129] on span "Работы" at bounding box center [279, 132] width 65 height 17
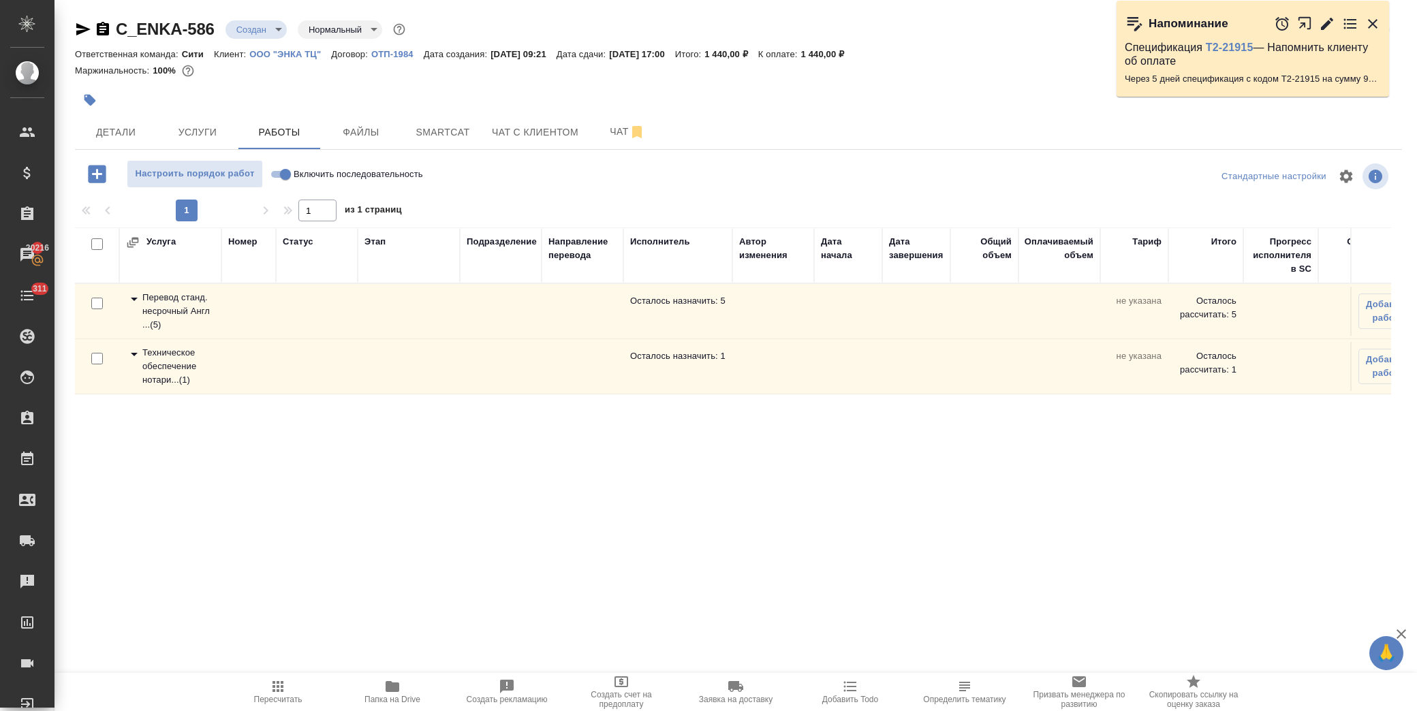
click at [134, 301] on icon at bounding box center [134, 299] width 16 height 16
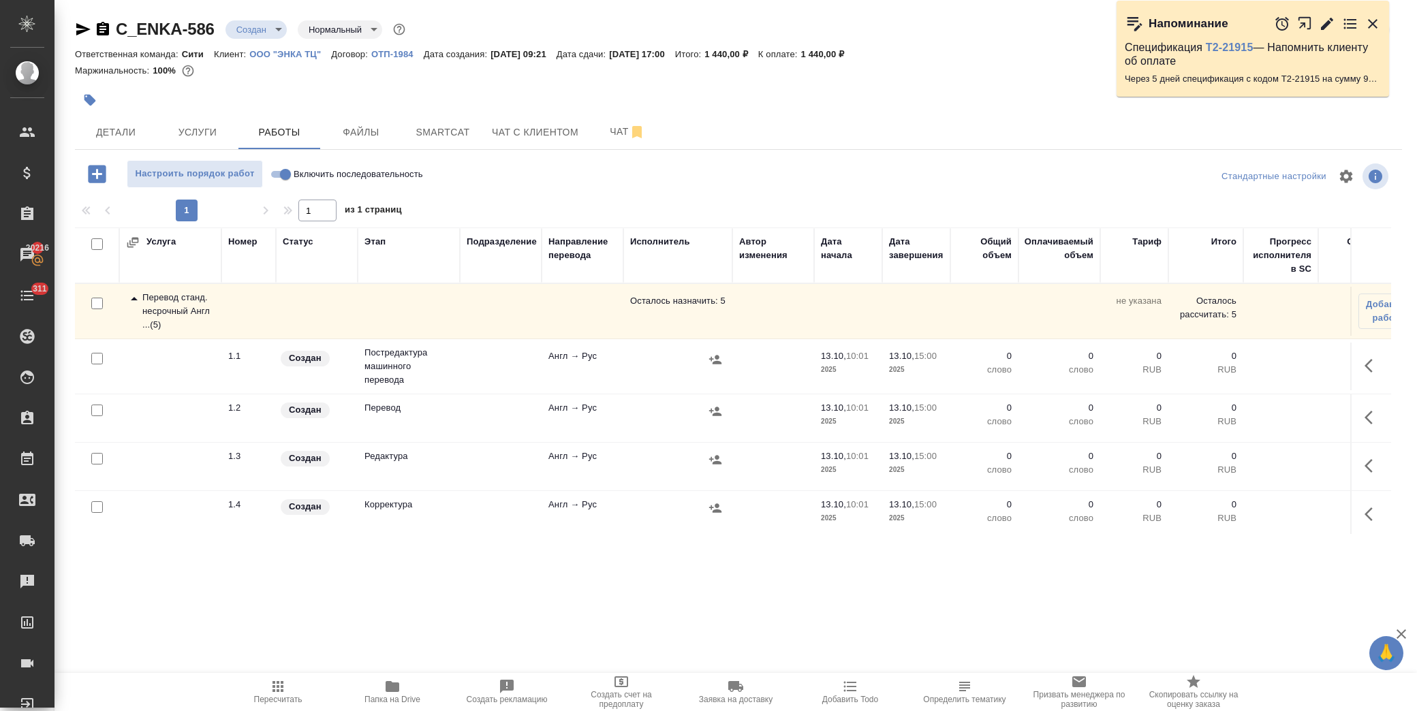
click at [95, 358] on input "checkbox" at bounding box center [97, 359] width 12 height 12
checkbox input "true"
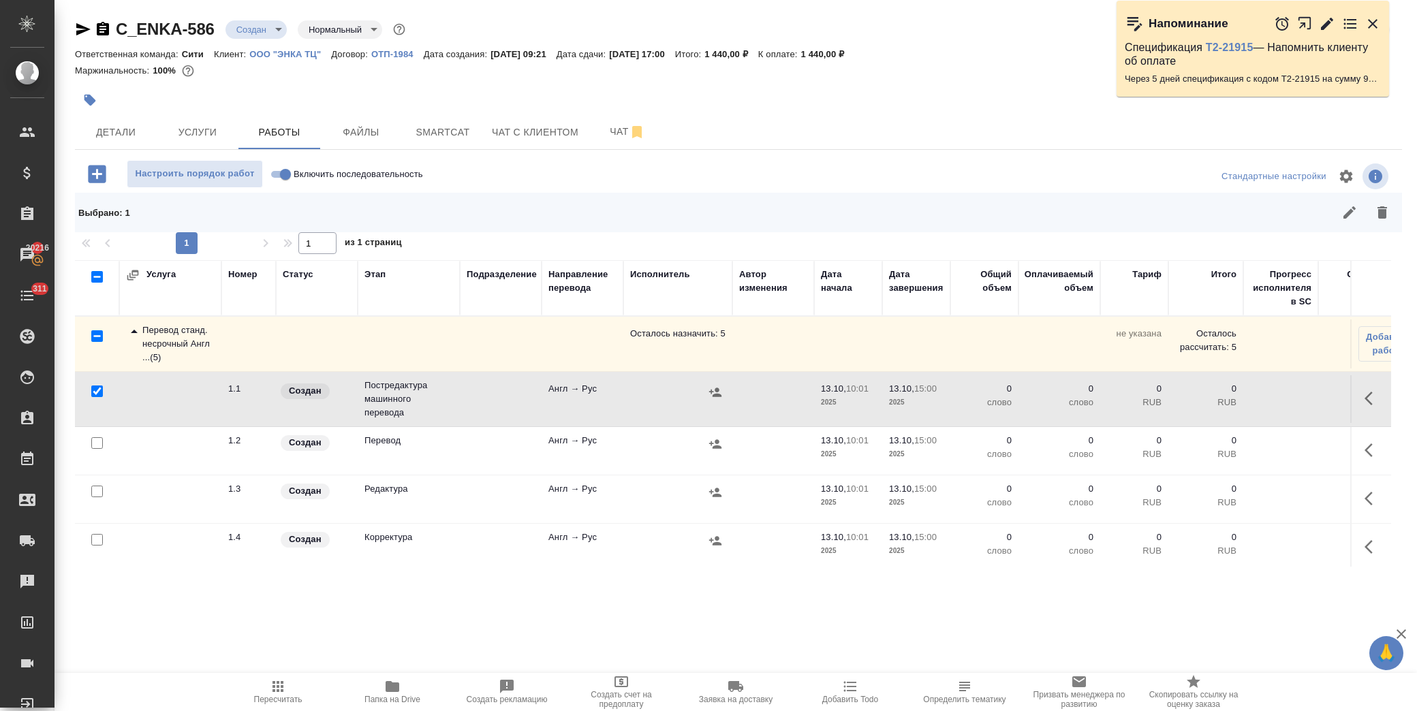
click at [95, 489] on input "checkbox" at bounding box center [97, 492] width 12 height 12
checkbox input "true"
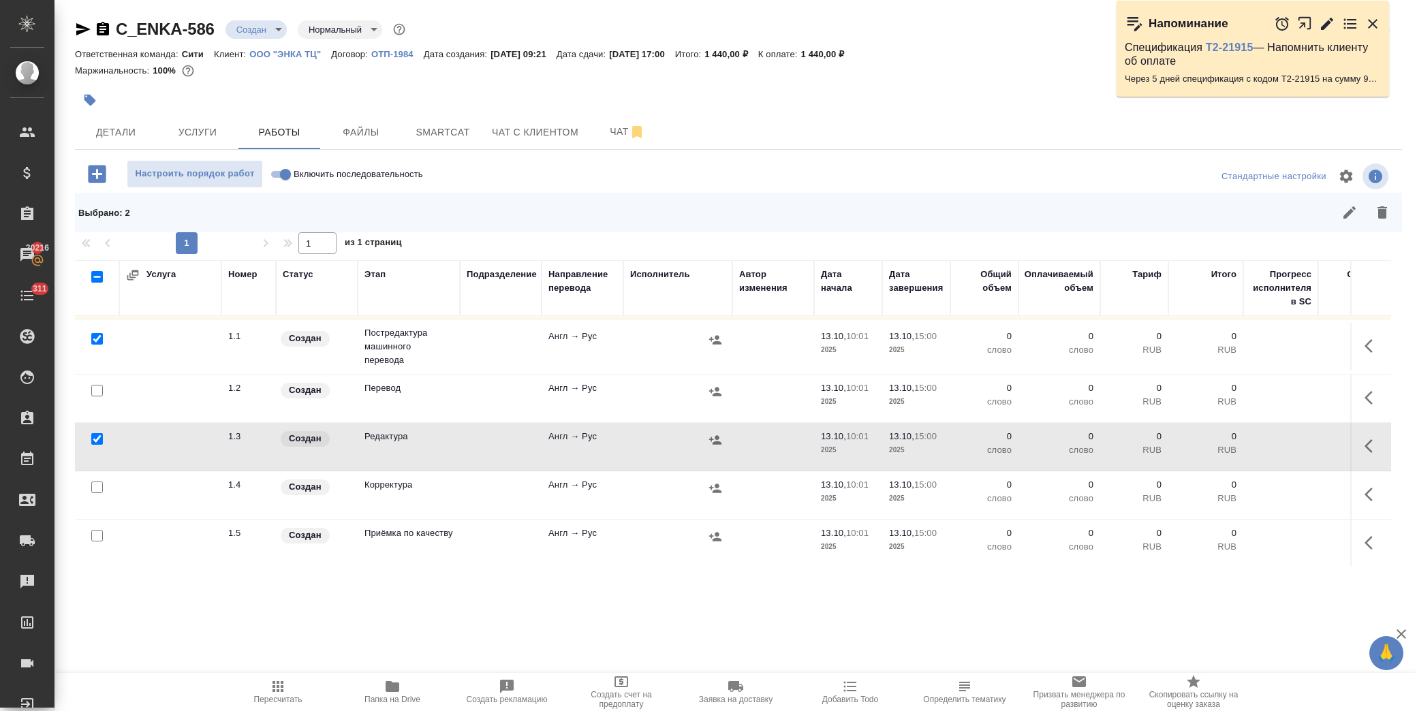
scroll to position [76, 0]
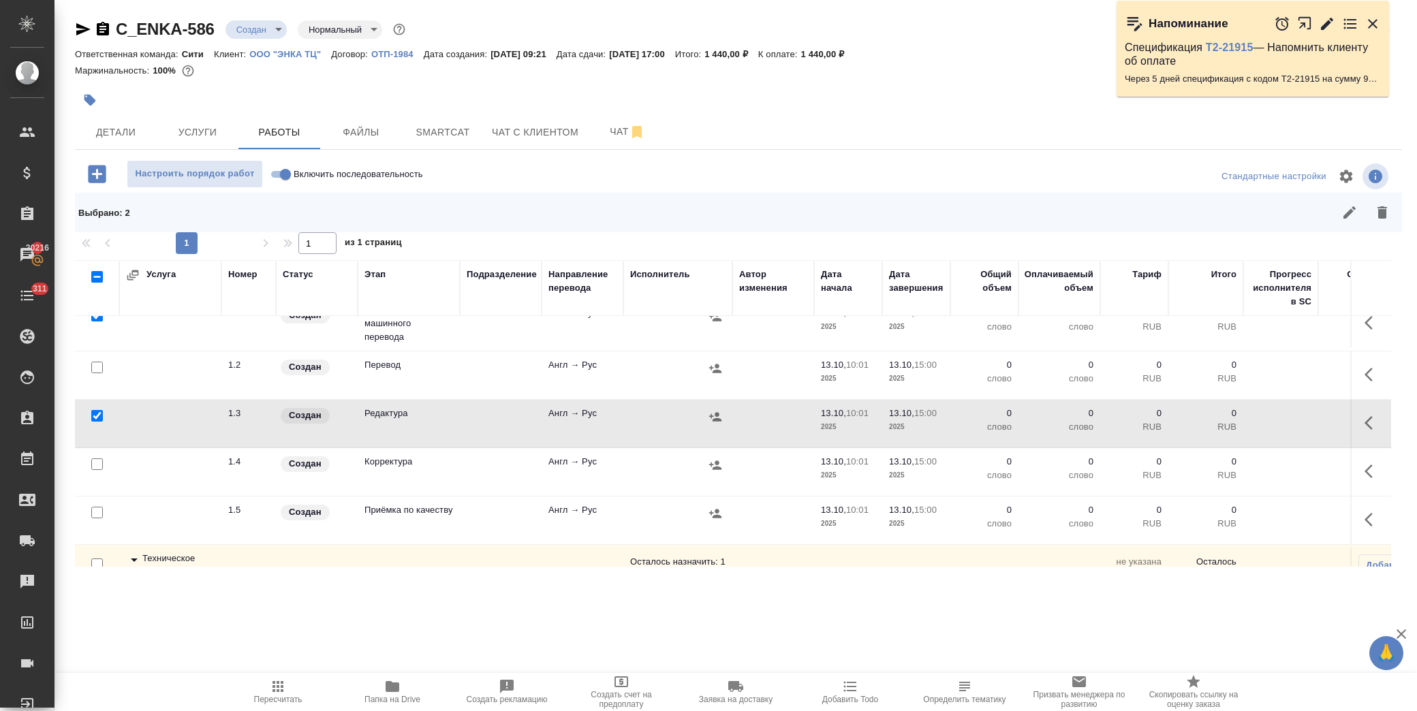
click at [99, 463] on input "checkbox" at bounding box center [97, 464] width 12 height 12
checkbox input "true"
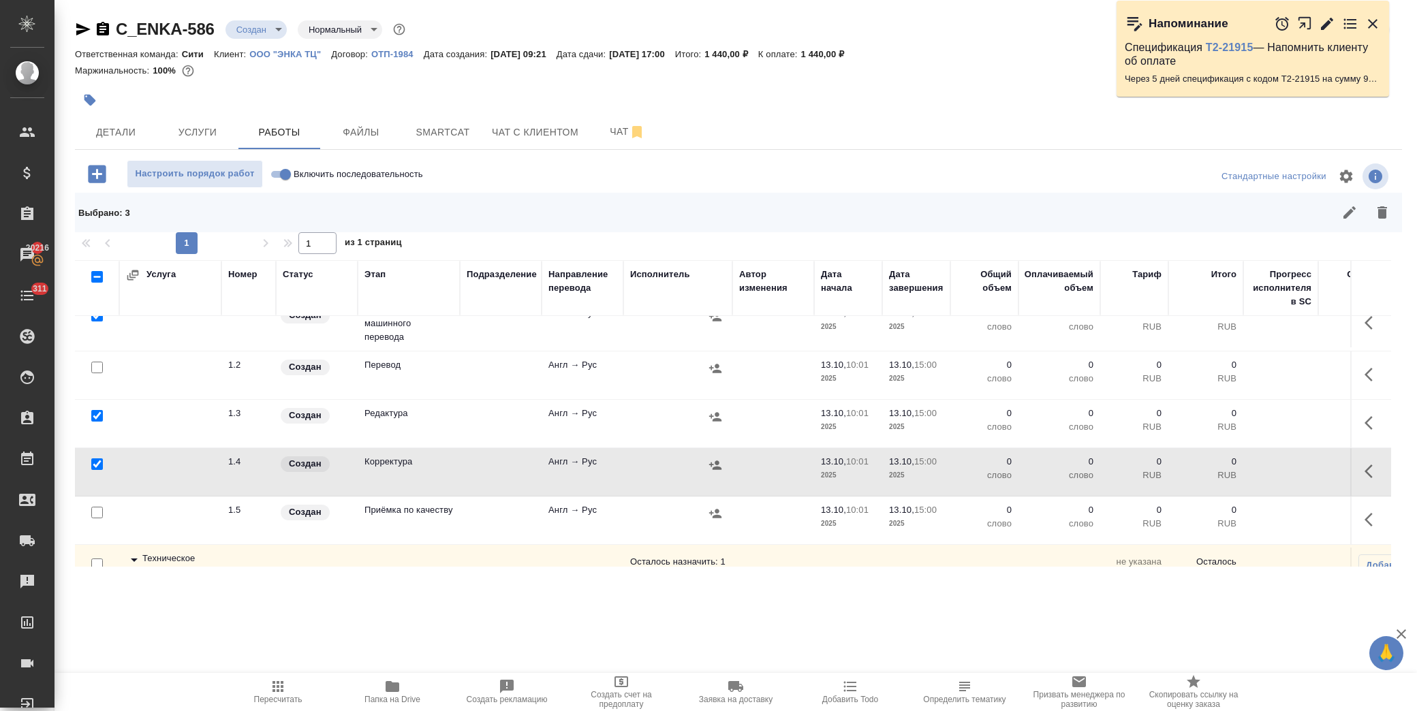
click at [99, 509] on input "checkbox" at bounding box center [97, 513] width 12 height 12
checkbox input "true"
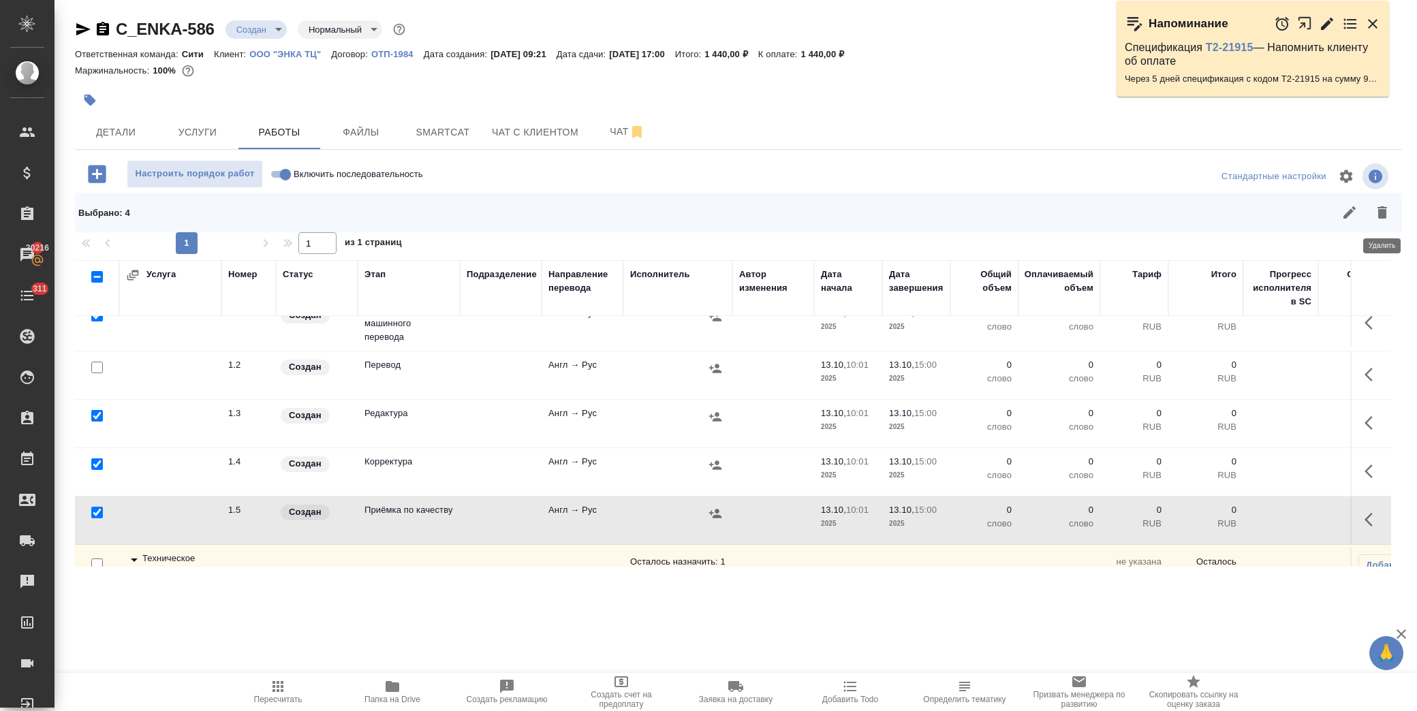
click at [1387, 225] on button "button" at bounding box center [1381, 212] width 33 height 33
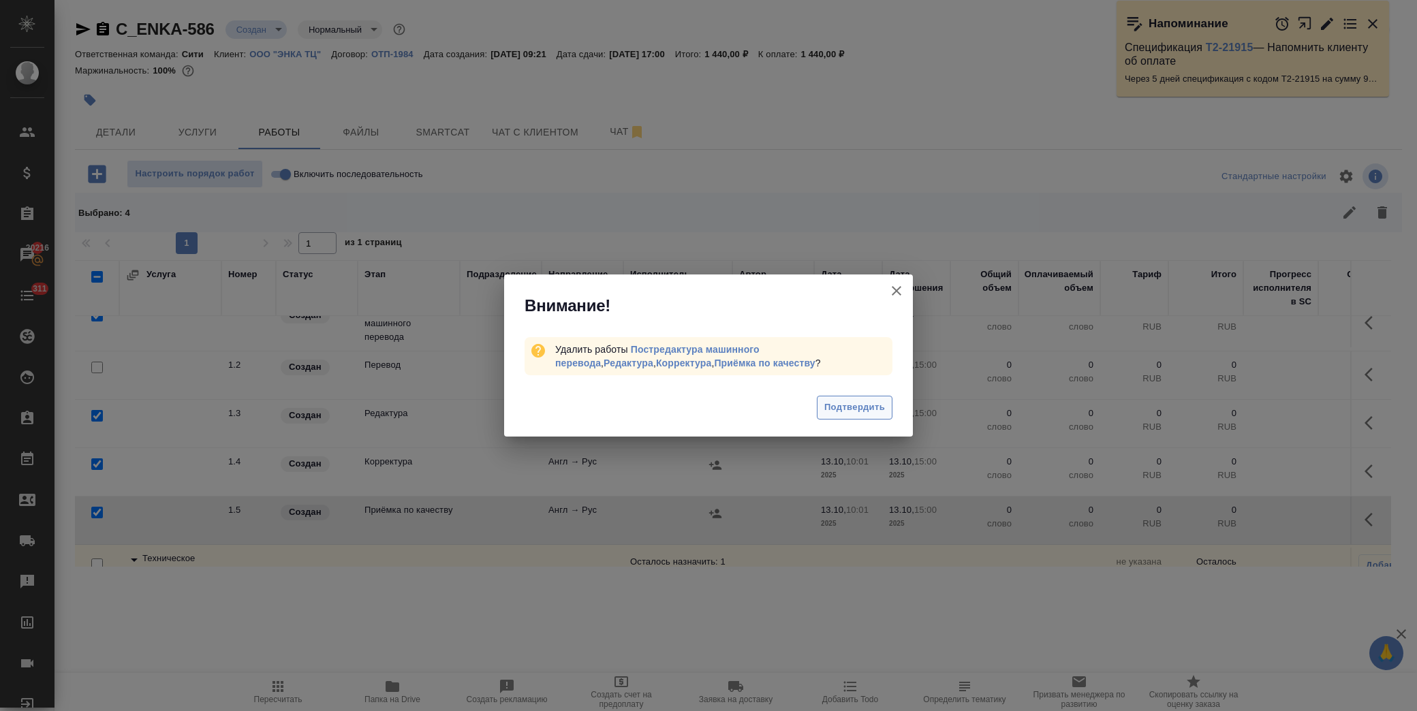
click at [826, 397] on button "Подтвердить" at bounding box center [855, 408] width 76 height 24
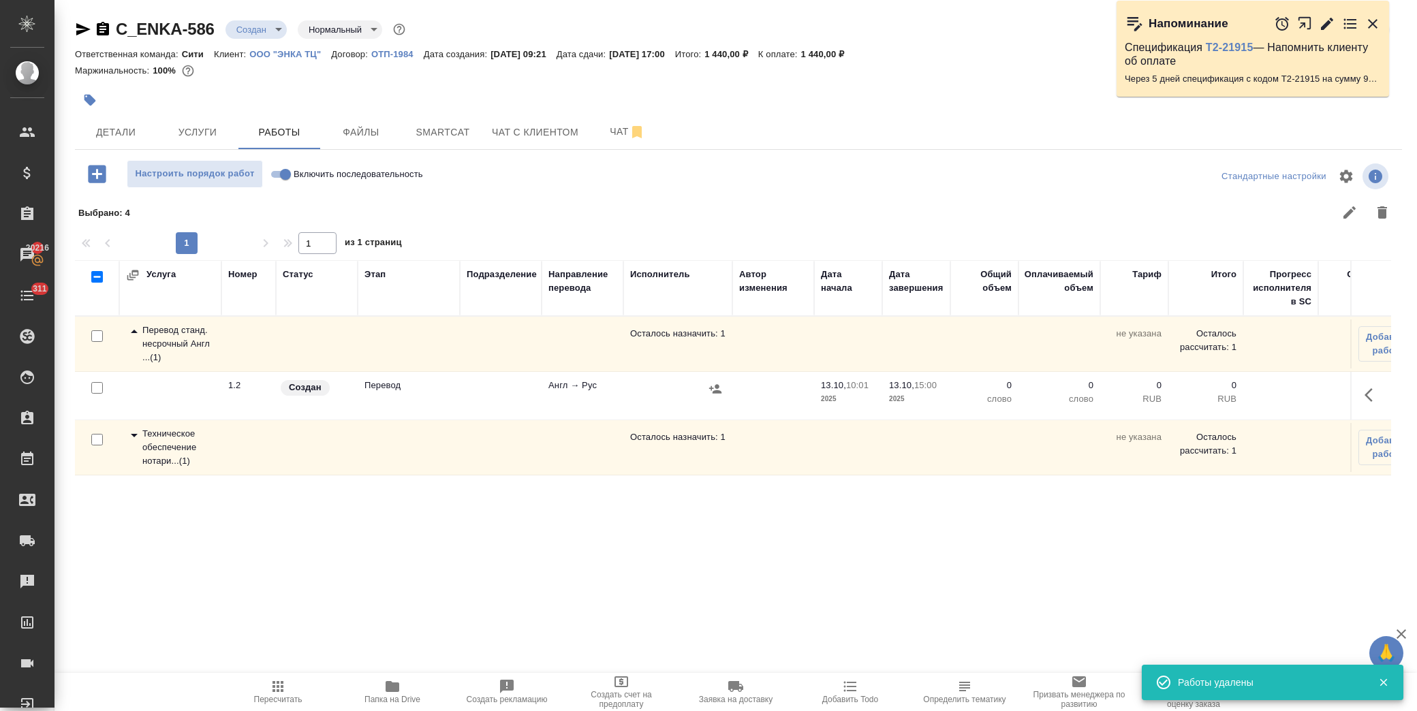
scroll to position [0, 0]
click at [1370, 383] on button "button" at bounding box center [1372, 395] width 33 height 33
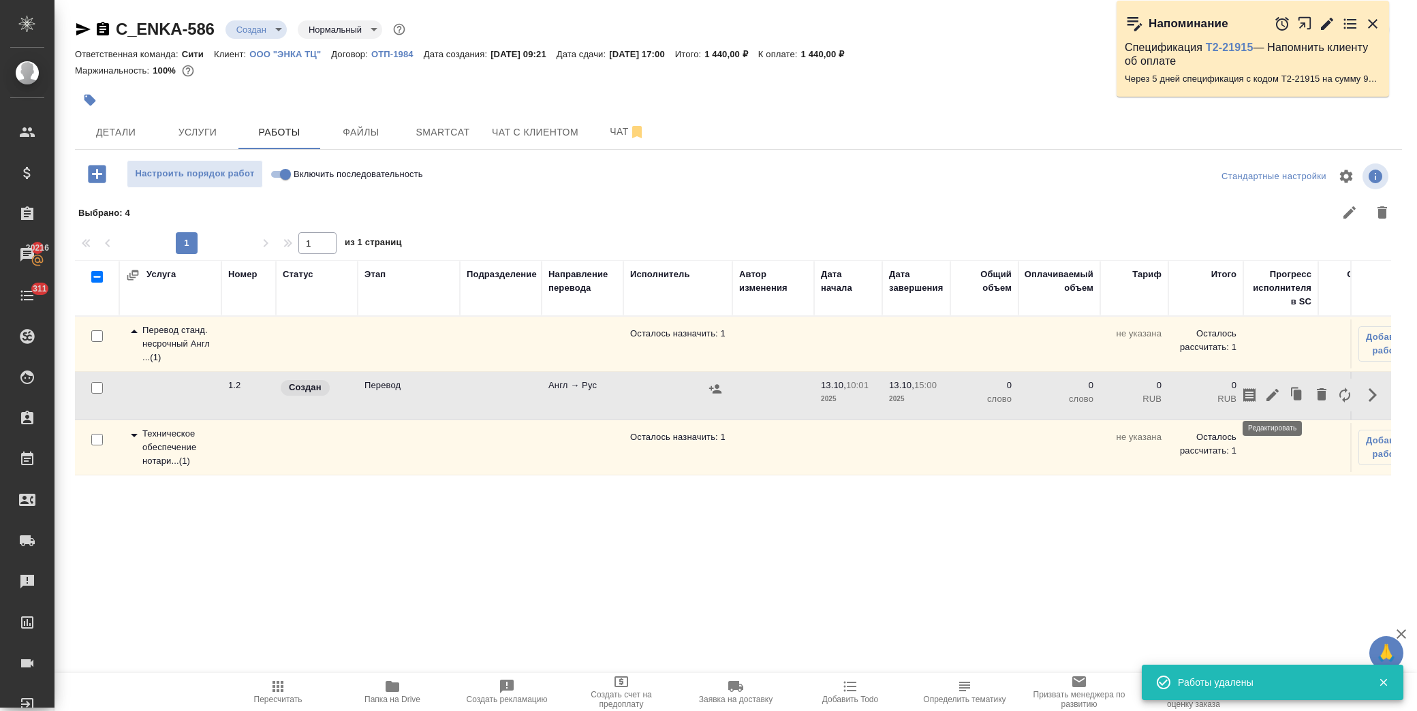
click at [1274, 392] on icon "button" at bounding box center [1272, 395] width 12 height 12
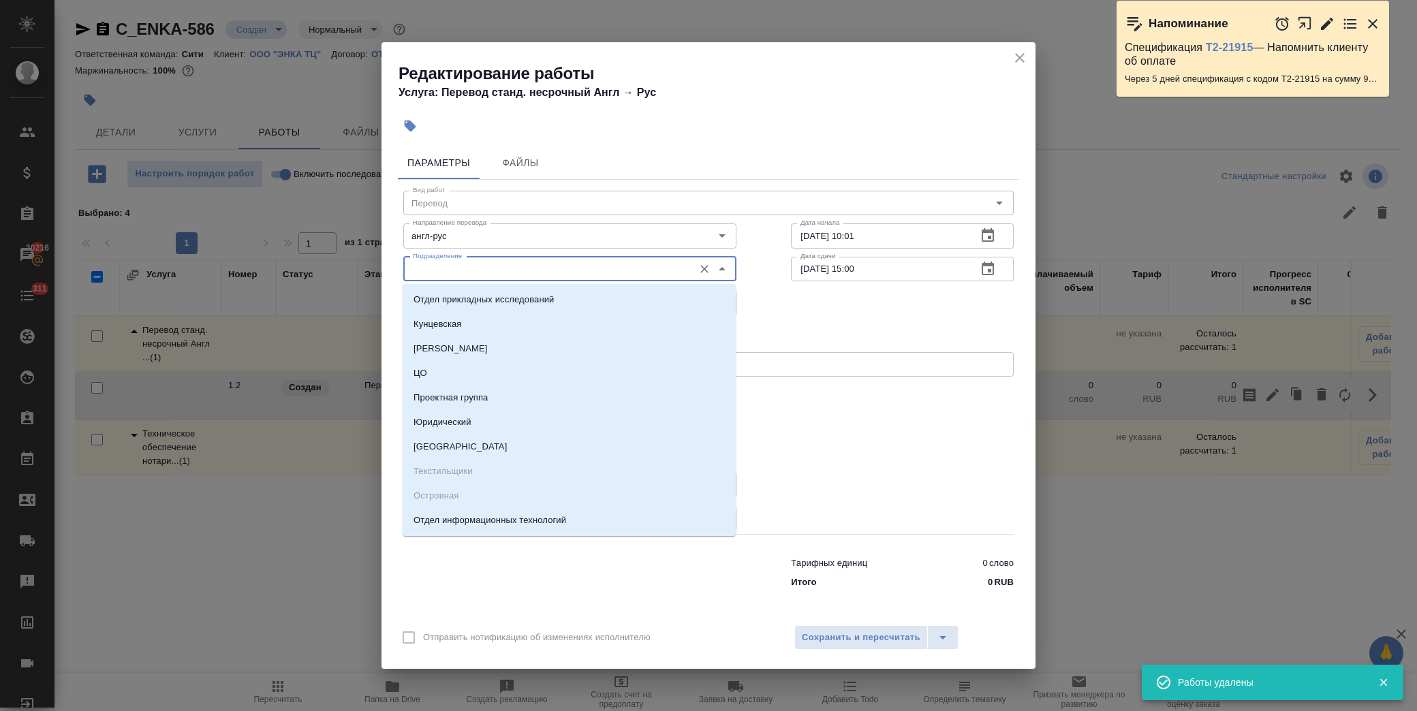
click at [471, 270] on input "Подразделение" at bounding box center [546, 269] width 279 height 16
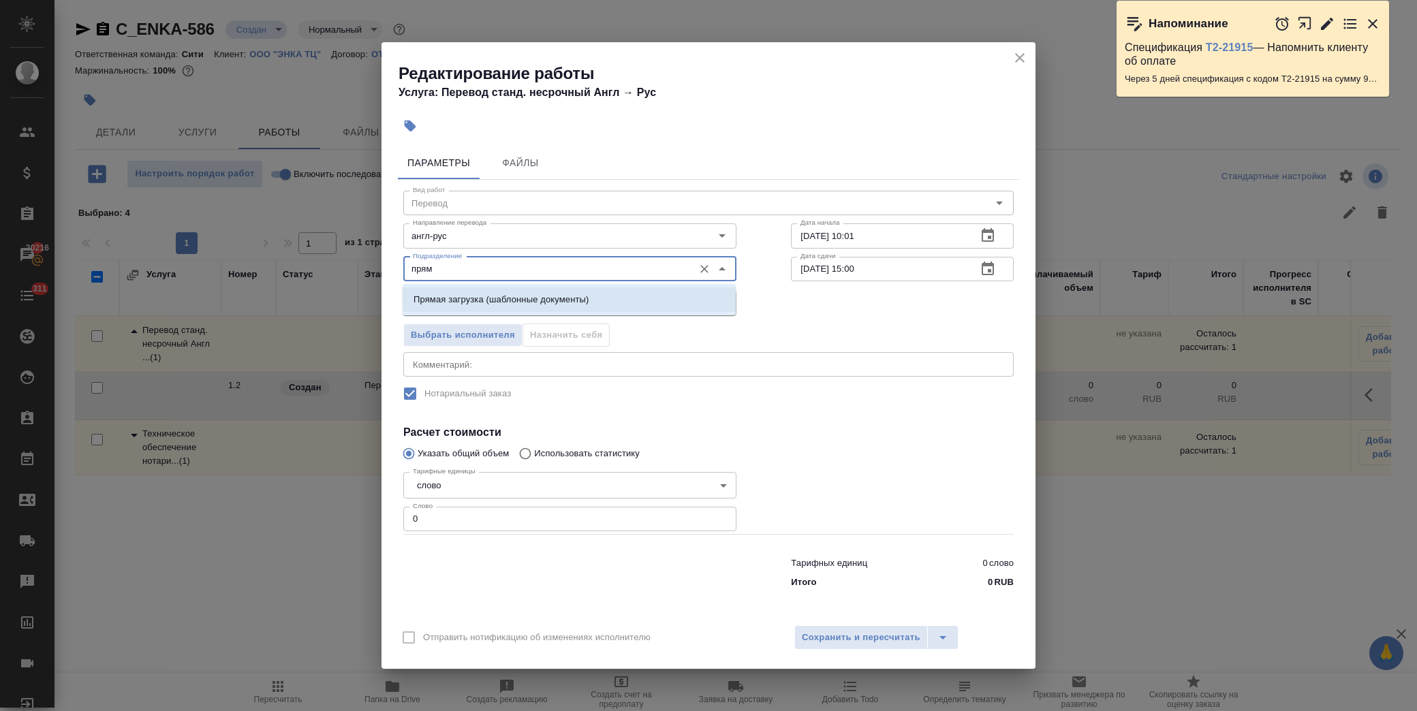
click at [478, 294] on p "Прямая загрузка (шаблонные документы)" at bounding box center [500, 300] width 175 height 14
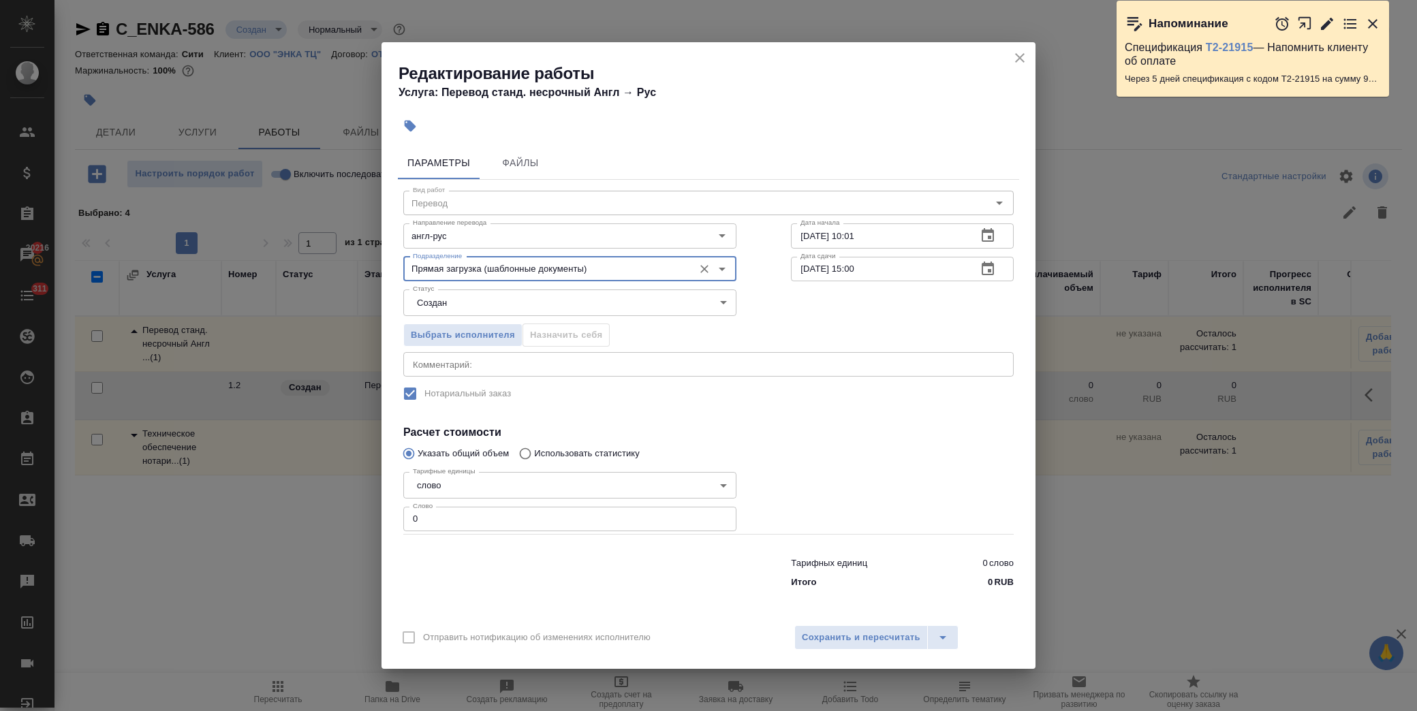
type input "Прямая загрузка (шаблонные документы)"
drag, startPoint x: 355, startPoint y: 528, endPoint x: 342, endPoint y: 529, distance: 13.0
click at [342, 529] on div "Редактирование работы Услуга: Перевод станд. несрочный Англ → [PERSON_NAME] Фай…" at bounding box center [708, 355] width 1417 height 711
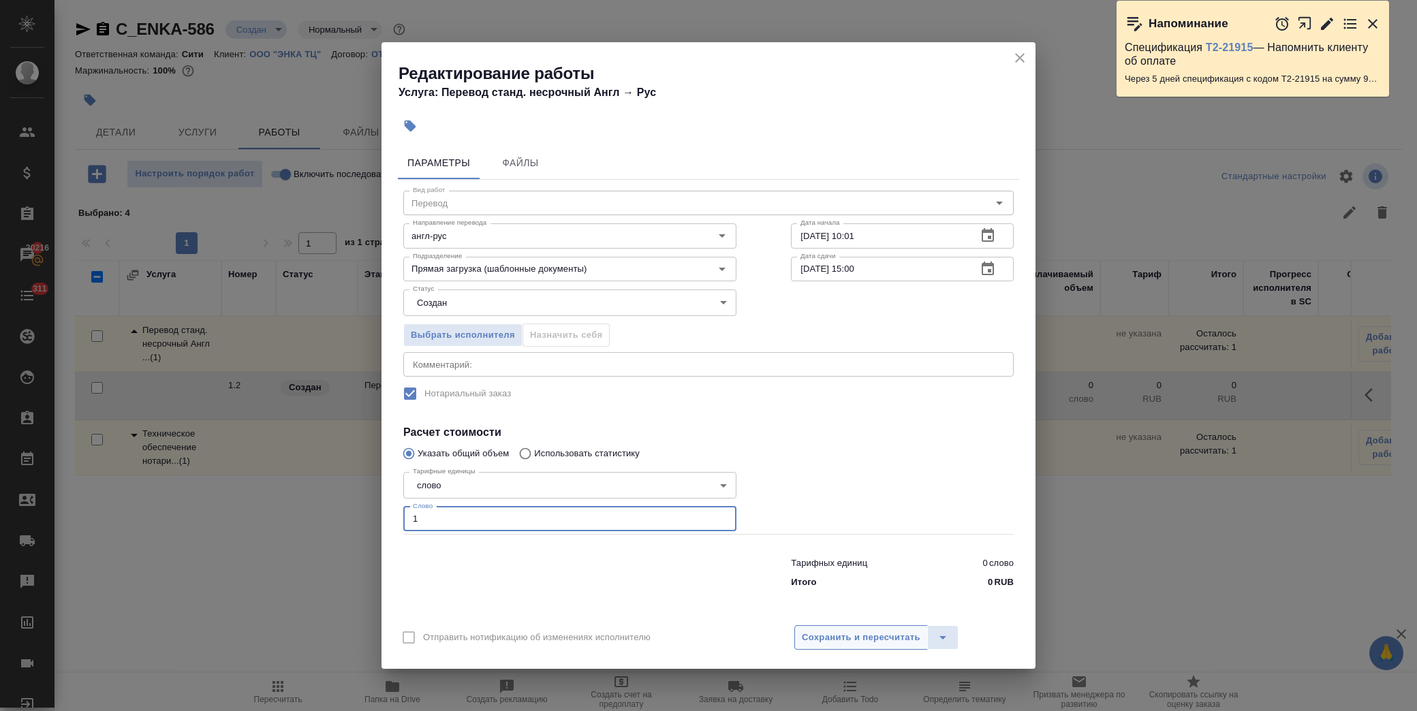
type input "1"
click at [883, 644] on span "Сохранить и пересчитать" at bounding box center [861, 638] width 119 height 16
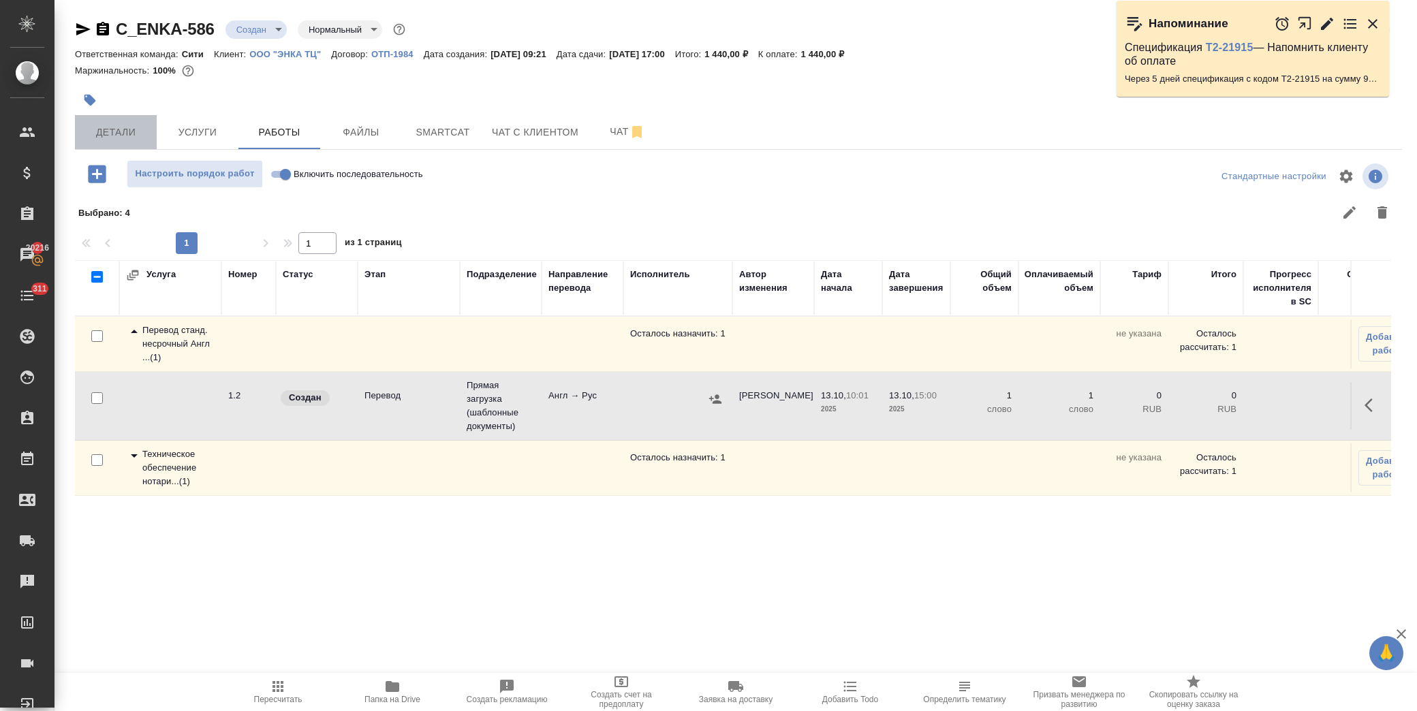
click at [118, 130] on span "Детали" at bounding box center [115, 132] width 65 height 17
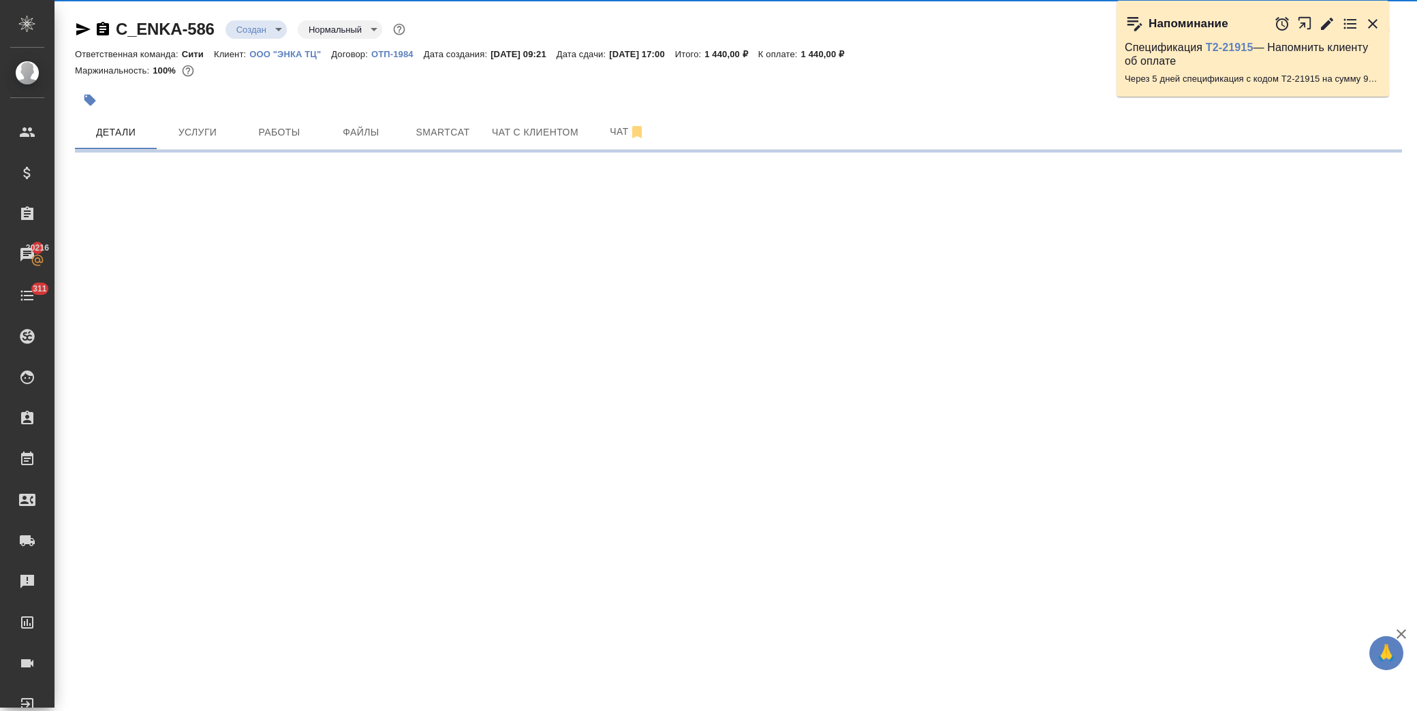
select select "RU"
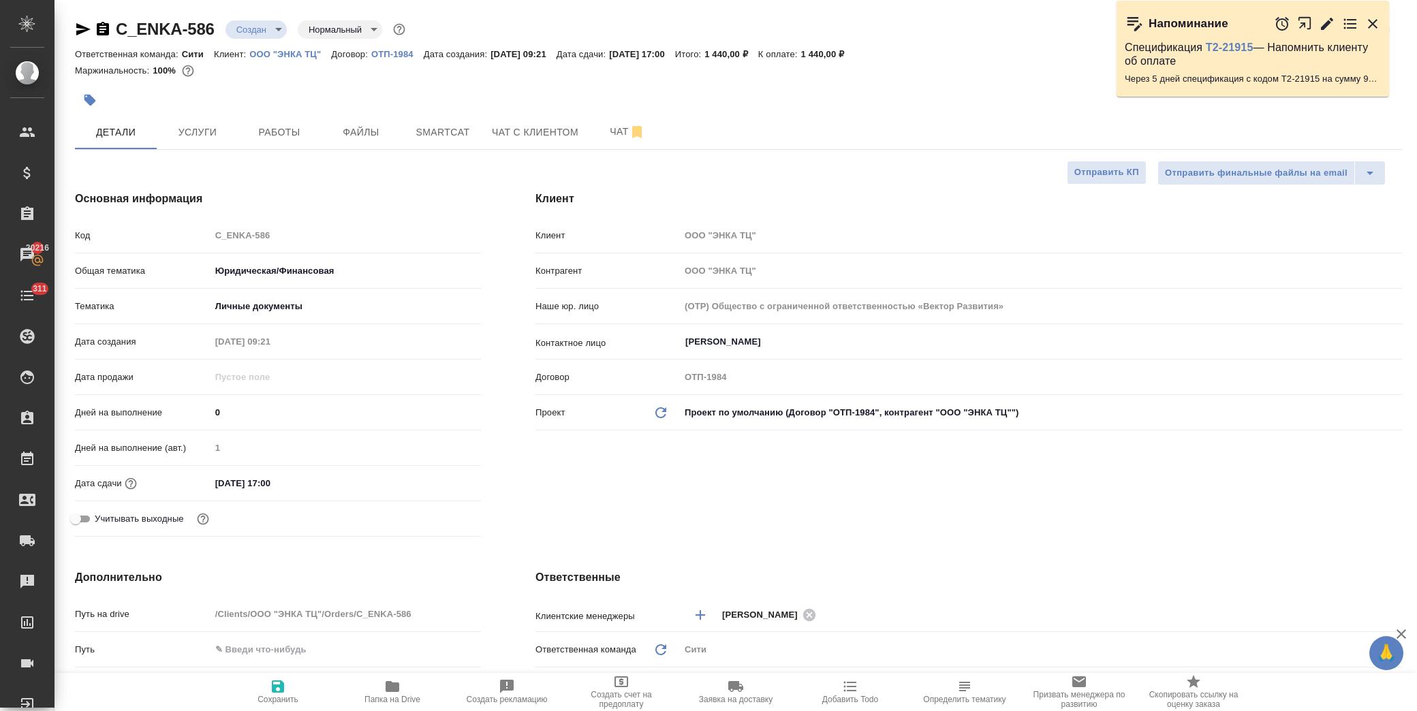
type textarea "x"
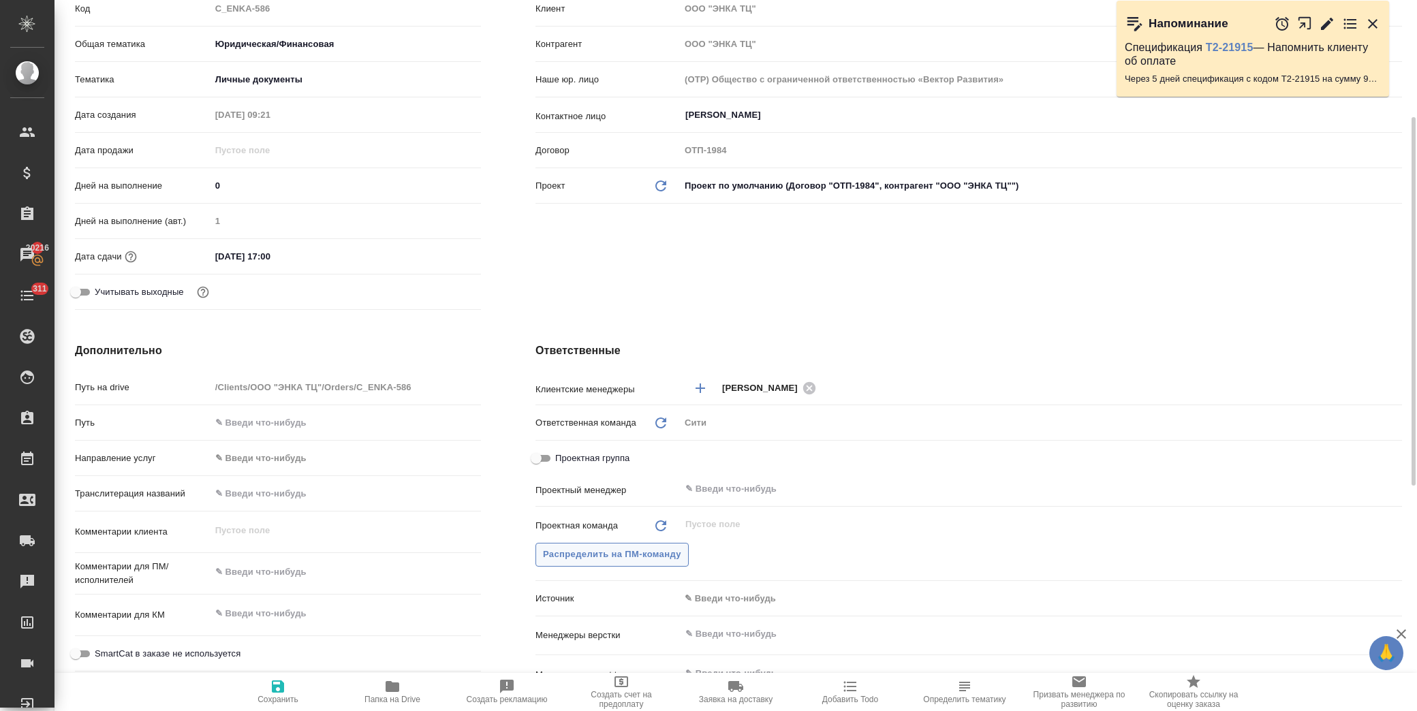
click at [598, 552] on span "Распределить на ПМ-команду" at bounding box center [612, 555] width 138 height 16
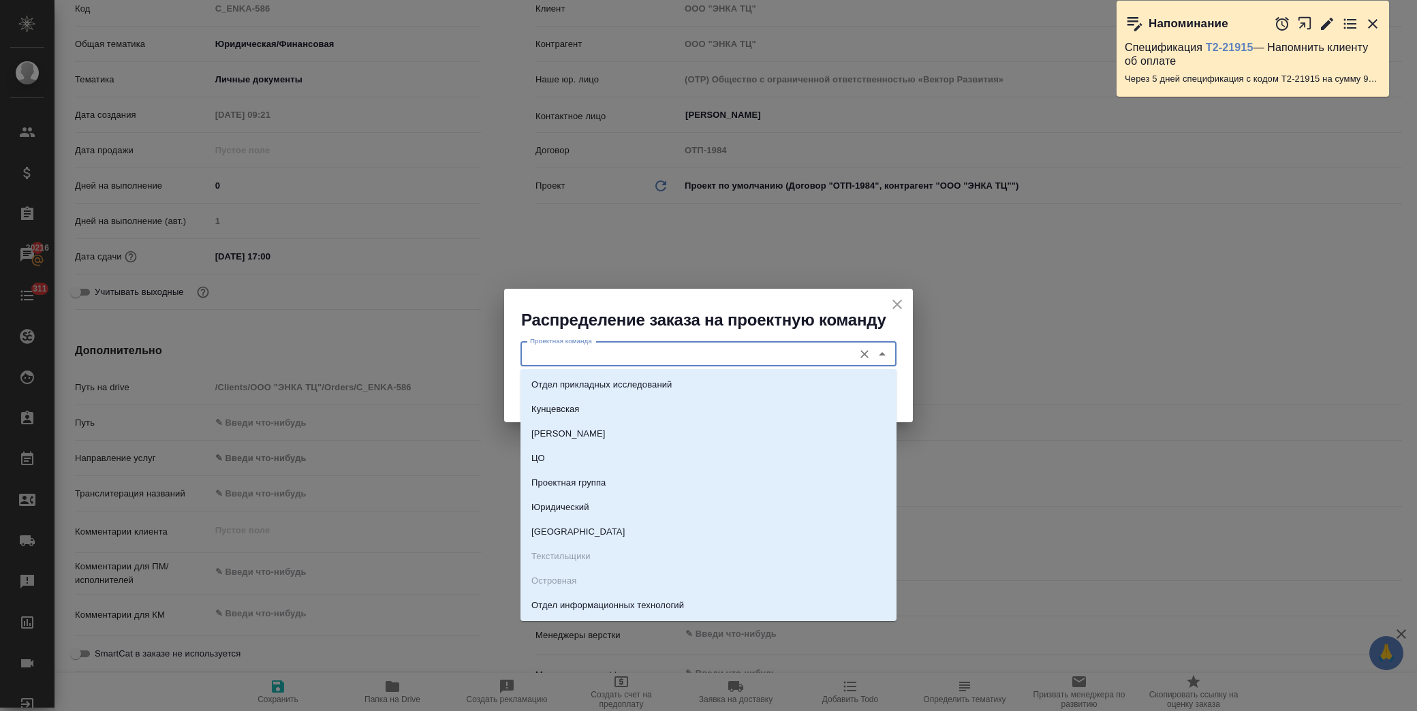
click at [622, 354] on input "Проектная команда" at bounding box center [685, 354] width 322 height 16
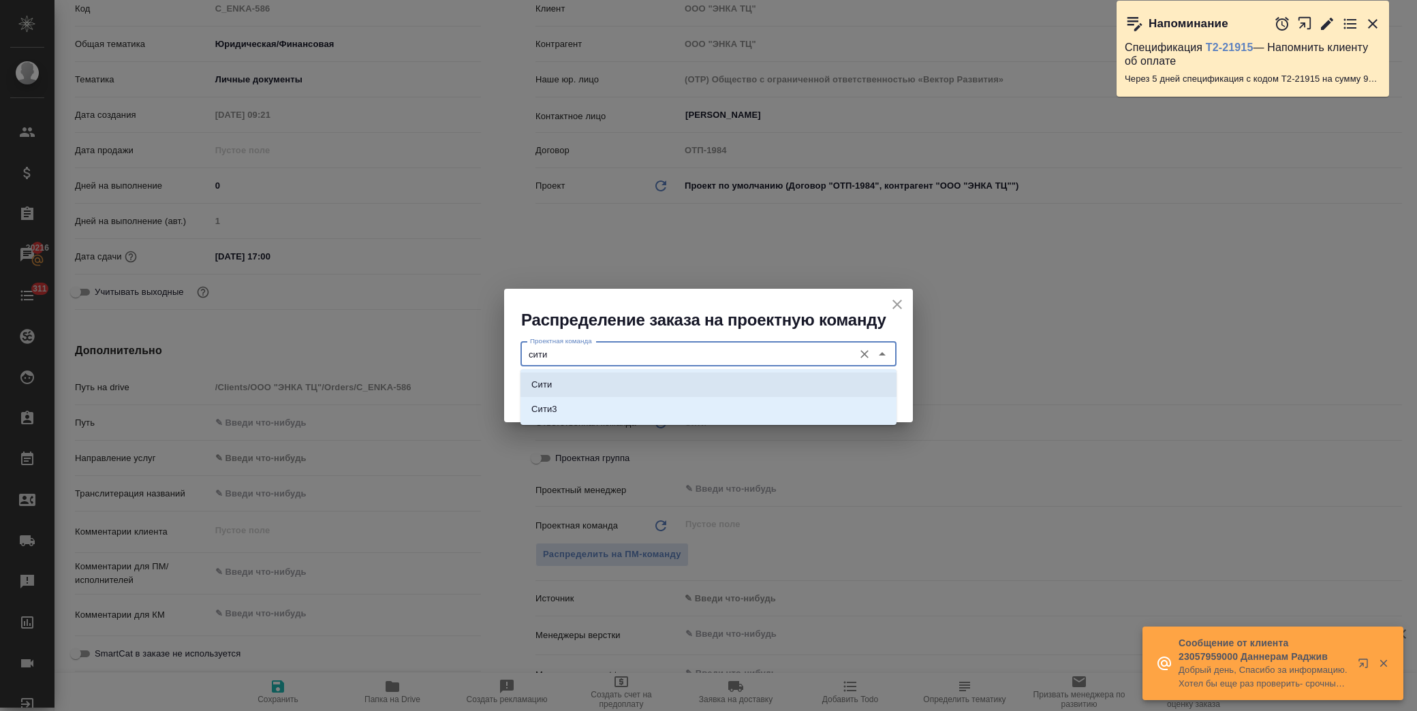
click at [579, 394] on li "Сити" at bounding box center [708, 385] width 376 height 25
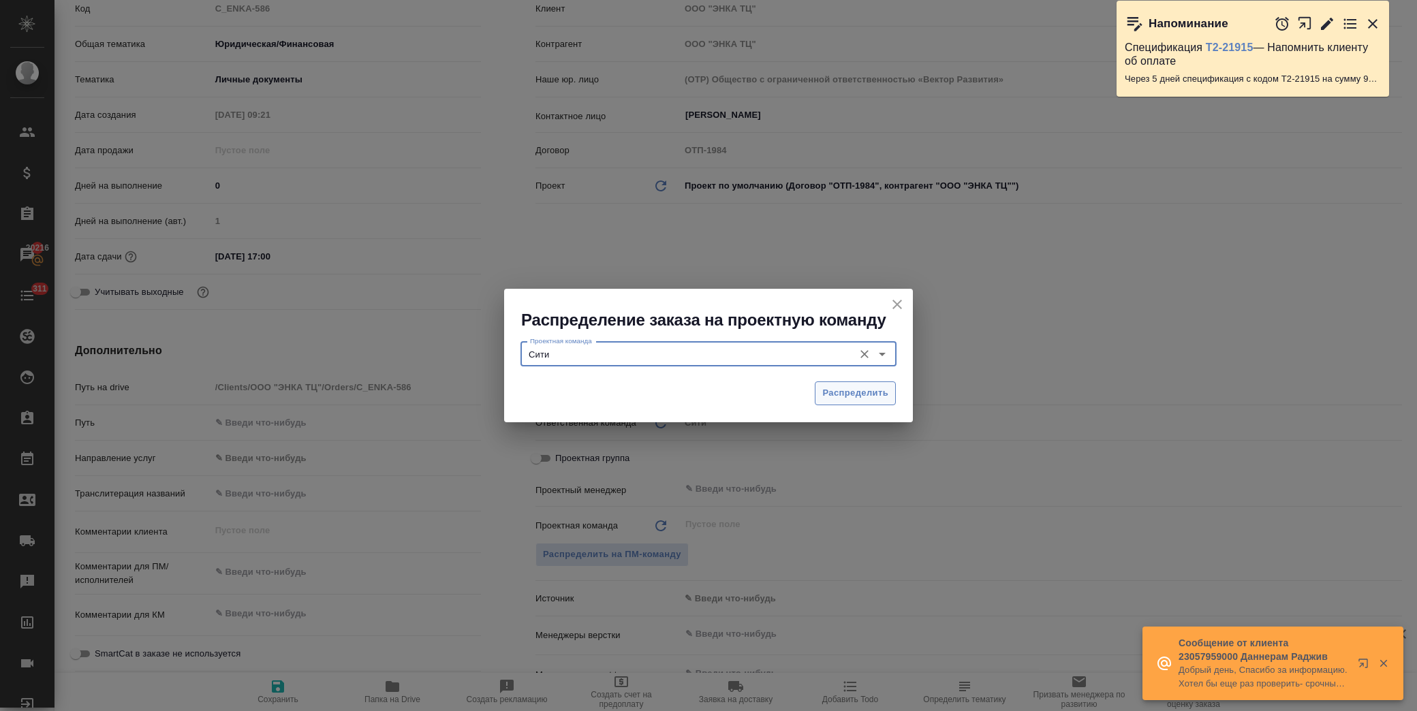
type input "Сити"
click at [853, 394] on span "Распределить" at bounding box center [855, 393] width 66 height 16
type textarea "x"
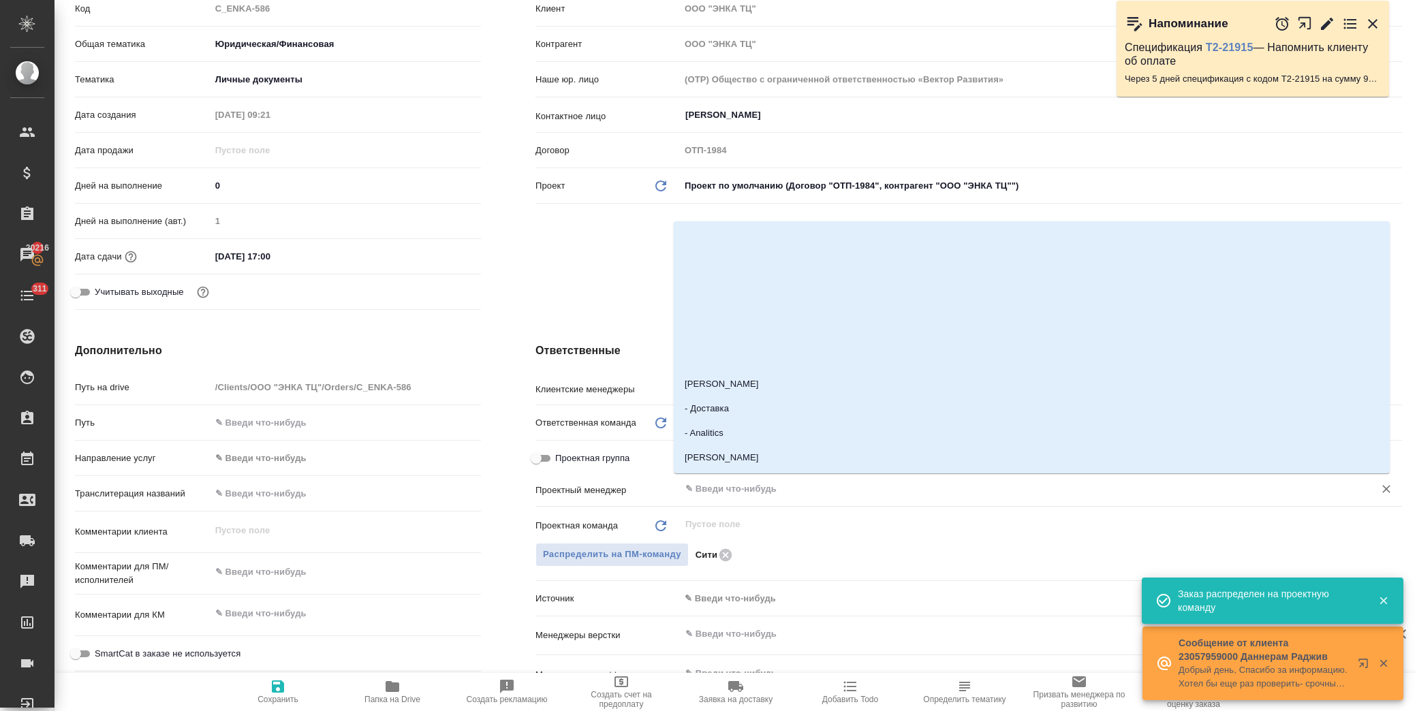
click at [718, 485] on input "text" at bounding box center [1018, 489] width 668 height 16
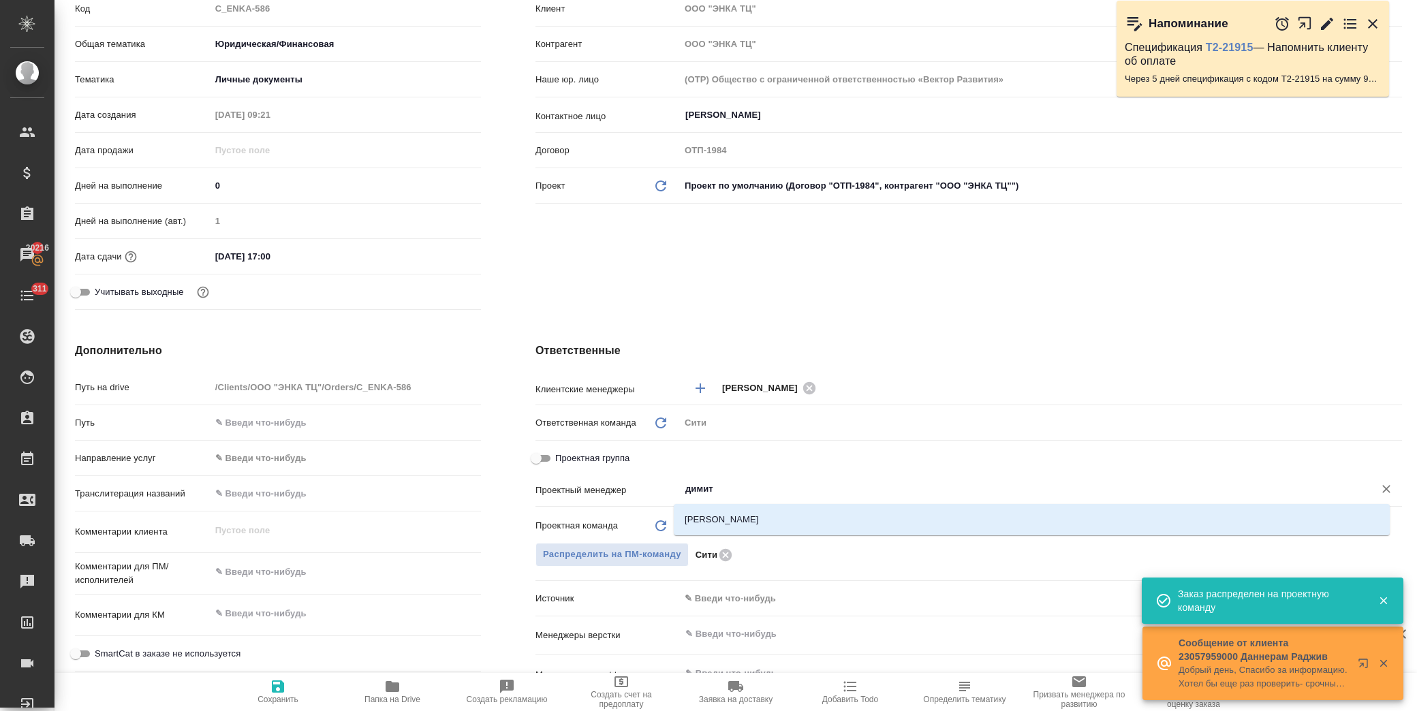
type input "димитр"
click at [736, 527] on li "[PERSON_NAME]" at bounding box center [1032, 519] width 716 height 25
type textarea "x"
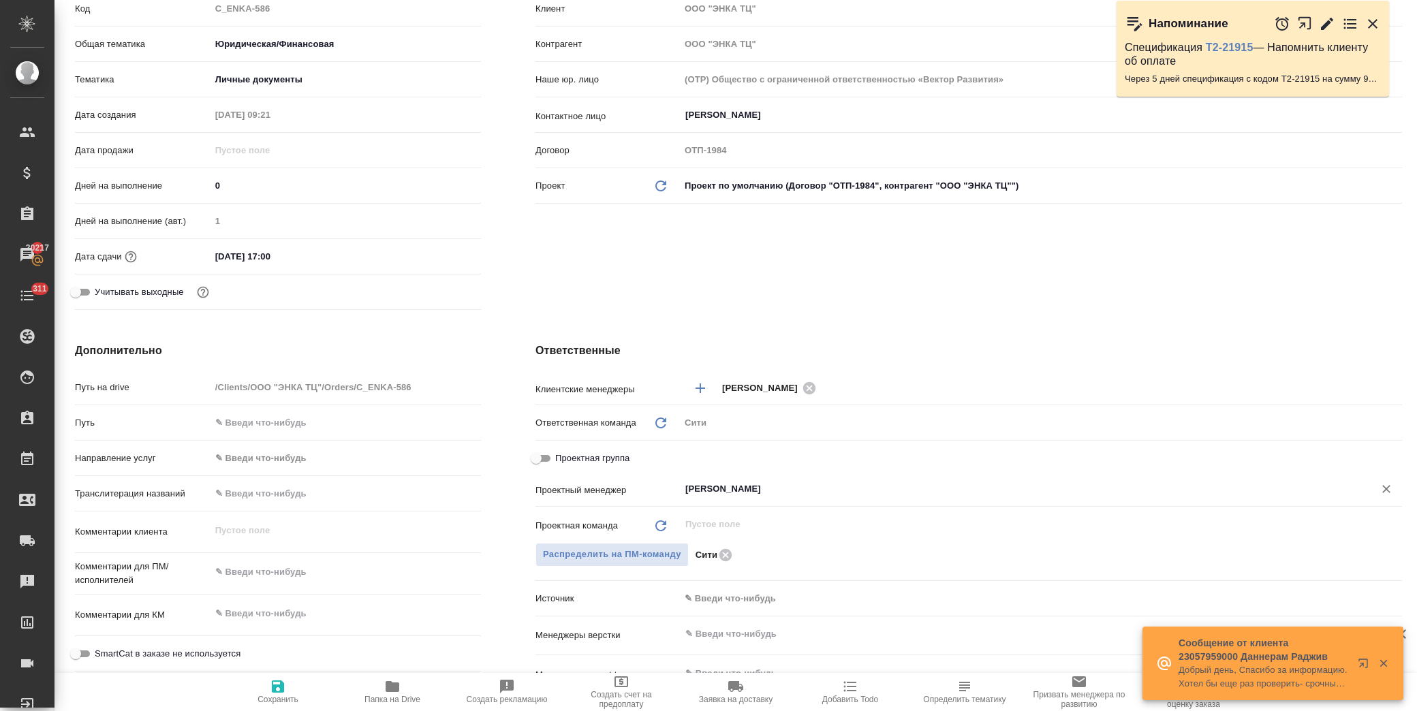
type input "[PERSON_NAME]"
click at [260, 682] on span "Сохранить" at bounding box center [278, 691] width 98 height 26
type textarea "x"
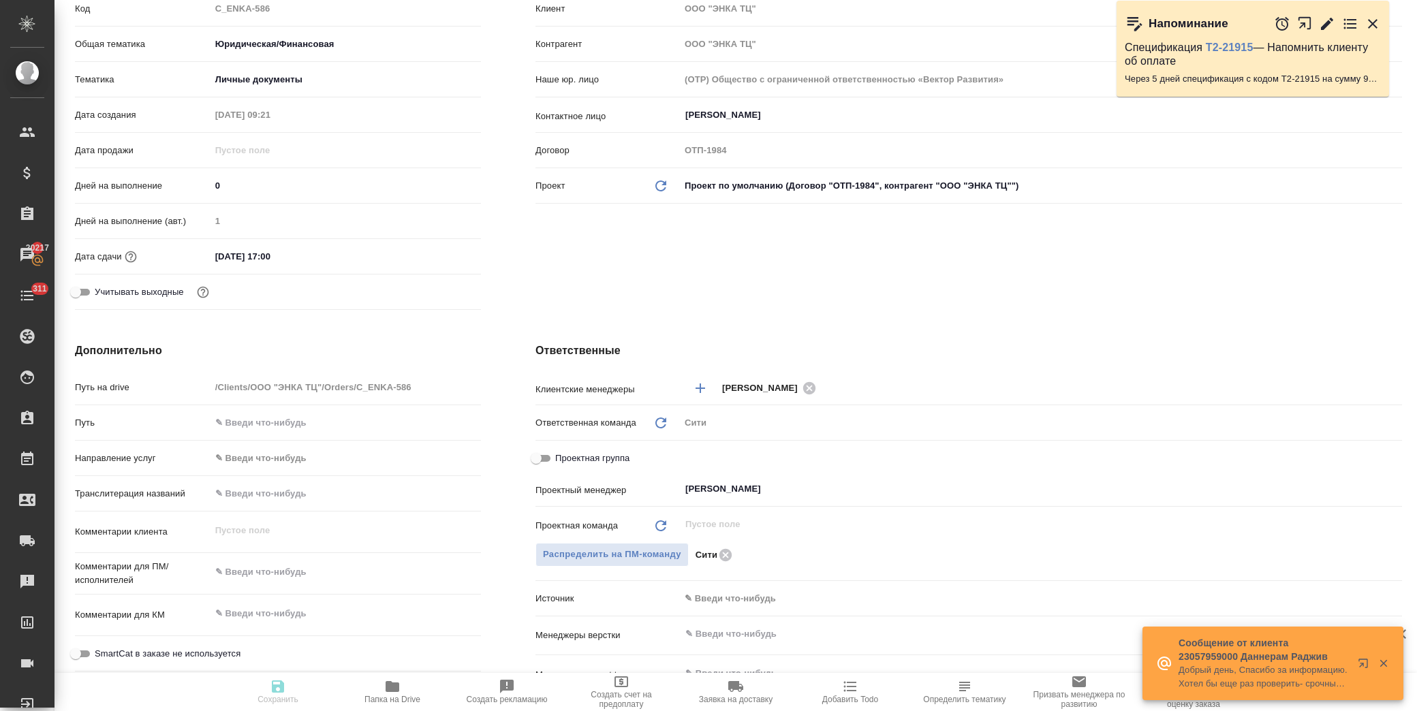
type textarea "x"
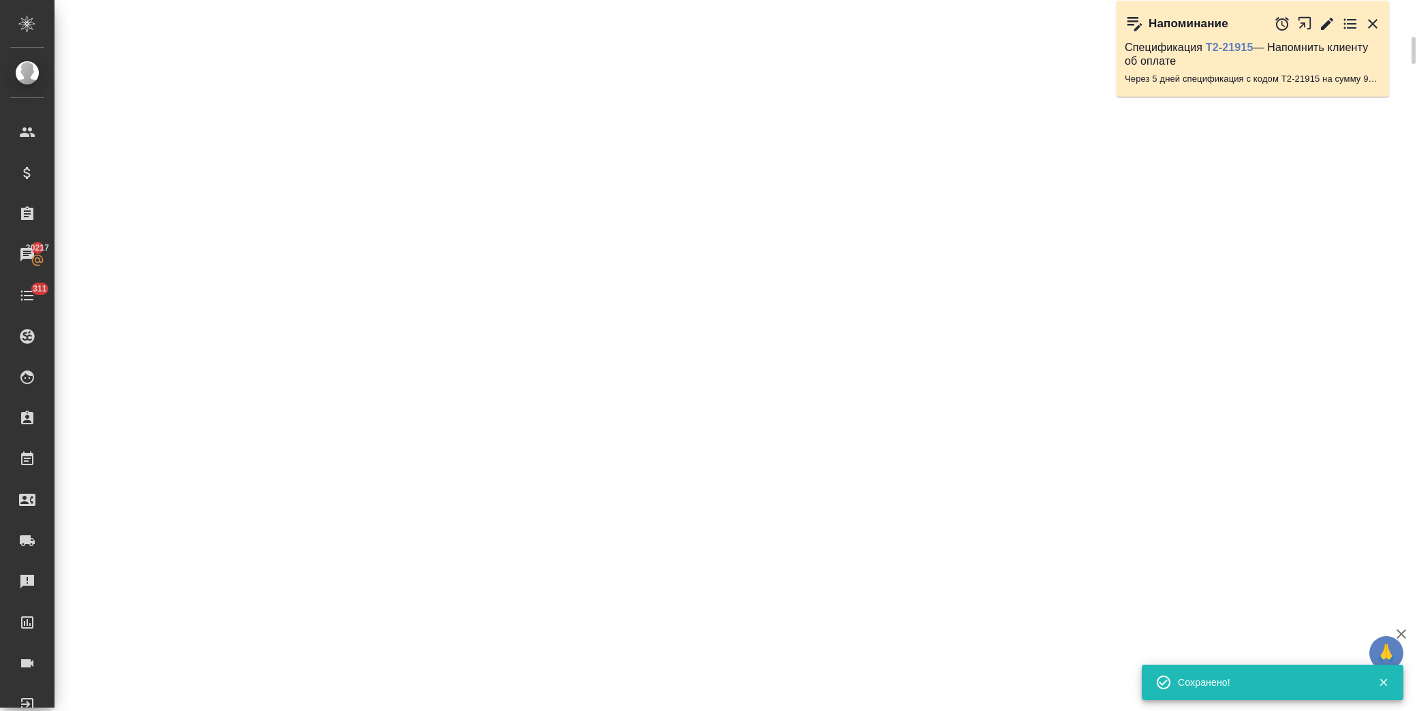
select select "RU"
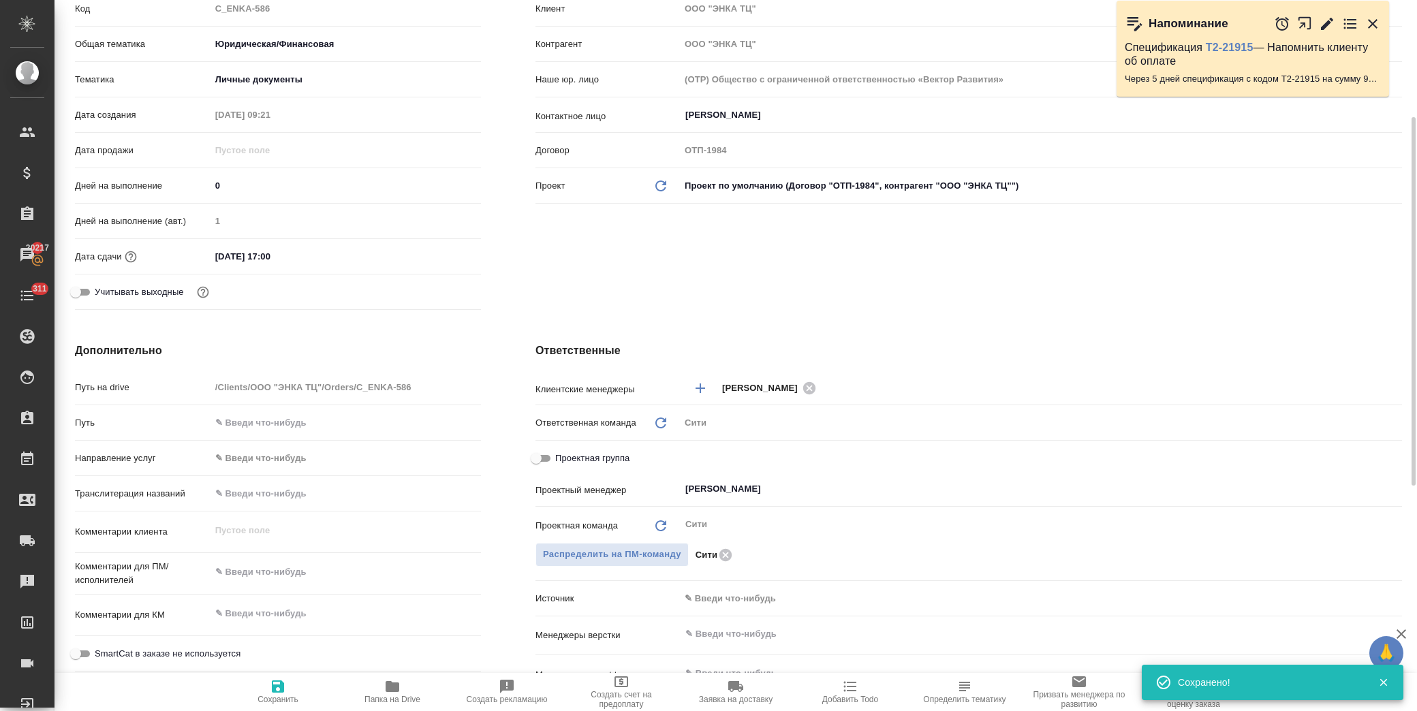
type textarea "x"
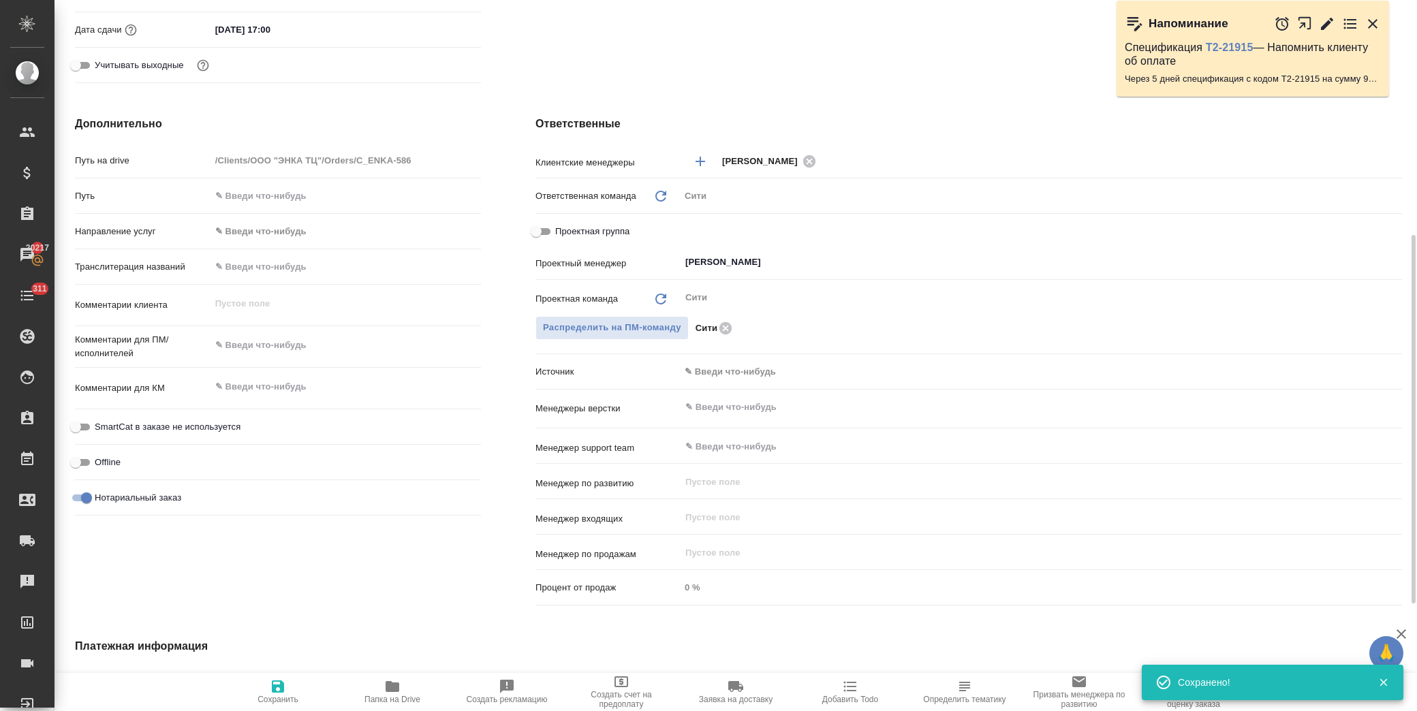
scroll to position [0, 0]
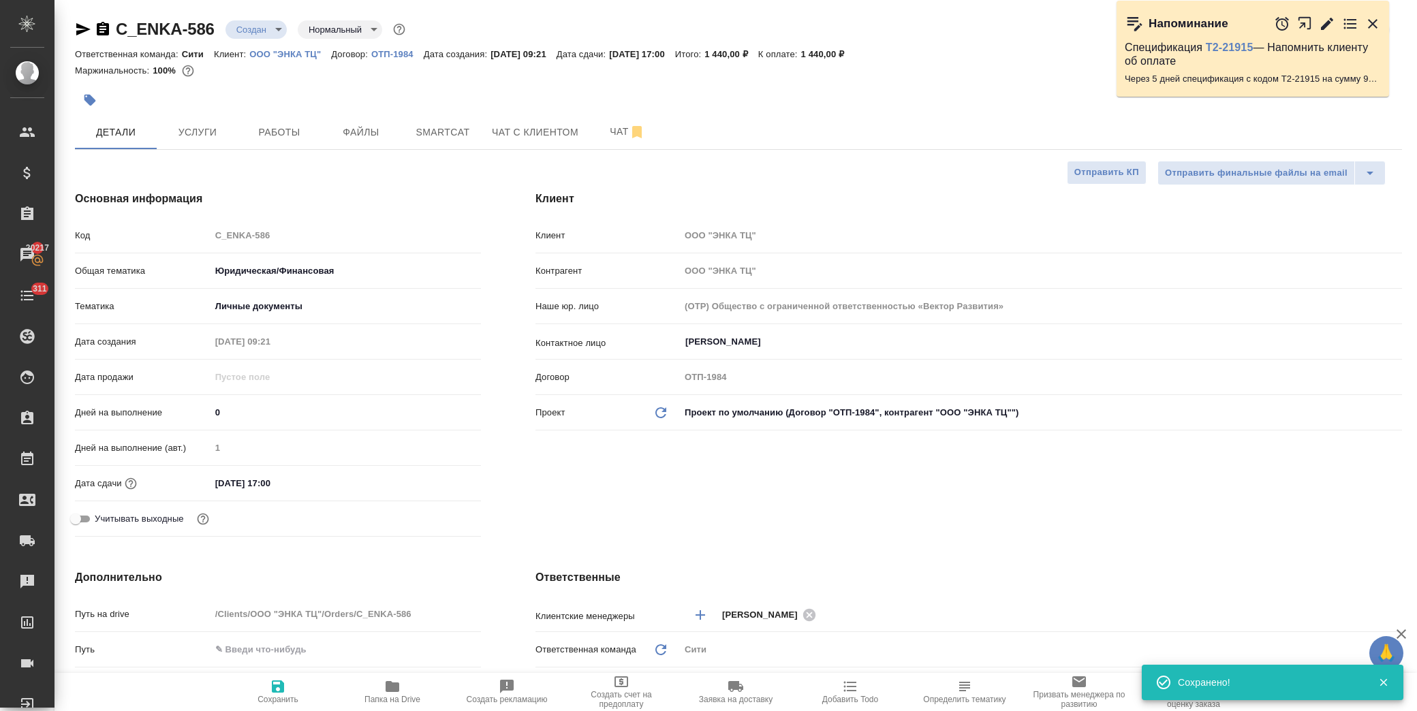
click at [257, 16] on div "C_ENKA-586 Создан new Нормальный normal Кратко детали заказа Ответственная кома…" at bounding box center [738, 686] width 1342 height 1372
click at [263, 23] on body "🙏 .cls-1 fill:#fff; AWATERA [PERSON_NAME] Спецификации Заказы 20217 Чаты 311 To…" at bounding box center [708, 355] width 1417 height 711
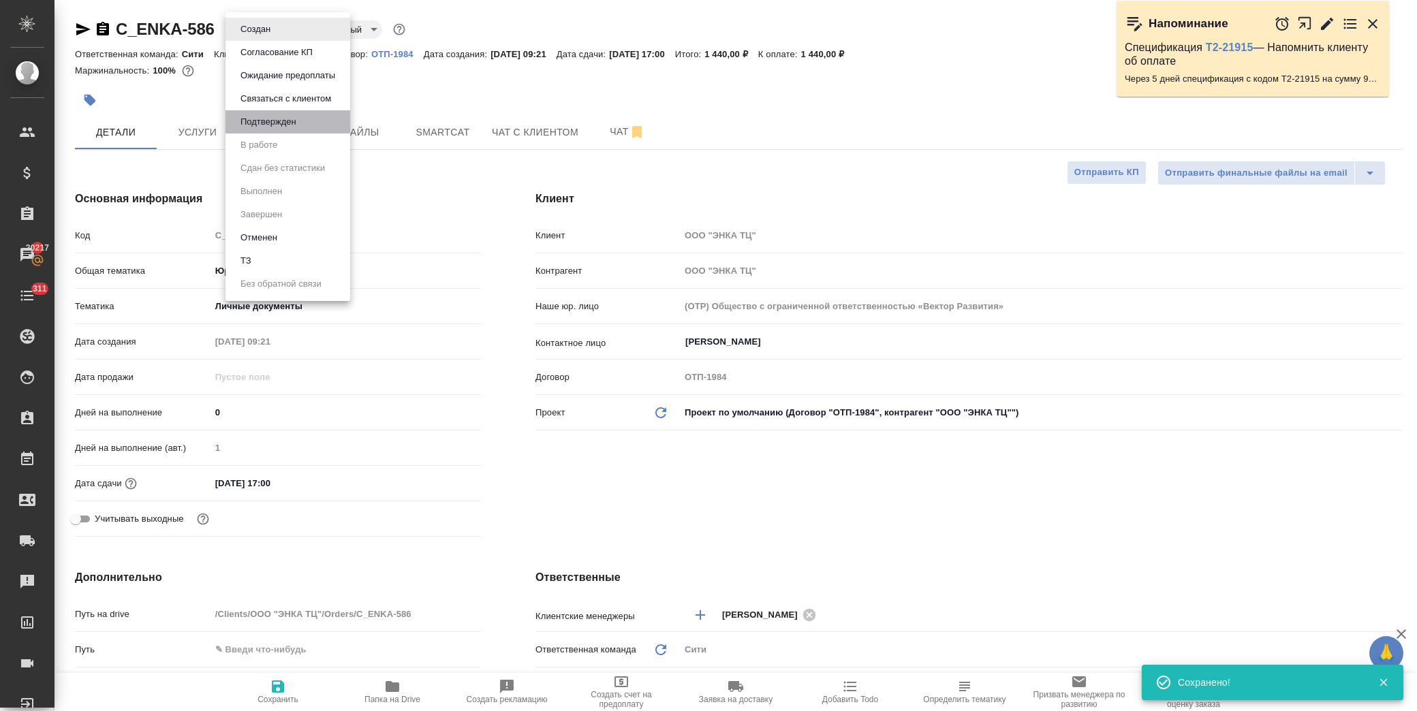
click at [302, 125] on li "Подтвержден" at bounding box center [287, 121] width 125 height 23
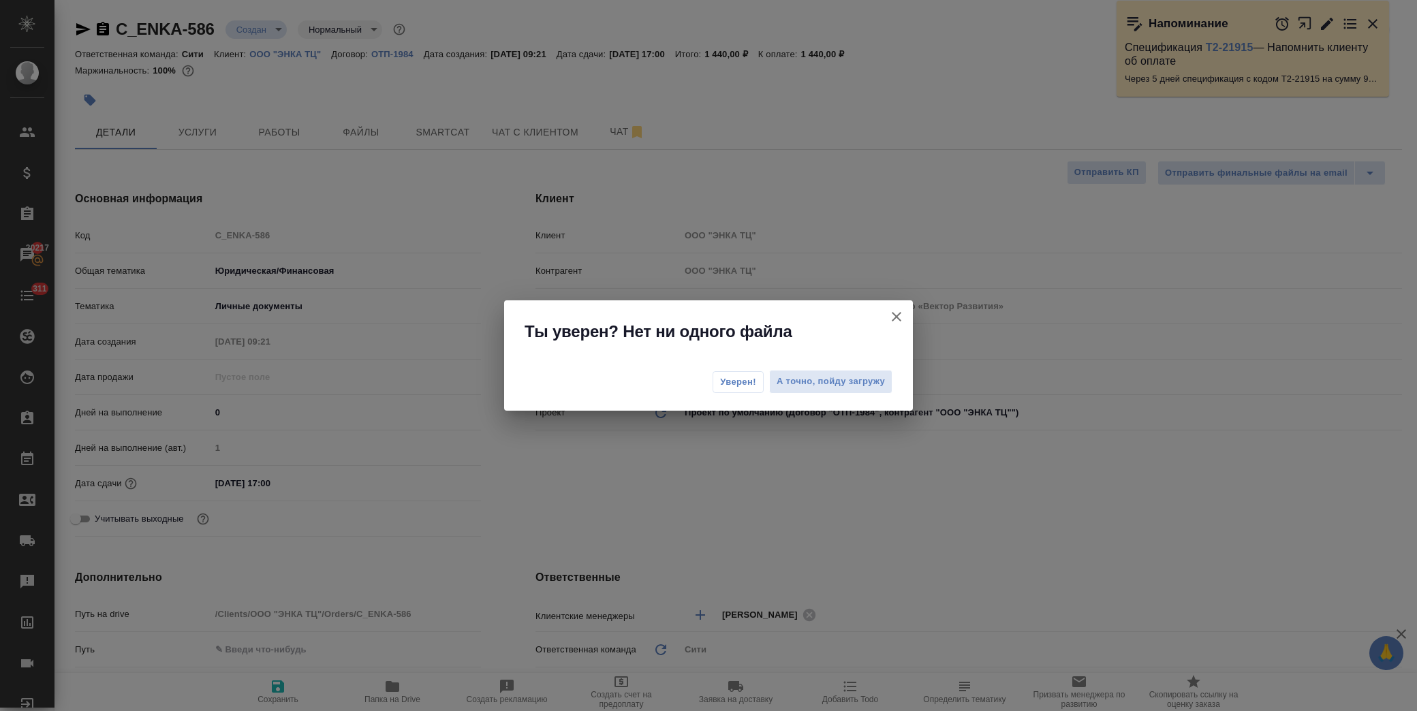
click at [896, 322] on icon "button" at bounding box center [896, 317] width 16 height 16
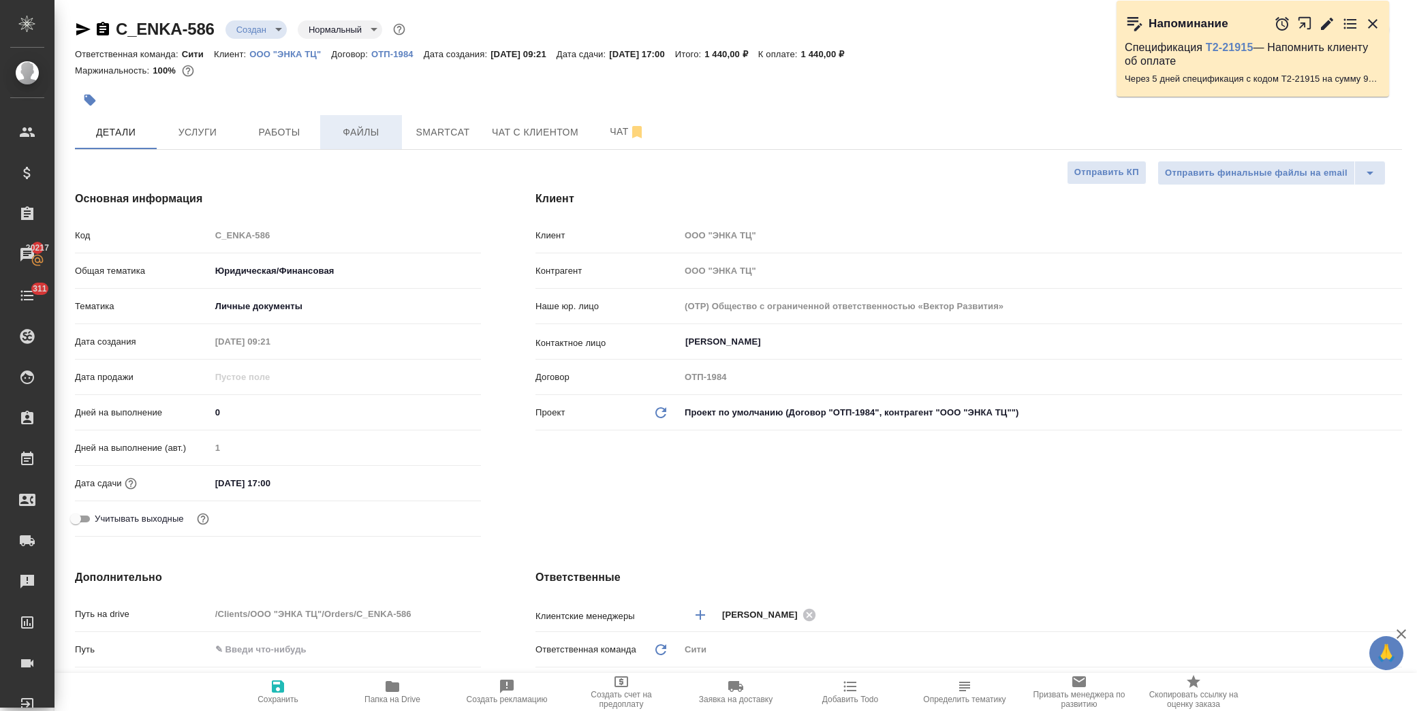
click at [371, 130] on span "Файлы" at bounding box center [360, 132] width 65 height 17
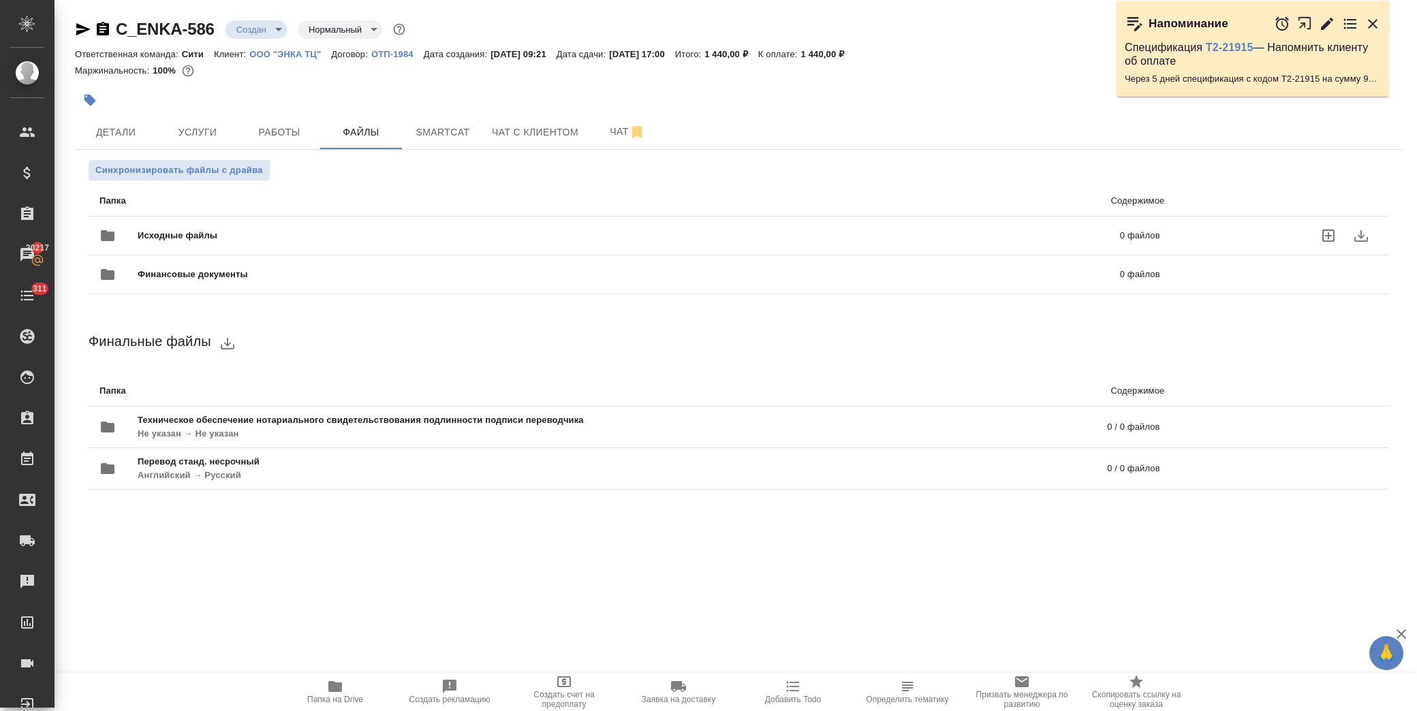
click at [165, 235] on span "Исходные файлы" at bounding box center [403, 236] width 531 height 14
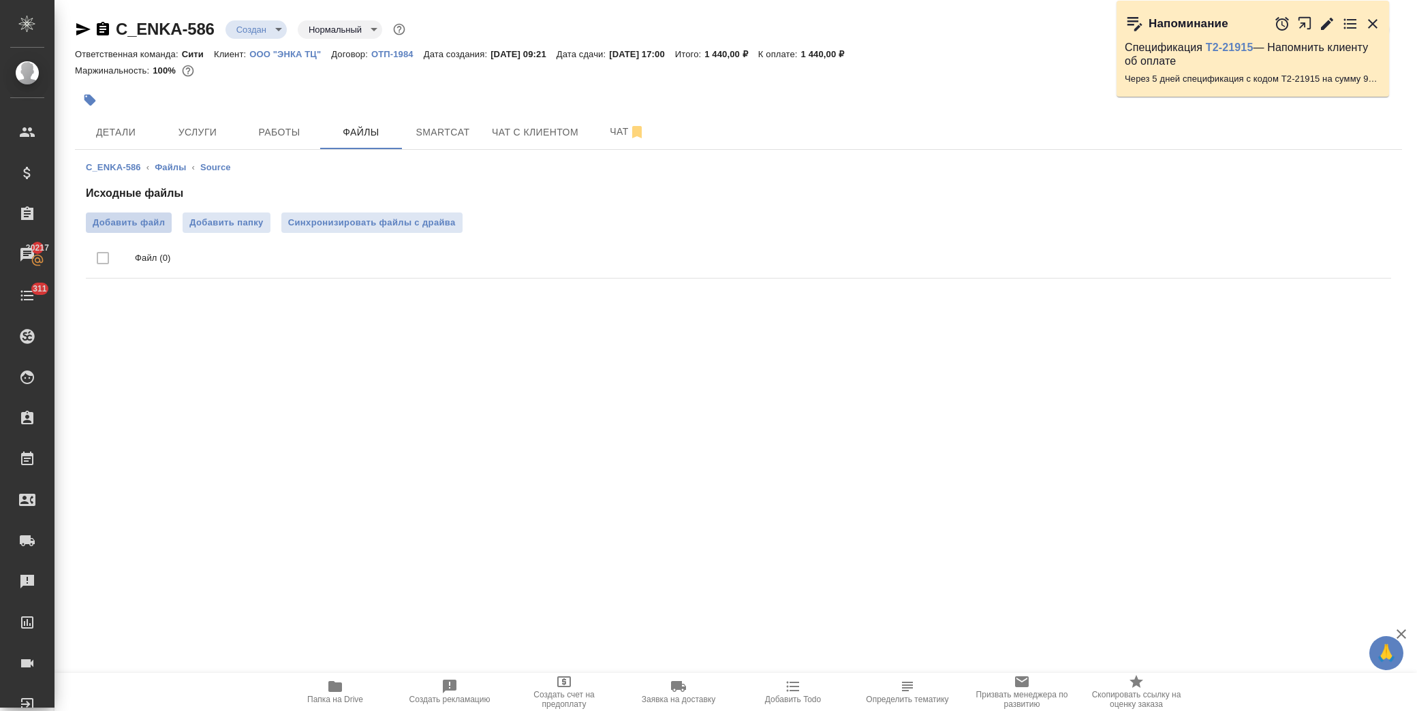
click at [130, 218] on span "Добавить файл" at bounding box center [129, 223] width 72 height 14
click at [0, 0] on input "Добавить файл" at bounding box center [0, 0] width 0 height 0
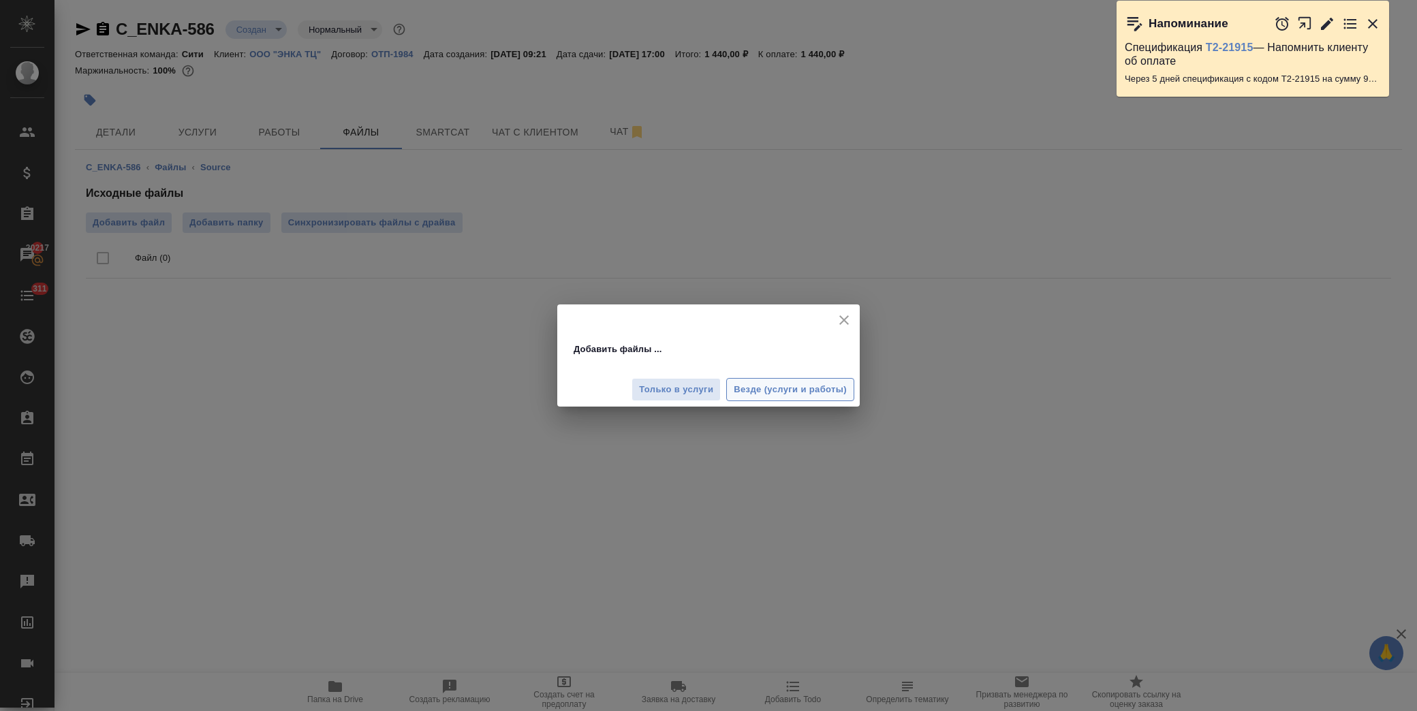
click at [801, 389] on span "Везде (услуги и работы)" at bounding box center [789, 390] width 113 height 16
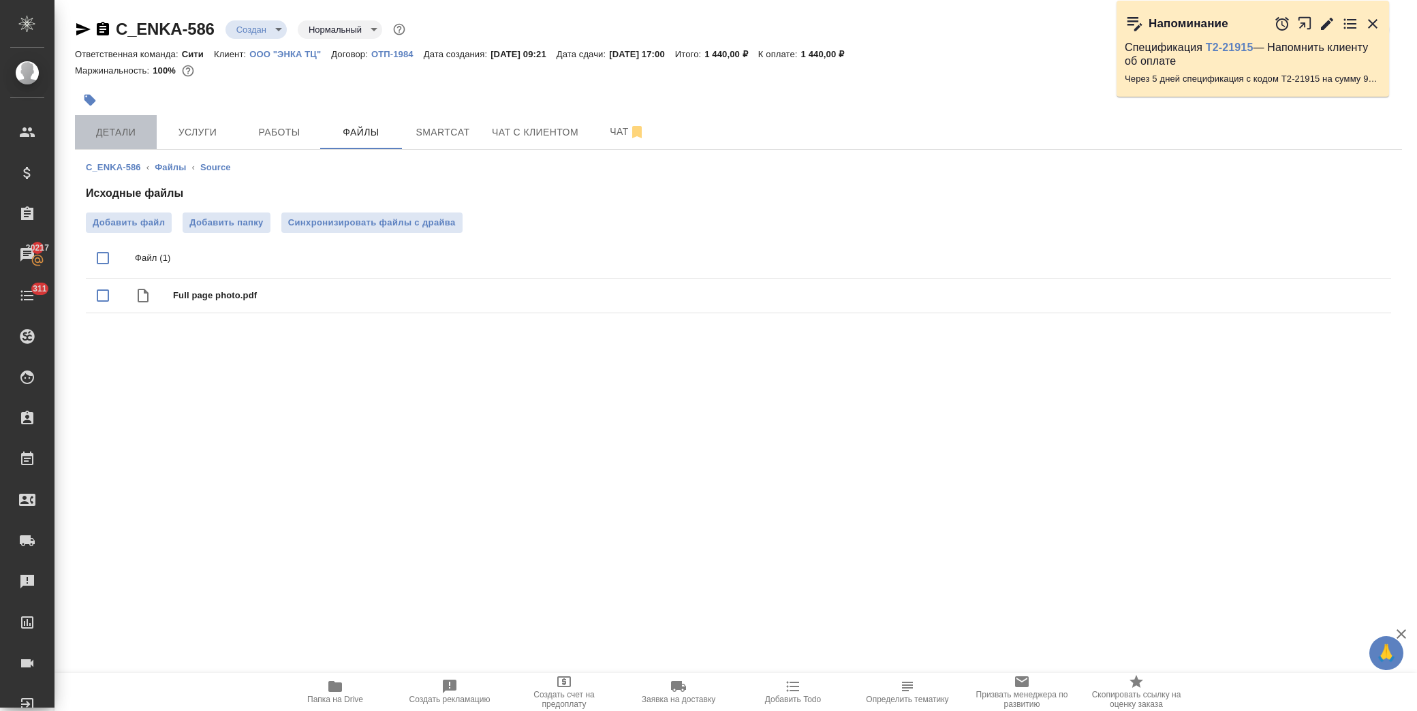
click at [127, 131] on span "Детали" at bounding box center [115, 132] width 65 height 17
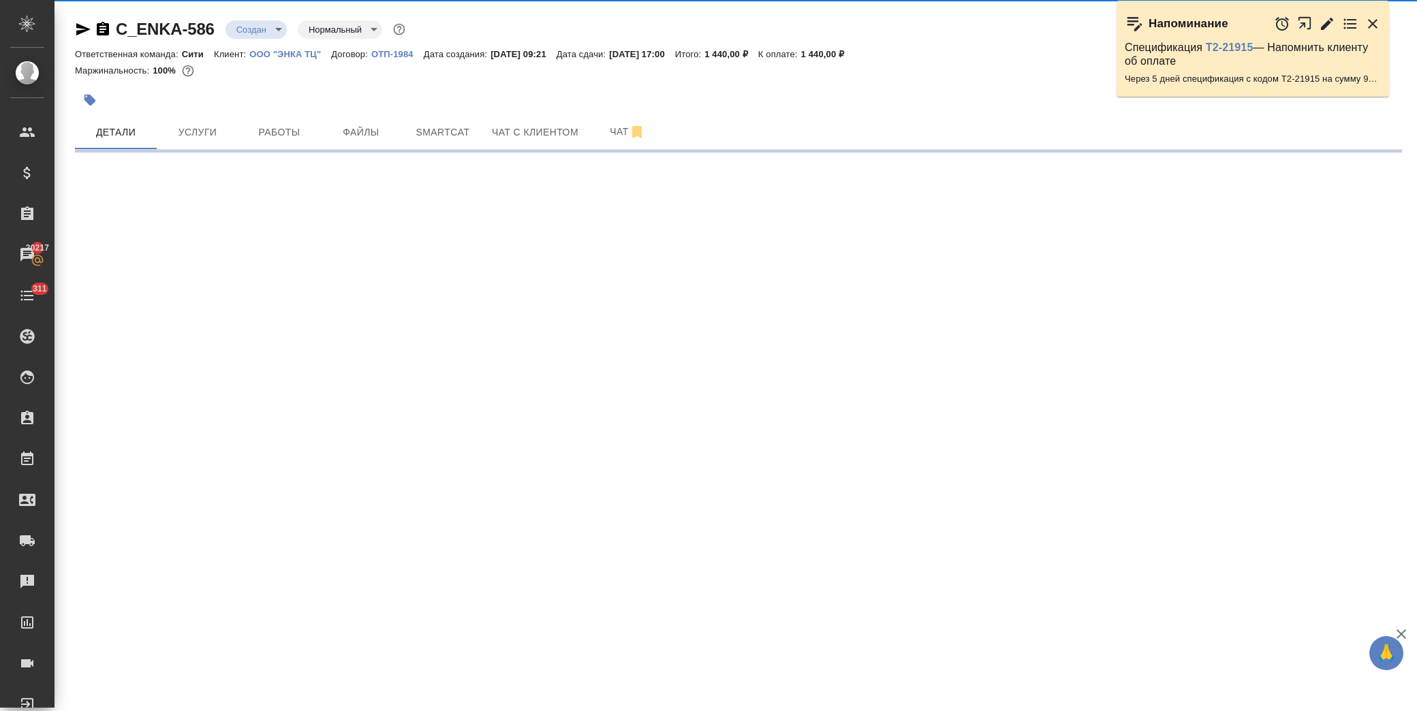
select select "RU"
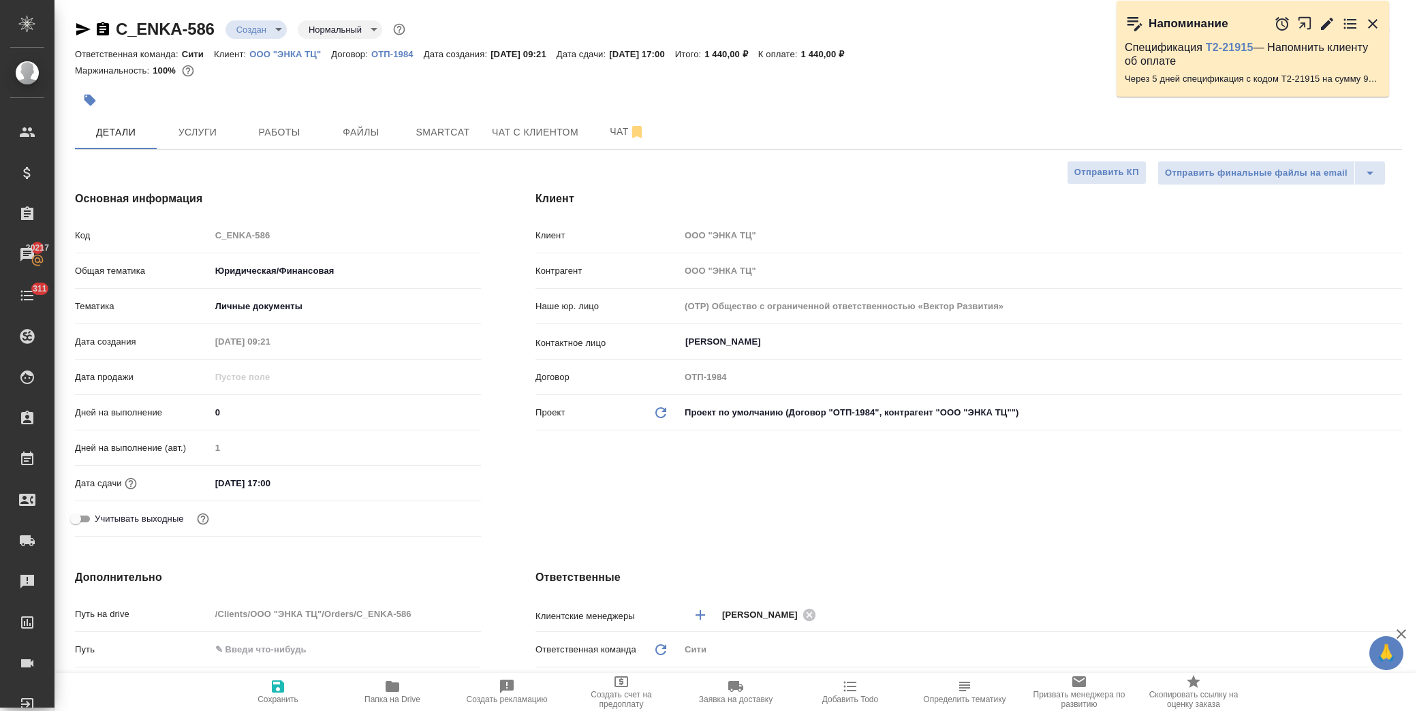
type textarea "x"
click at [259, 32] on body "🙏 .cls-1 fill:#fff; AWATERA [PERSON_NAME] Спецификации Заказы 20217 Чаты 311 To…" at bounding box center [708, 355] width 1417 height 711
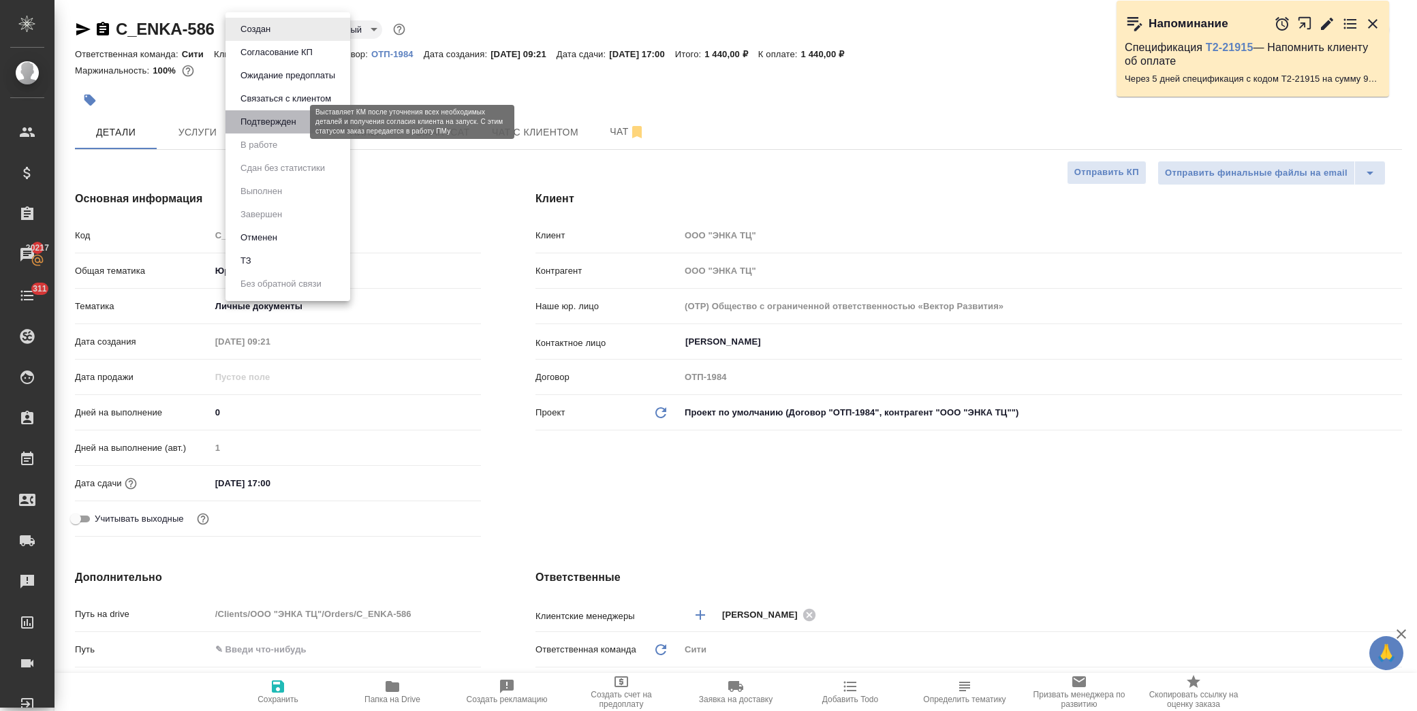
click at [280, 116] on button "Подтвержден" at bounding box center [268, 121] width 64 height 15
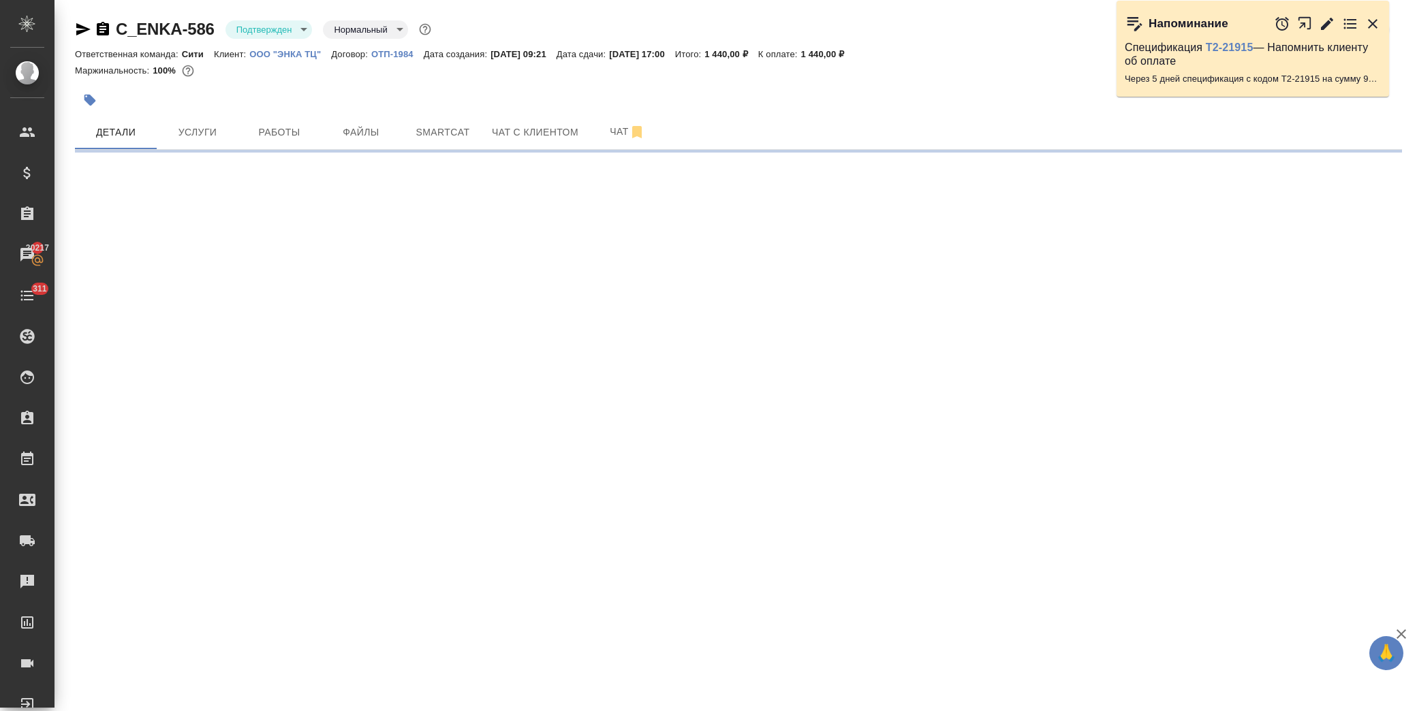
select select "RU"
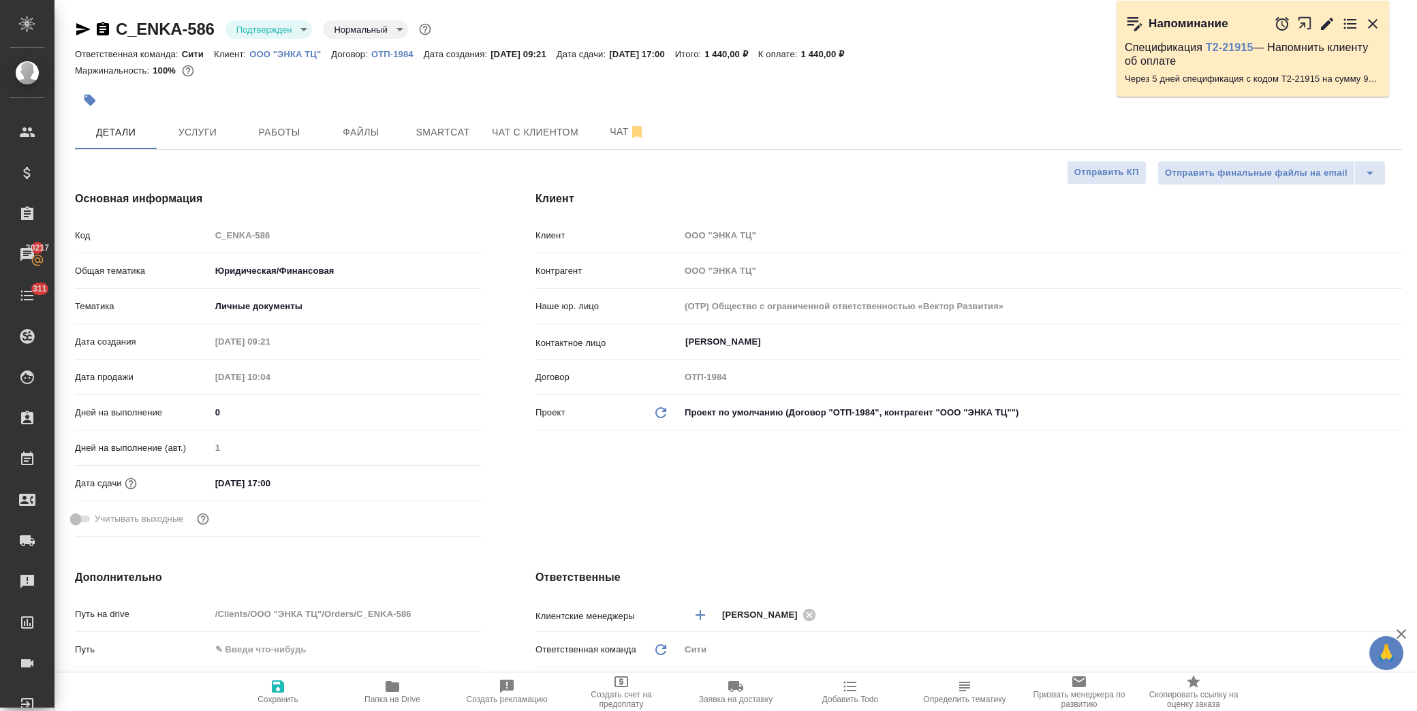
type textarea "x"
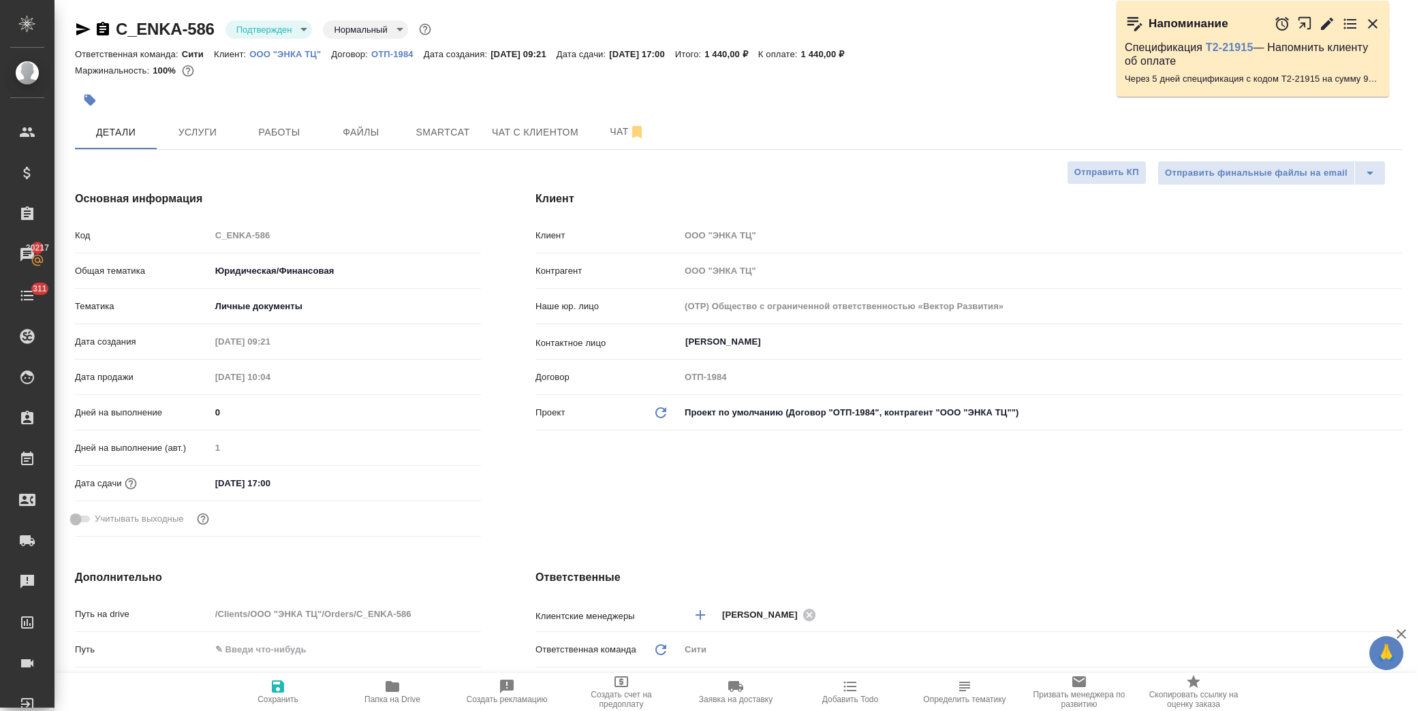
type textarea "x"
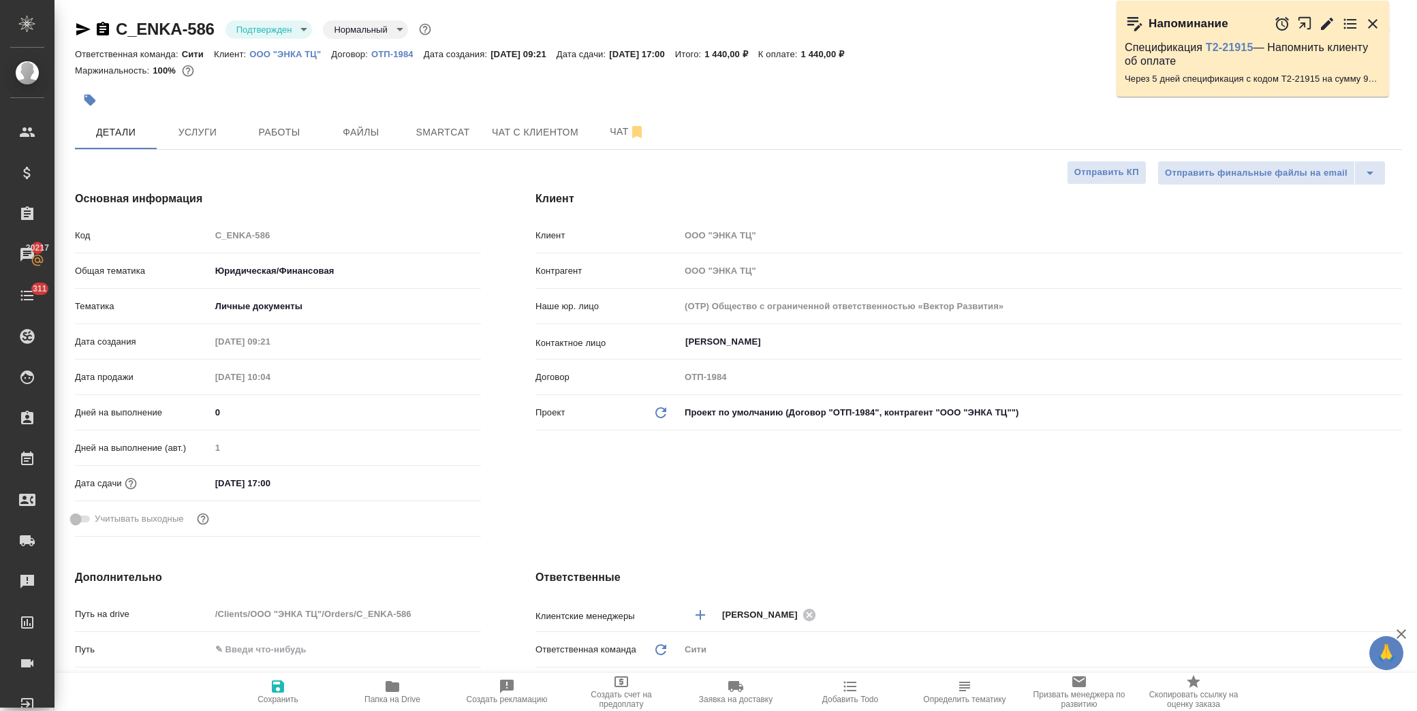
type textarea "x"
